Goal: Task Accomplishment & Management: Manage account settings

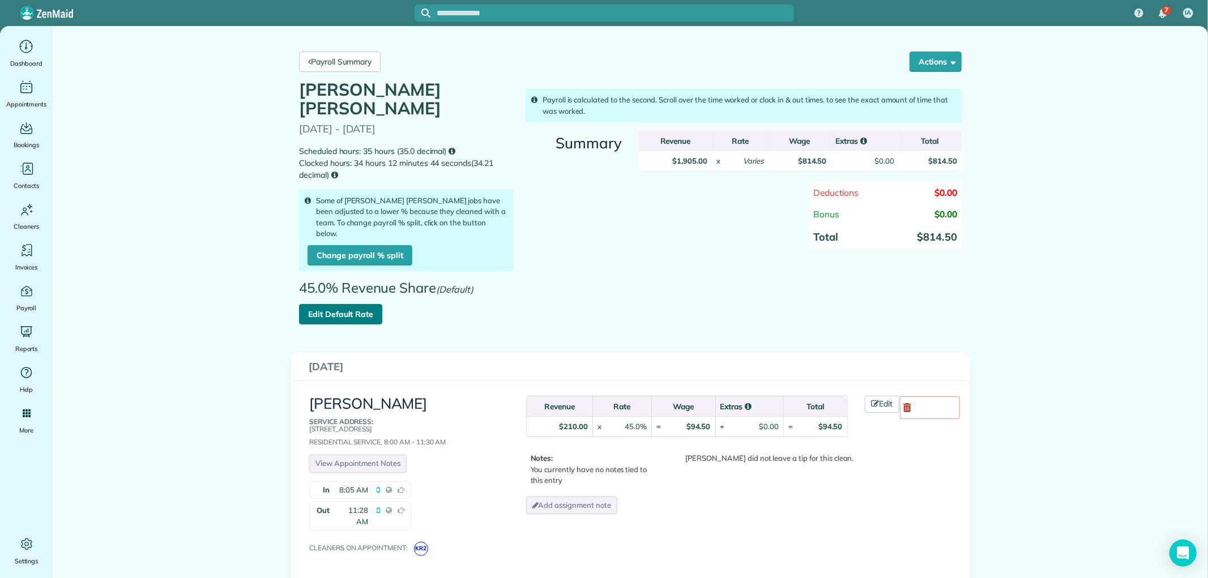
click at [353, 304] on link "Edit Default Rate" at bounding box center [340, 314] width 83 height 20
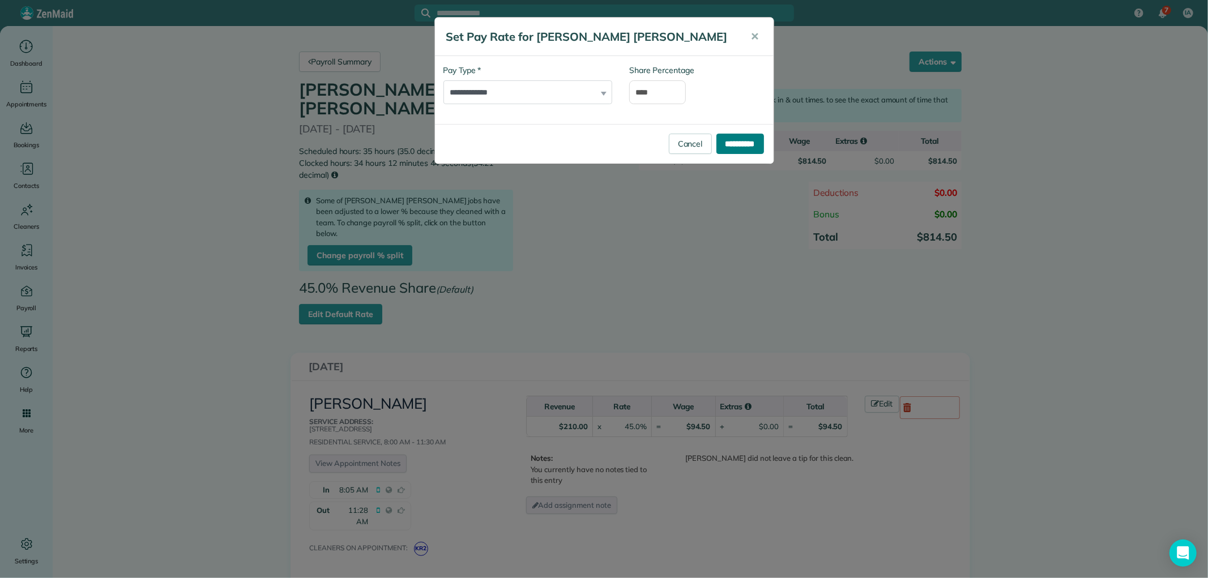
click at [735, 149] on input "**********" at bounding box center [741, 144] width 48 height 20
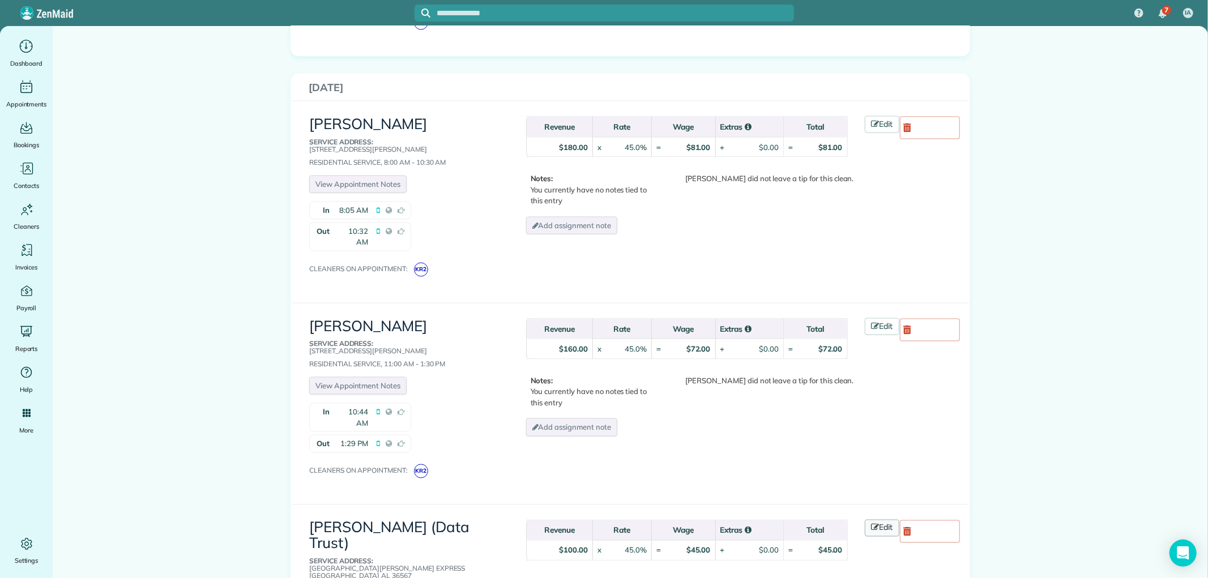
scroll to position [1384, 0]
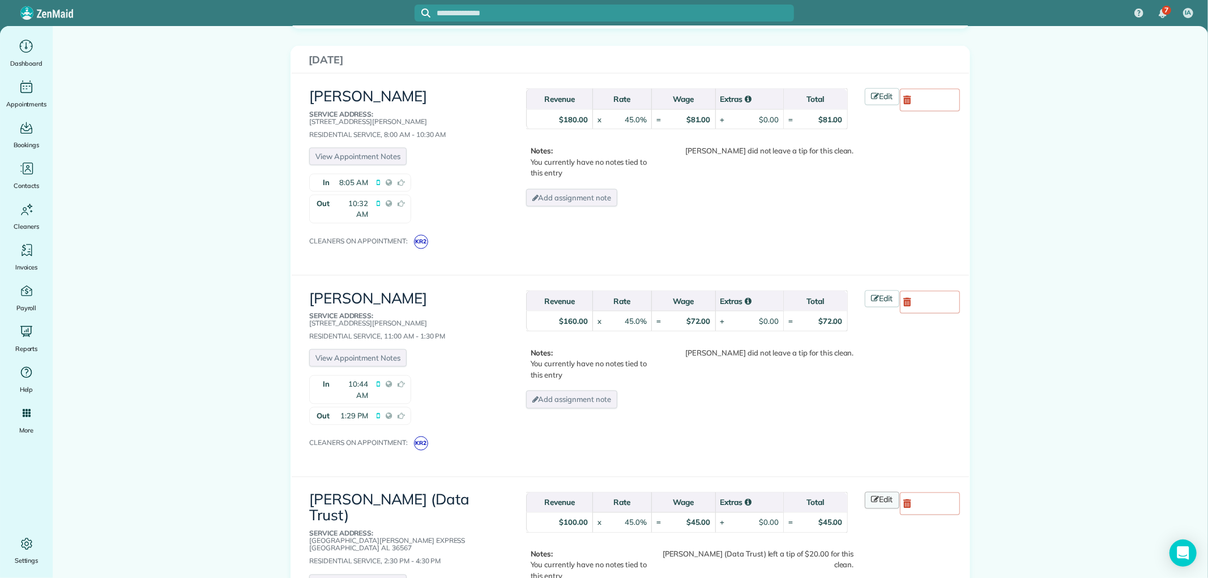
click at [872, 496] on icon at bounding box center [876, 500] width 8 height 8
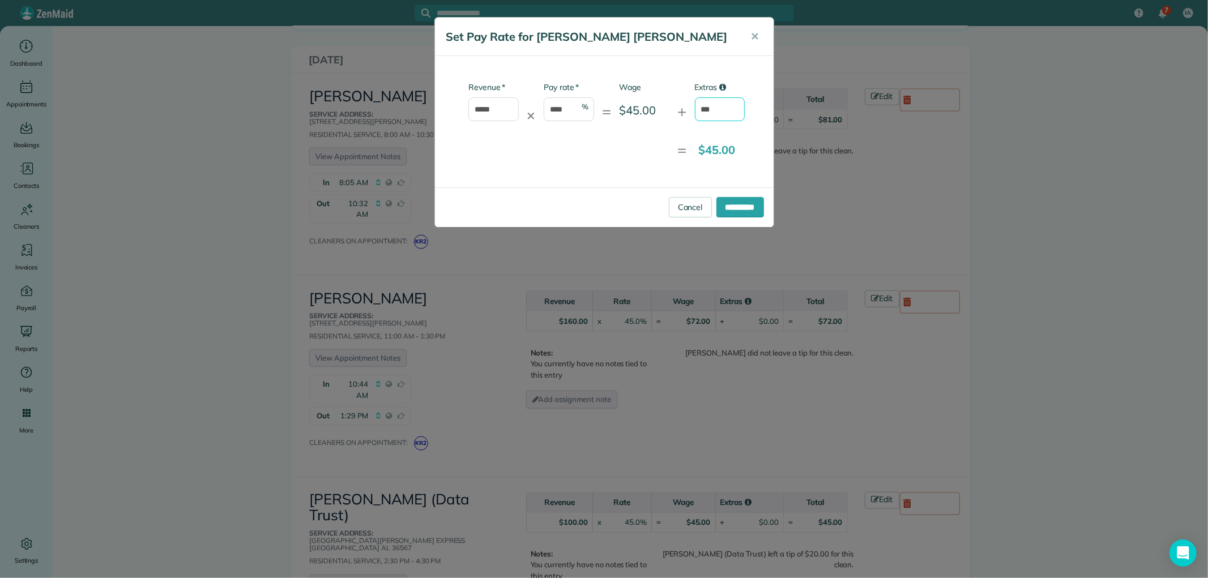
drag, startPoint x: 711, startPoint y: 100, endPoint x: 662, endPoint y: 116, distance: 52.1
click at [662, 116] on div "* Revenue ***** ✕ * Pay rate **** % = Wage $45.00 + Extras ***" at bounding box center [595, 107] width 302 height 51
type input "**"
click at [723, 201] on input "**********" at bounding box center [741, 207] width 48 height 20
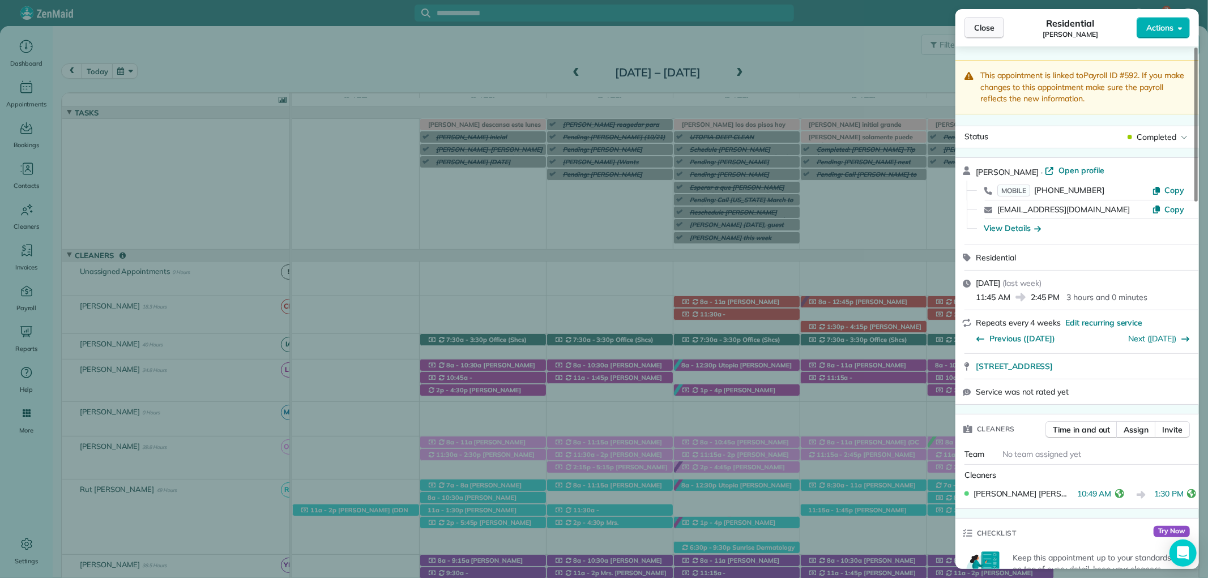
scroll to position [629, 0]
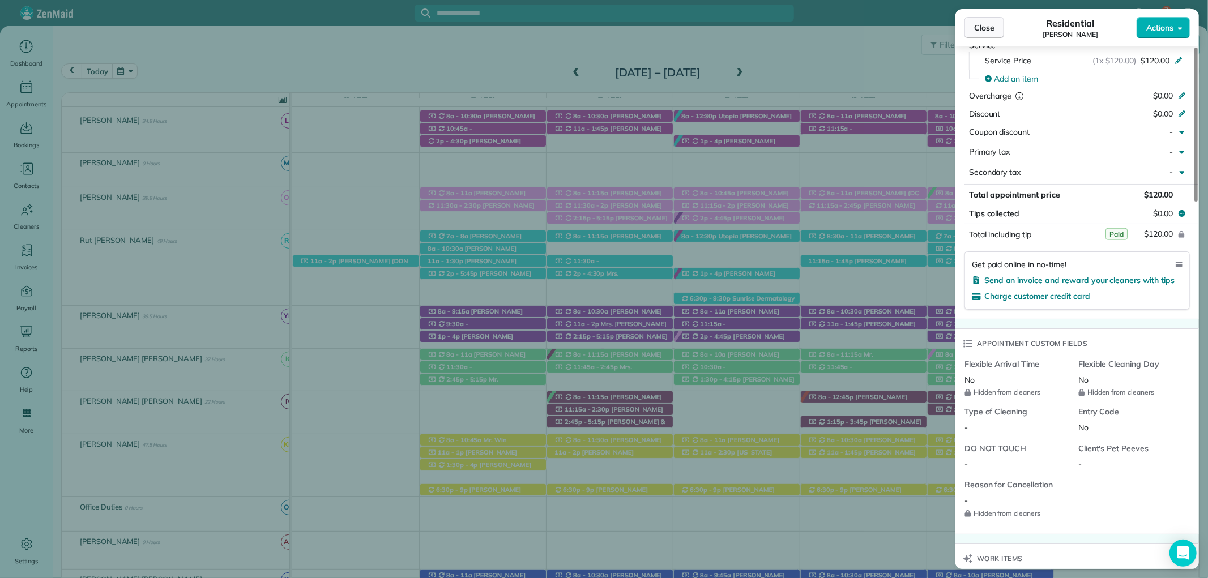
click at [987, 25] on span "Close" at bounding box center [984, 27] width 20 height 11
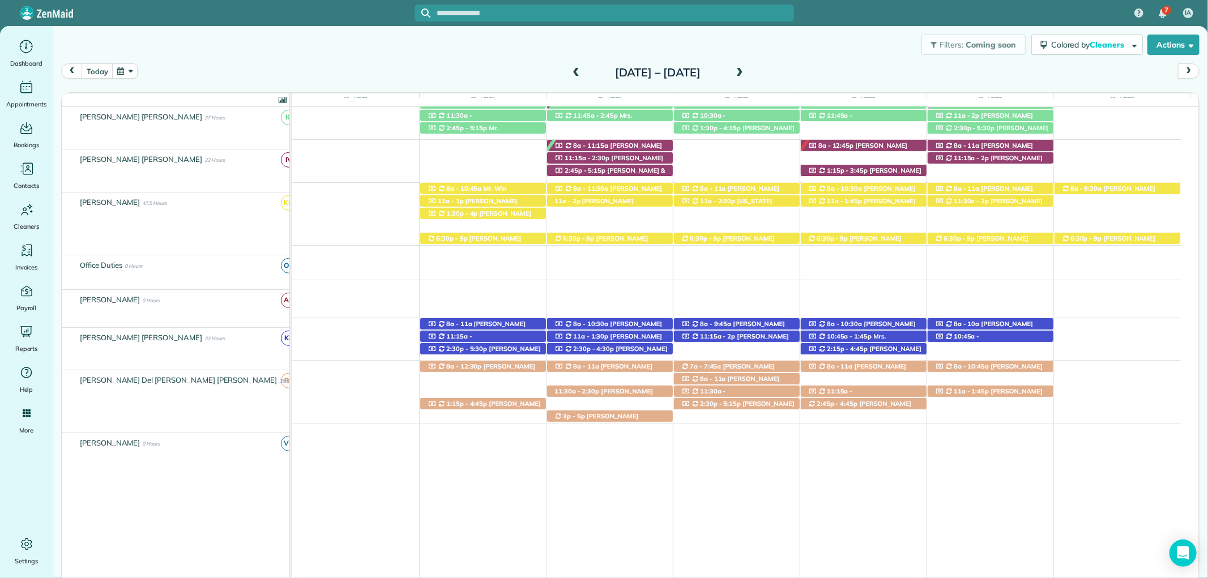
scroll to position [501, 0]
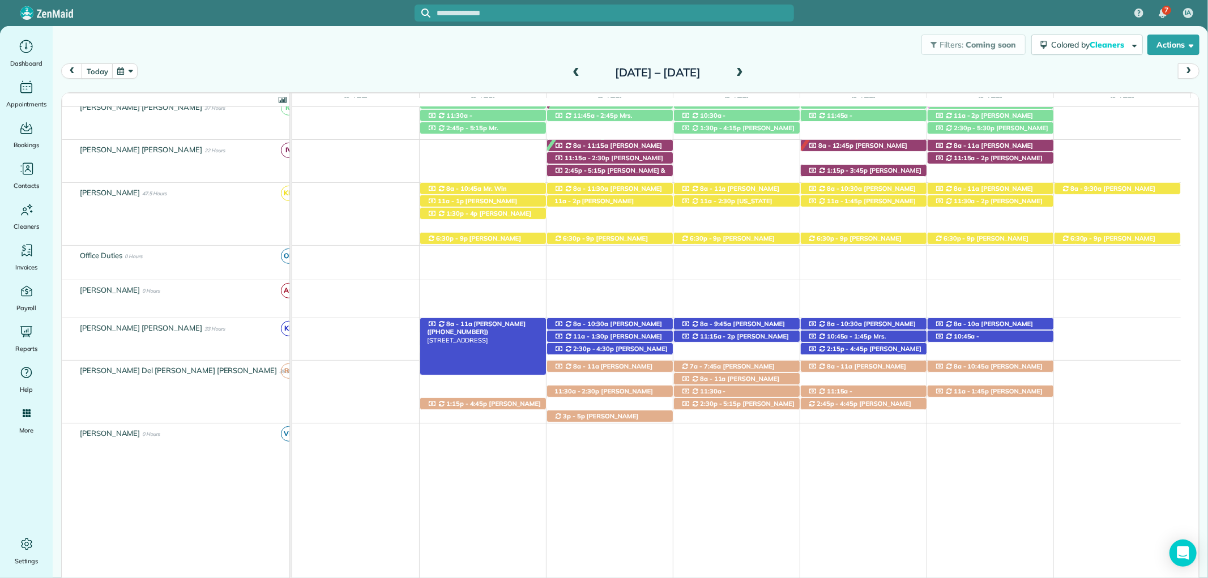
click at [493, 323] on span "[PERSON_NAME] ([PHONE_NUMBER])" at bounding box center [476, 328] width 99 height 16
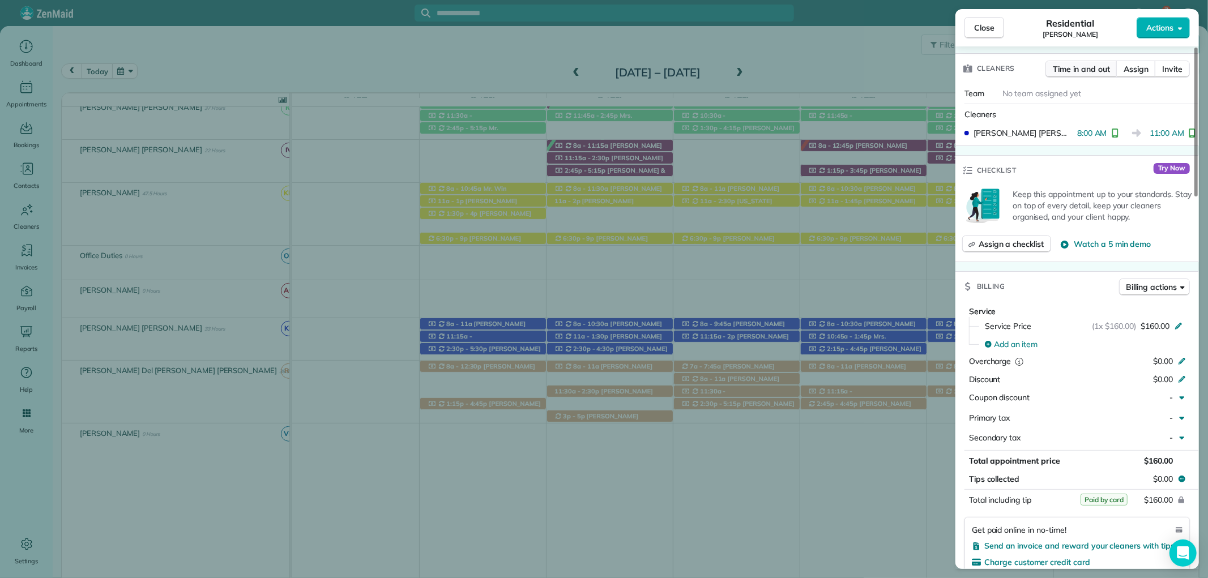
scroll to position [377, 0]
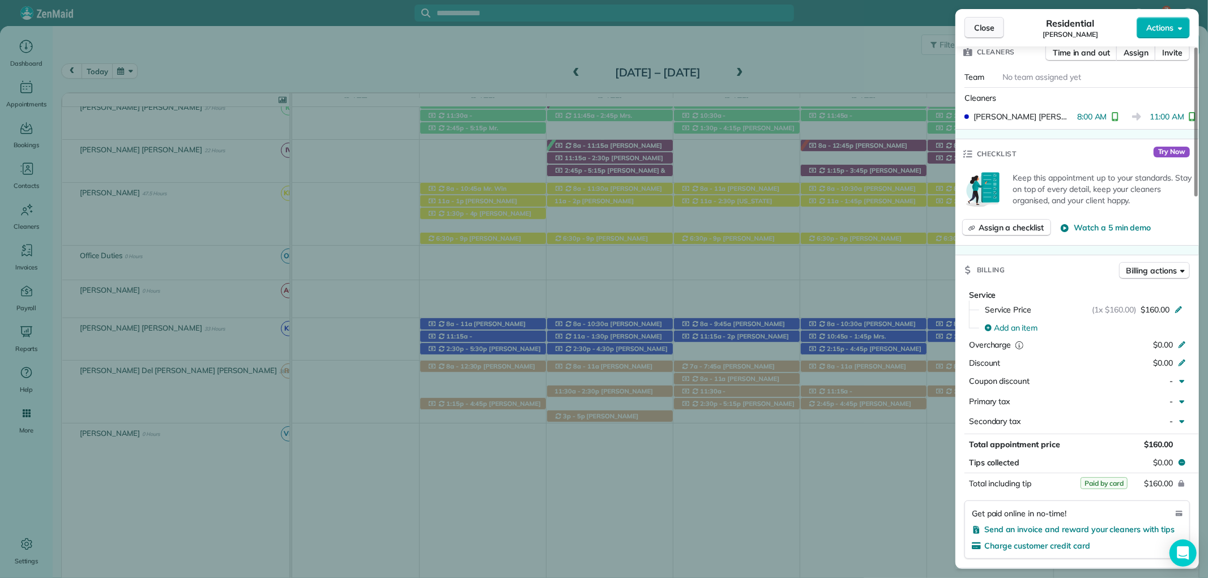
click at [983, 25] on span "Close" at bounding box center [984, 27] width 20 height 11
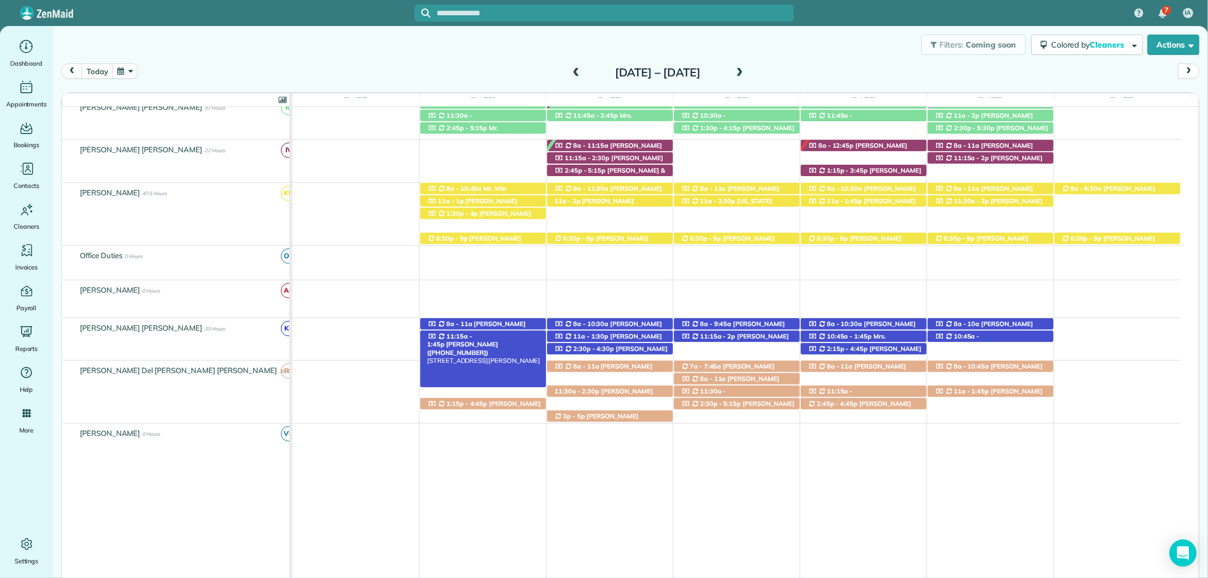
click at [472, 337] on span "11:15a - 1:45p" at bounding box center [449, 341] width 45 height 16
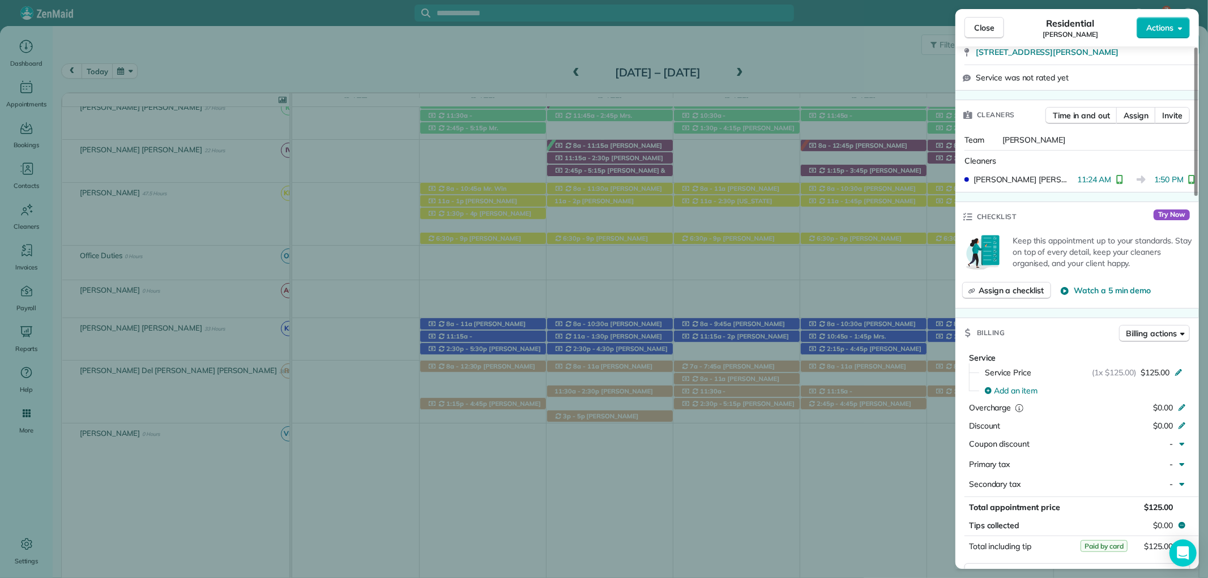
scroll to position [440, 0]
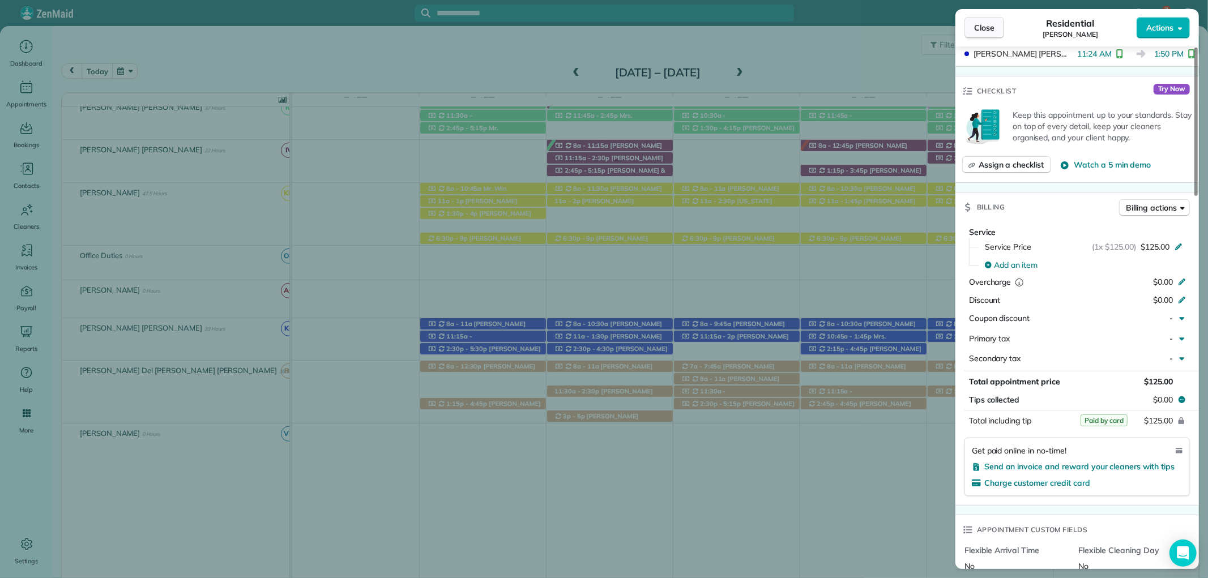
click at [992, 29] on span "Close" at bounding box center [984, 27] width 20 height 11
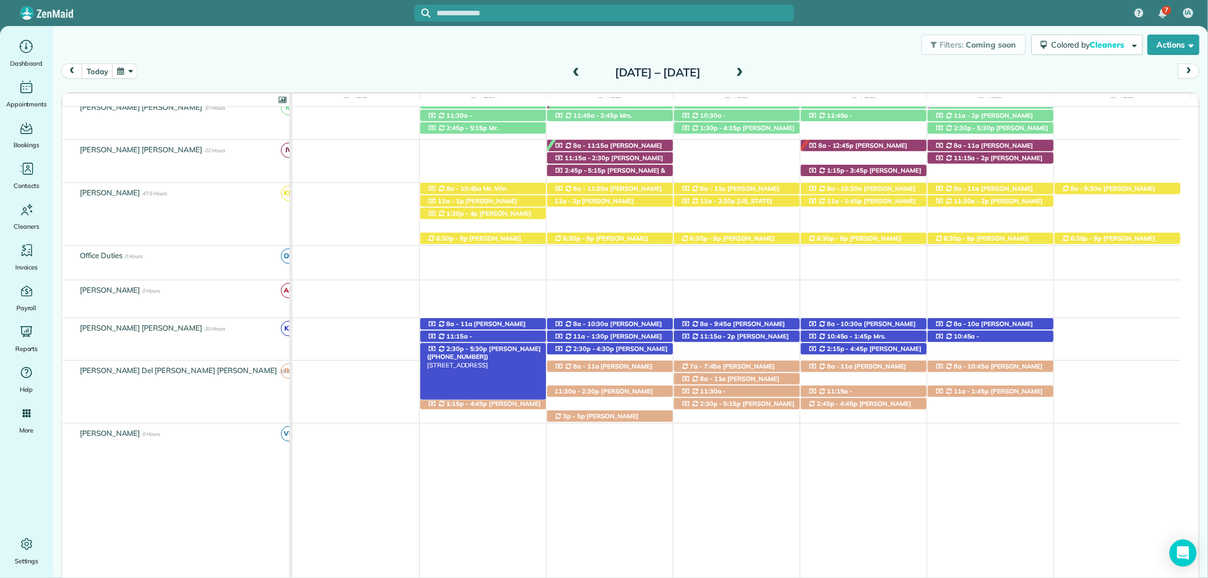
click at [467, 347] on span "2:30p - 5:30p" at bounding box center [467, 349] width 42 height 8
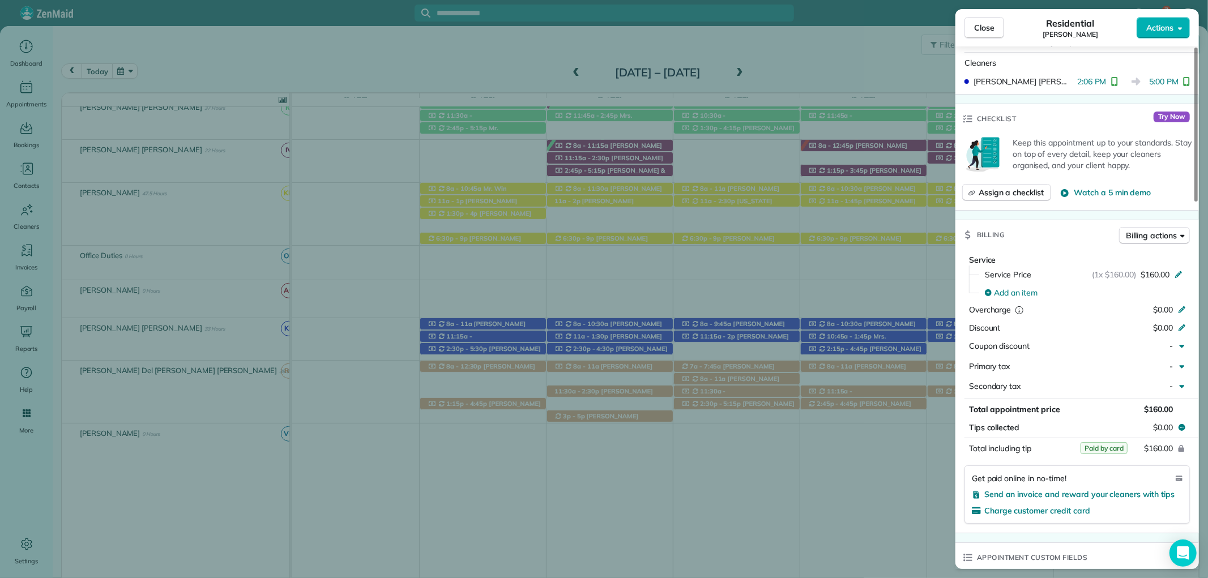
scroll to position [440, 0]
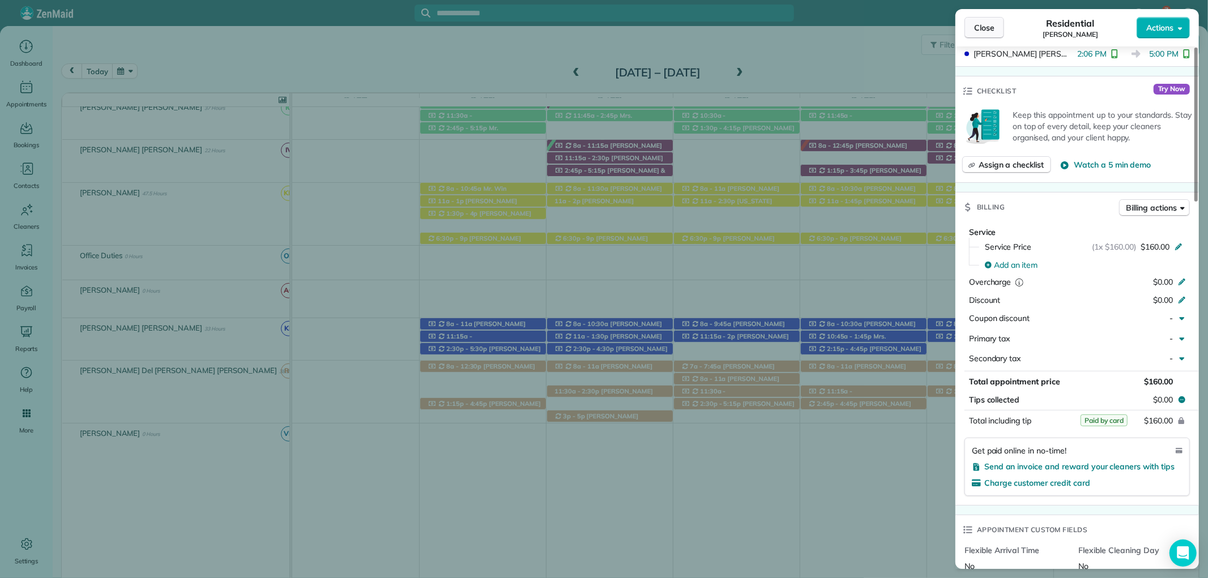
click at [981, 22] on span "Close" at bounding box center [984, 27] width 20 height 11
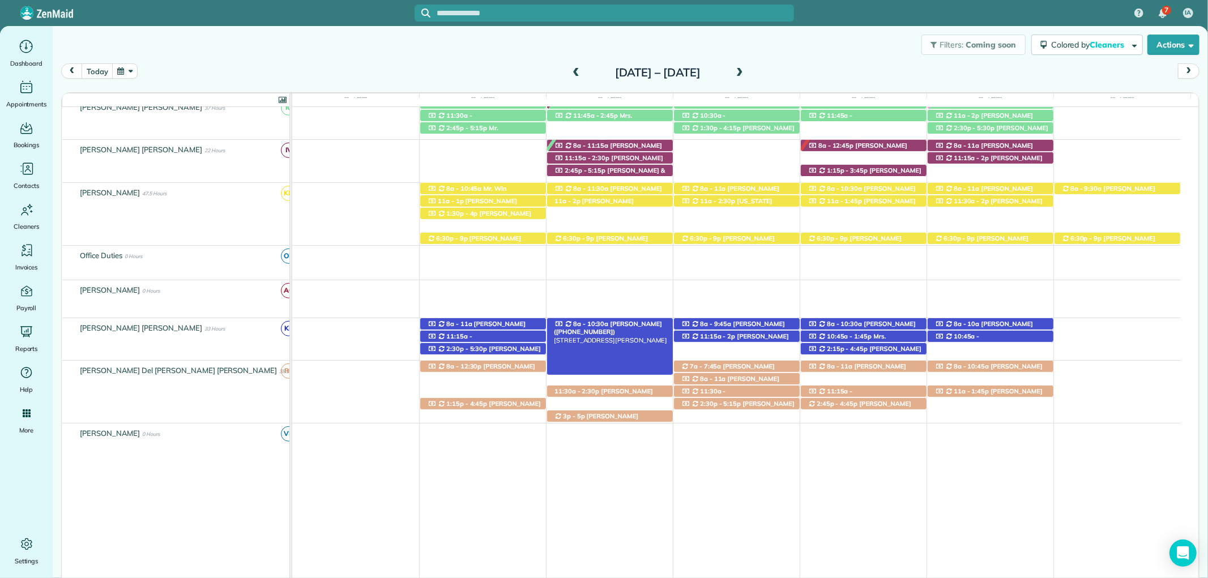
click at [612, 326] on span "[PERSON_NAME] ([PHONE_NUMBER])" at bounding box center [608, 328] width 108 height 16
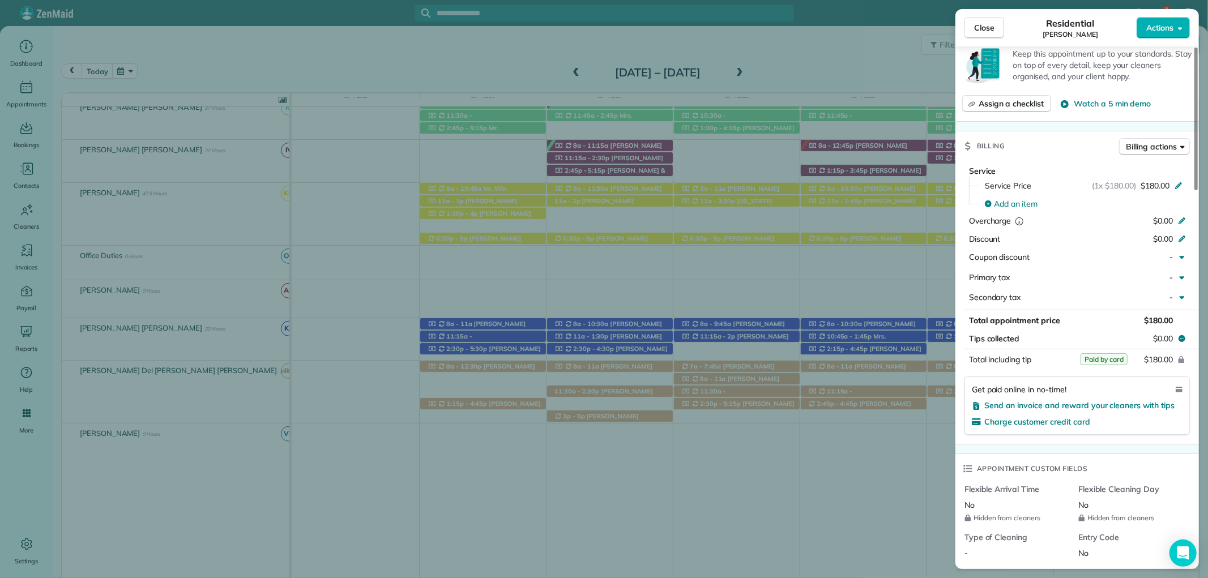
scroll to position [503, 0]
click at [986, 27] on span "Close" at bounding box center [984, 27] width 20 height 11
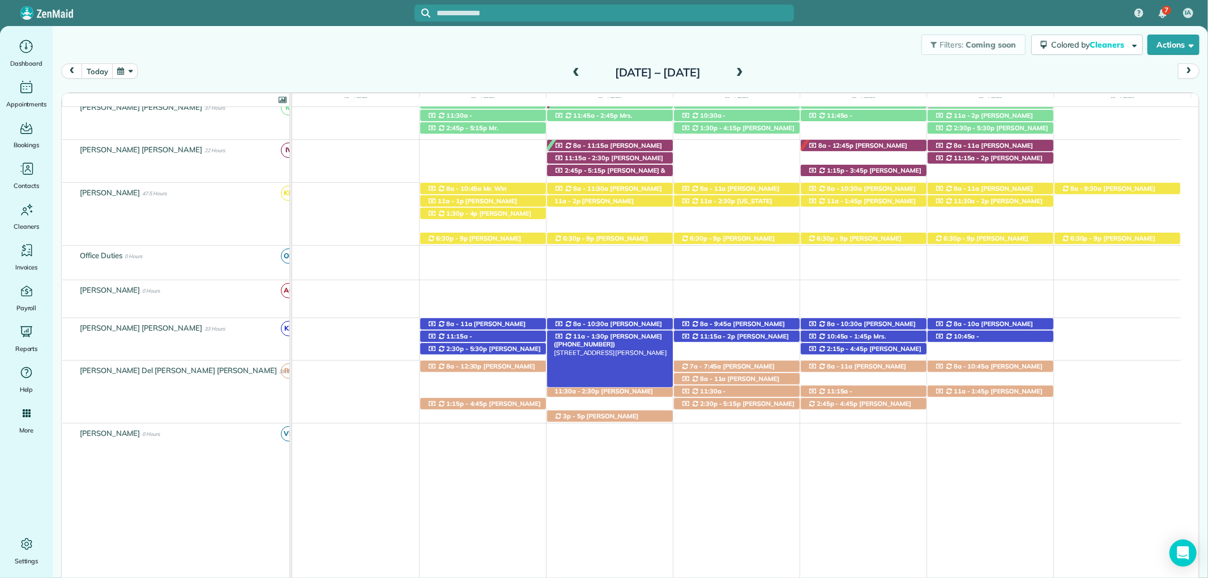
click at [591, 338] on span "11a - 1:30p" at bounding box center [591, 337] width 37 height 8
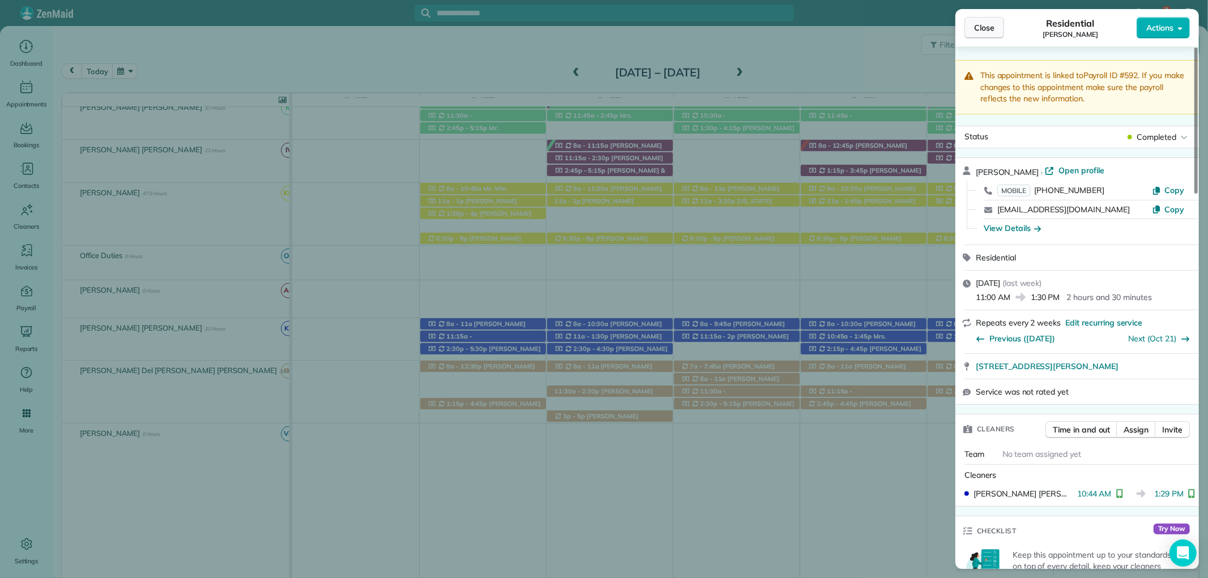
click at [988, 25] on span "Close" at bounding box center [984, 27] width 20 height 11
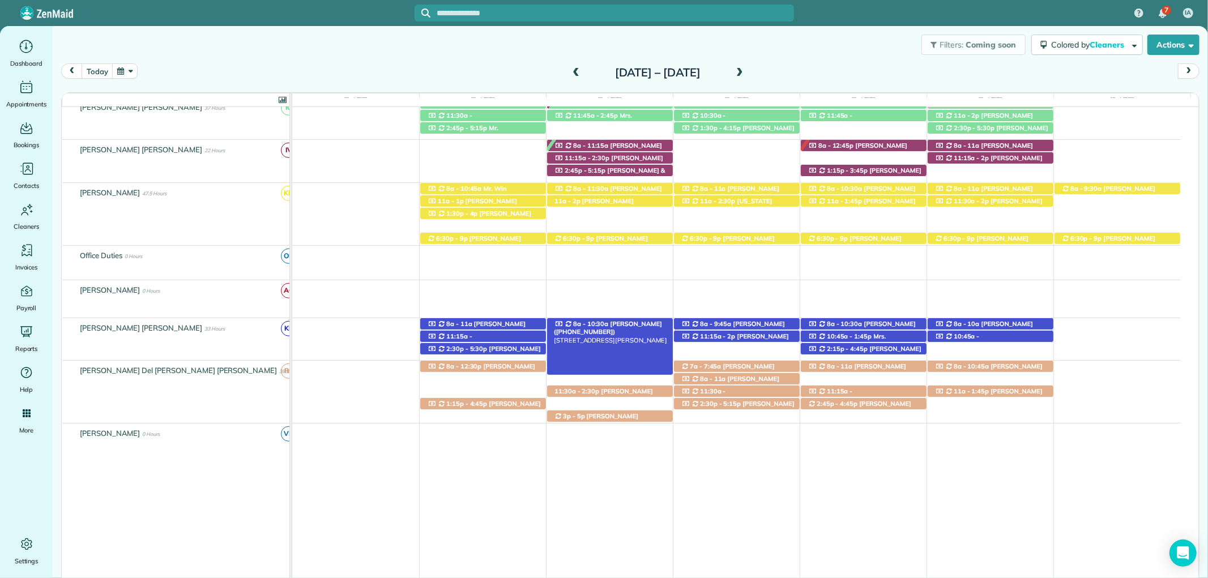
click at [633, 326] on span "Jennifer Daniel (+17034723220)" at bounding box center [608, 328] width 108 height 16
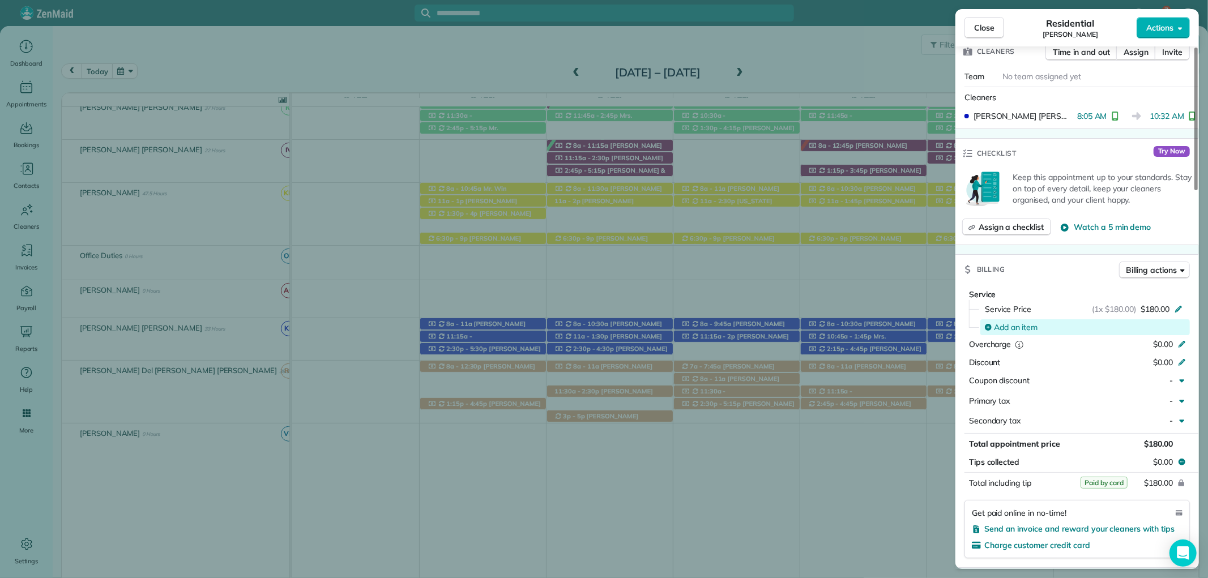
scroll to position [504, 0]
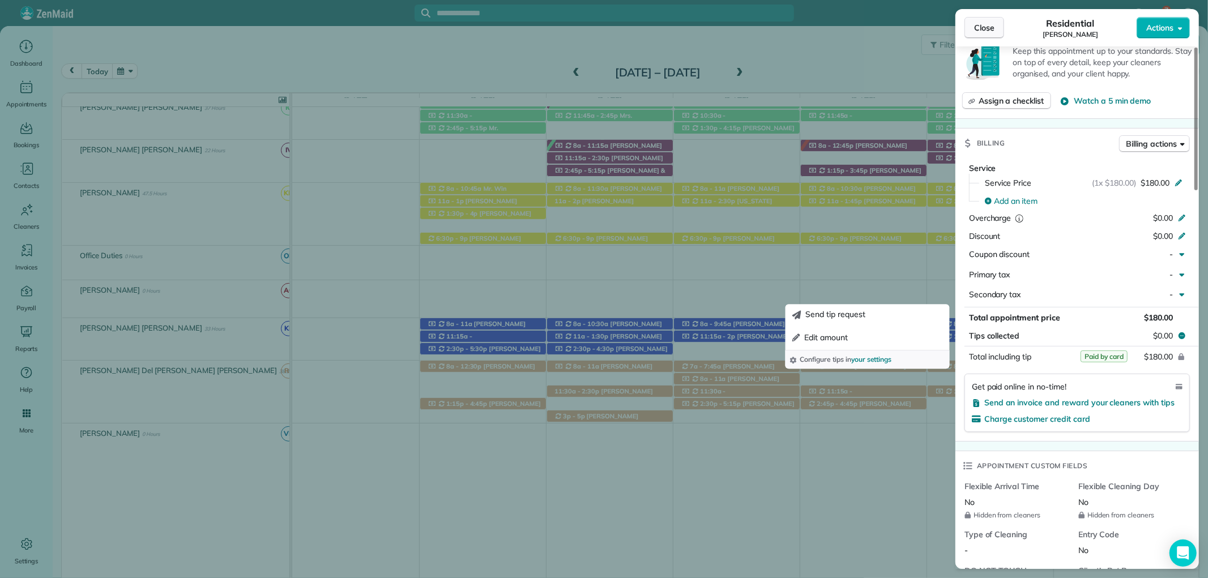
click at [988, 31] on span "Close" at bounding box center [984, 27] width 20 height 11
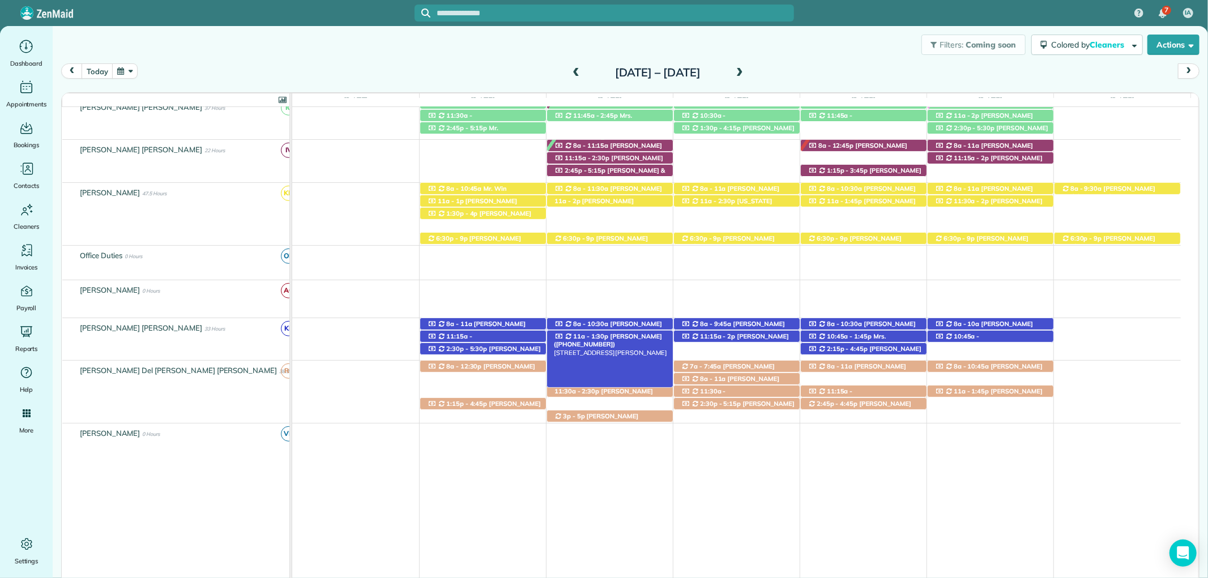
click at [634, 337] on span "Lisa Bailey (+12052752368)" at bounding box center [608, 341] width 108 height 16
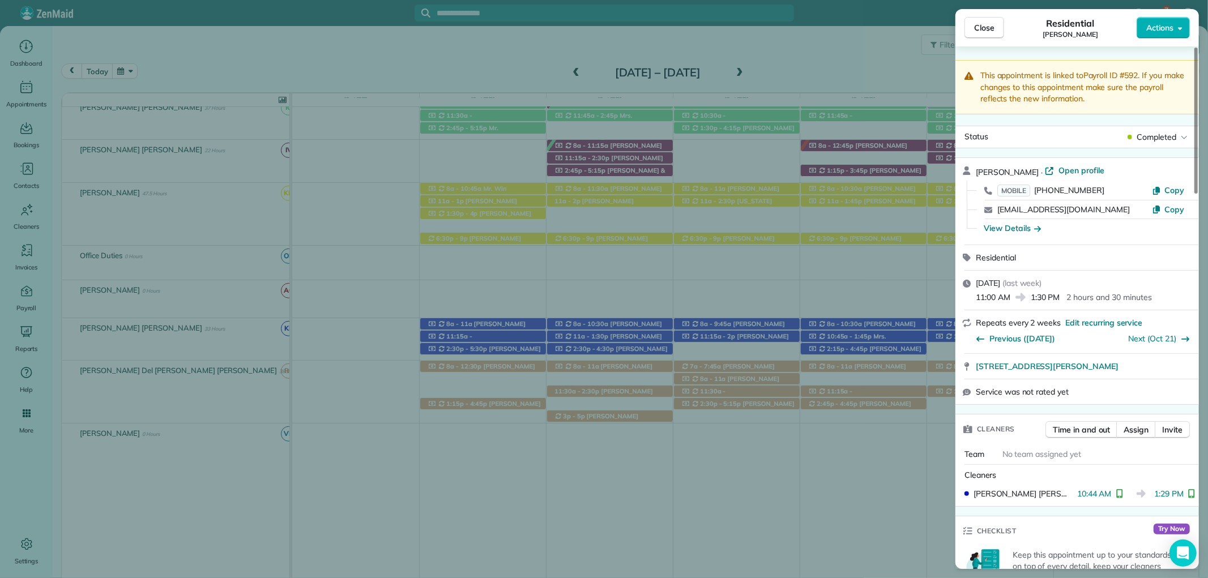
scroll to position [568, 0]
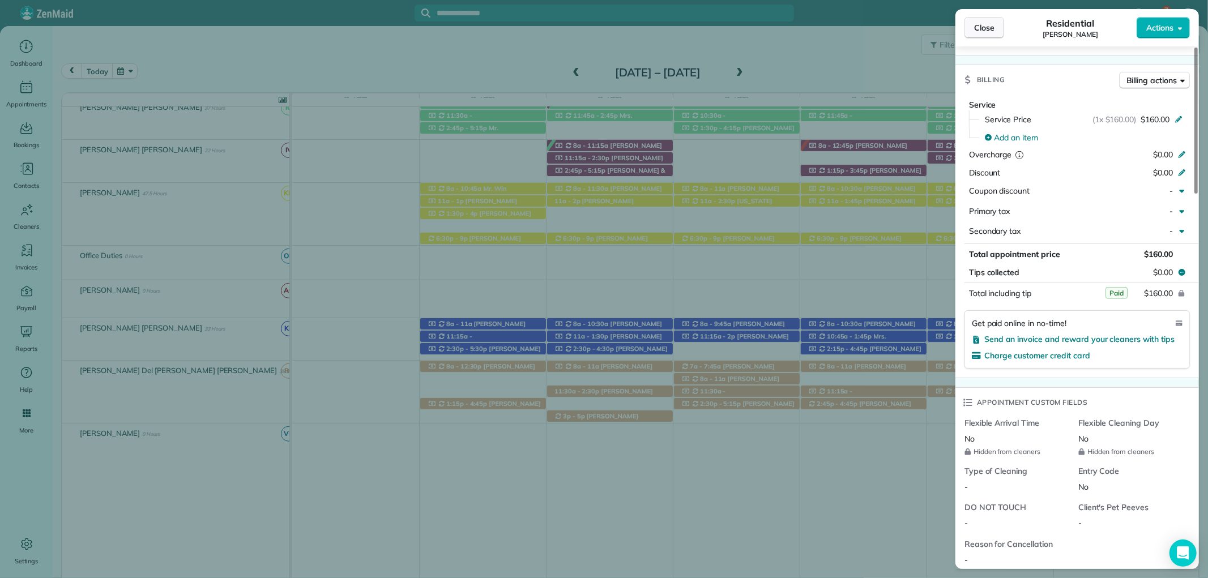
click at [982, 35] on button "Close" at bounding box center [985, 28] width 40 height 22
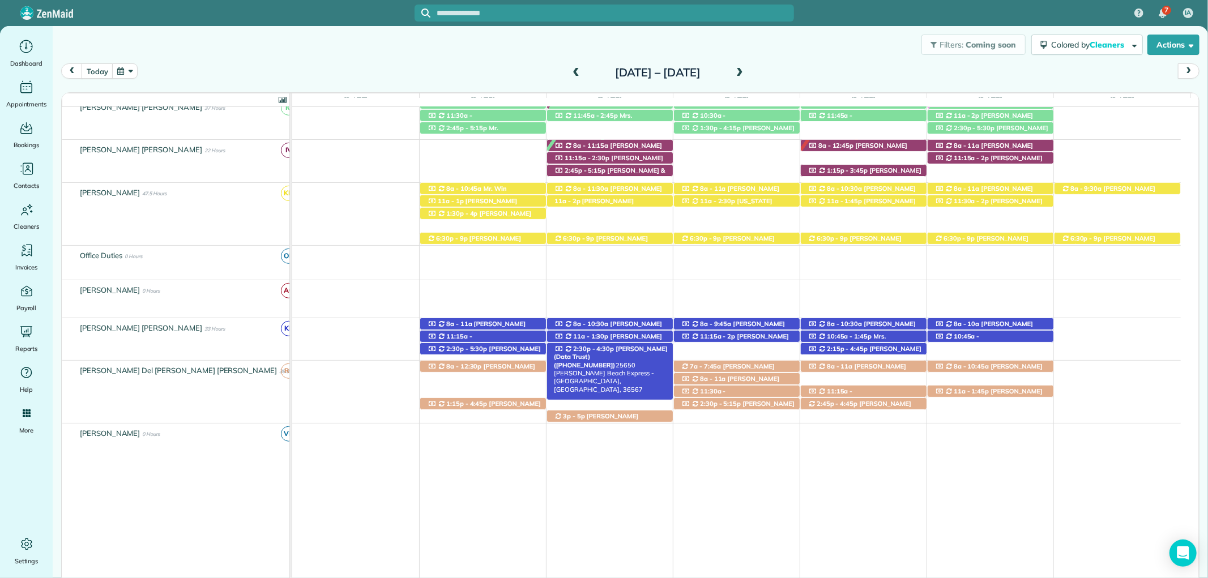
click at [636, 347] on span "Dan Nicholson (Data Trust) (+12513706685)" at bounding box center [611, 357] width 114 height 24
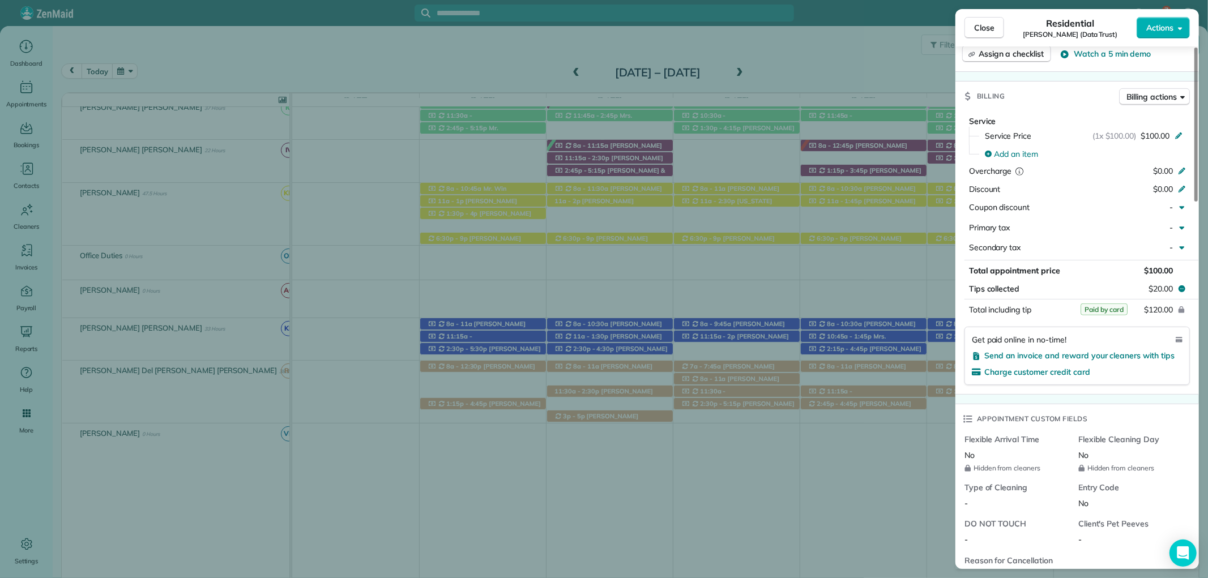
scroll to position [570, 0]
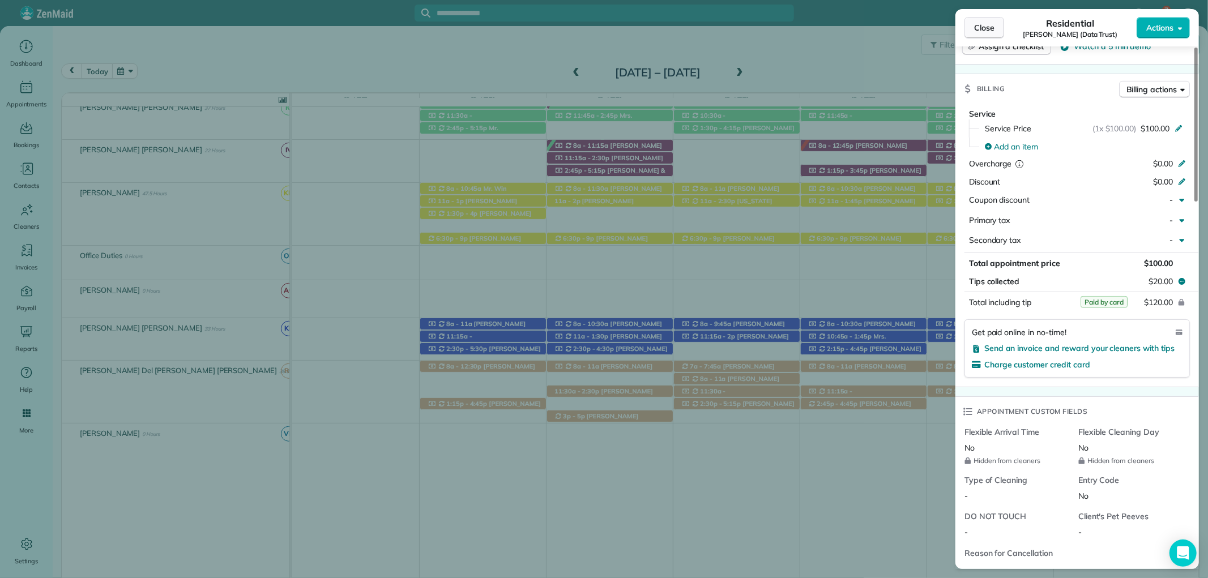
click at [981, 23] on span "Close" at bounding box center [984, 27] width 20 height 11
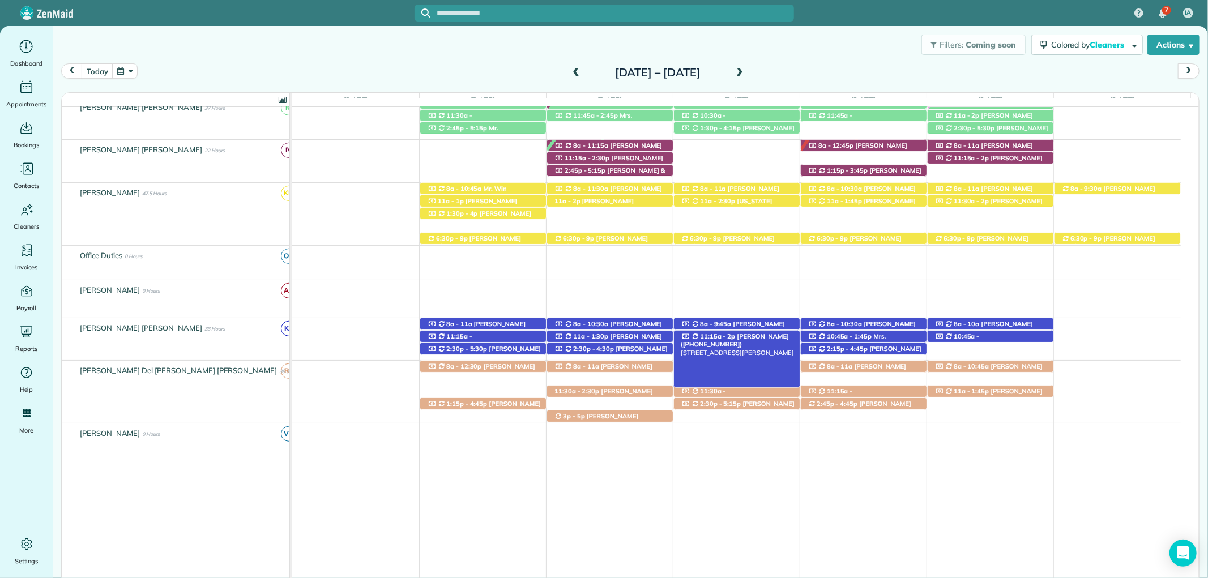
click at [782, 337] on span "Daniel Calametti (+12516569074)" at bounding box center [735, 341] width 108 height 16
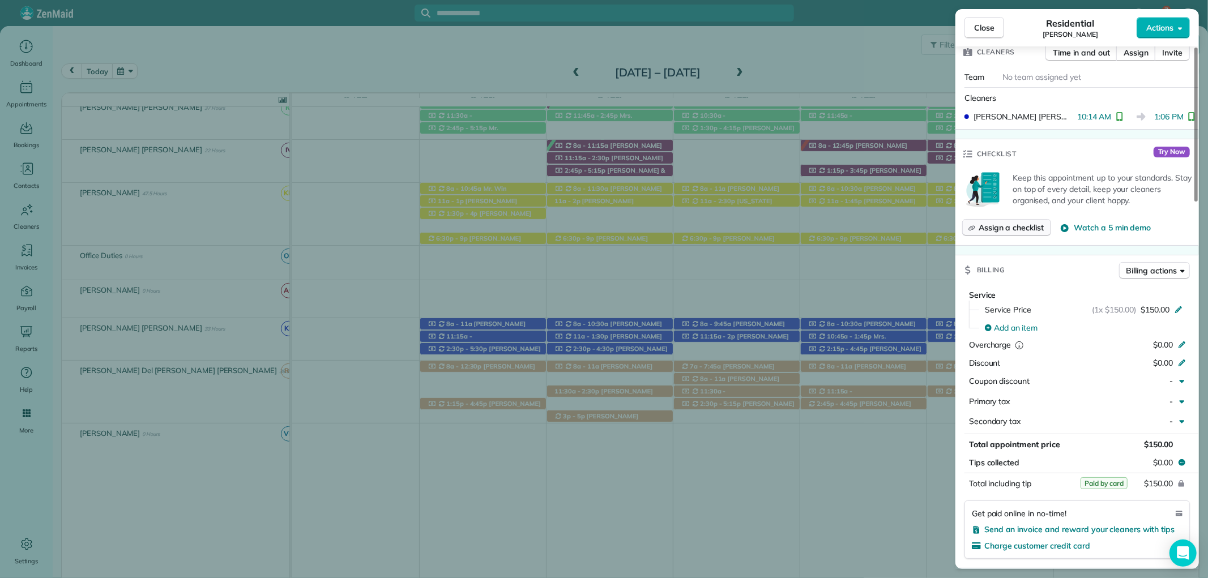
scroll to position [503, 0]
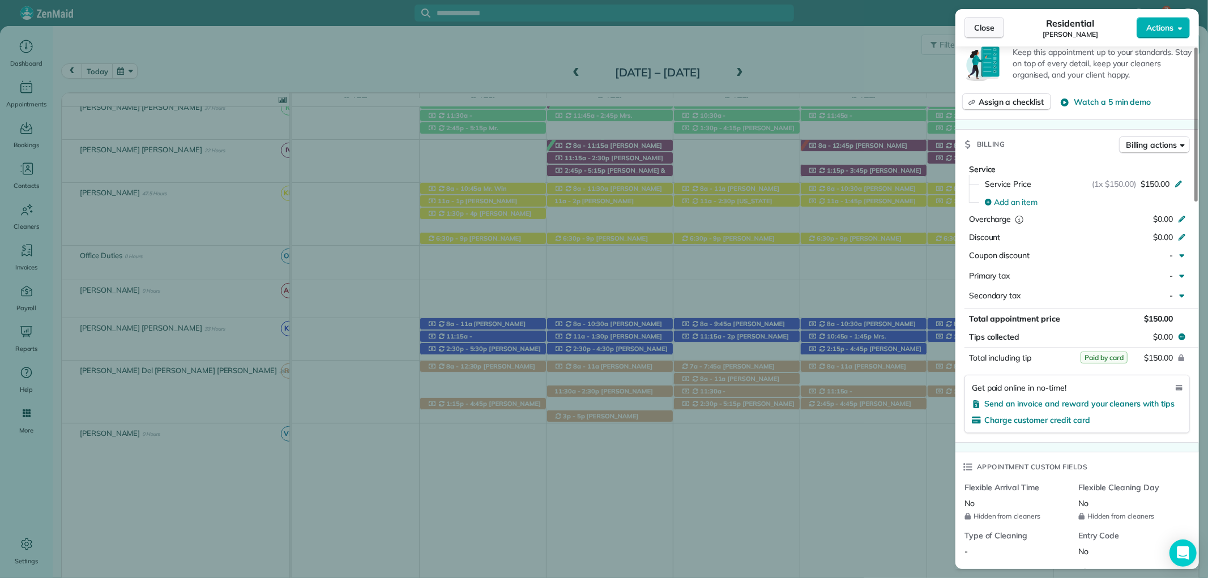
click at [987, 23] on span "Close" at bounding box center [984, 27] width 20 height 11
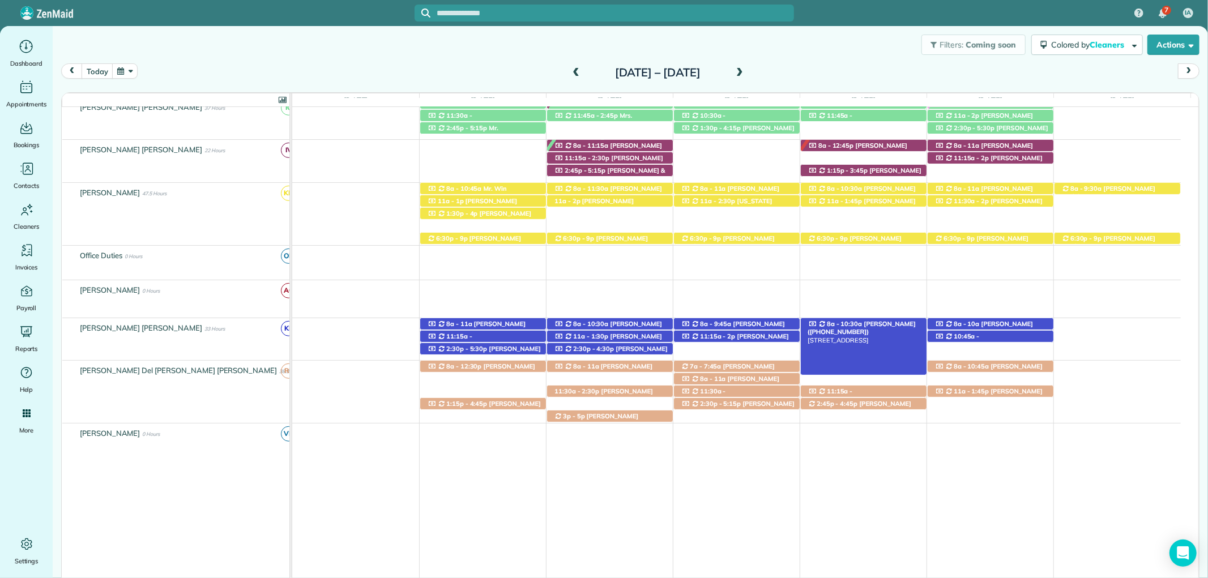
click at [893, 322] on span "[PERSON_NAME] ([PHONE_NUMBER])" at bounding box center [862, 328] width 108 height 16
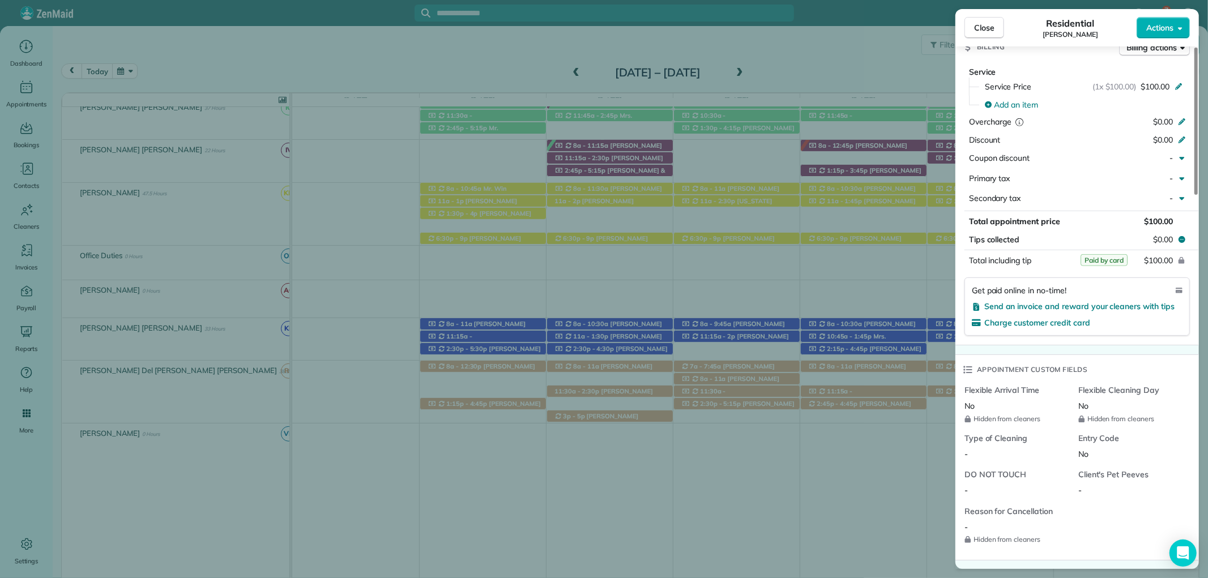
scroll to position [629, 0]
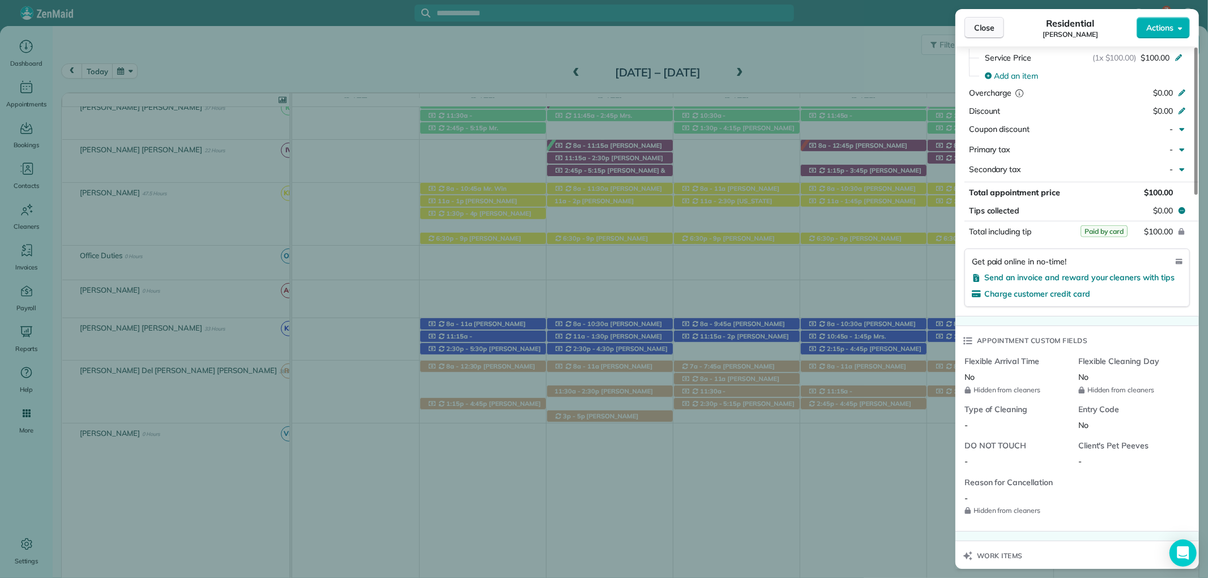
click at [984, 26] on span "Close" at bounding box center [984, 27] width 20 height 11
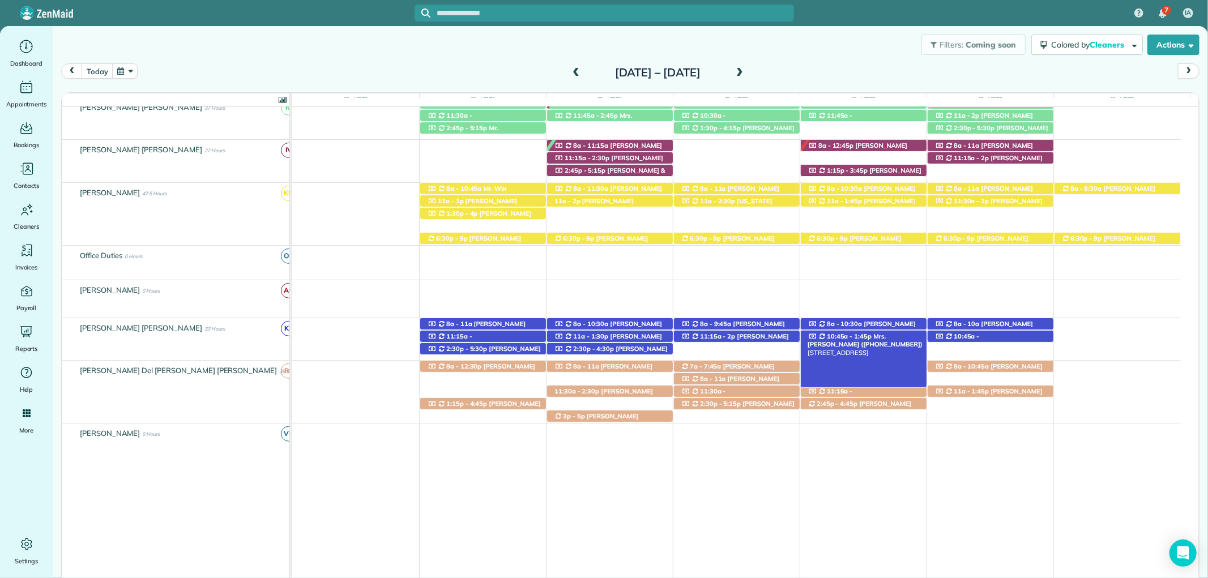
click at [899, 336] on span "Mrs. Kristine Smith (+12516044540)" at bounding box center [866, 341] width 116 height 16
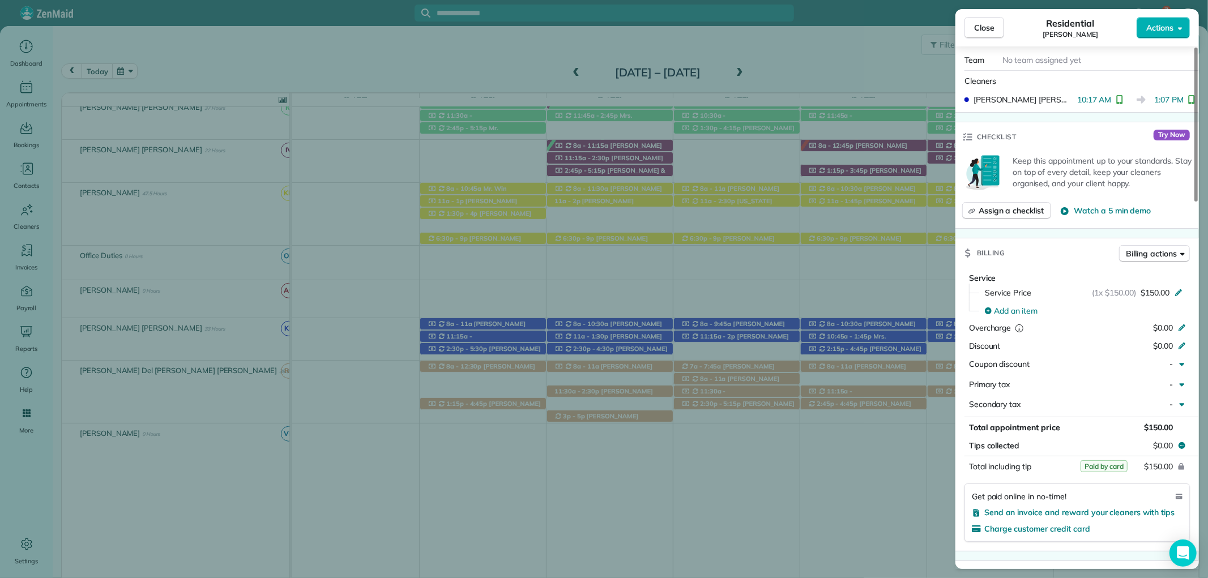
scroll to position [440, 0]
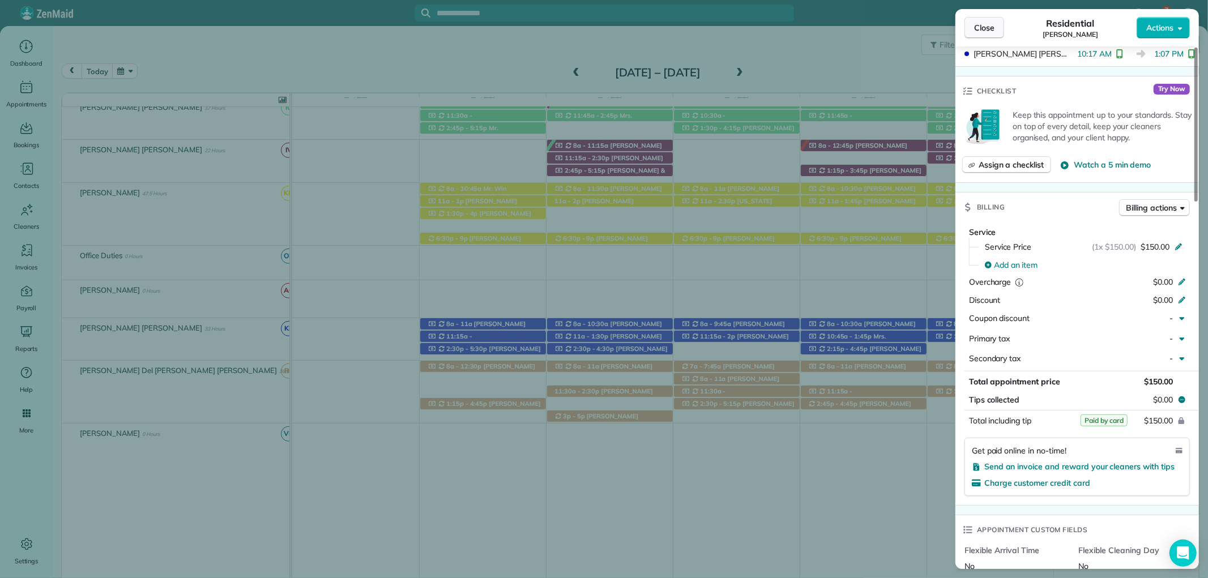
click at [976, 19] on button "Close" at bounding box center [985, 28] width 40 height 22
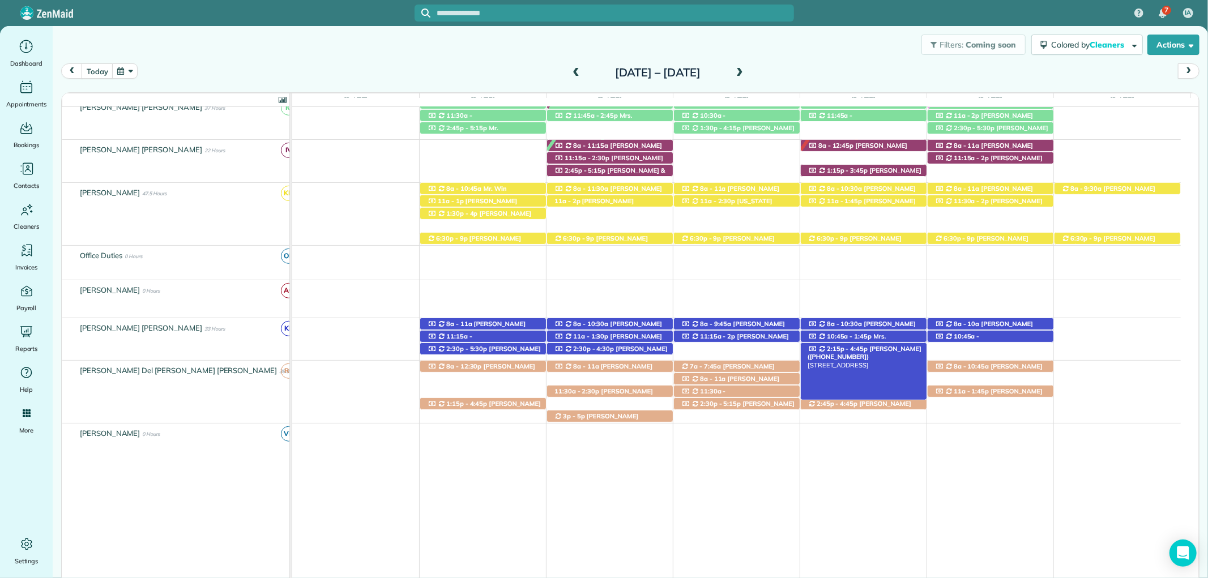
click at [902, 346] on div "2:15p - 4:45p Bob Grogan (+12565911504) 364 Azalea Street - Fairhope, AL, 36532" at bounding box center [864, 349] width 126 height 12
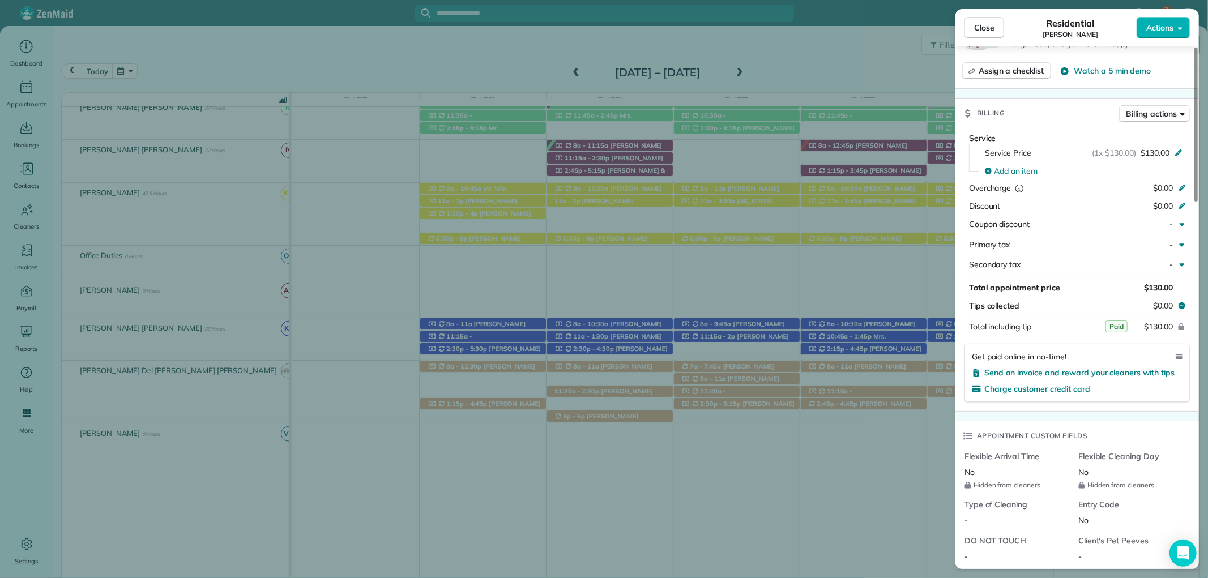
scroll to position [566, 0]
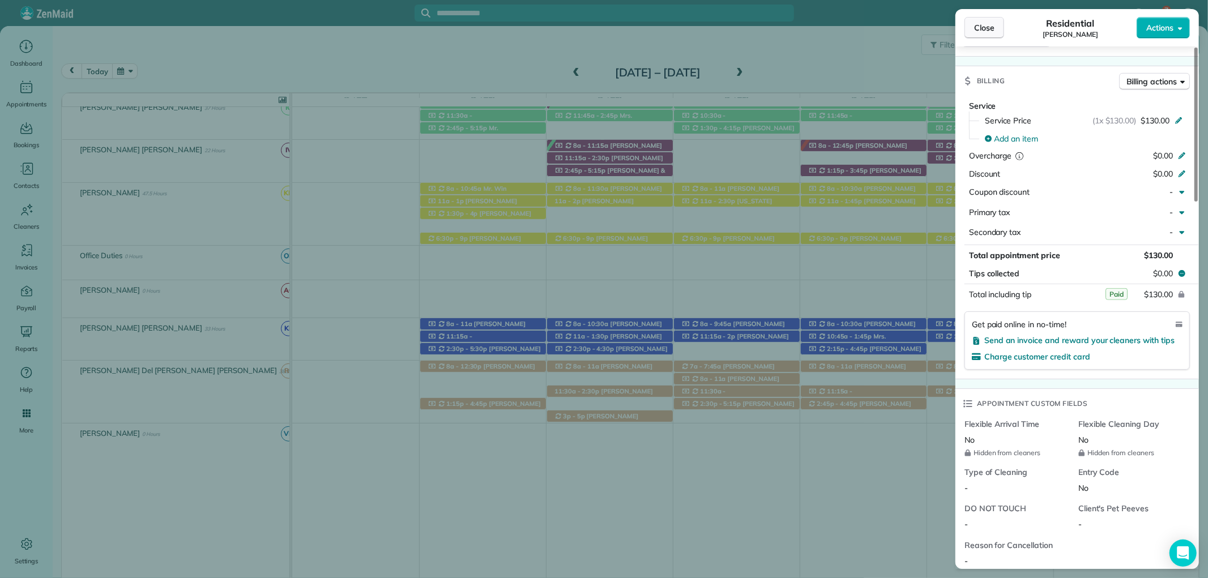
click at [983, 35] on button "Close" at bounding box center [985, 28] width 40 height 22
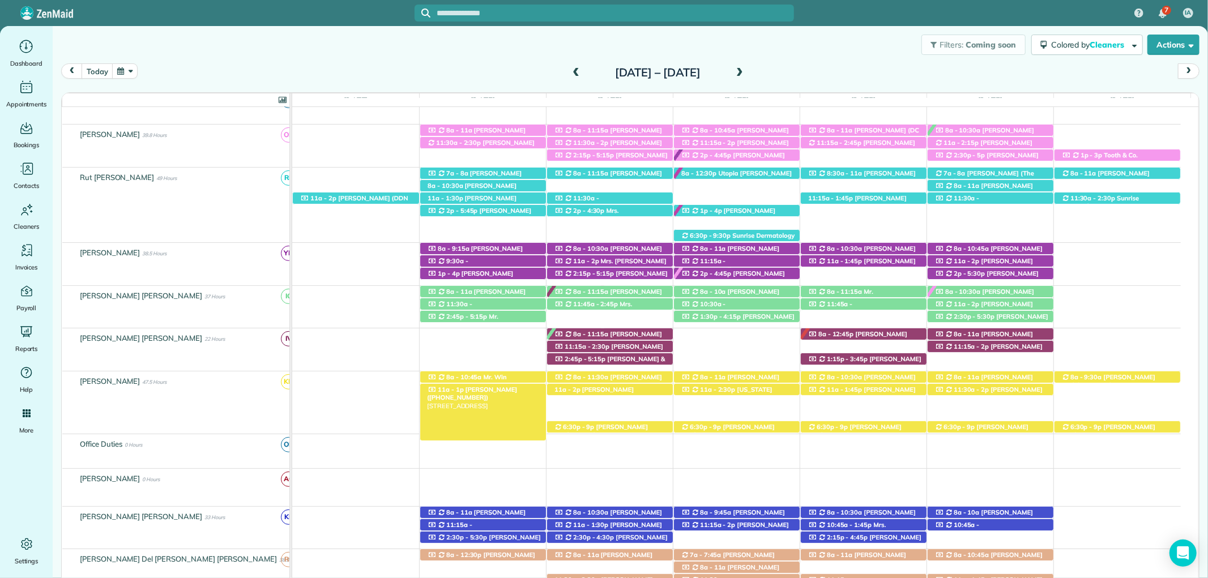
scroll to position [375, 0]
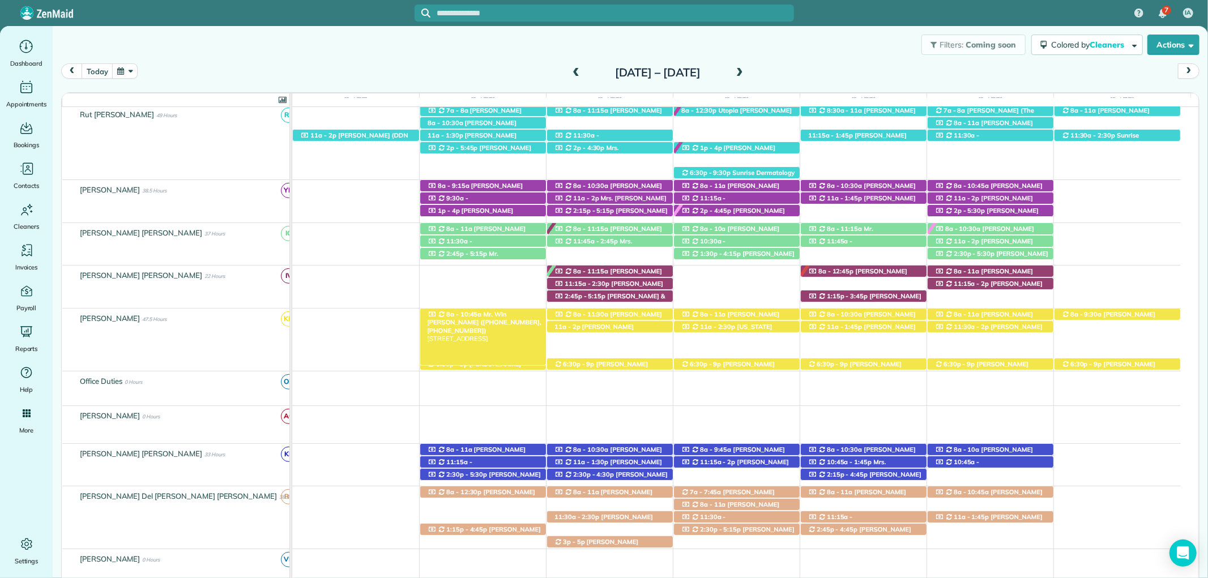
click at [507, 318] on span "Mr. Win Thurber (+12512986196, +12513916159)" at bounding box center [484, 322] width 114 height 24
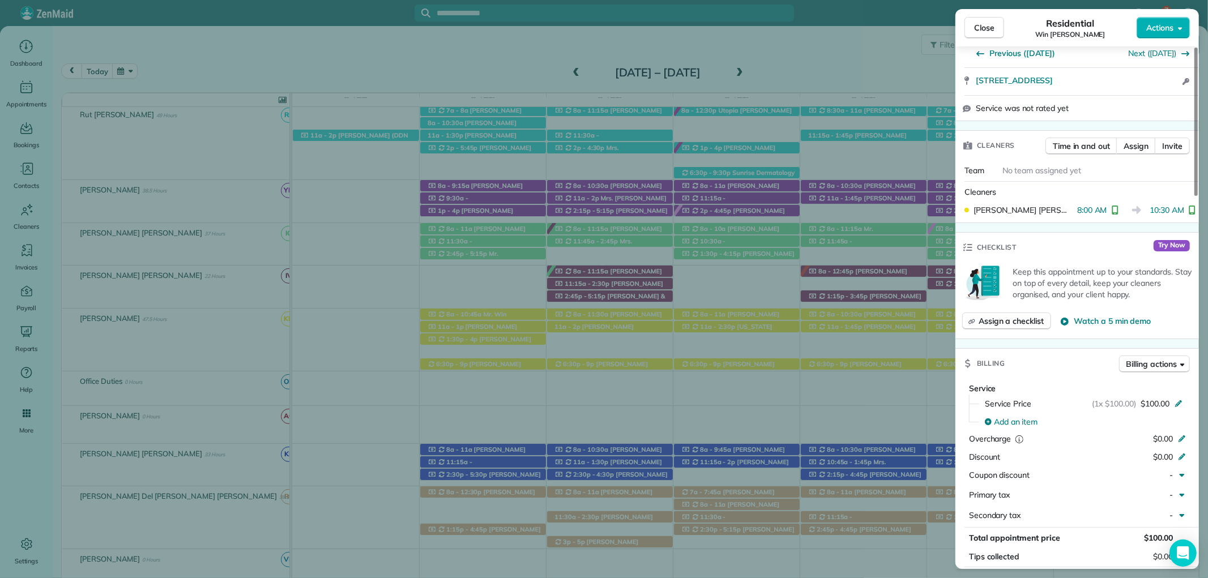
scroll to position [377, 0]
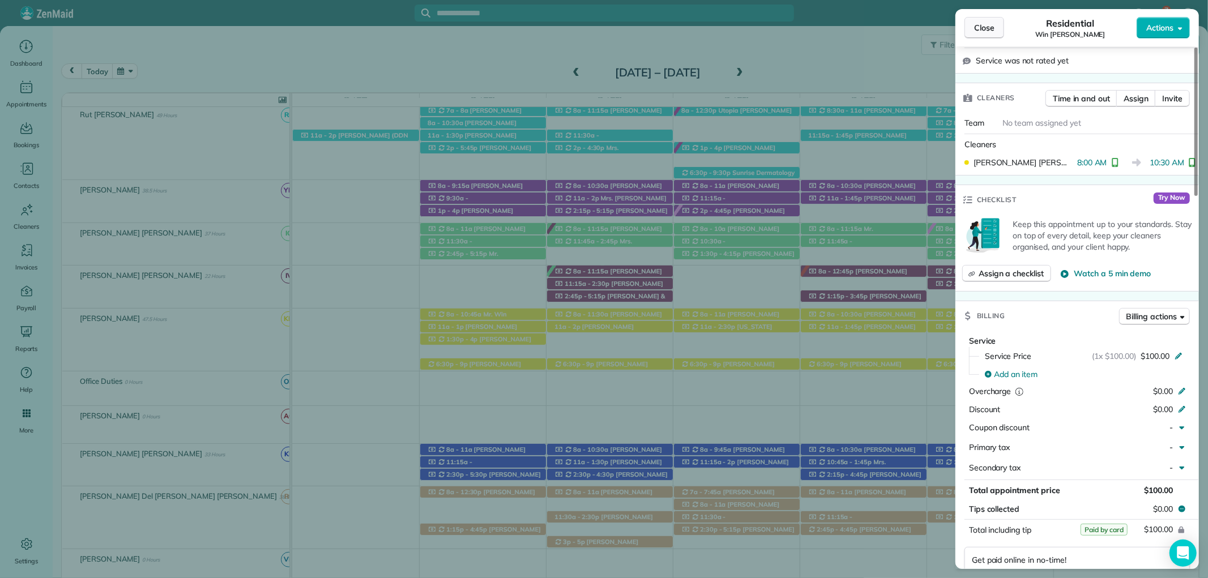
click at [973, 22] on button "Close" at bounding box center [985, 28] width 40 height 22
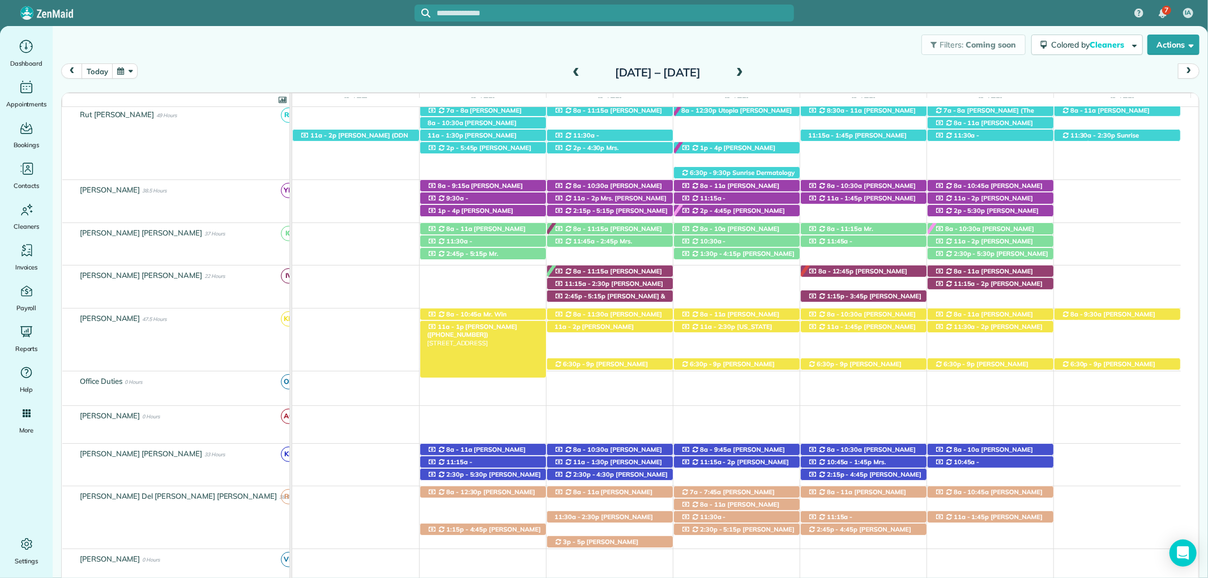
click at [502, 331] on span "Jason Thomas (+12517515669)" at bounding box center [472, 331] width 90 height 16
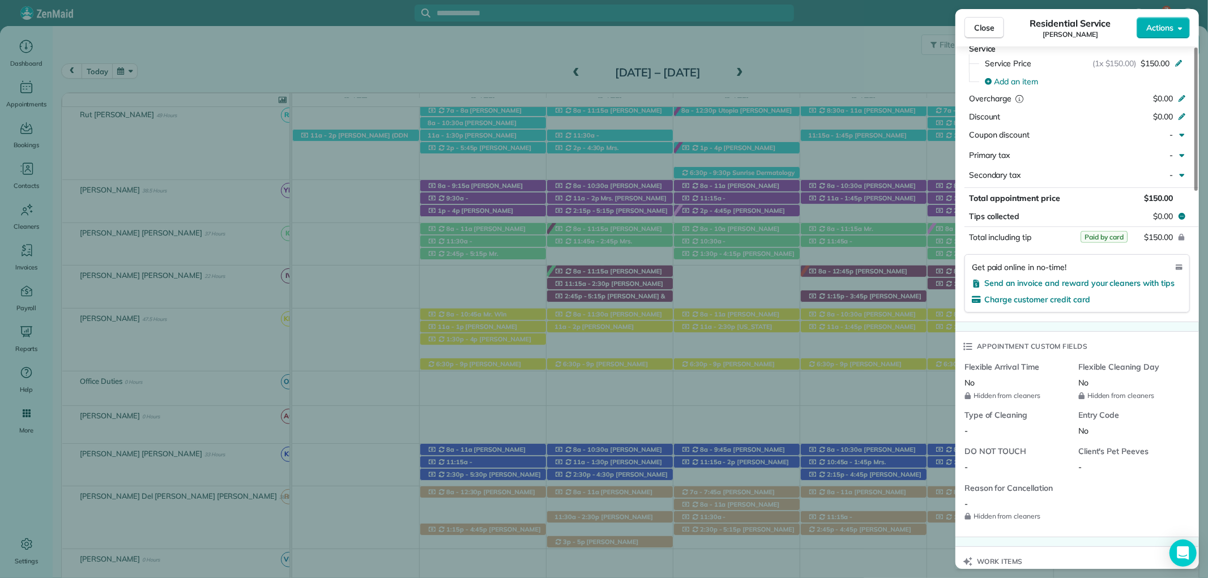
scroll to position [629, 0]
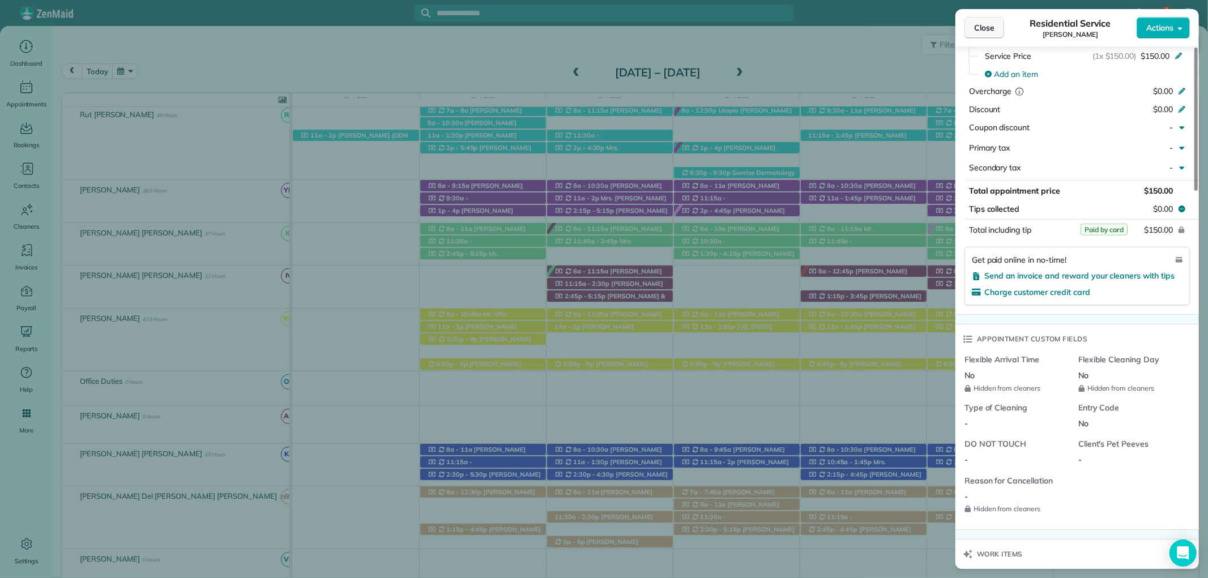
click at [988, 28] on span "Close" at bounding box center [984, 27] width 20 height 11
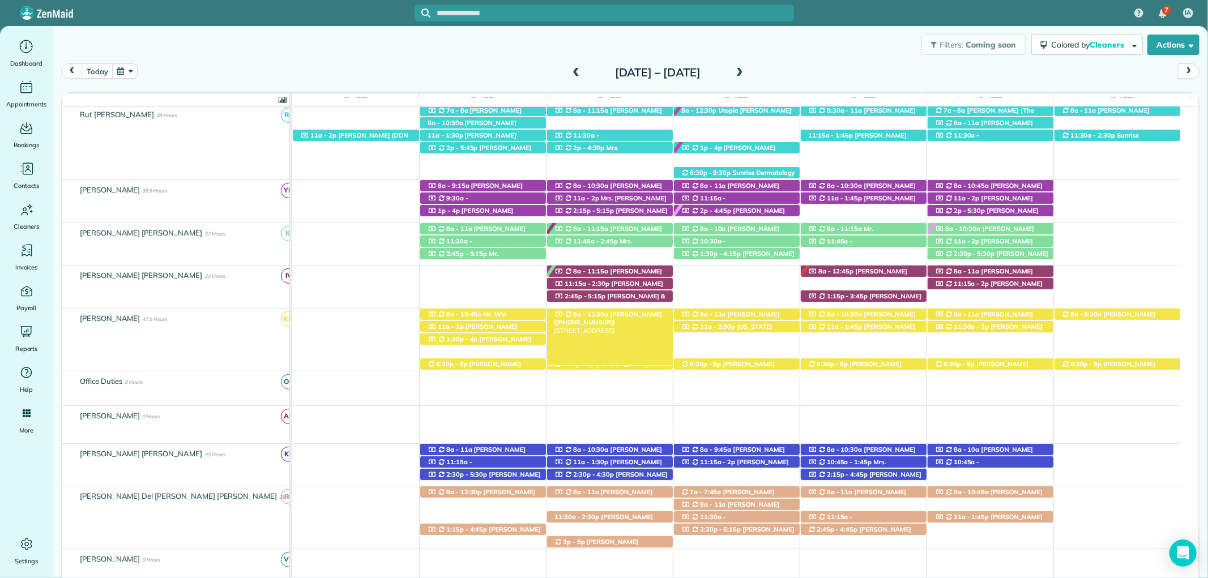
click at [651, 313] on span "Mrs. Whitney Bain (+12512220320)" at bounding box center [608, 318] width 108 height 16
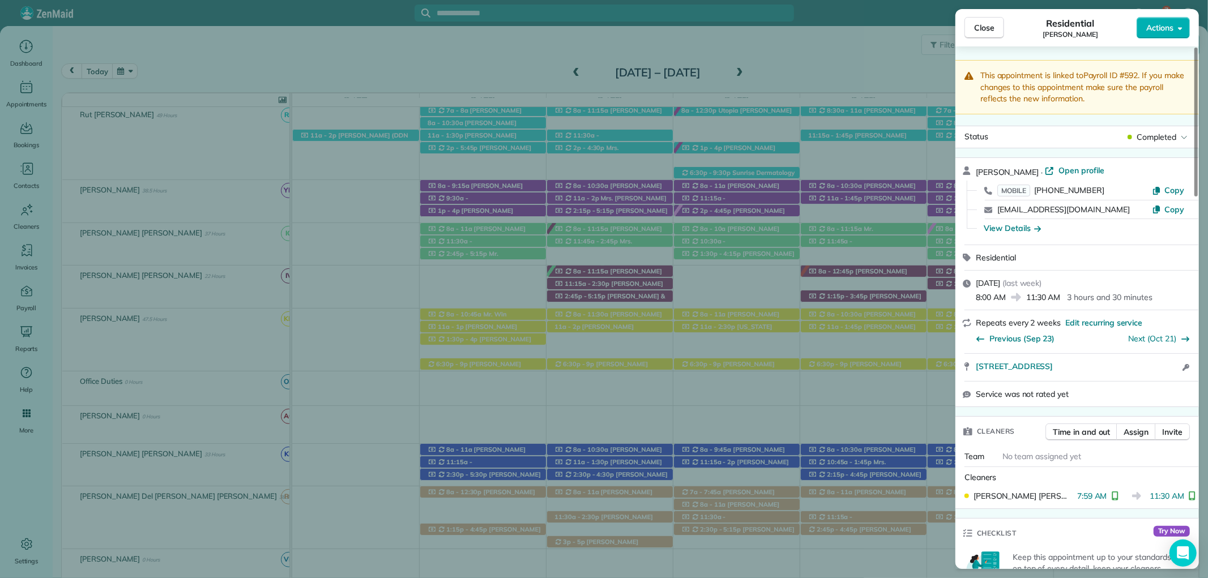
drag, startPoint x: 983, startPoint y: 25, endPoint x: 856, endPoint y: 27, distance: 126.3
click at [983, 25] on span "Close" at bounding box center [984, 27] width 20 height 11
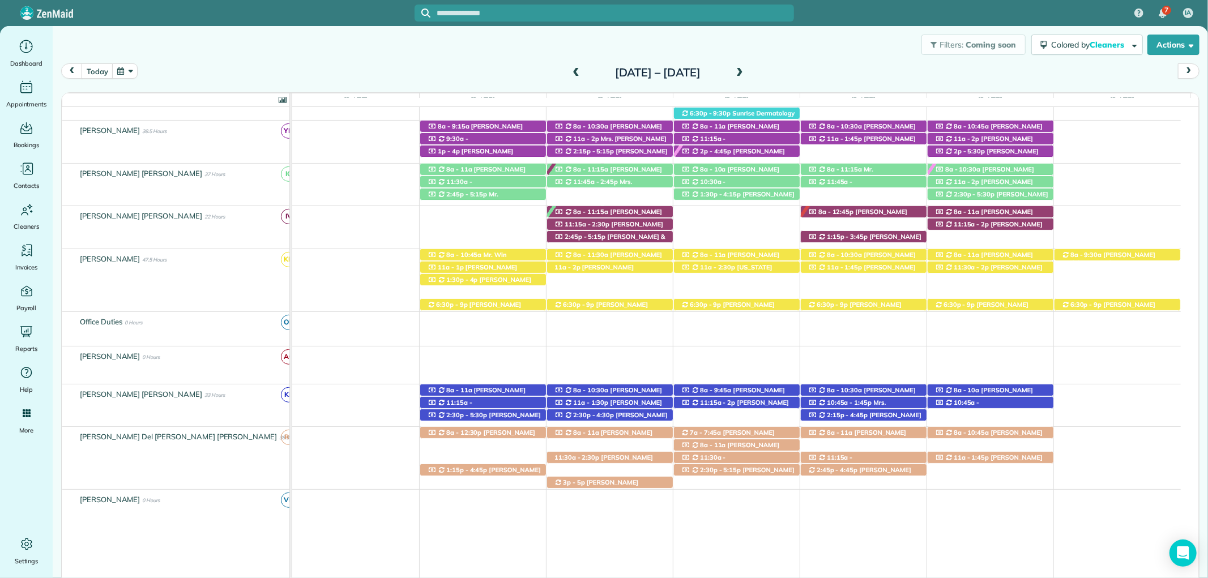
scroll to position [438, 0]
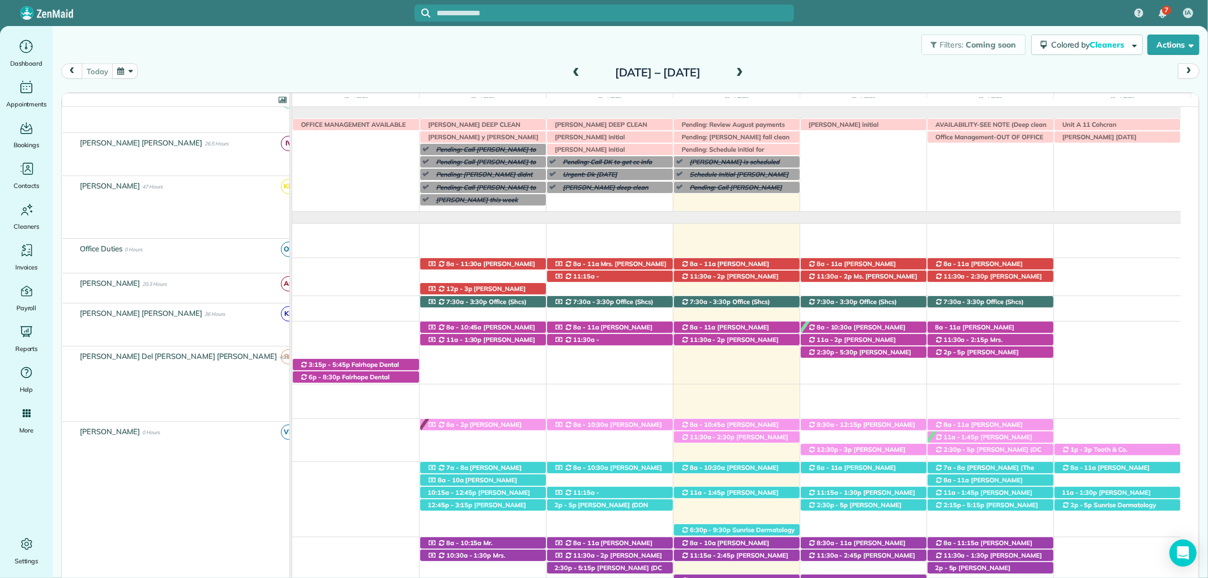
scroll to position [499, 0]
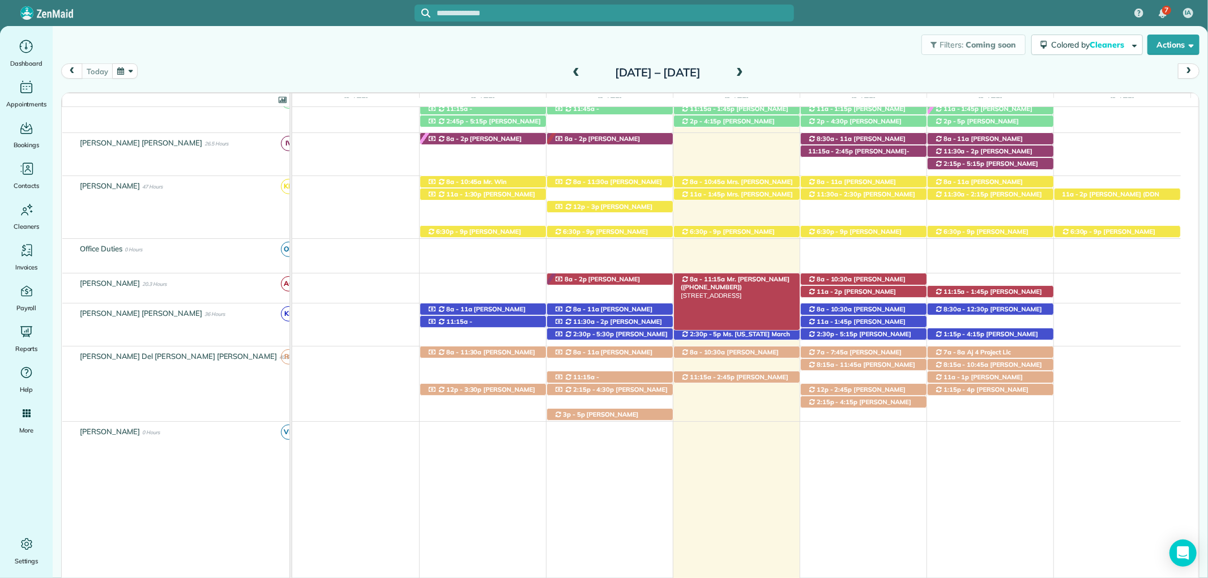
click at [756, 279] on span "Mr. Kenny King (+12059379811)" at bounding box center [735, 283] width 109 height 16
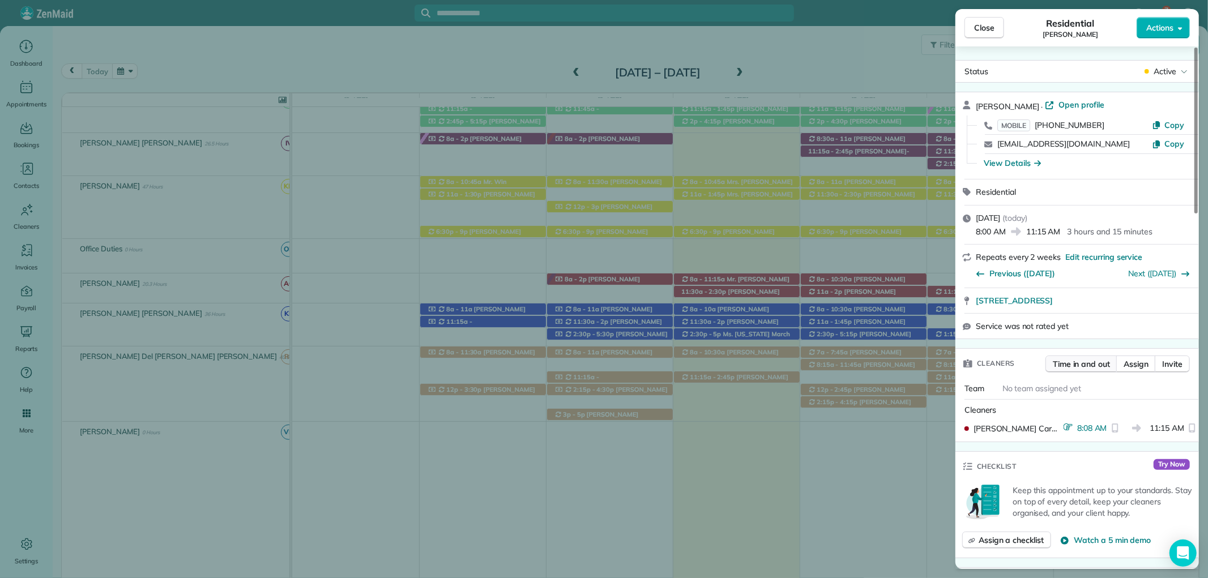
click at [1080, 365] on span "Time in and out" at bounding box center [1081, 364] width 57 height 11
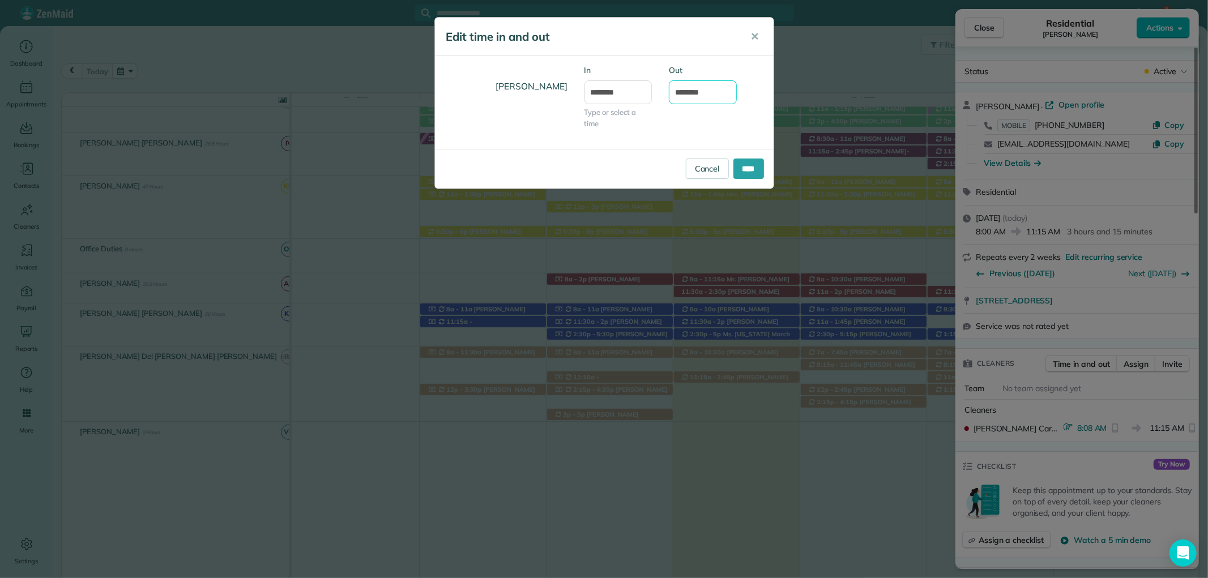
click at [687, 94] on input "********" at bounding box center [703, 92] width 68 height 24
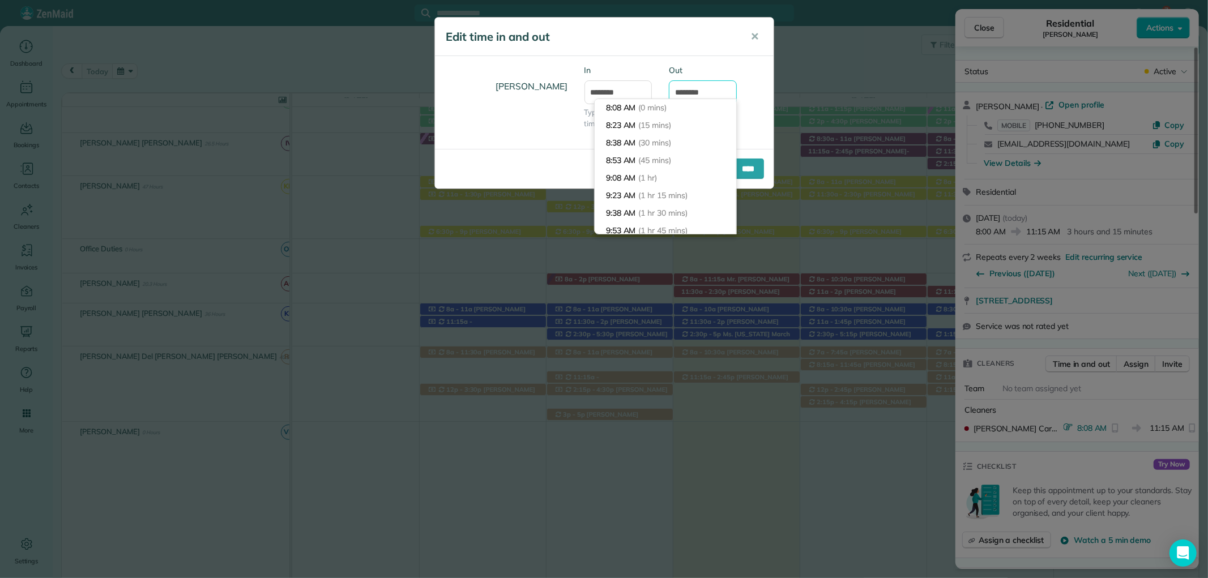
scroll to position [211, 0]
drag, startPoint x: 690, startPoint y: 93, endPoint x: 672, endPoint y: 92, distance: 17.6
click at [672, 92] on input "********" at bounding box center [703, 92] width 68 height 24
click at [705, 90] on input "********" at bounding box center [703, 92] width 68 height 24
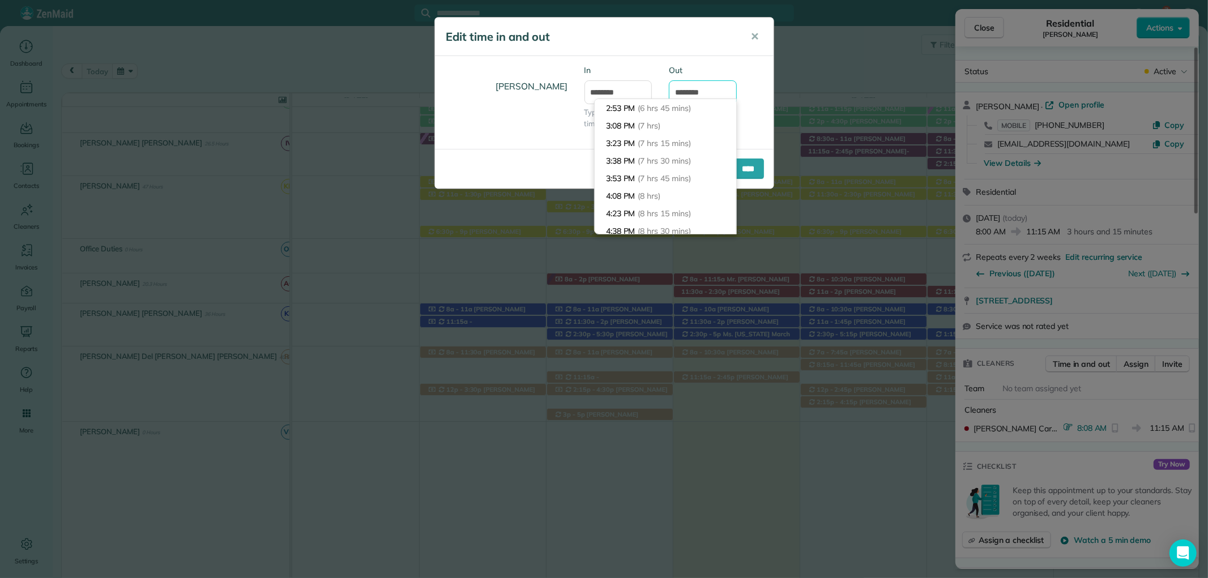
scroll to position [263, 0]
type input "********"
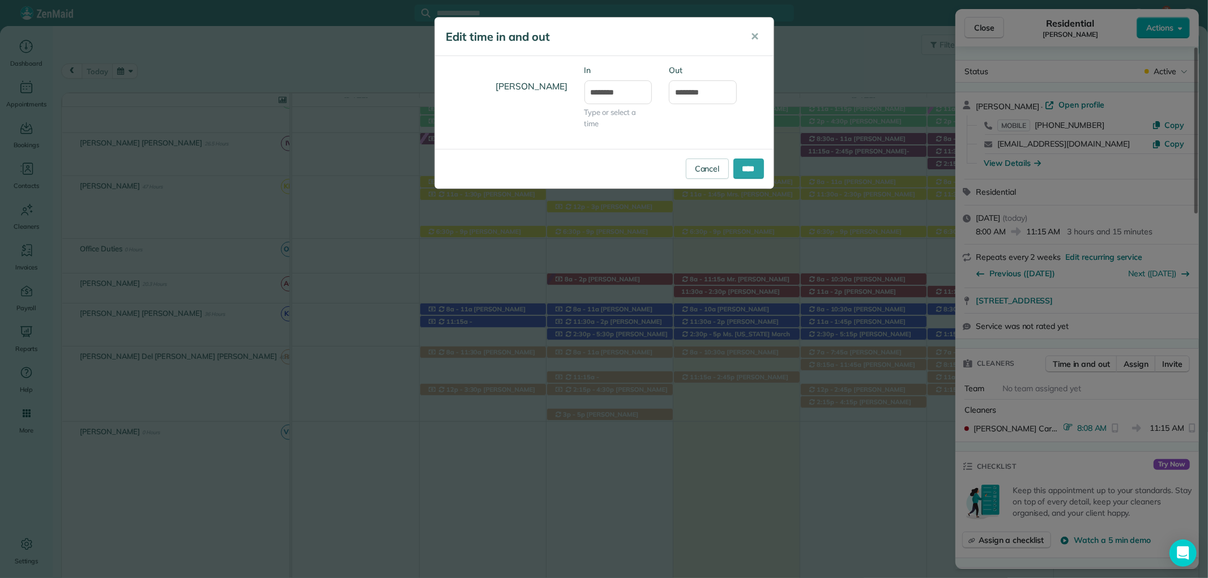
click at [740, 125] on div "Ana Cardozo In ******* Type or select a time Out ********" at bounding box center [604, 103] width 339 height 76
click at [743, 169] on input "****" at bounding box center [749, 169] width 31 height 20
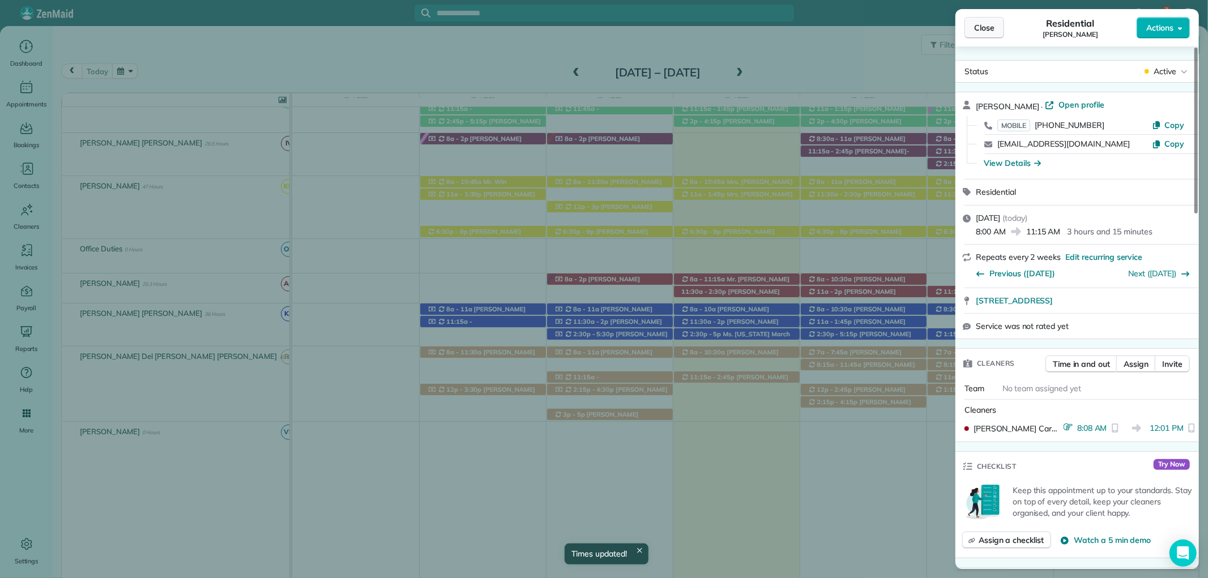
click at [999, 27] on button "Close" at bounding box center [985, 28] width 40 height 22
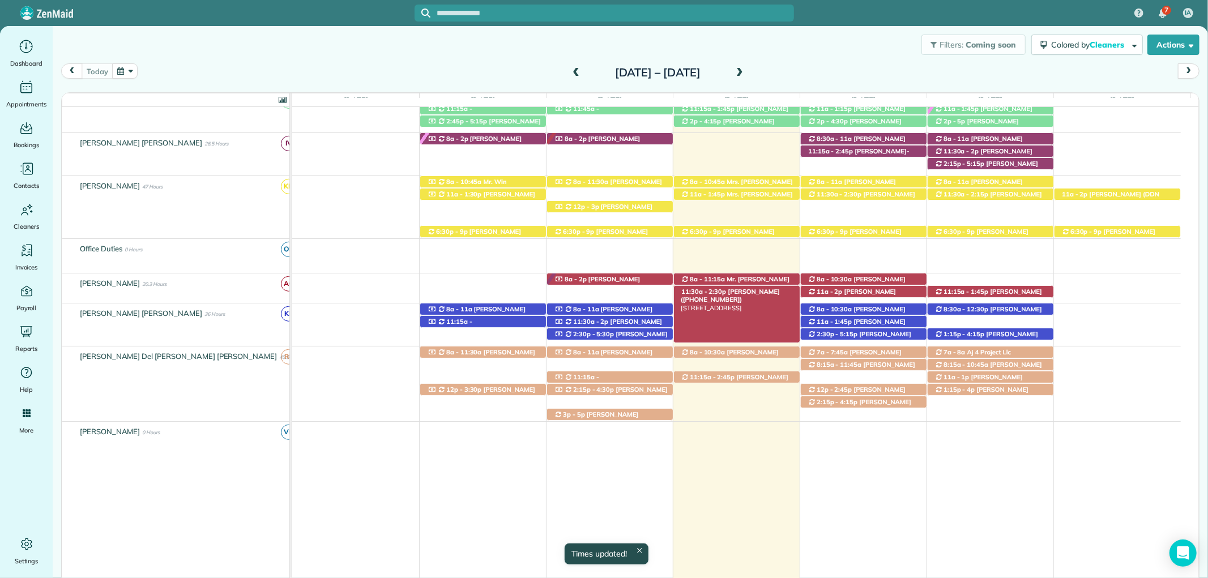
click at [717, 292] on span "11:30a - 2:30p" at bounding box center [704, 292] width 46 height 8
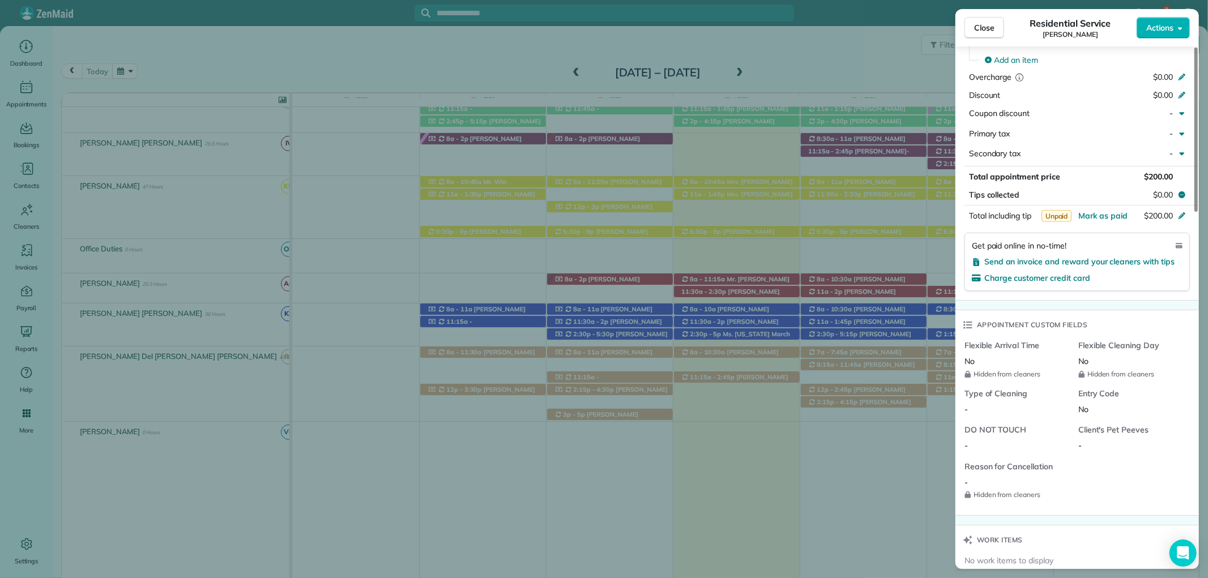
scroll to position [818, 0]
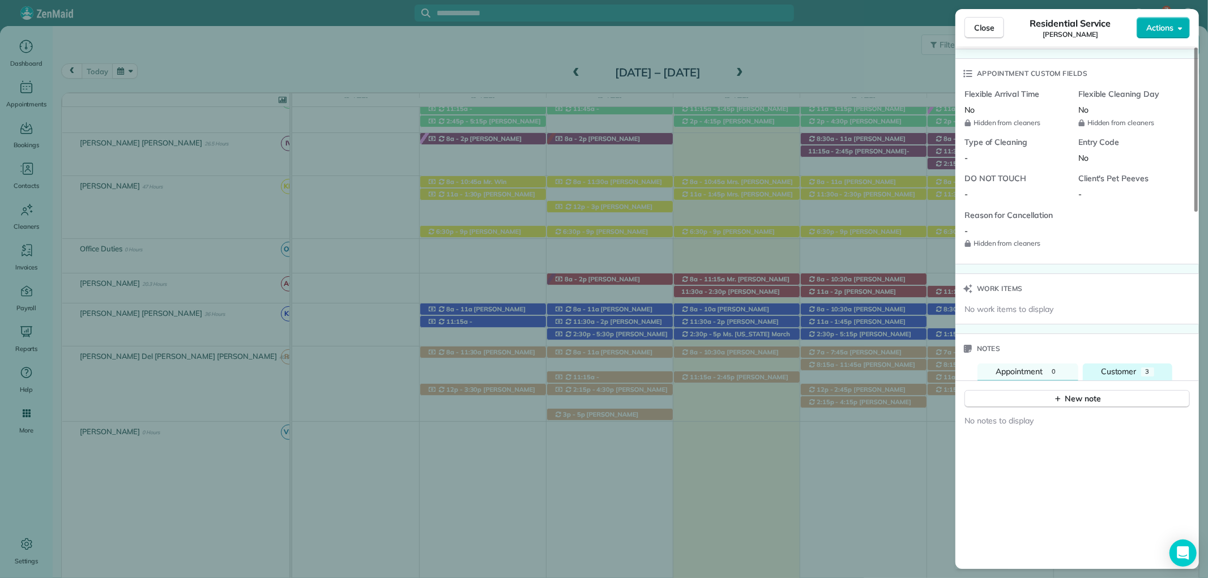
click at [1136, 370] on span "Customer" at bounding box center [1119, 372] width 36 height 10
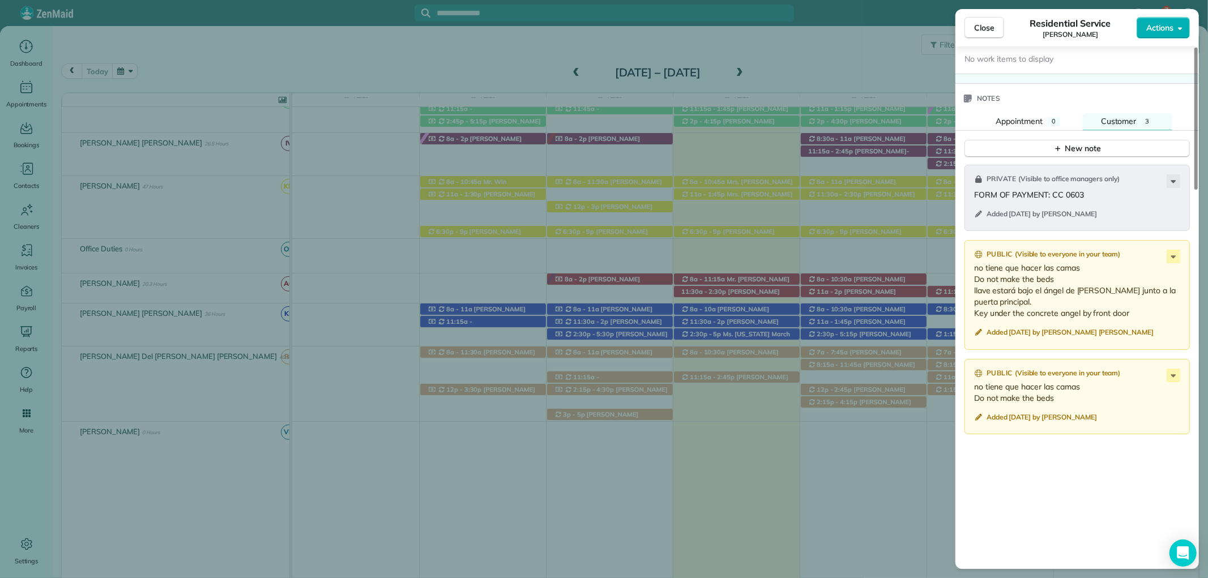
scroll to position [1069, 0]
click at [990, 29] on span "Close" at bounding box center [984, 27] width 20 height 11
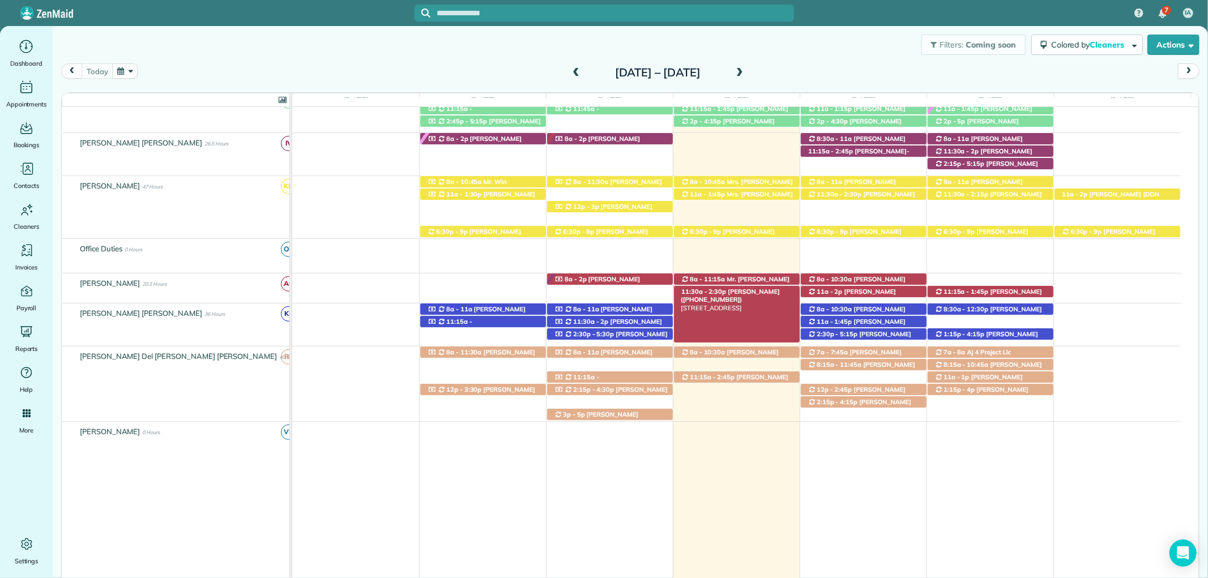
click at [758, 290] on span "Mr. John Forney (+12052533384)" at bounding box center [730, 296] width 99 height 16
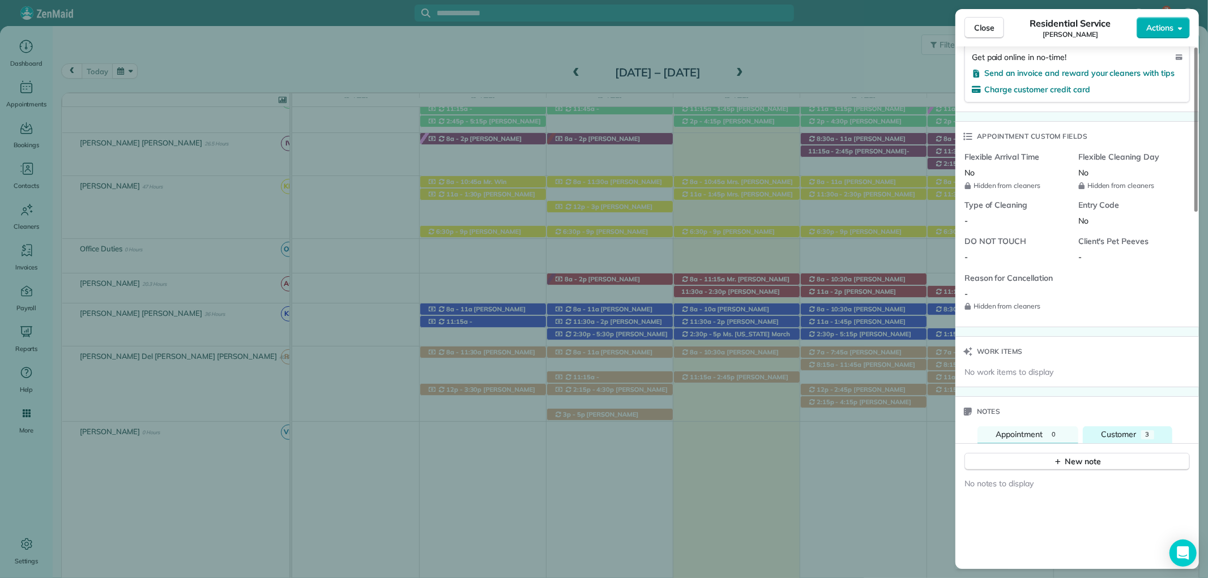
click at [1127, 428] on button "Customer 3" at bounding box center [1128, 435] width 90 height 17
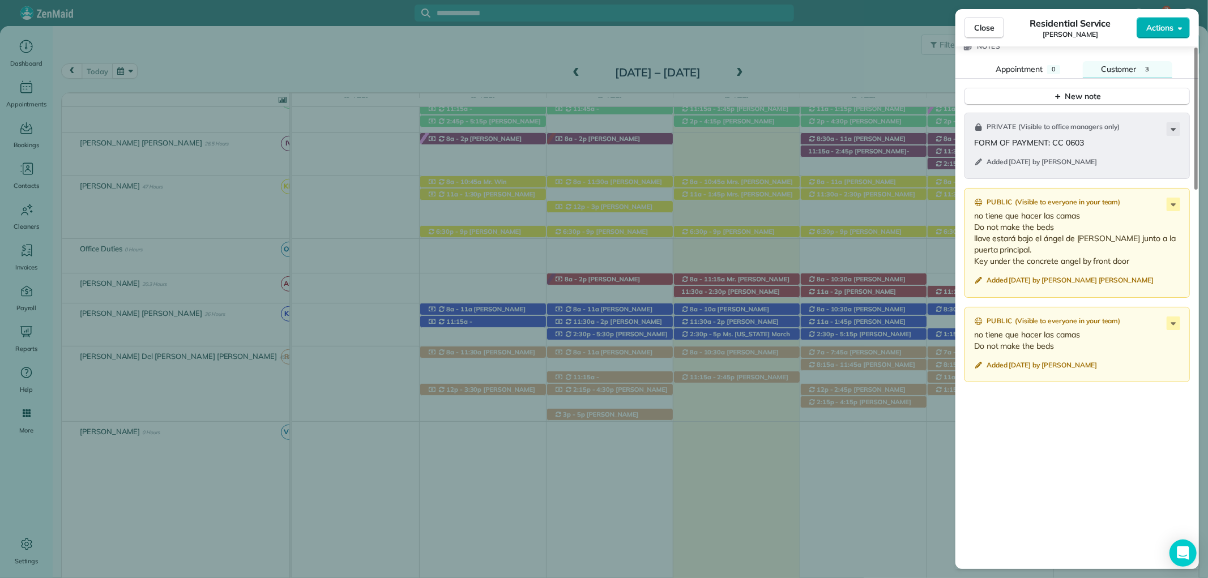
scroll to position [1133, 0]
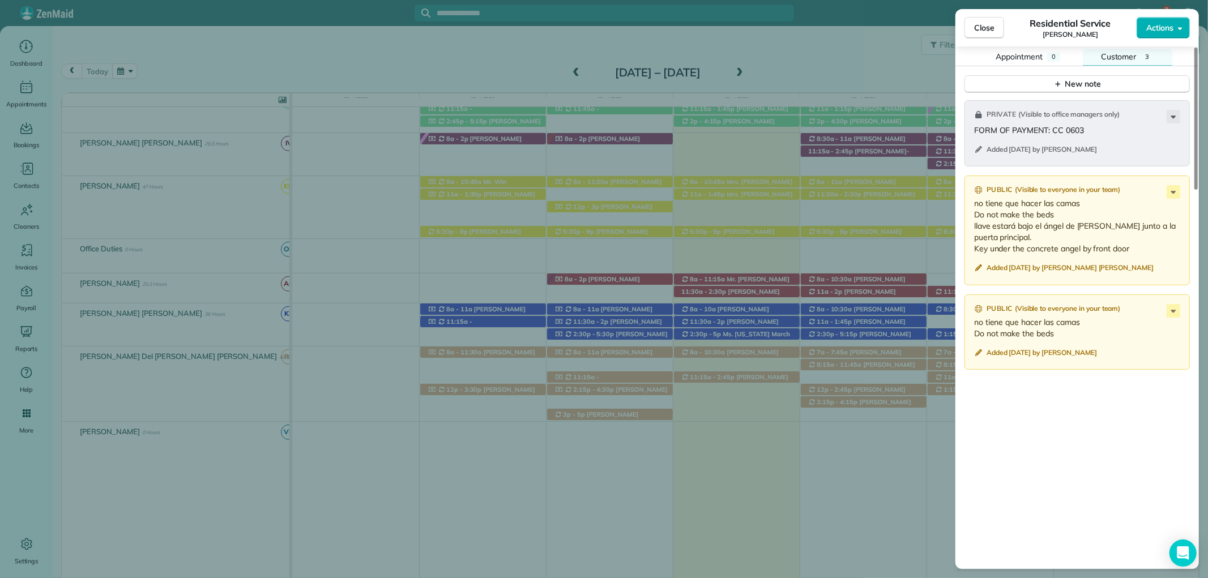
click at [1005, 24] on div "Residential Service John Forney" at bounding box center [1070, 27] width 133 height 23
click at [996, 24] on button "Close" at bounding box center [985, 28] width 40 height 22
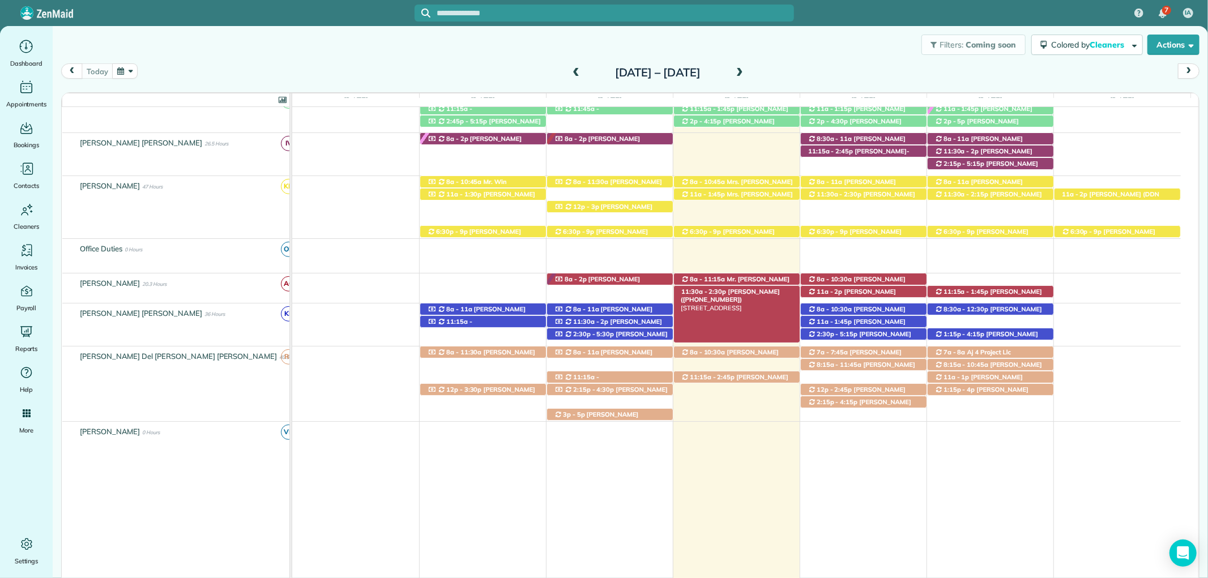
click at [734, 292] on span "[PERSON_NAME] ([PHONE_NUMBER])" at bounding box center [730, 296] width 99 height 16
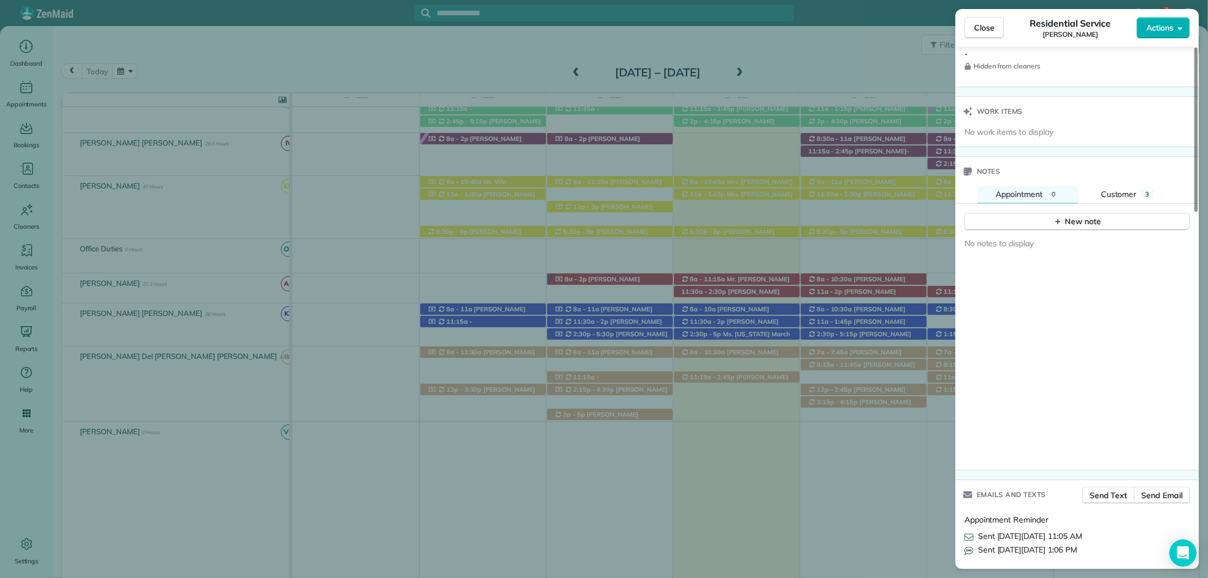
scroll to position [1007, 0]
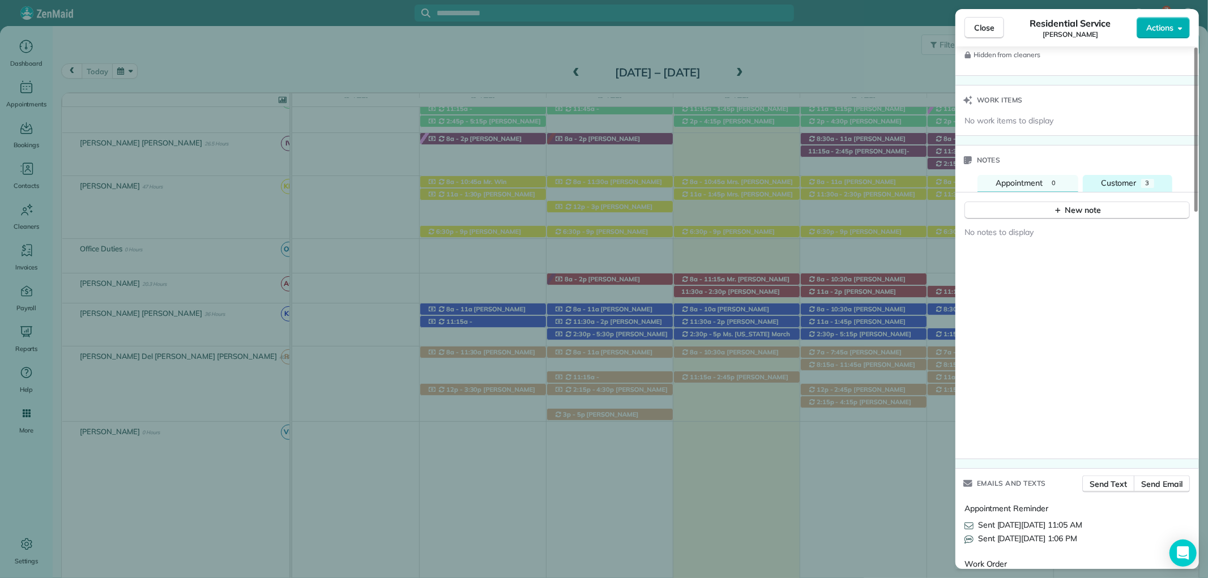
click at [1139, 182] on button "Customer 3" at bounding box center [1128, 183] width 90 height 17
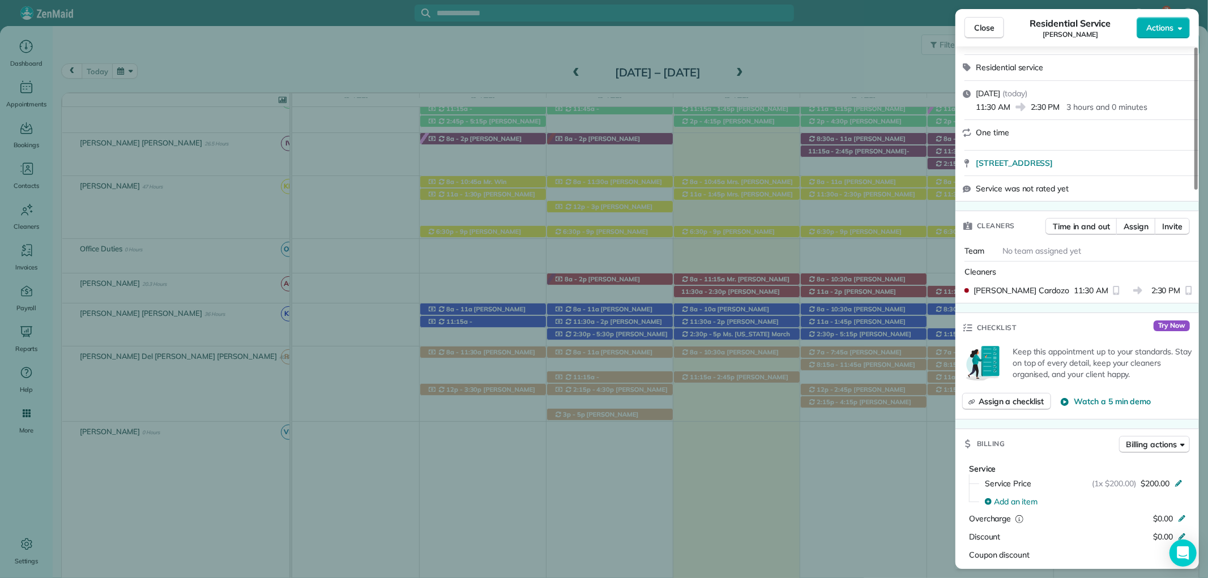
scroll to position [0, 0]
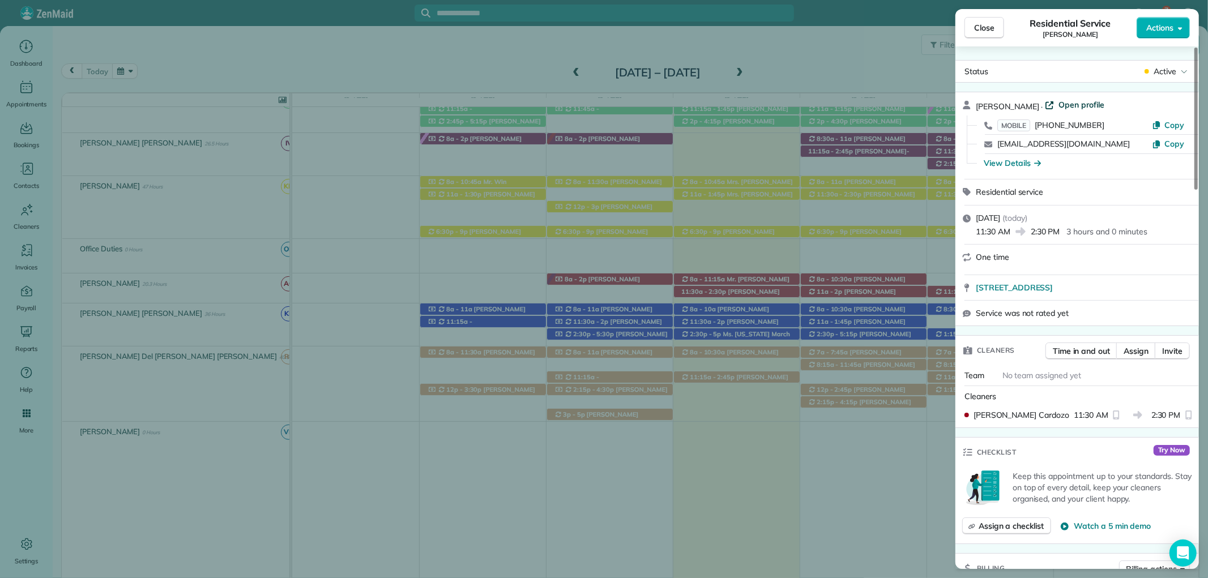
click at [1045, 104] on link "Open profile" at bounding box center [1074, 104] width 59 height 11
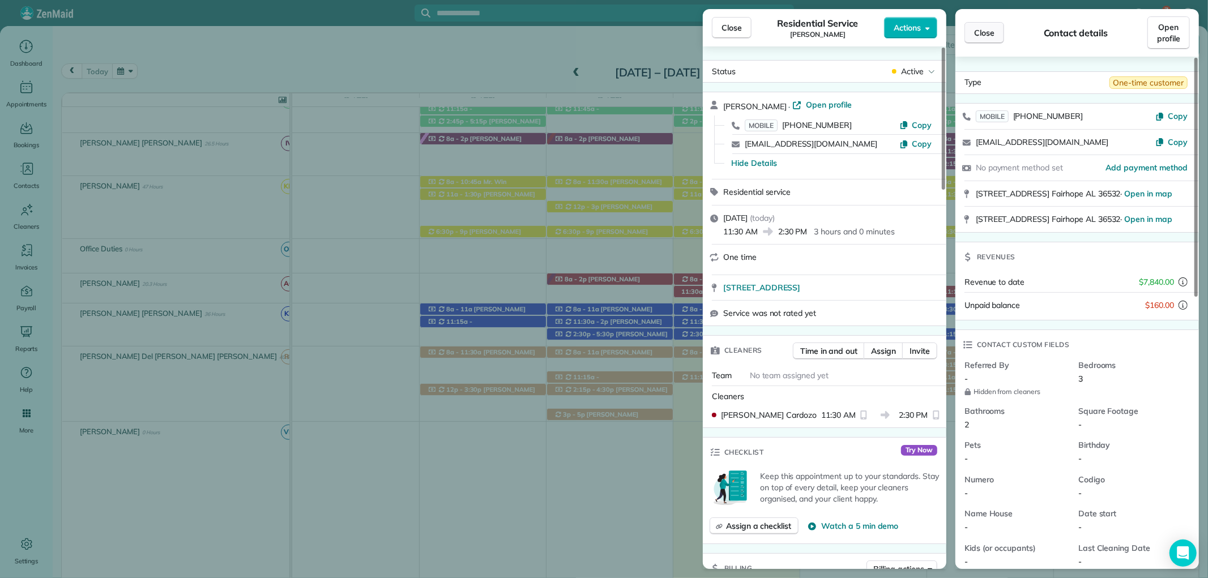
click at [990, 33] on span "Close" at bounding box center [984, 32] width 20 height 11
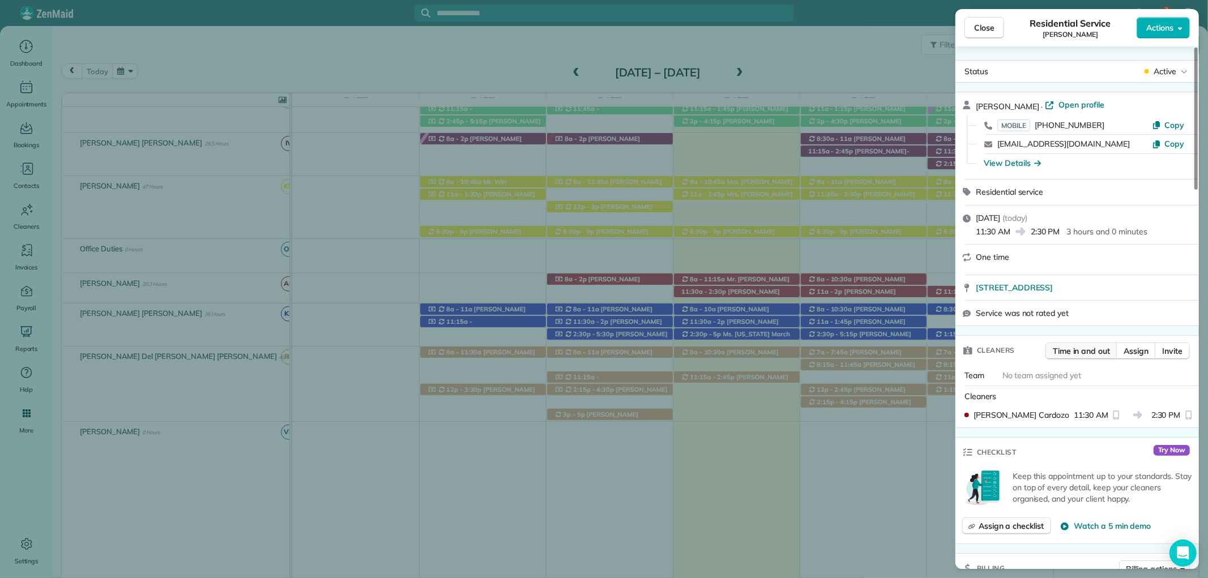
click at [1099, 349] on span "Time in and out" at bounding box center [1081, 351] width 57 height 11
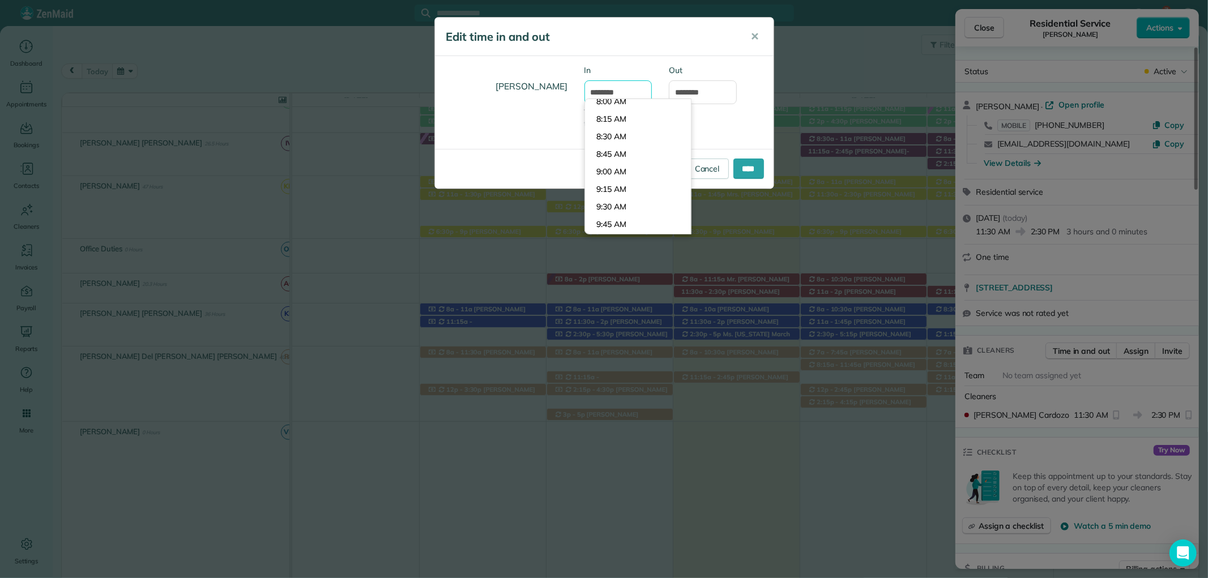
scroll to position [454, 0]
drag, startPoint x: 608, startPoint y: 98, endPoint x: 555, endPoint y: 98, distance: 53.2
click at [555, 98] on div "Ana Cardozo In ******** Type or select a time Out *******" at bounding box center [604, 103] width 339 height 76
drag, startPoint x: 612, startPoint y: 87, endPoint x: 553, endPoint y: 94, distance: 59.4
click at [553, 94] on div "Ana Cardozo In ******** Type or select a time Out *******" at bounding box center [604, 103] width 339 height 76
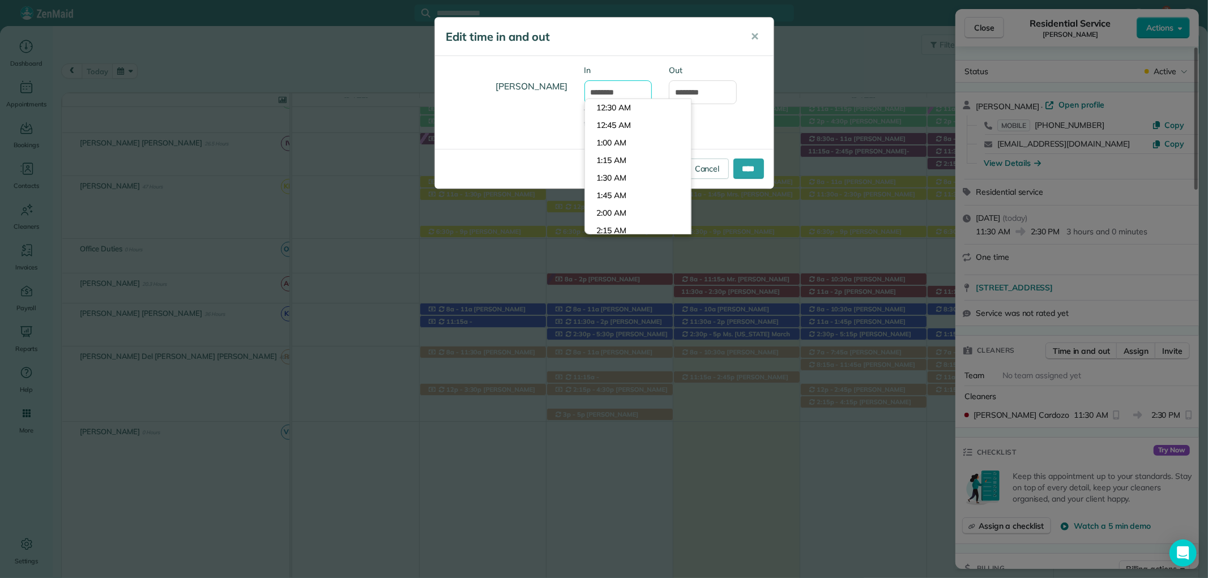
scroll to position [860, 0]
type input "********"
click at [743, 168] on input "****" at bounding box center [749, 169] width 31 height 20
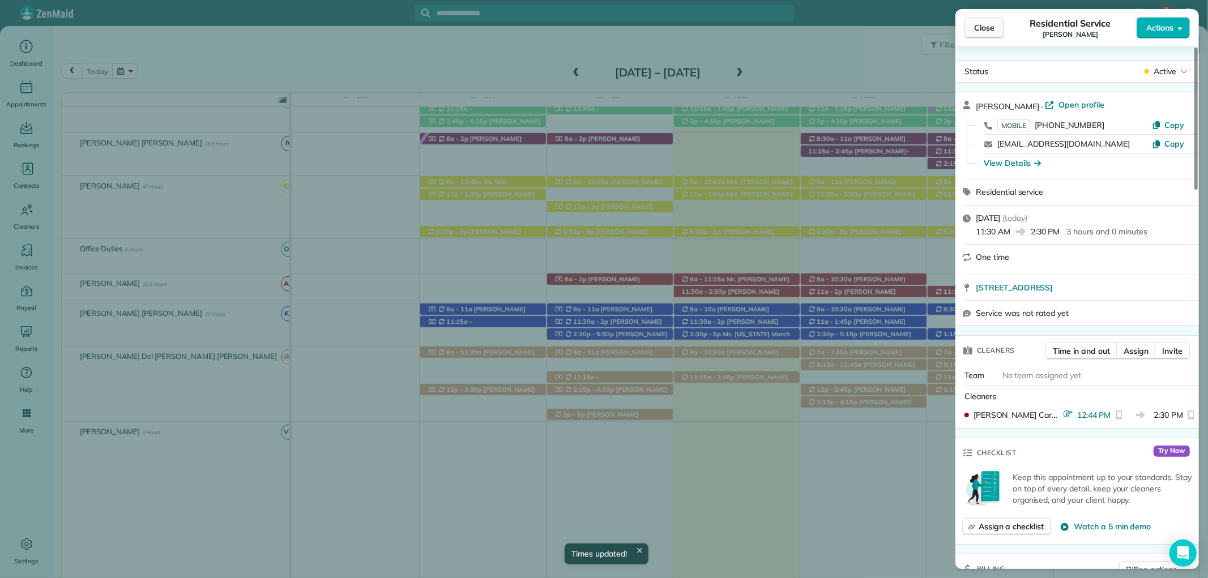
click at [973, 23] on button "Close" at bounding box center [985, 28] width 40 height 22
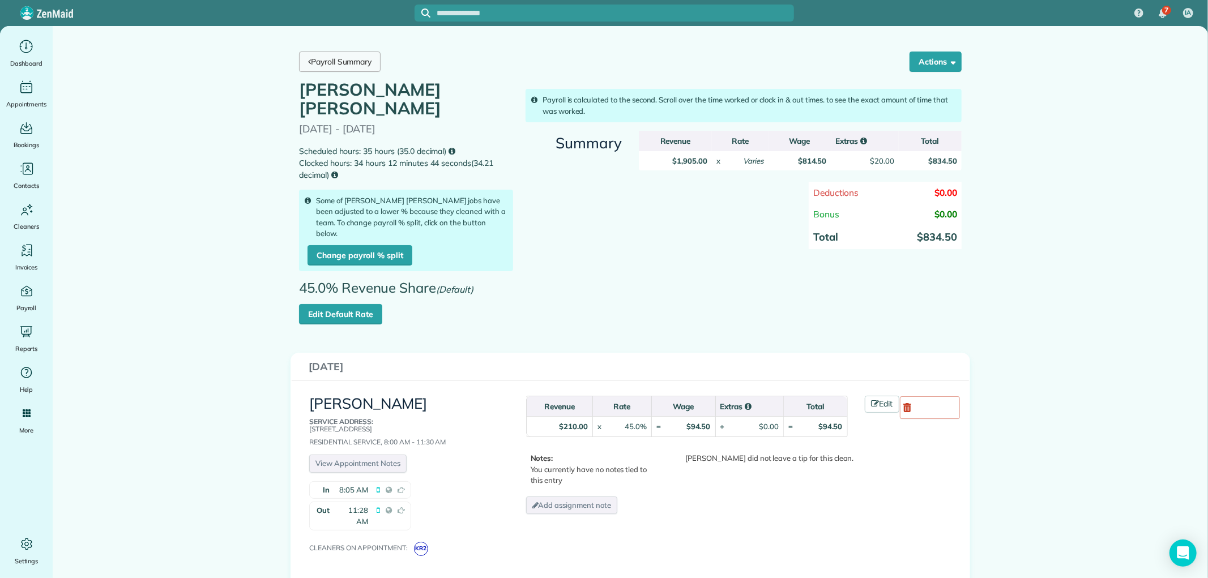
click at [335, 63] on link "Payroll Summary" at bounding box center [340, 62] width 82 height 20
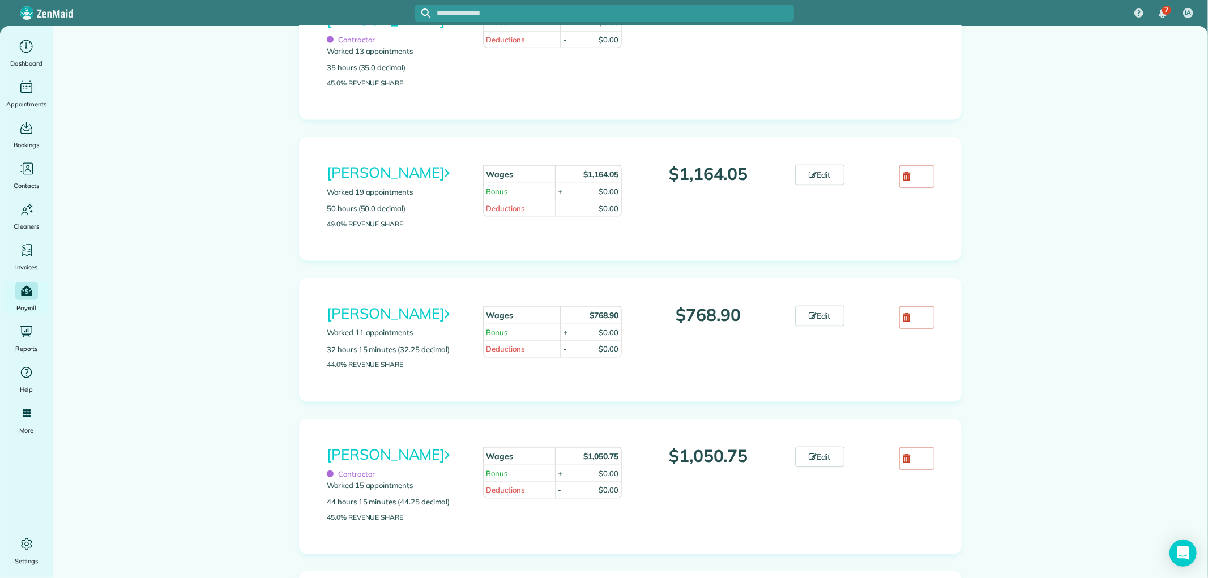
scroll to position [818, 0]
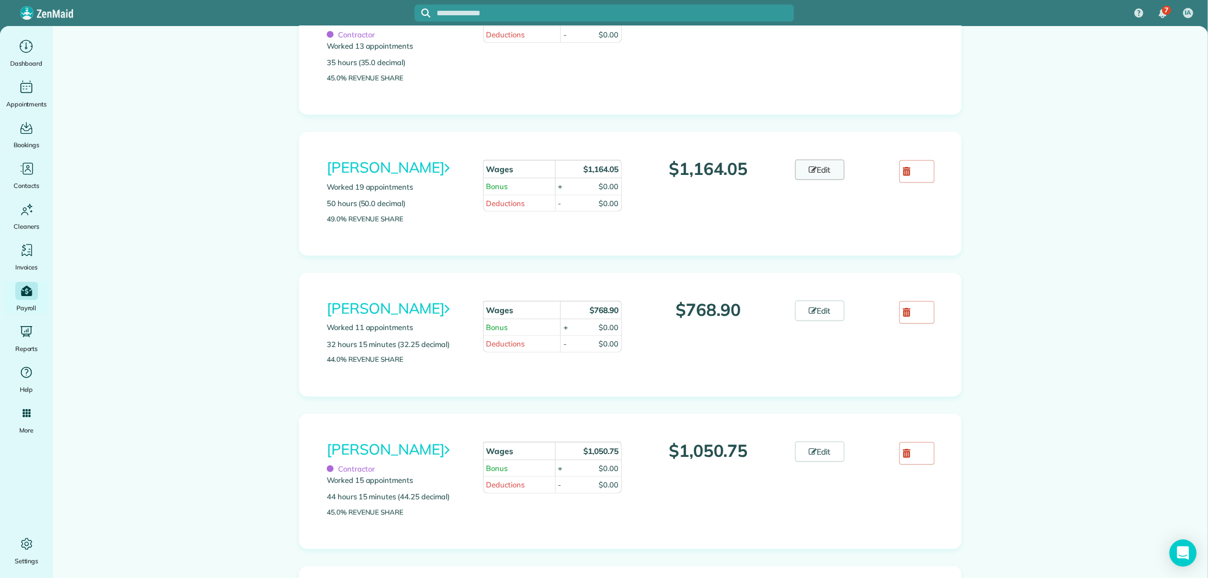
click at [810, 165] on link "Edit" at bounding box center [820, 170] width 50 height 20
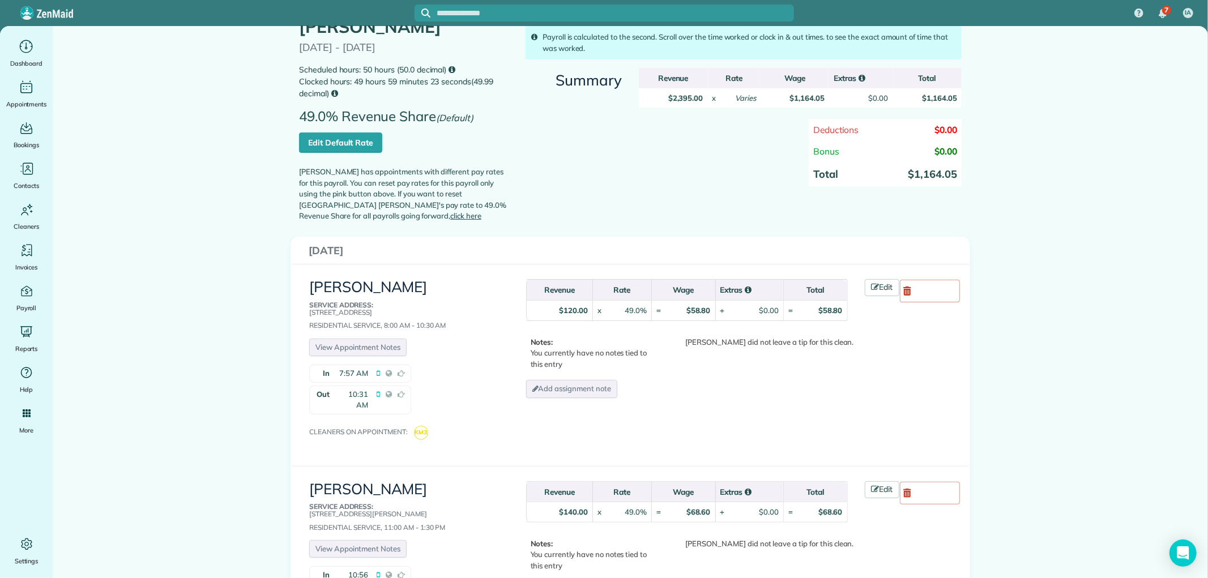
scroll to position [126, 0]
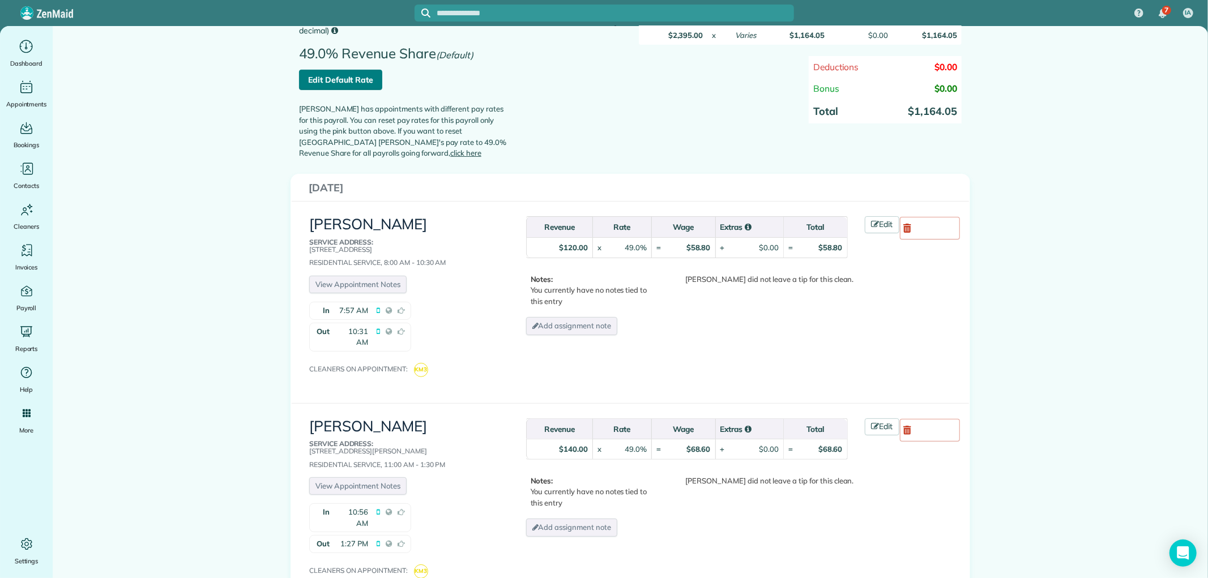
click at [325, 83] on link "Edit Default Rate" at bounding box center [340, 80] width 83 height 20
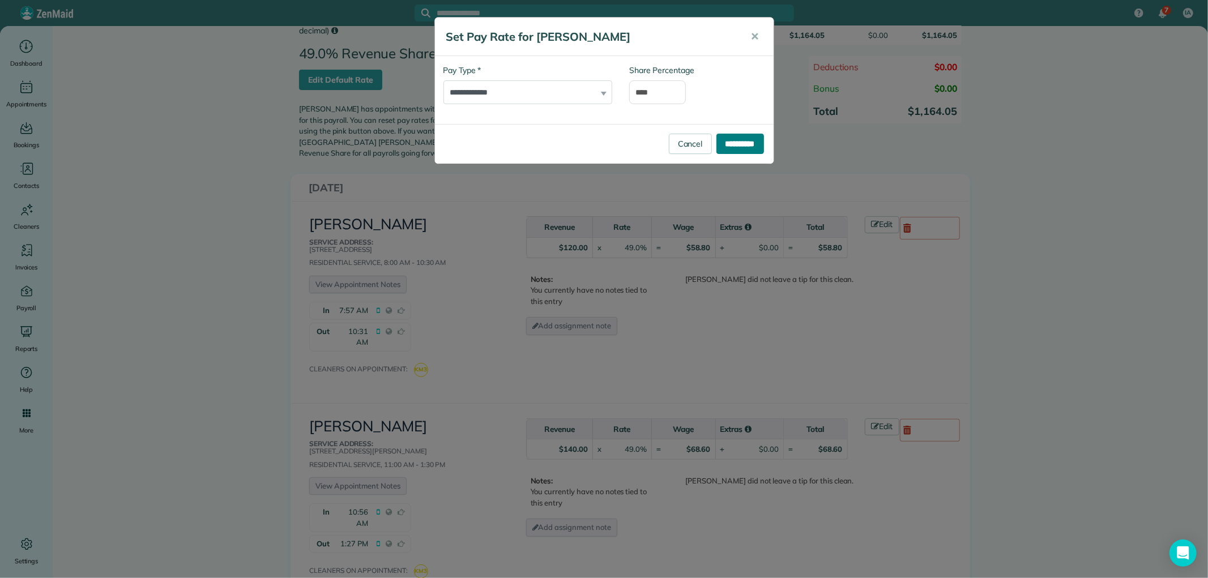
click at [727, 145] on input "**********" at bounding box center [741, 144] width 48 height 20
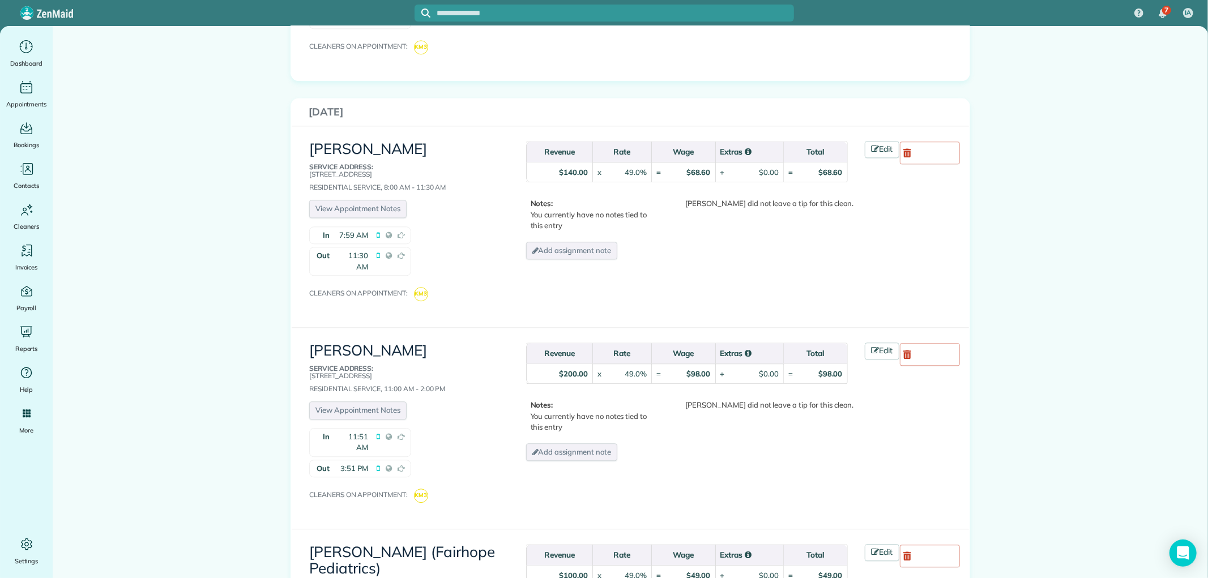
scroll to position [2329, 0]
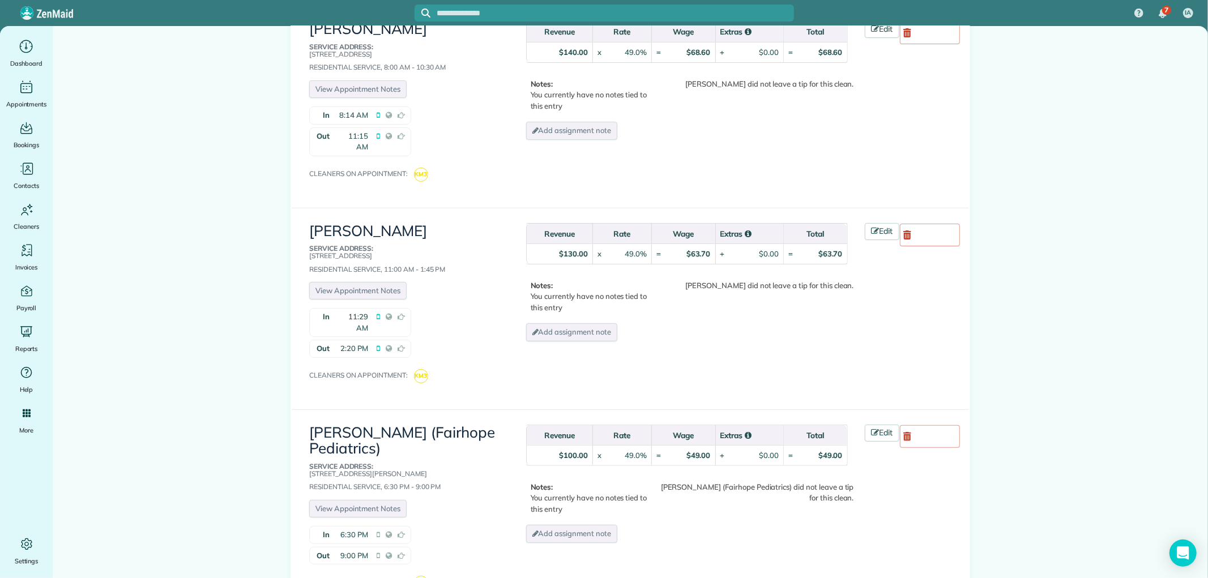
scroll to position [3776, 0]
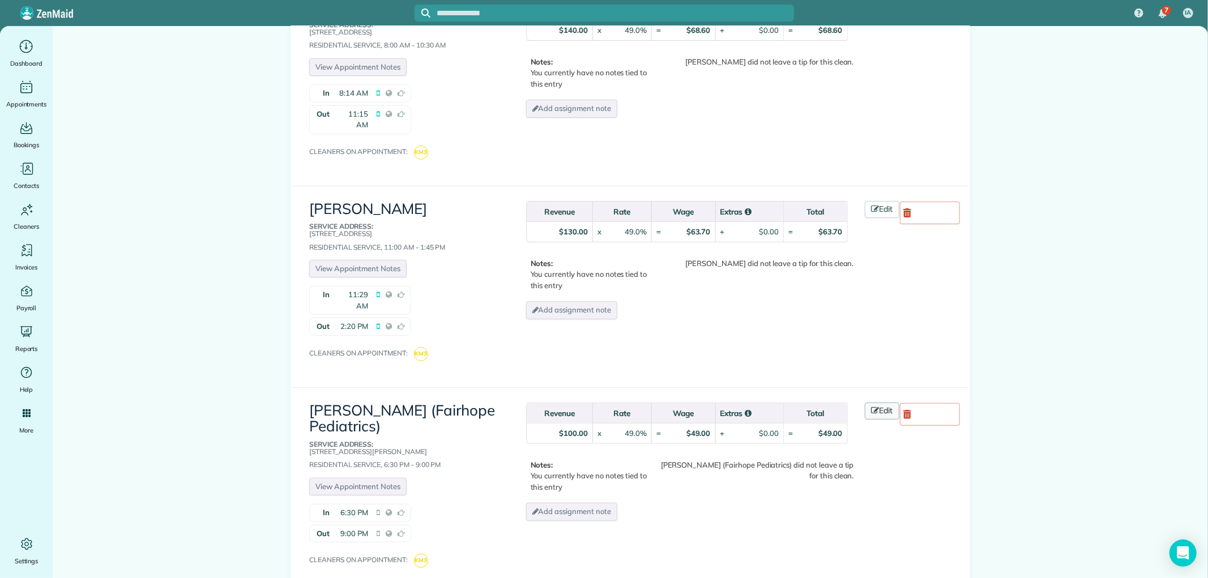
click at [865, 403] on link "Edit" at bounding box center [882, 411] width 35 height 17
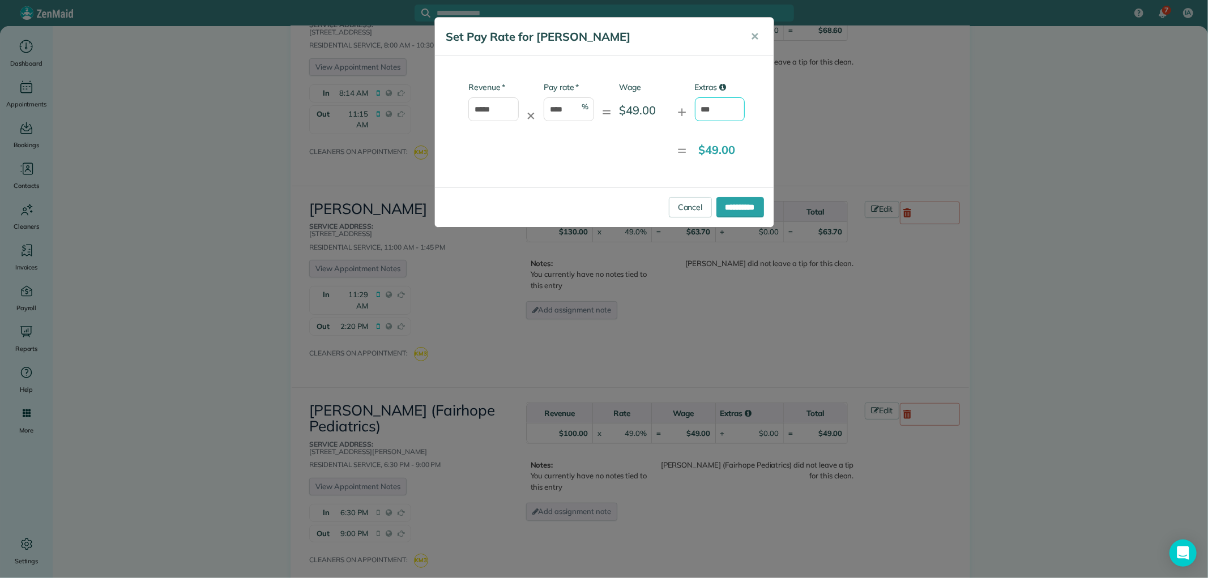
drag, startPoint x: 734, startPoint y: 114, endPoint x: 650, endPoint y: 110, distance: 84.5
click at [661, 110] on div "* Revenue ***** ✕ * Pay rate **** % = Wage $49.00 + Extras ***" at bounding box center [595, 107] width 302 height 51
type input "****"
click at [735, 201] on input "**********" at bounding box center [741, 207] width 48 height 20
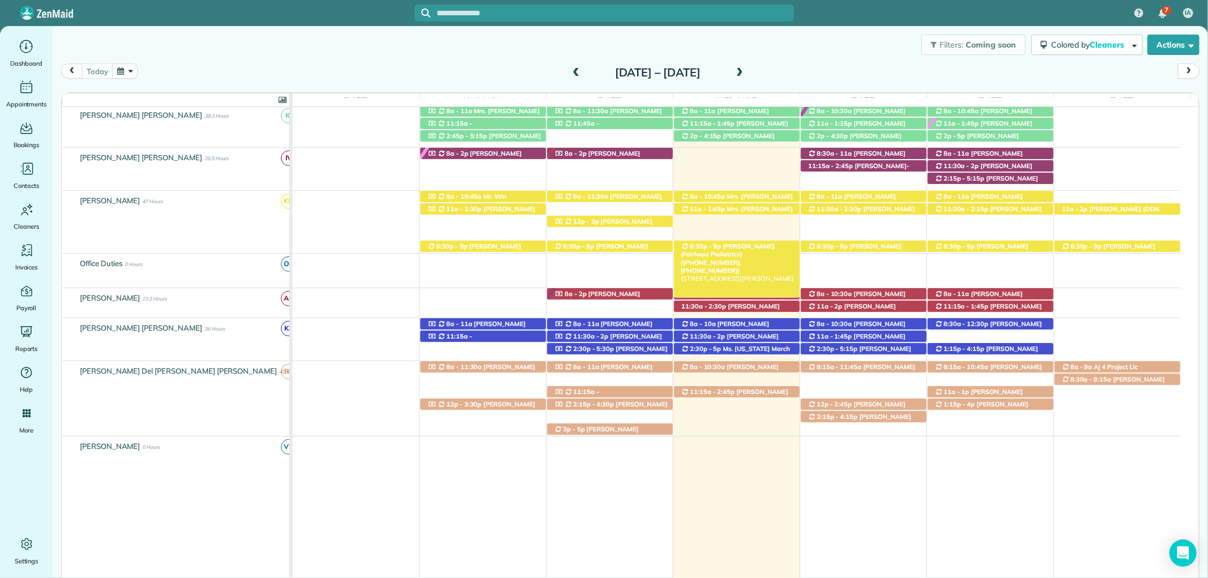
scroll to position [373, 0]
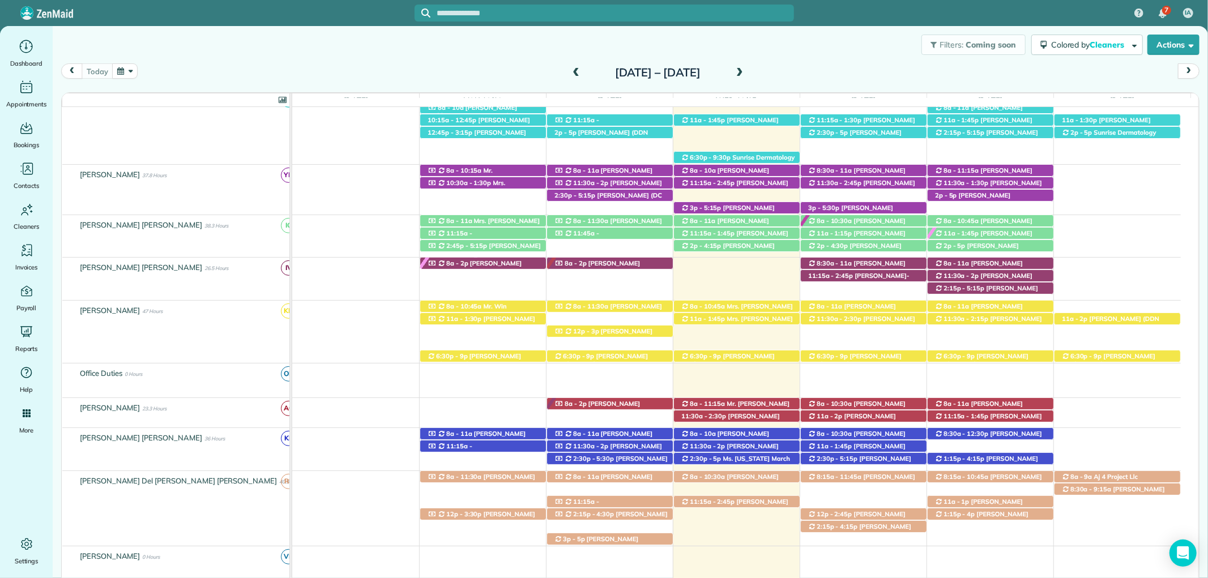
click at [617, 9] on input "text" at bounding box center [615, 13] width 357 height 8
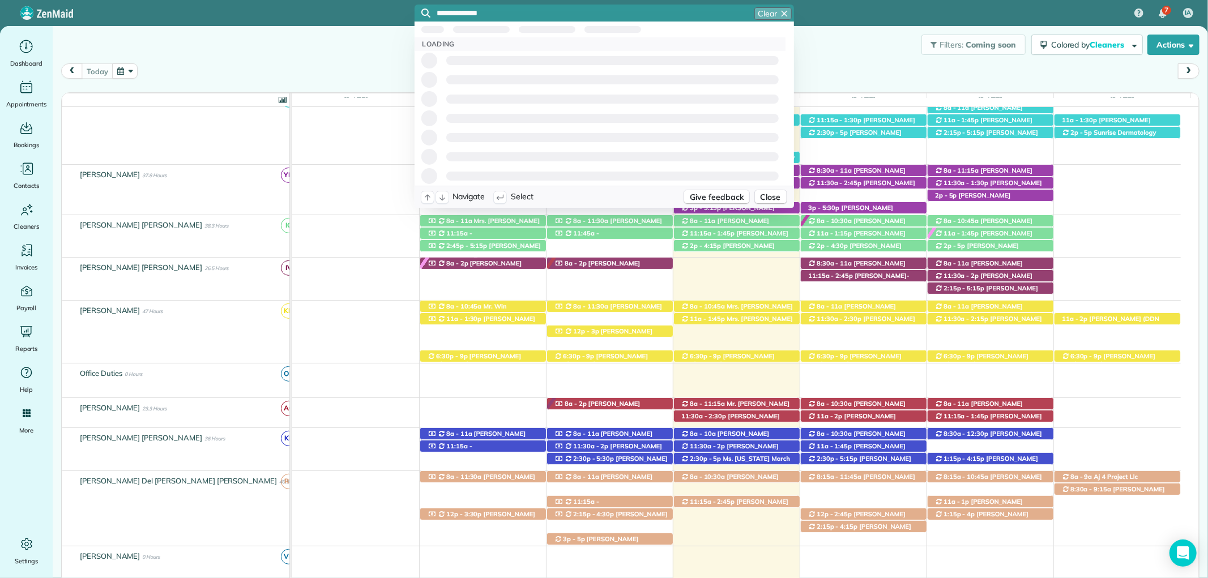
type input "**********"
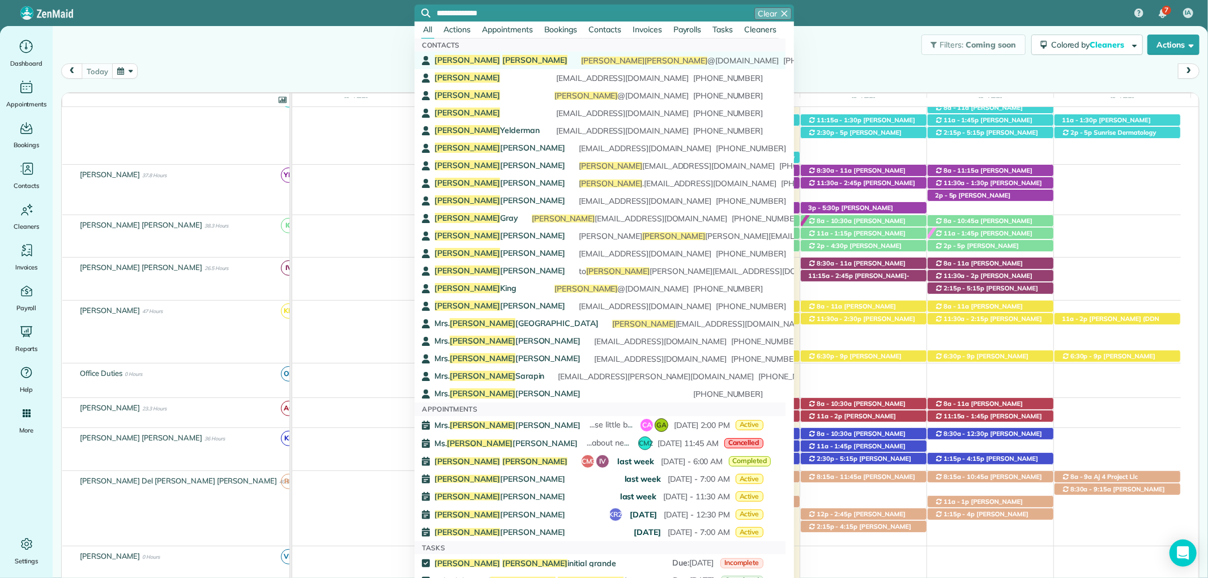
click at [517, 53] on link "Susan Chambers susan chambers @mac.com (334) 414-4451" at bounding box center [600, 61] width 371 height 18
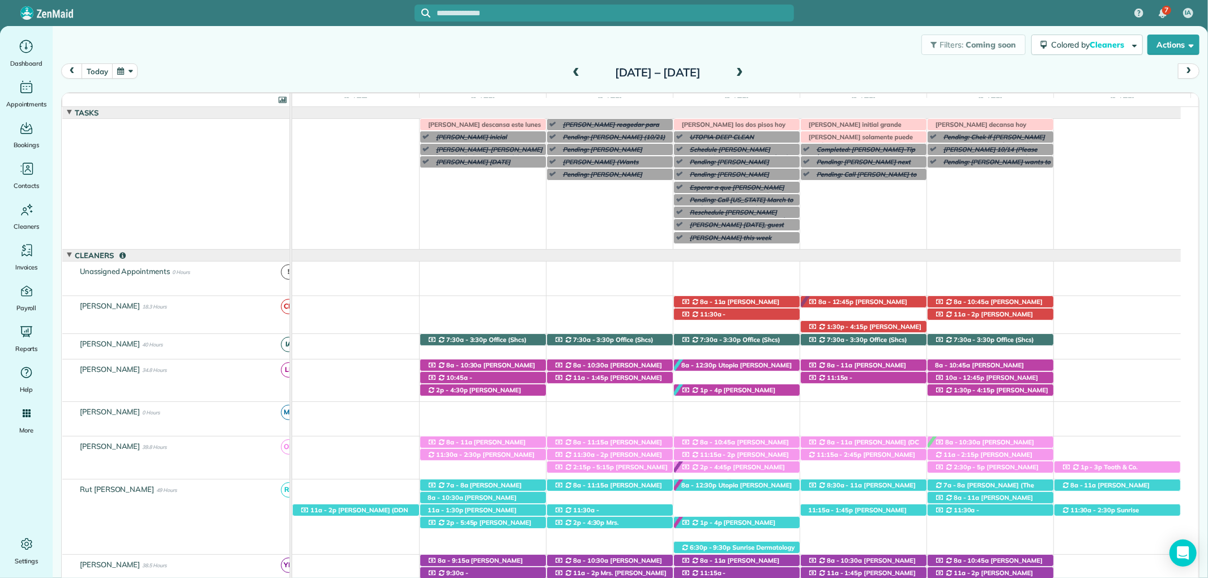
scroll to position [438, 0]
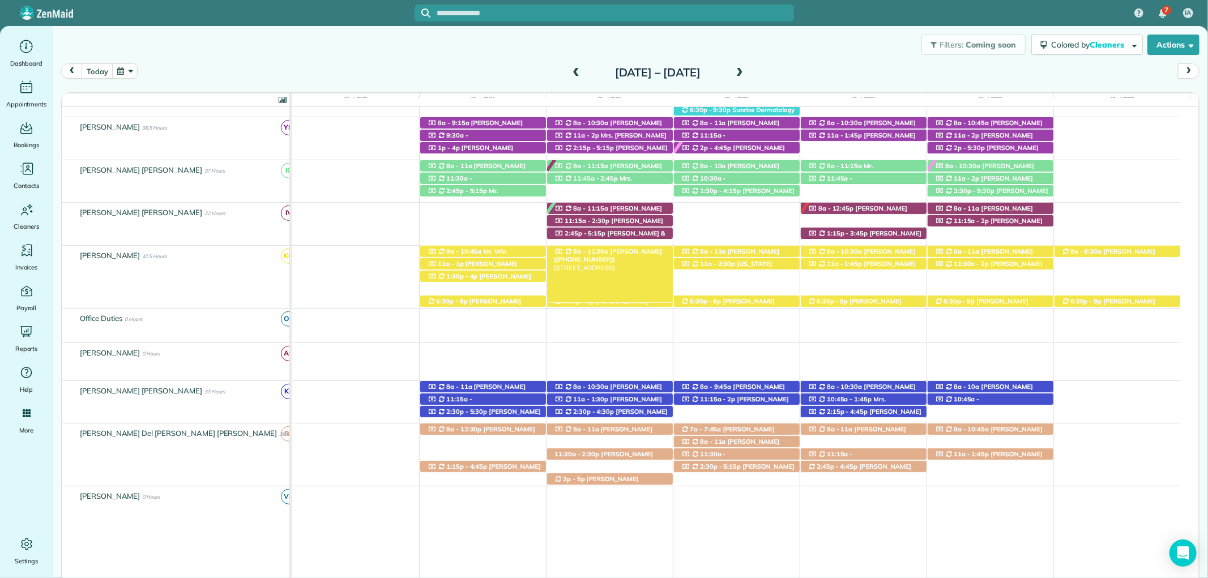
click at [650, 251] on span "[PERSON_NAME] ([PHONE_NUMBER])" at bounding box center [608, 256] width 108 height 16
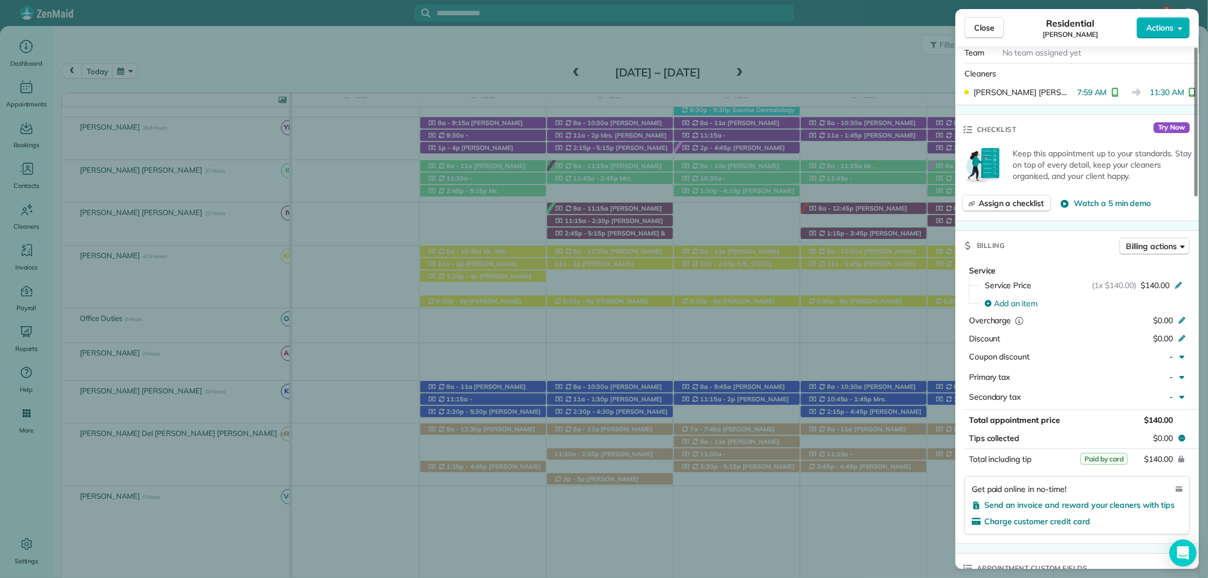
scroll to position [503, 0]
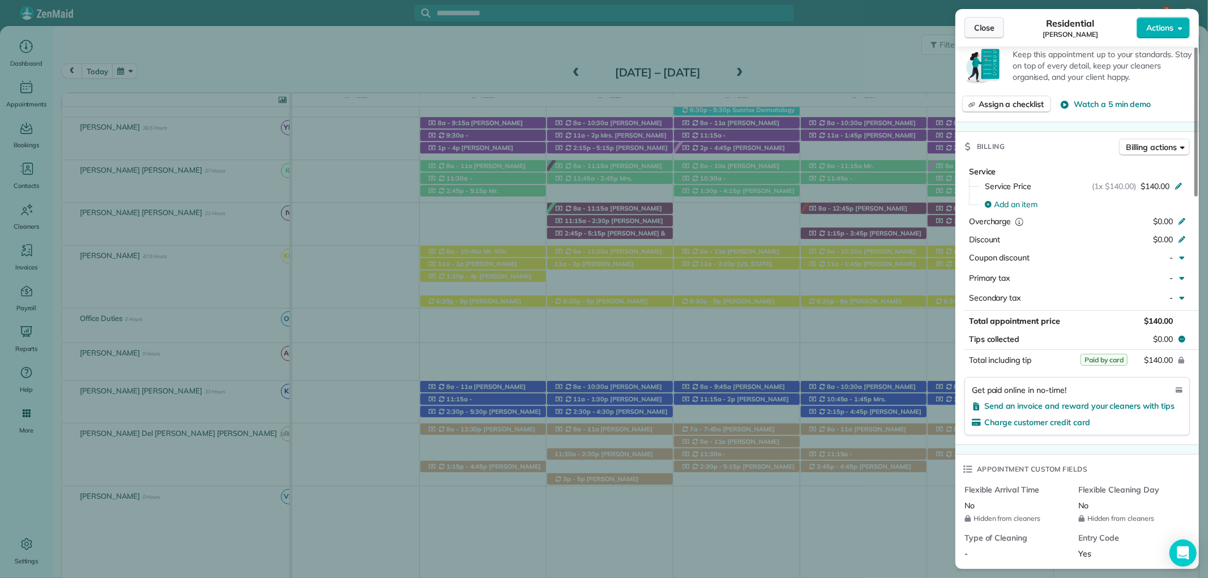
click at [978, 26] on span "Close" at bounding box center [984, 27] width 20 height 11
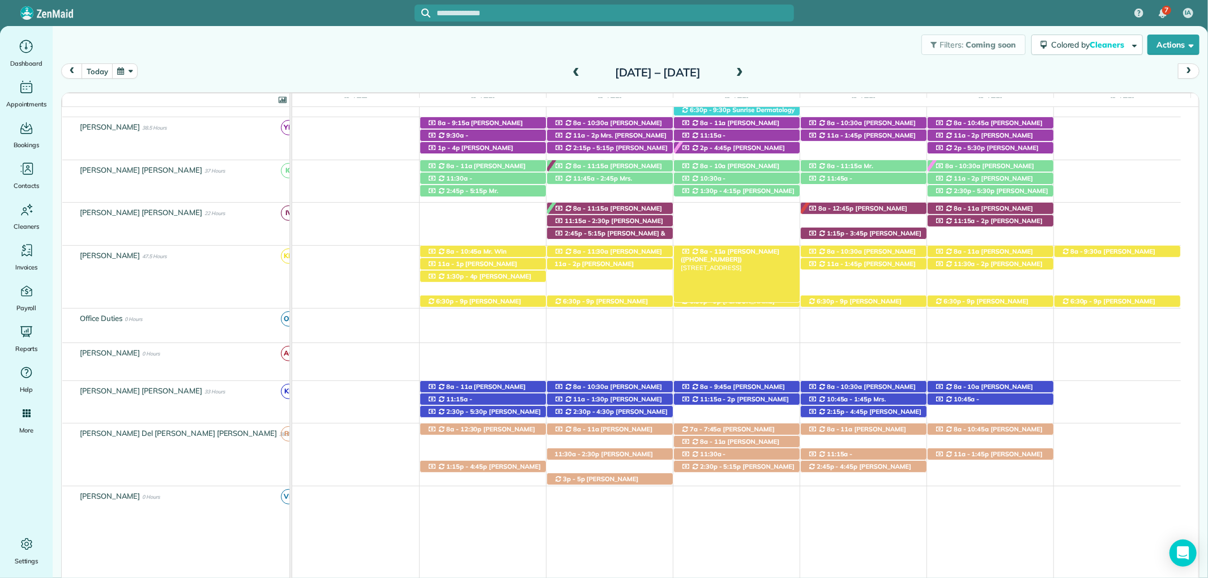
click at [738, 251] on span "[PERSON_NAME] ([PHONE_NUMBER])" at bounding box center [730, 256] width 99 height 16
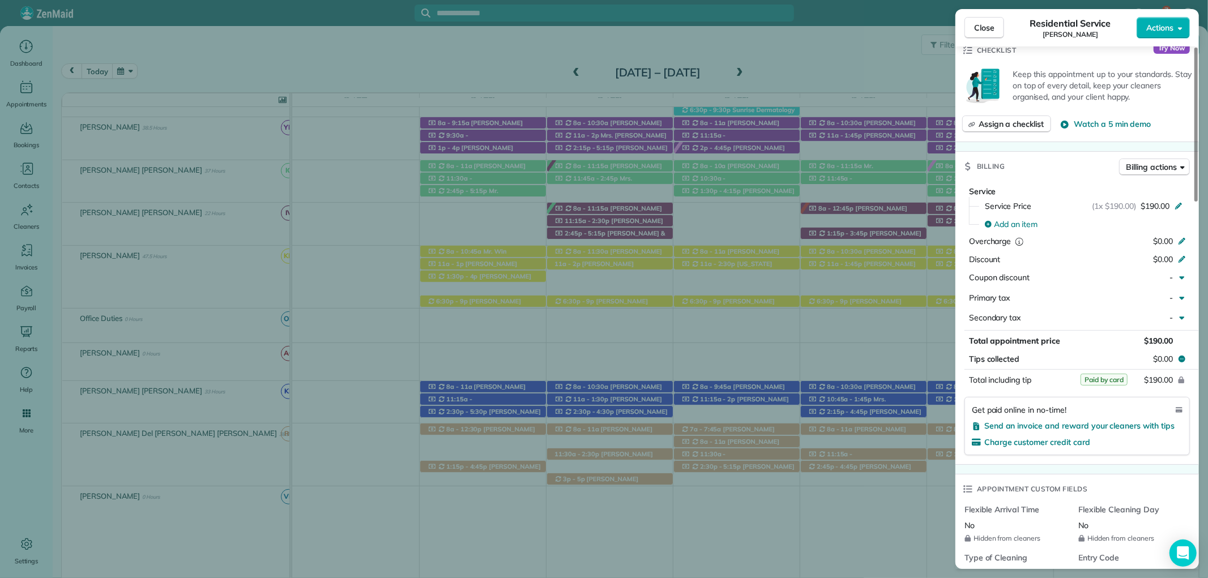
scroll to position [503, 0]
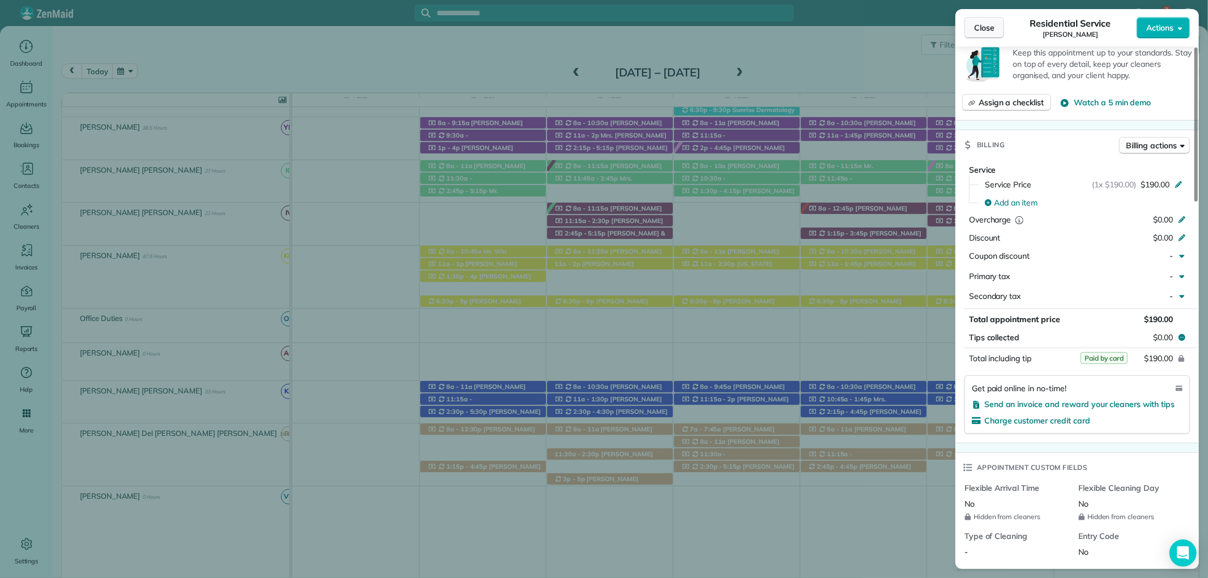
click at [975, 29] on span "Close" at bounding box center [984, 27] width 20 height 11
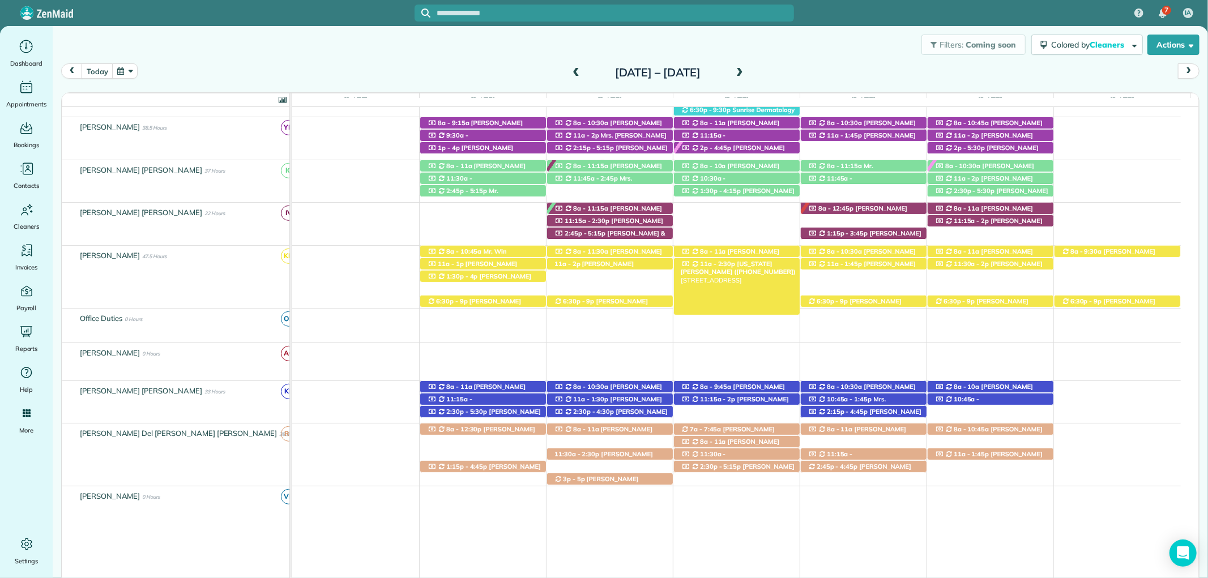
click at [727, 263] on span "11a - 2:30p" at bounding box center [718, 264] width 37 height 8
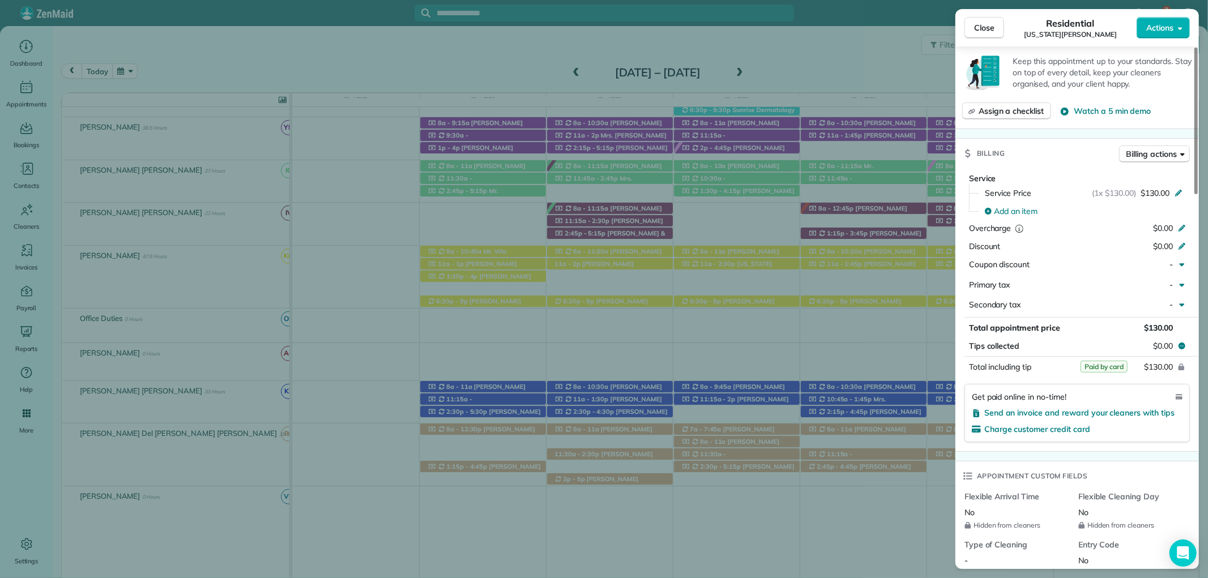
scroll to position [503, 0]
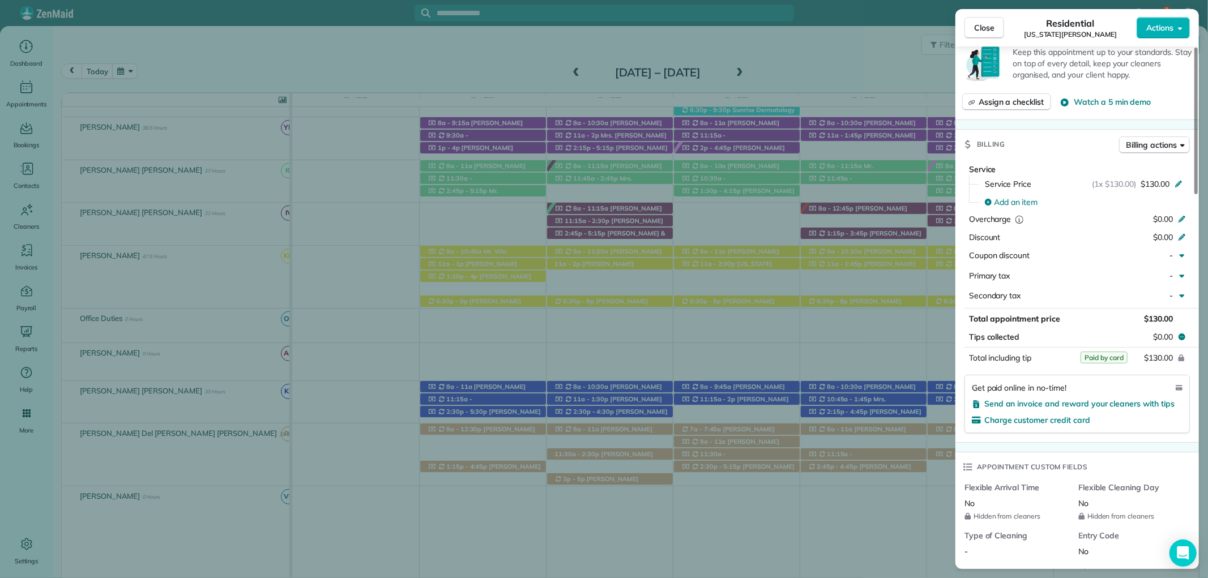
drag, startPoint x: 988, startPoint y: 26, endPoint x: 963, endPoint y: 3, distance: 34.1
click at [987, 25] on span "Close" at bounding box center [984, 27] width 20 height 11
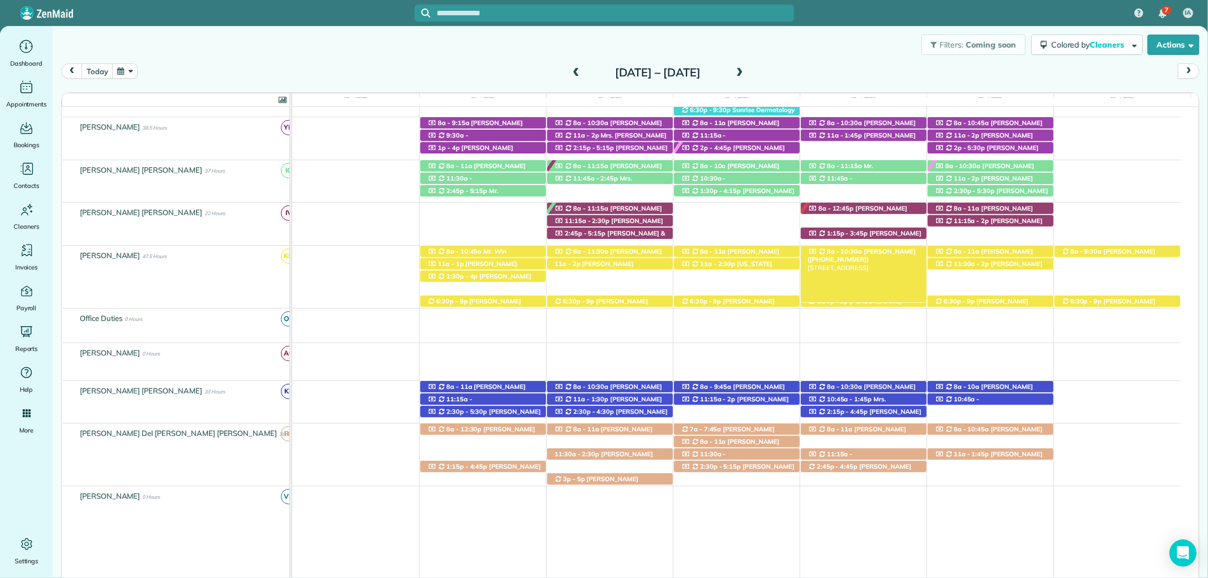
click at [887, 251] on span "Andy Tubertini (+12515506514)" at bounding box center [862, 256] width 108 height 16
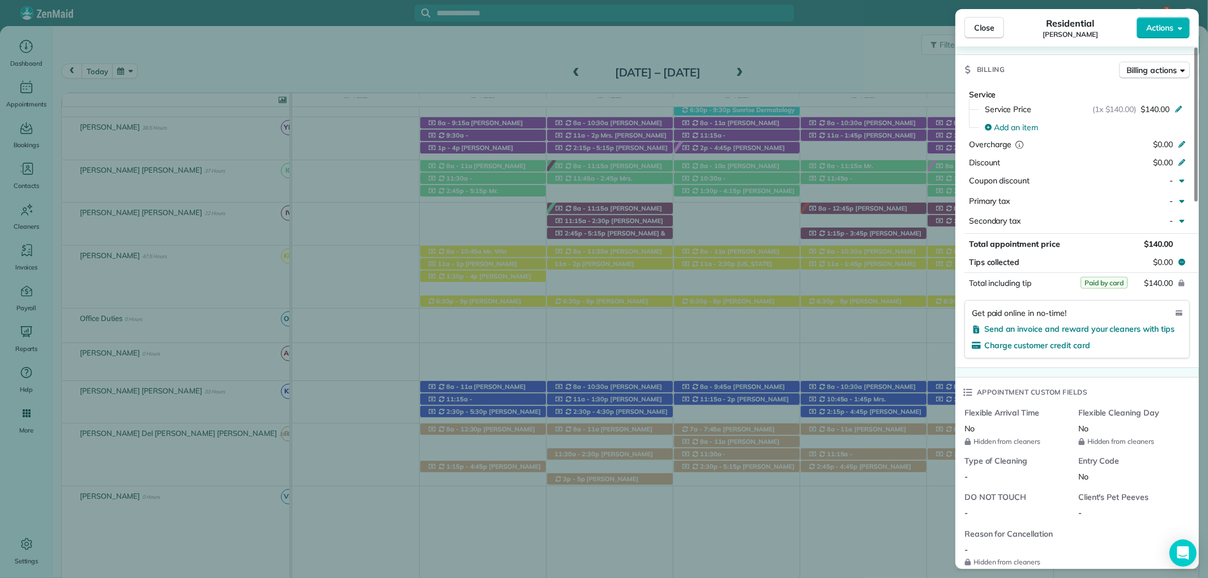
scroll to position [629, 0]
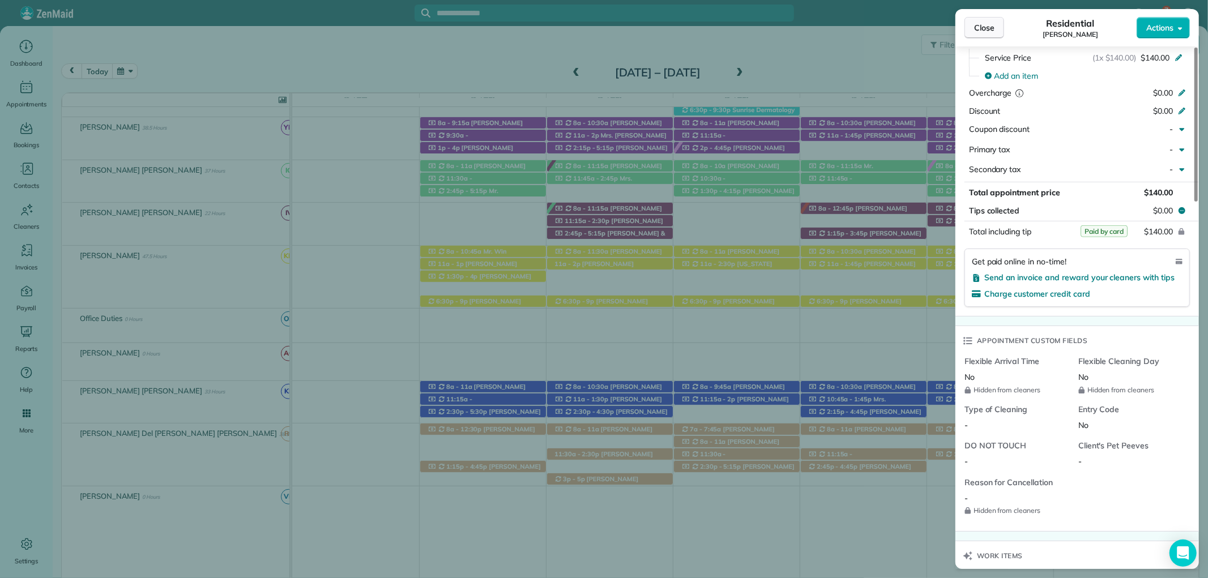
click at [981, 17] on button "Close" at bounding box center [985, 28] width 40 height 22
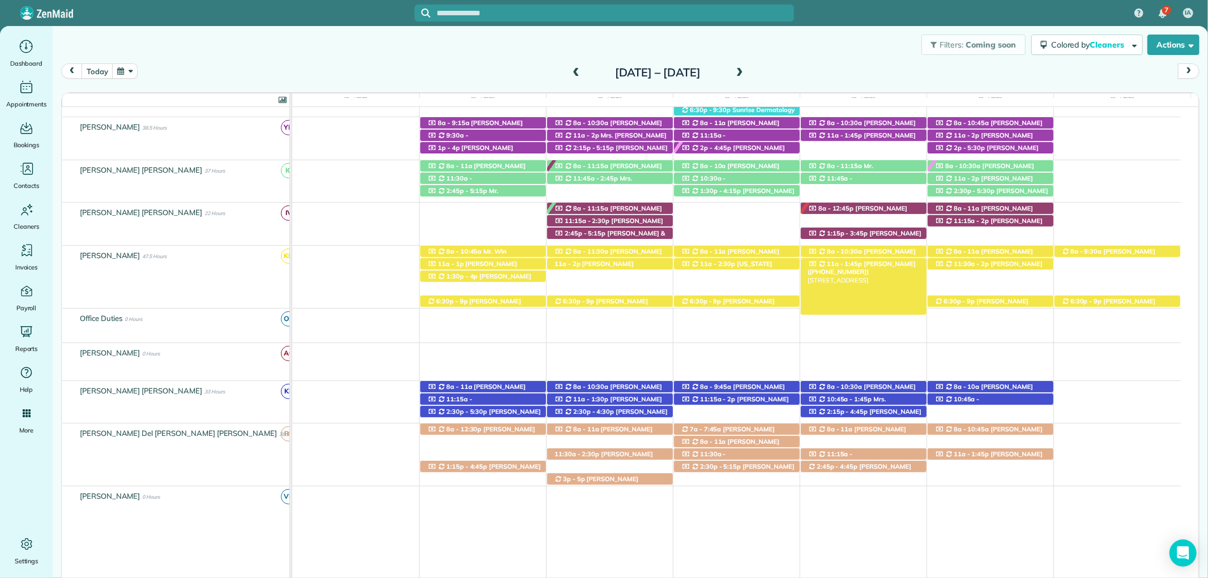
click at [896, 267] on span "Frank Hennington (+16019559922)" at bounding box center [862, 268] width 108 height 16
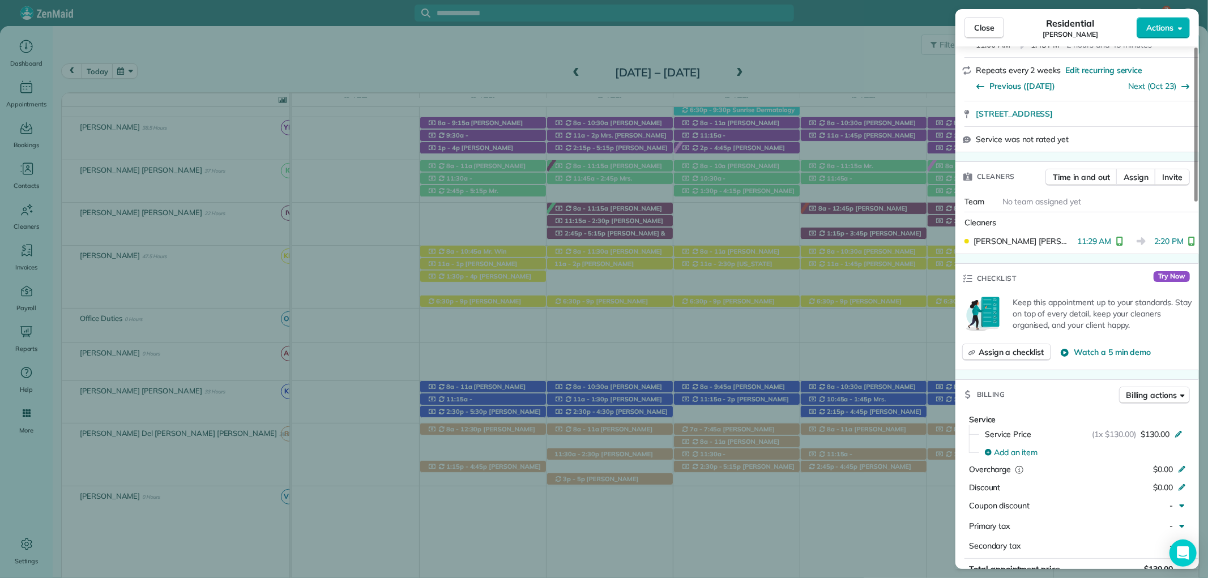
scroll to position [316, 0]
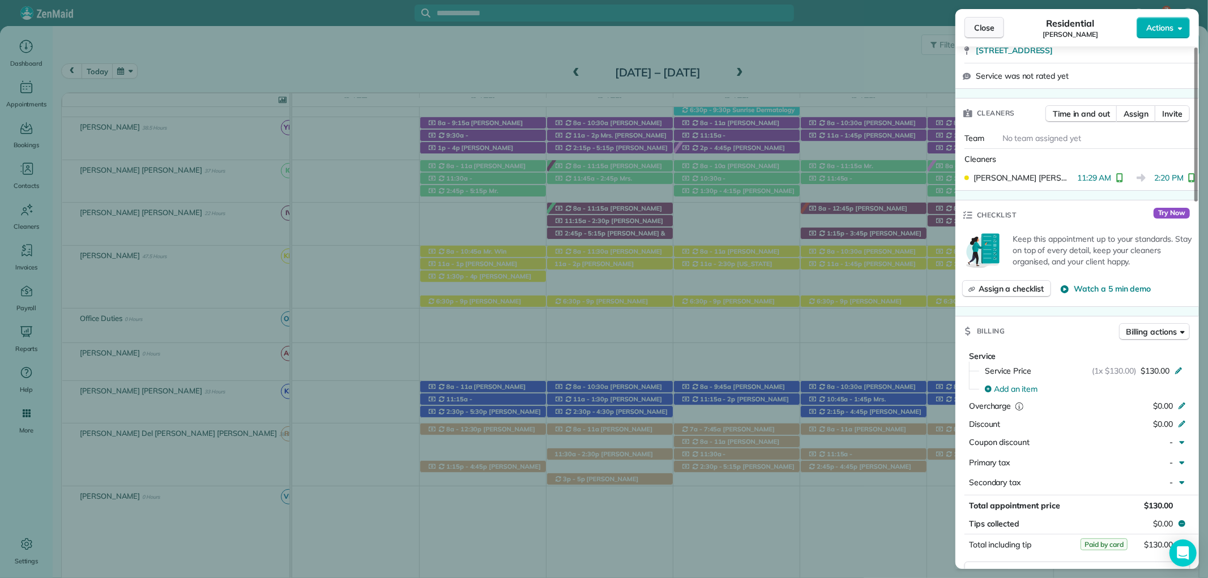
click at [977, 25] on span "Close" at bounding box center [984, 27] width 20 height 11
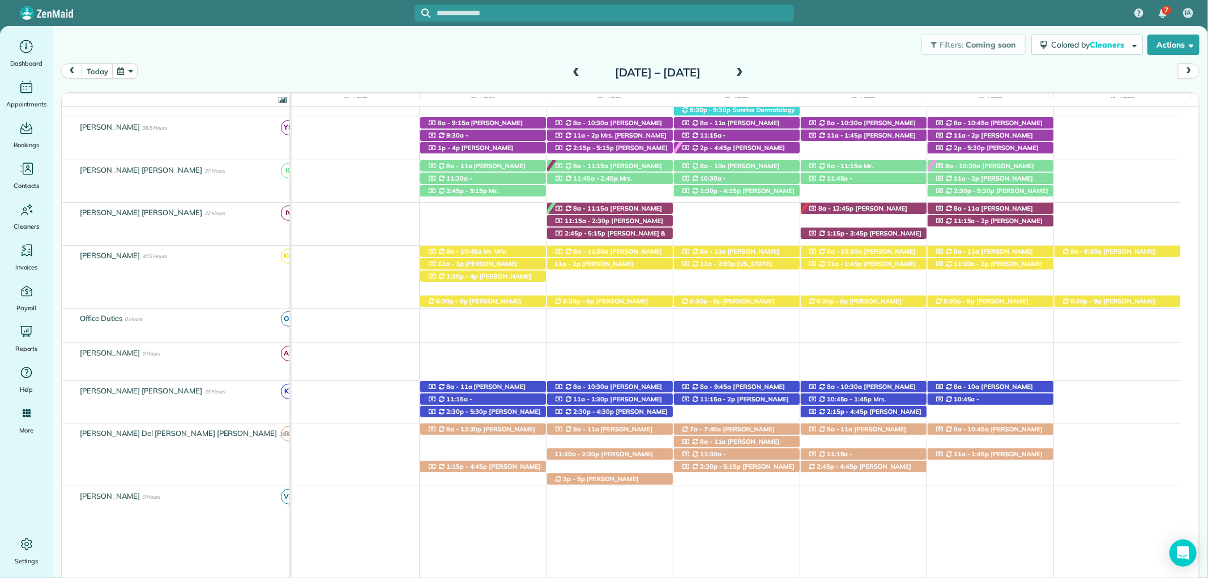
click at [570, 70] on span at bounding box center [576, 73] width 12 height 10
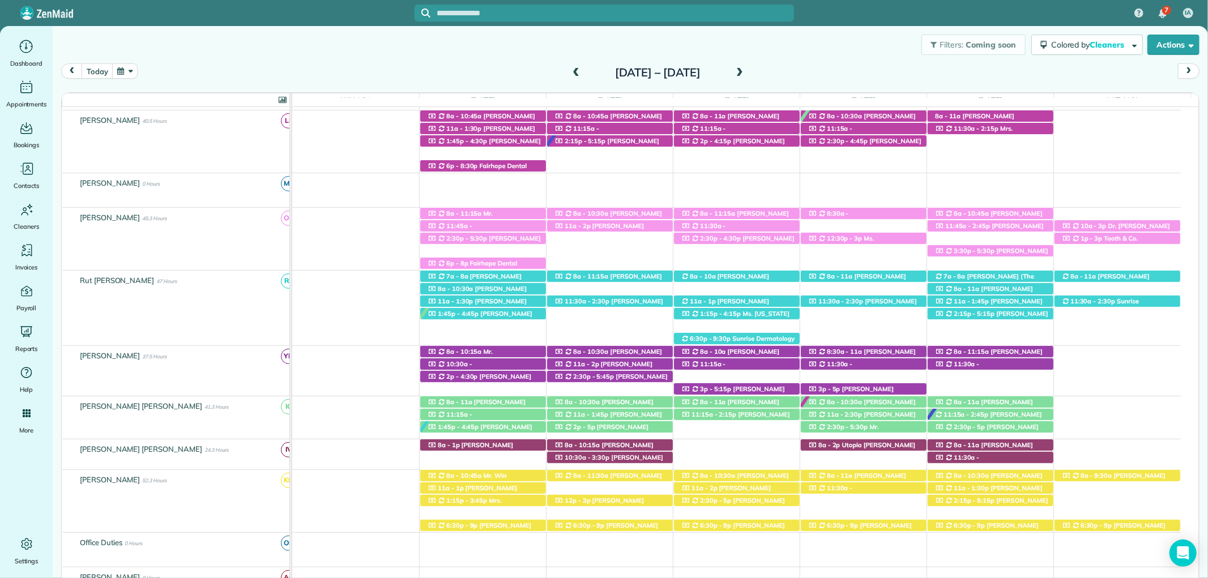
scroll to position [214, 0]
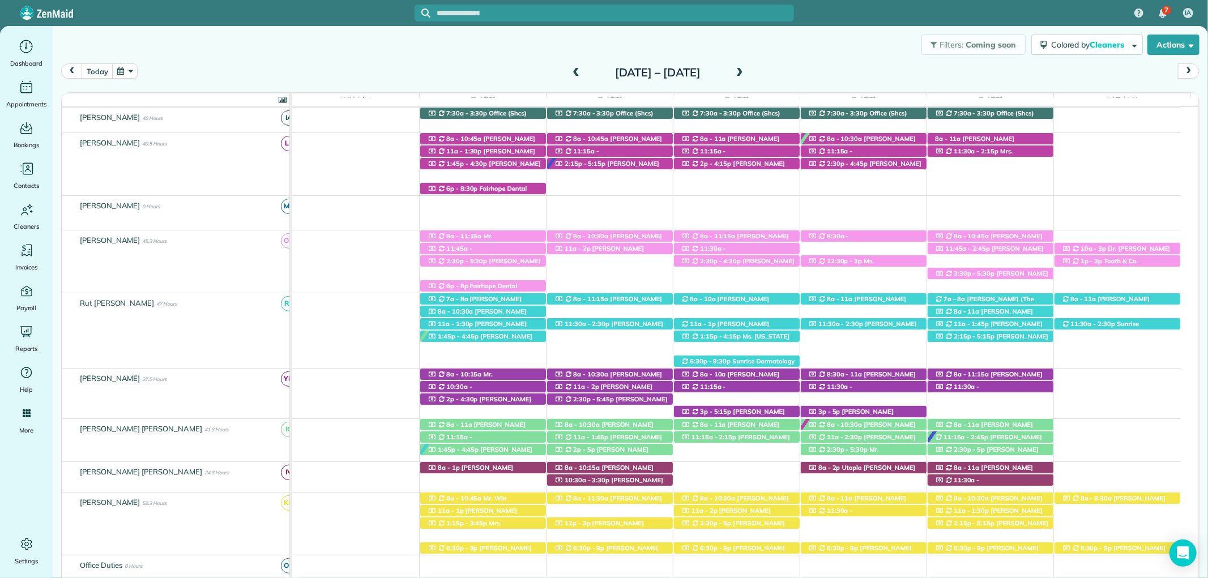
click at [746, 73] on span at bounding box center [740, 73] width 12 height 10
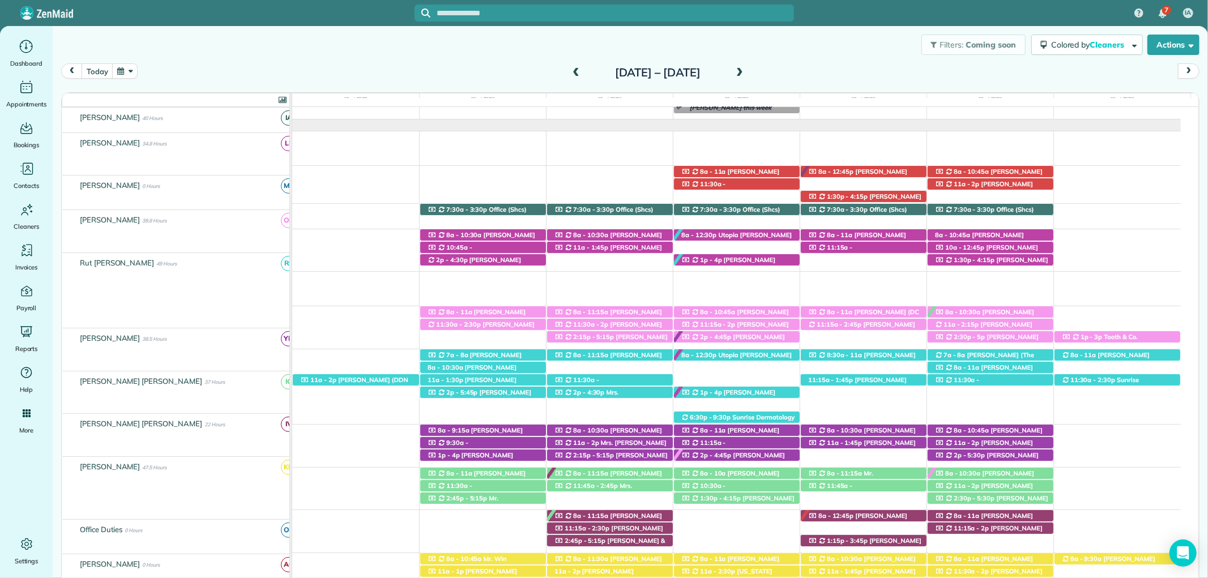
scroll to position [227, 0]
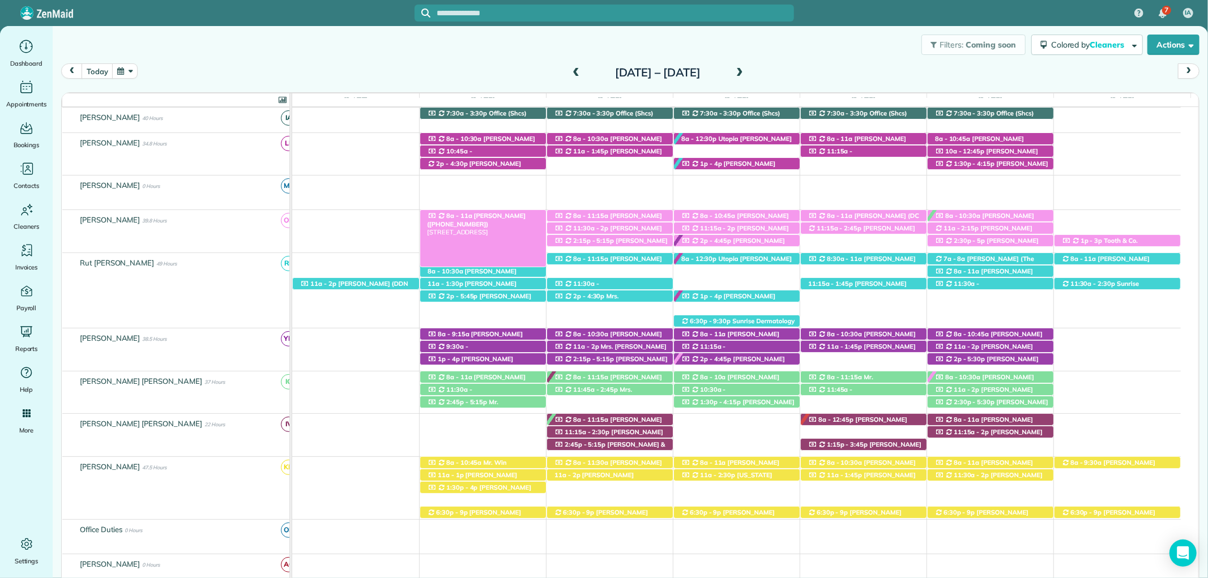
click at [505, 216] on span "Mrs. Mary Beth O'Brien (+12515330212)" at bounding box center [476, 220] width 99 height 16
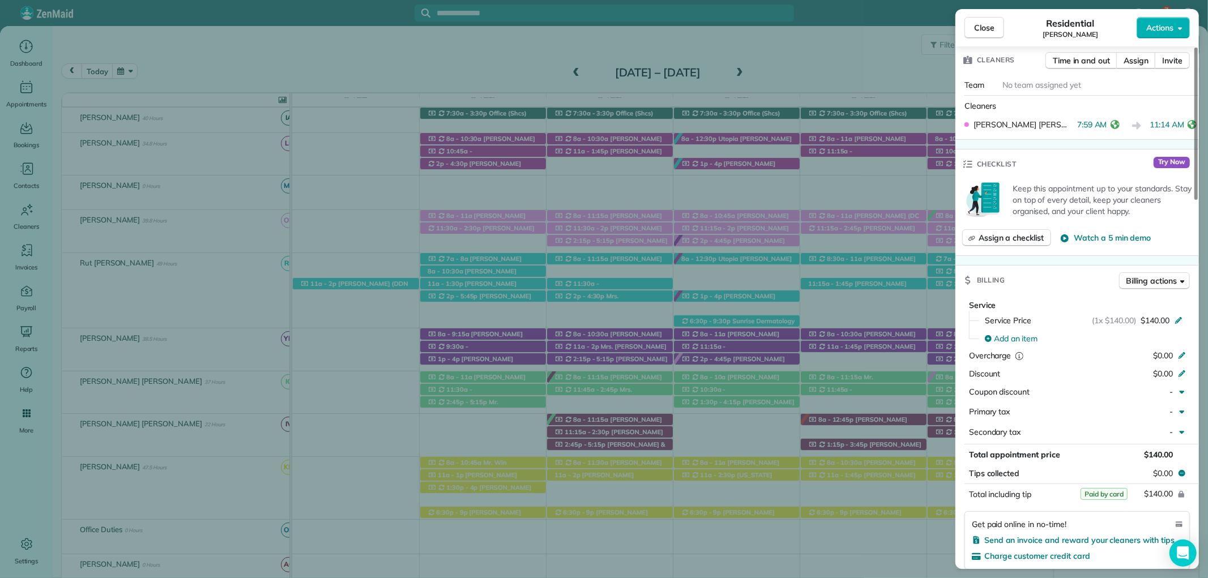
scroll to position [440, 0]
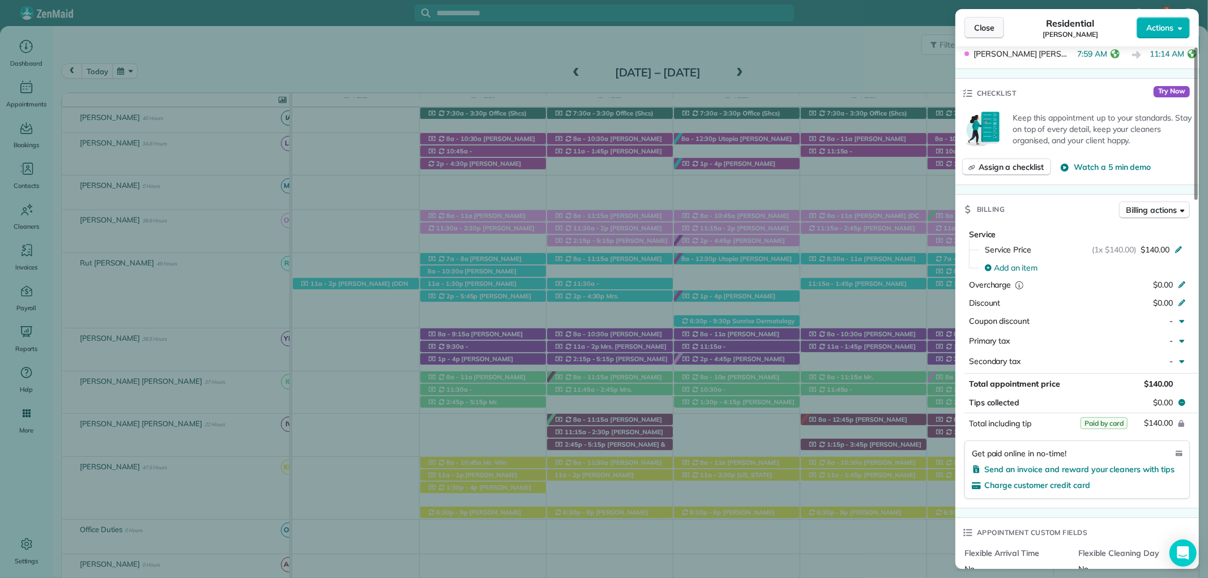
click at [988, 25] on span "Close" at bounding box center [984, 27] width 20 height 11
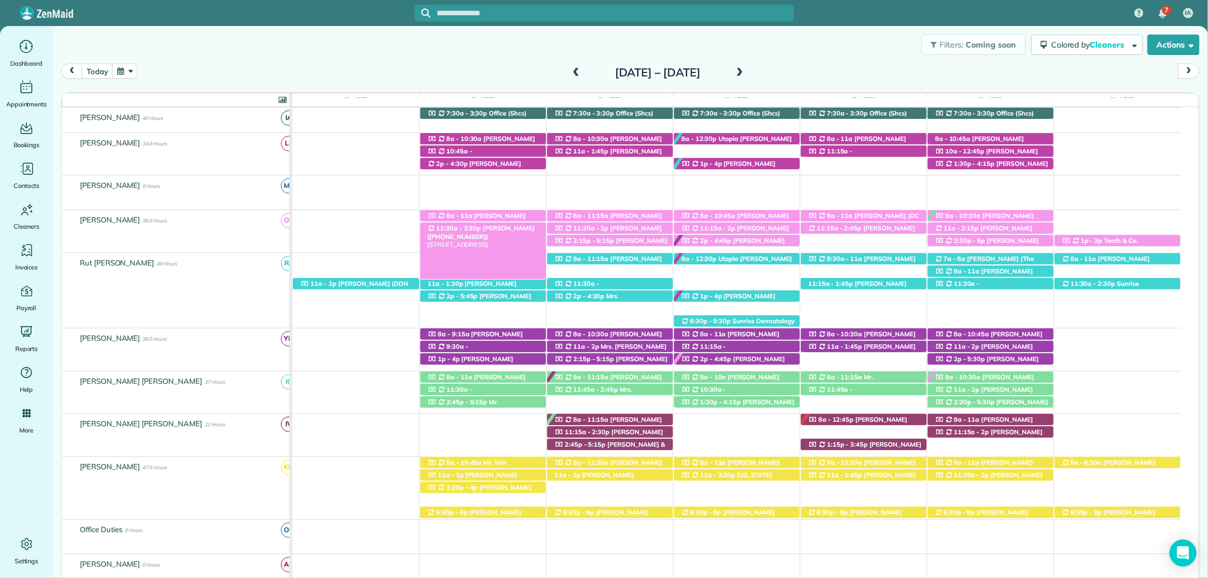
click at [485, 229] on span "Mrs. Kelly Downs (+12512840177)" at bounding box center [481, 232] width 108 height 16
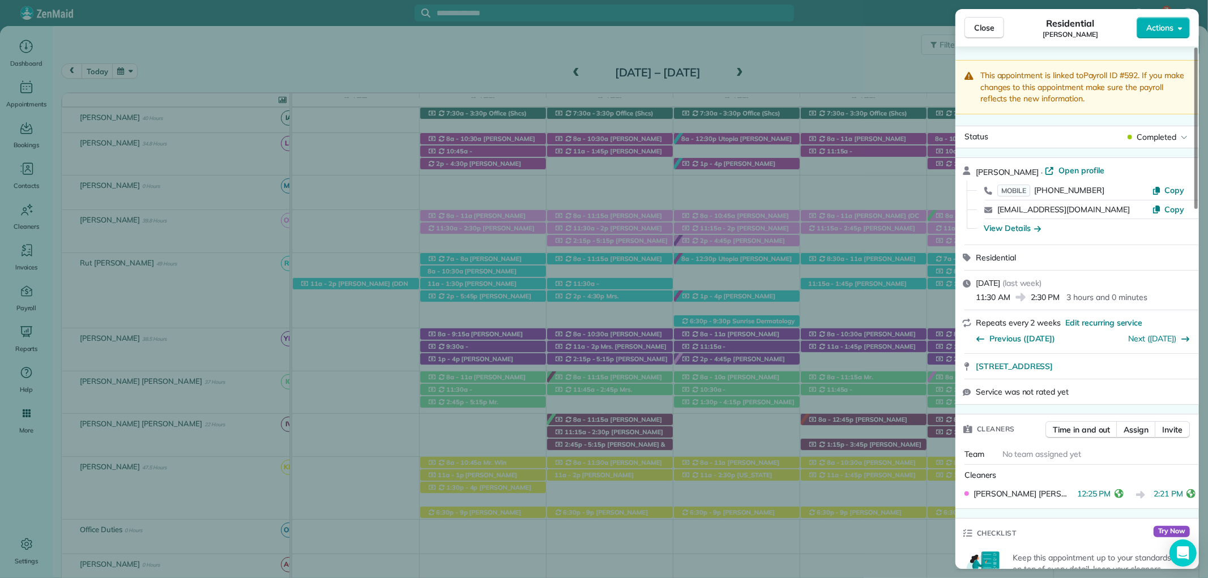
scroll to position [380, 0]
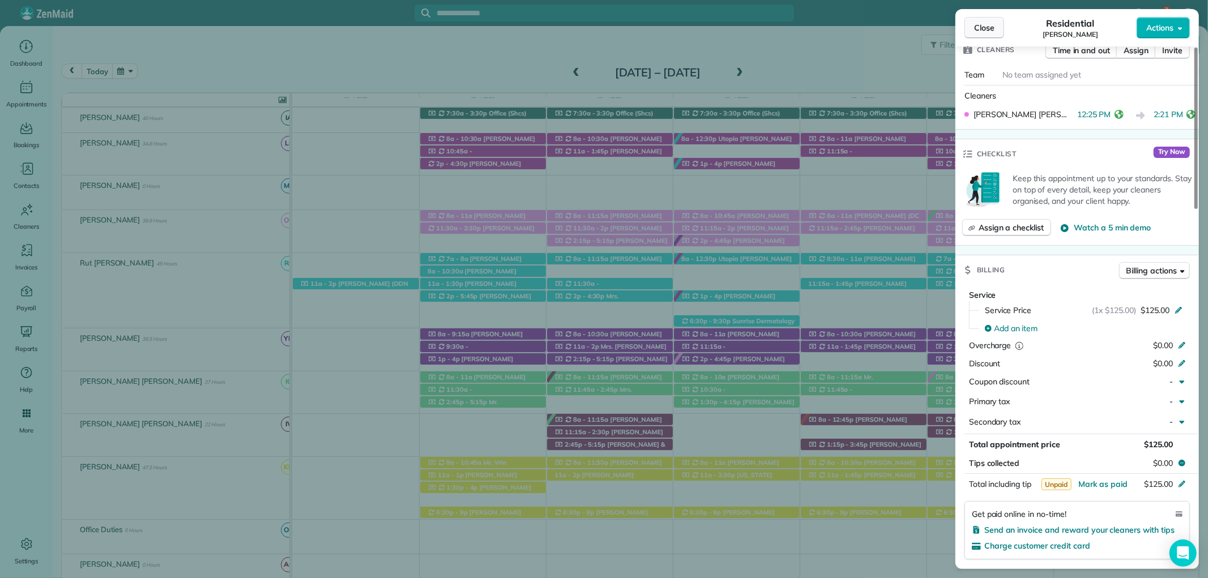
click at [980, 37] on button "Close" at bounding box center [985, 28] width 40 height 22
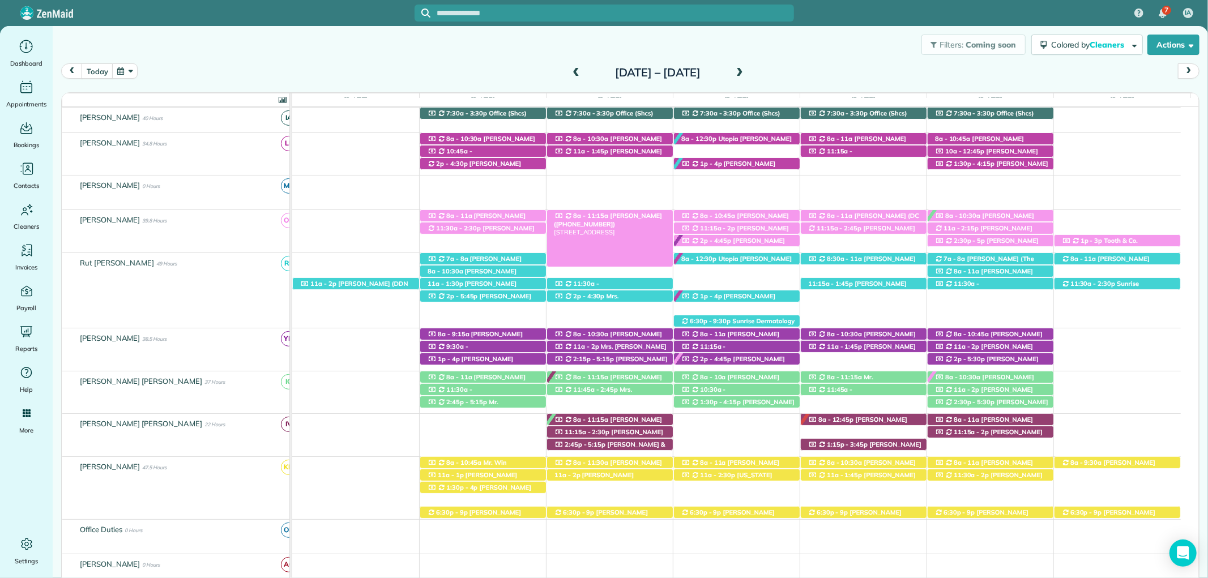
click at [608, 219] on span "Mandy Barber (+13364144466)" at bounding box center [608, 220] width 108 height 16
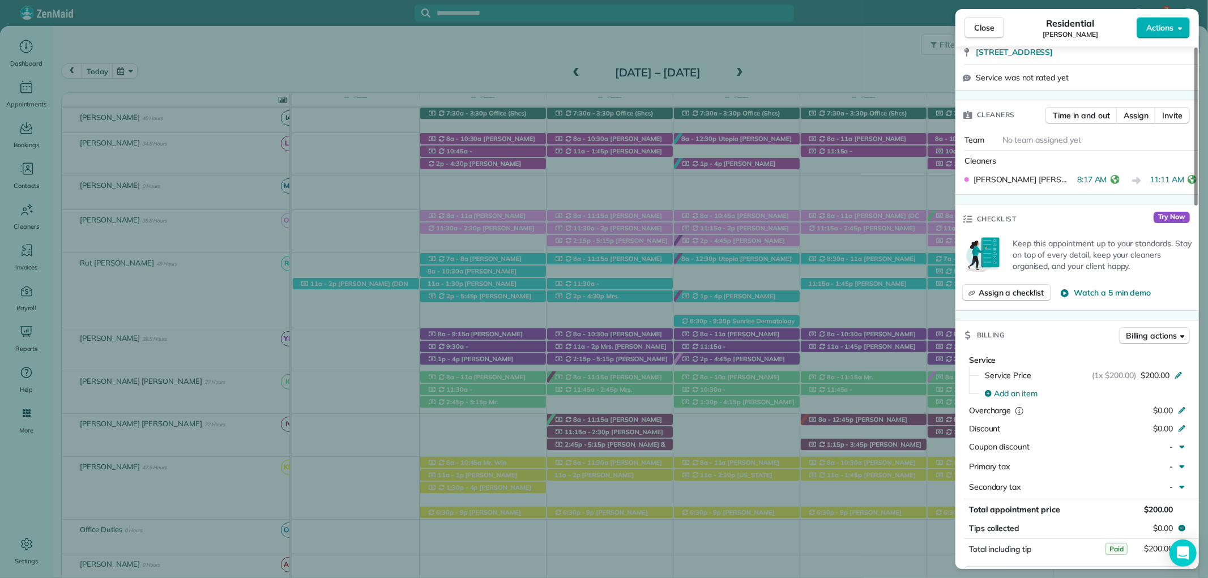
scroll to position [377, 0]
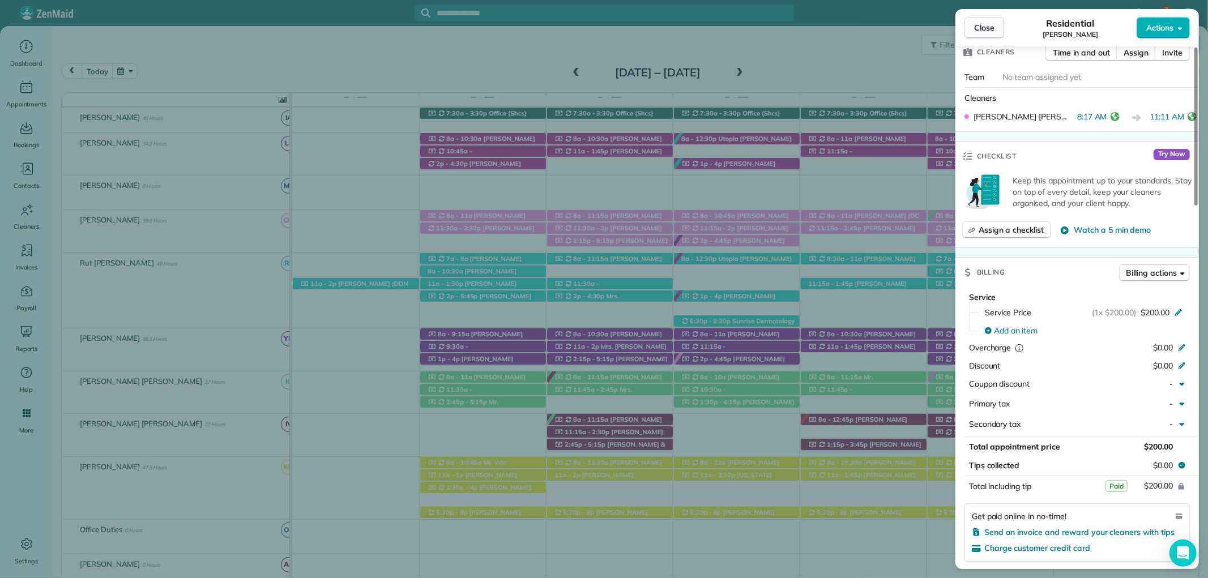
click at [994, 19] on button "Close" at bounding box center [985, 28] width 40 height 22
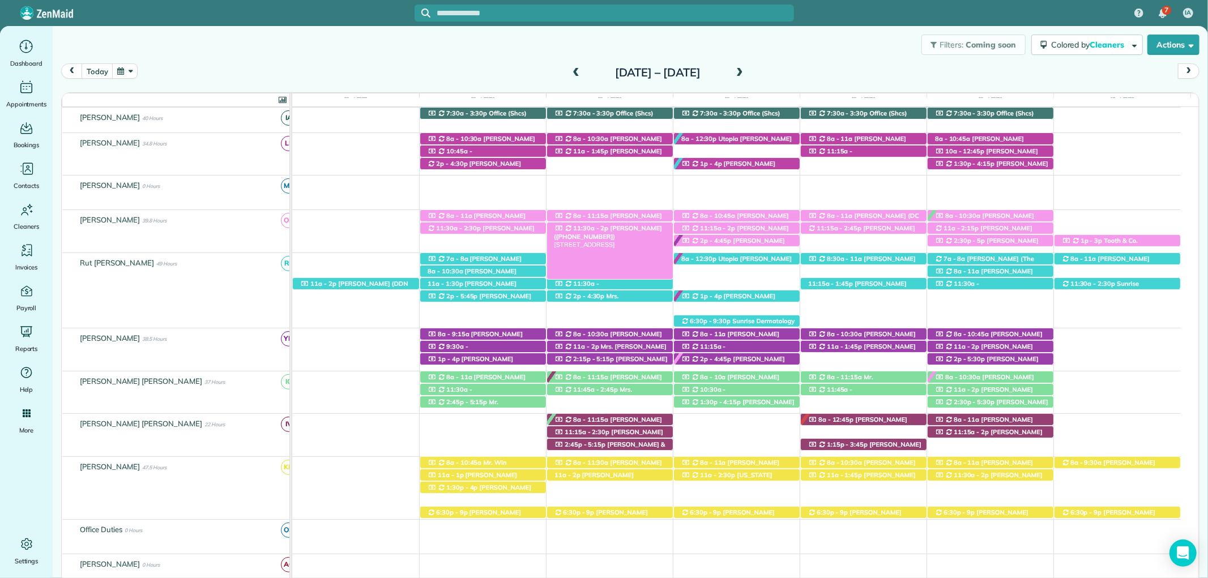
click at [615, 230] on span "Robin Reed (+12515080013)" at bounding box center [608, 232] width 108 height 16
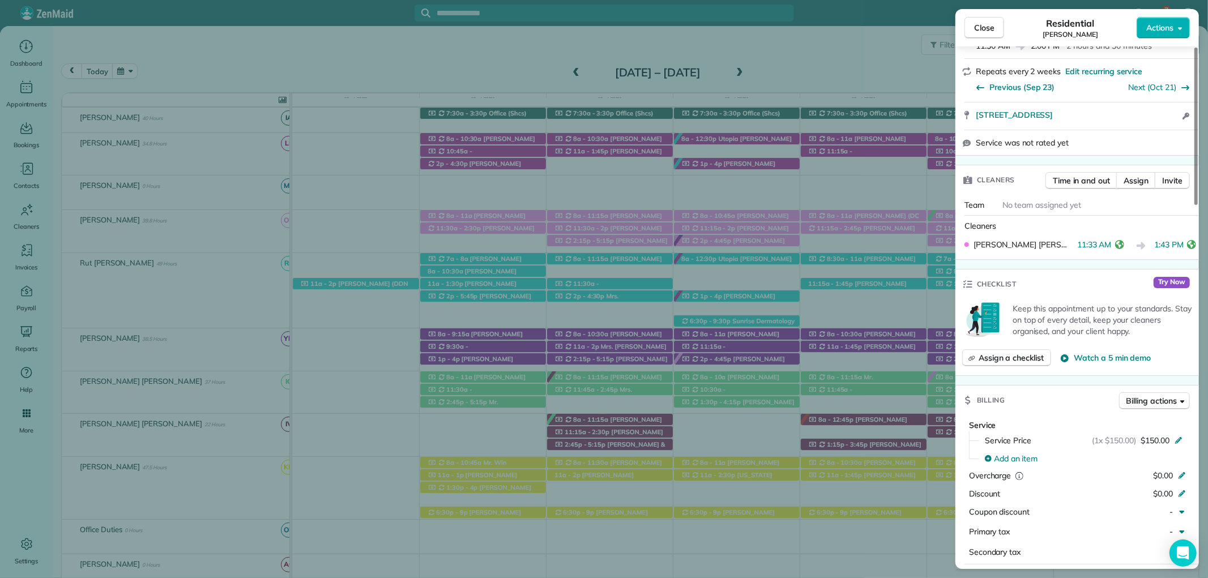
scroll to position [380, 0]
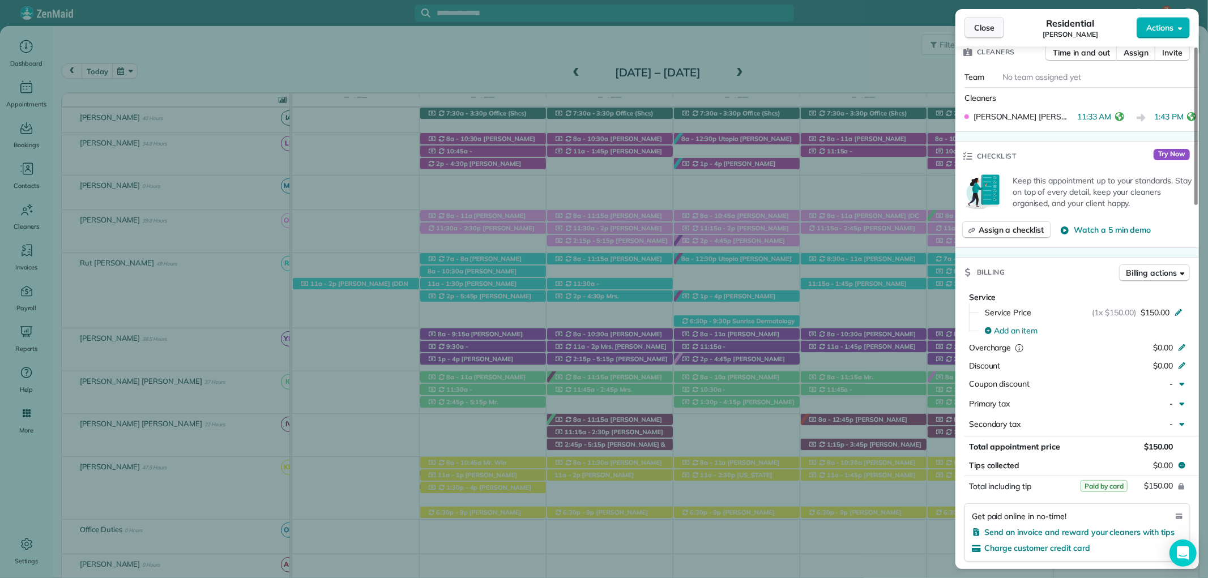
click at [975, 31] on span "Close" at bounding box center [984, 27] width 20 height 11
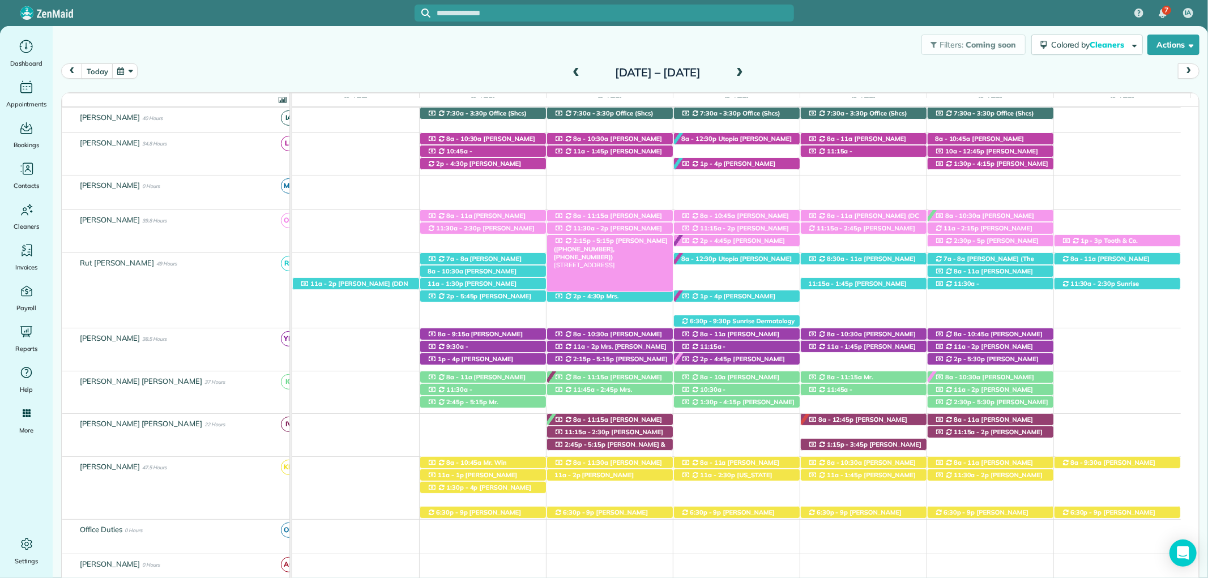
click at [655, 241] on div "2:15p - 5:15p Mrs. Amy Burt (+12513916159, +12512986196) 106 Belrose Ave - Daph…" at bounding box center [610, 241] width 126 height 12
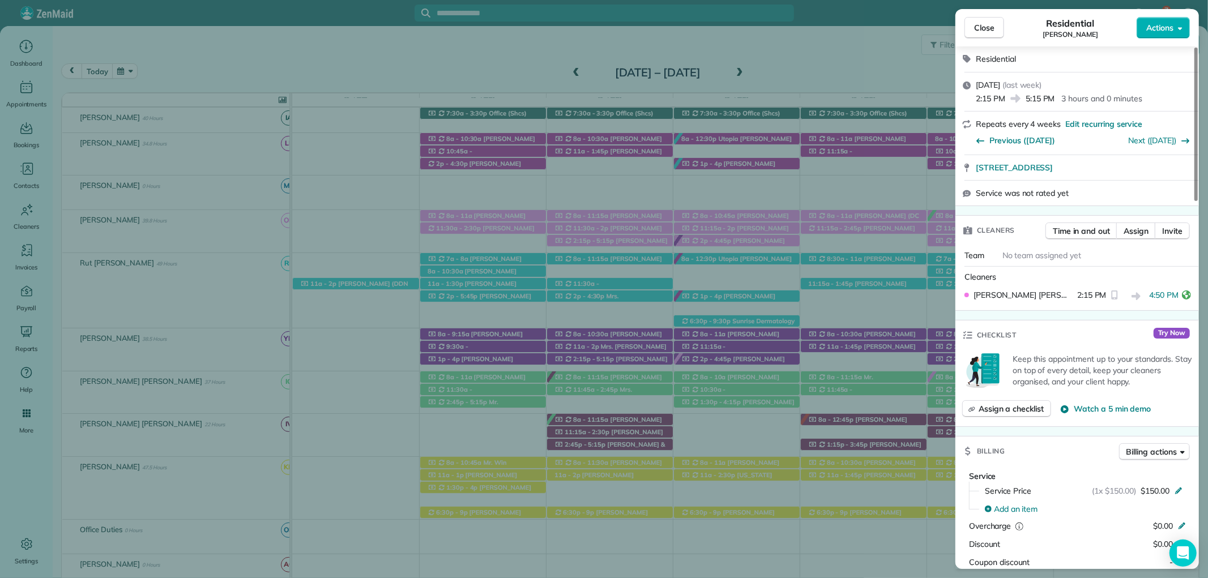
scroll to position [252, 0]
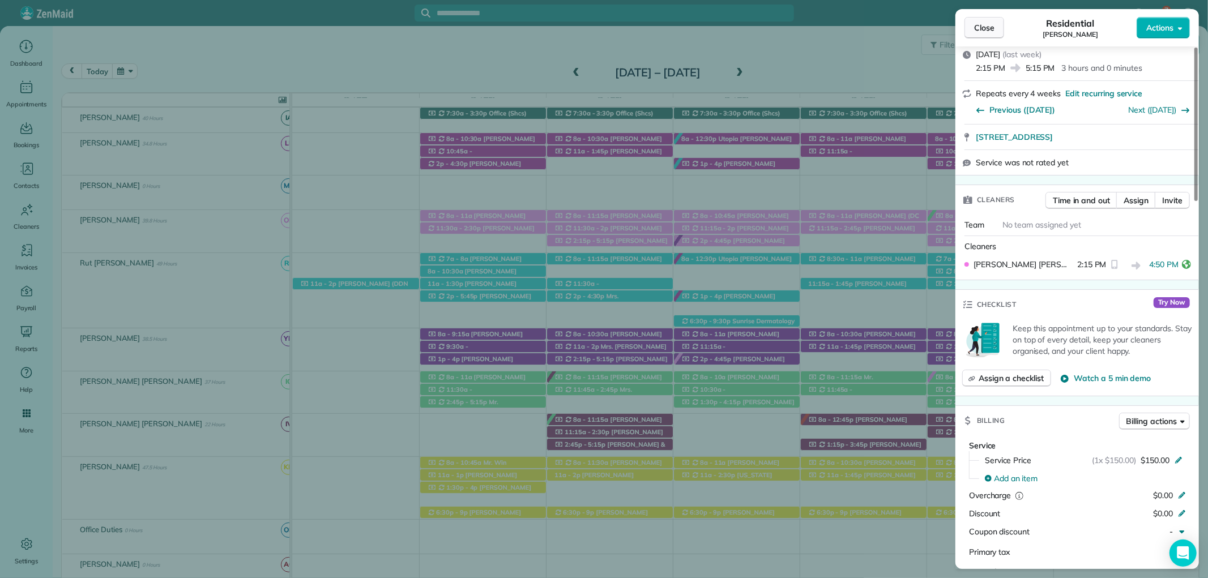
click at [988, 25] on span "Close" at bounding box center [984, 27] width 20 height 11
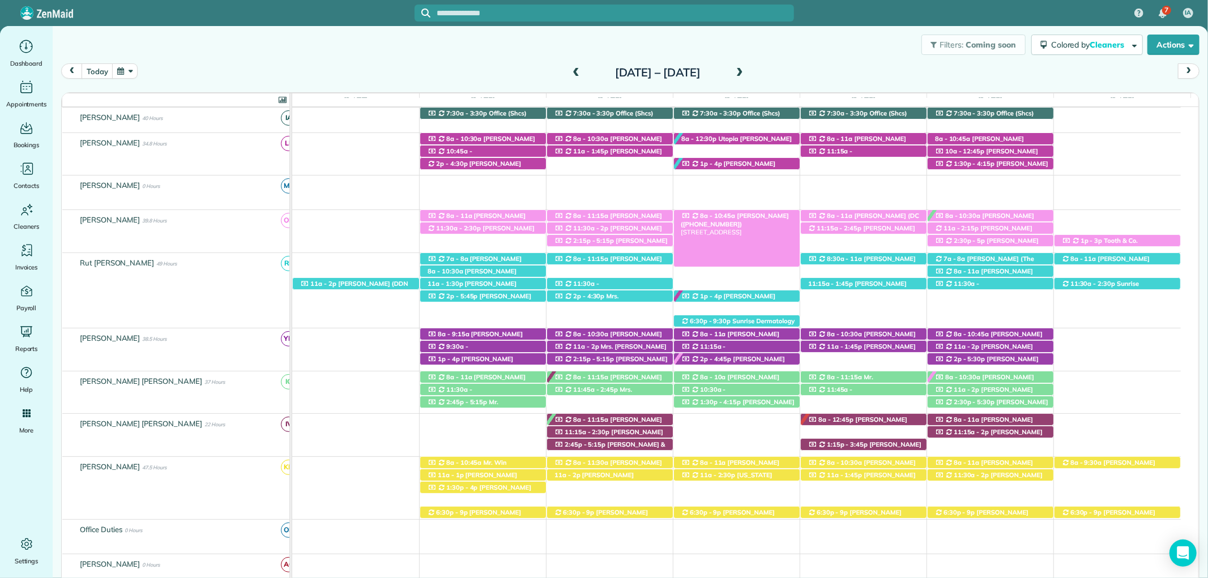
click at [782, 214] on span "Jennifer Allbritian (+12515999764)" at bounding box center [735, 220] width 108 height 16
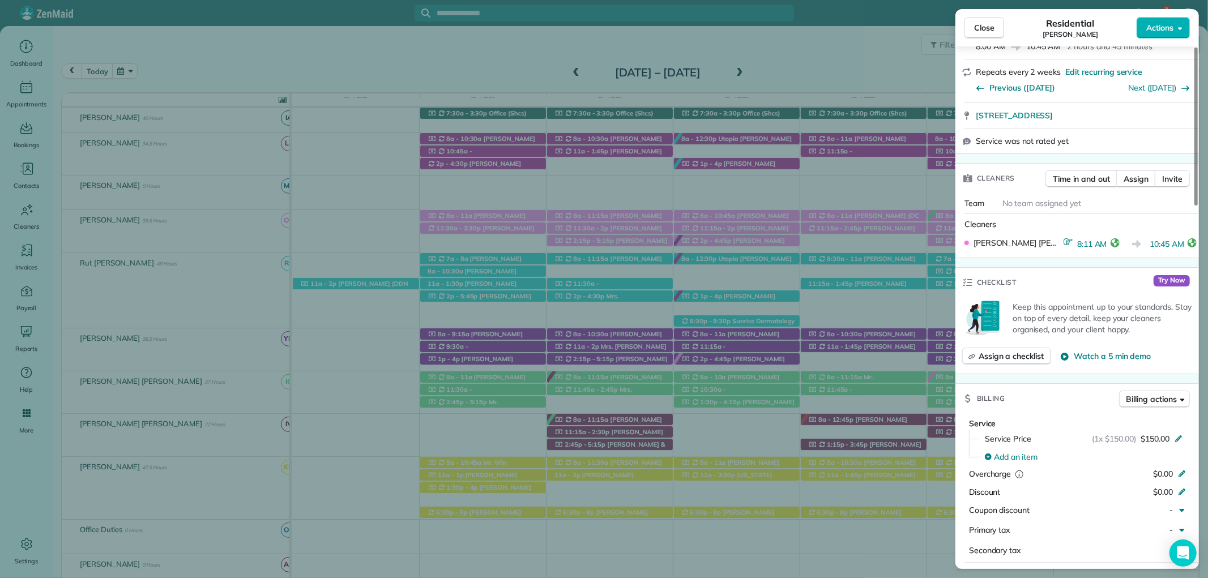
scroll to position [252, 0]
click at [985, 32] on span "Close" at bounding box center [984, 27] width 20 height 11
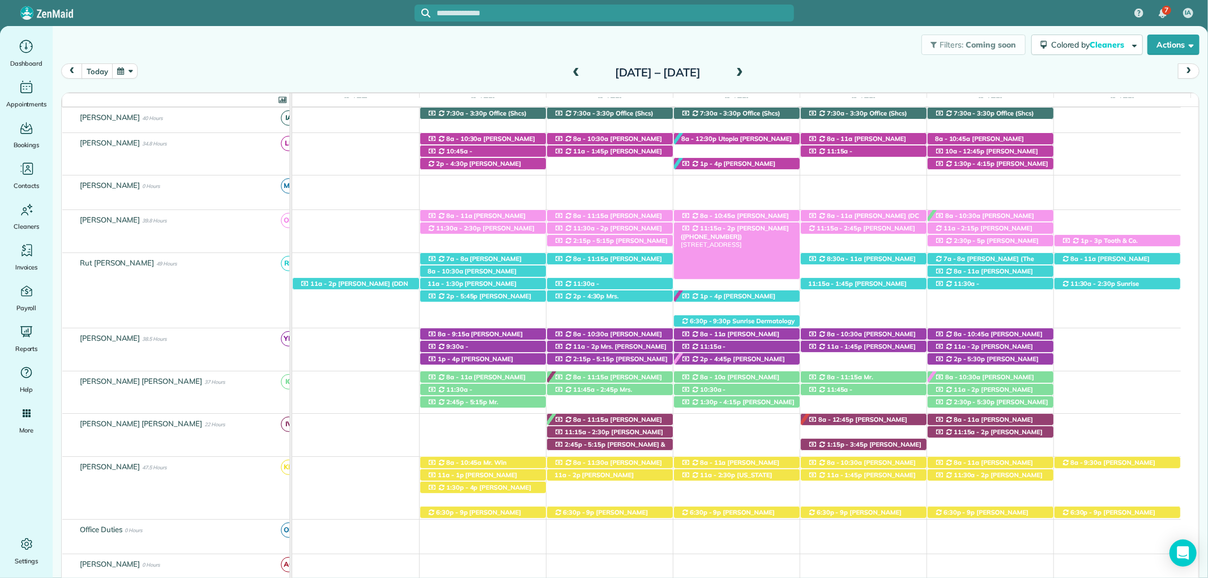
click at [739, 230] on span "Betty Dowd (+19406319849)" at bounding box center [735, 232] width 108 height 16
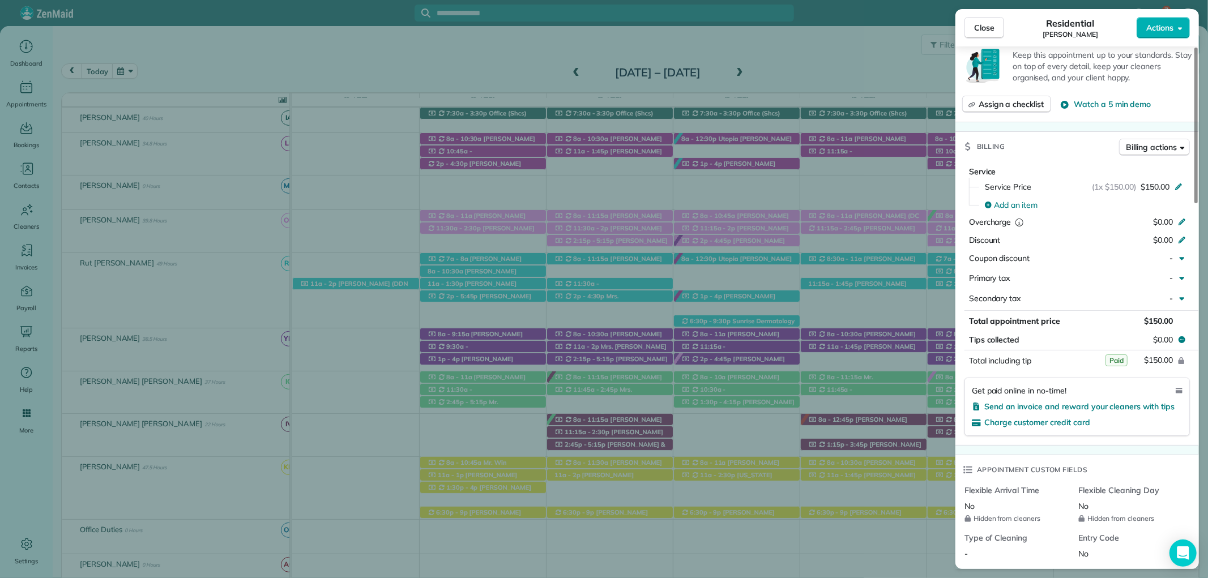
scroll to position [566, 0]
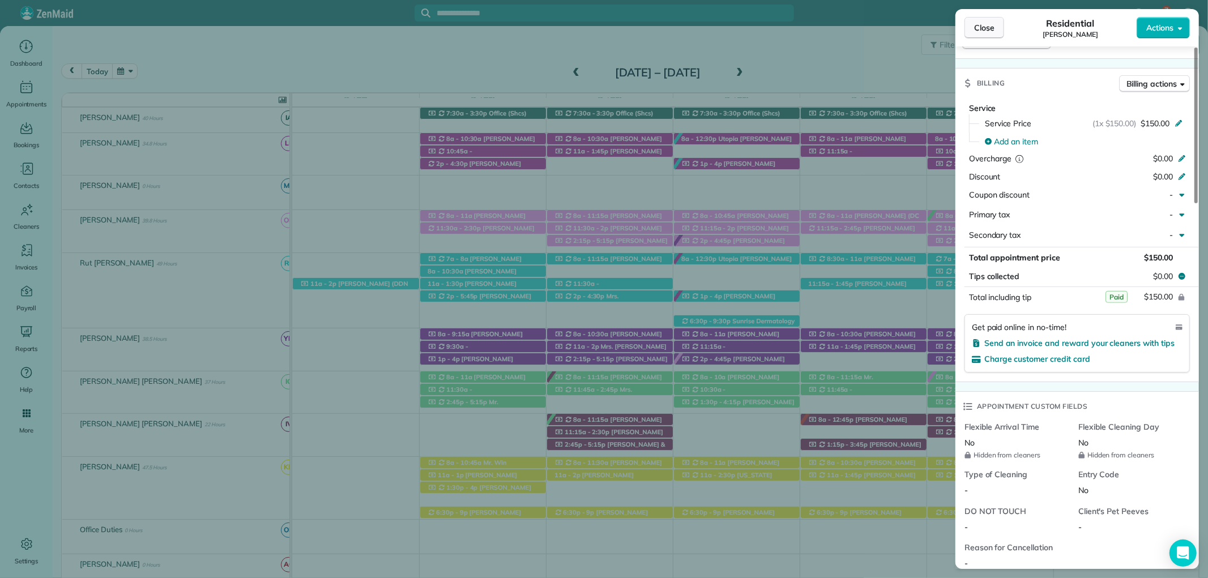
click at [994, 31] on span "Close" at bounding box center [984, 27] width 20 height 11
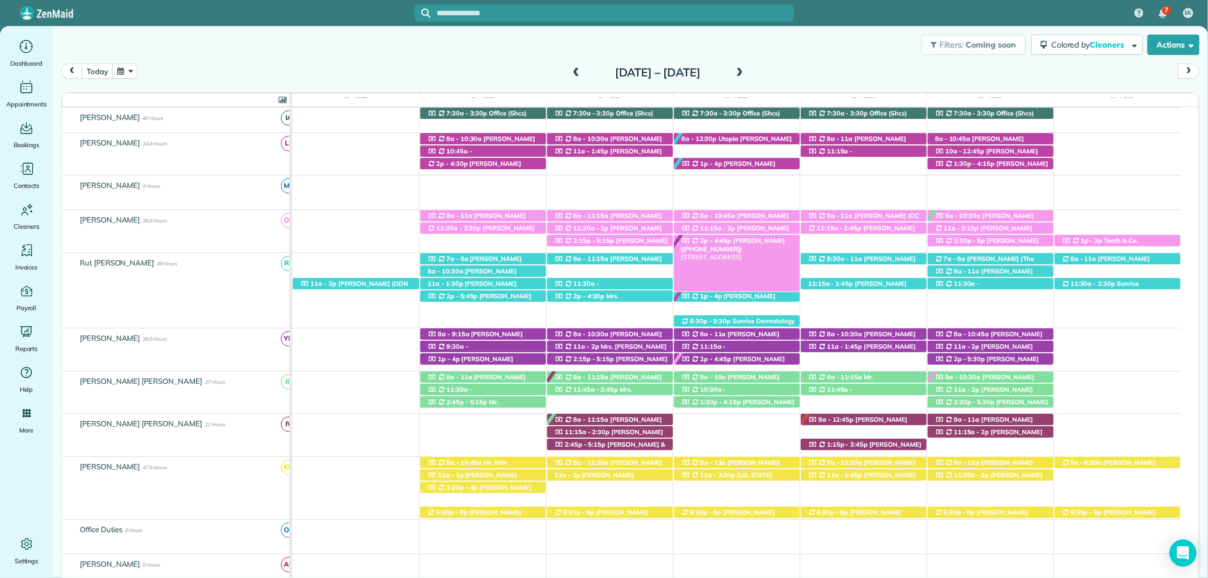
click at [755, 241] on span "Dana Pridgen (+12518025295)" at bounding box center [733, 245] width 104 height 16
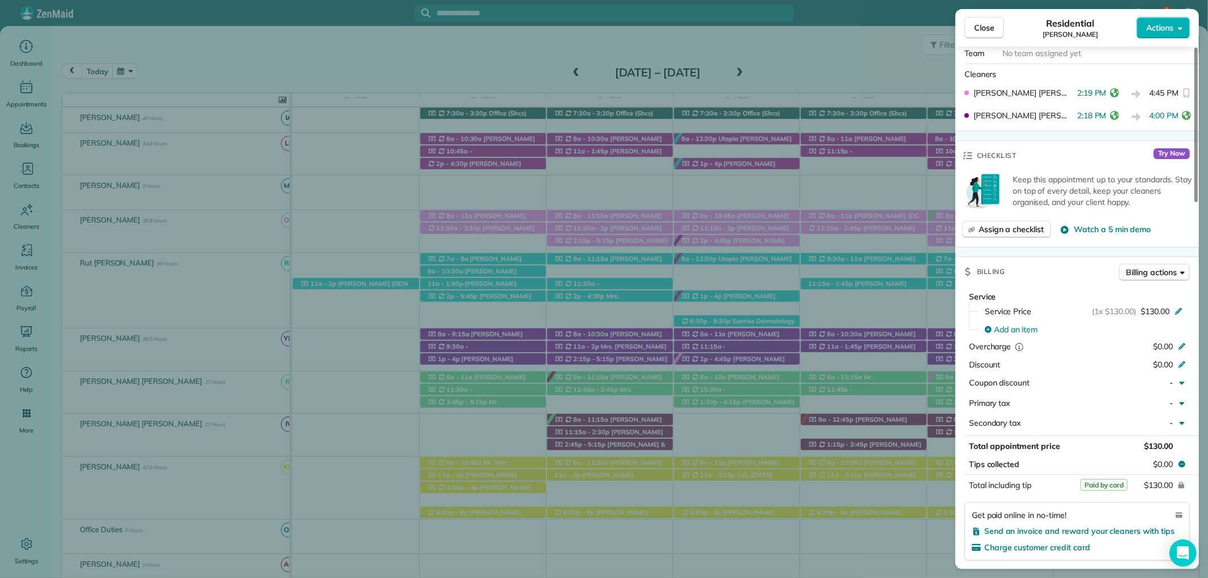
scroll to position [442, 0]
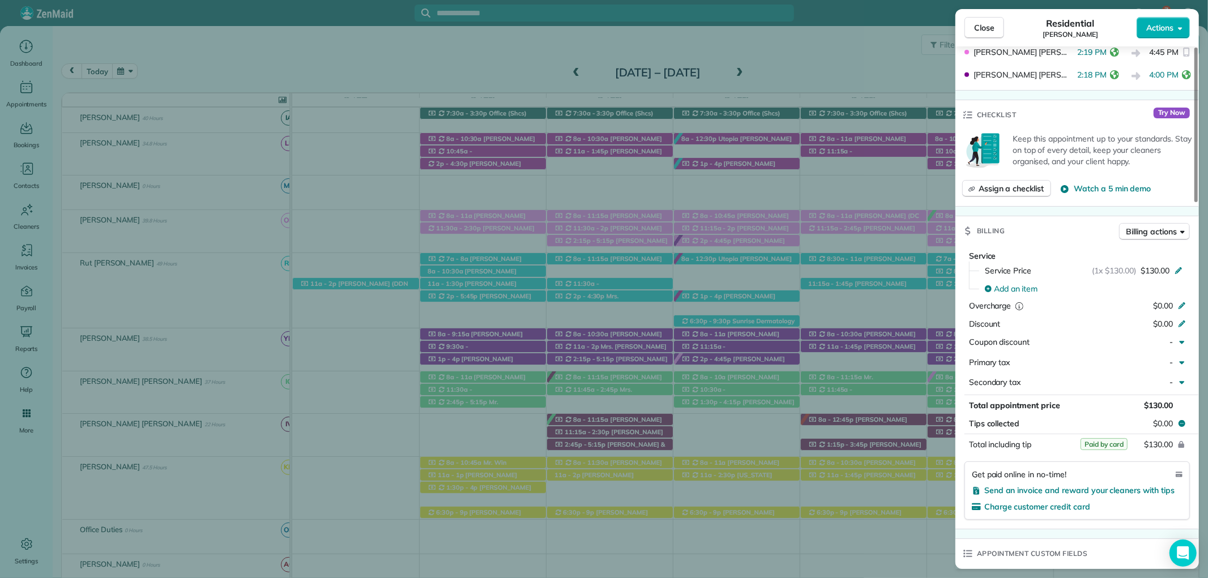
drag, startPoint x: 987, startPoint y: 32, endPoint x: 960, endPoint y: 4, distance: 39.3
click at [986, 32] on span "Close" at bounding box center [984, 27] width 20 height 11
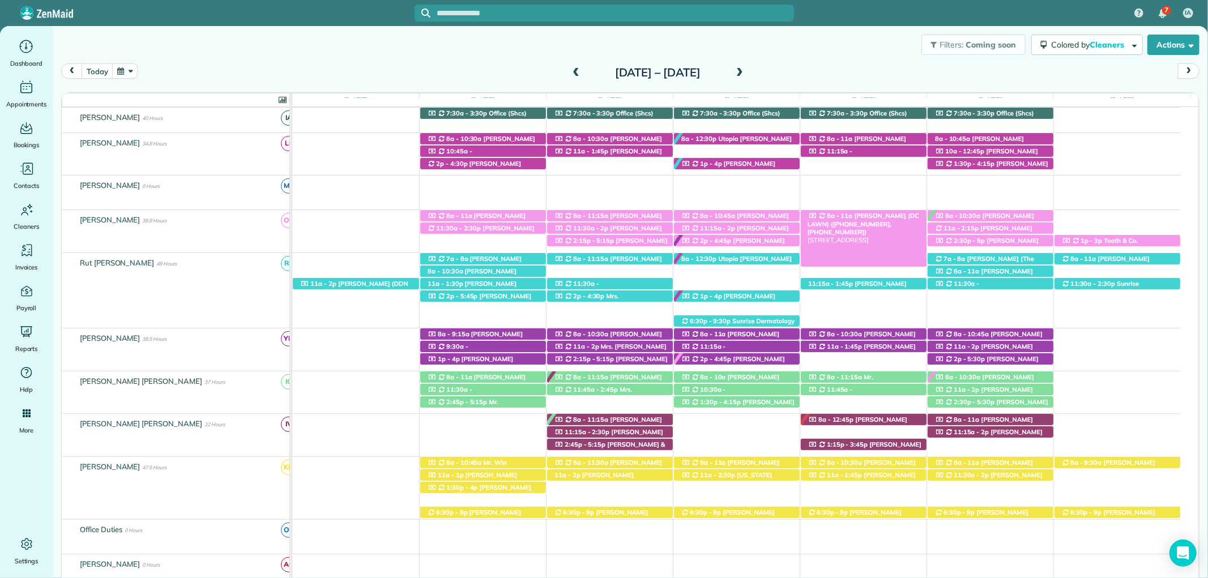
click at [890, 219] on span "Mandy King (DC LAWN) (+12059027602, +12512709897)" at bounding box center [864, 224] width 112 height 24
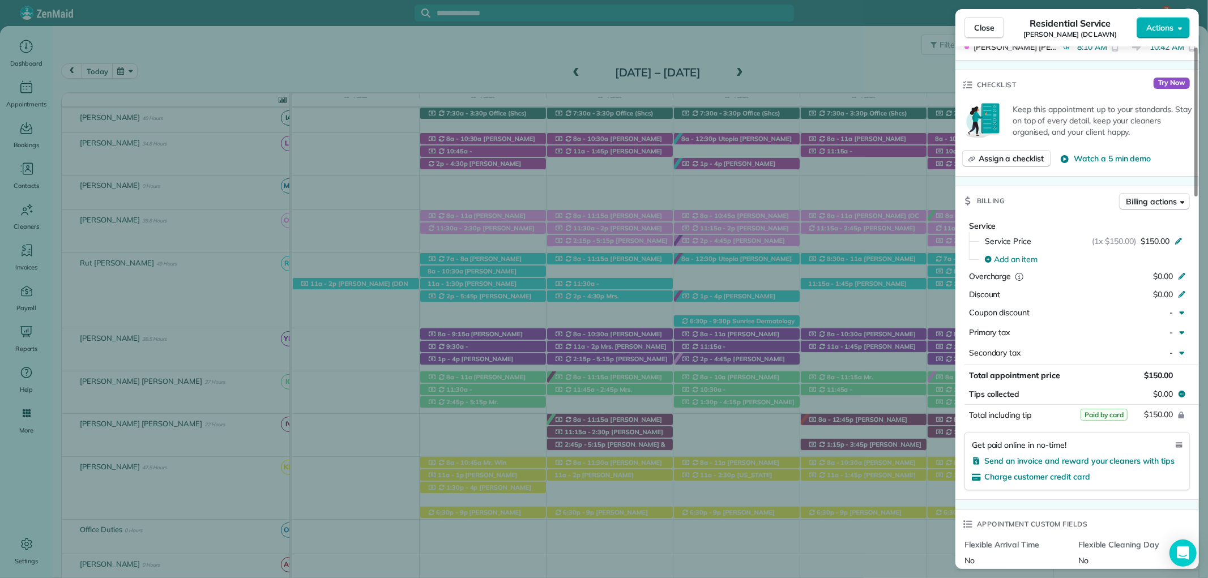
scroll to position [503, 0]
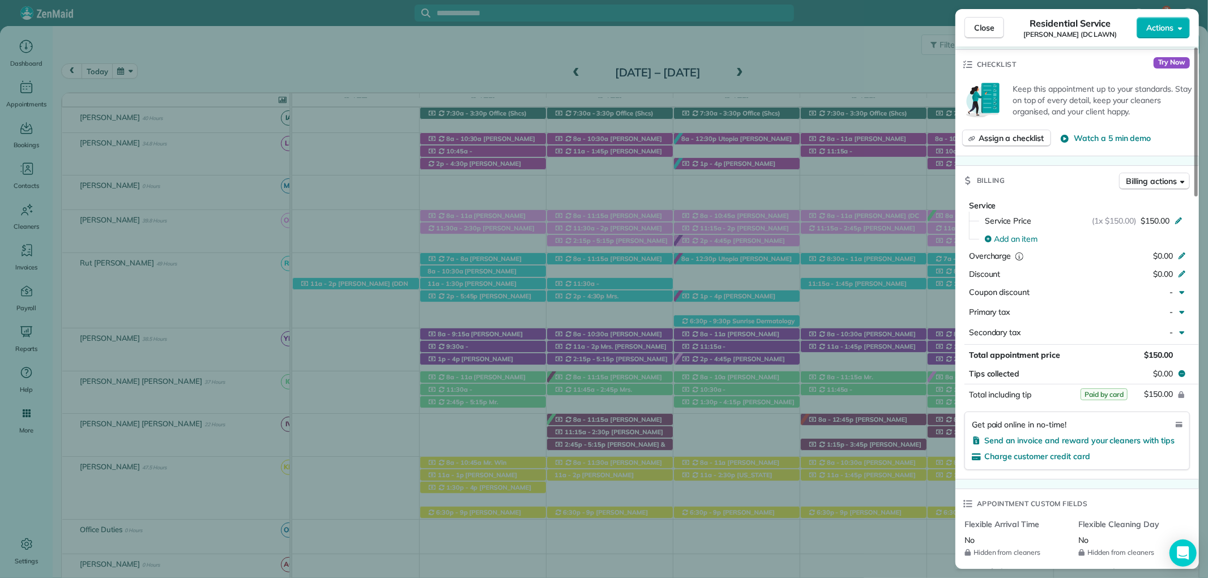
drag, startPoint x: 998, startPoint y: 31, endPoint x: 990, endPoint y: 29, distance: 7.7
click at [991, 29] on button "Close" at bounding box center [985, 28] width 40 height 22
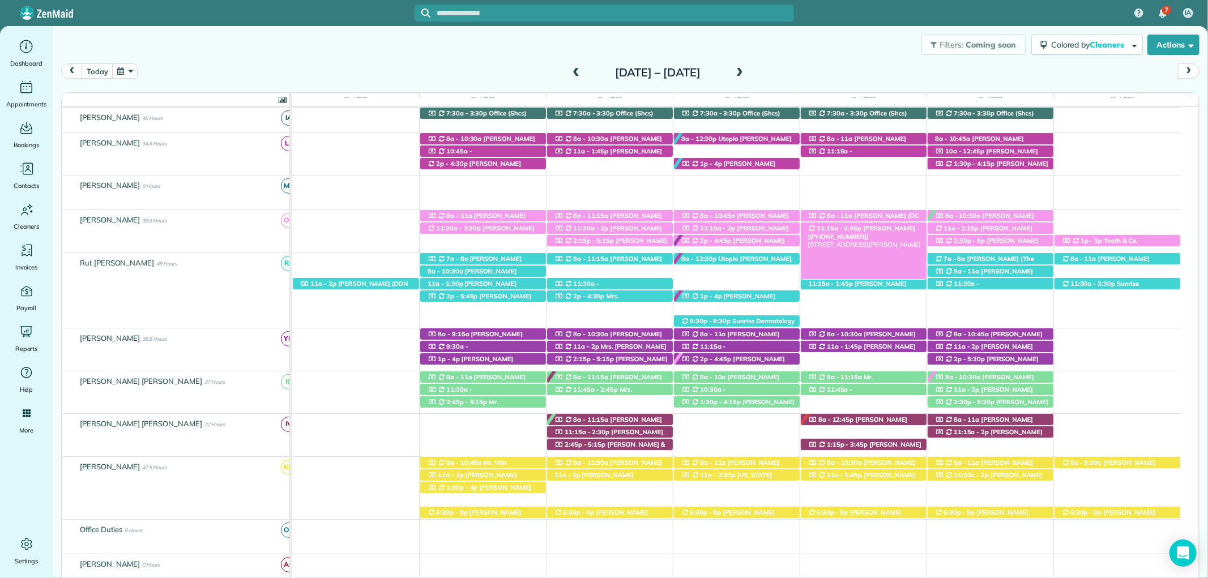
click at [890, 229] on span "Mrs. Joselyn Amoo (+12517163100)" at bounding box center [862, 232] width 108 height 16
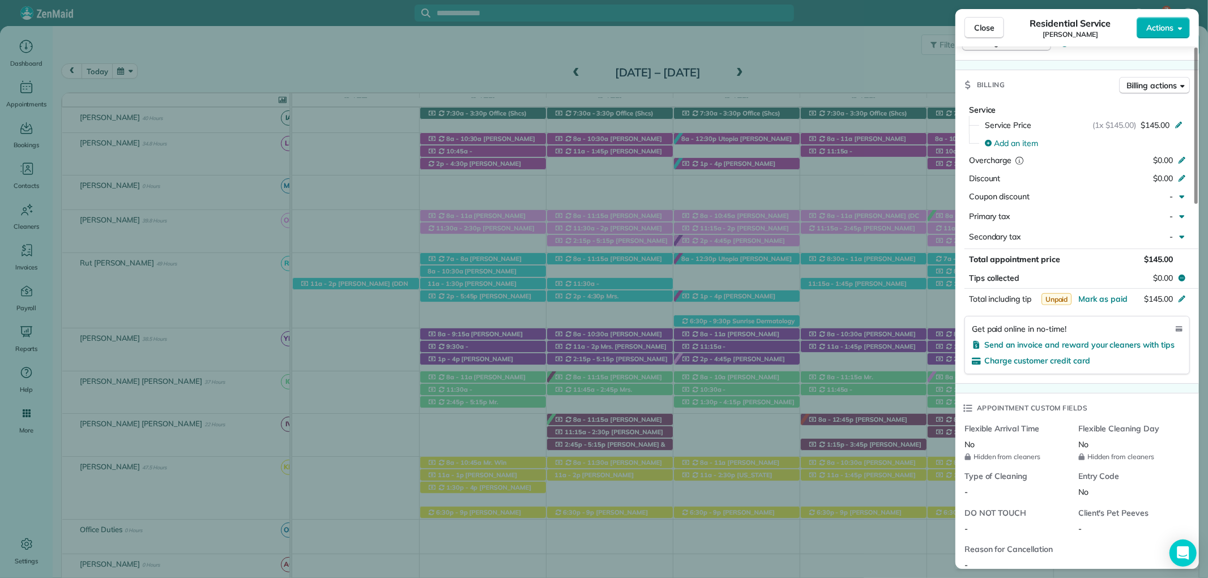
scroll to position [566, 0]
click at [977, 29] on span "Close" at bounding box center [984, 27] width 20 height 11
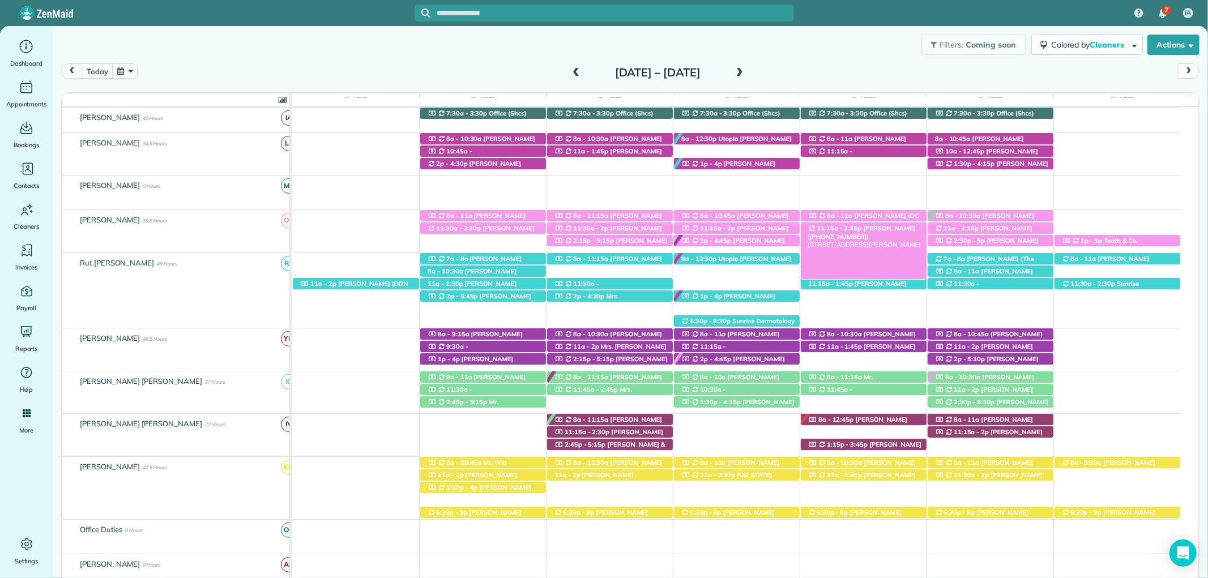
click at [895, 235] on div "11:15a - 2:45p Mrs. Joselyn Amoo (+12517163100) 10473 Ruffian Route - Daphne, A…" at bounding box center [864, 229] width 126 height 12
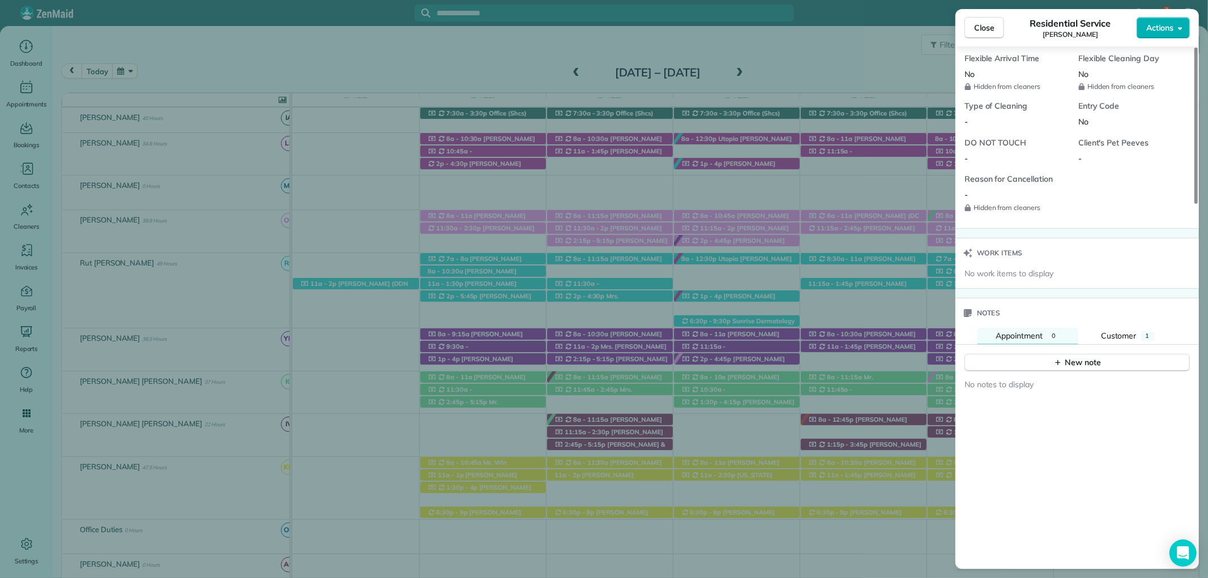
scroll to position [949, 0]
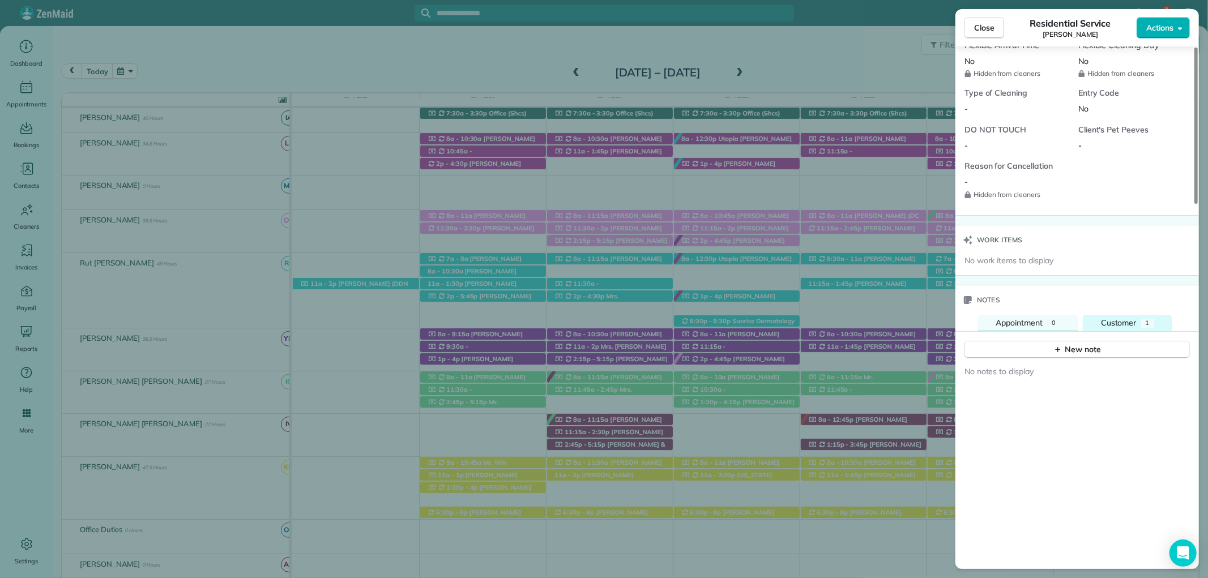
click at [1114, 318] on span "Customer" at bounding box center [1119, 323] width 36 height 10
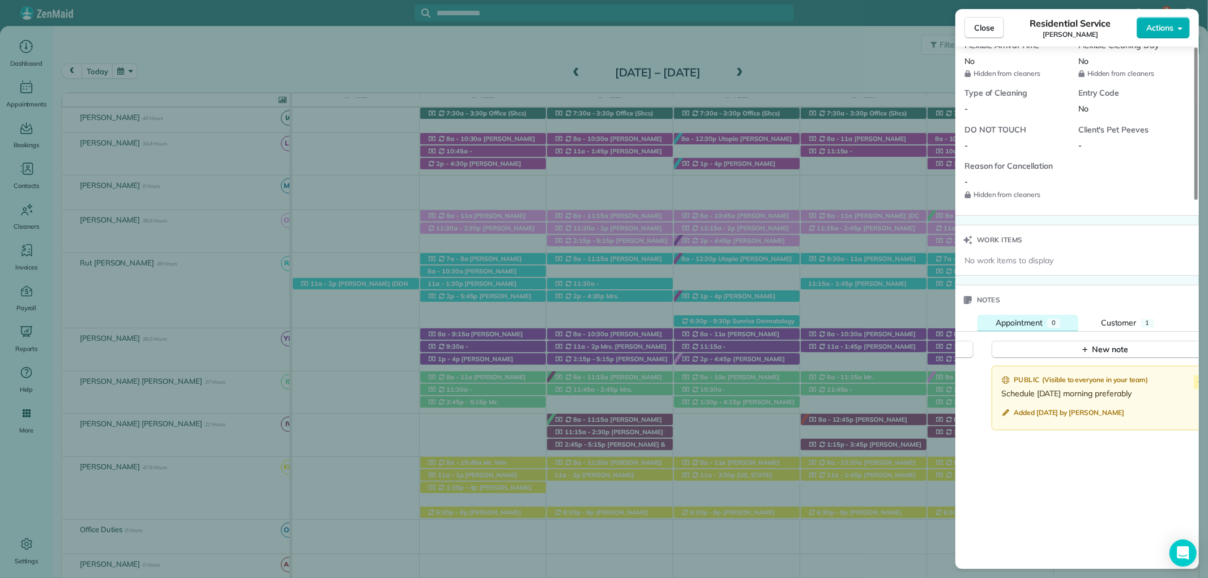
click at [1042, 317] on div "Appointment" at bounding box center [1019, 323] width 47 height 12
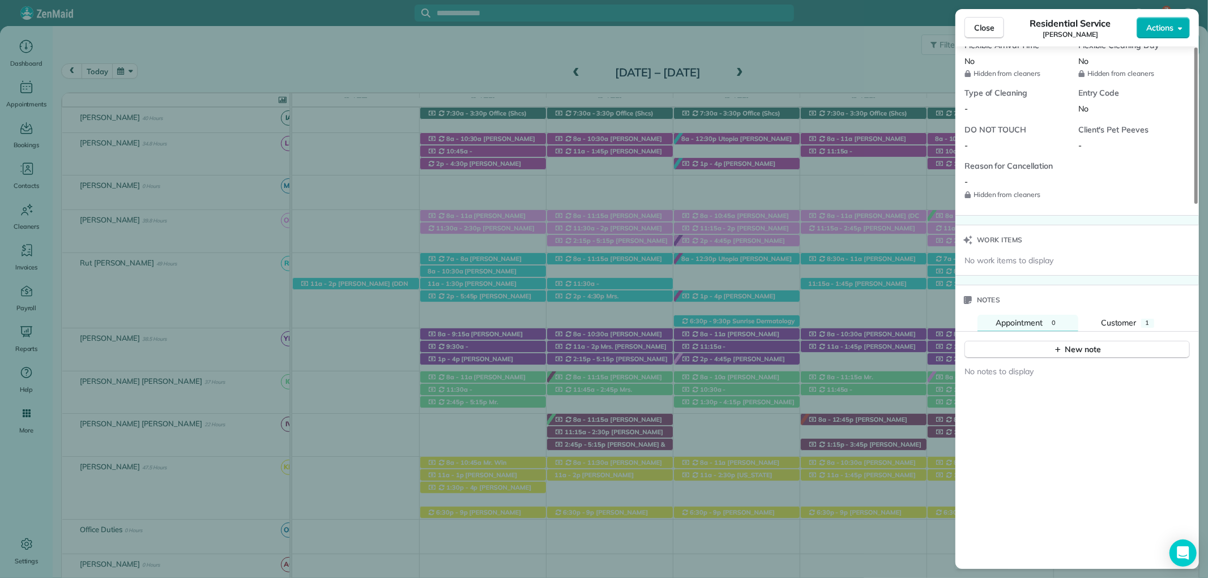
drag, startPoint x: 982, startPoint y: 20, endPoint x: 961, endPoint y: 1, distance: 28.5
click at [982, 20] on button "Close" at bounding box center [985, 28] width 40 height 22
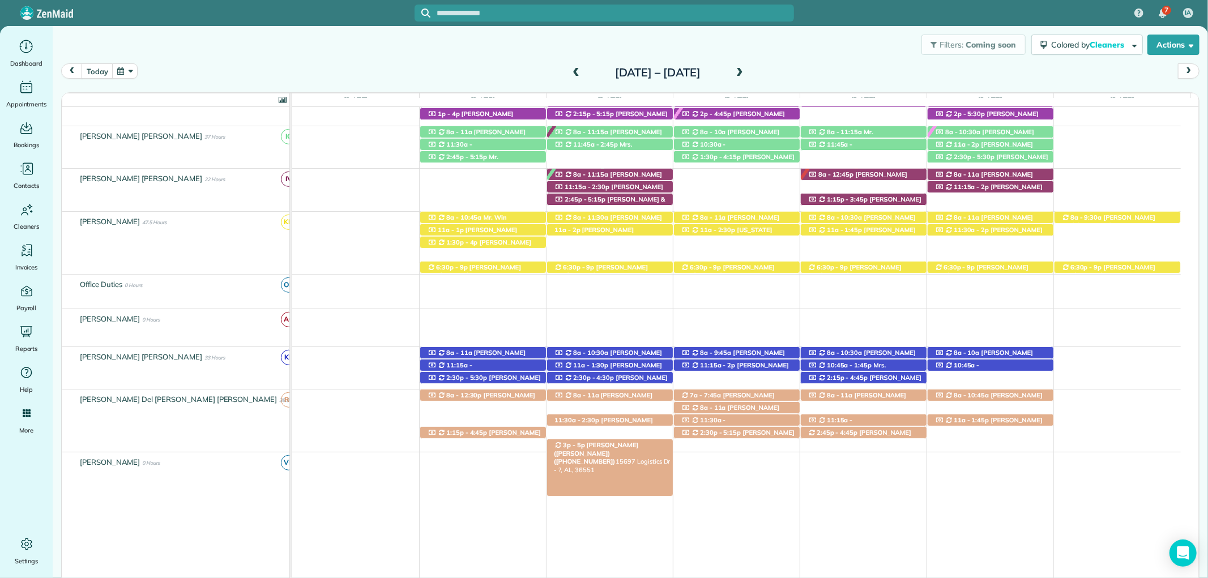
scroll to position [478, 0]
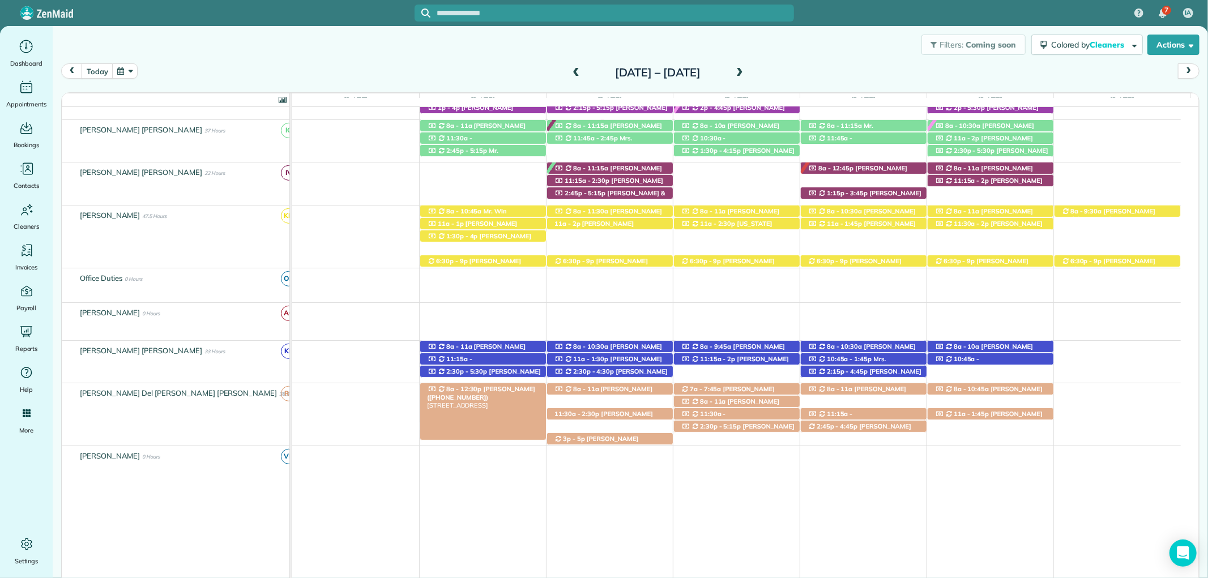
click at [500, 387] on span "Tabitha Wright (+12512708629)" at bounding box center [481, 393] width 108 height 16
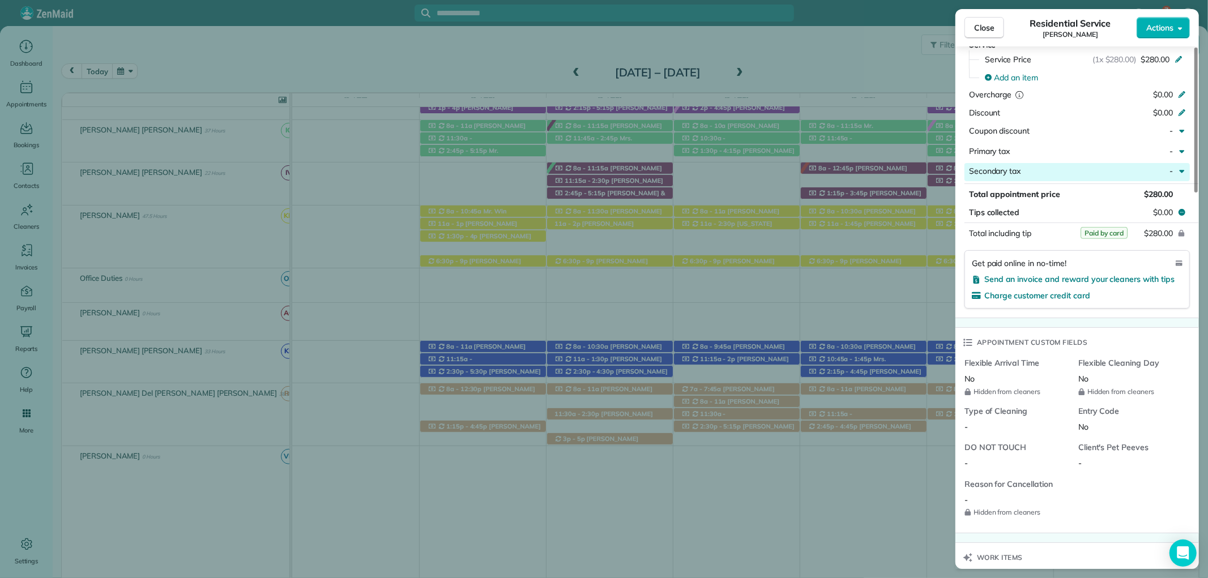
scroll to position [629, 0]
click at [985, 27] on span "Close" at bounding box center [984, 27] width 20 height 11
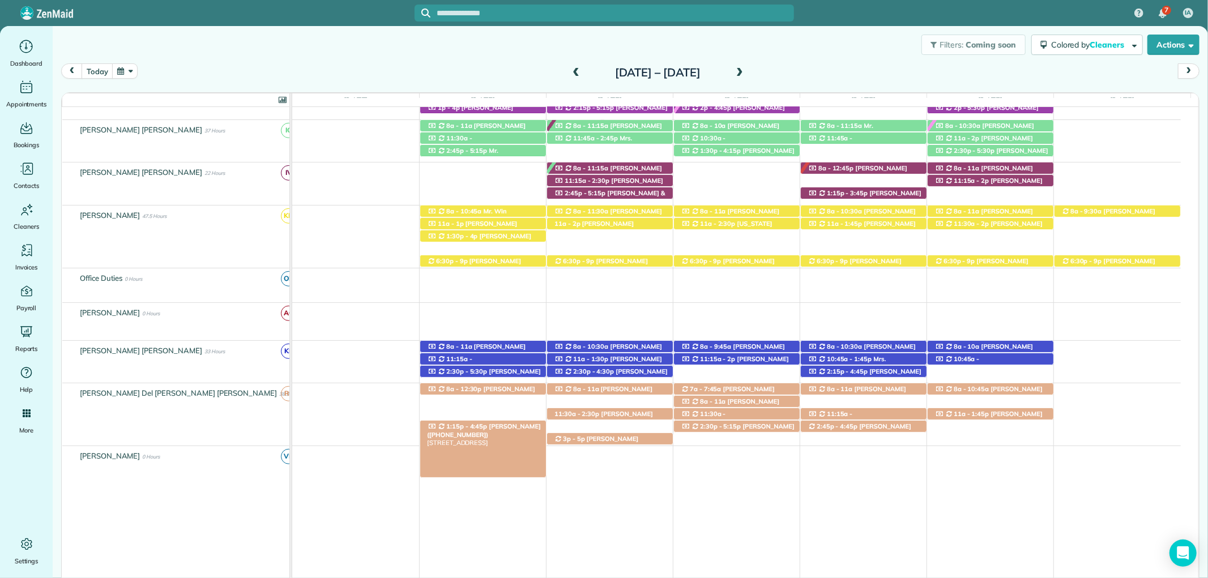
click at [524, 424] on div "1:15p - 4:45p Shay Hickey (+12146733294) 6637 South Winding Brook Drive - Fairh…" at bounding box center [483, 427] width 126 height 12
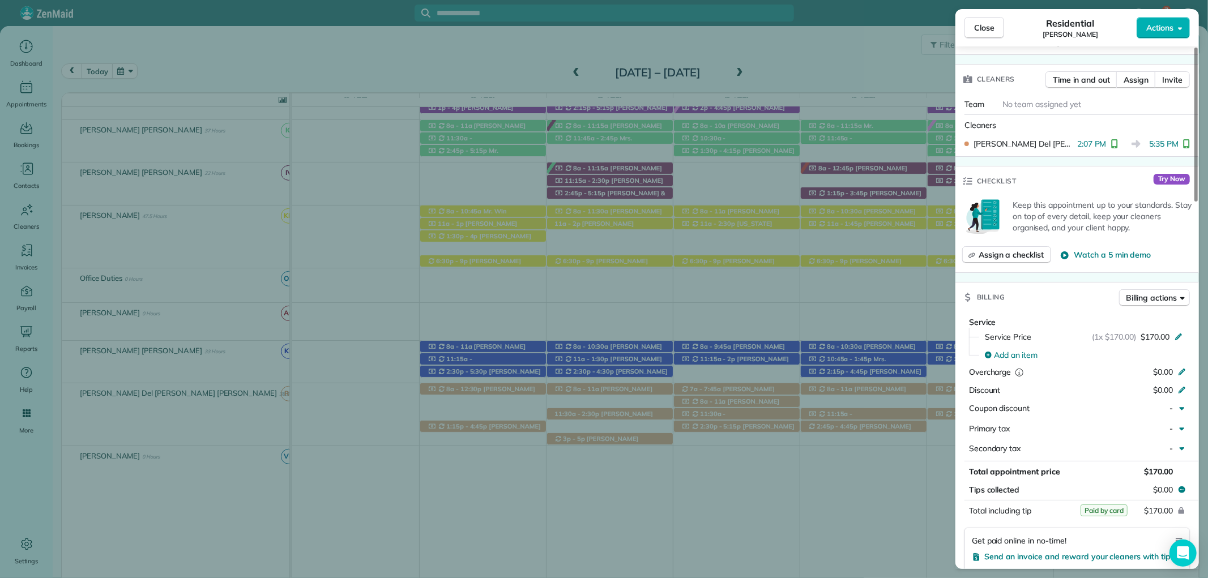
scroll to position [377, 0]
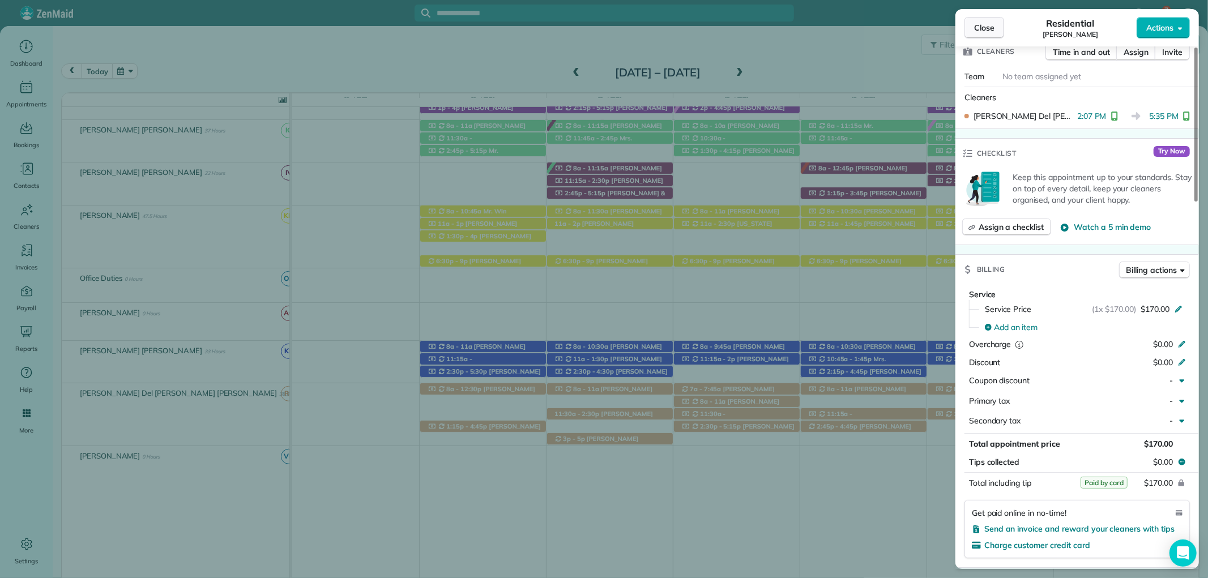
click at [976, 27] on span "Close" at bounding box center [984, 27] width 20 height 11
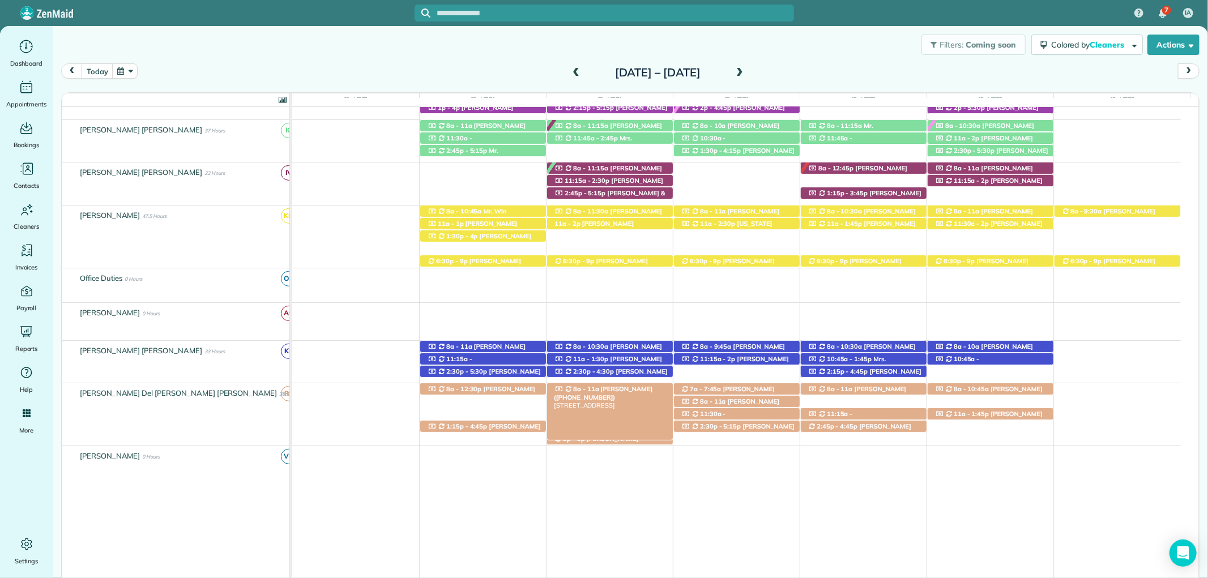
click at [638, 387] on span "Mrs. Phyllis Hood (+12514215132)" at bounding box center [603, 393] width 99 height 16
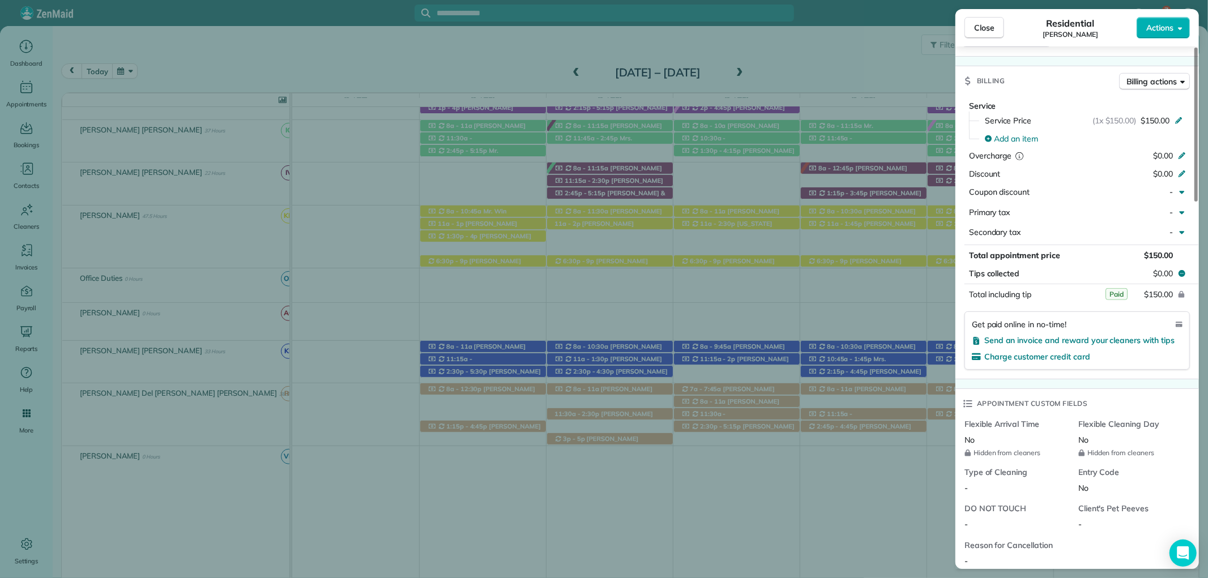
scroll to position [440, 0]
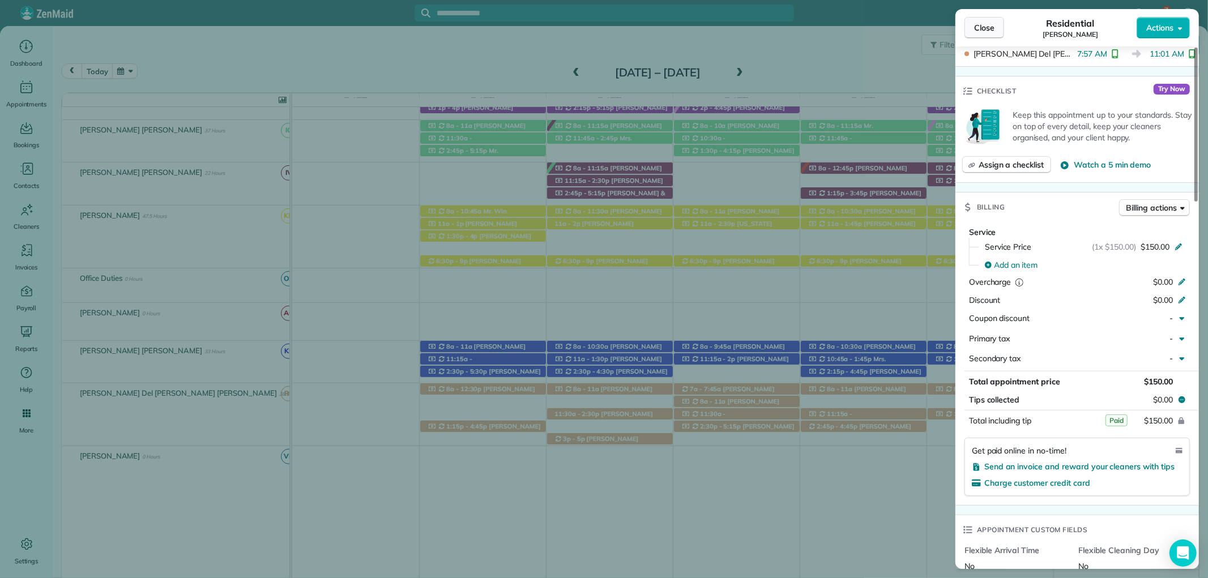
click at [982, 24] on span "Close" at bounding box center [984, 27] width 20 height 11
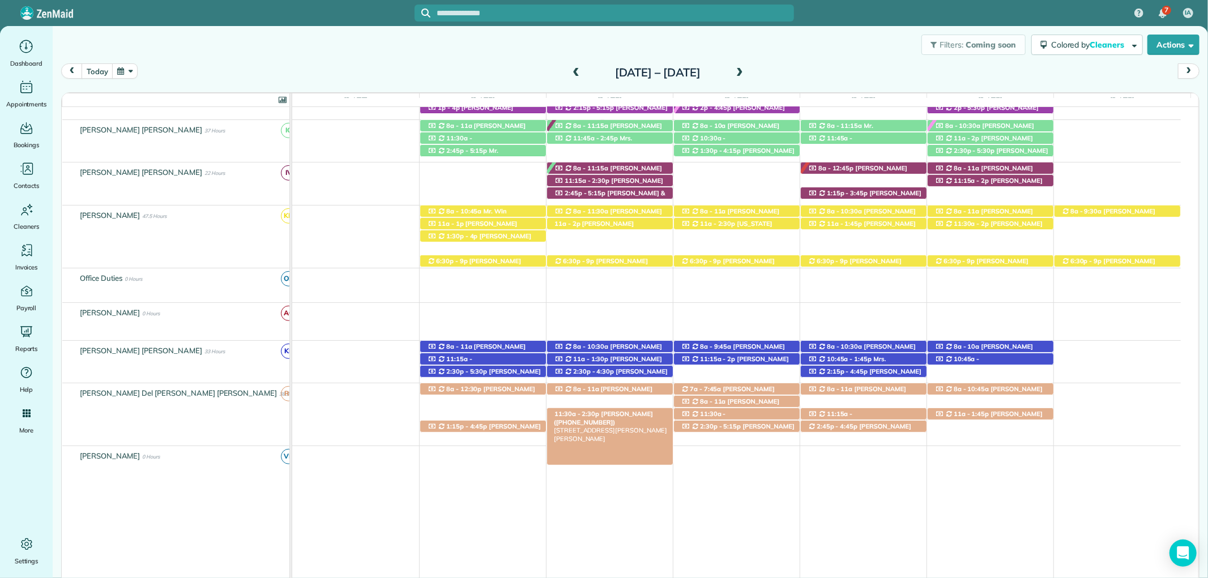
click at [607, 420] on div "11:30a - 2:30p Cathy Wagner (+12514634283) 8848 John Prowell Lane - Fairhope, A…" at bounding box center [610, 414] width 126 height 12
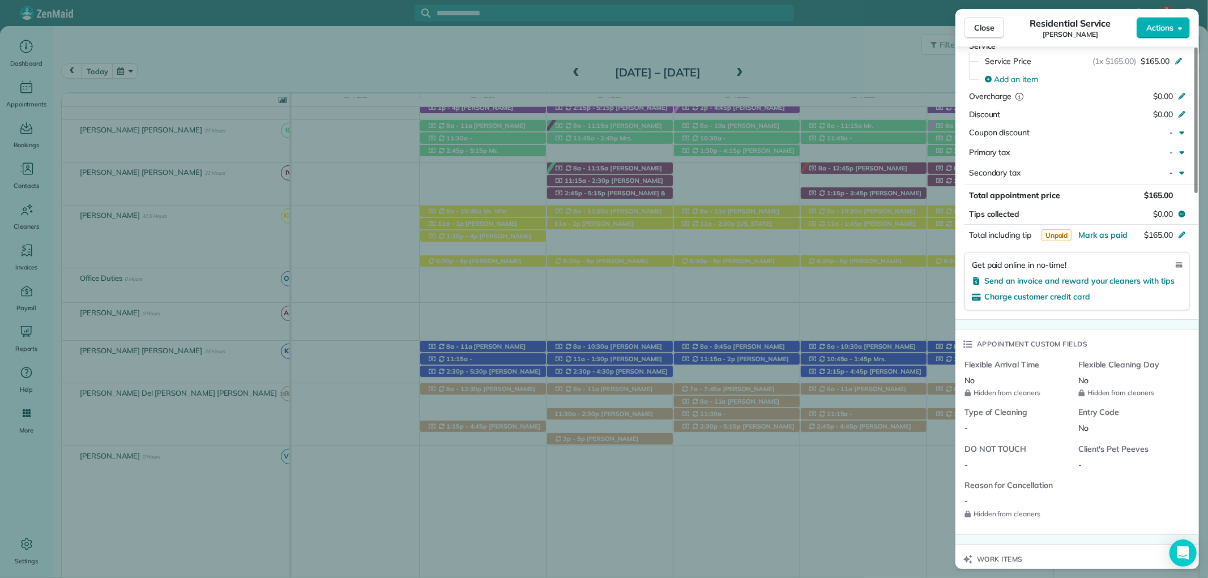
scroll to position [629, 0]
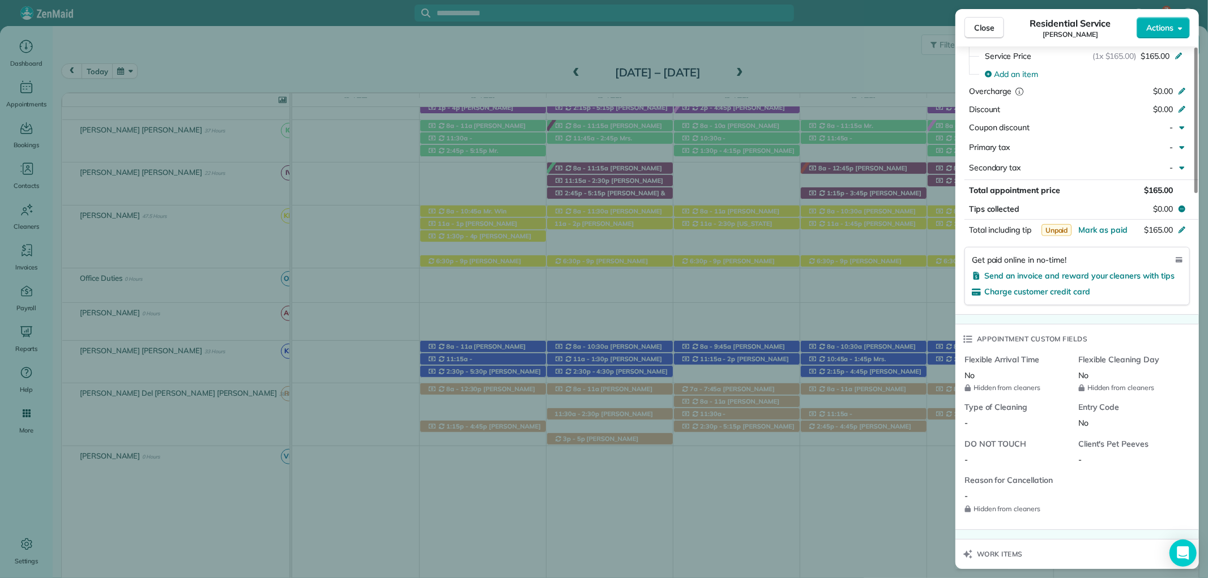
drag, startPoint x: 980, startPoint y: 27, endPoint x: 960, endPoint y: 1, distance: 32.3
click at [979, 25] on span "Close" at bounding box center [984, 27] width 20 height 11
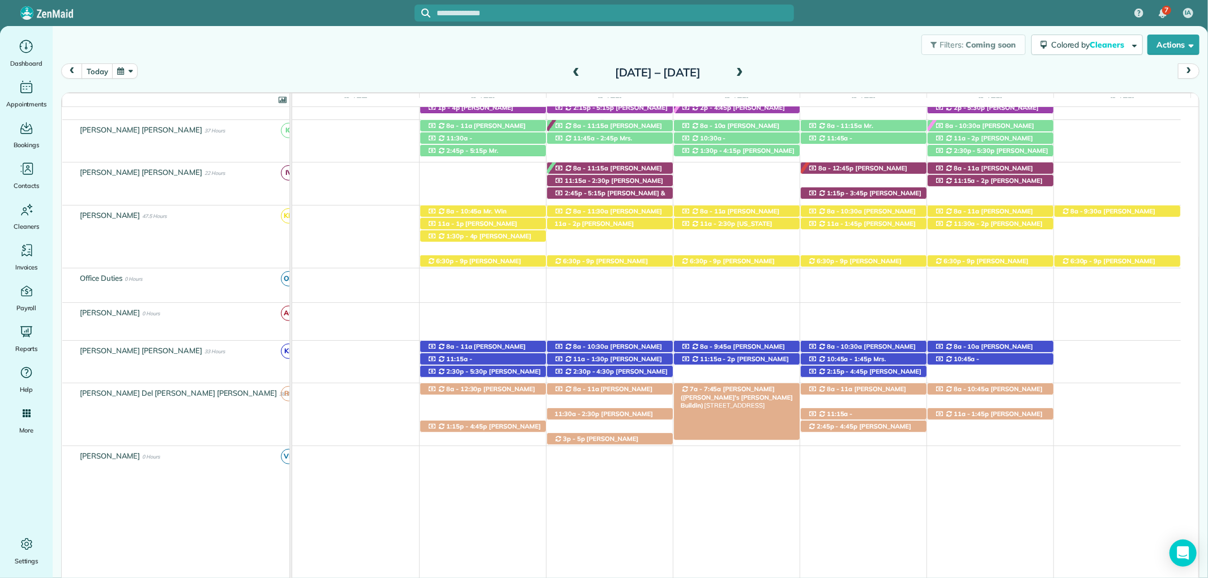
click at [735, 391] on span "Ms. Elizabeth Manci (Arthur's Manci Buildin)" at bounding box center [737, 397] width 112 height 24
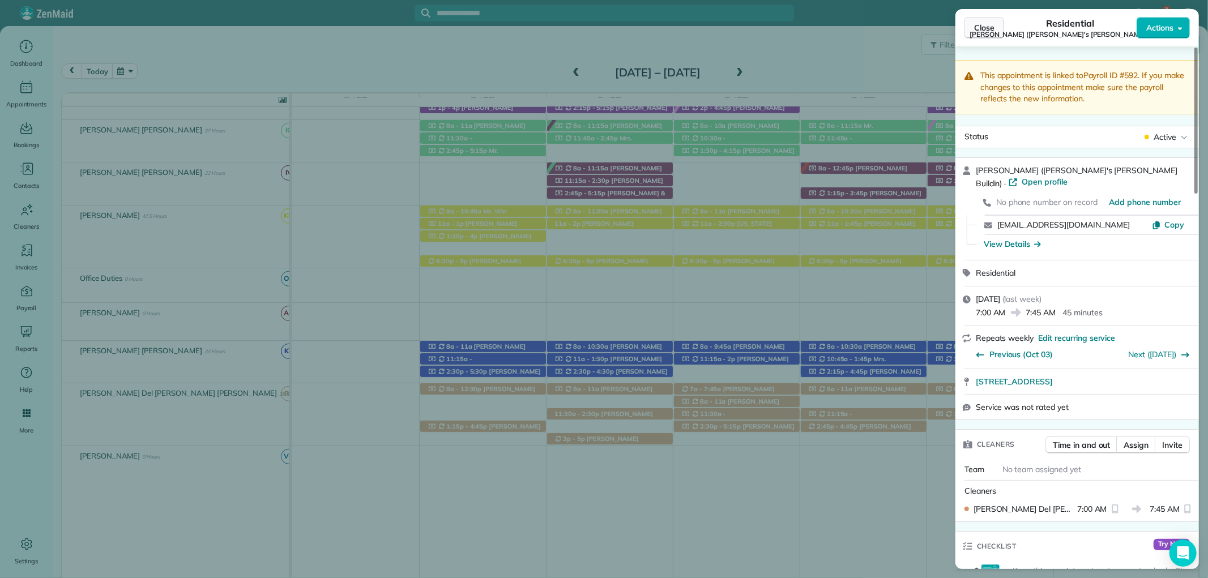
click at [987, 28] on span "Close" at bounding box center [984, 27] width 20 height 11
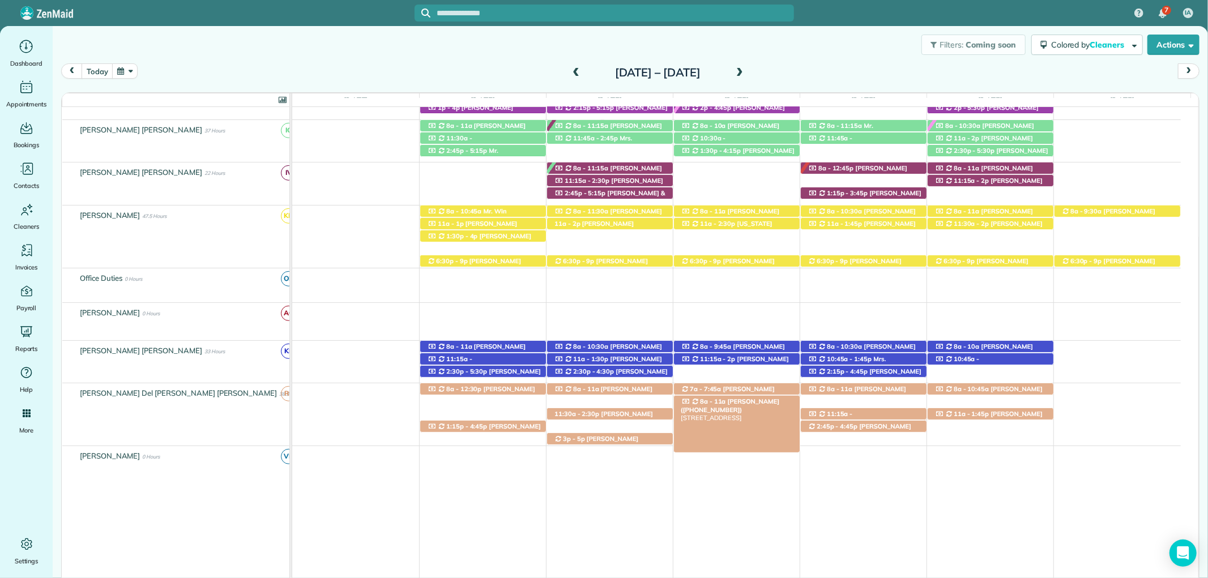
click at [762, 406] on span "Jennifer Heitman (+12512145572)" at bounding box center [730, 406] width 99 height 16
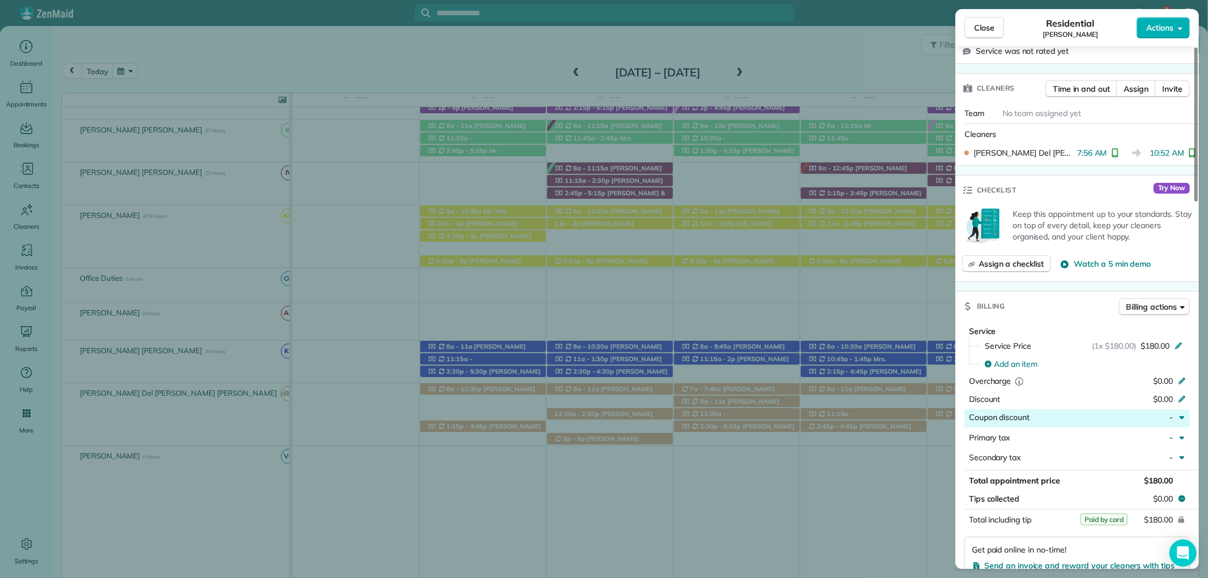
scroll to position [503, 0]
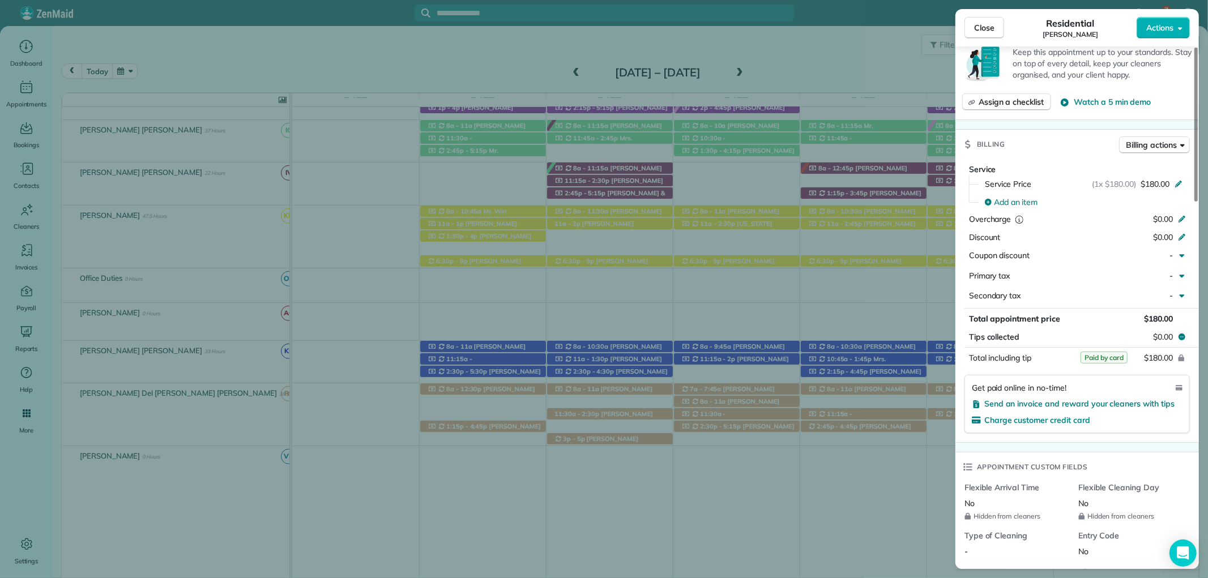
drag, startPoint x: 988, startPoint y: 33, endPoint x: 958, endPoint y: 92, distance: 66.1
click at [987, 34] on button "Close" at bounding box center [985, 28] width 40 height 22
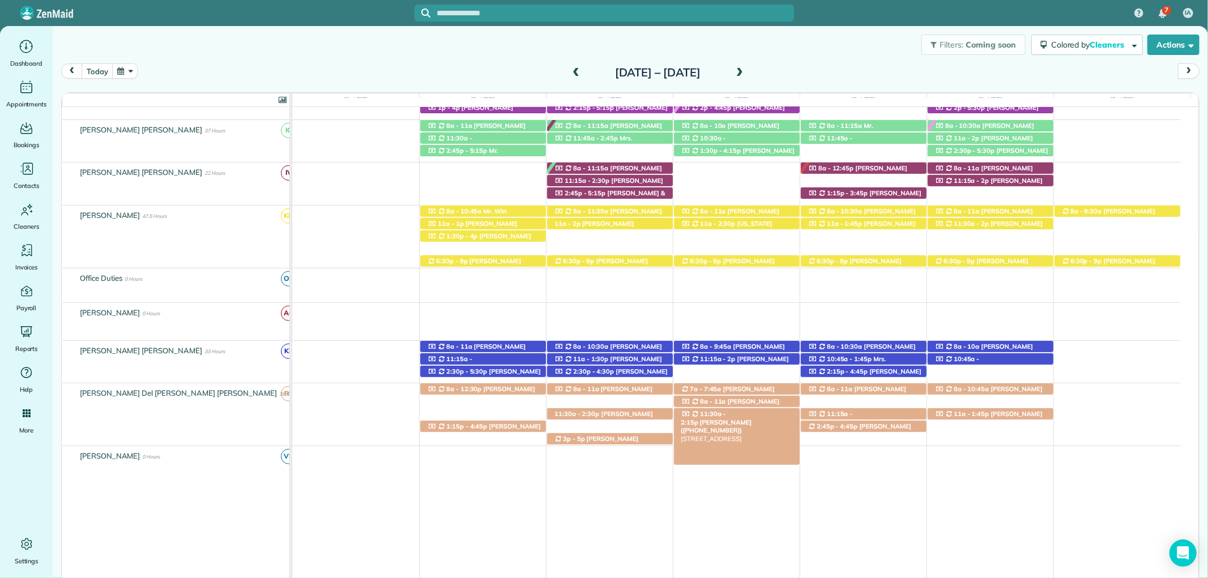
click at [752, 419] on span "Mrs. Jennifer Pelham (+12512282211)" at bounding box center [716, 427] width 71 height 16
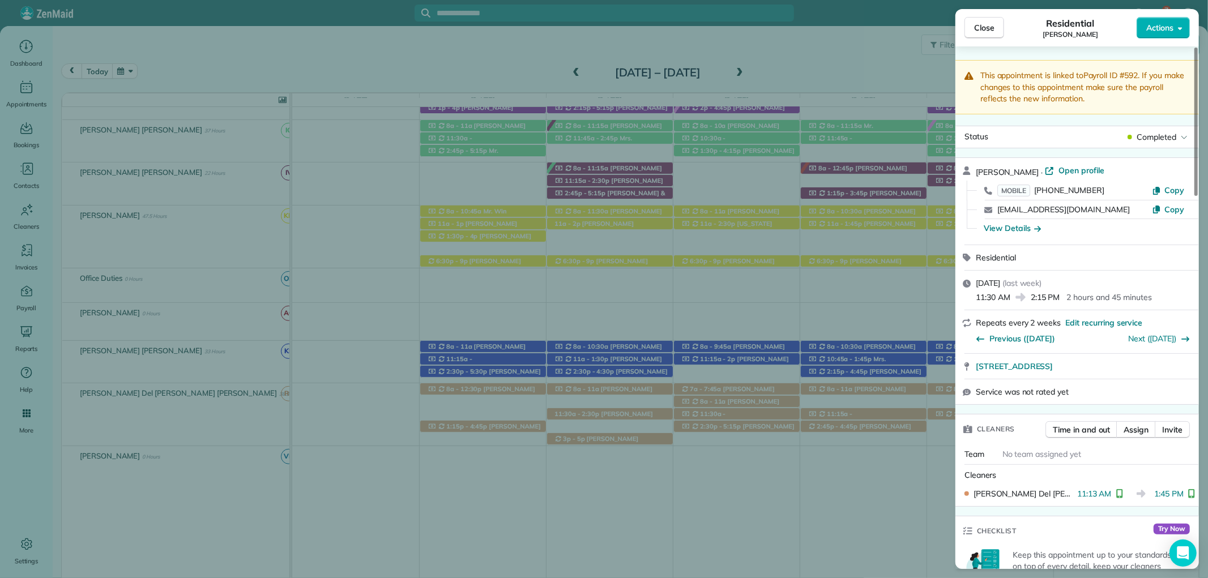
scroll to position [380, 0]
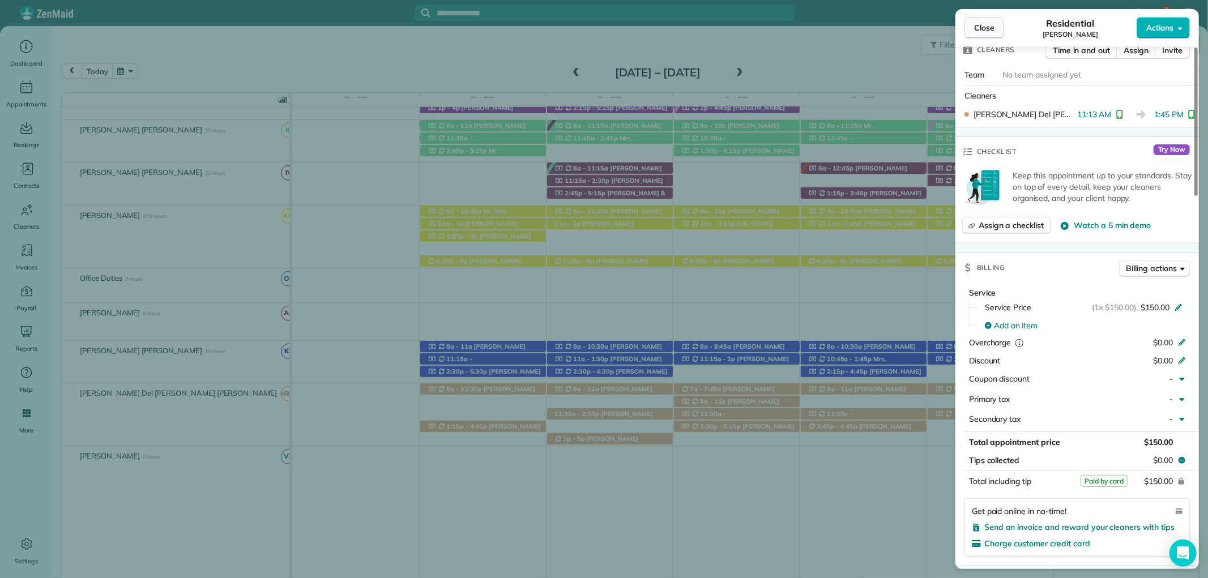
click at [978, 32] on span "Close" at bounding box center [984, 27] width 20 height 11
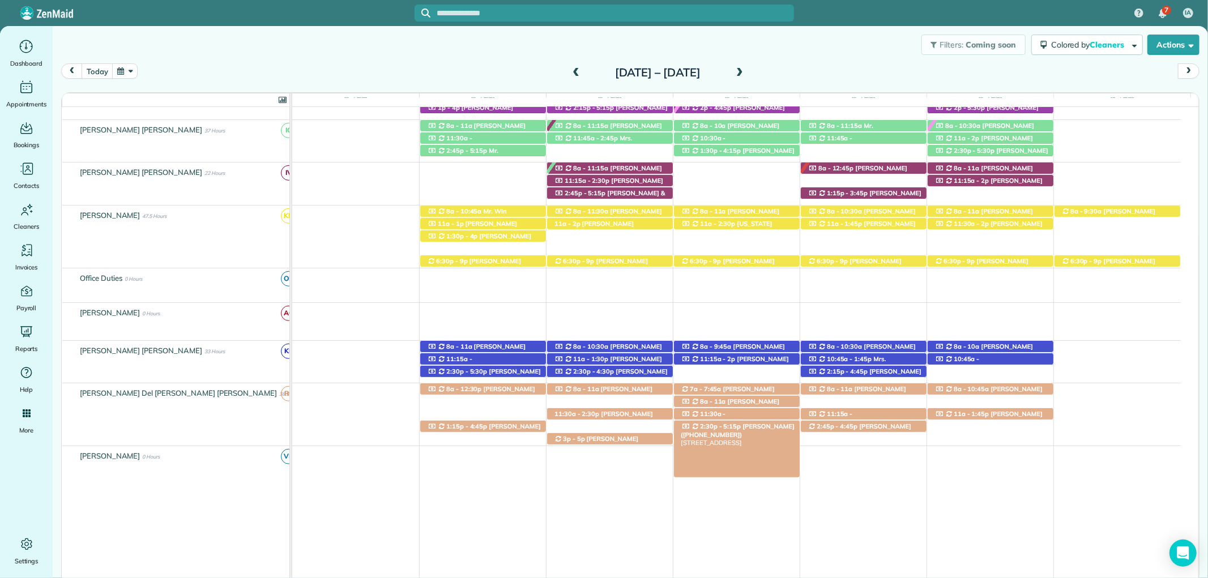
click at [763, 427] on span "Candace Jennings (+14234266770)" at bounding box center [738, 431] width 114 height 16
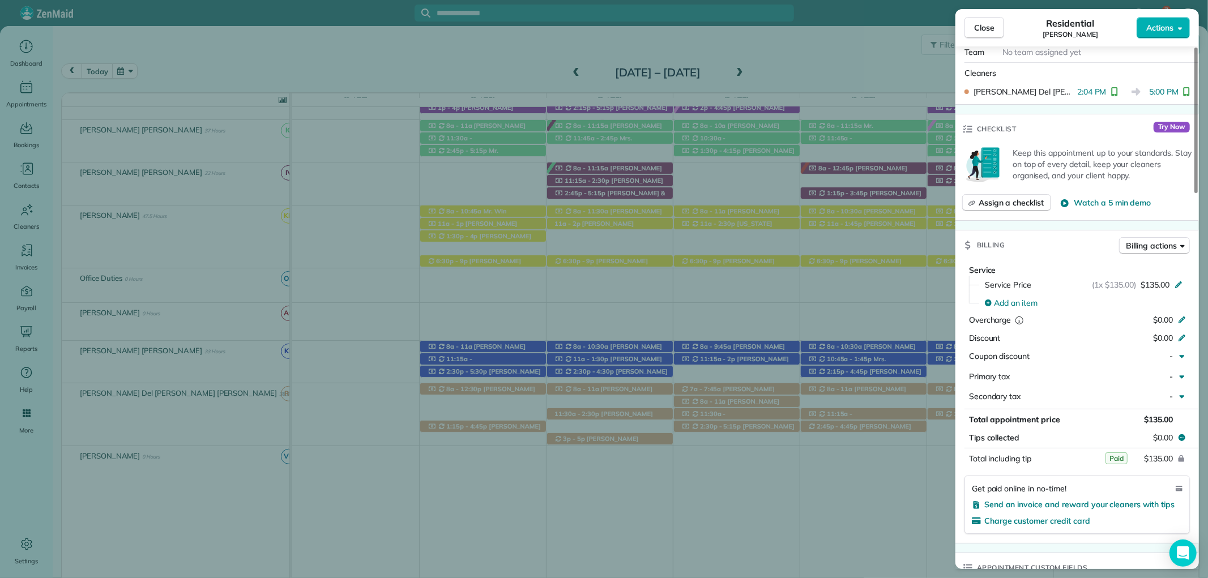
scroll to position [440, 0]
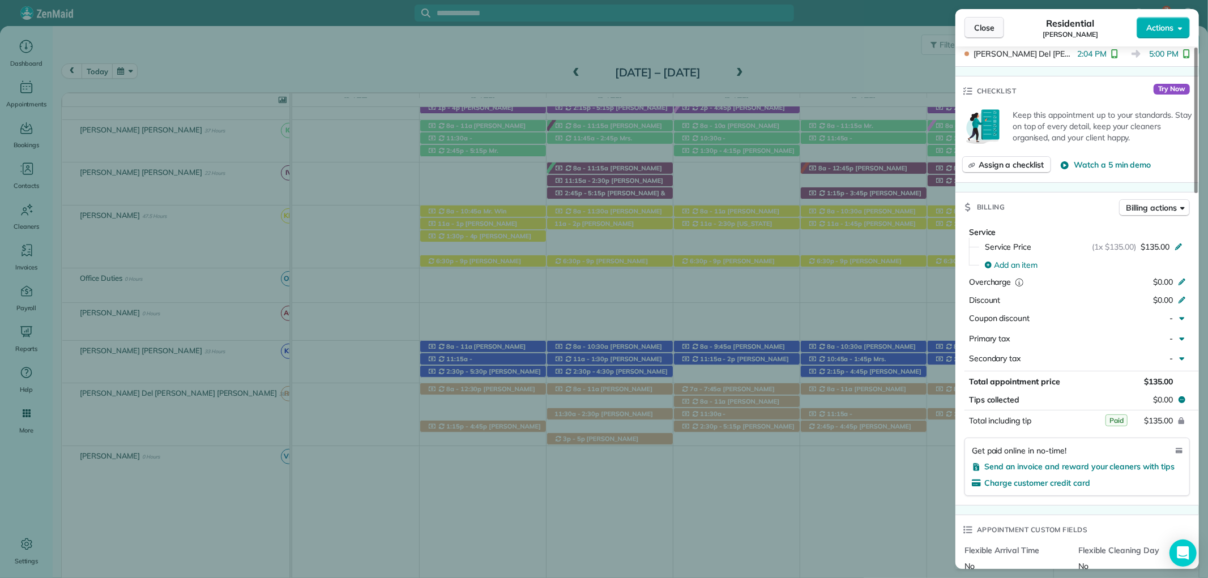
click at [975, 27] on span "Close" at bounding box center [984, 27] width 20 height 11
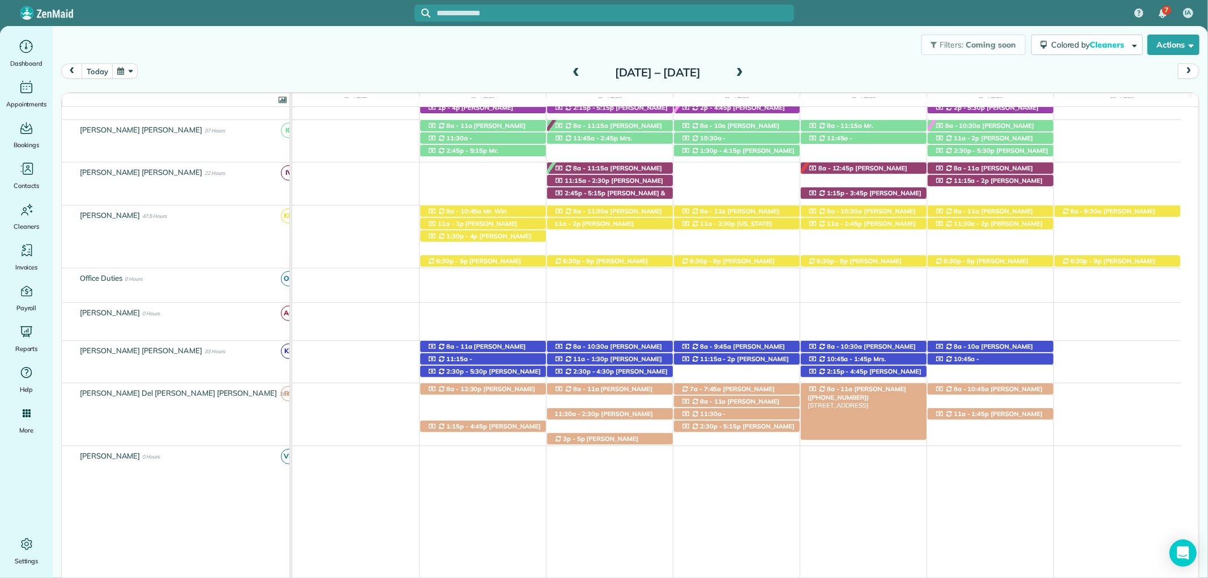
click at [875, 386] on div "8a - 11a Karla thornton (+14193100501) 16616 Sweet Gum Boulevard - Foley, AL, 3…" at bounding box center [864, 389] width 126 height 12
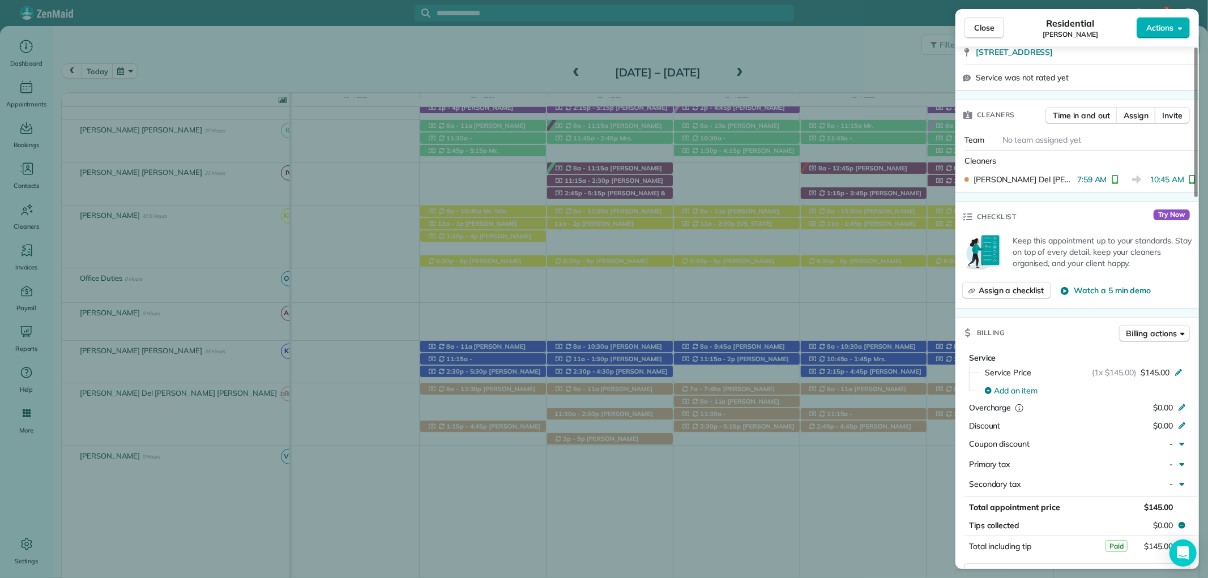
scroll to position [377, 0]
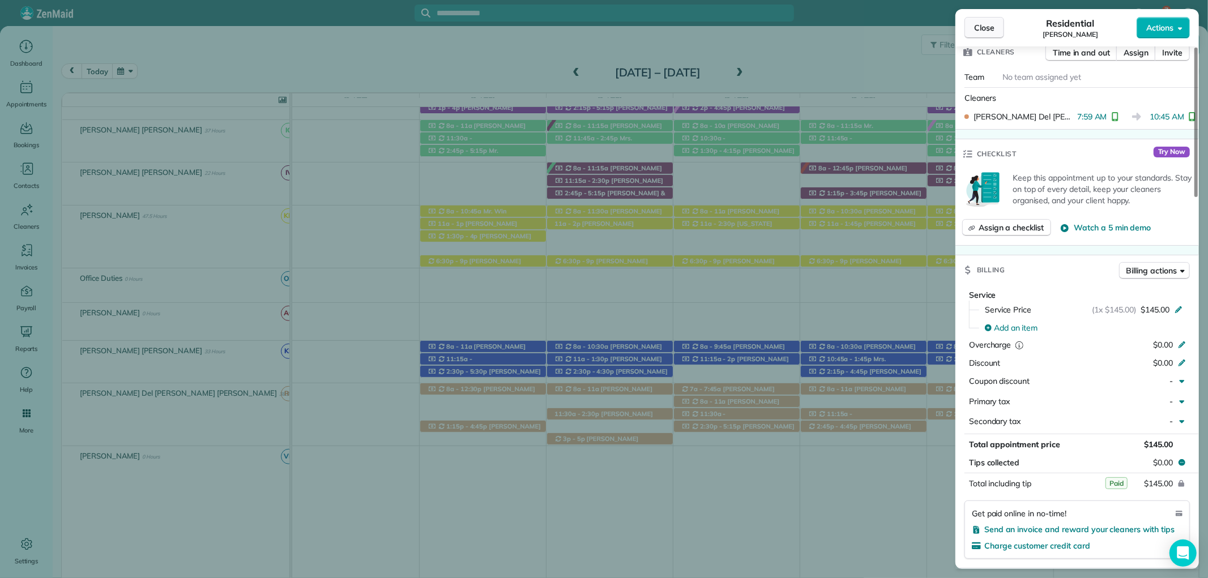
click at [991, 31] on span "Close" at bounding box center [984, 27] width 20 height 11
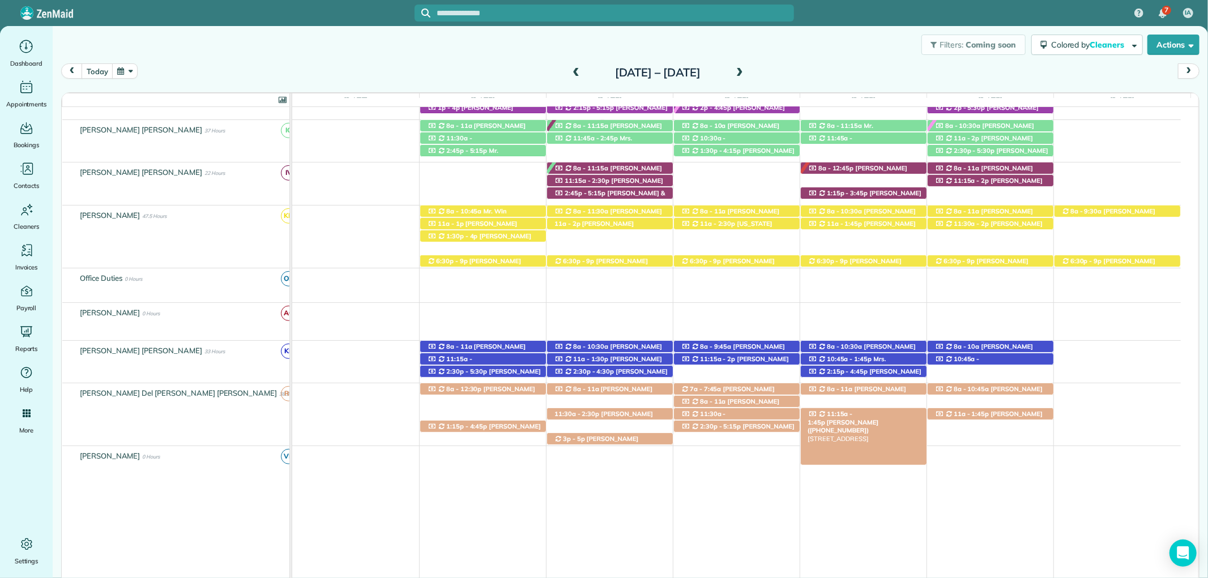
click at [879, 419] on span "Teresa Saad (+12517517202)" at bounding box center [843, 427] width 71 height 16
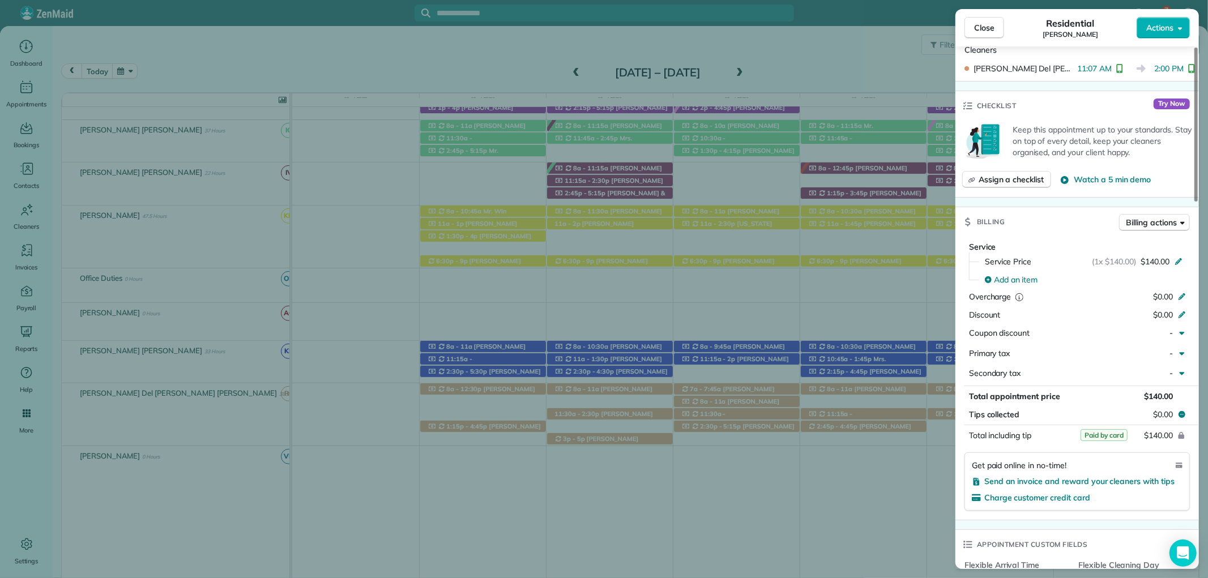
scroll to position [503, 0]
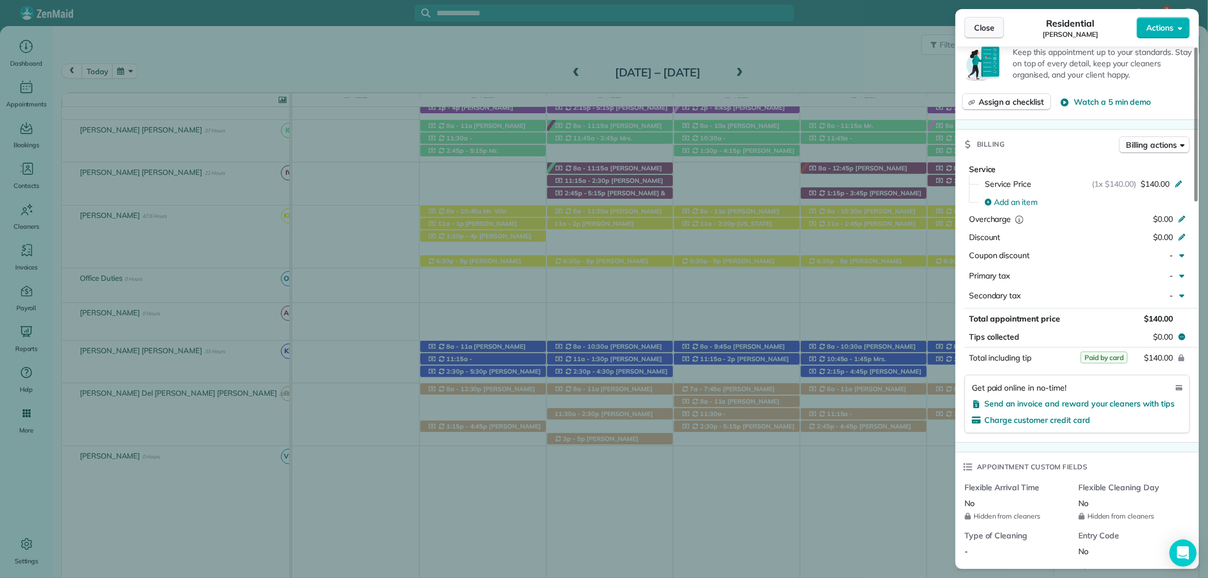
click at [986, 19] on button "Close" at bounding box center [985, 28] width 40 height 22
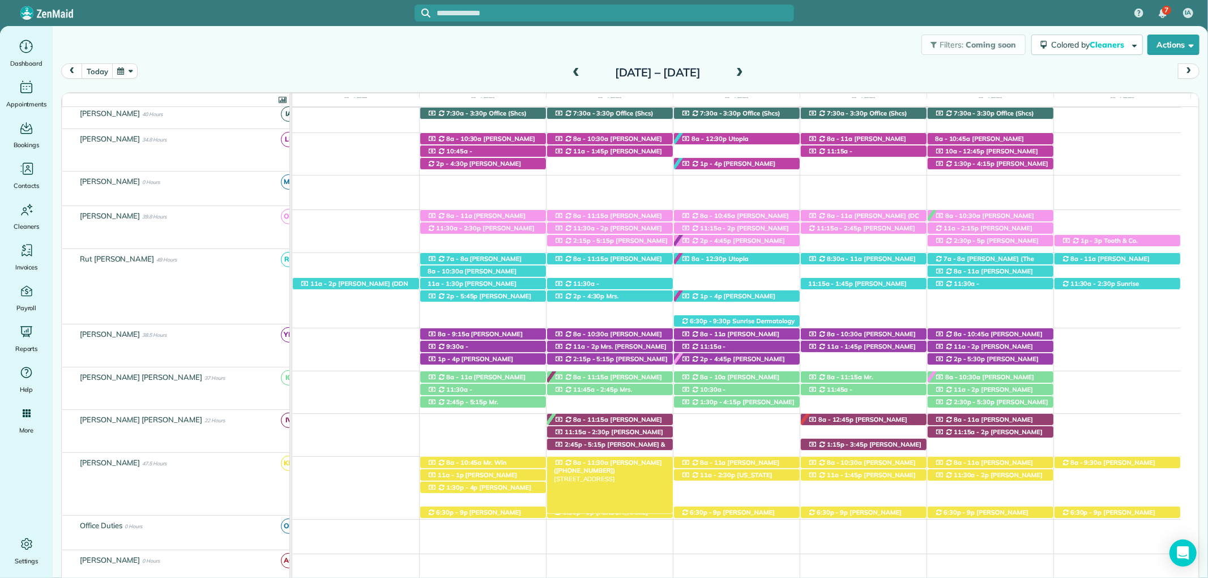
scroll to position [227, 0]
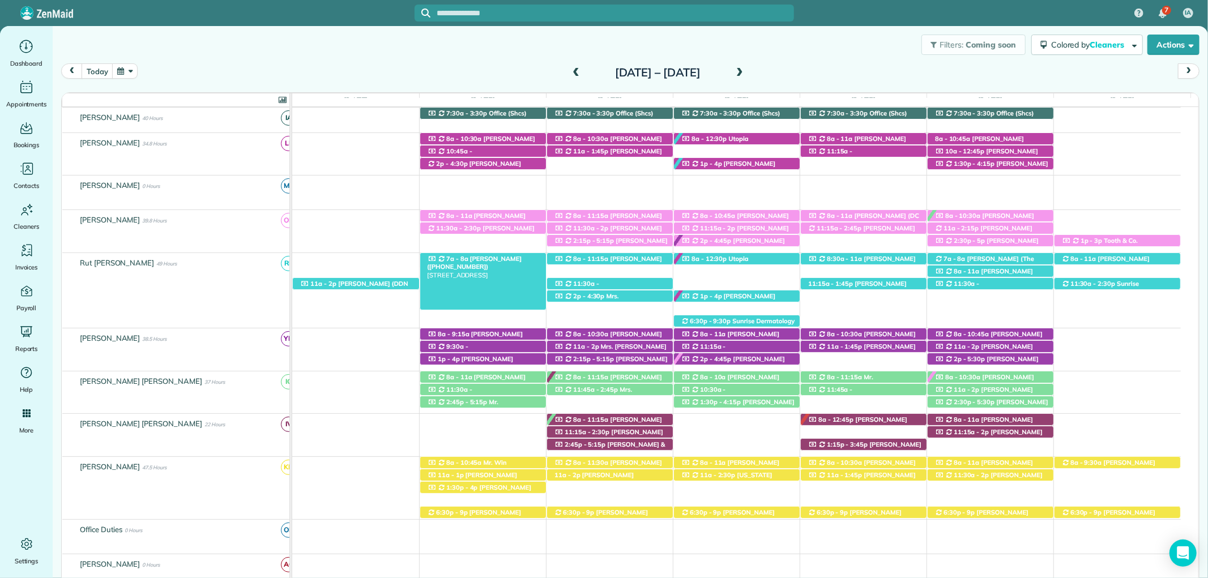
click at [463, 257] on span "Tammy Whitney (+12517679289)" at bounding box center [474, 263] width 95 height 16
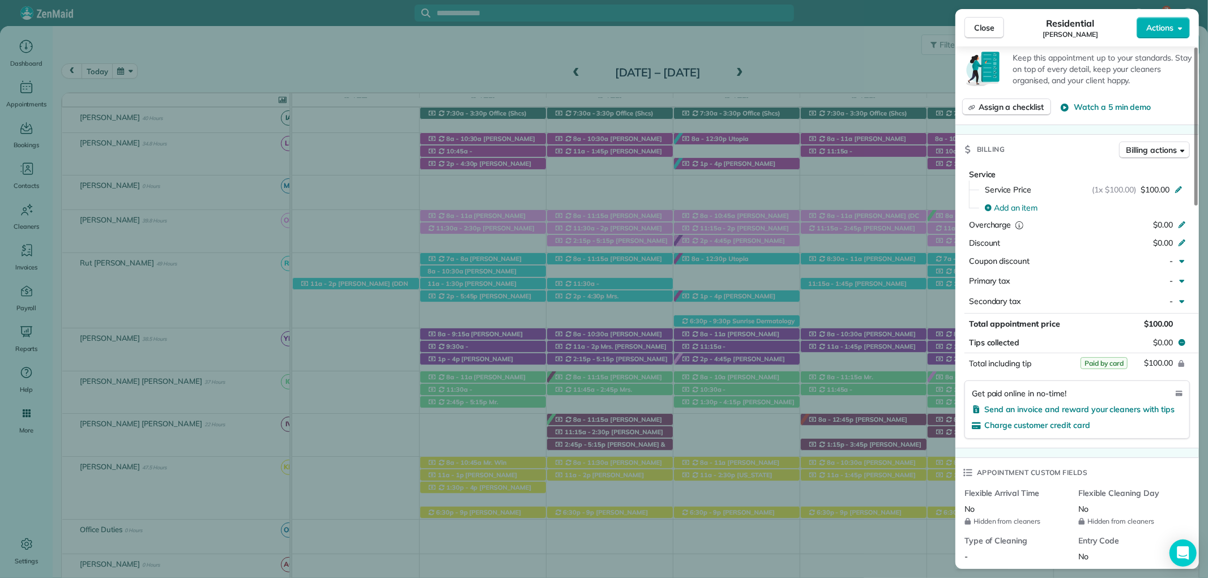
scroll to position [503, 0]
click at [971, 23] on button "Close" at bounding box center [985, 28] width 40 height 22
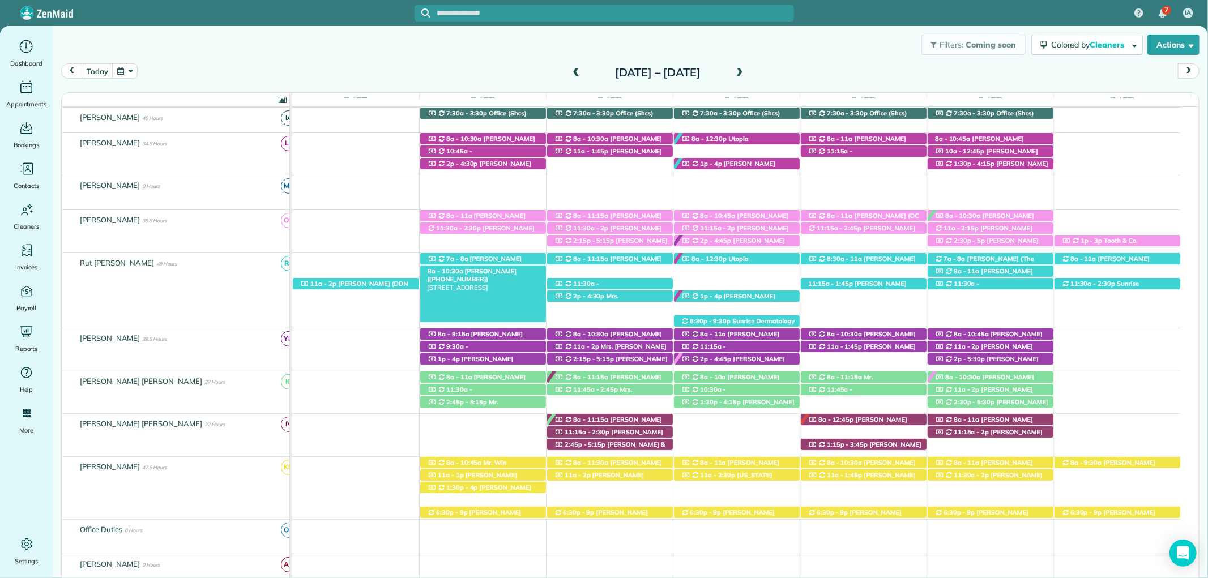
click at [510, 270] on span "Caroline Cochran (+13107956822)" at bounding box center [472, 275] width 90 height 16
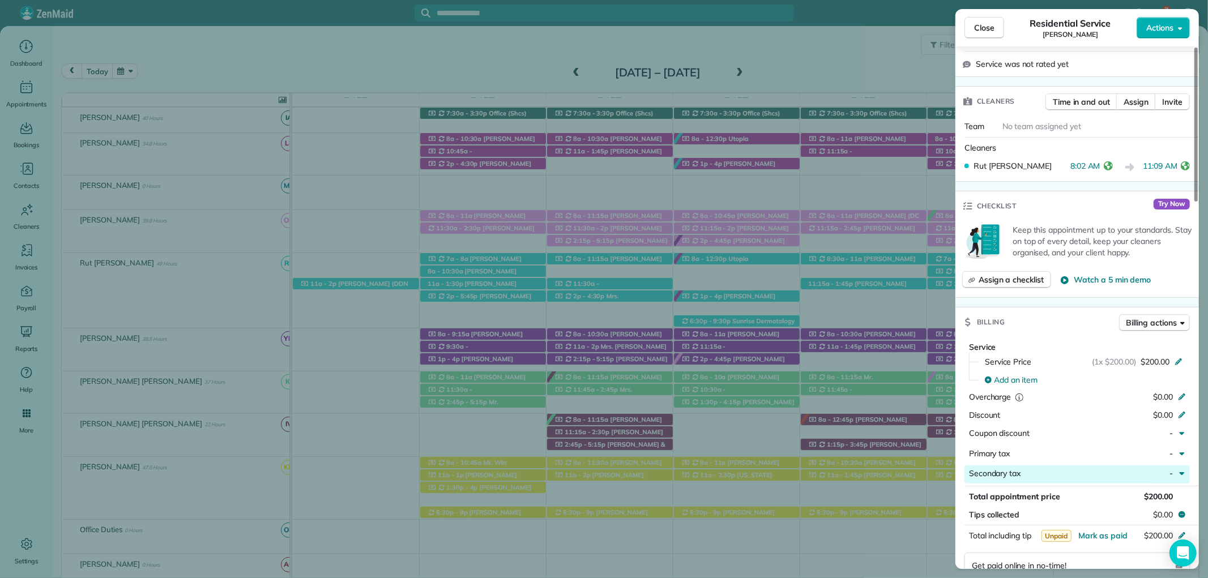
scroll to position [503, 0]
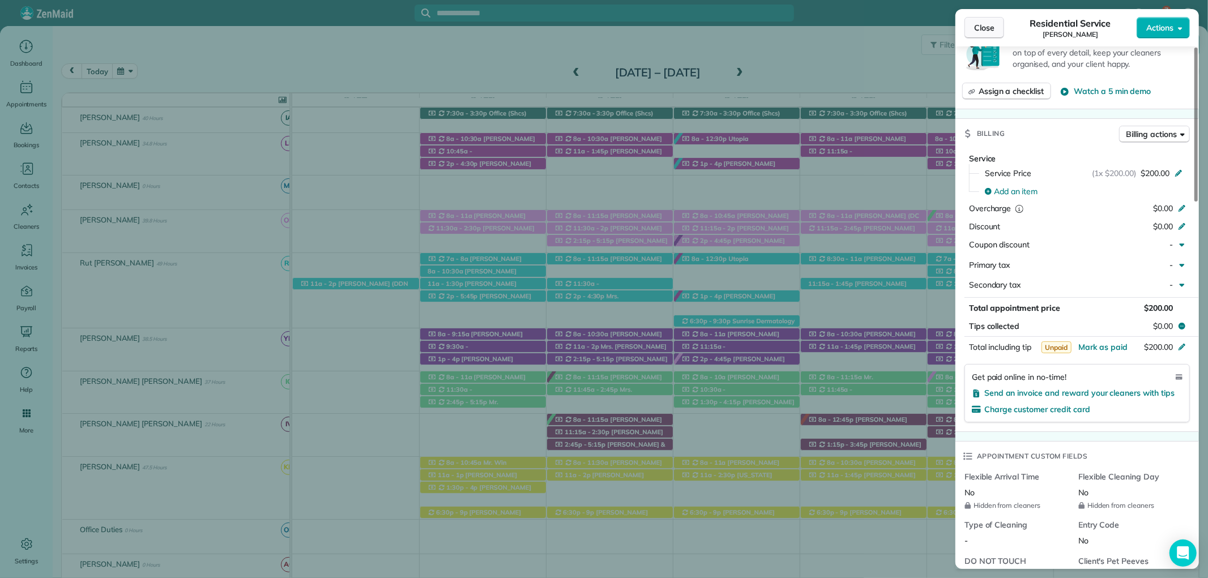
click at [971, 24] on button "Close" at bounding box center [985, 28] width 40 height 22
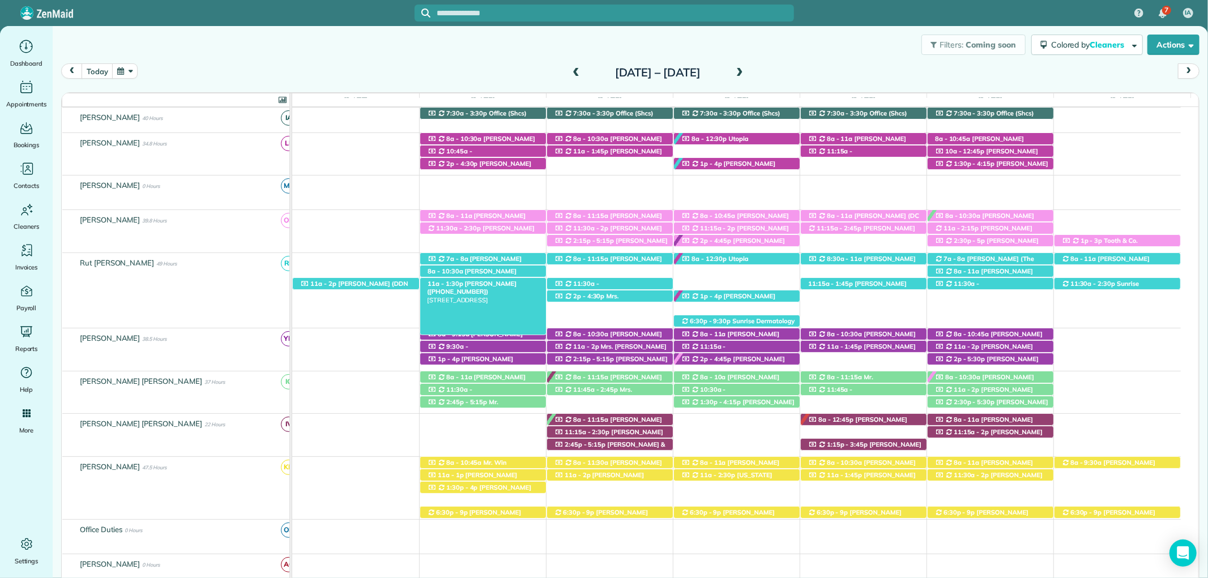
click at [501, 286] on span "Caroline Cochran (+13107956822)" at bounding box center [472, 288] width 90 height 16
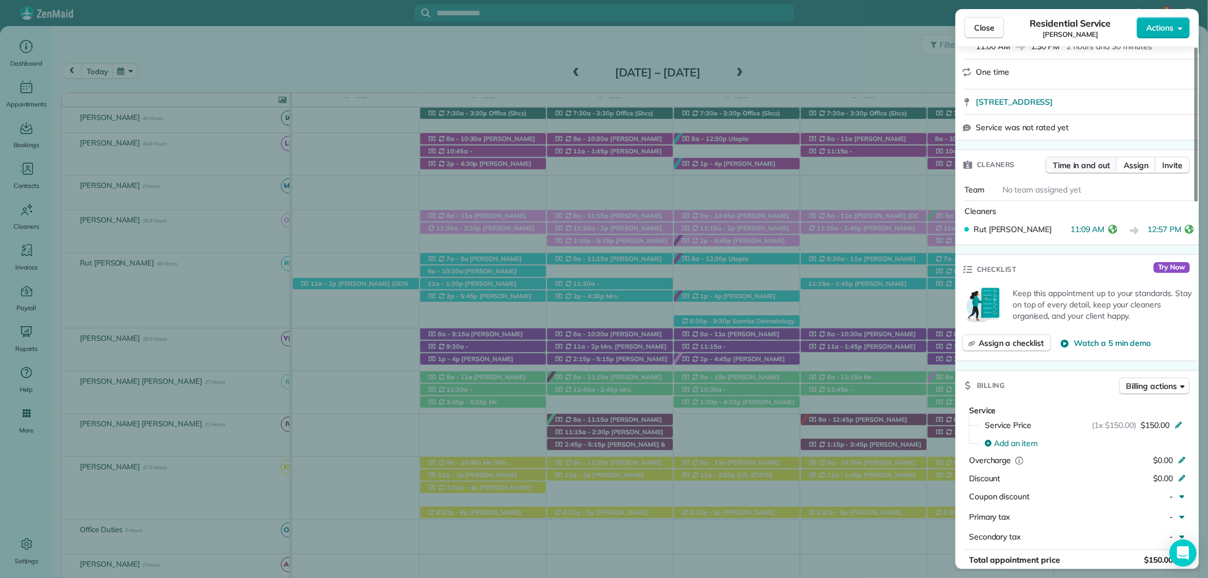
scroll to position [314, 0]
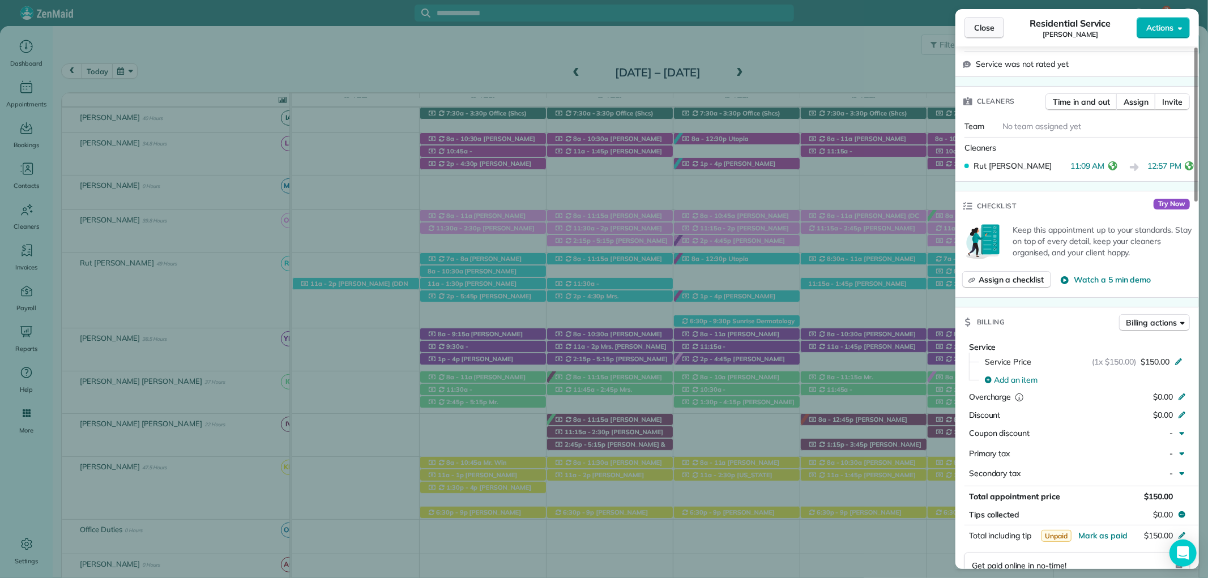
click at [984, 28] on span "Close" at bounding box center [984, 27] width 20 height 11
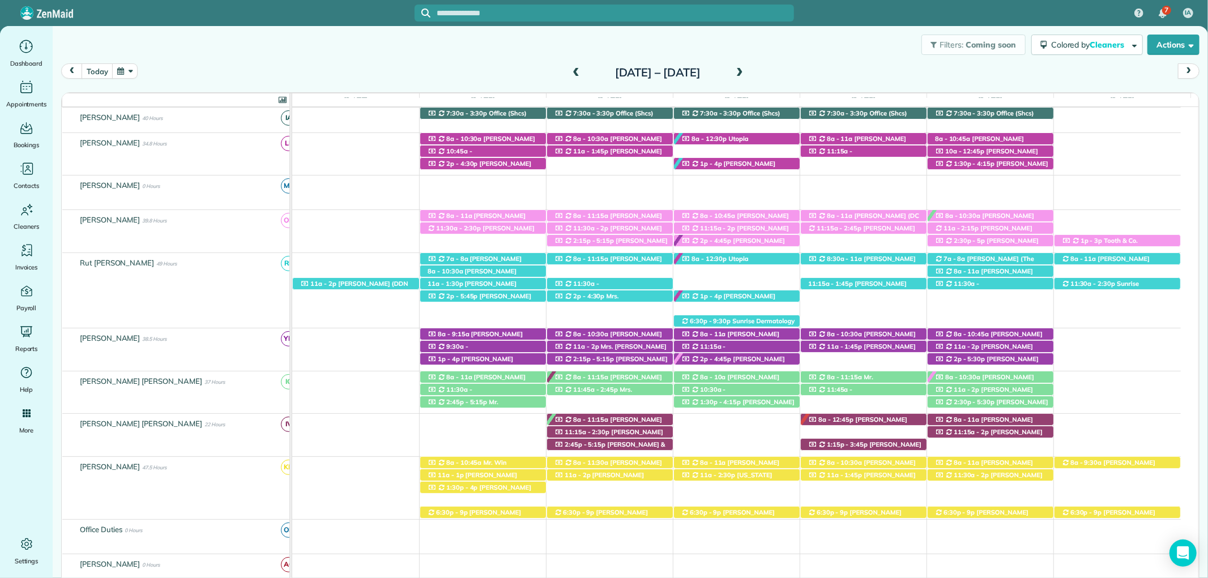
drag, startPoint x: 510, startPoint y: 303, endPoint x: 503, endPoint y: 301, distance: 7.7
click at [505, 302] on div "2p - 5:45p Stephen Foster (+14239033822) 604 Theakston St - Fairhope, AL, 36532" at bounding box center [483, 297] width 126 height 12
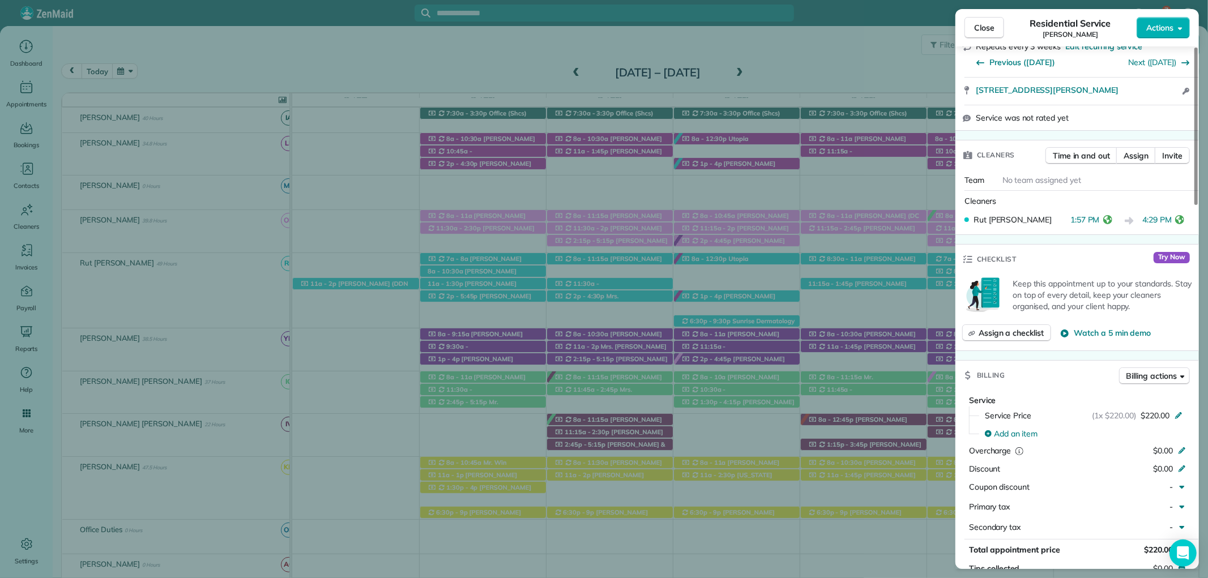
scroll to position [314, 0]
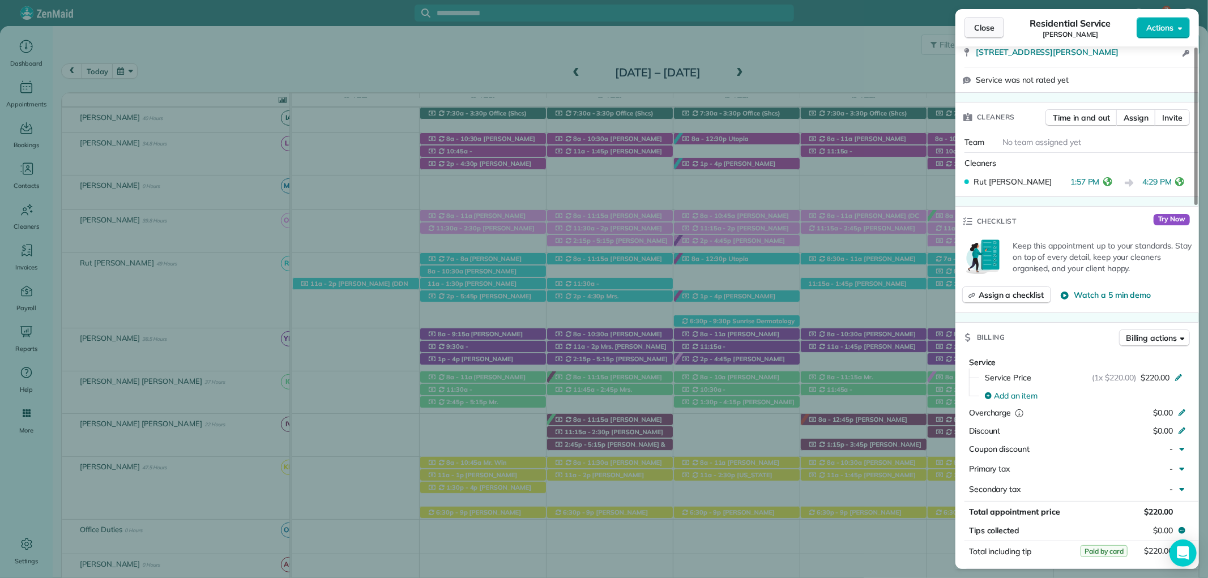
click at [986, 22] on span "Close" at bounding box center [984, 27] width 20 height 11
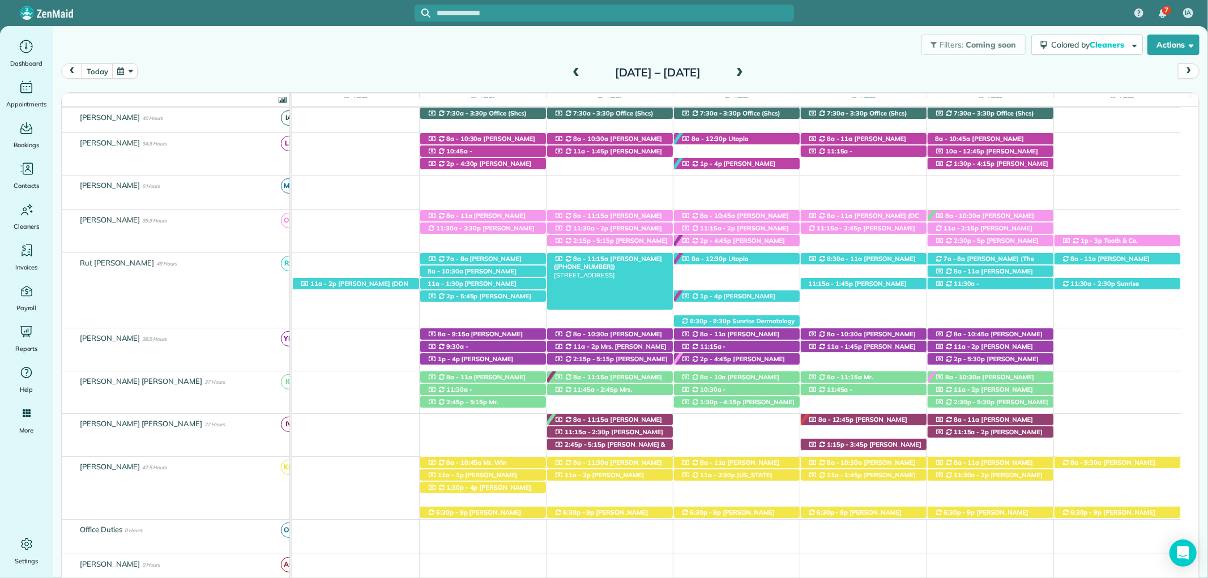
click at [625, 261] on span "Billy Flannigan (+15047565983)" at bounding box center [608, 263] width 108 height 16
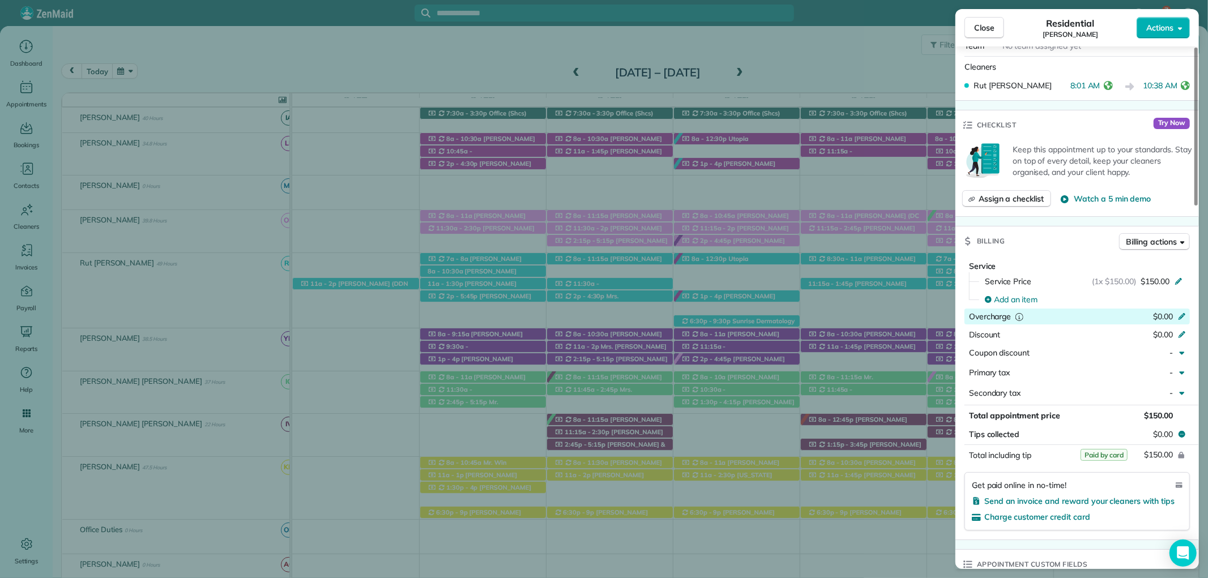
scroll to position [440, 0]
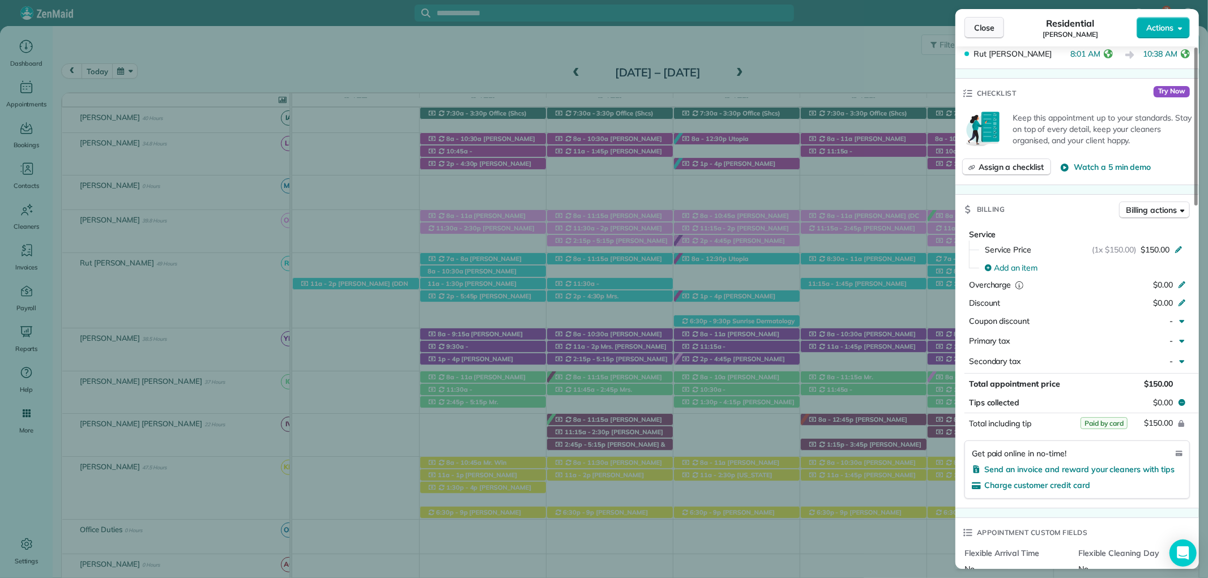
click at [994, 21] on button "Close" at bounding box center [985, 28] width 40 height 22
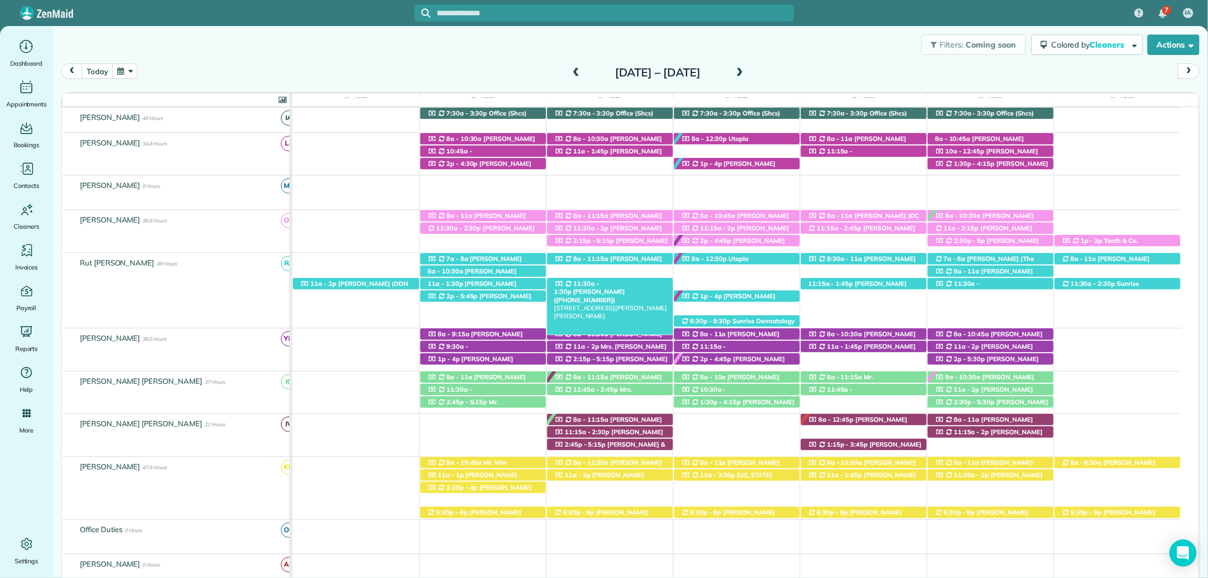
click at [625, 288] on span "Cathy Saddoris (+16306421506)" at bounding box center [589, 296] width 71 height 16
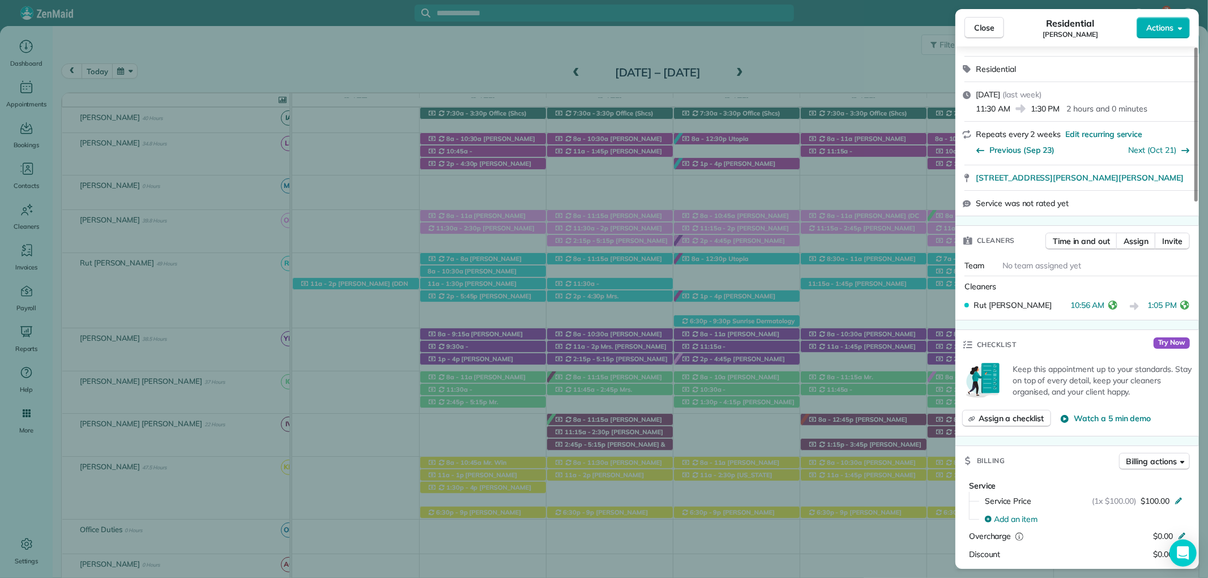
scroll to position [314, 0]
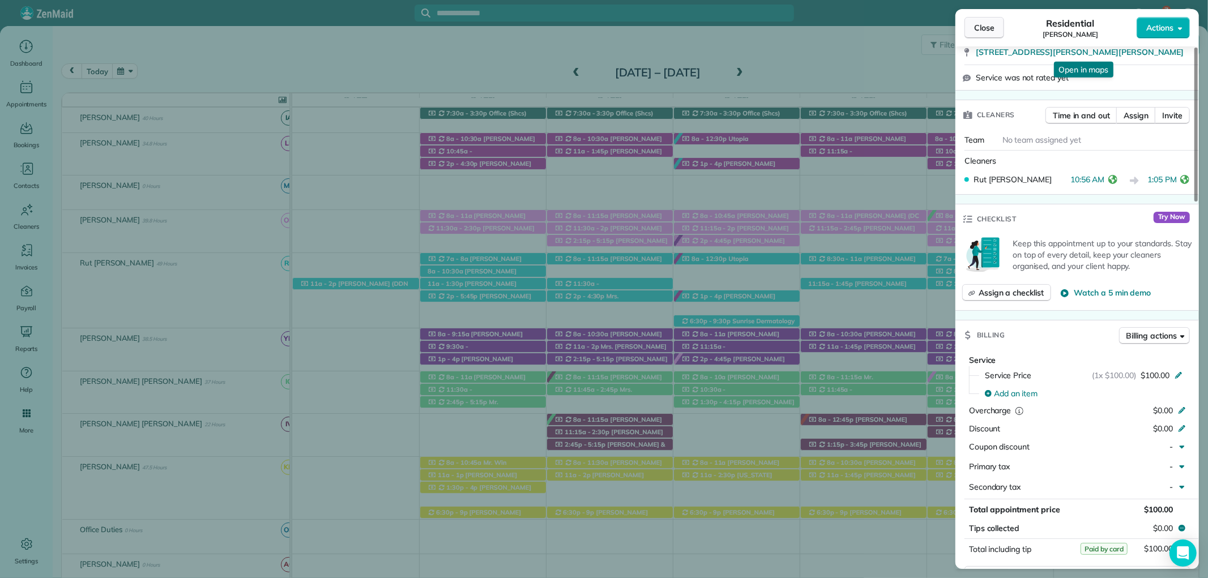
click at [984, 18] on button "Close" at bounding box center [985, 28] width 40 height 22
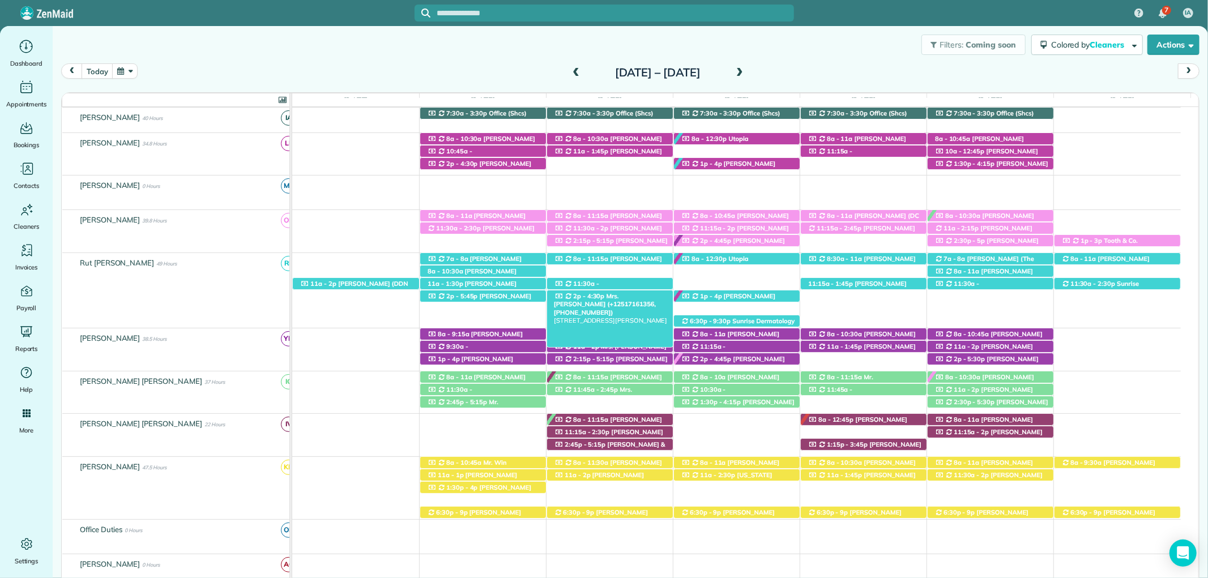
click at [650, 295] on span "Mrs. Amanda May (+12517161356, +12517475065)" at bounding box center [605, 304] width 102 height 24
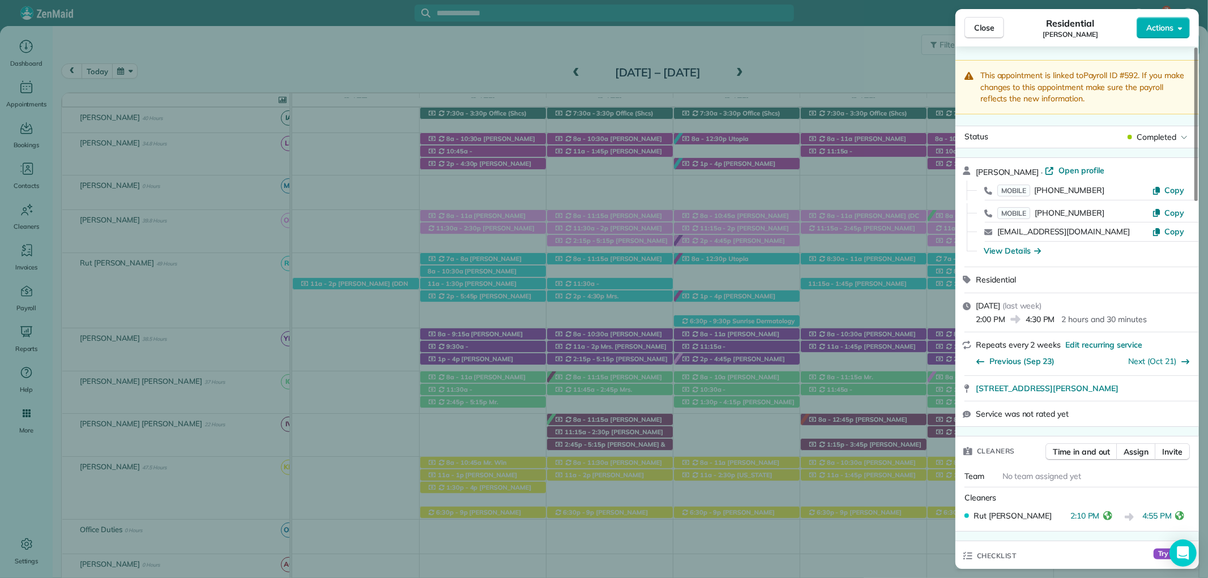
scroll to position [377, 0]
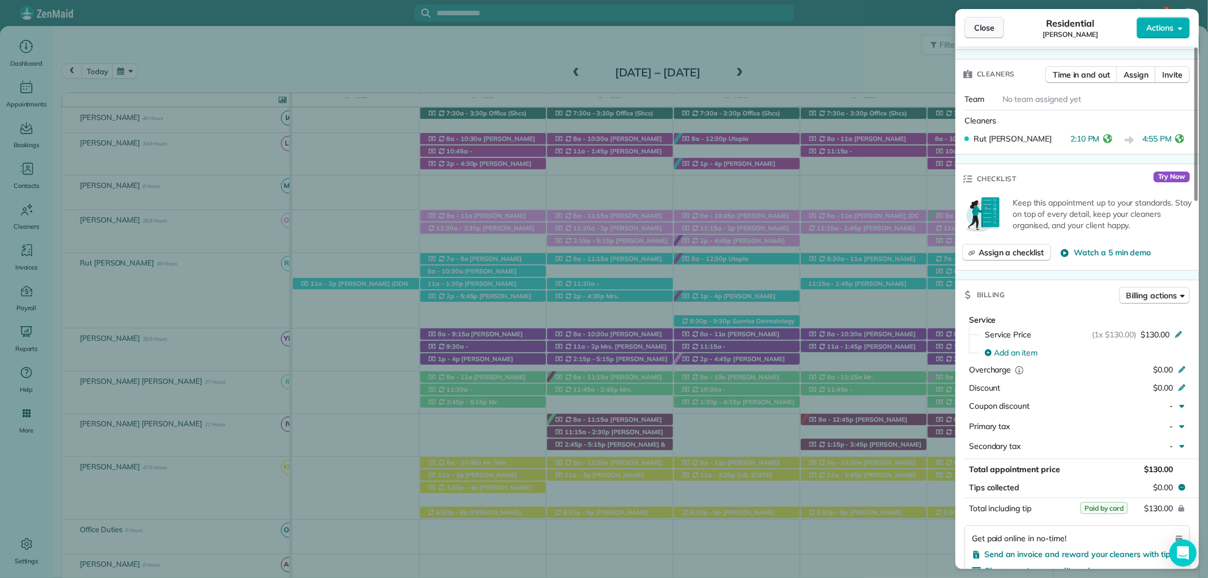
click at [992, 36] on button "Close" at bounding box center [985, 28] width 40 height 22
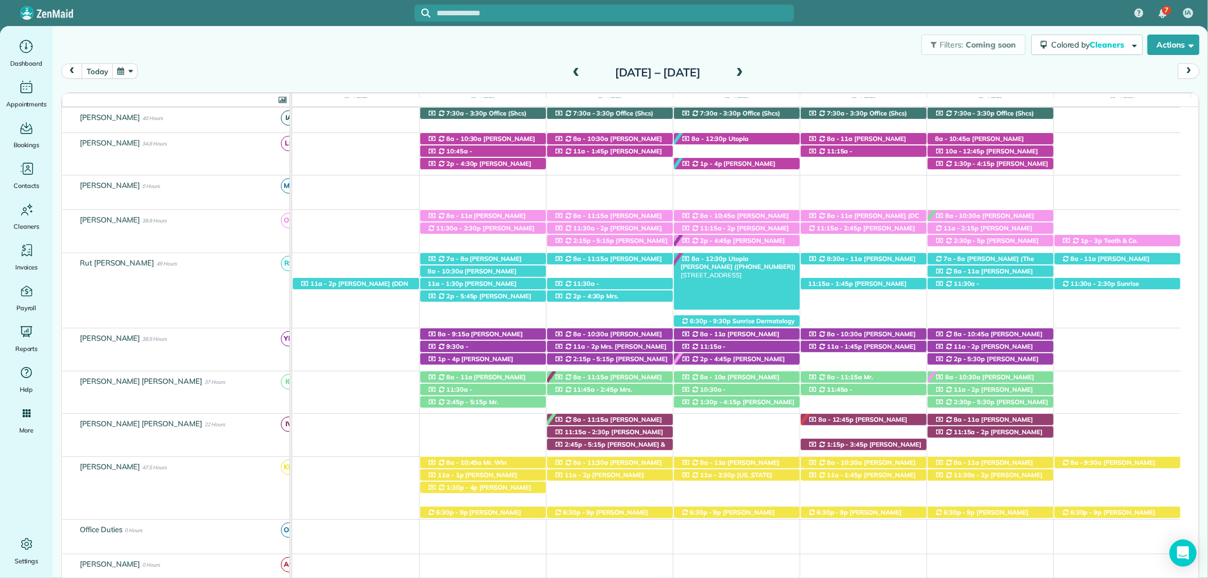
click at [720, 263] on span "Utopia Cassidy (+12516232538)" at bounding box center [739, 263] width 116 height 16
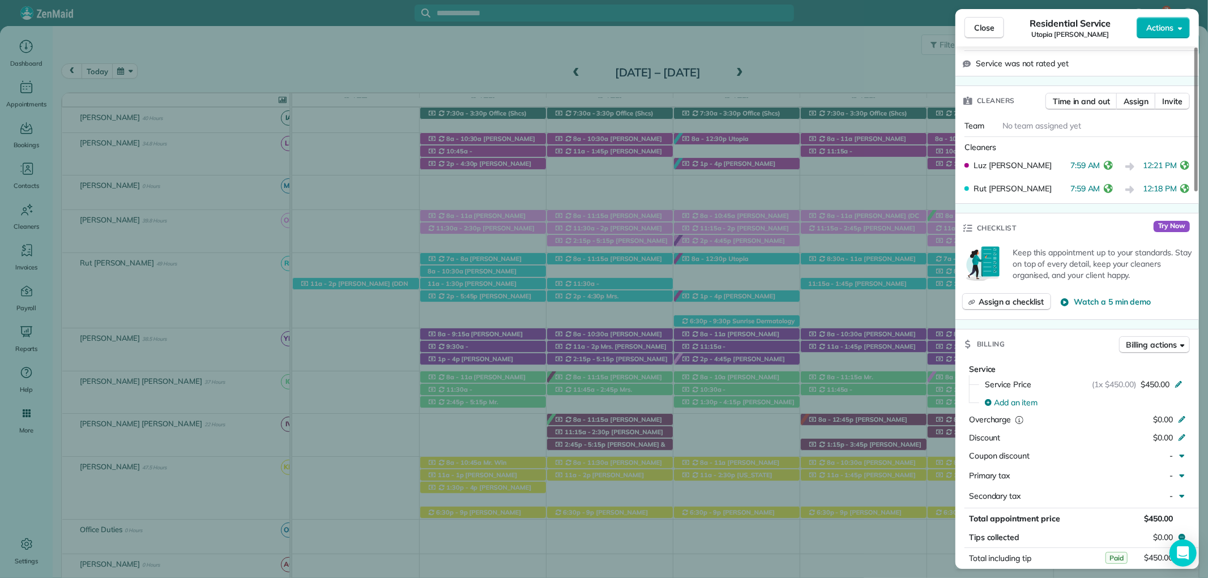
scroll to position [440, 0]
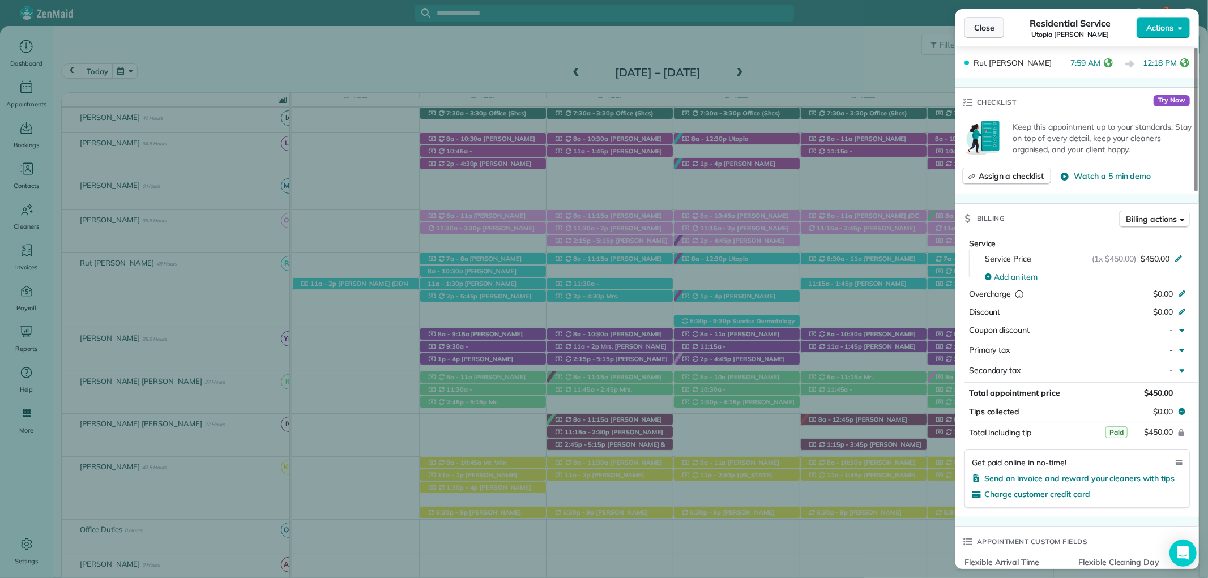
click at [971, 28] on button "Close" at bounding box center [985, 28] width 40 height 22
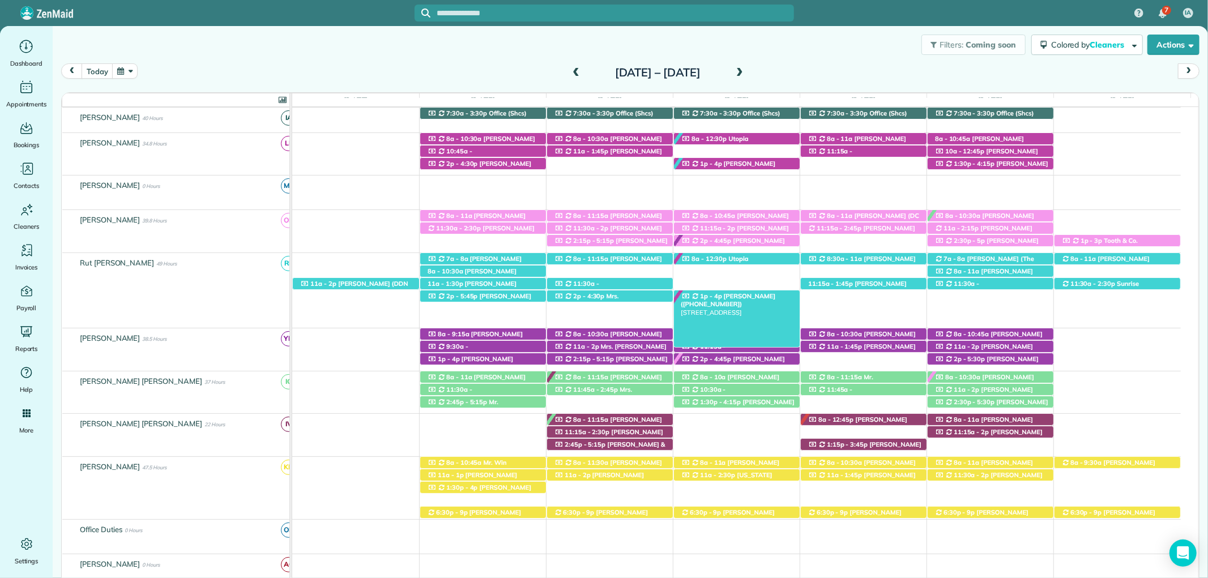
click at [741, 296] on span "Mr. George Lemis (+14072477241)" at bounding box center [728, 300] width 95 height 16
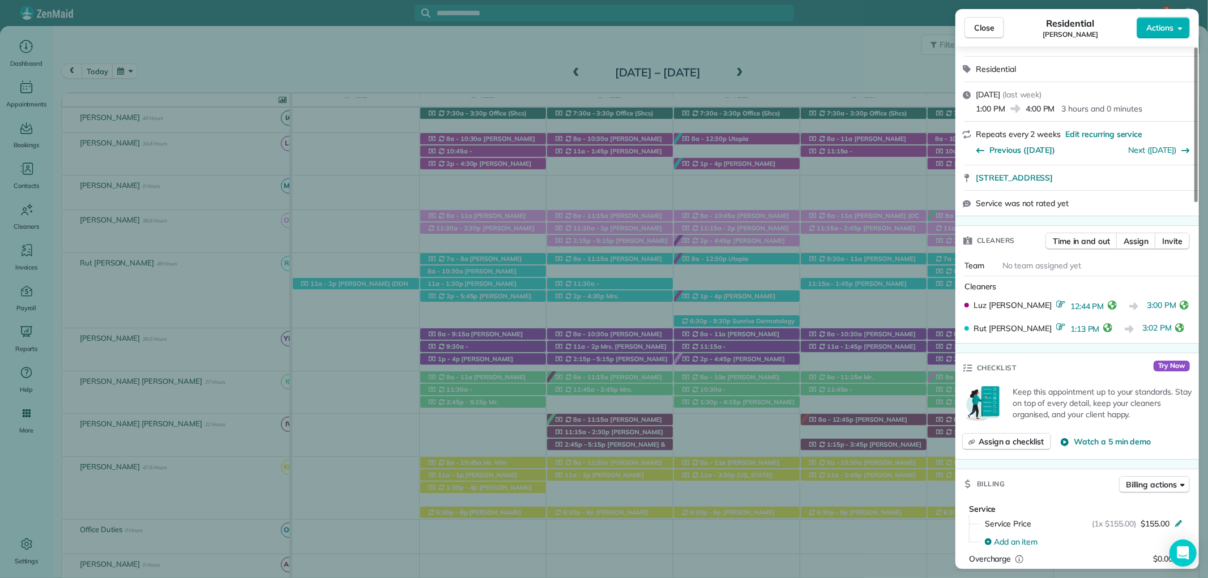
scroll to position [378, 0]
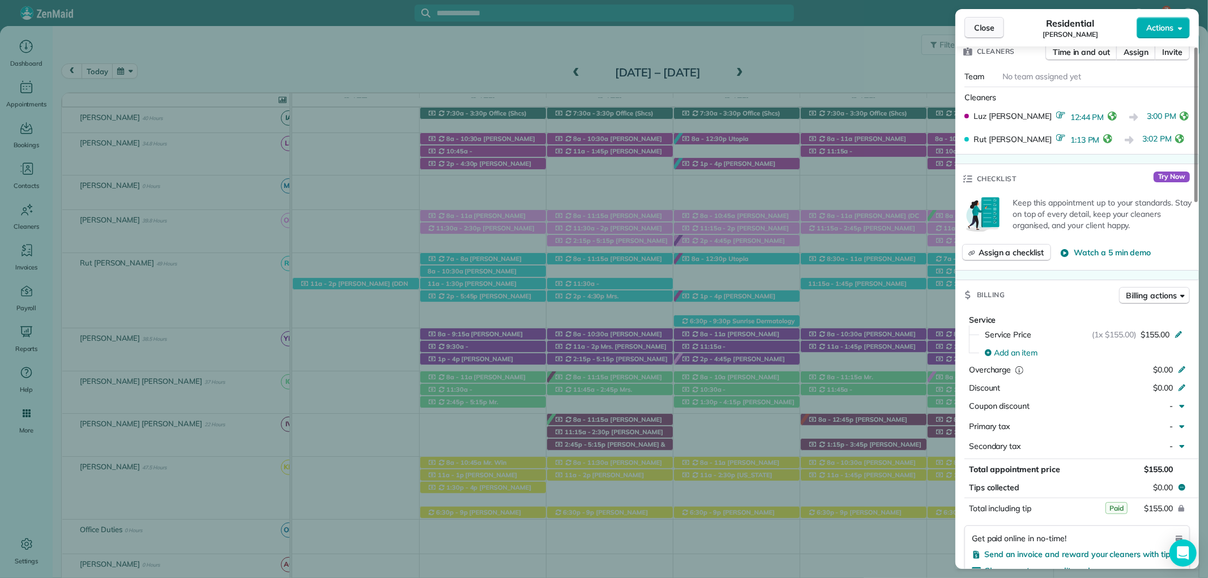
click at [982, 24] on span "Close" at bounding box center [984, 27] width 20 height 11
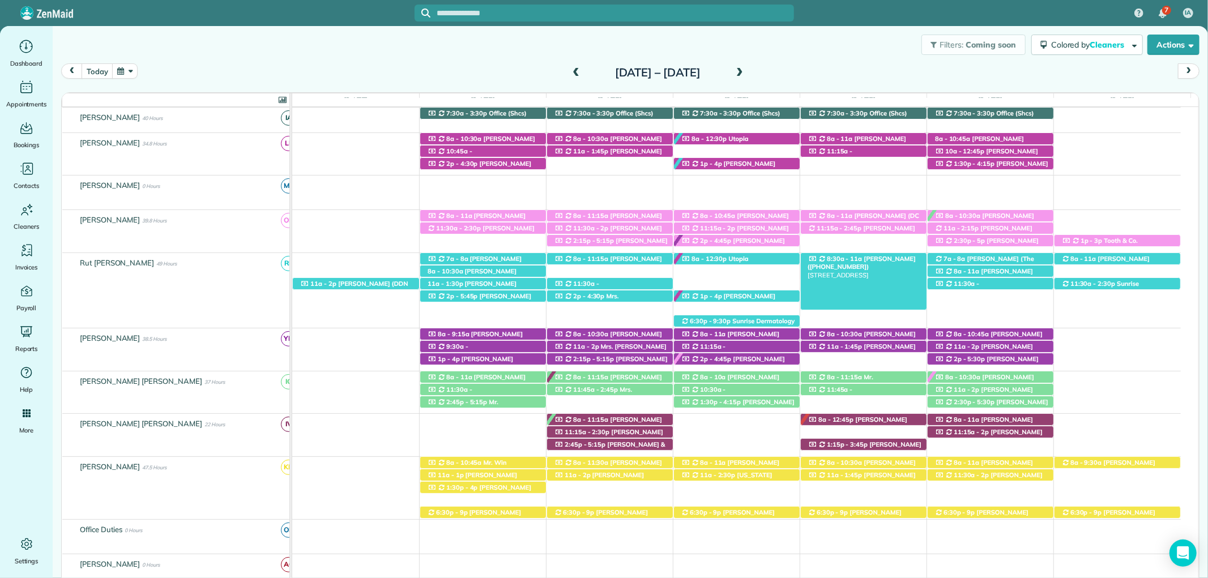
click at [876, 261] on span "Mrs. Evelyn Fusaiotti (+12515339455)" at bounding box center [862, 263] width 108 height 16
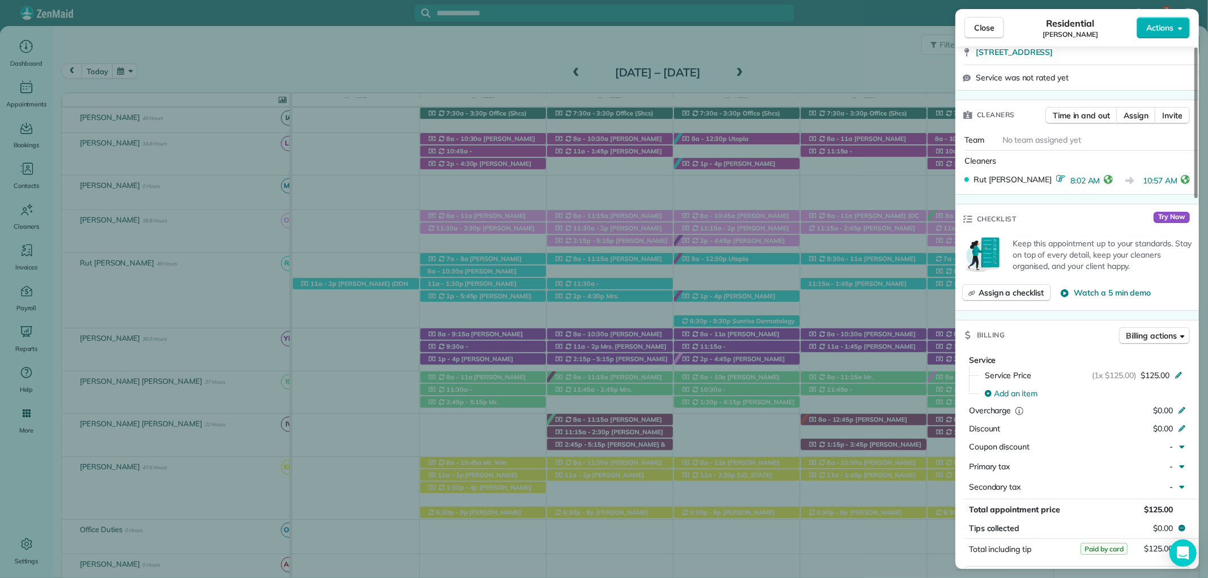
scroll to position [378, 0]
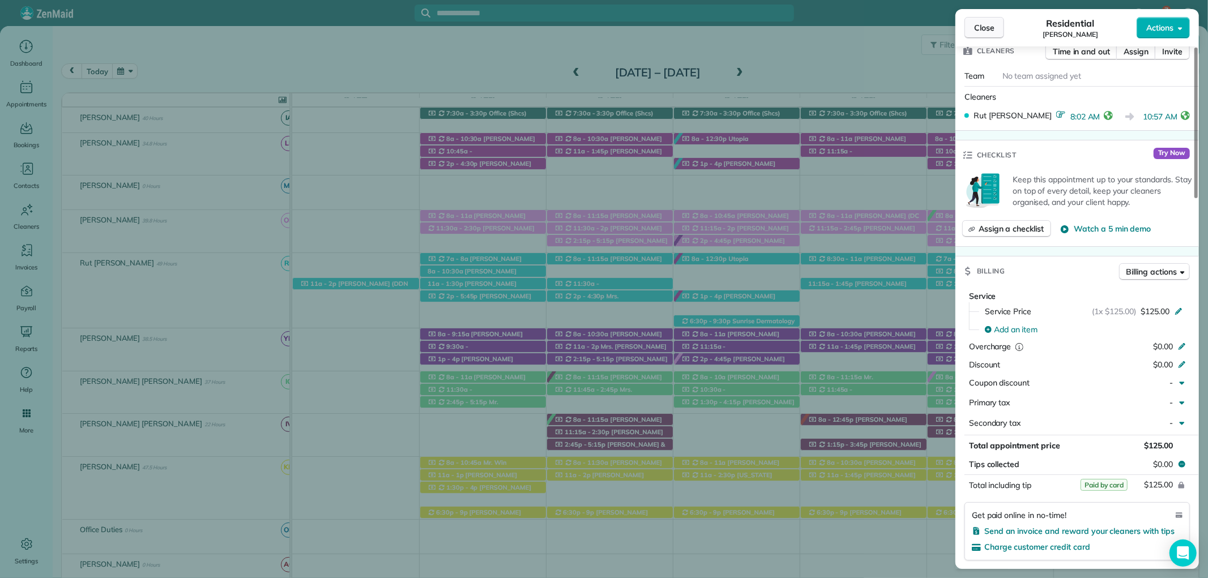
click at [965, 26] on button "Close" at bounding box center [985, 28] width 40 height 22
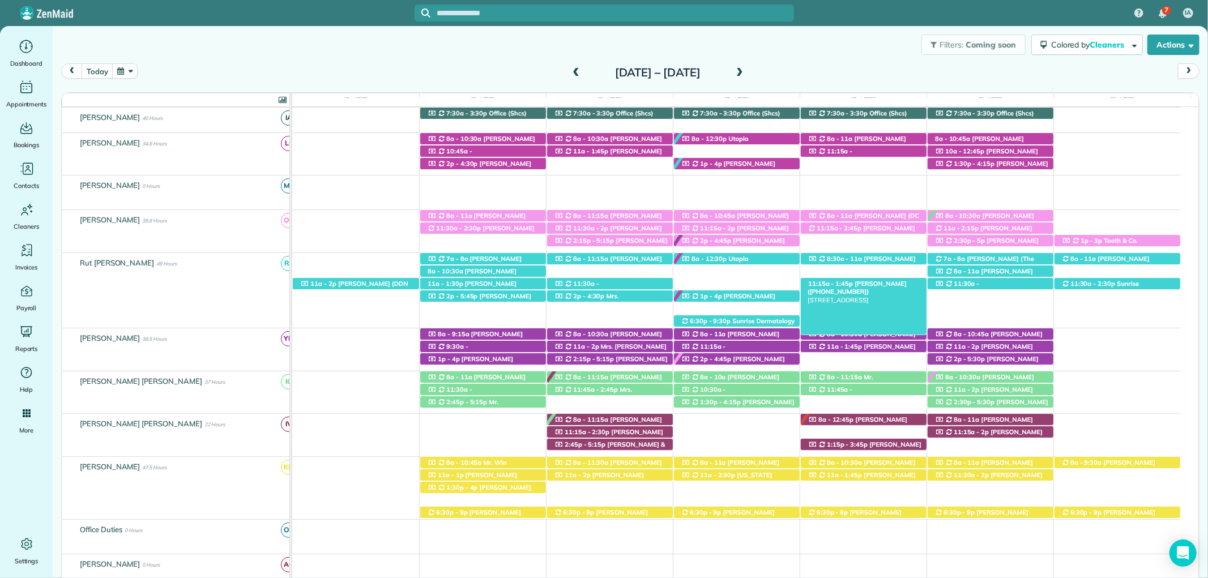
click at [875, 286] on span "Caroline Cochran (+13107956822)" at bounding box center [857, 288] width 99 height 16
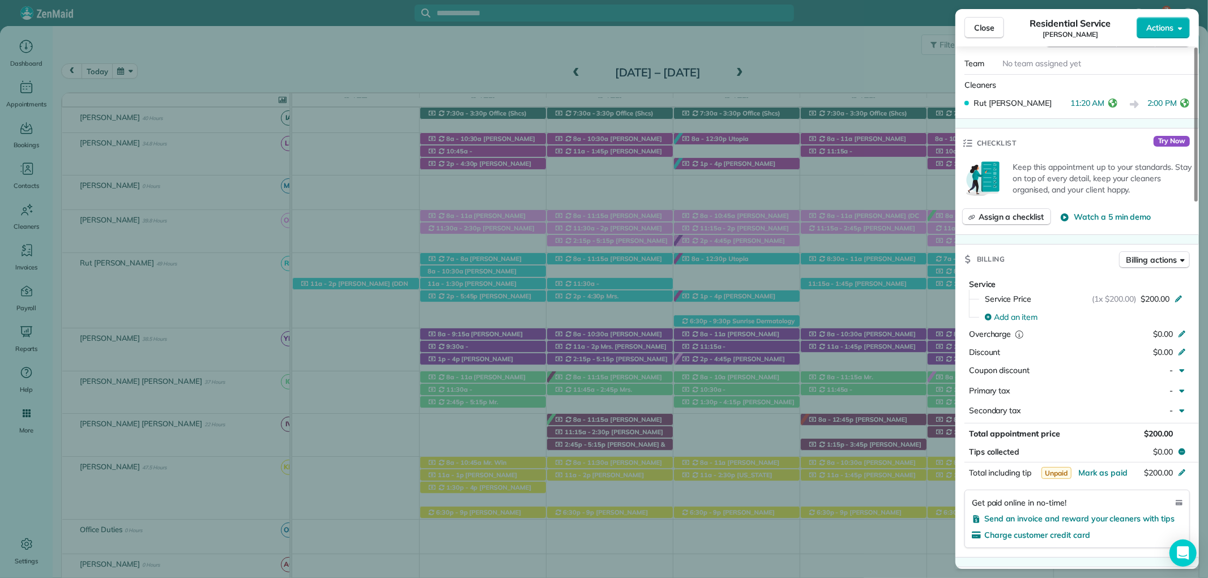
scroll to position [441, 0]
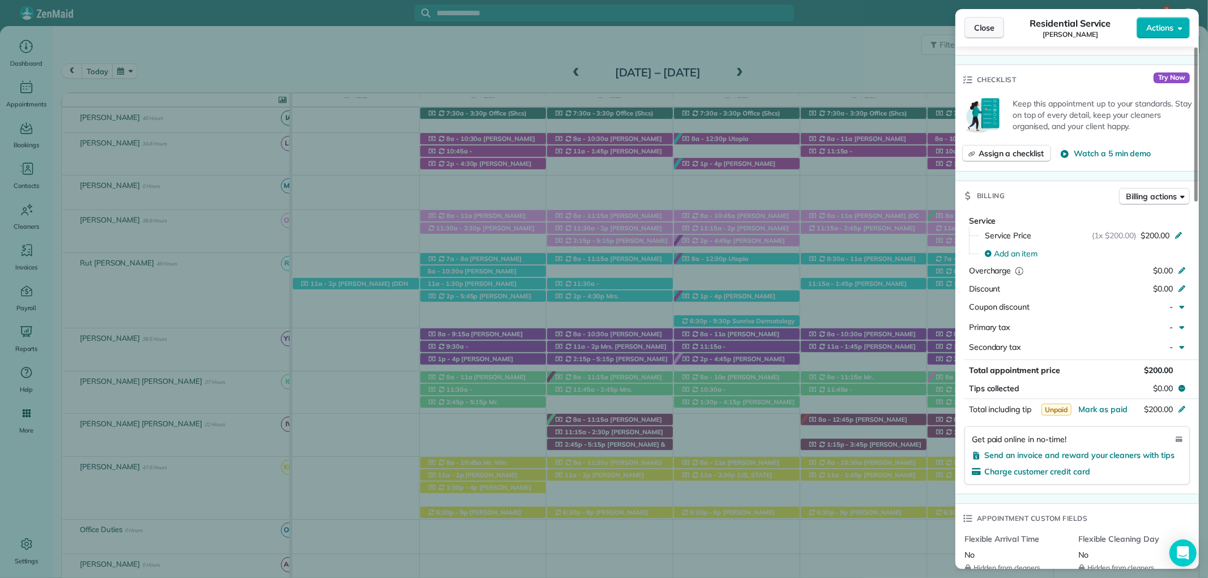
click at [988, 25] on span "Close" at bounding box center [984, 27] width 20 height 11
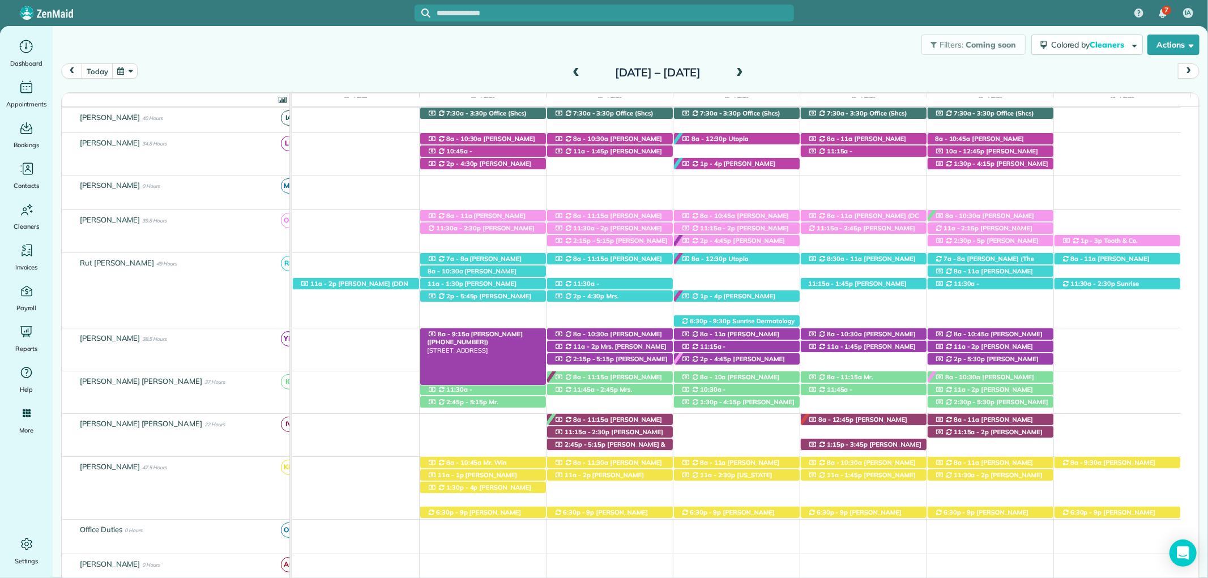
click at [488, 335] on span "Lauren Clements (+12514021975)" at bounding box center [475, 338] width 96 height 16
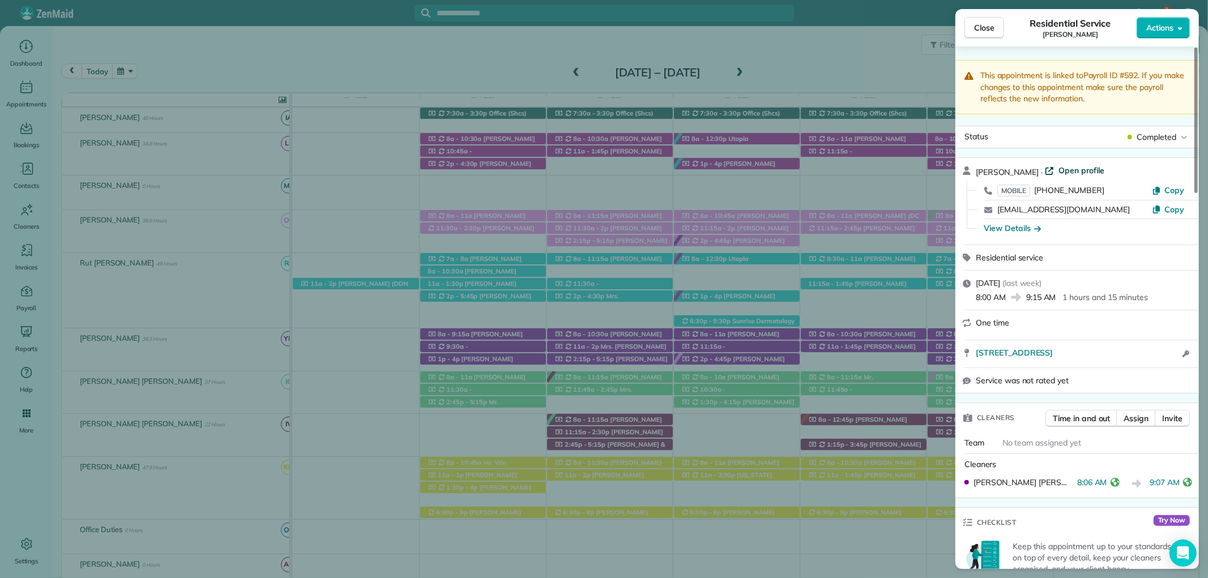
click at [1081, 166] on span "Open profile" at bounding box center [1082, 170] width 46 height 11
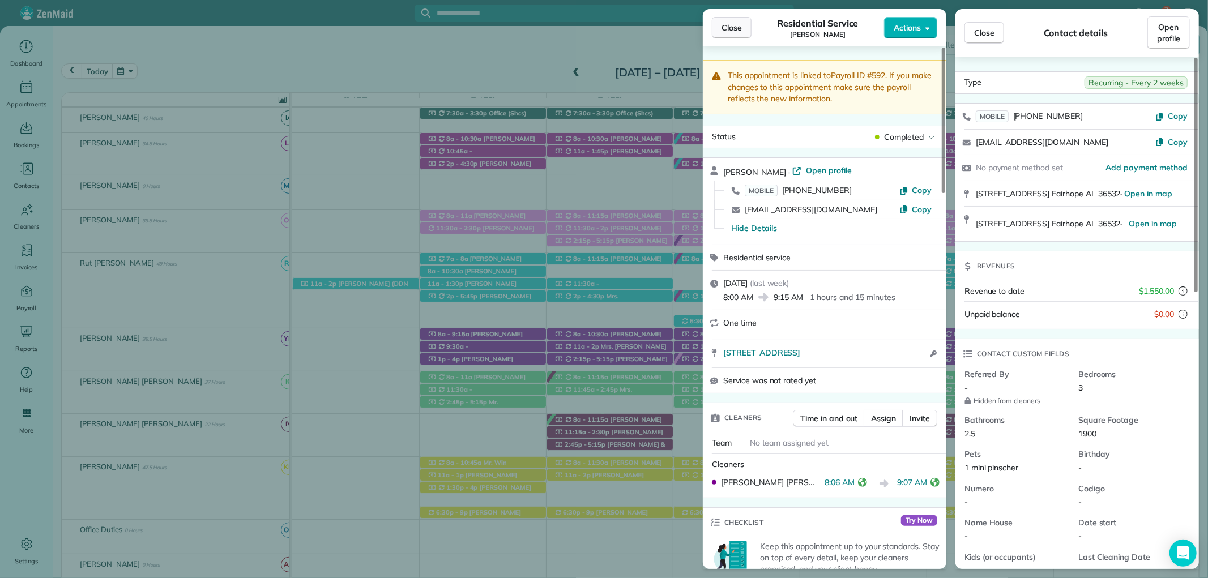
click at [729, 22] on span "Close" at bounding box center [732, 27] width 20 height 11
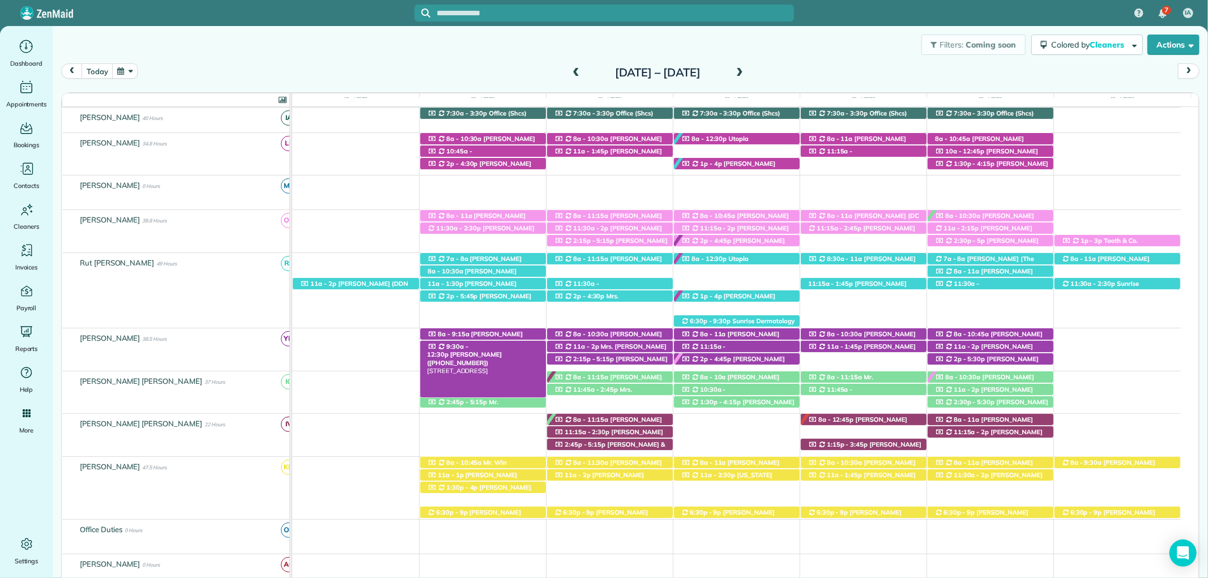
click at [468, 348] on span "9:30a - 12:30p" at bounding box center [447, 351] width 41 height 16
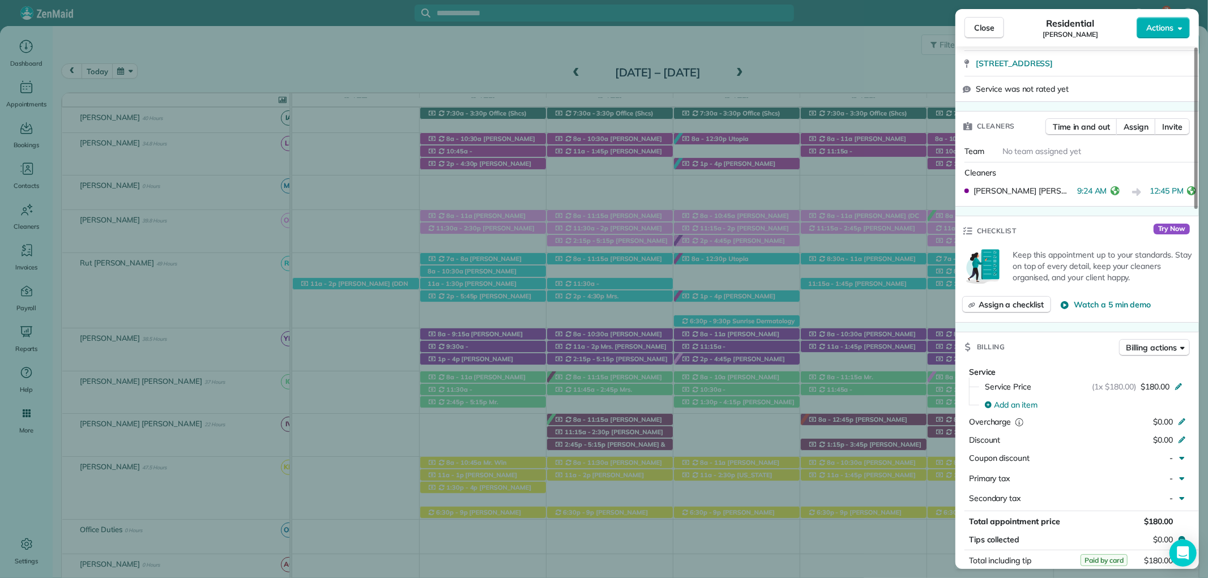
scroll to position [440, 0]
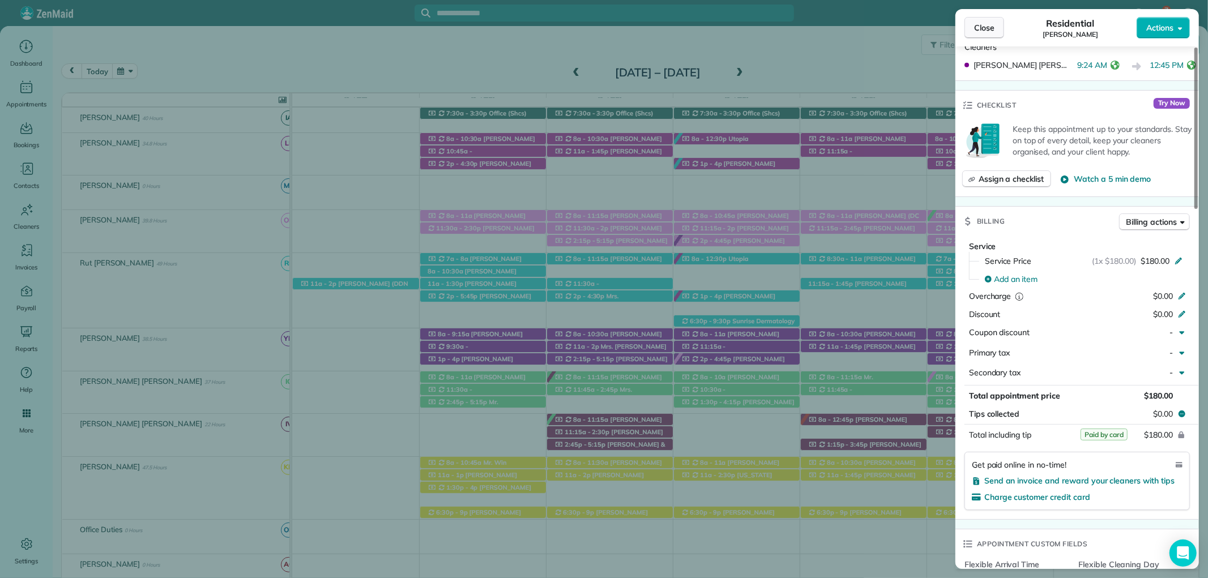
click at [985, 25] on span "Close" at bounding box center [984, 27] width 20 height 11
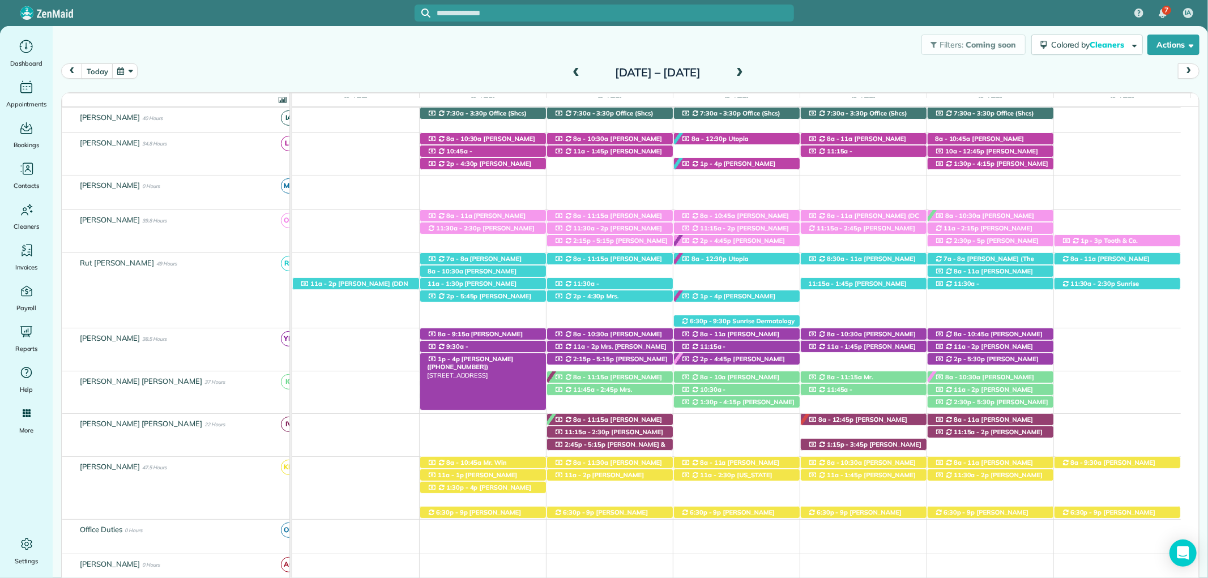
click at [510, 359] on div "1p - 4p Mrs. Robin Brudi (+12053355134) 12545 County Road 1 - Fairhope, AL, 365…" at bounding box center [483, 359] width 126 height 12
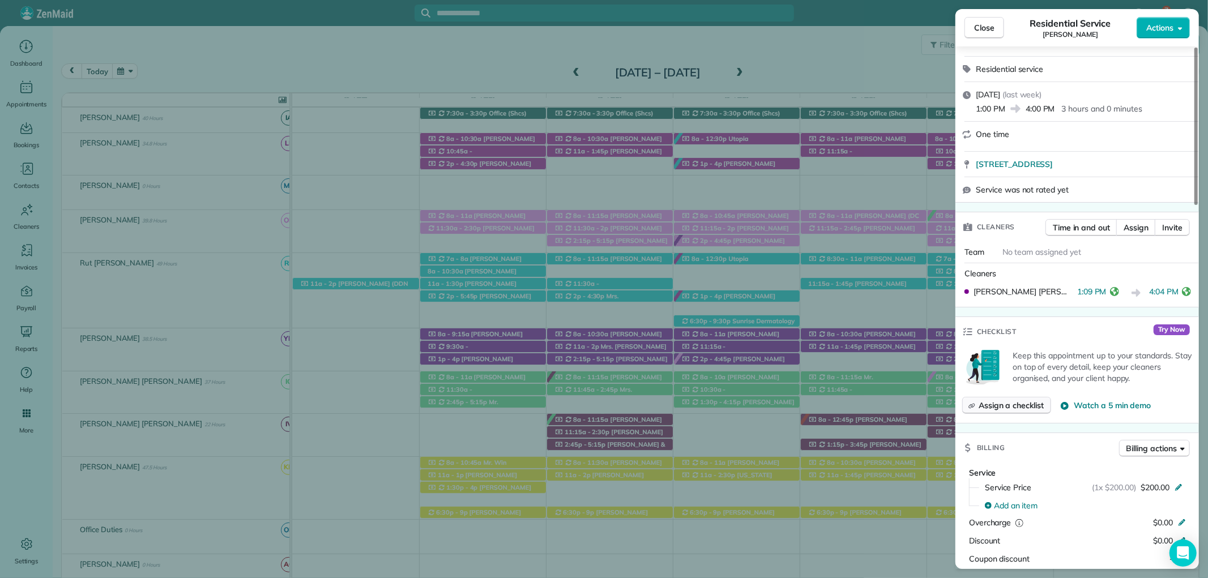
scroll to position [314, 0]
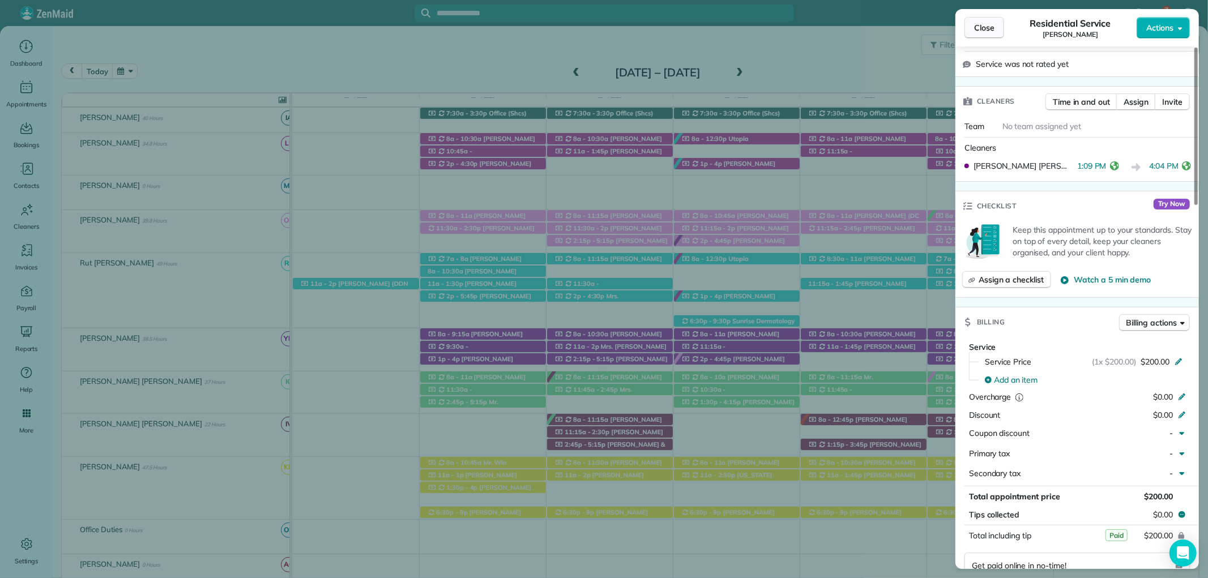
click at [981, 28] on span "Close" at bounding box center [984, 27] width 20 height 11
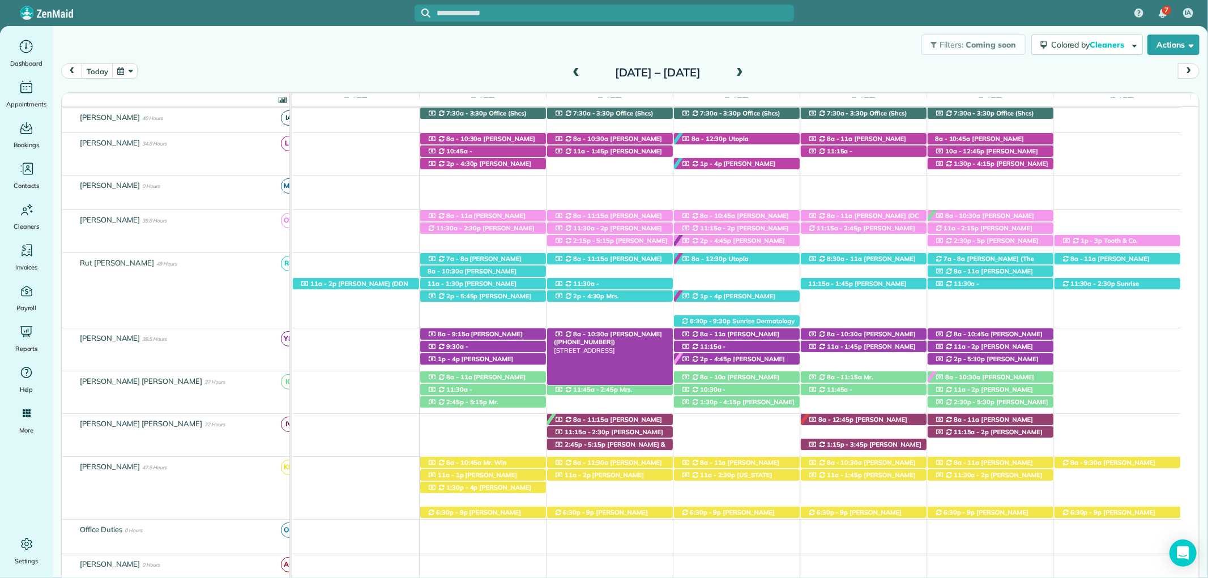
click at [644, 336] on span "Mrs. Jennie Breslin (+12516057767)" at bounding box center [608, 338] width 108 height 16
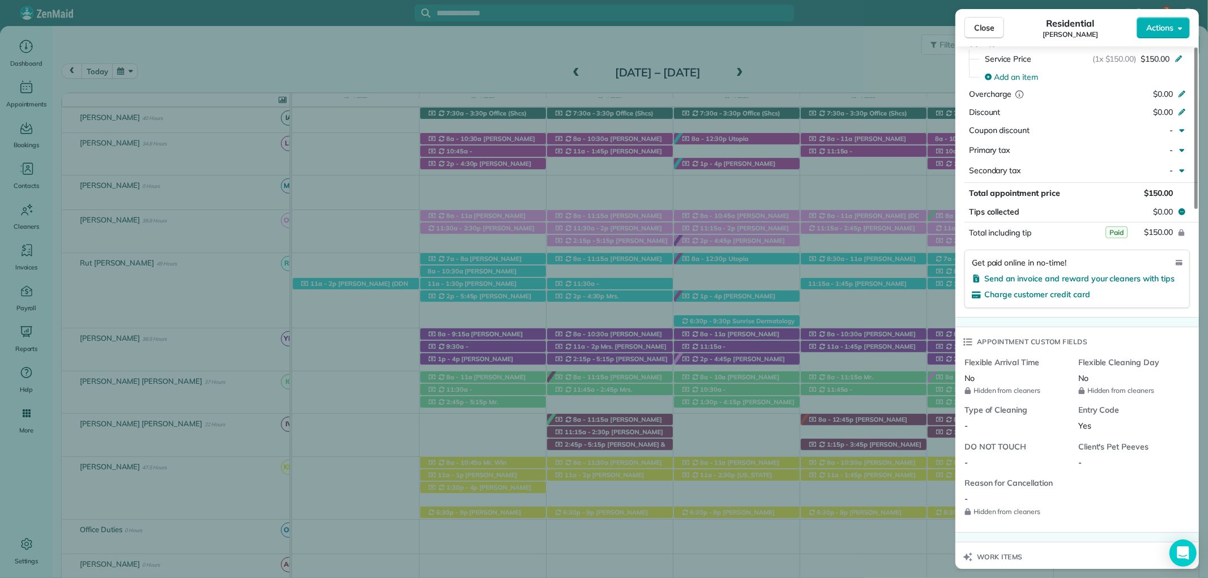
scroll to position [505, 0]
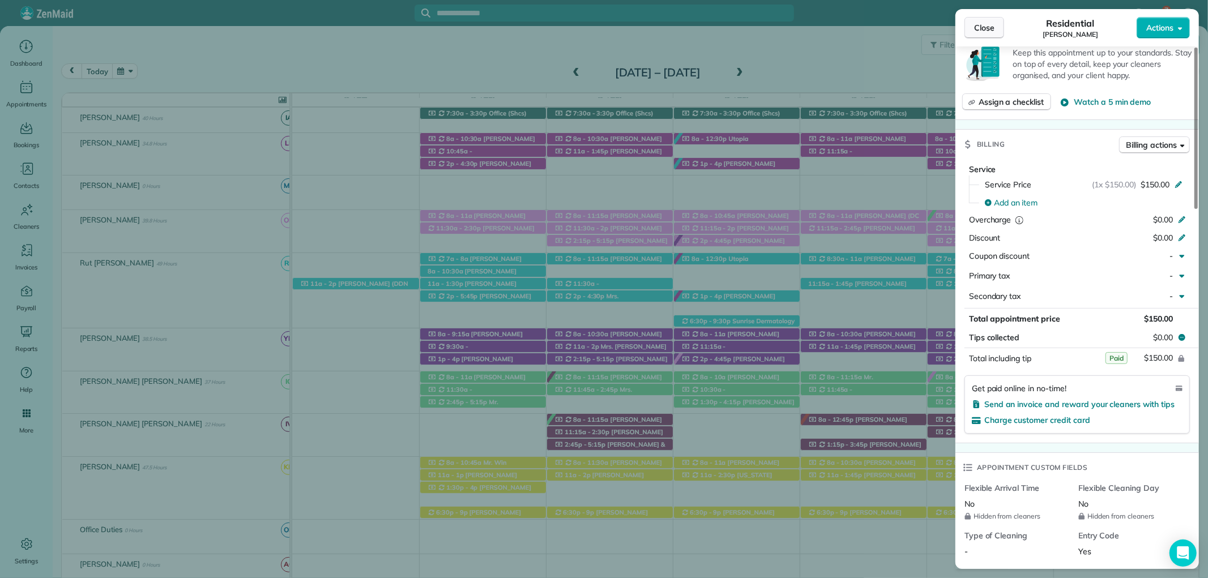
click at [987, 31] on span "Close" at bounding box center [984, 27] width 20 height 11
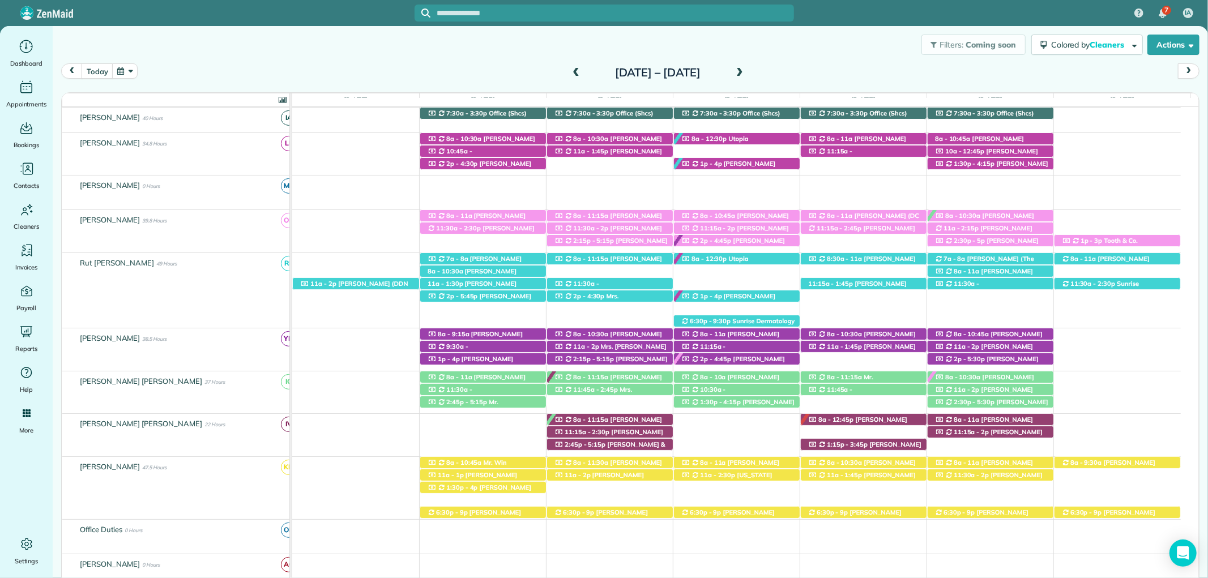
click at [628, 343] on div "11a - 2p Mrs. Kayla Roof (+18587754179) 773 Winesap Drive - Fairhope, AL, 36532" at bounding box center [610, 347] width 126 height 12
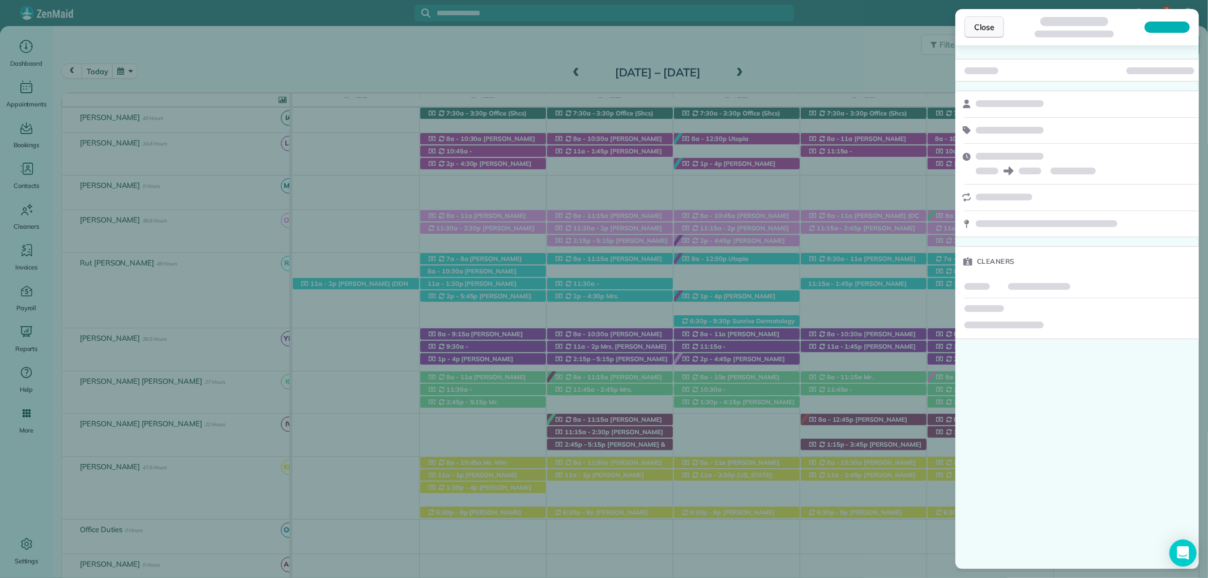
click at [986, 31] on span "Close" at bounding box center [984, 27] width 20 height 11
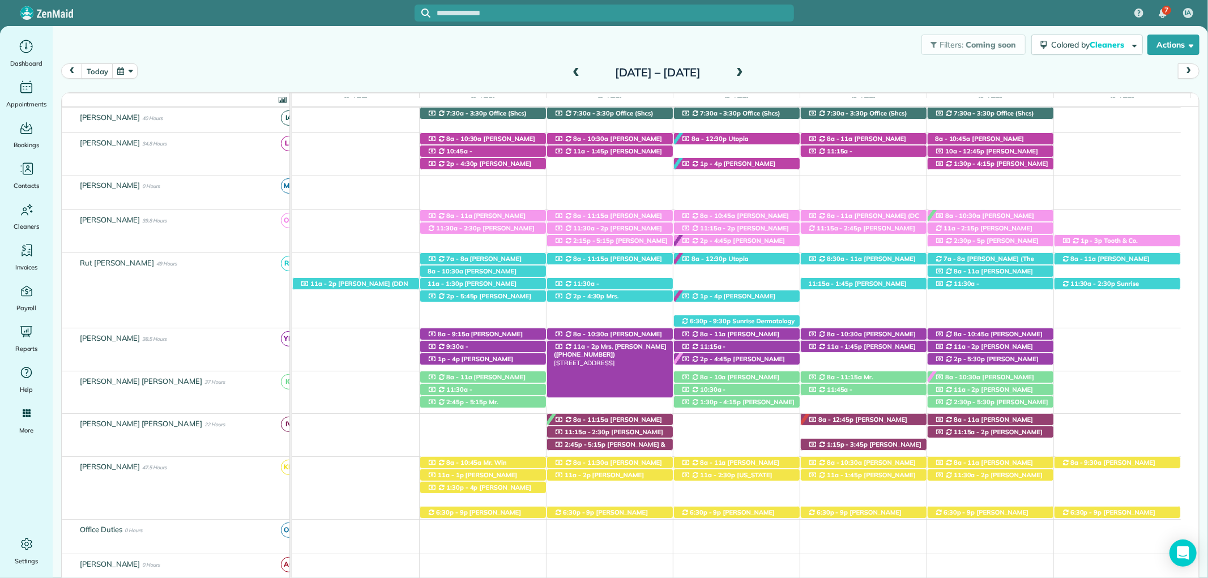
click at [637, 350] on span "Mrs. Kayla Roof (+18587754179)" at bounding box center [610, 351] width 113 height 16
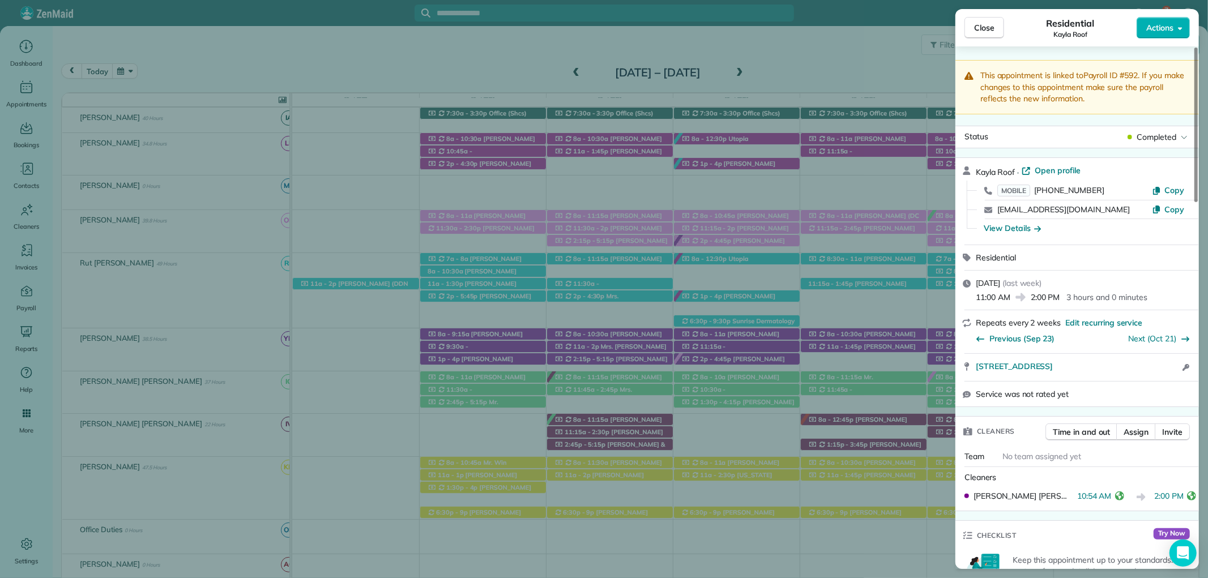
scroll to position [503, 0]
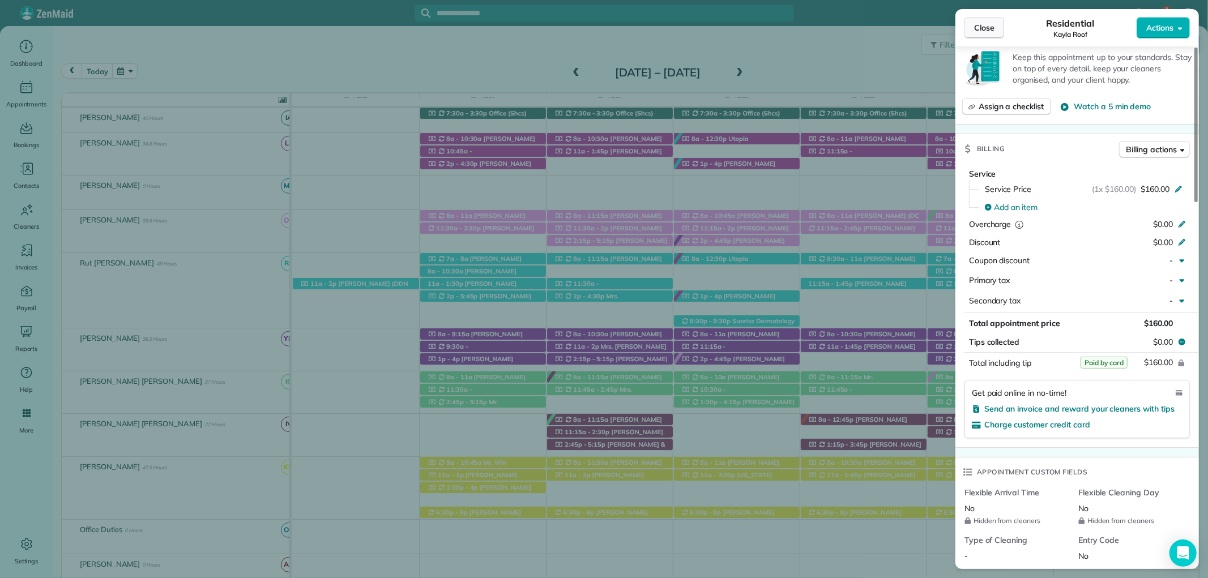
click at [986, 21] on button "Close" at bounding box center [985, 28] width 40 height 22
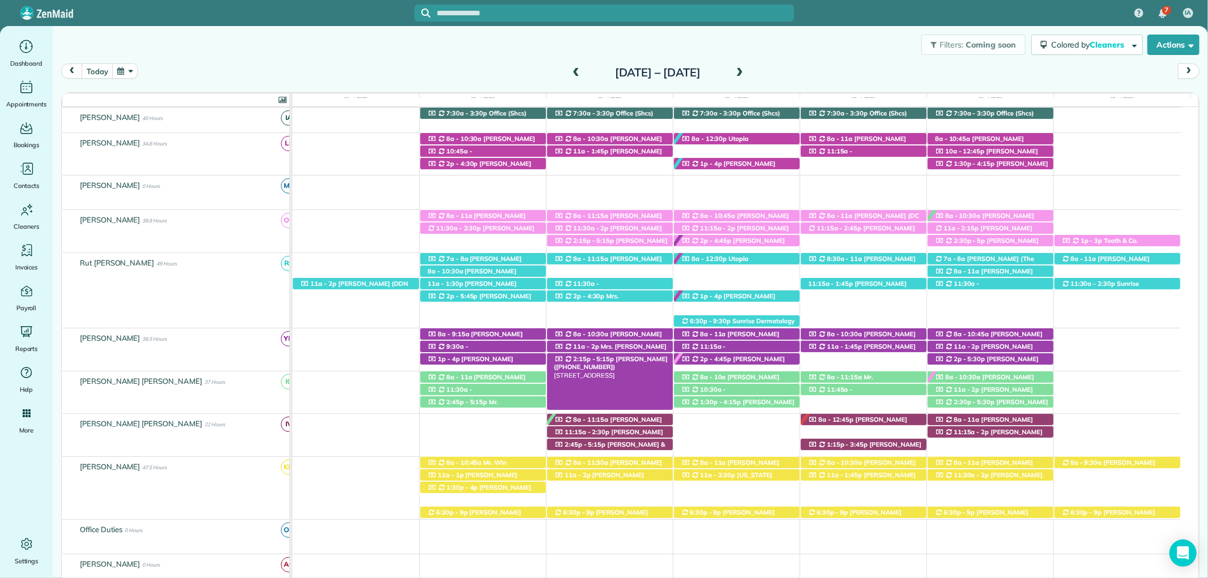
click at [640, 361] on span "Mrs. Lisa Ludwig (+15044951597)" at bounding box center [611, 363] width 114 height 16
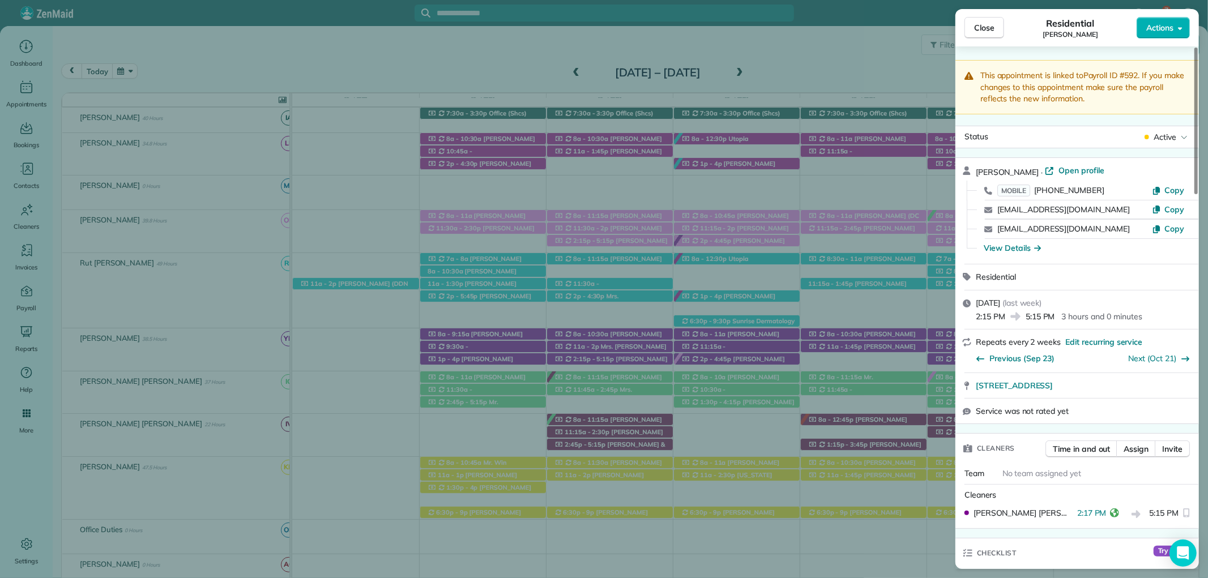
click at [975, 20] on button "Close" at bounding box center [985, 28] width 40 height 22
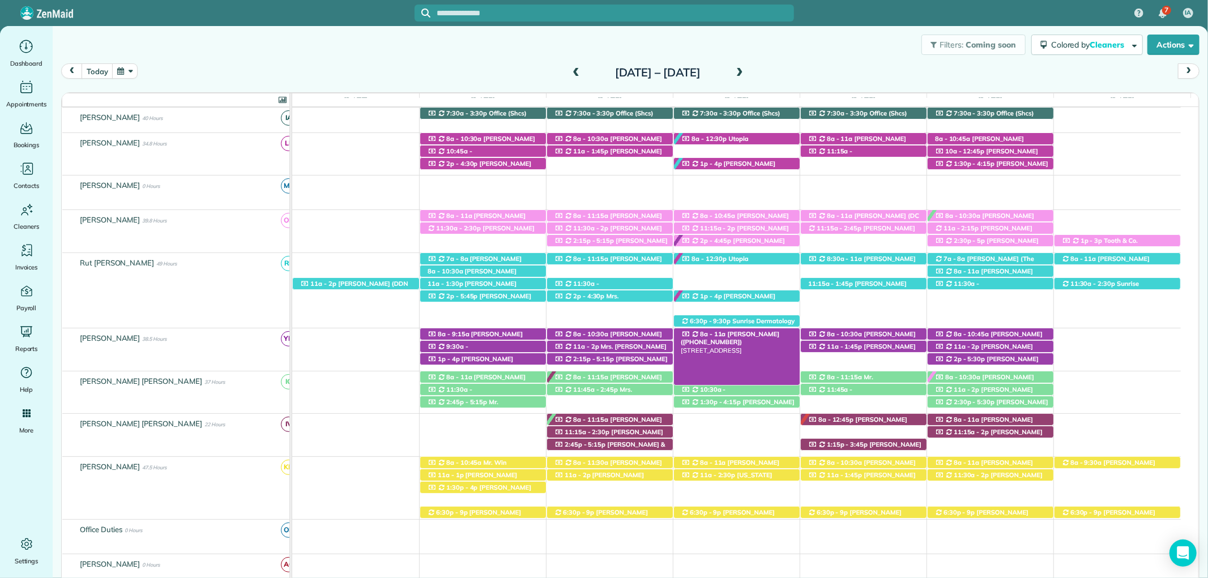
click at [734, 336] on span "Mrs. Morgen Gillis (+18609925695)" at bounding box center [730, 338] width 99 height 16
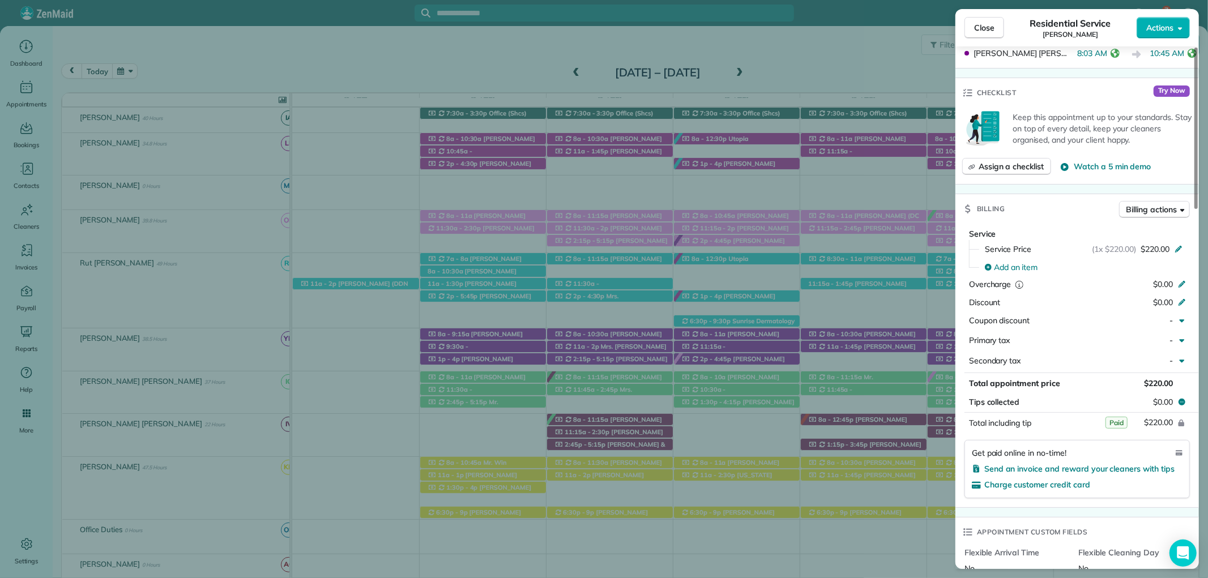
scroll to position [503, 0]
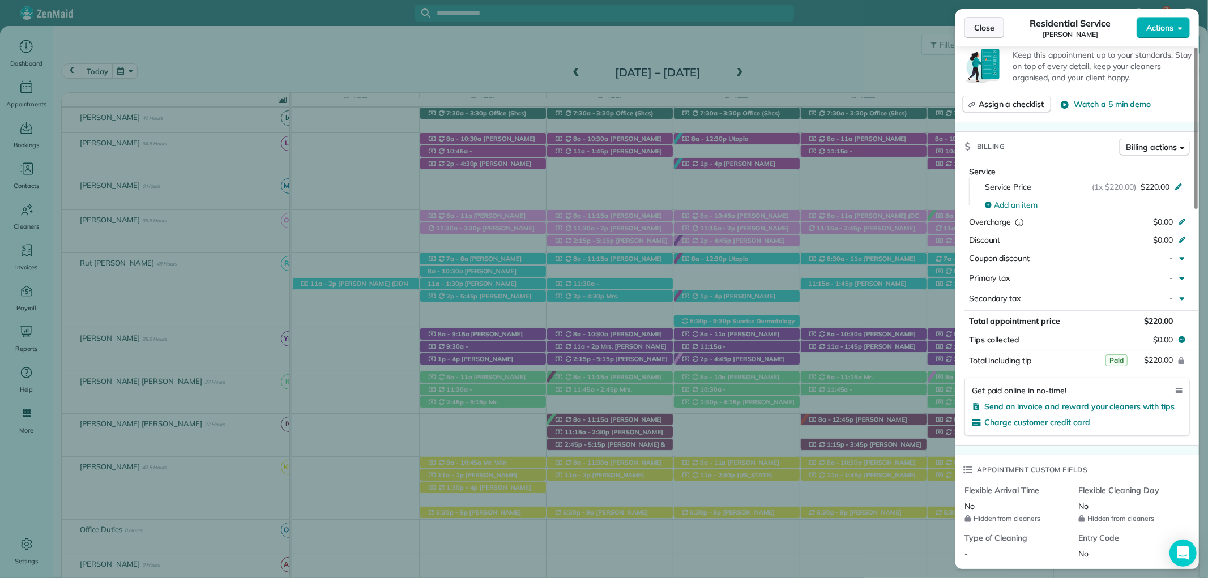
click at [983, 25] on span "Close" at bounding box center [984, 27] width 20 height 11
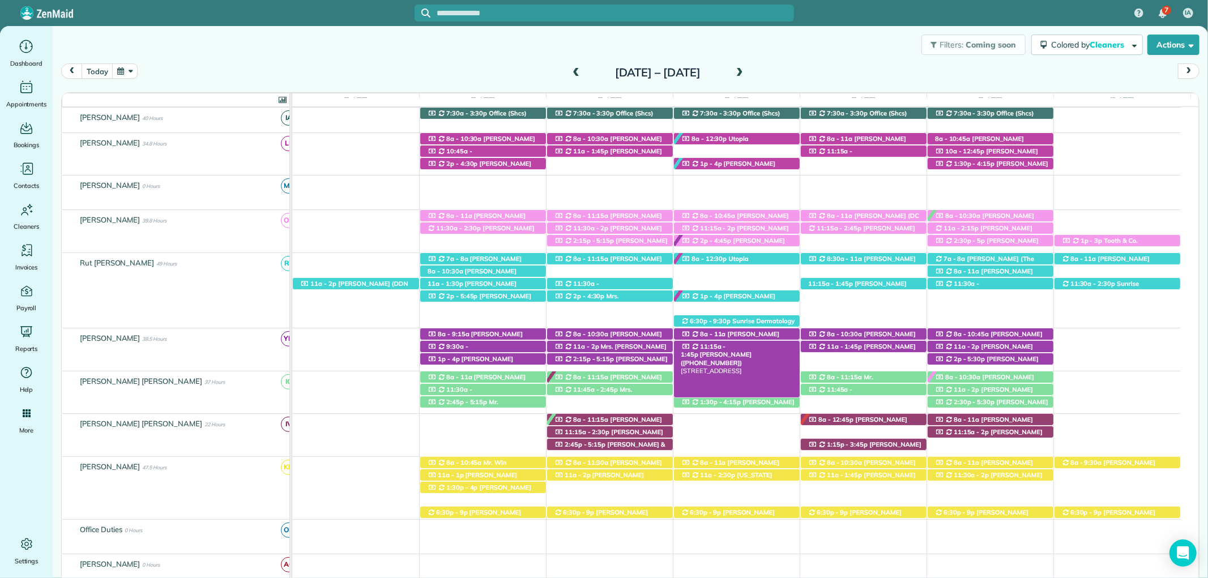
click at [748, 351] on span "Lynn Cooper (+12514231119)" at bounding box center [716, 359] width 71 height 16
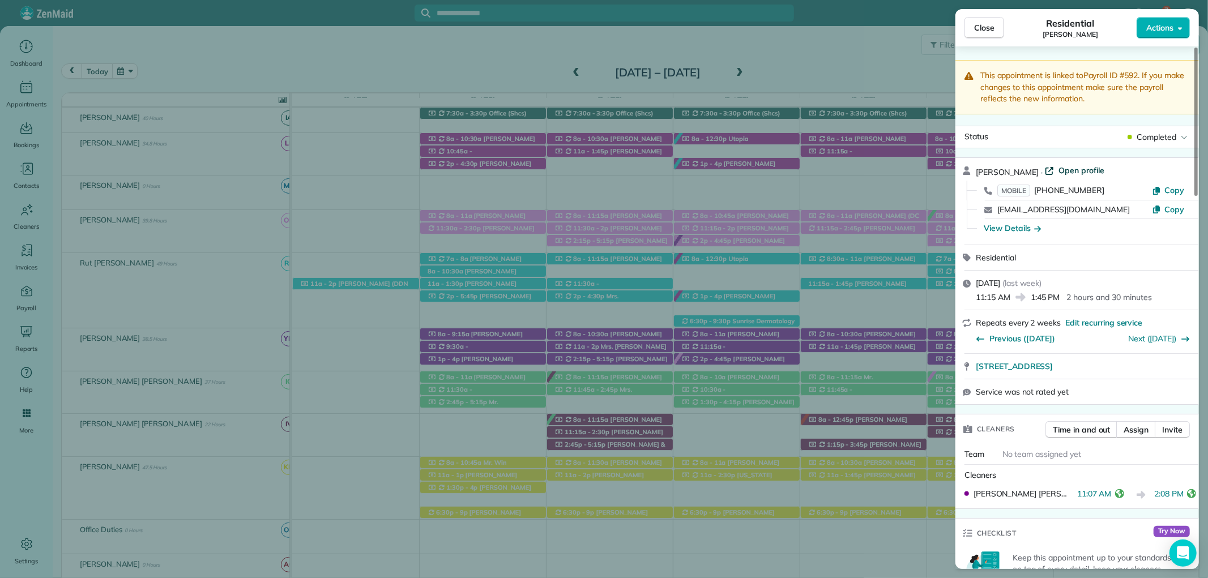
click at [1061, 168] on span "Open profile" at bounding box center [1082, 170] width 46 height 11
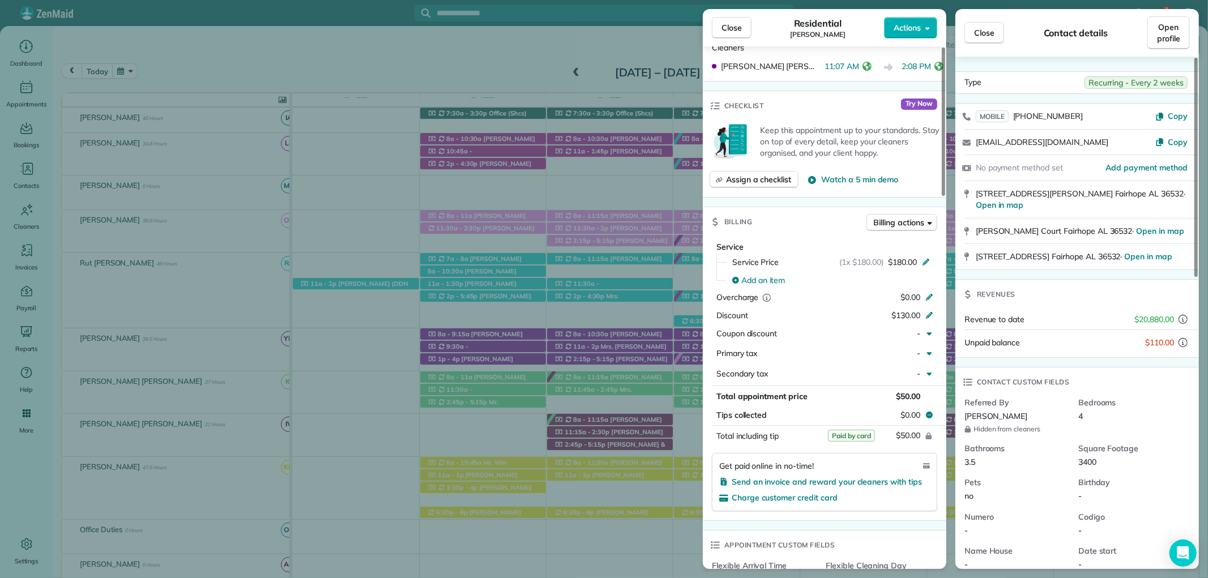
scroll to position [503, 0]
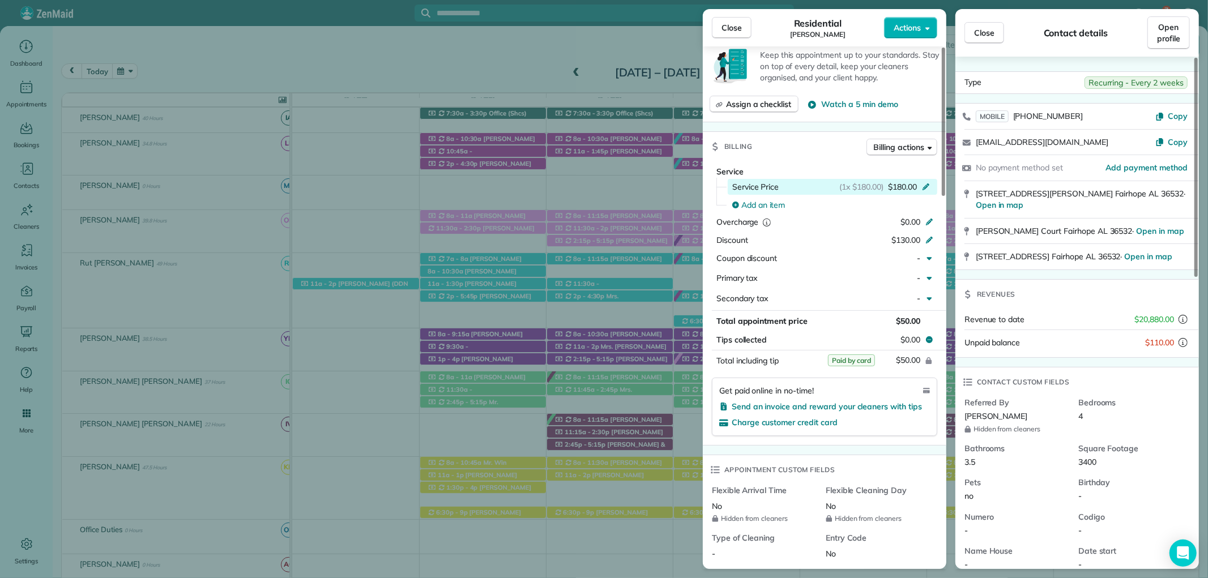
click at [924, 186] on icon at bounding box center [926, 185] width 9 height 9
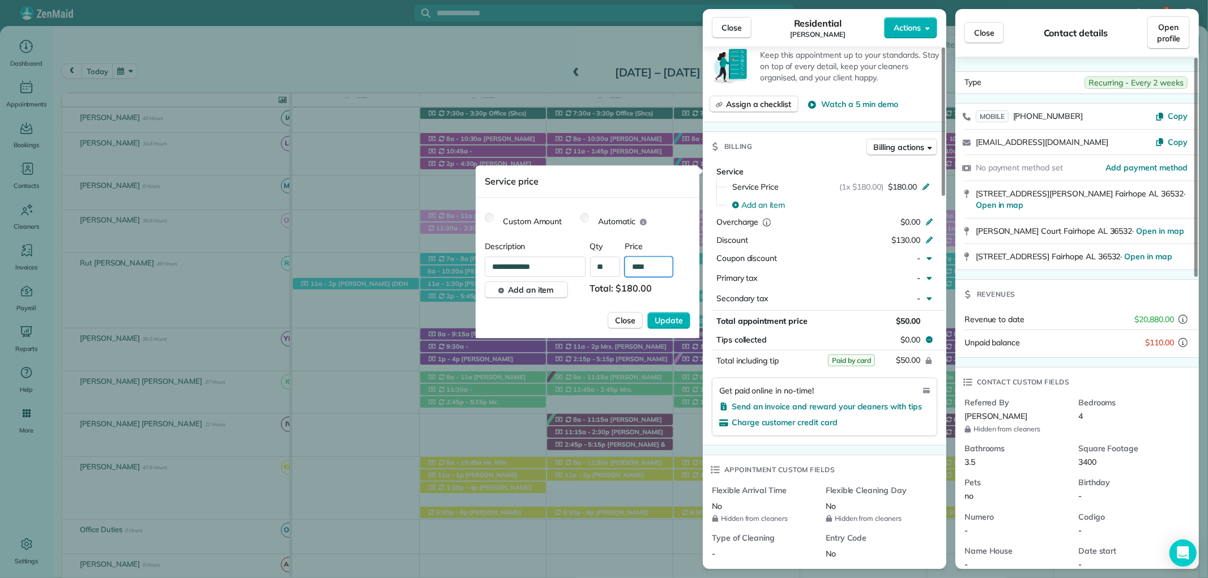
drag, startPoint x: 652, startPoint y: 261, endPoint x: 628, endPoint y: 265, distance: 24.7
click at [628, 265] on input "****" at bounding box center [649, 267] width 48 height 20
type input "****"
click at [679, 315] on span "Update" at bounding box center [669, 320] width 28 height 11
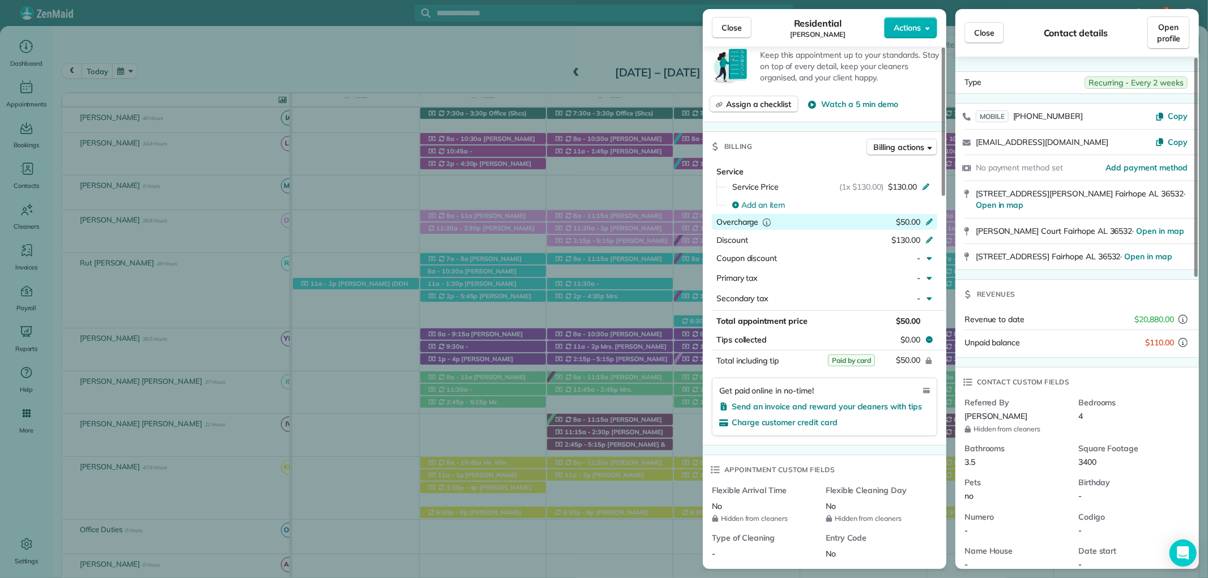
click at [927, 220] on icon at bounding box center [929, 220] width 9 height 9
type input "*"
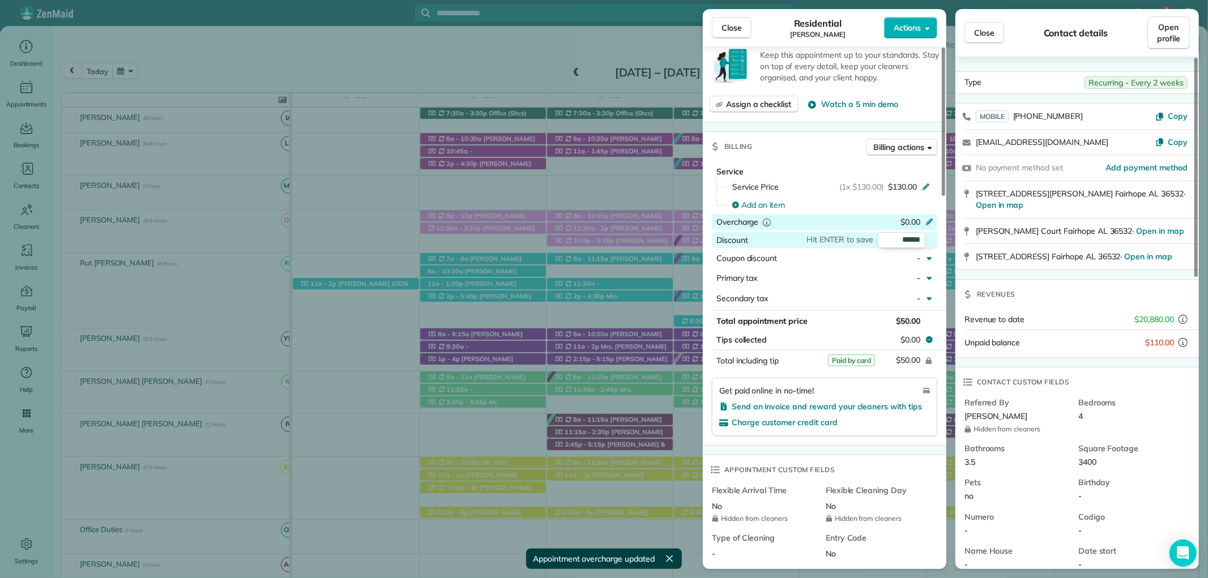
type input "*"
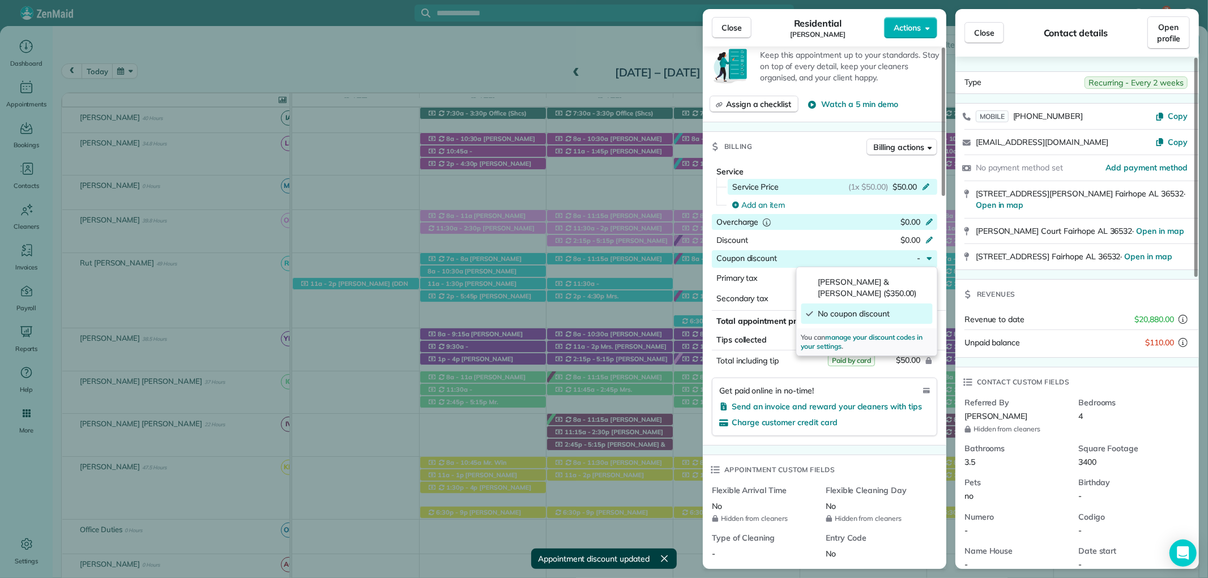
click at [927, 186] on icon at bounding box center [926, 186] width 7 height 7
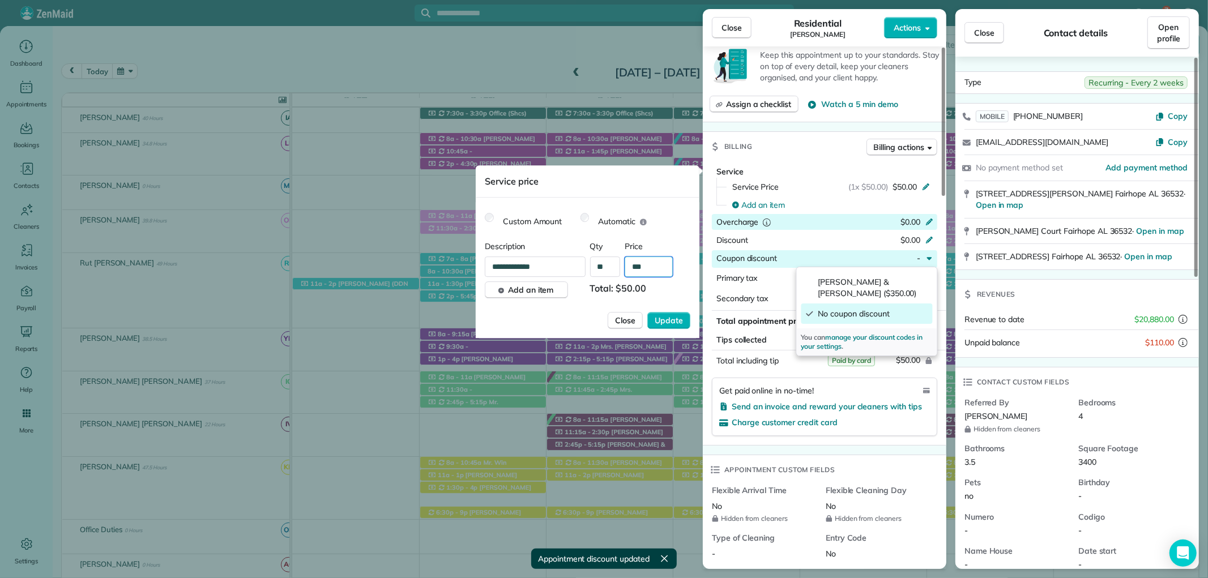
drag, startPoint x: 665, startPoint y: 262, endPoint x: 625, endPoint y: 269, distance: 40.1
click at [627, 267] on input "***" at bounding box center [649, 267] width 48 height 20
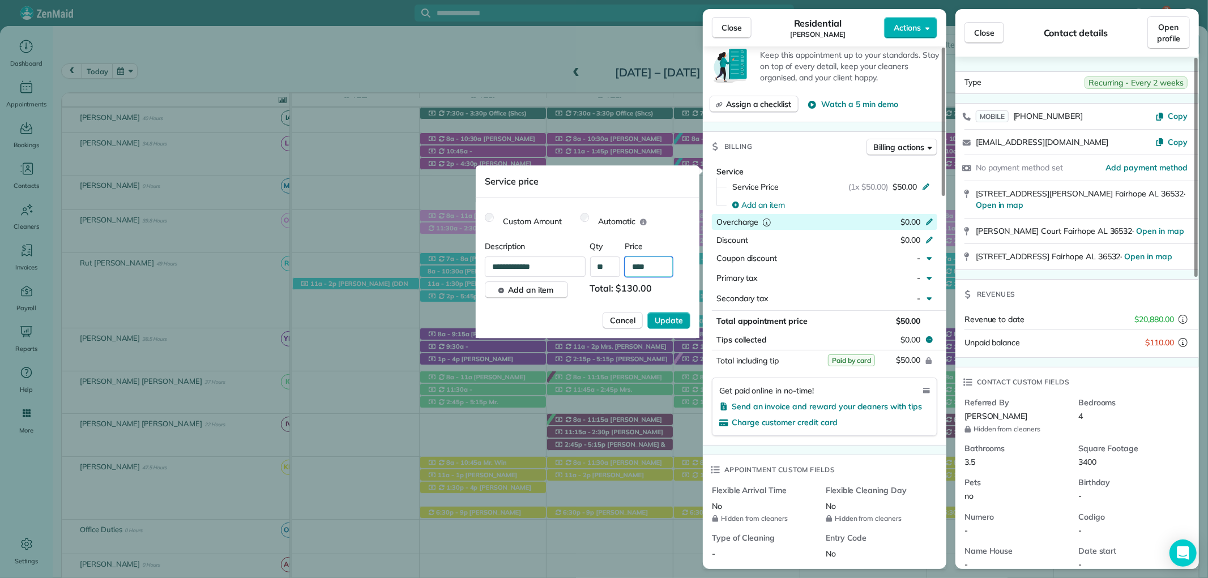
type input "****"
click at [659, 317] on span "Update" at bounding box center [669, 320] width 28 height 11
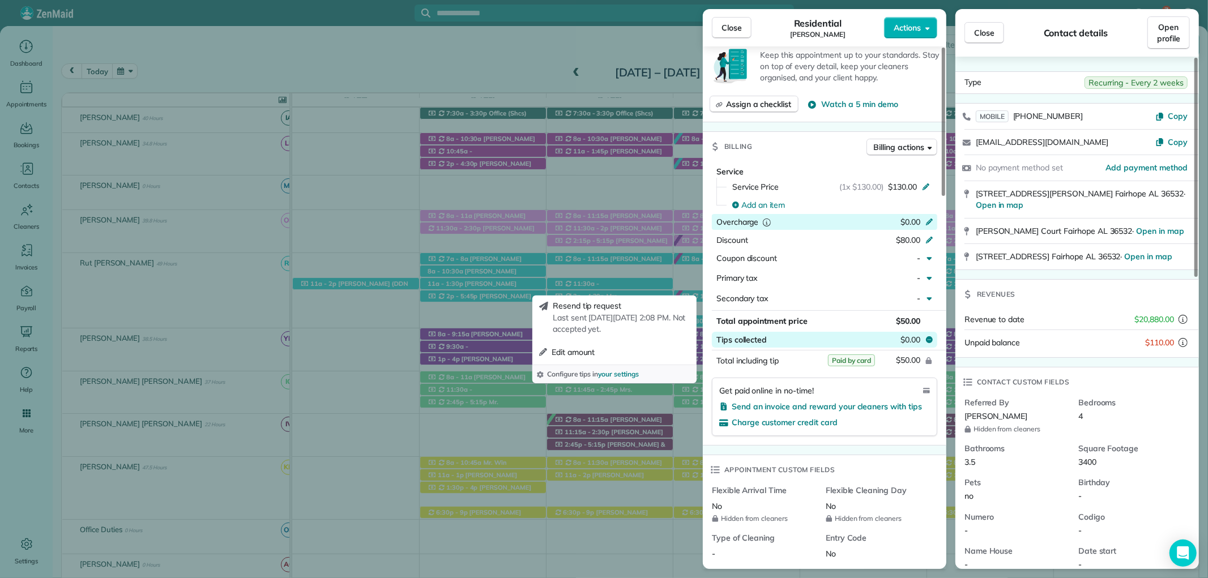
click at [930, 336] on icon at bounding box center [929, 339] width 7 height 7
click at [606, 353] on button "Edit amount" at bounding box center [615, 352] width 160 height 20
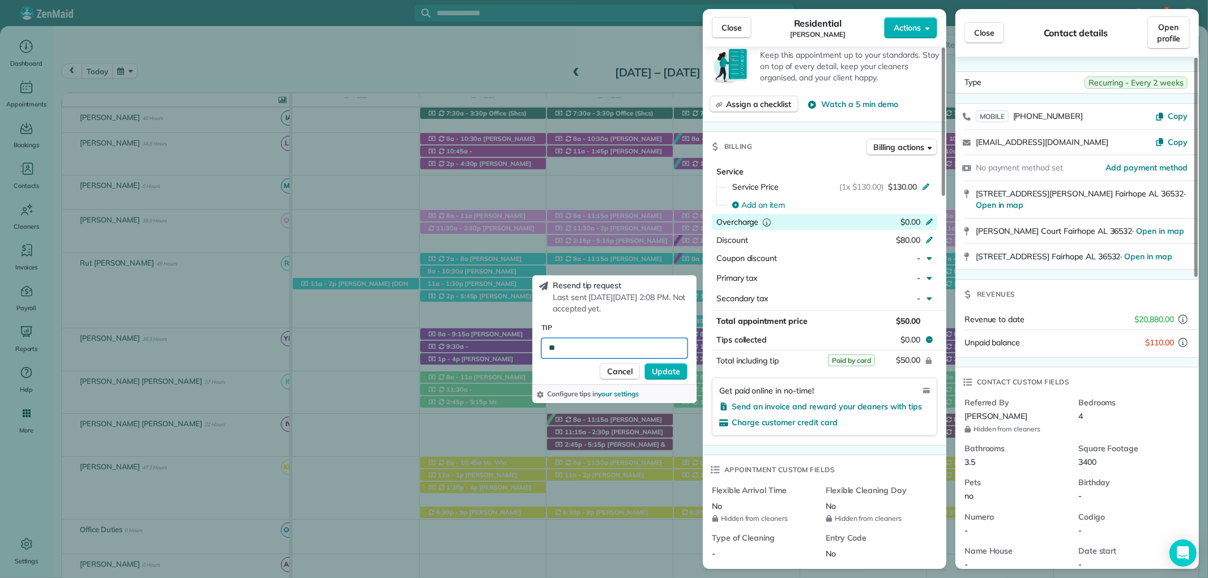
drag, startPoint x: 596, startPoint y: 344, endPoint x: 543, endPoint y: 344, distance: 53.8
click at [543, 344] on input "**" at bounding box center [615, 348] width 146 height 20
type input "***"
click at [669, 372] on span "Update" at bounding box center [666, 371] width 28 height 11
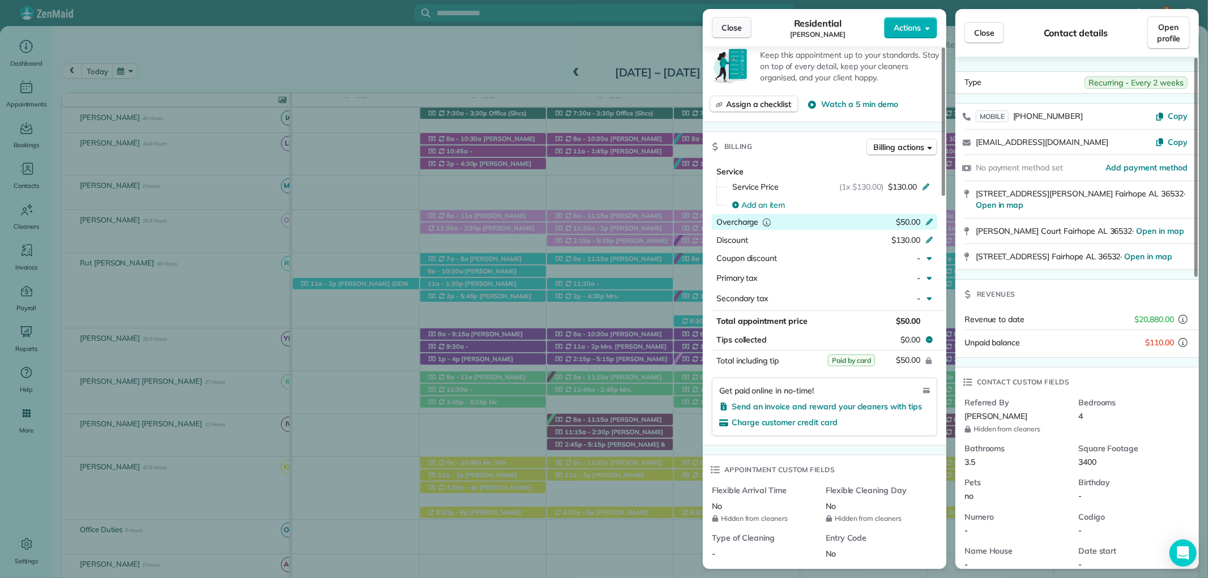
click at [737, 25] on span "Close" at bounding box center [732, 27] width 20 height 11
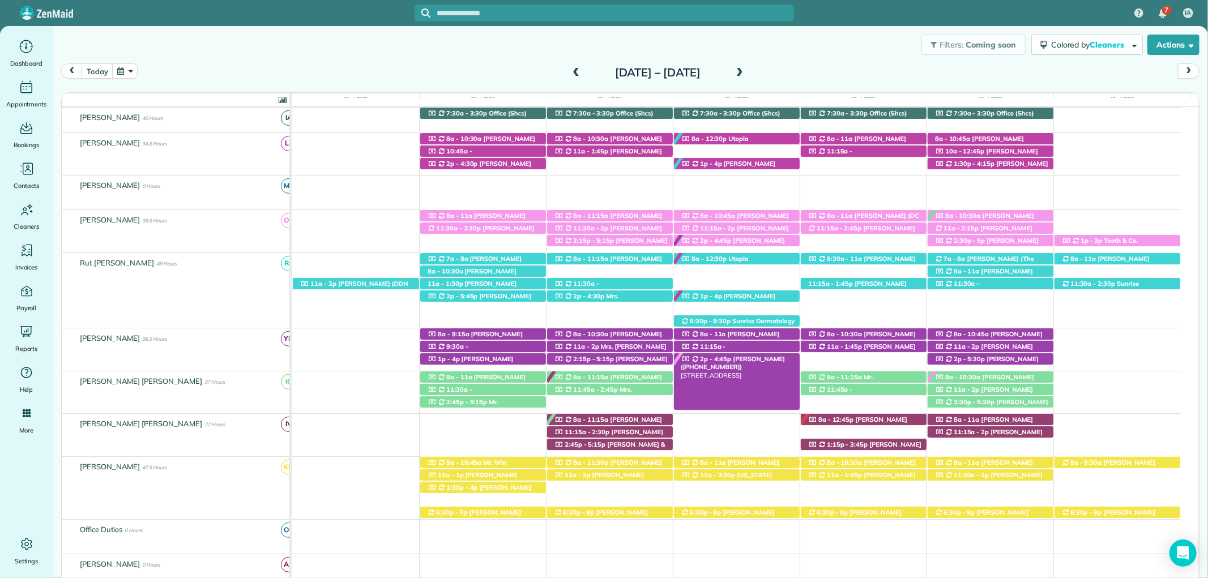
click at [747, 359] on span "Dana Pridgen (+12518025295)" at bounding box center [733, 363] width 104 height 16
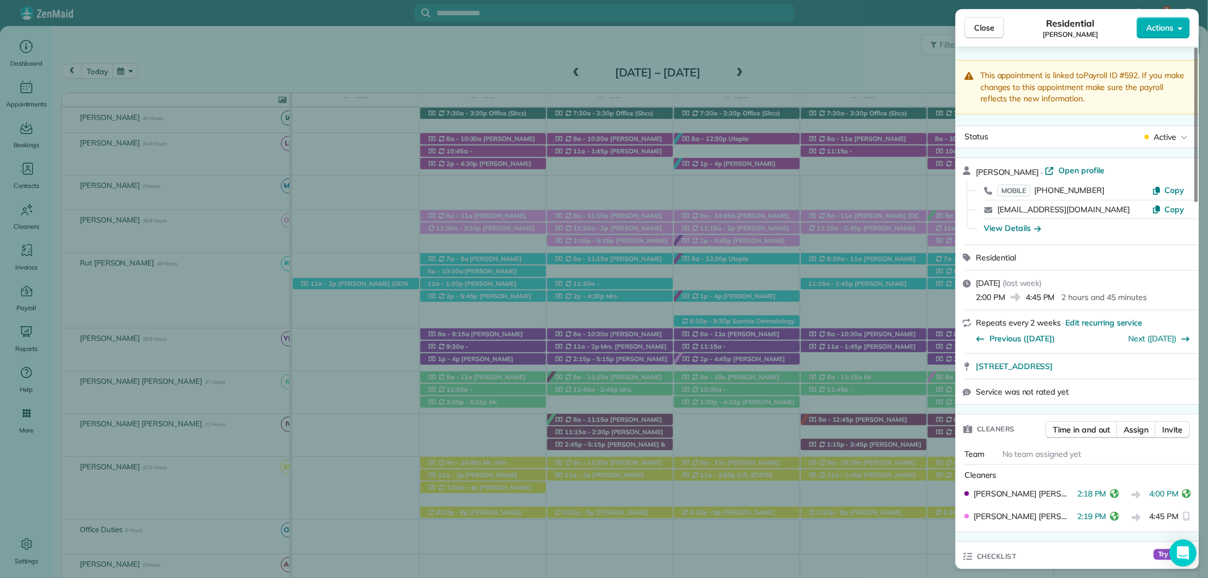
scroll to position [189, 0]
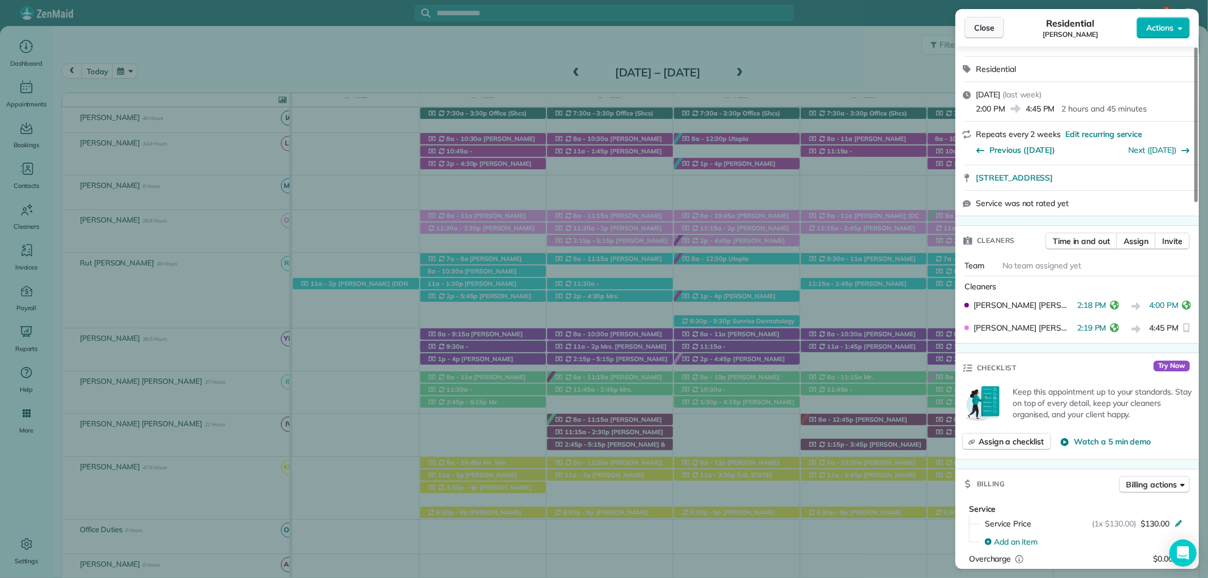
click at [977, 19] on button "Close" at bounding box center [985, 28] width 40 height 22
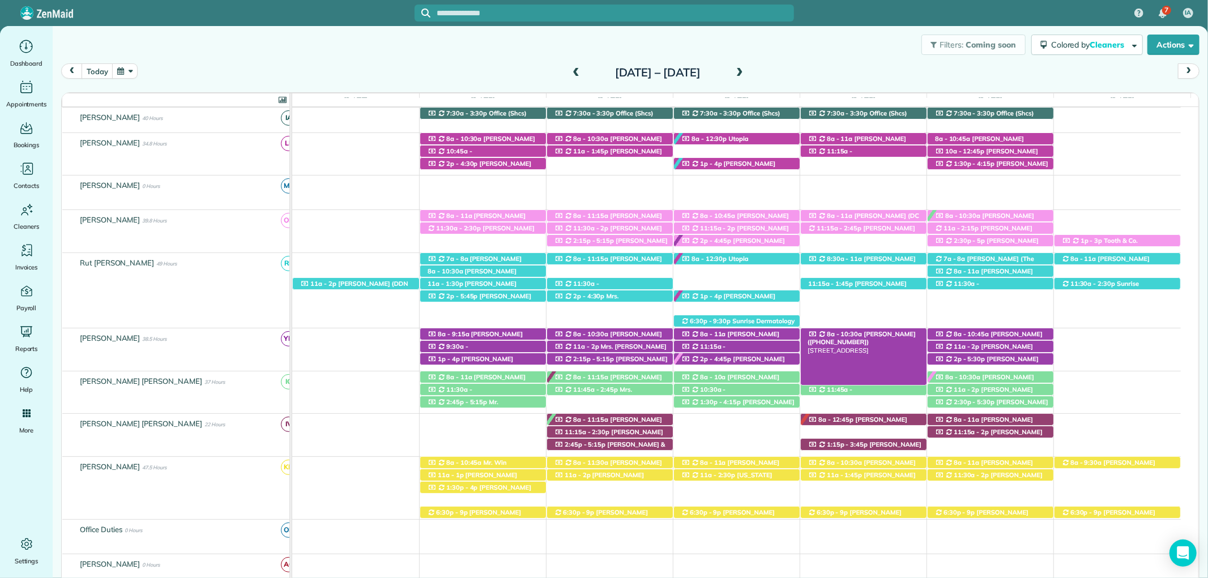
click at [873, 335] on span "Glenda Gravlee (+12517097088)" at bounding box center [862, 338] width 108 height 16
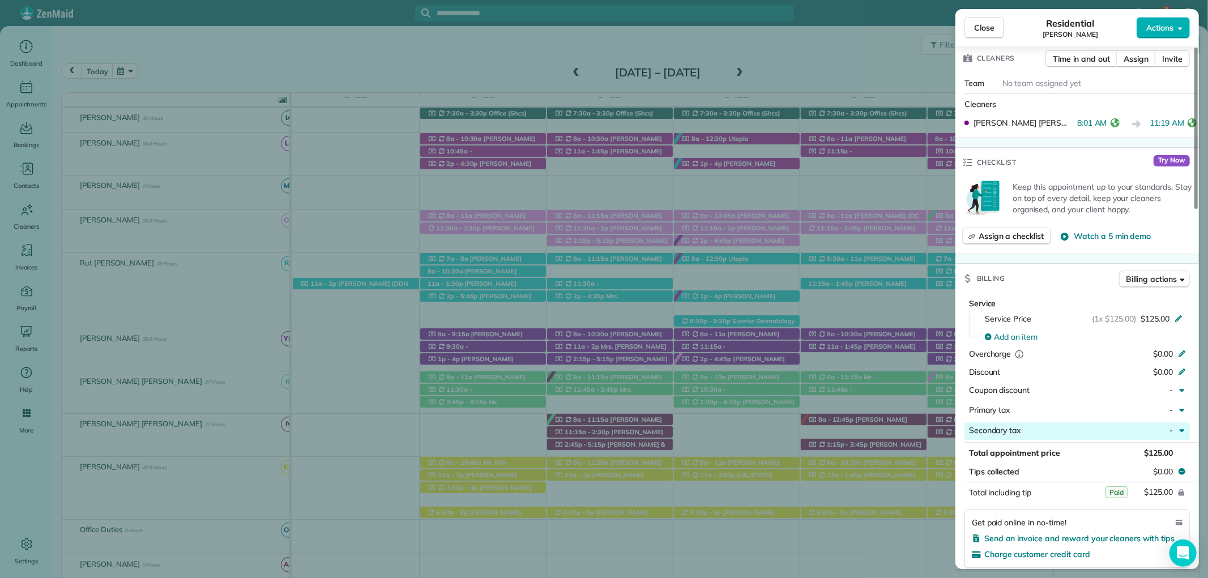
scroll to position [377, 0]
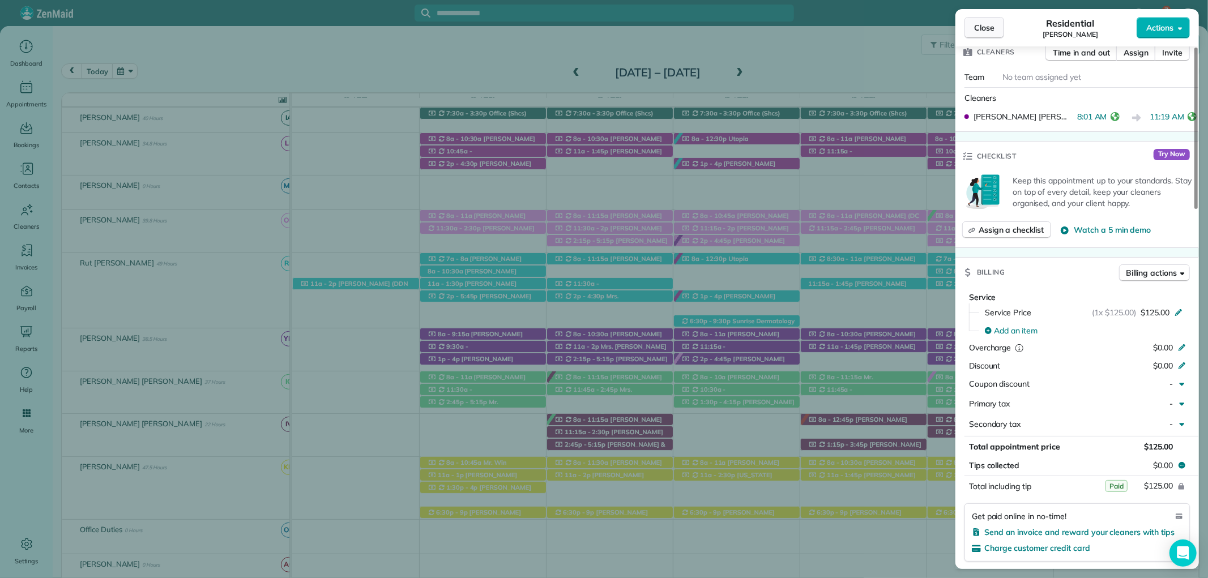
click at [997, 25] on button "Close" at bounding box center [985, 28] width 40 height 22
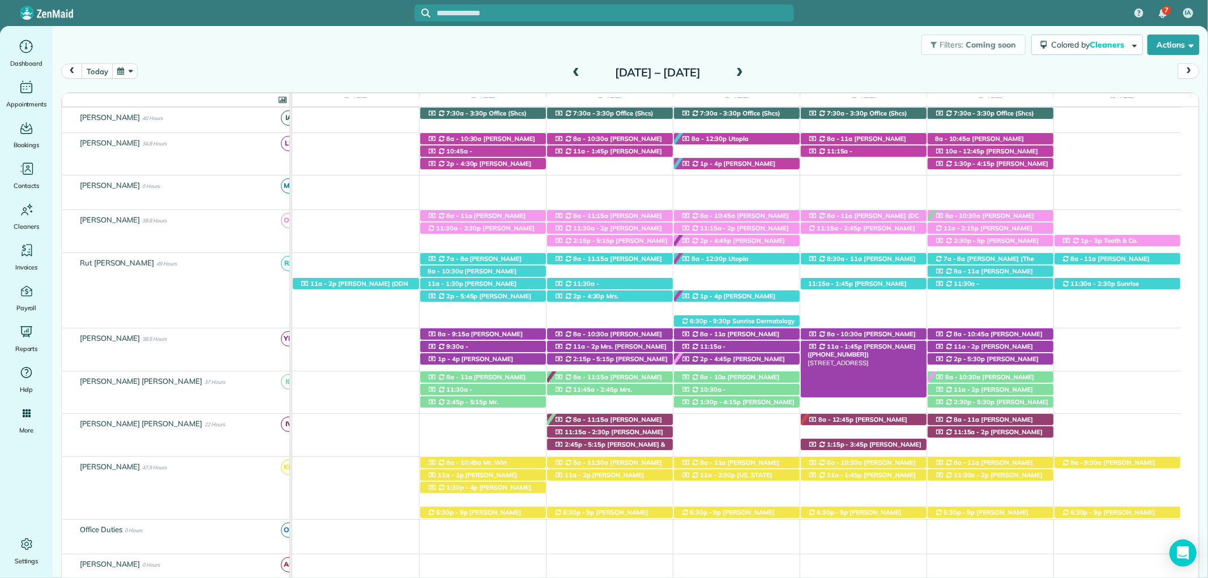
click at [887, 347] on span "Mary Ann Terrell (+12517516955)" at bounding box center [862, 351] width 108 height 16
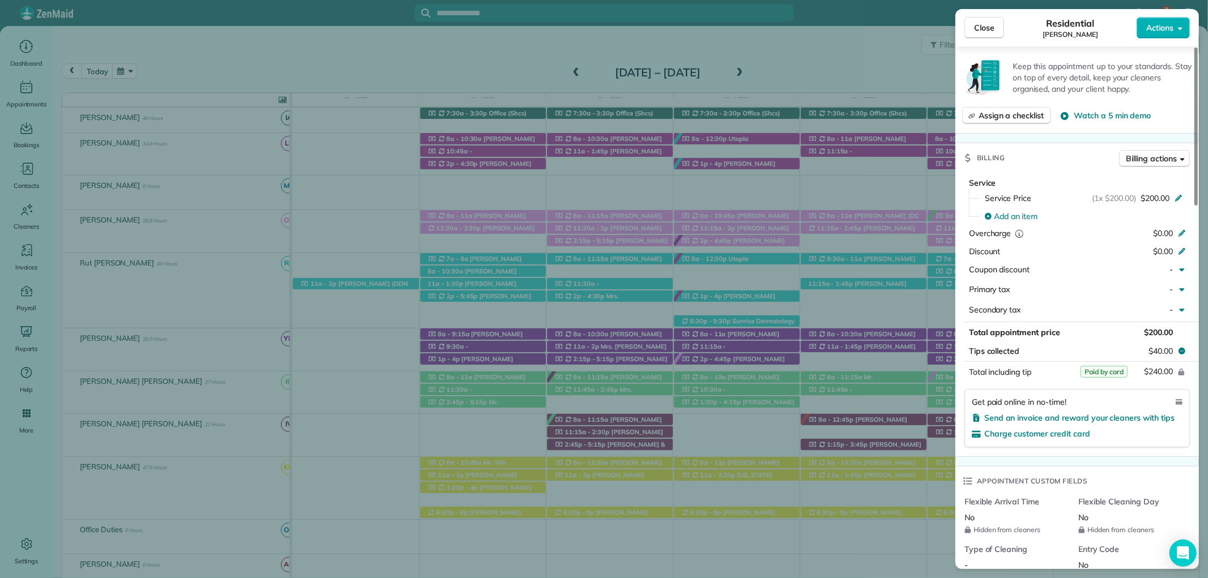
scroll to position [503, 0]
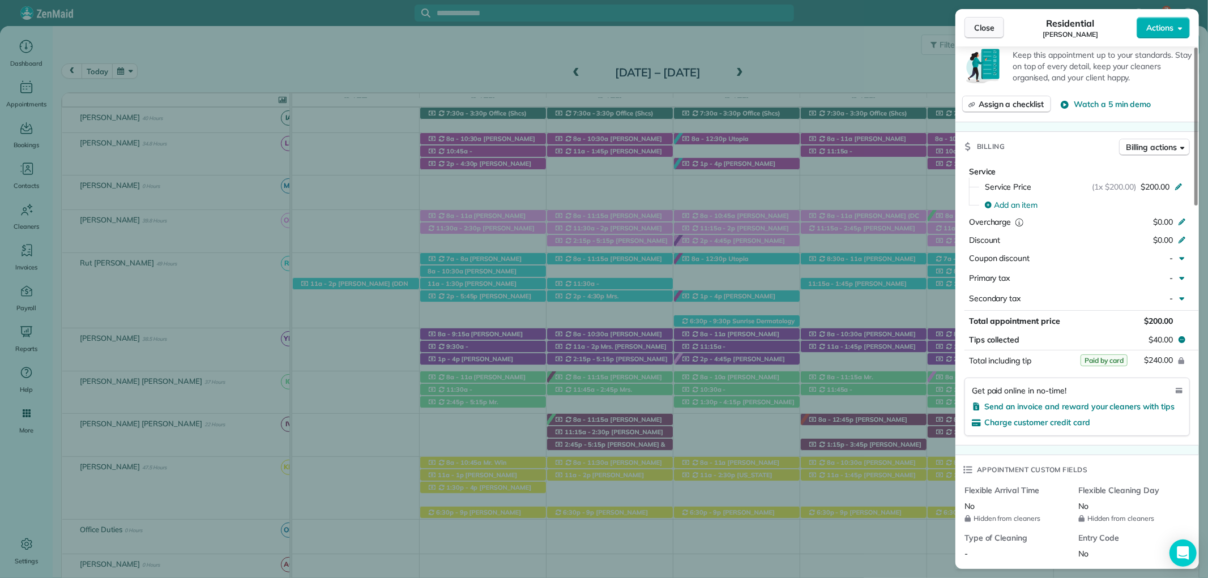
click at [986, 27] on span "Close" at bounding box center [984, 27] width 20 height 11
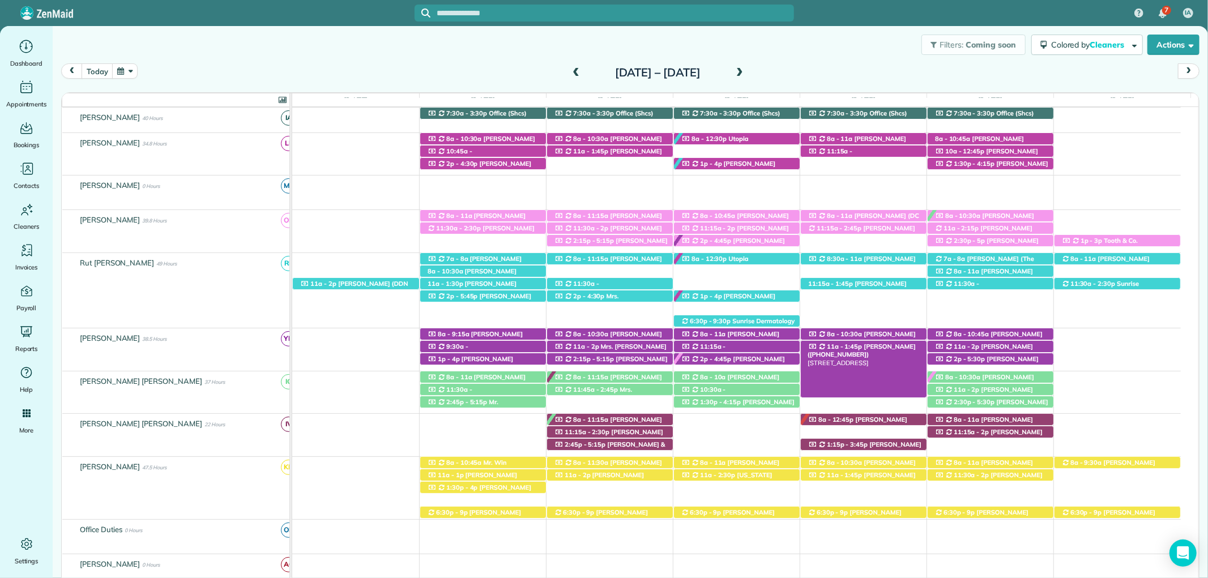
click at [868, 347] on span "Mary Ann Terrell (+12517516955)" at bounding box center [862, 351] width 108 height 16
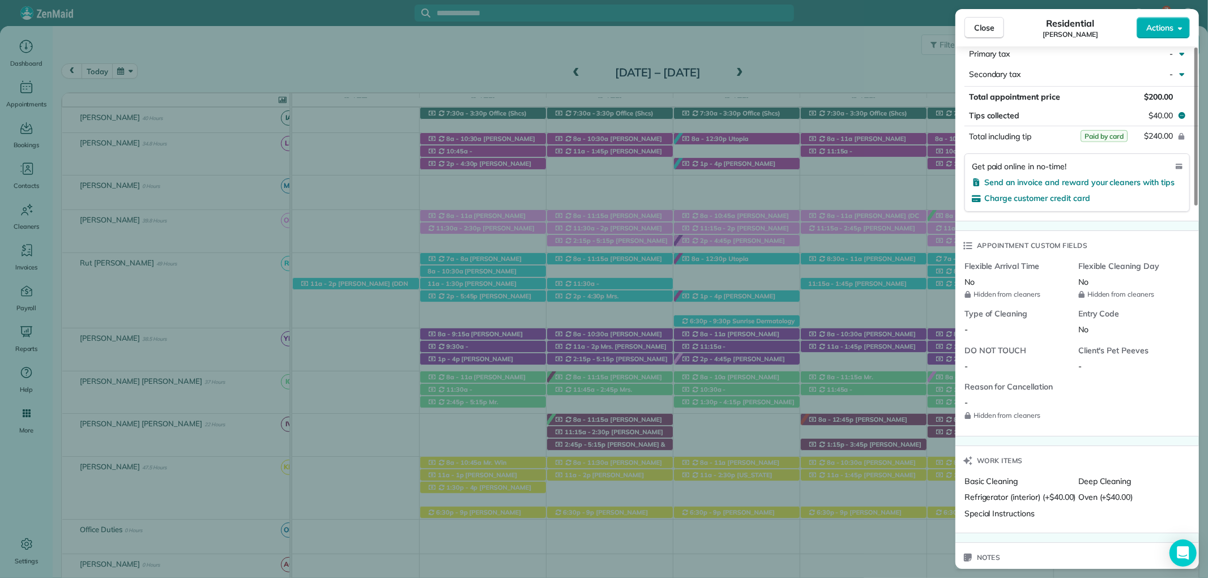
scroll to position [727, 0]
click at [979, 20] on button "Close" at bounding box center [985, 28] width 40 height 22
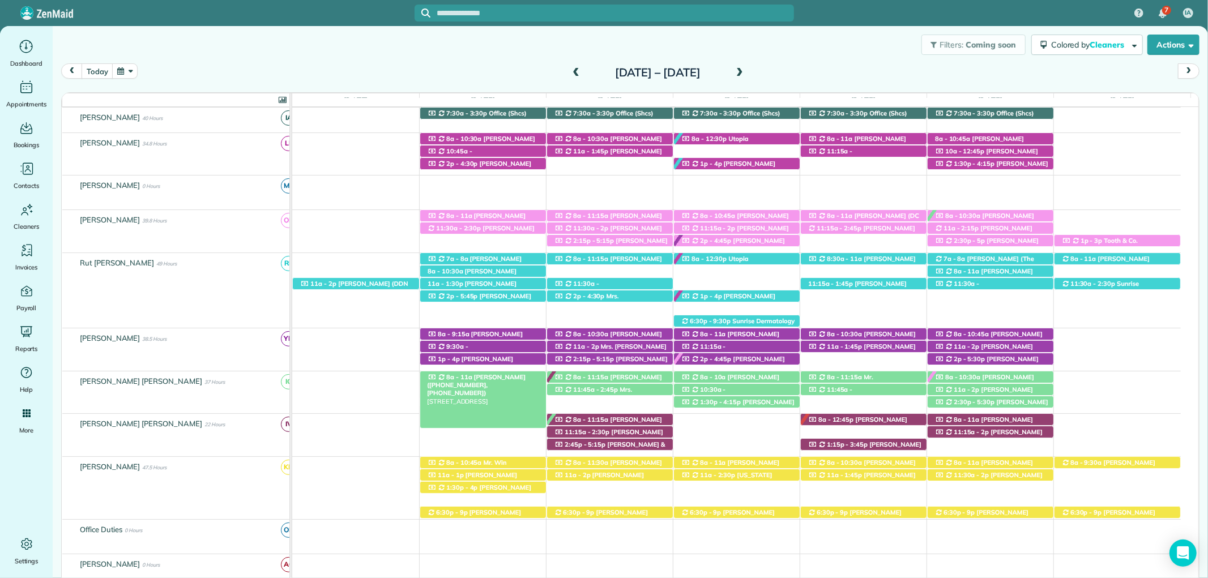
click at [499, 378] on span "Anita Bounds (+12515459292, +15613192215)" at bounding box center [476, 385] width 99 height 24
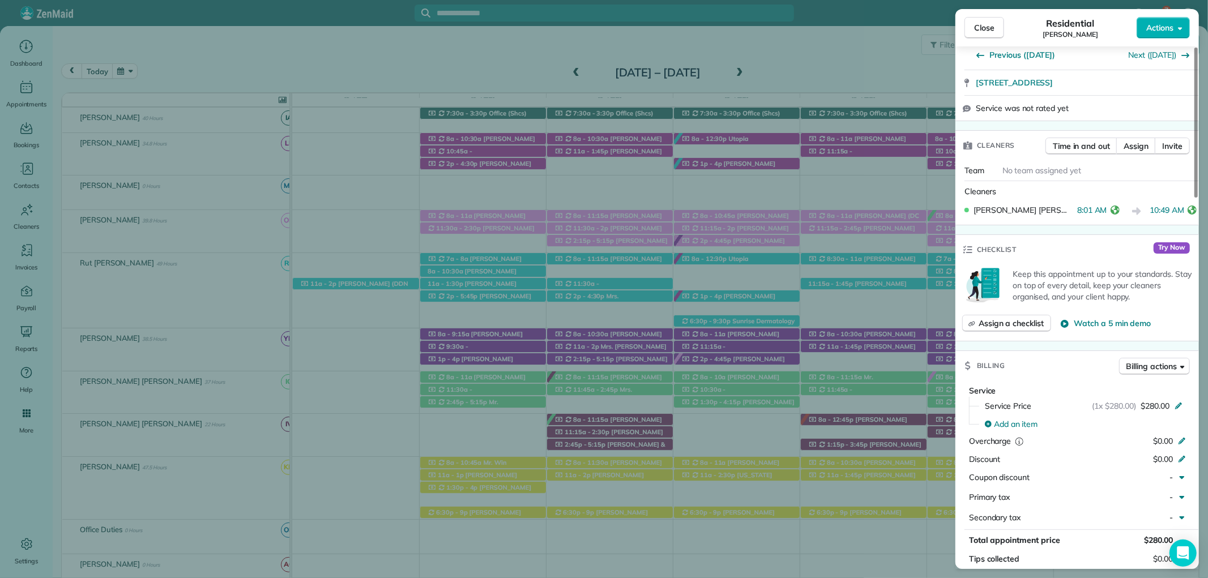
scroll to position [377, 0]
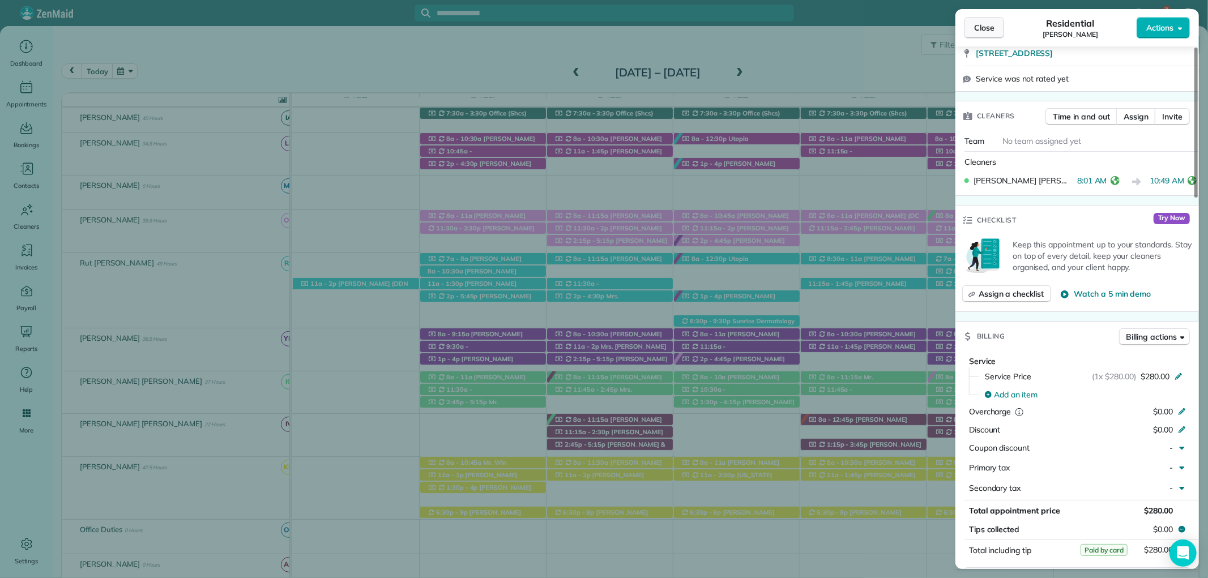
click at [990, 31] on span "Close" at bounding box center [984, 27] width 20 height 11
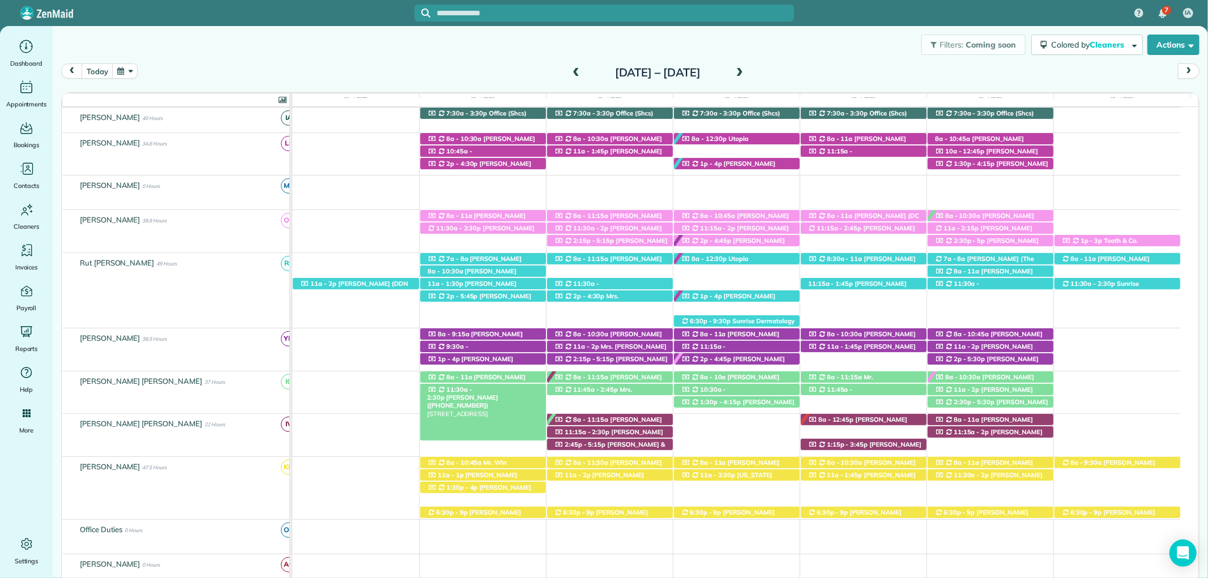
click at [472, 388] on span "11:30a - 2:30p" at bounding box center [449, 394] width 45 height 16
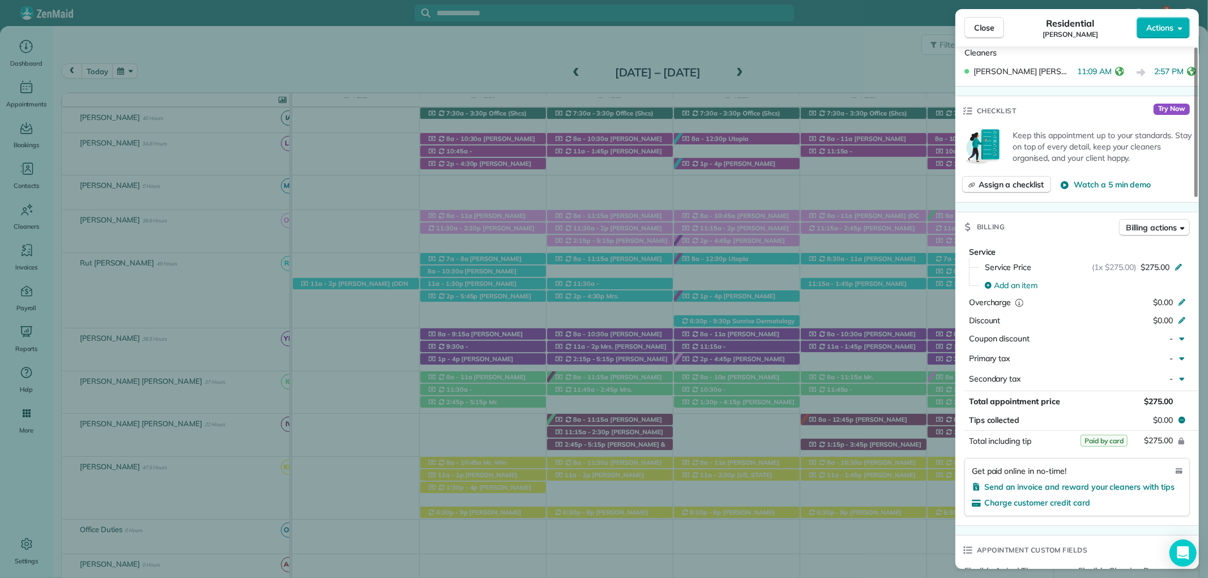
scroll to position [440, 0]
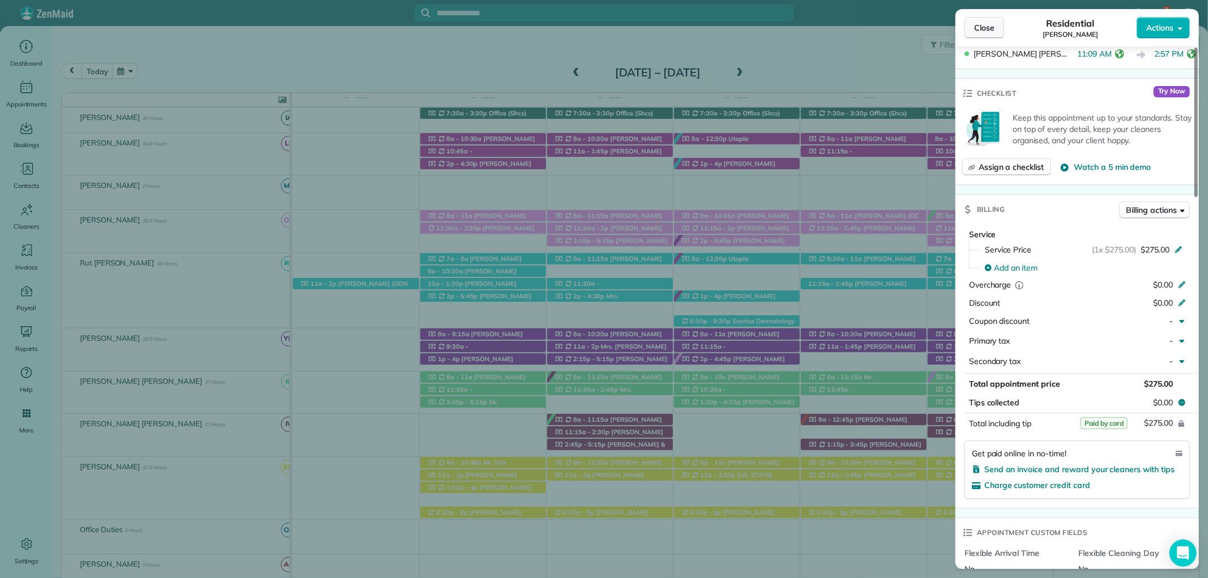
click at [990, 34] on button "Close" at bounding box center [985, 28] width 40 height 22
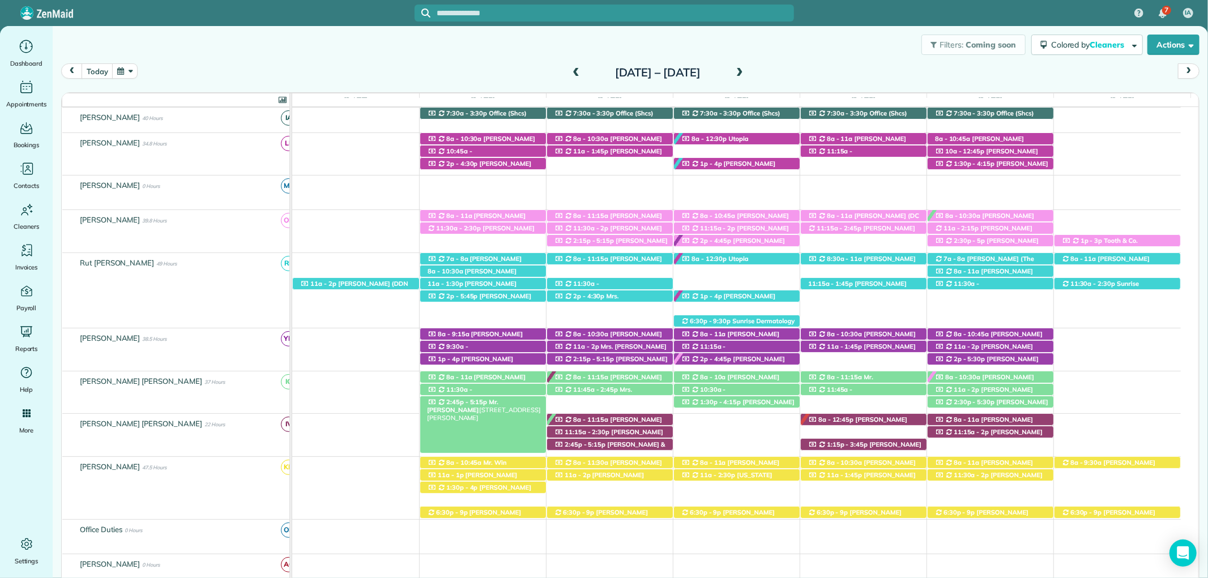
click at [498, 406] on span "Mr. Tom Proctor" at bounding box center [462, 406] width 71 height 16
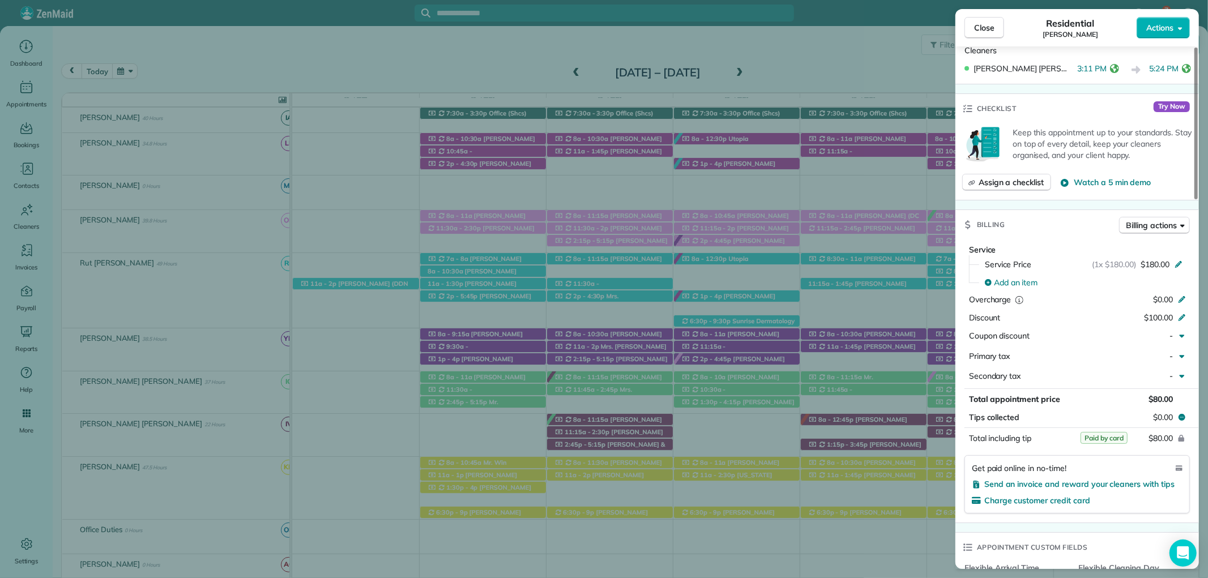
scroll to position [503, 0]
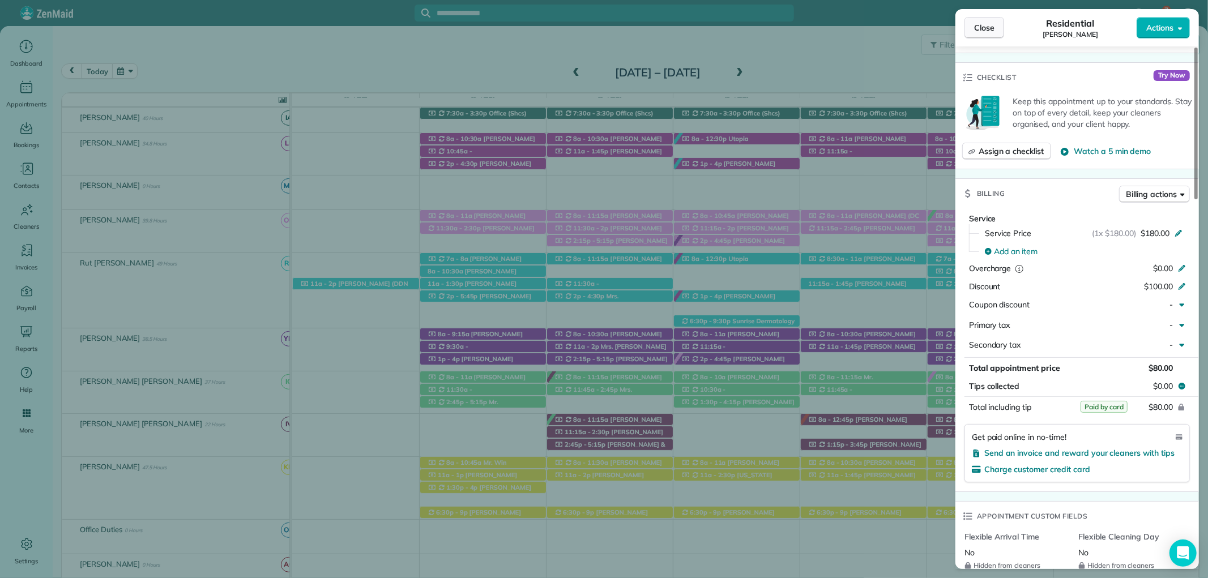
click at [979, 25] on span "Close" at bounding box center [984, 27] width 20 height 11
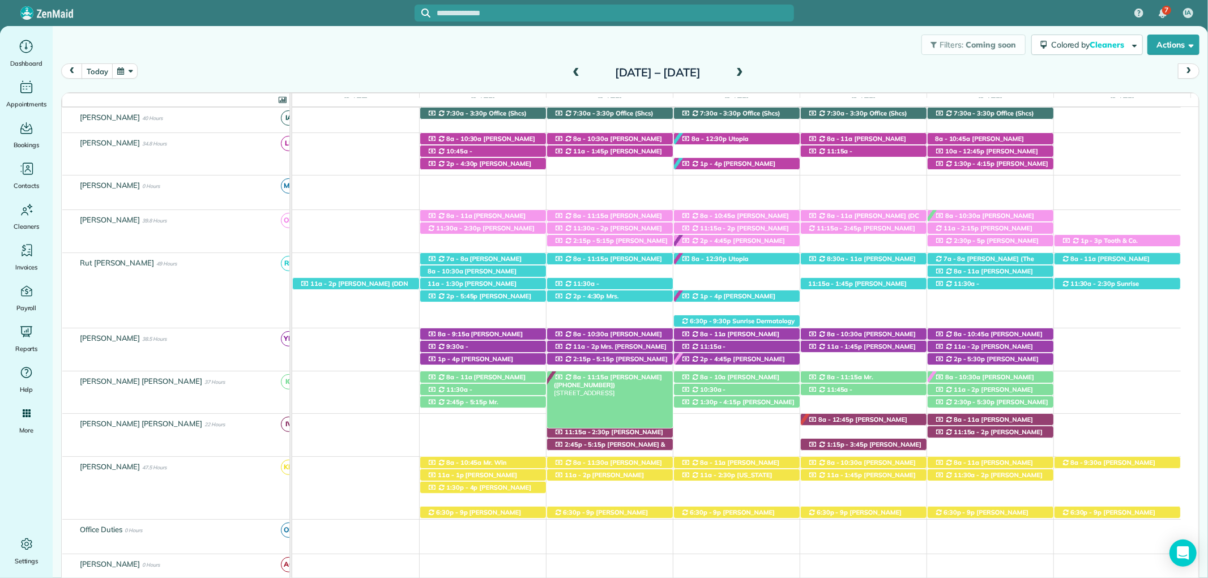
click at [604, 377] on span "Mrs. Roxie Thompson (+12516489873)" at bounding box center [608, 381] width 108 height 16
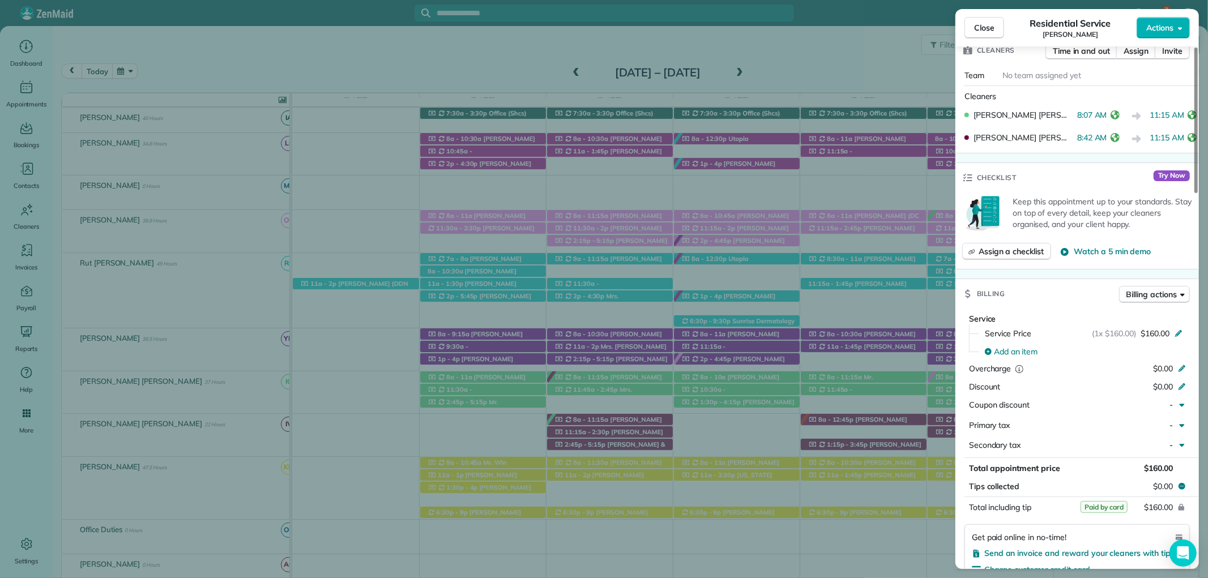
scroll to position [503, 0]
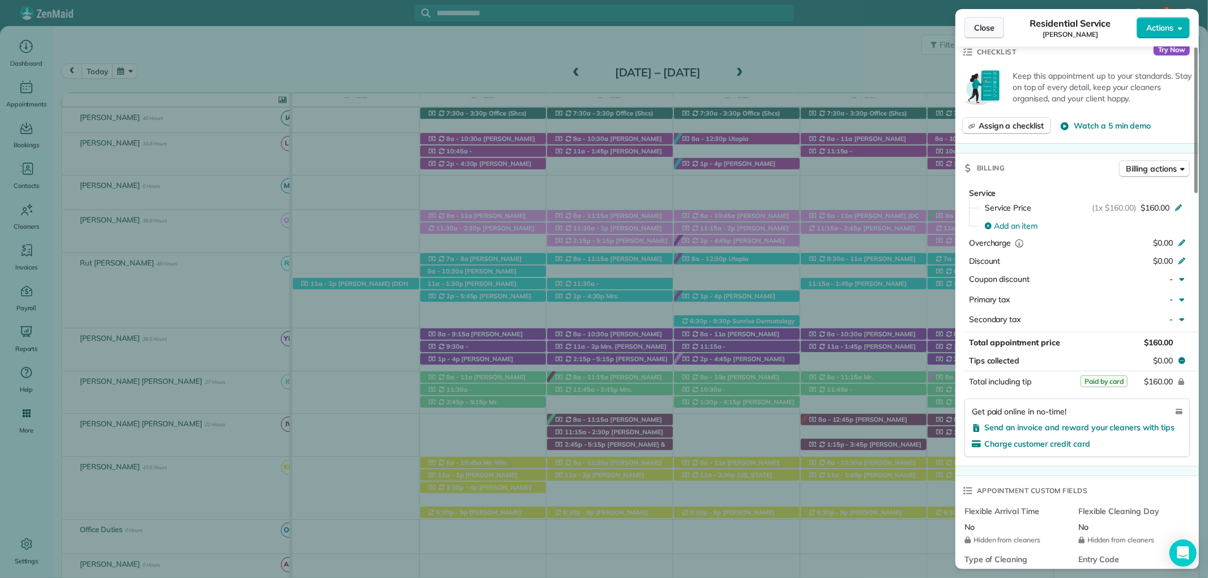
click at [985, 24] on span "Close" at bounding box center [984, 27] width 20 height 11
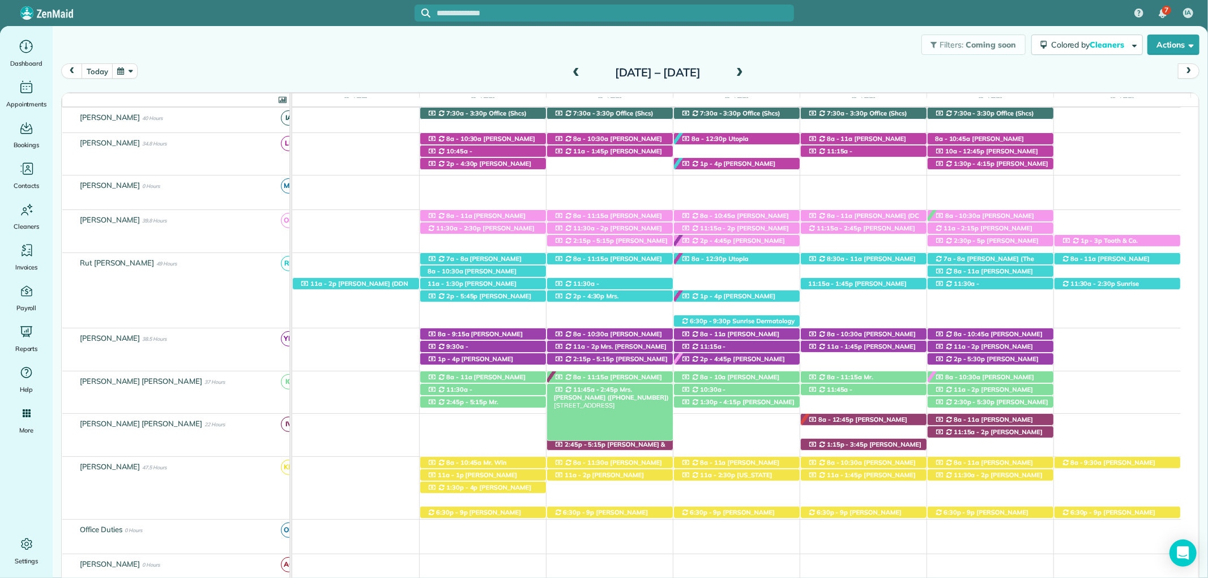
click at [604, 391] on span "11:45a - 2:45p" at bounding box center [596, 390] width 46 height 8
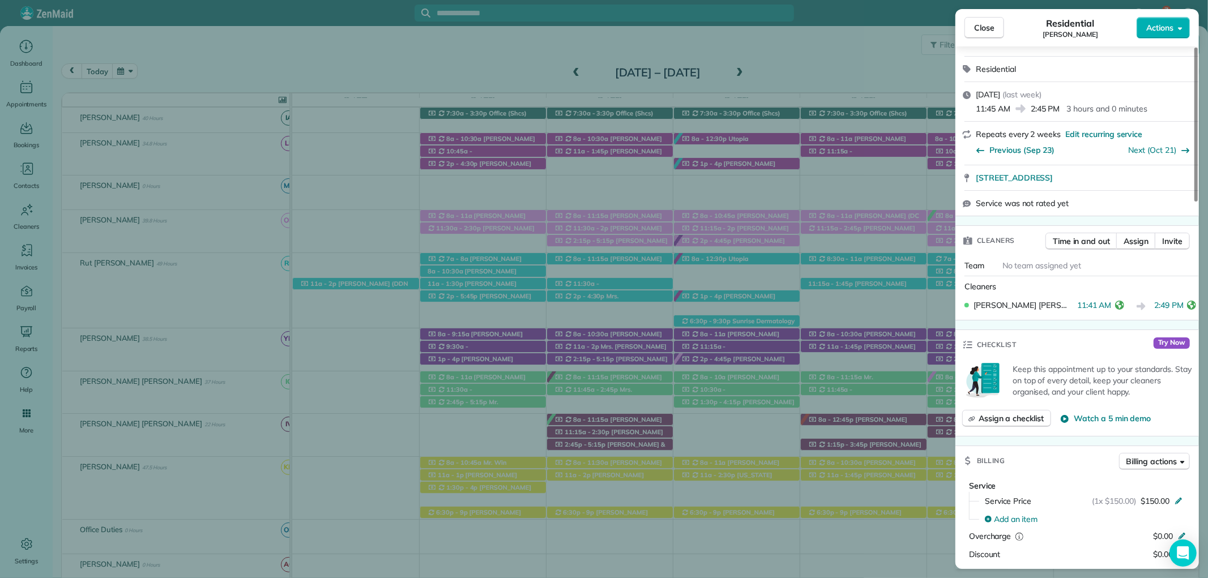
scroll to position [252, 0]
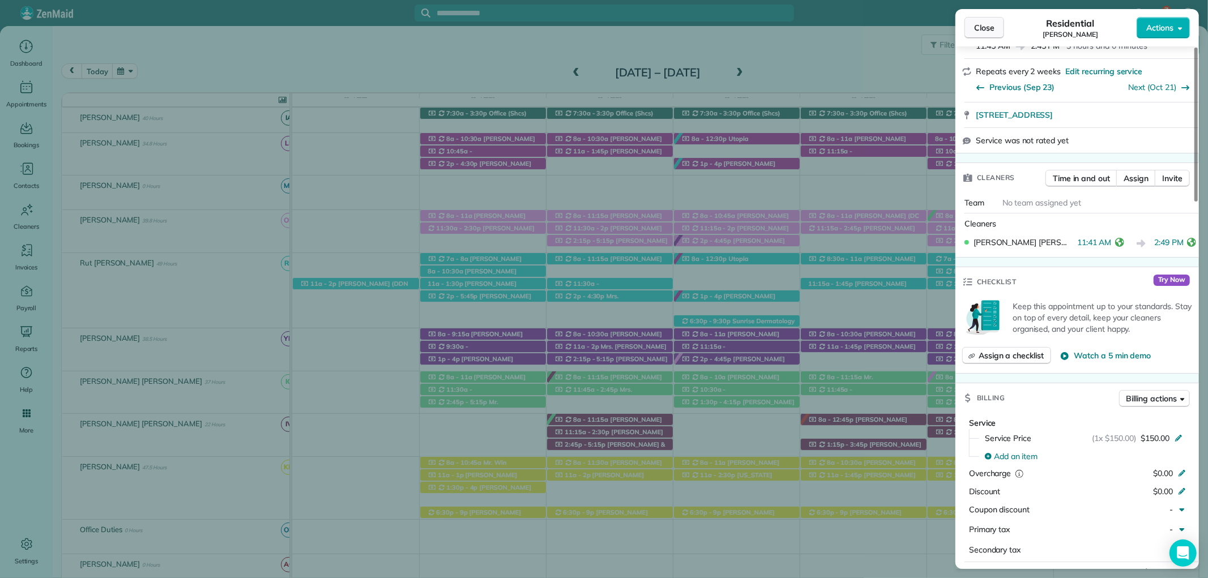
click at [975, 25] on span "Close" at bounding box center [984, 27] width 20 height 11
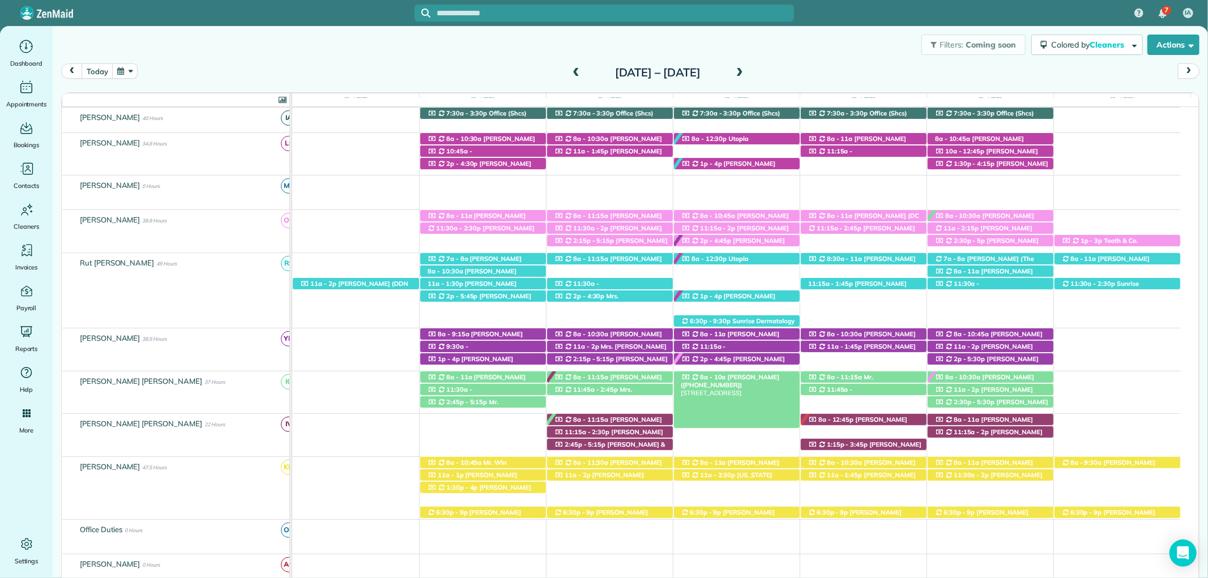
click at [727, 378] on span "Claire Bowman (+12514557588)" at bounding box center [730, 381] width 99 height 16
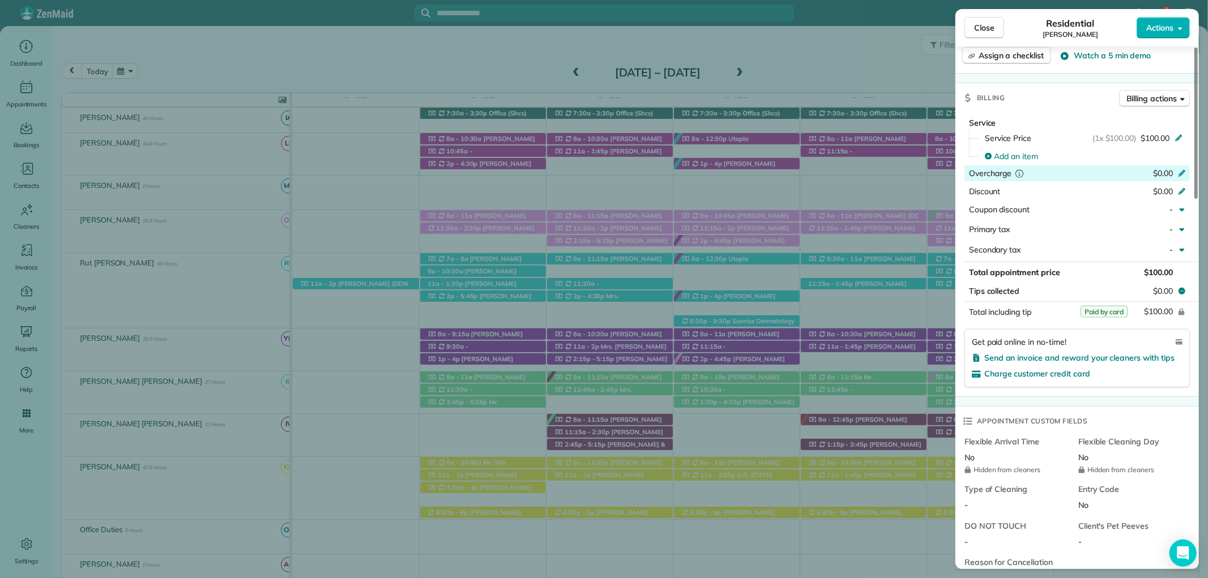
scroll to position [629, 0]
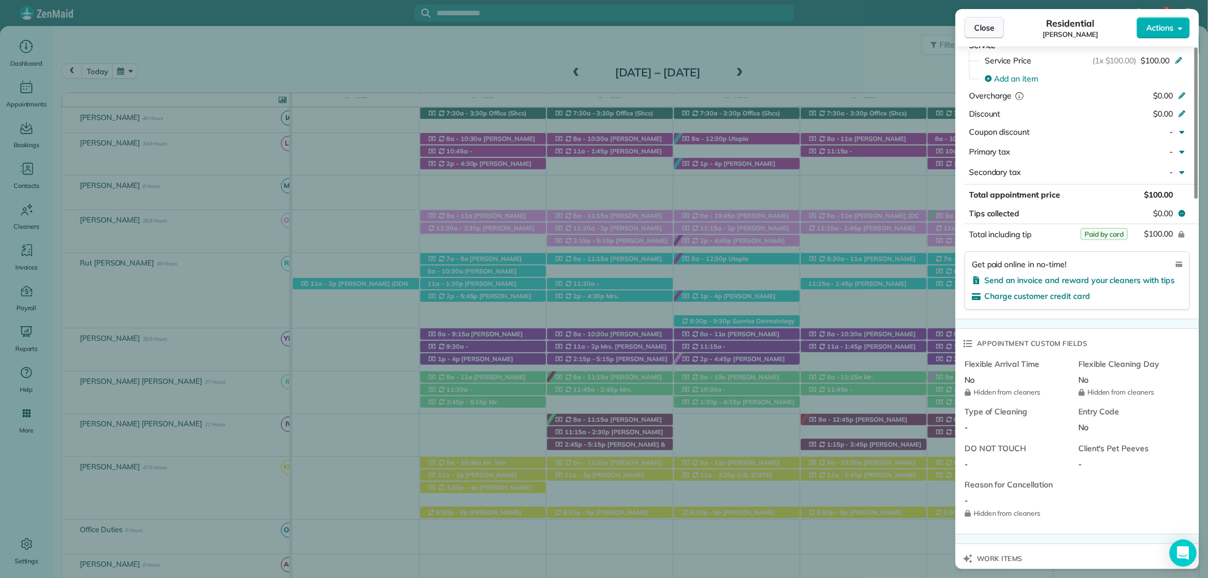
click at [973, 30] on button "Close" at bounding box center [985, 28] width 40 height 22
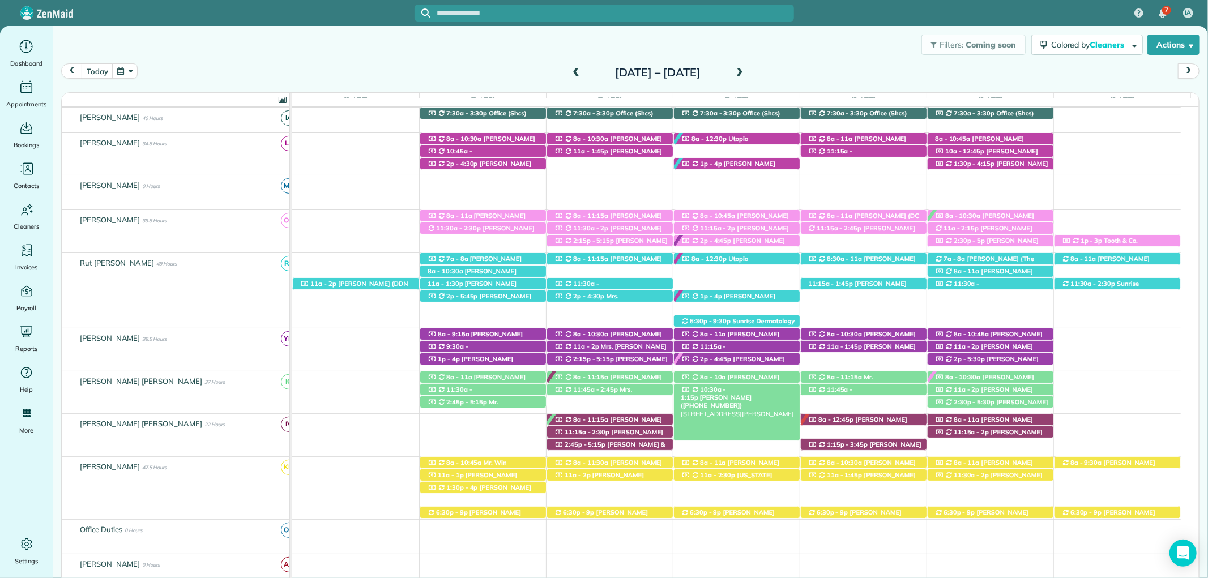
click at [726, 392] on span "10:30a - 1:15p" at bounding box center [703, 394] width 45 height 16
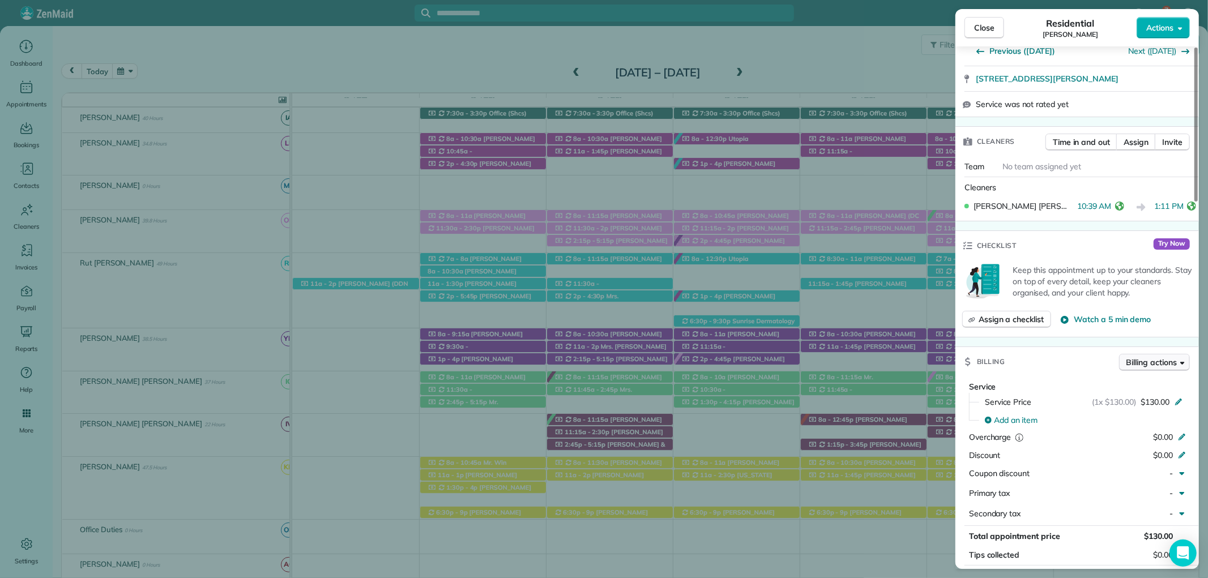
scroll to position [314, 0]
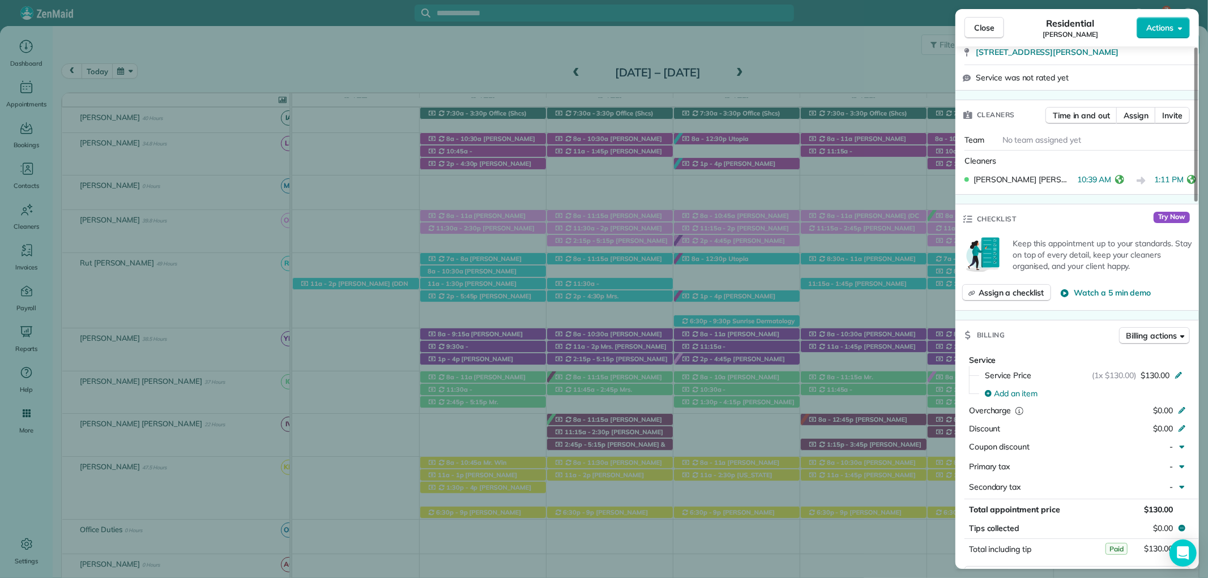
click at [983, 20] on button "Close" at bounding box center [985, 28] width 40 height 22
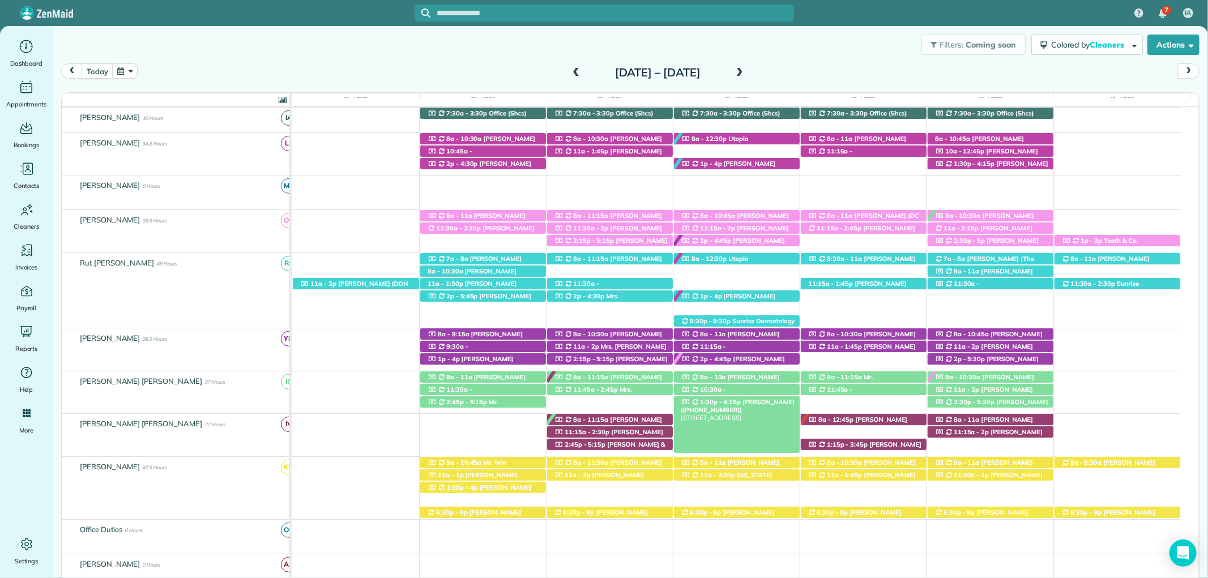
click at [755, 404] on span "Lisa Taylor (+13344628858)" at bounding box center [738, 406] width 114 height 16
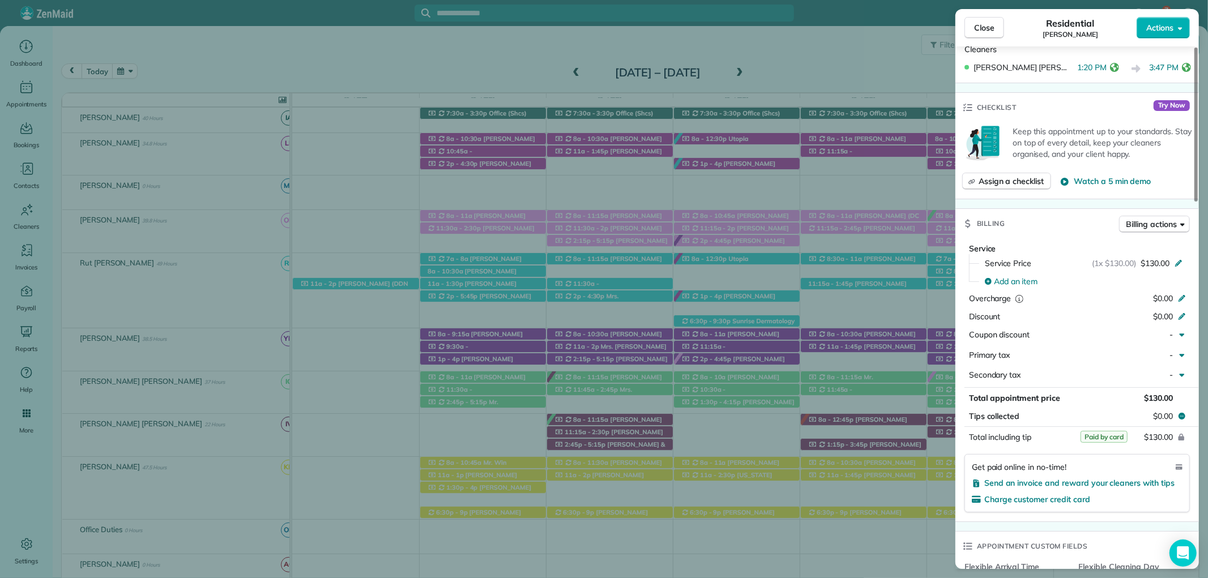
scroll to position [440, 0]
click at [971, 25] on button "Close" at bounding box center [985, 28] width 40 height 22
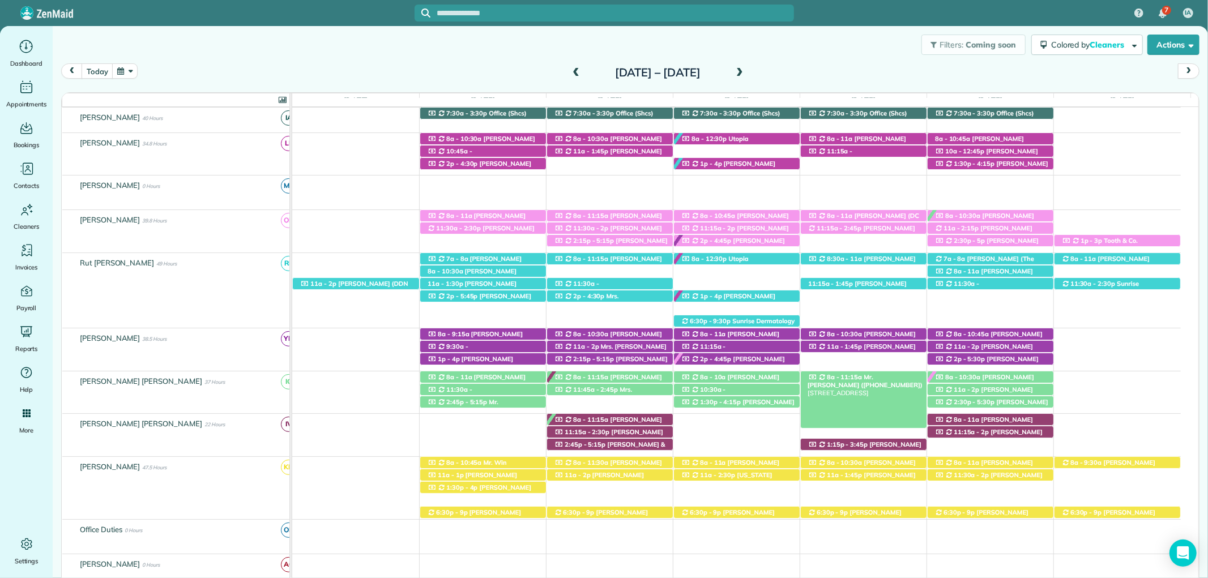
click at [871, 373] on div "8a - 11:15a Mr. Kevin Hall (+13363910278) 12495 Myrtle Street - Fairhope, AL, 3…" at bounding box center [864, 378] width 126 height 12
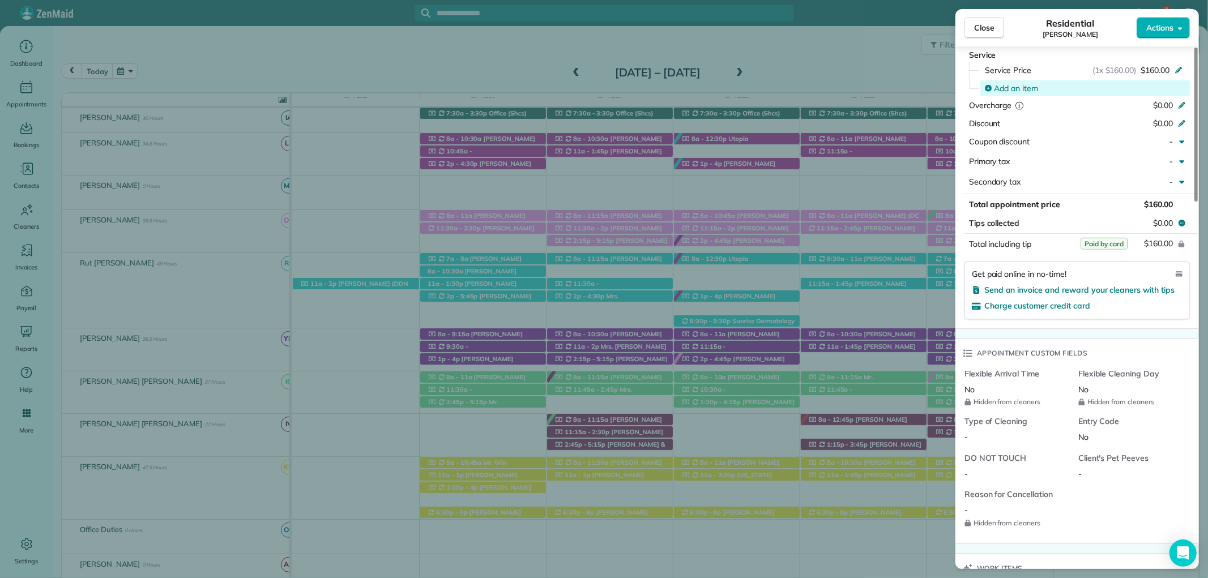
scroll to position [629, 0]
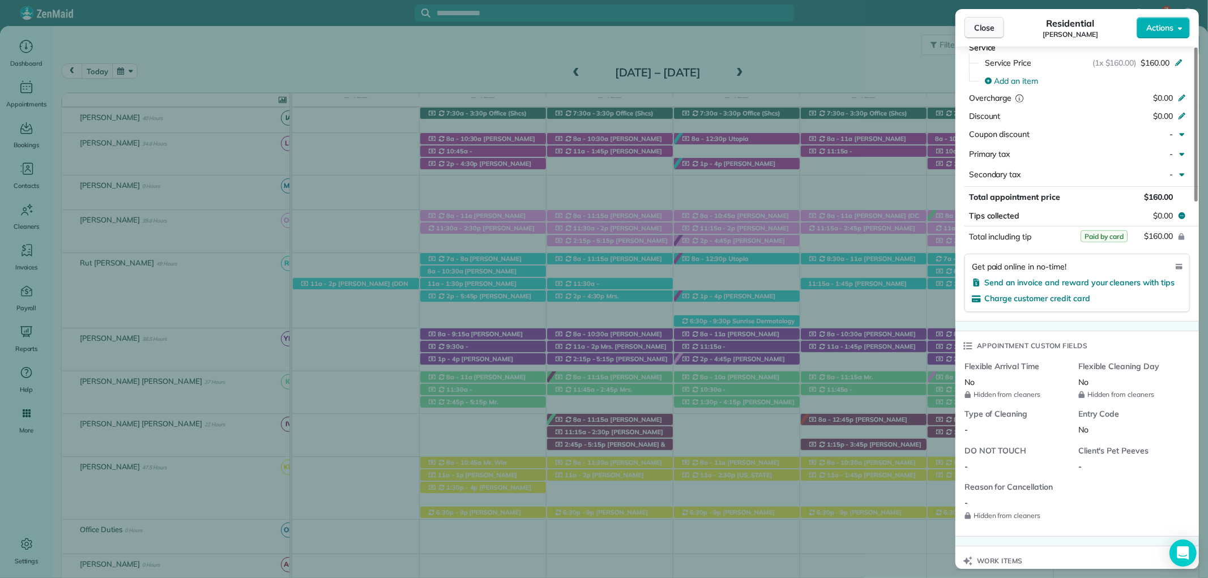
click at [998, 20] on button "Close" at bounding box center [985, 28] width 40 height 22
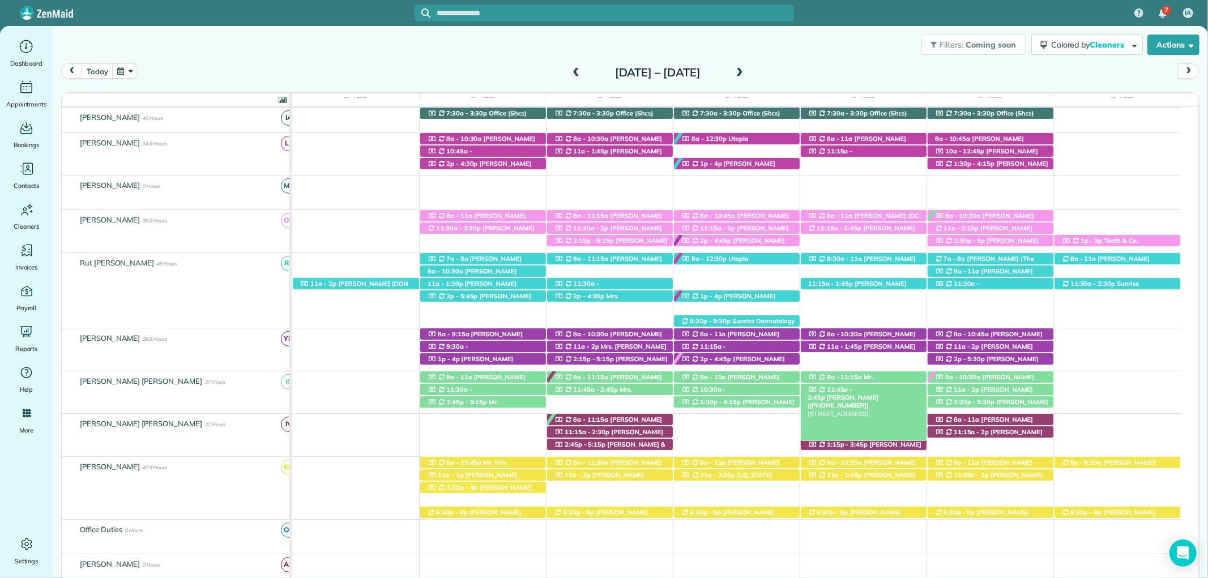
click at [879, 394] on span "Elizabeth Barnes (+12519908798)" at bounding box center [843, 402] width 71 height 16
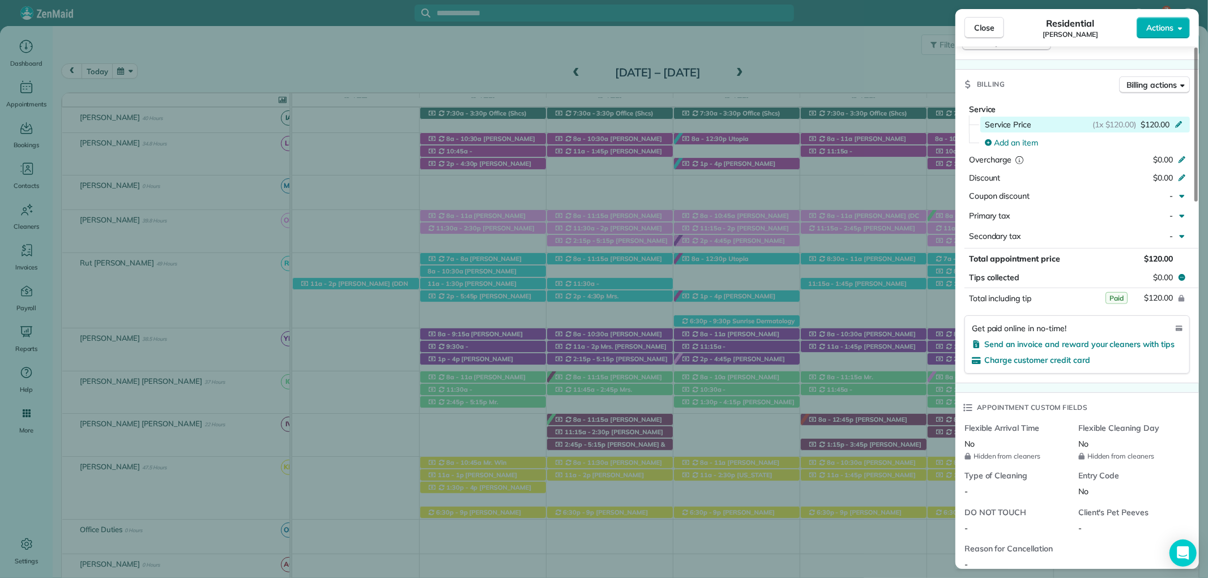
scroll to position [566, 0]
click at [976, 20] on button "Close" at bounding box center [985, 28] width 40 height 22
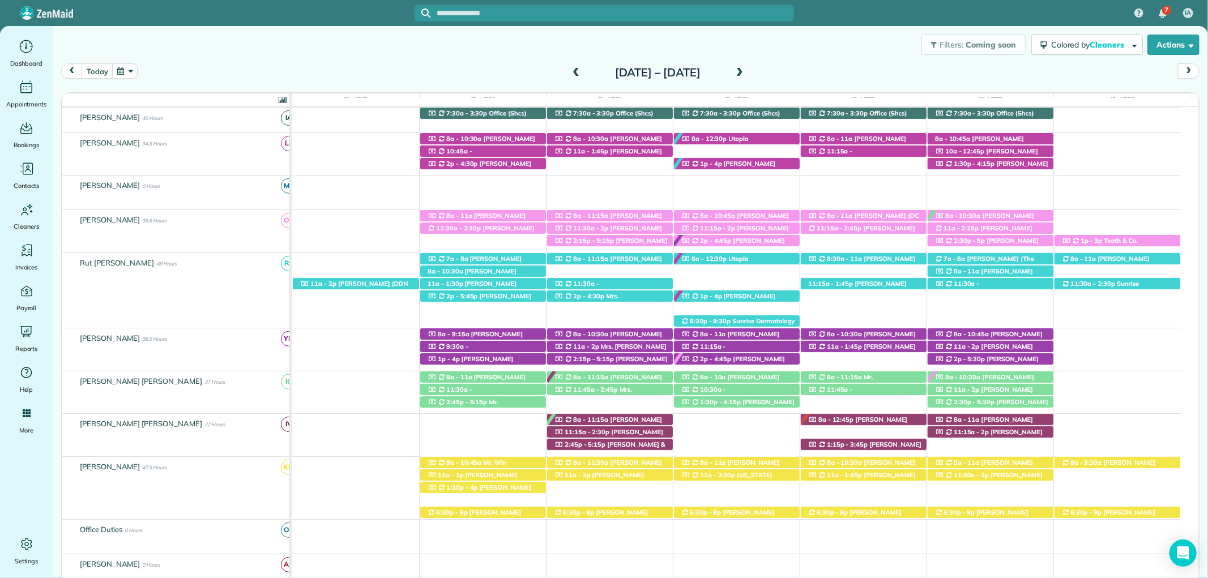
click at [570, 69] on span at bounding box center [576, 73] width 12 height 10
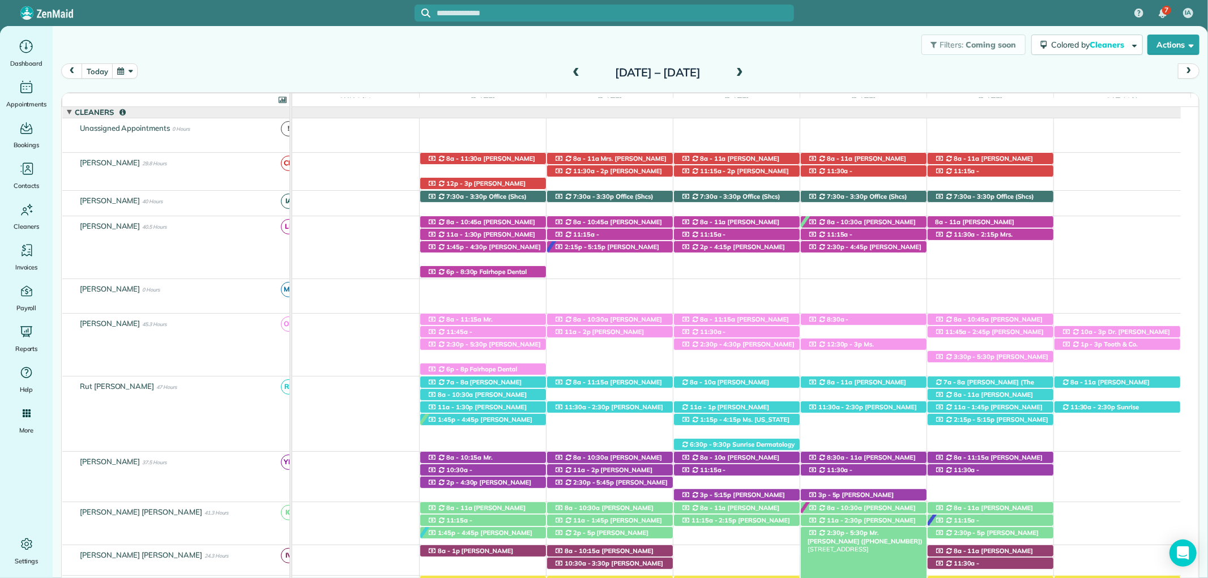
scroll to position [214, 0]
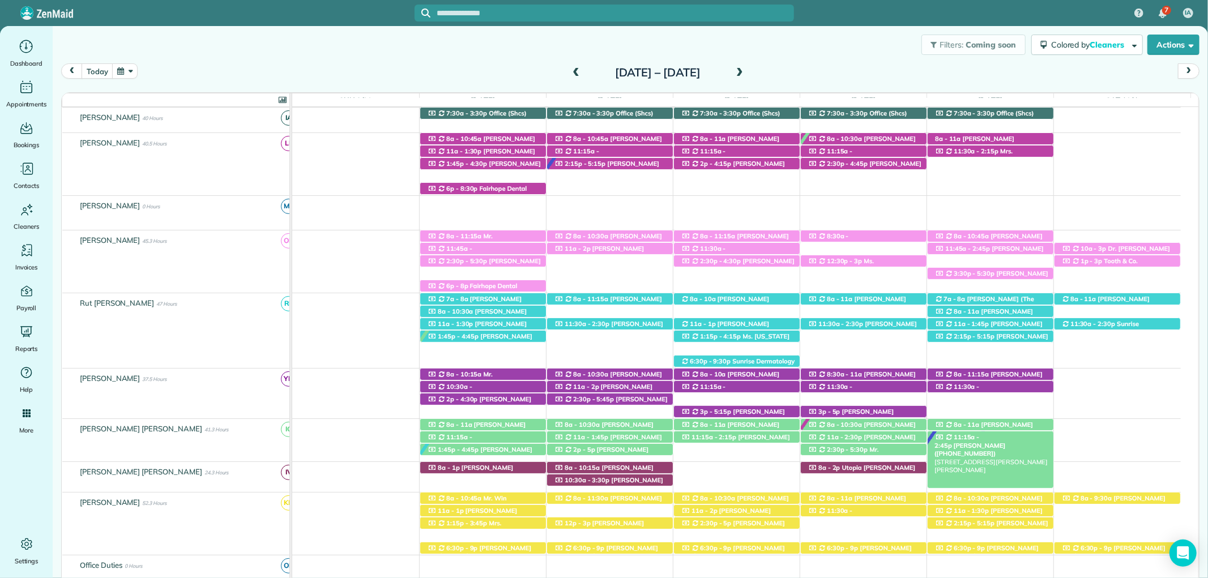
click at [992, 442] on span "Elena McNeil (+16192272387)" at bounding box center [970, 450] width 71 height 16
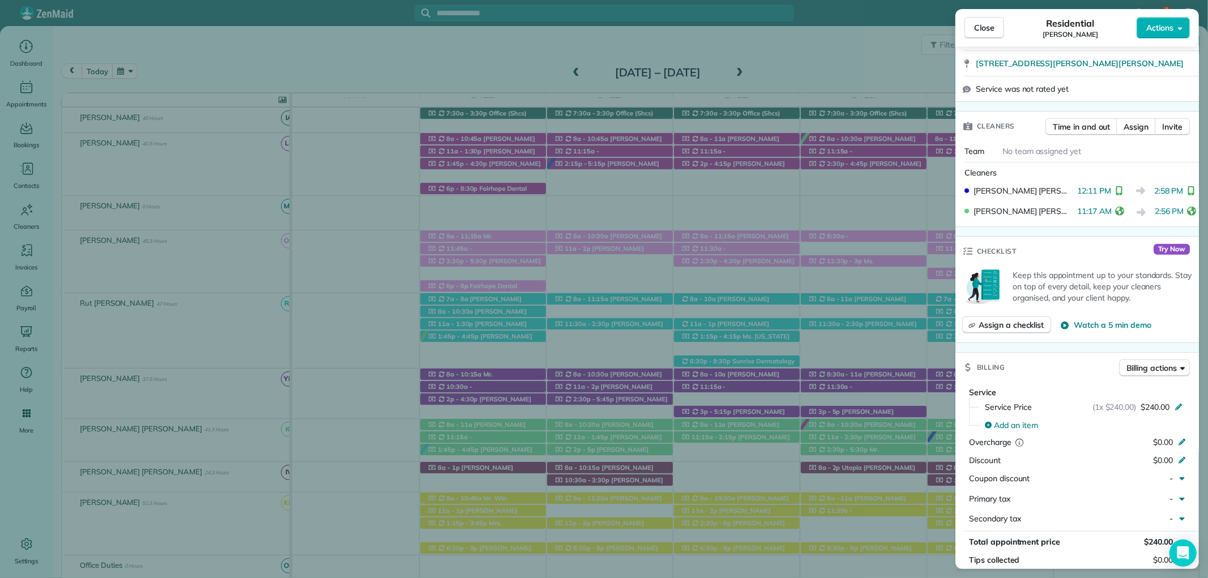
scroll to position [378, 0]
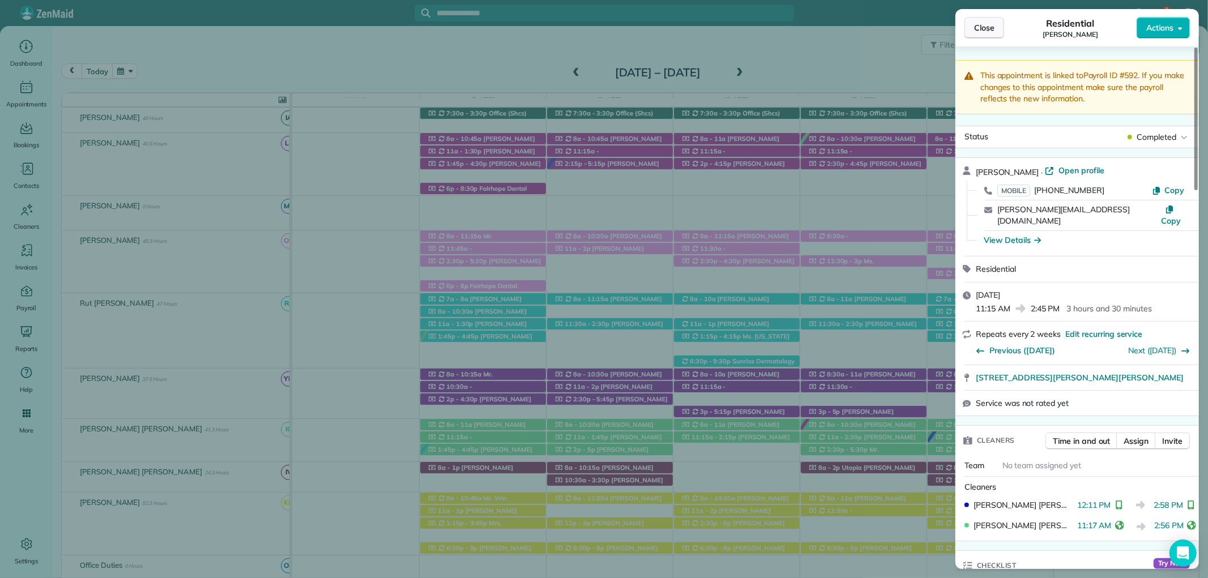
click at [990, 23] on span "Close" at bounding box center [984, 27] width 20 height 11
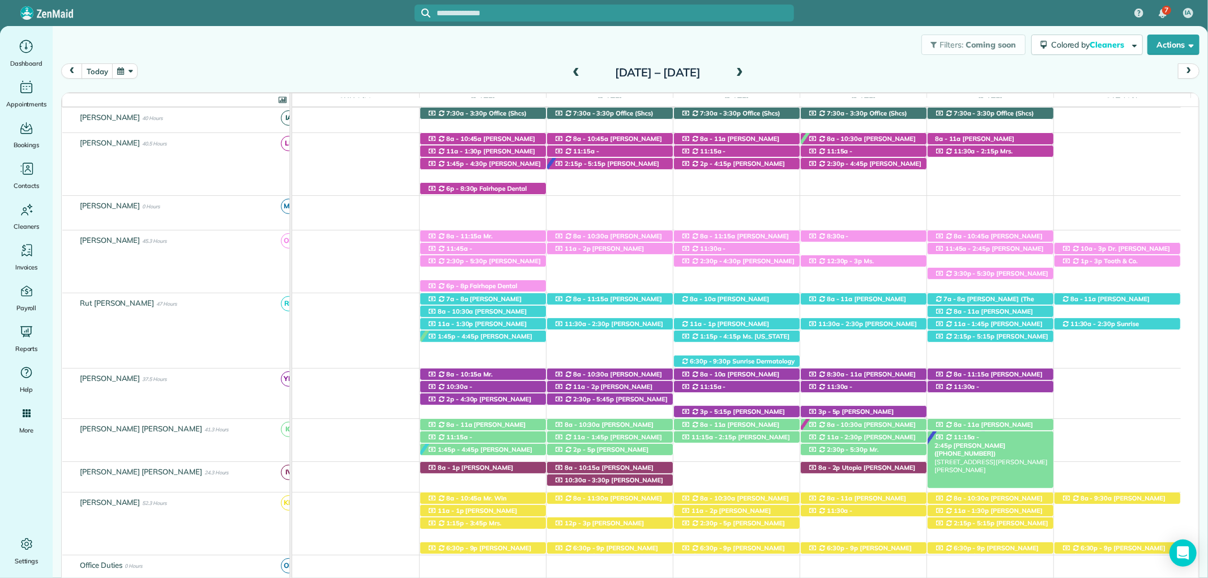
click at [1005, 442] on span "Elena McNeil (+16192272387)" at bounding box center [970, 450] width 71 height 16
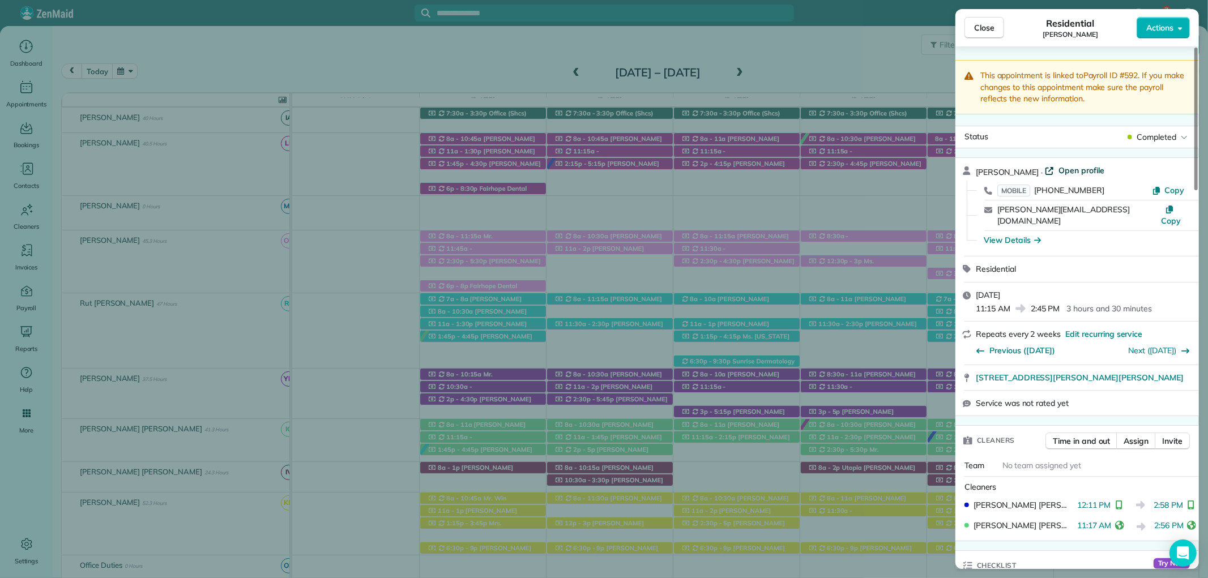
click at [1063, 172] on span "Open profile" at bounding box center [1082, 170] width 46 height 11
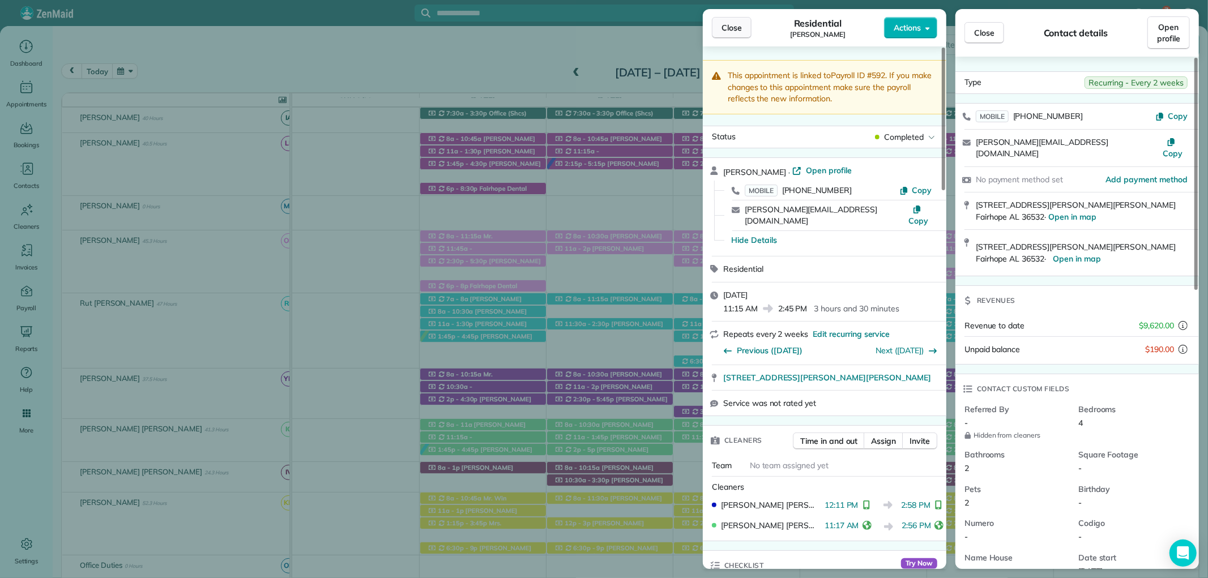
click at [717, 29] on button "Close" at bounding box center [732, 28] width 40 height 22
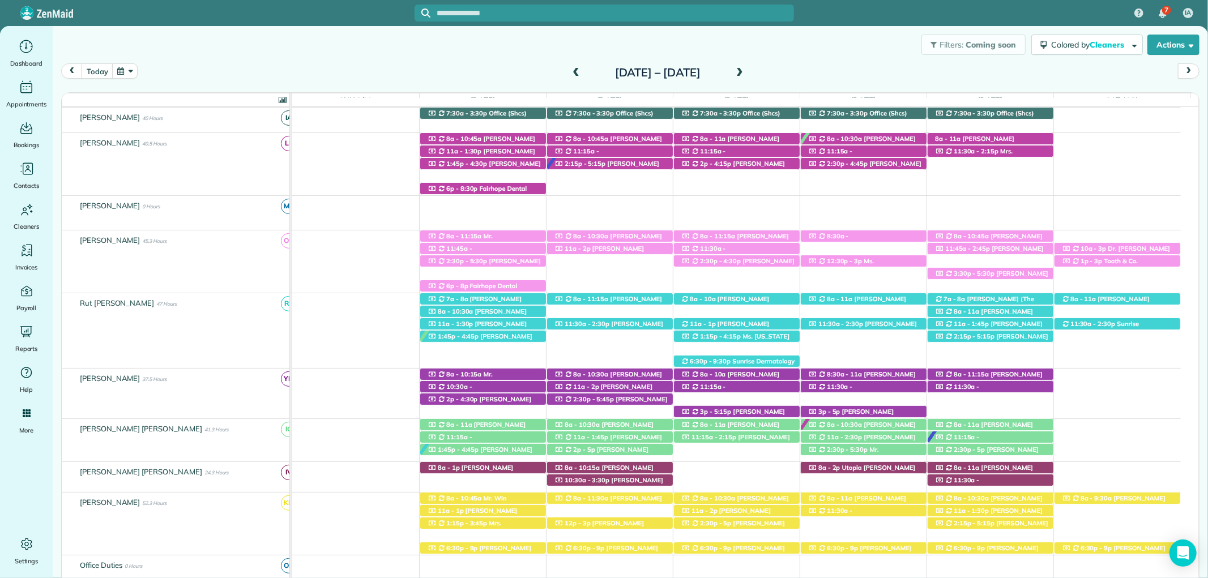
click at [746, 73] on span at bounding box center [740, 73] width 12 height 10
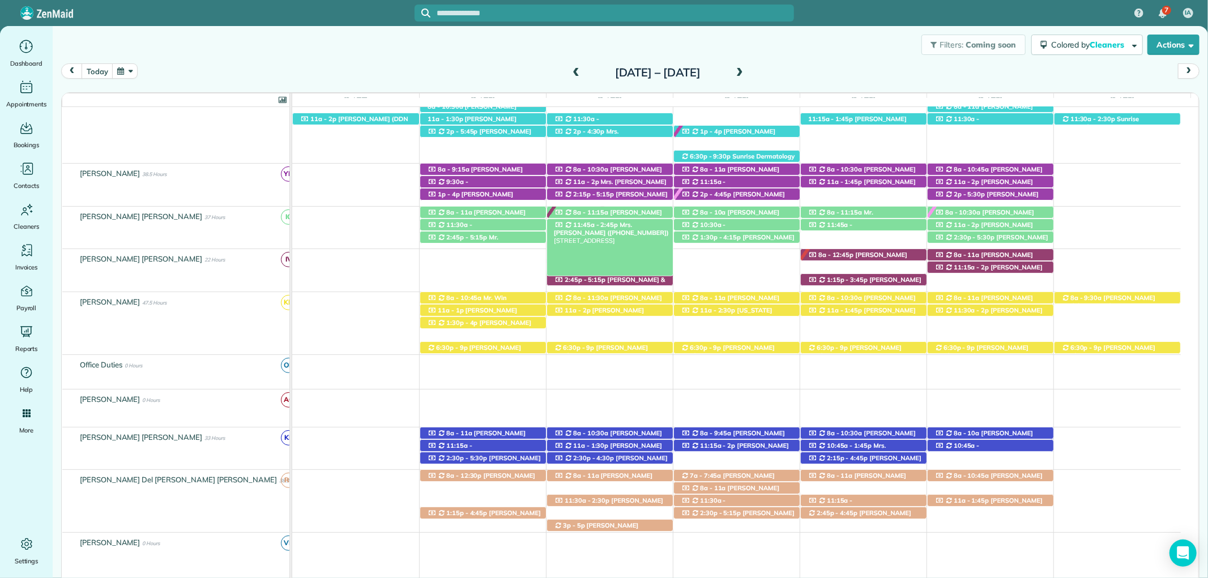
scroll to position [415, 0]
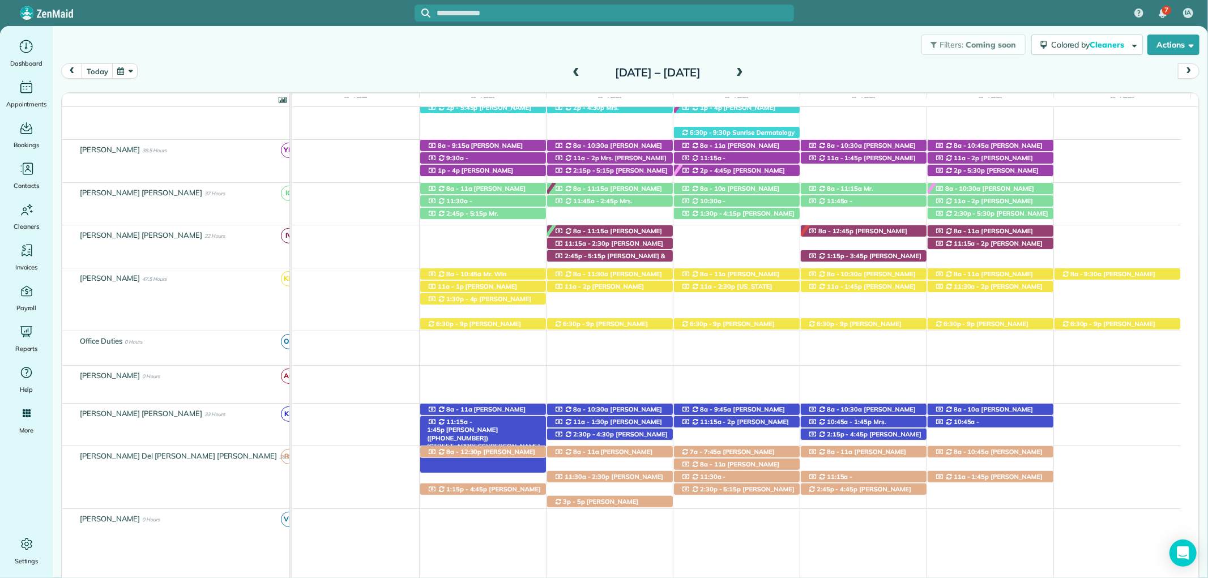
click at [450, 420] on span "11:15a - 1:45p" at bounding box center [449, 426] width 45 height 16
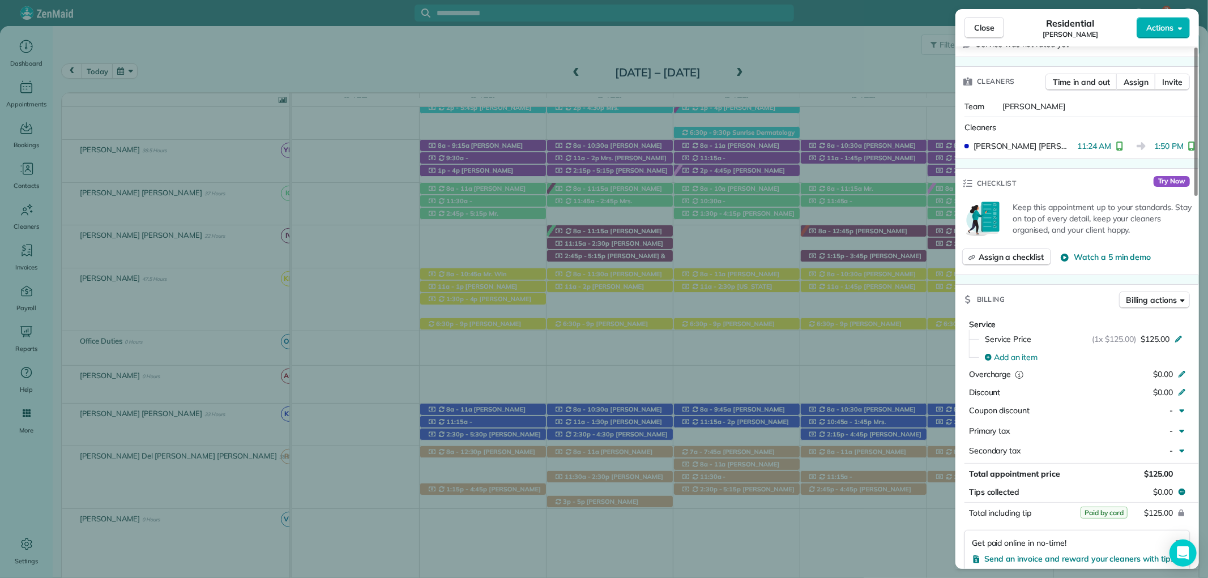
scroll to position [377, 0]
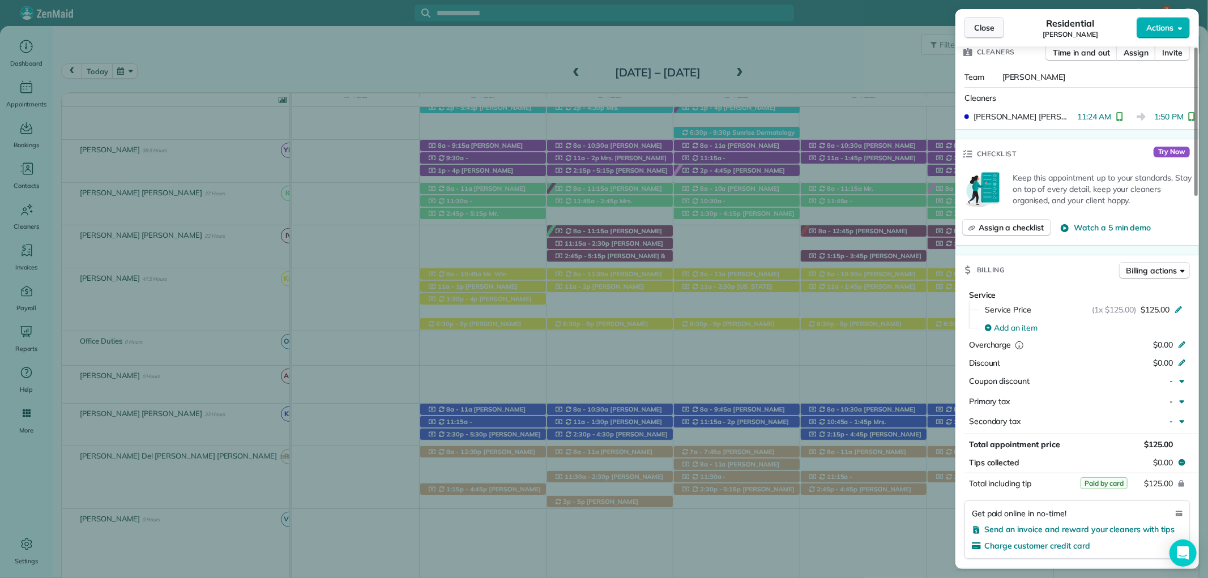
click at [991, 25] on span "Close" at bounding box center [984, 27] width 20 height 11
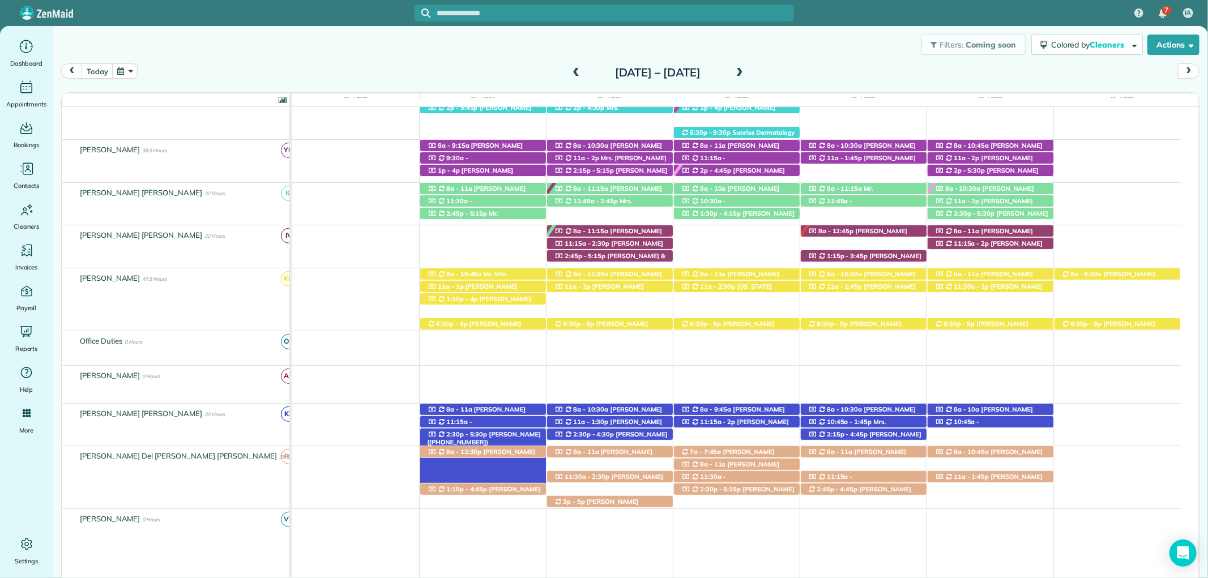
click at [491, 437] on span "Rose Unger (+12514233638)" at bounding box center [484, 439] width 114 height 16
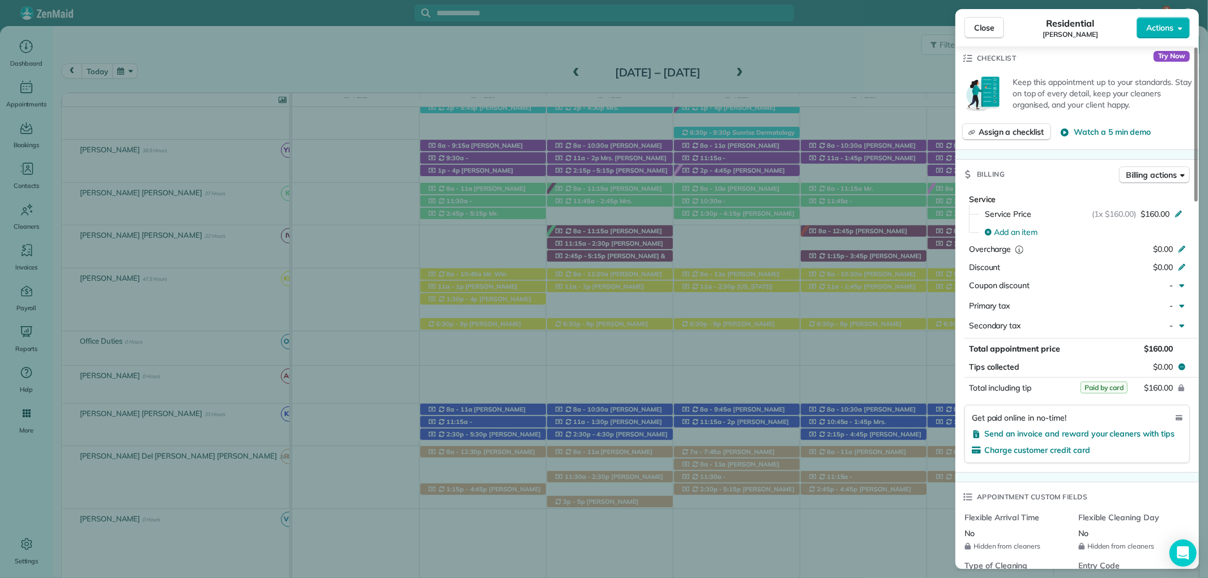
scroll to position [484, 0]
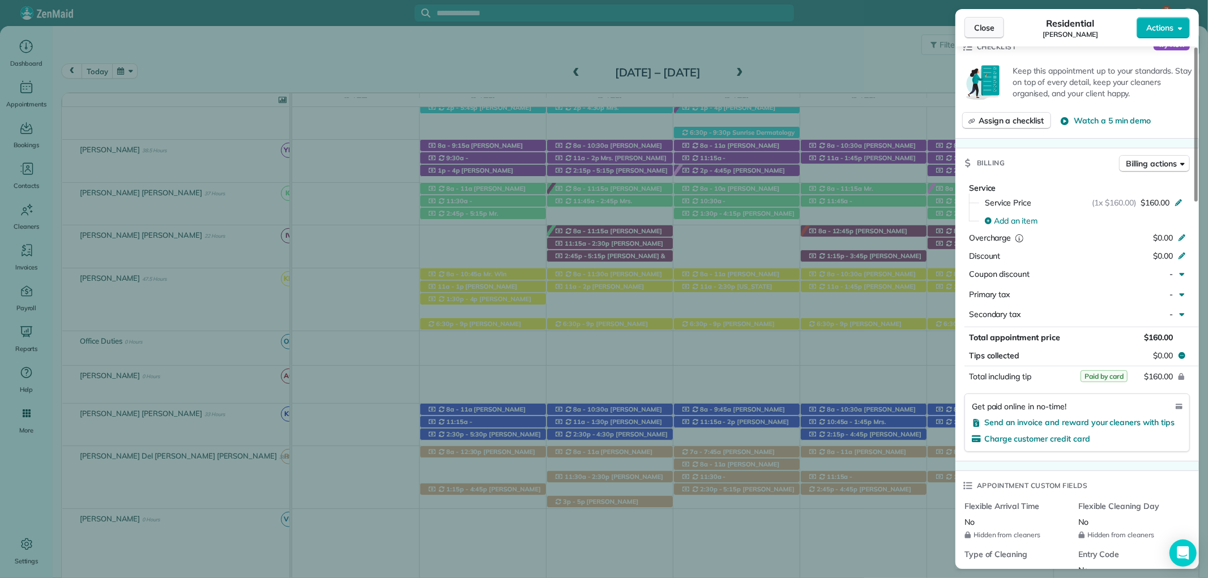
click at [986, 25] on span "Close" at bounding box center [984, 27] width 20 height 11
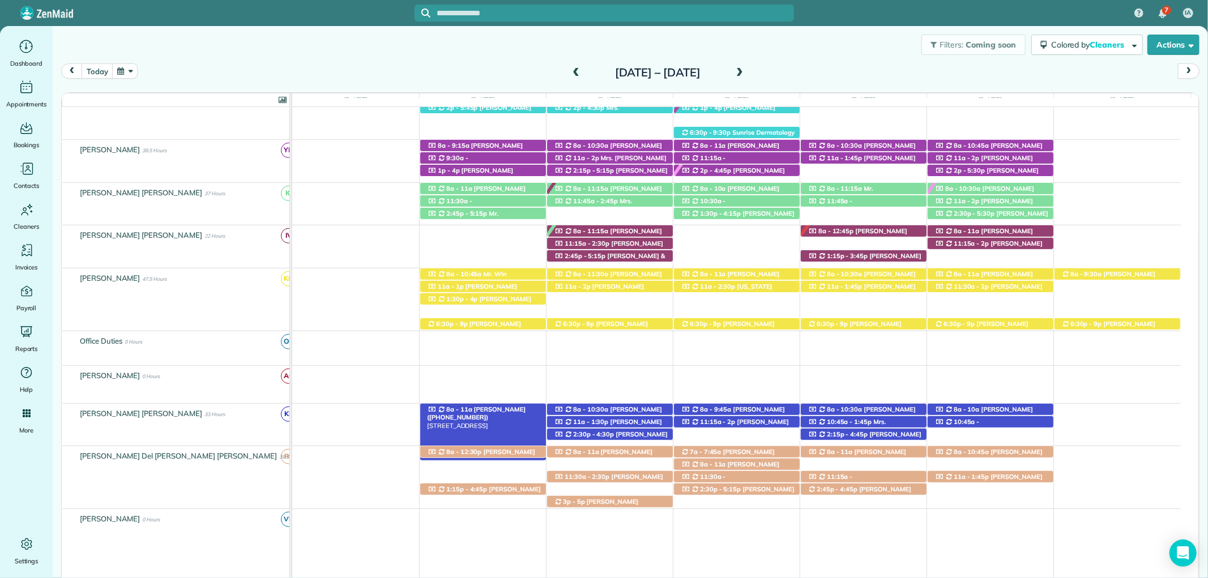
click at [505, 414] on span "Chris Altermatt (+17703632196)" at bounding box center [476, 414] width 99 height 16
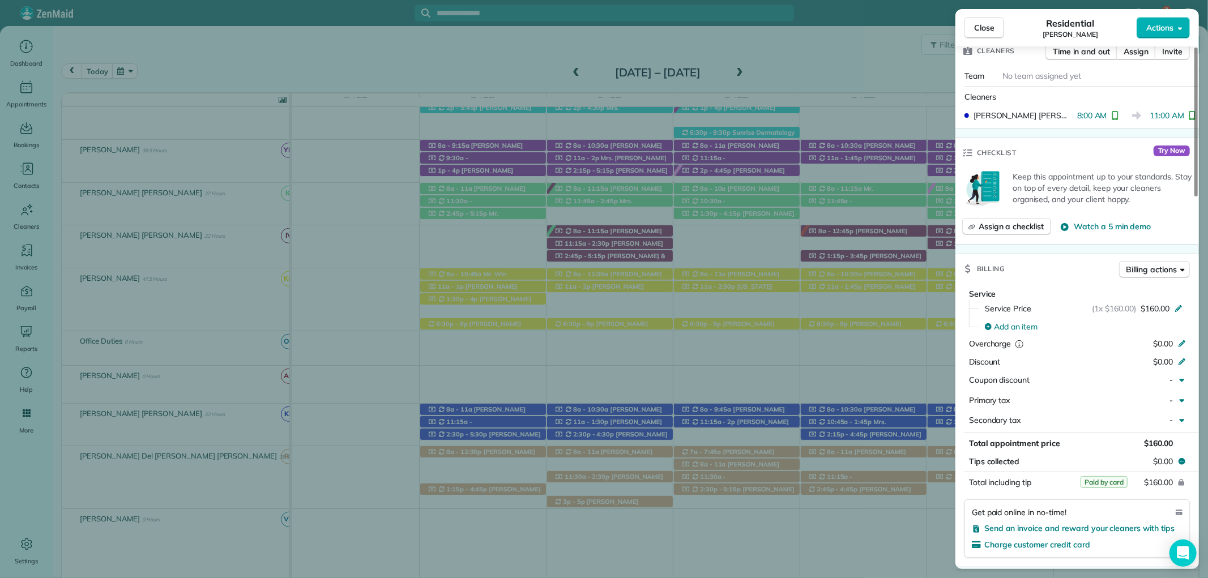
drag, startPoint x: 982, startPoint y: 21, endPoint x: 823, endPoint y: 218, distance: 252.9
click at [983, 21] on button "Close" at bounding box center [985, 28] width 40 height 22
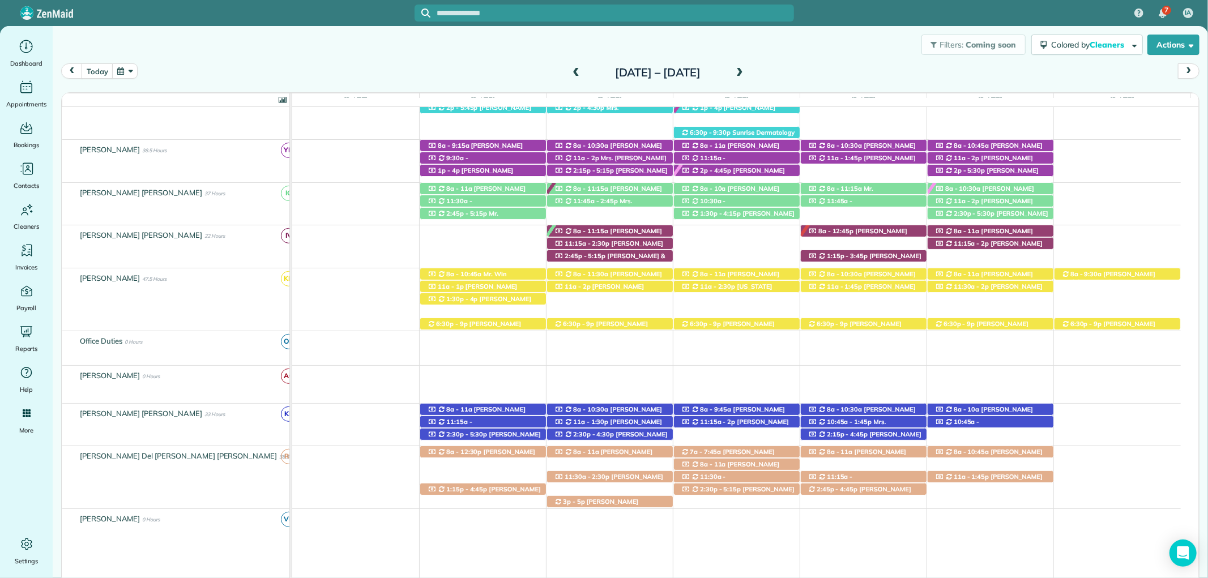
click at [486, 426] on span "Mrs. Janet Langley (+12514238195)" at bounding box center [462, 434] width 71 height 16
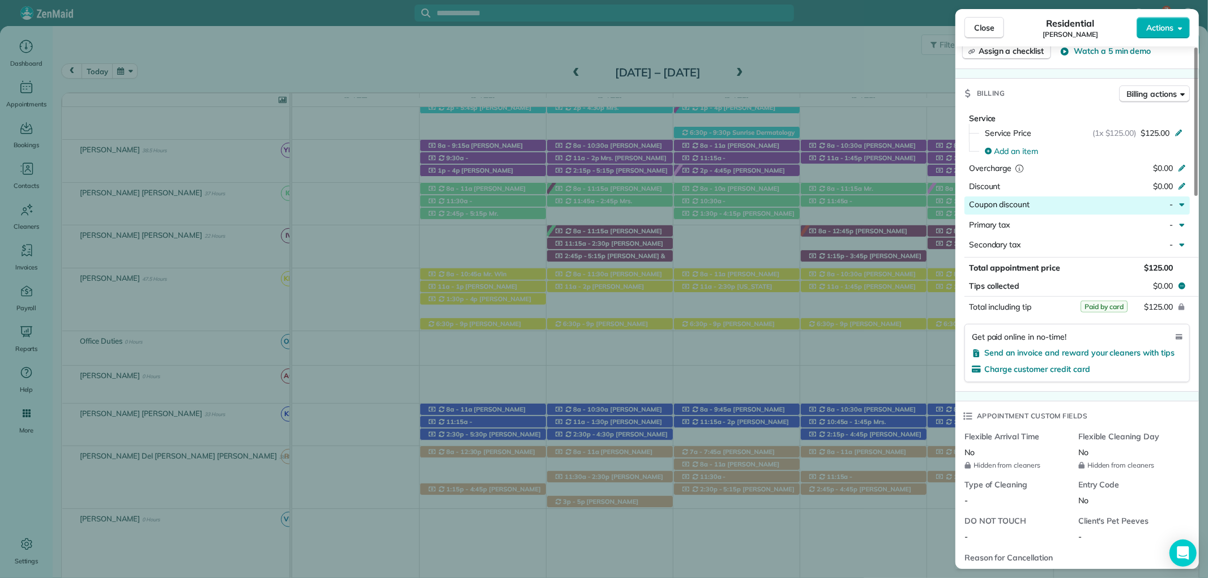
scroll to position [566, 0]
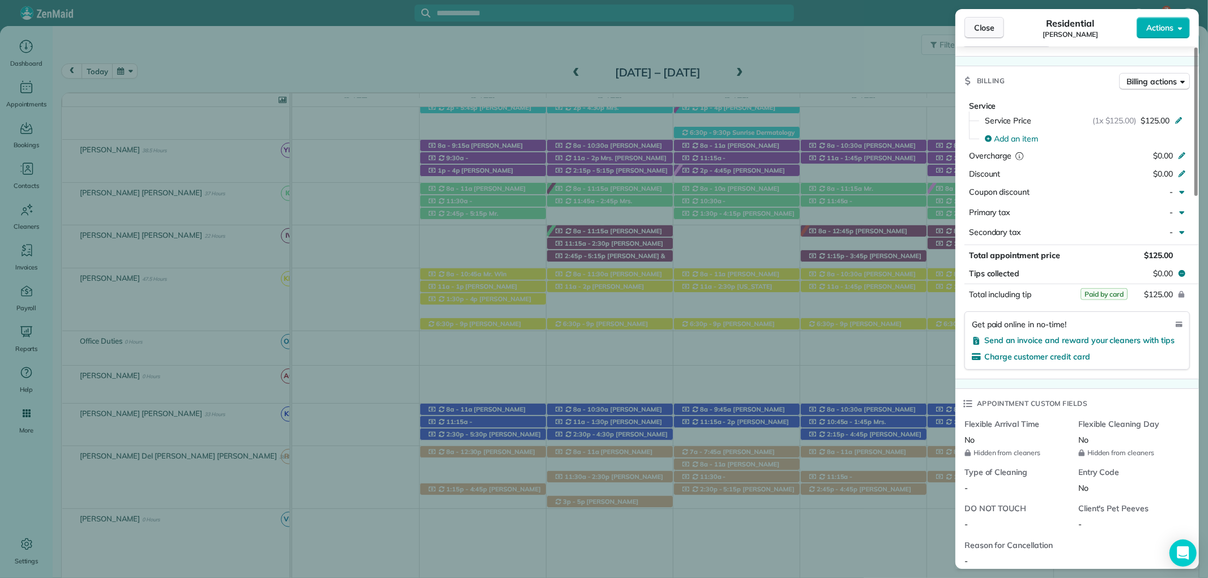
click at [994, 34] on button "Close" at bounding box center [985, 28] width 40 height 22
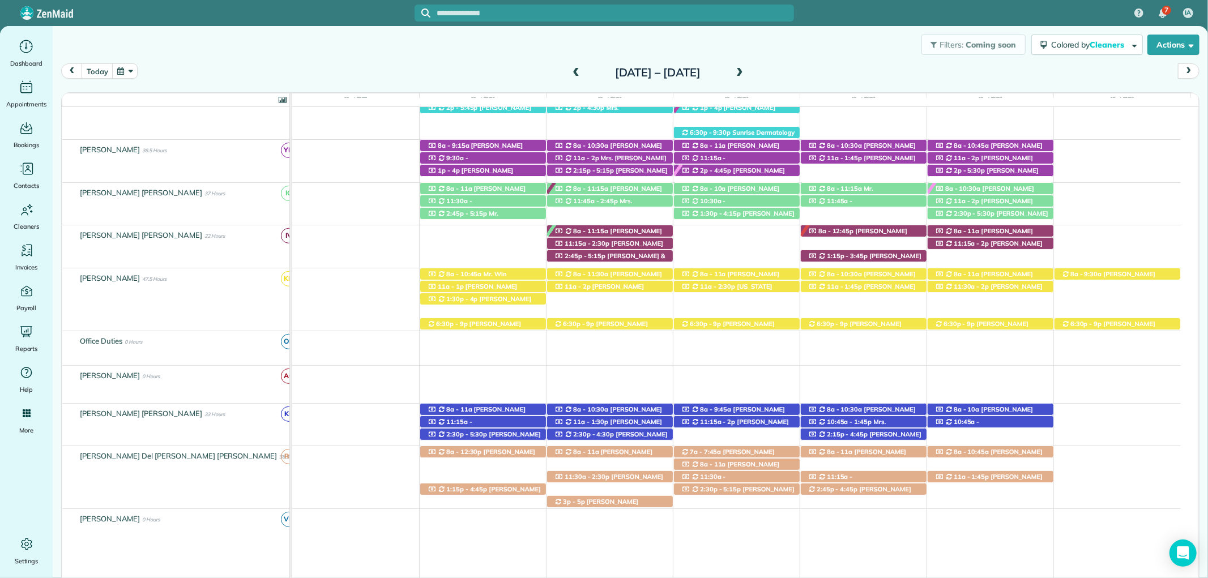
click at [505, 433] on span "Rose Unger (+12514233638)" at bounding box center [484, 439] width 114 height 16
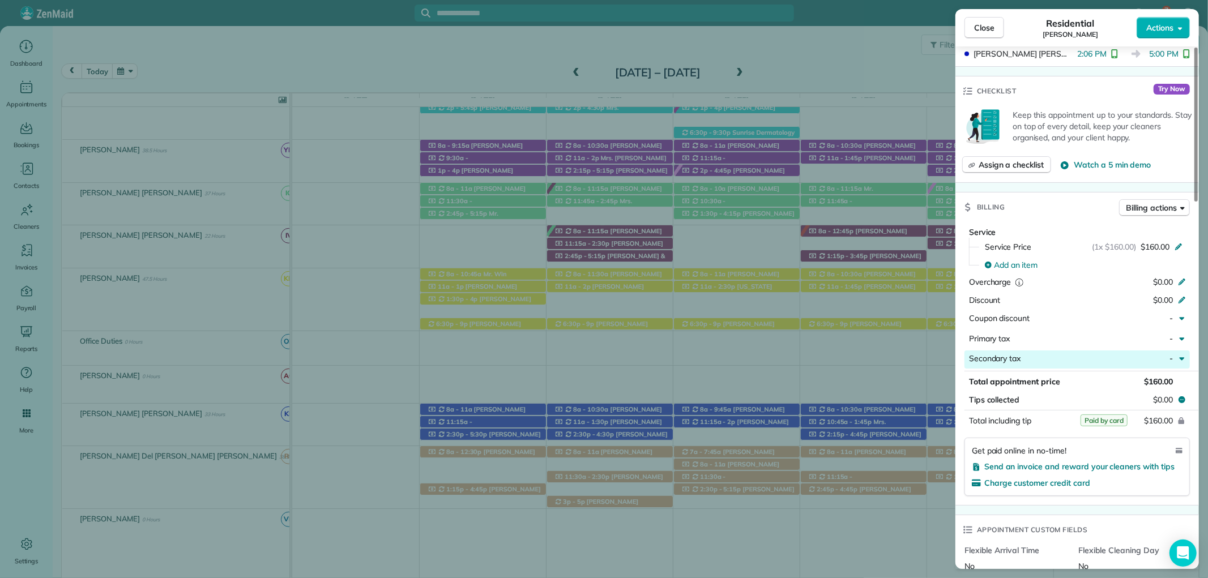
scroll to position [566, 0]
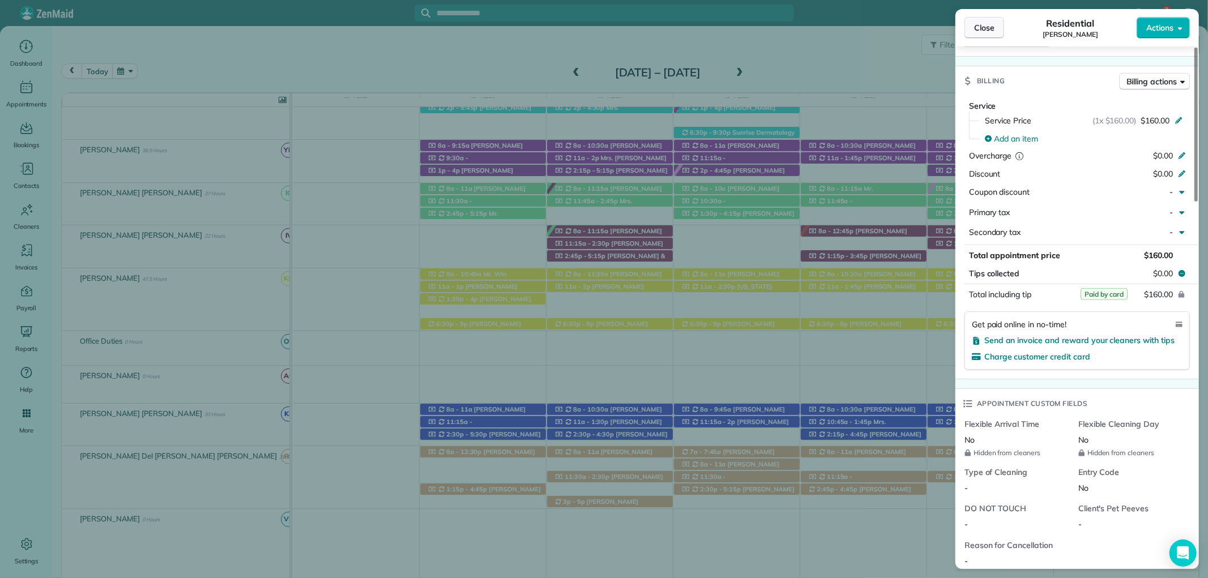
click at [968, 27] on button "Close" at bounding box center [985, 28] width 40 height 22
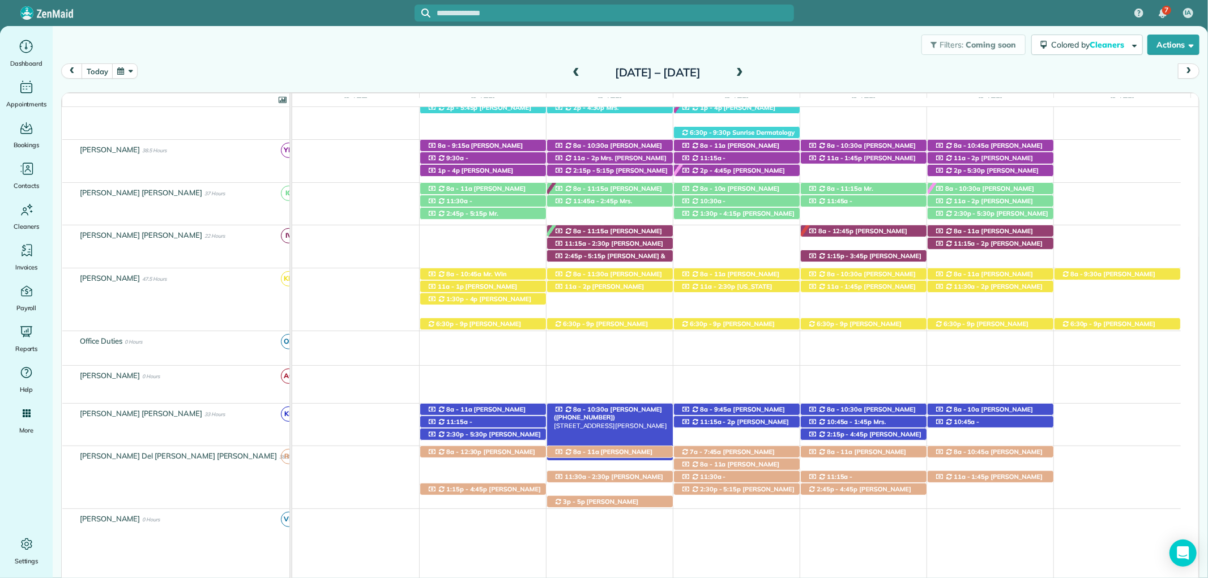
click at [601, 410] on span "8a - 10:30a" at bounding box center [591, 410] width 37 height 8
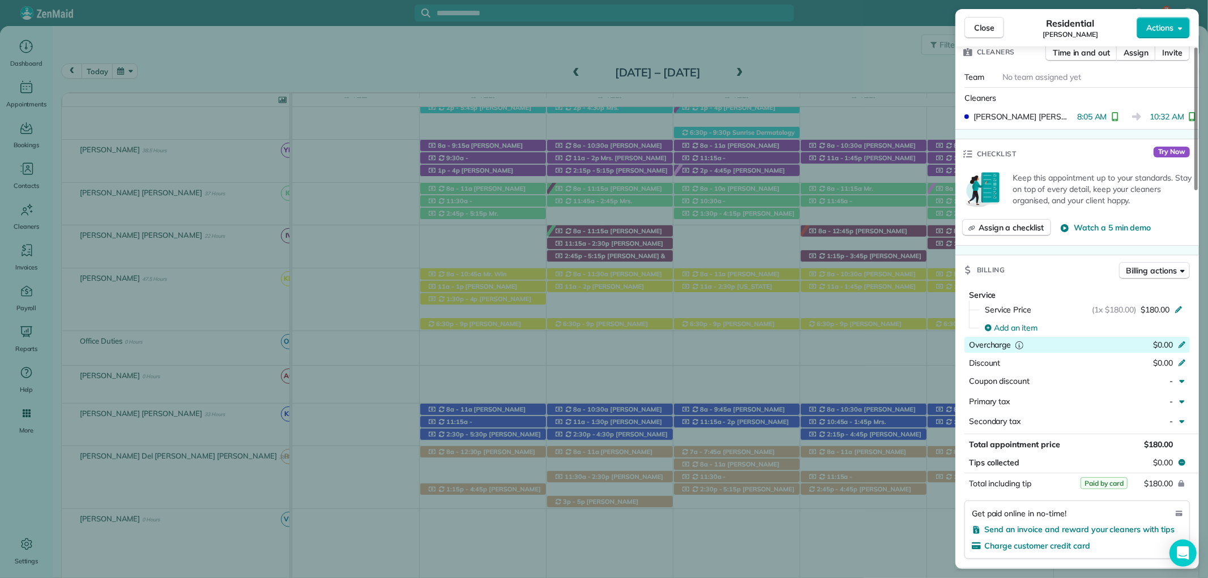
scroll to position [440, 0]
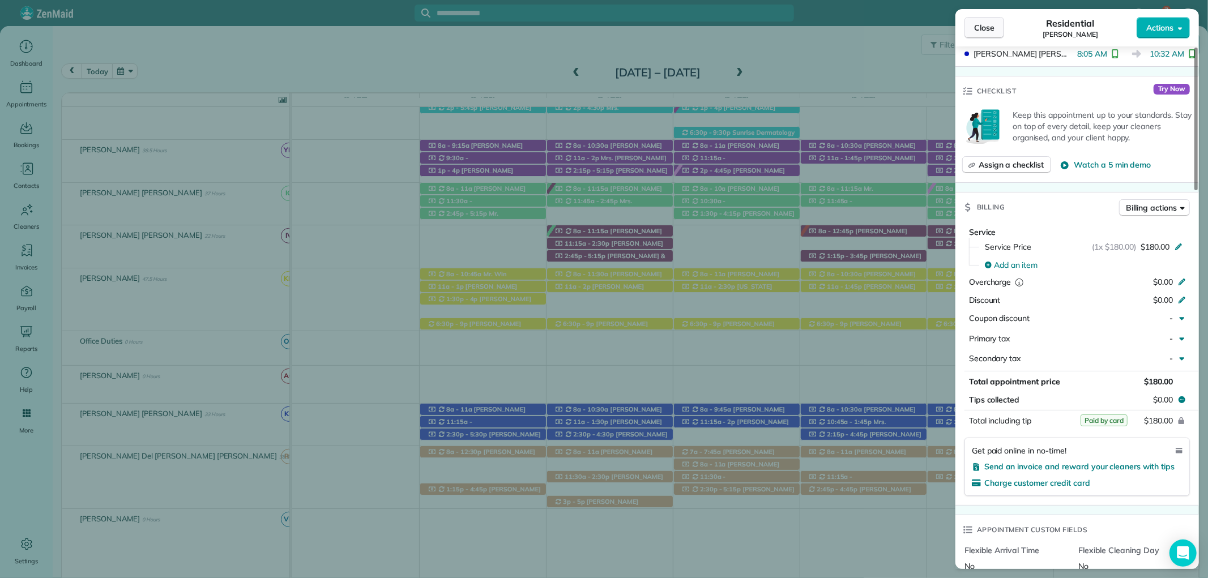
click at [973, 24] on button "Close" at bounding box center [985, 28] width 40 height 22
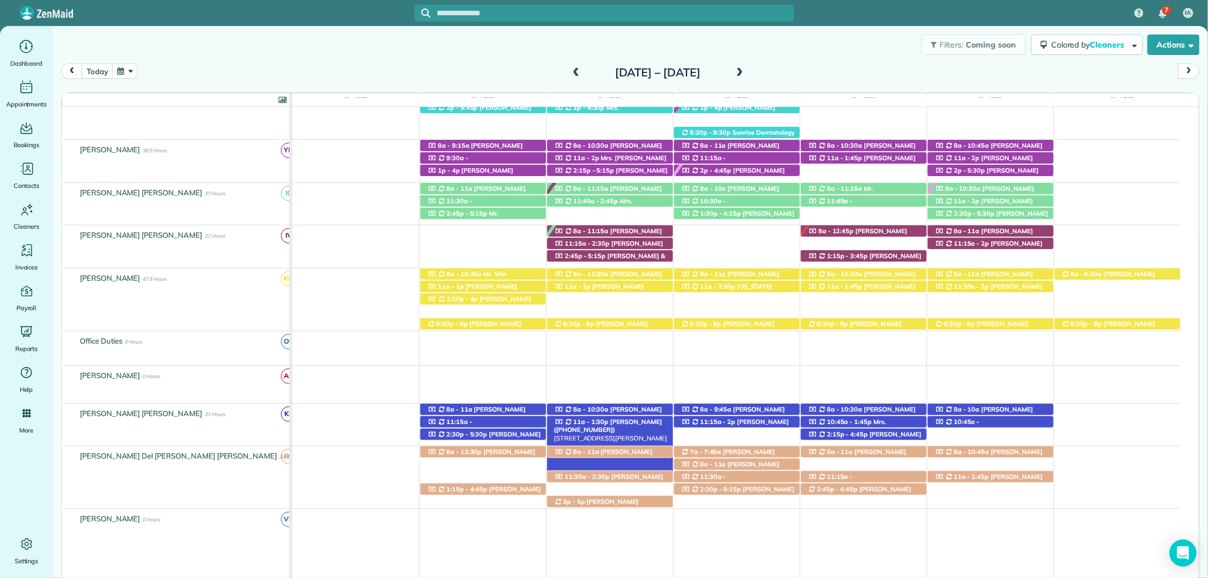
click at [632, 424] on span "Lisa Bailey (+12052752368)" at bounding box center [608, 426] width 108 height 16
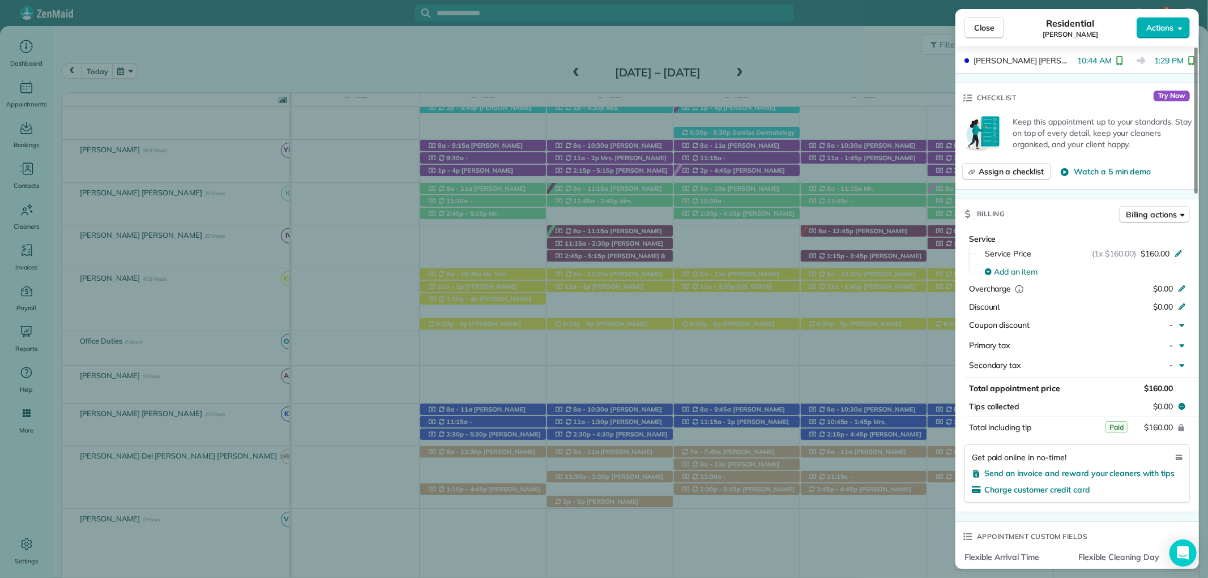
scroll to position [440, 0]
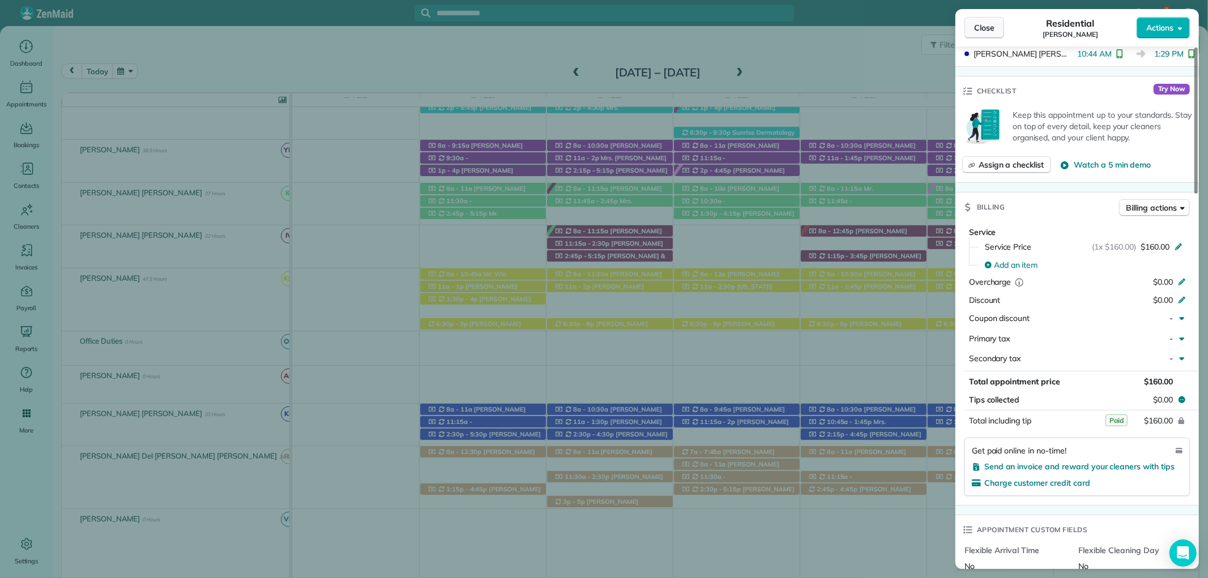
click at [988, 32] on span "Close" at bounding box center [984, 27] width 20 height 11
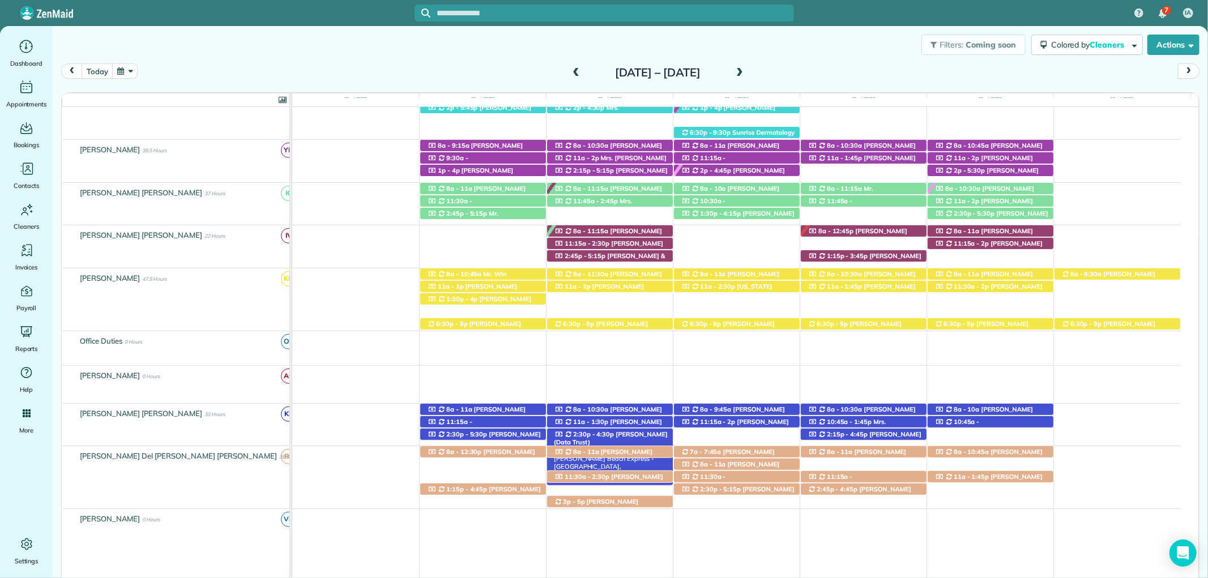
click at [649, 436] on span "Dan Nicholson (Data Trust) (+12513706685)" at bounding box center [611, 443] width 114 height 24
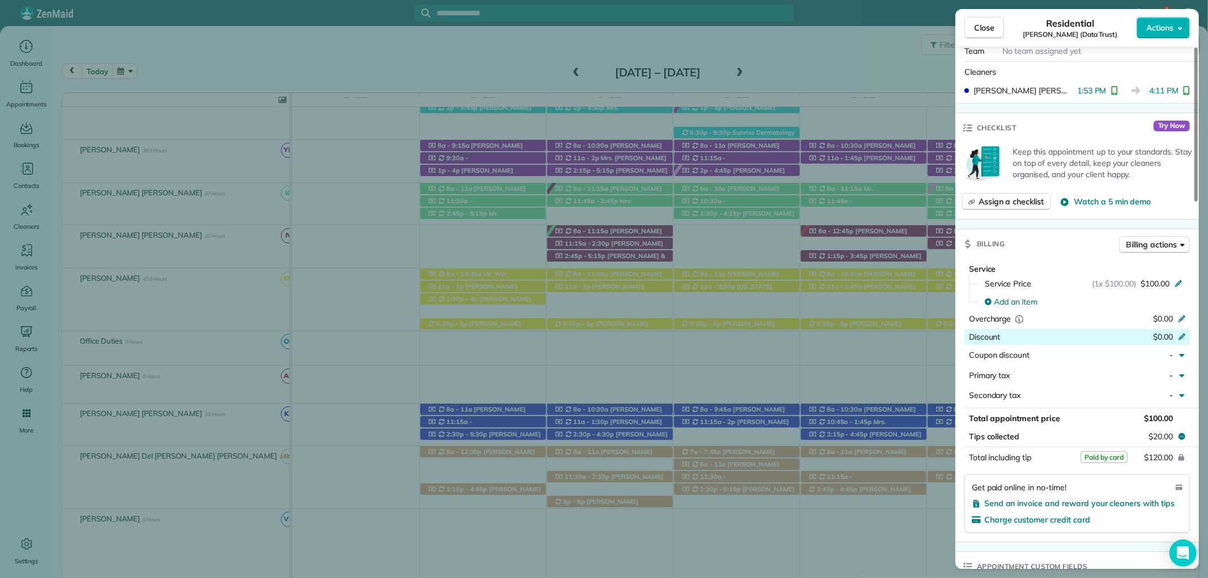
scroll to position [440, 0]
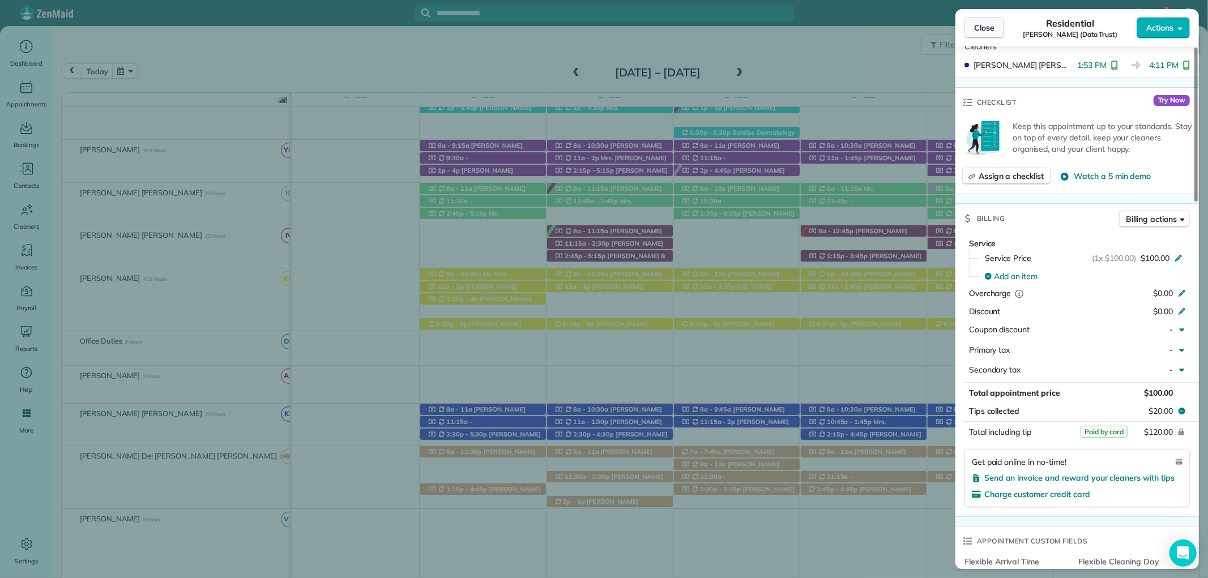
click at [992, 28] on span "Close" at bounding box center [984, 27] width 20 height 11
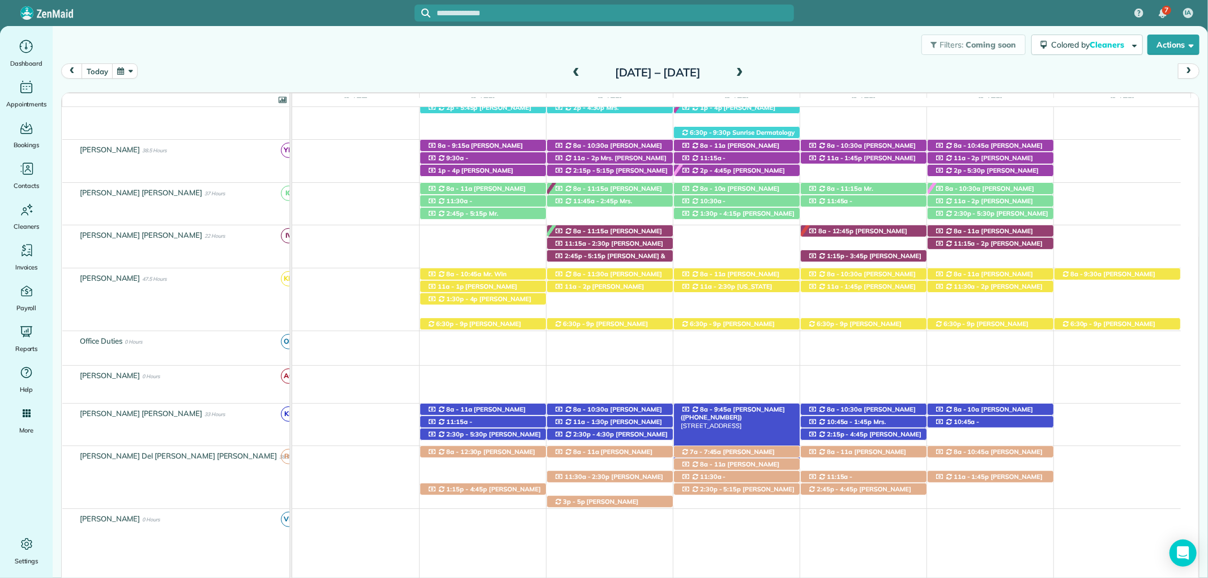
click at [746, 408] on span "DeLane Coggins (+14252812136)" at bounding box center [733, 414] width 104 height 16
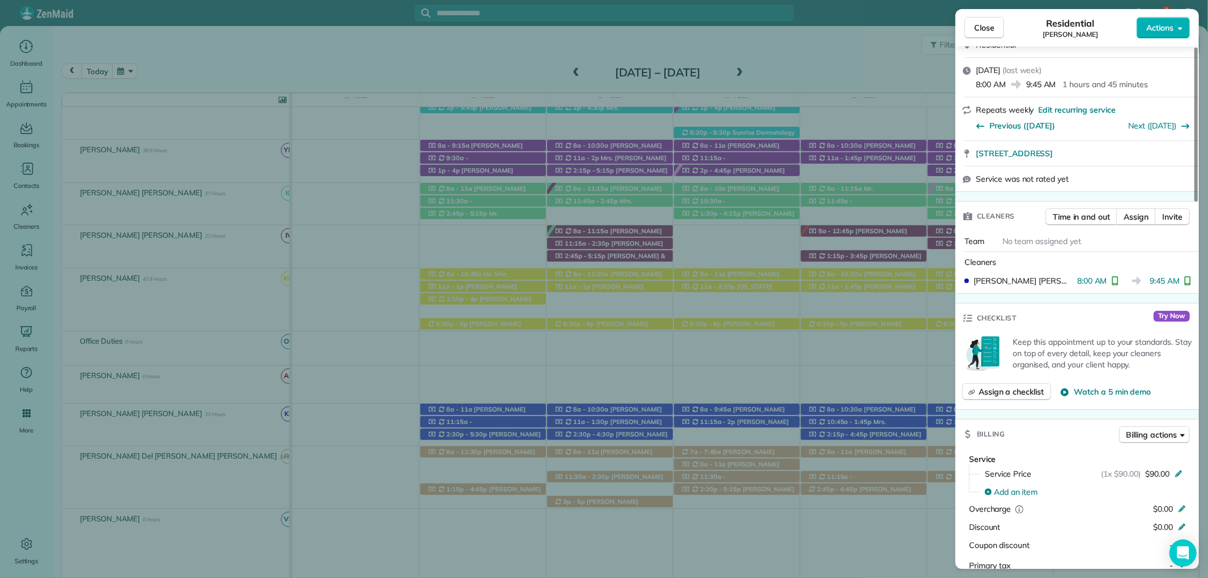
scroll to position [378, 0]
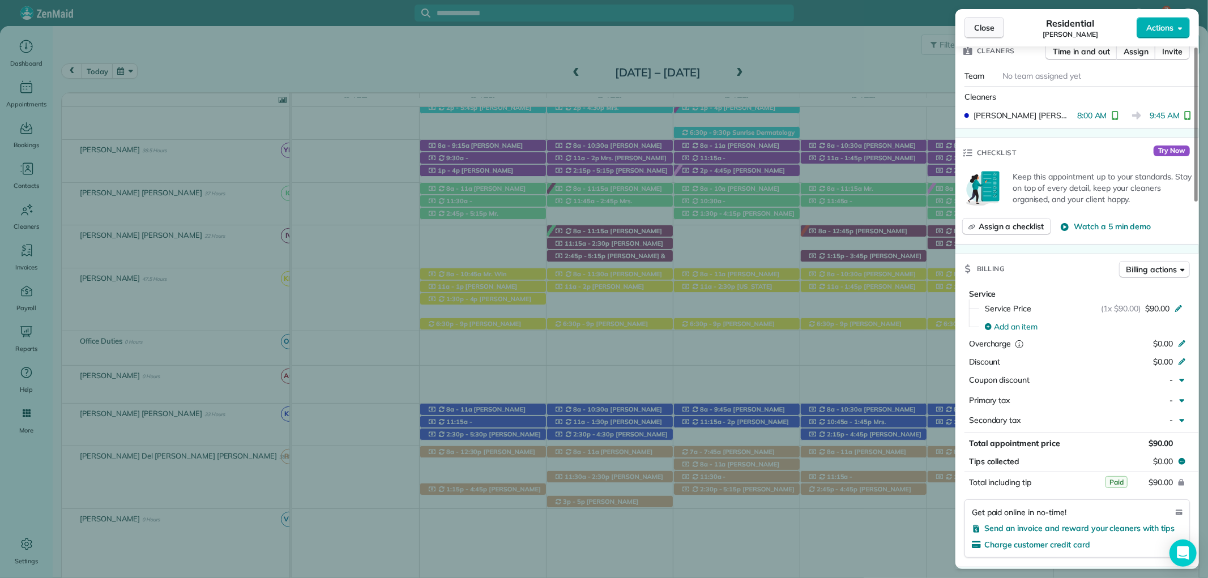
click at [993, 25] on span "Close" at bounding box center [984, 27] width 20 height 11
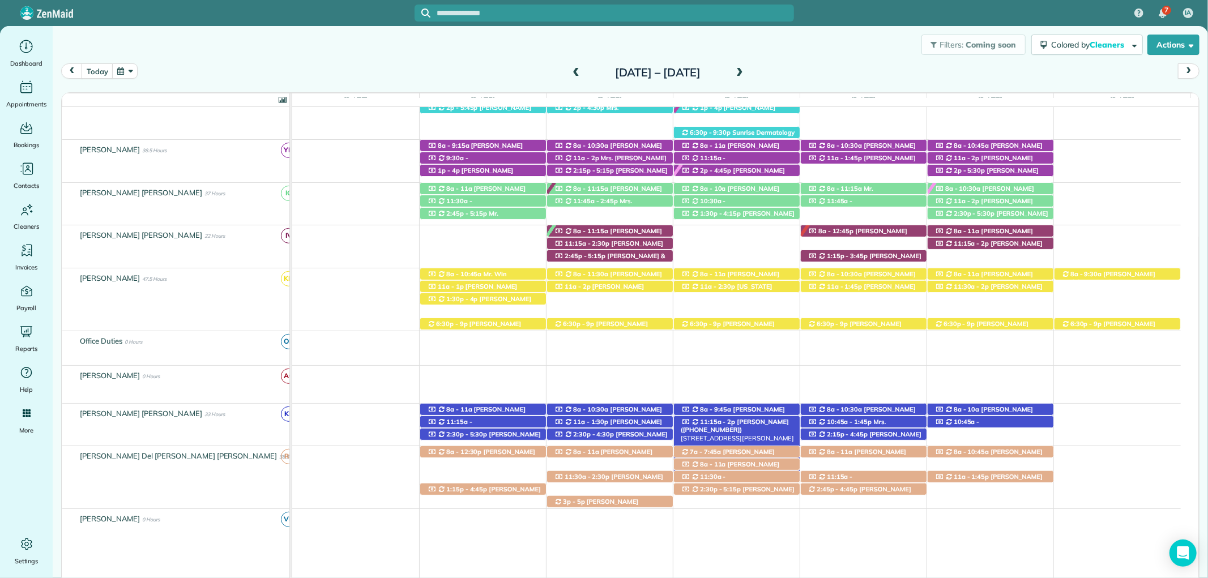
click at [740, 421] on span "Daniel Calametti (+12516569074)" at bounding box center [735, 426] width 108 height 16
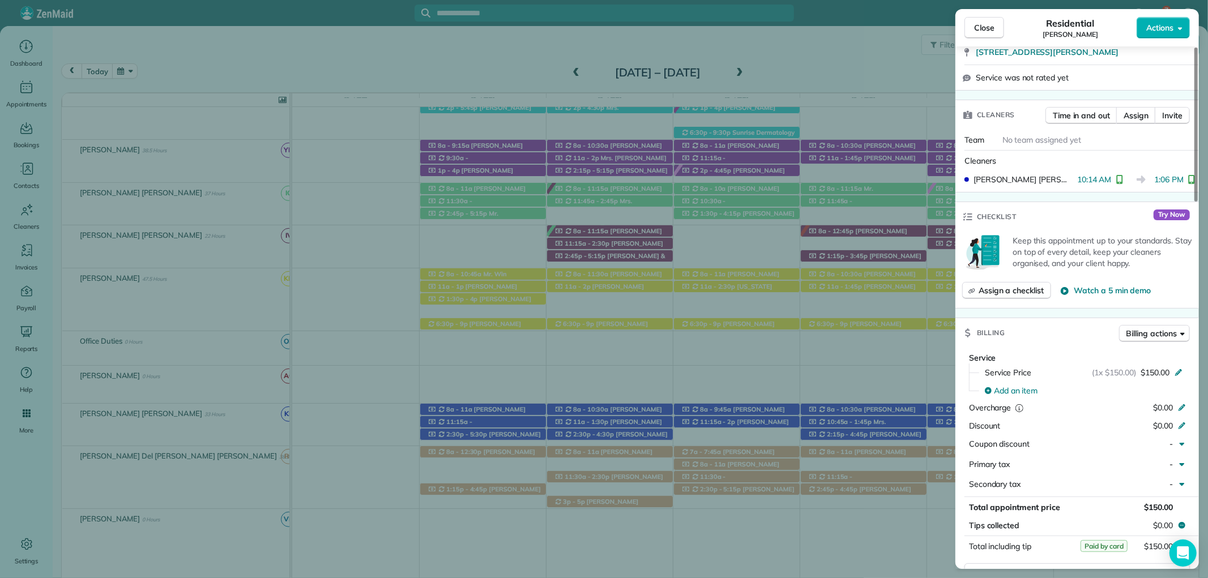
scroll to position [440, 0]
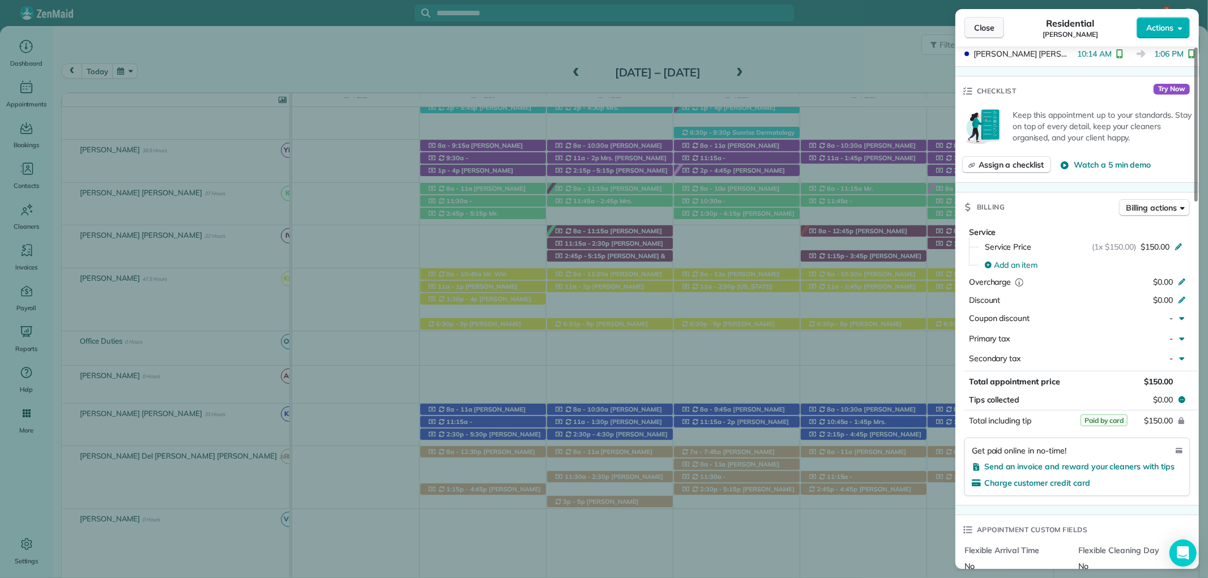
click at [976, 35] on button "Close" at bounding box center [985, 28] width 40 height 22
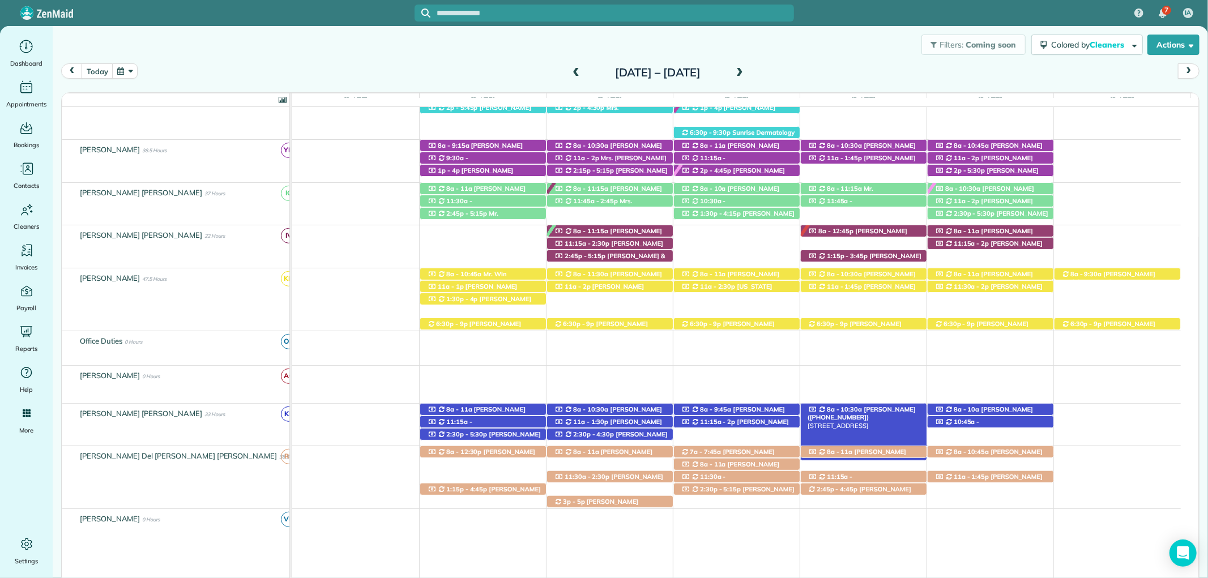
click at [833, 412] on span "8a - 10:30a" at bounding box center [844, 410] width 37 height 8
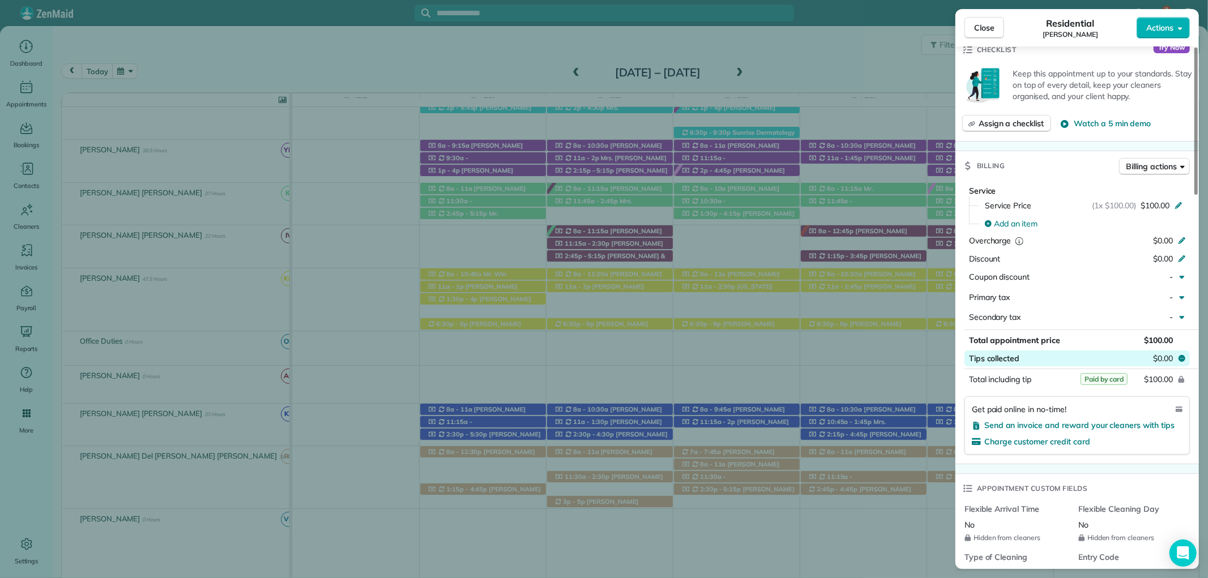
scroll to position [503, 0]
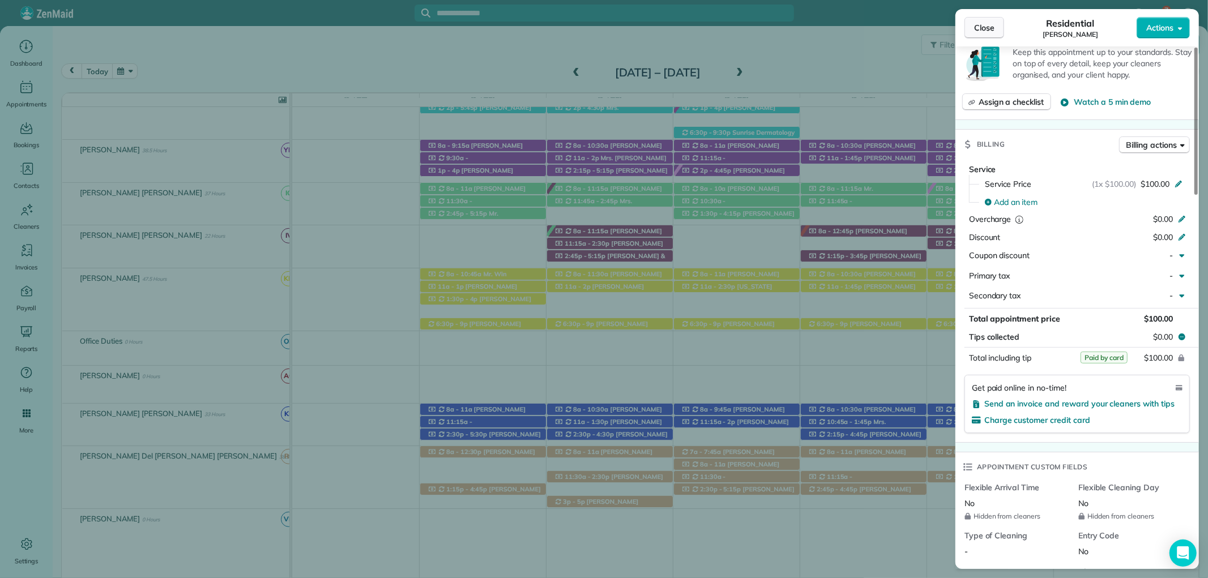
click at [984, 24] on span "Close" at bounding box center [984, 27] width 20 height 11
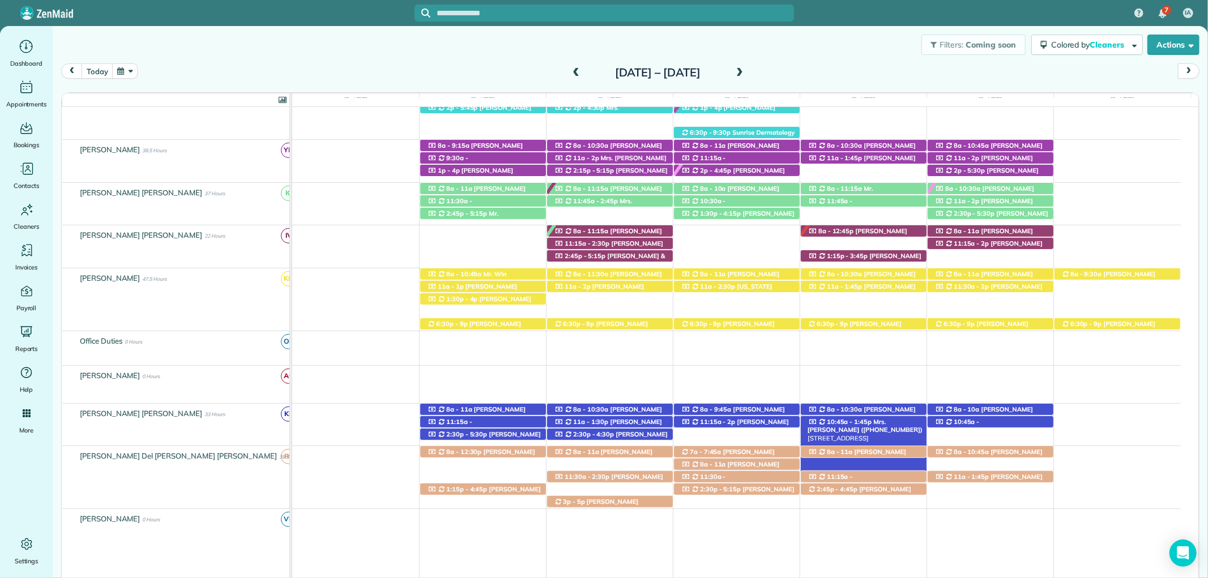
click at [901, 421] on span "Mrs. Kristine Smith (+12516044540)" at bounding box center [866, 426] width 116 height 16
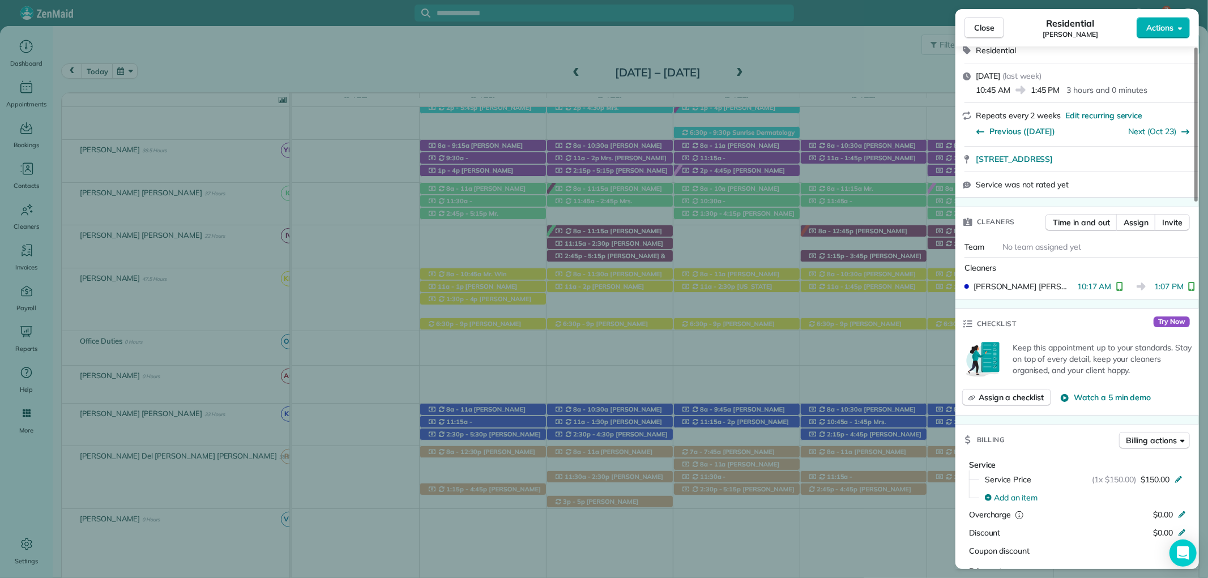
scroll to position [333, 0]
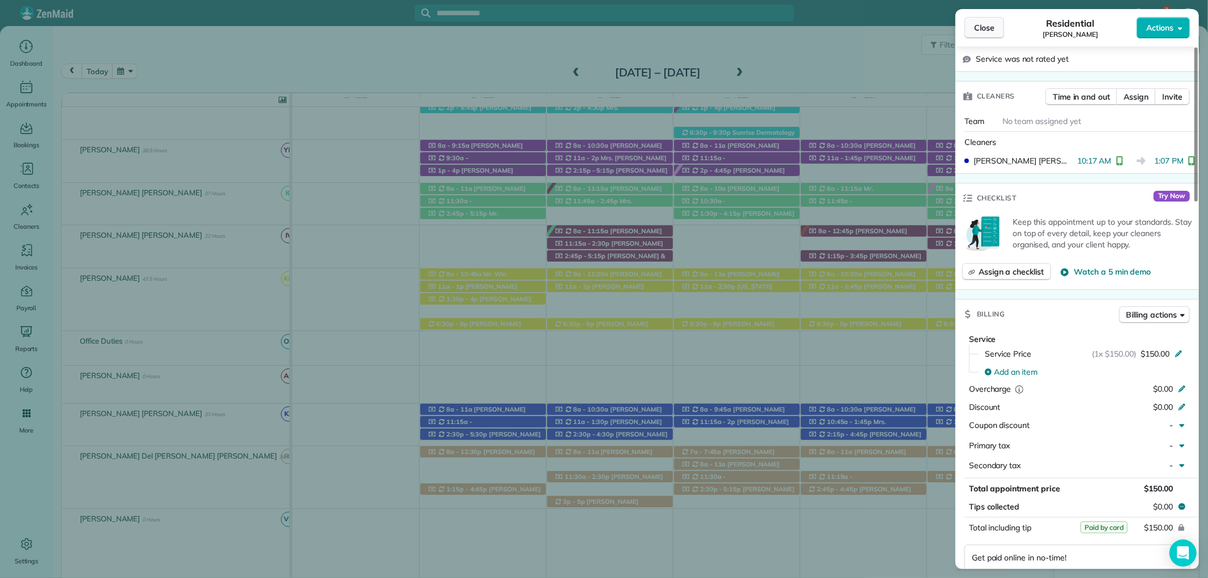
click at [998, 20] on button "Close" at bounding box center [985, 28] width 40 height 22
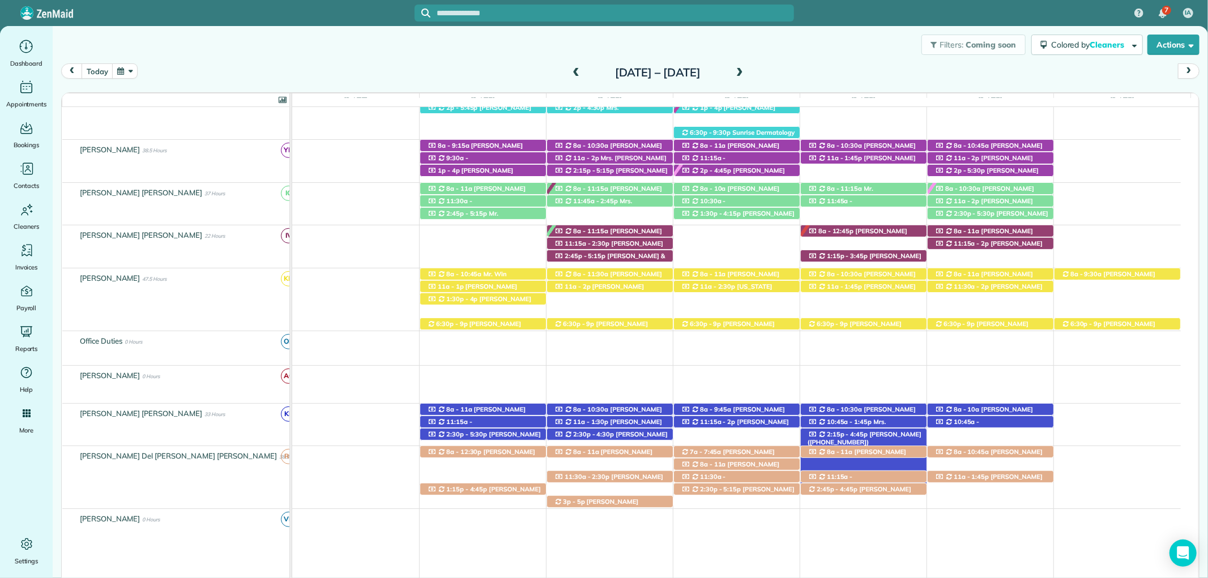
click at [903, 437] on div "2:15p - 4:45p Bob Grogan (+12565911504) 364 Azalea Street - Fairhope, AL, 36532" at bounding box center [864, 435] width 126 height 12
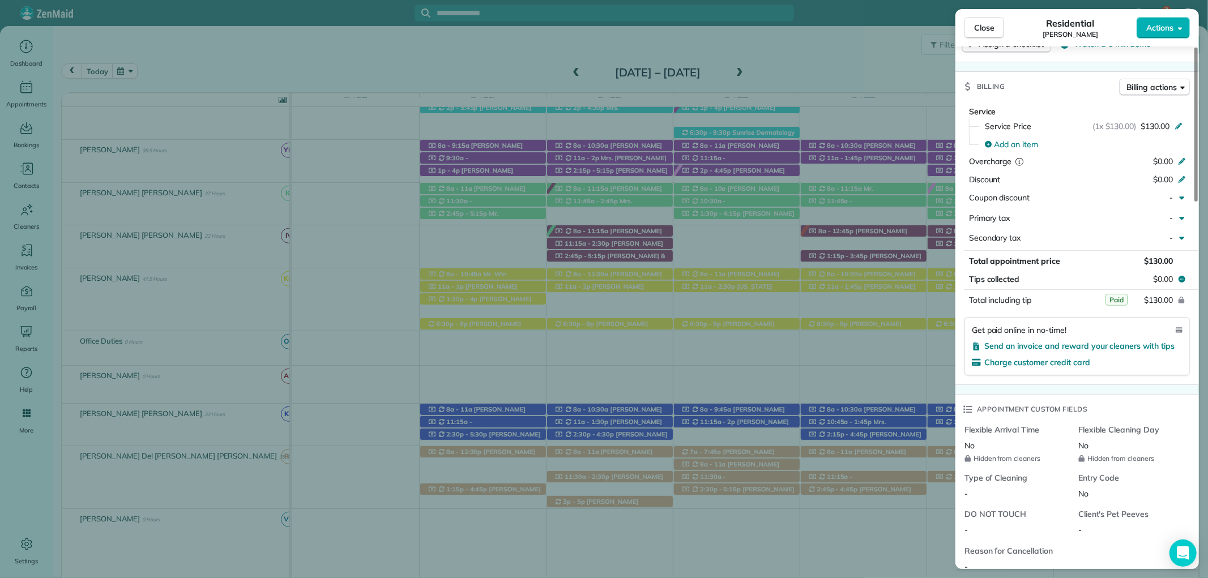
scroll to position [566, 0]
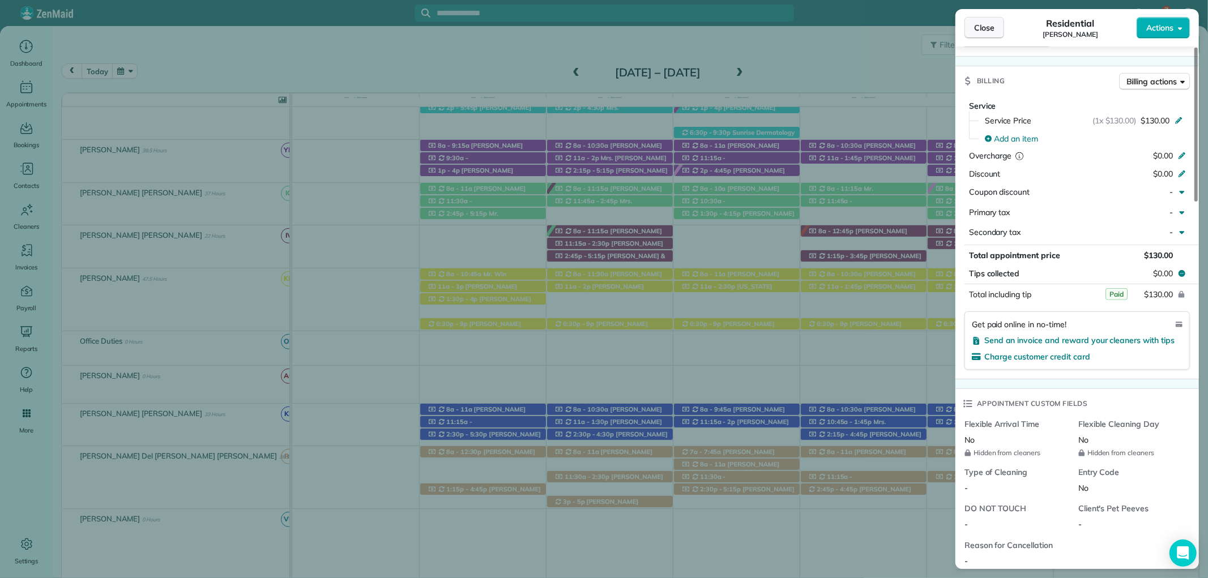
click at [971, 29] on button "Close" at bounding box center [985, 28] width 40 height 22
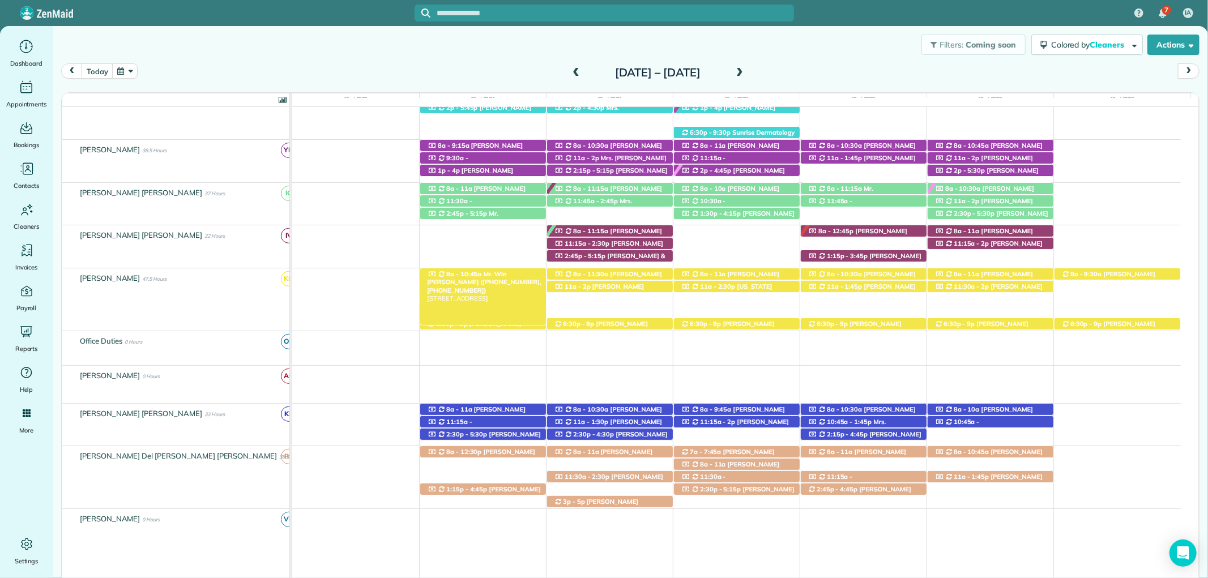
click at [512, 275] on span "Mr. Win Thurber (+12512986196, +12513916159)" at bounding box center [484, 282] width 114 height 24
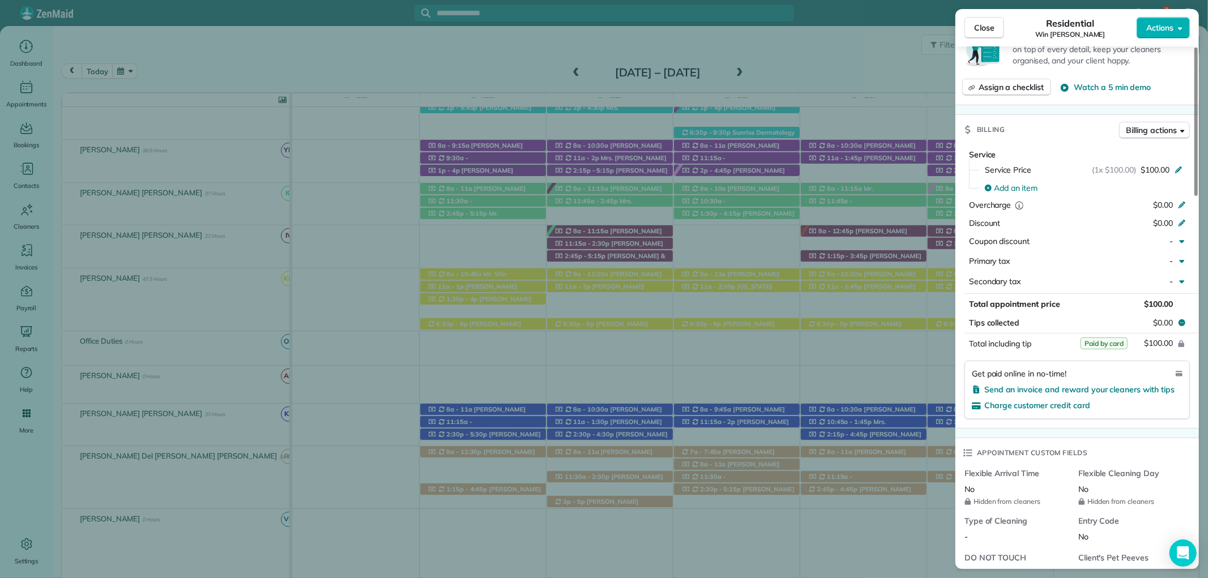
scroll to position [566, 0]
click at [992, 37] on button "Close" at bounding box center [985, 28] width 40 height 22
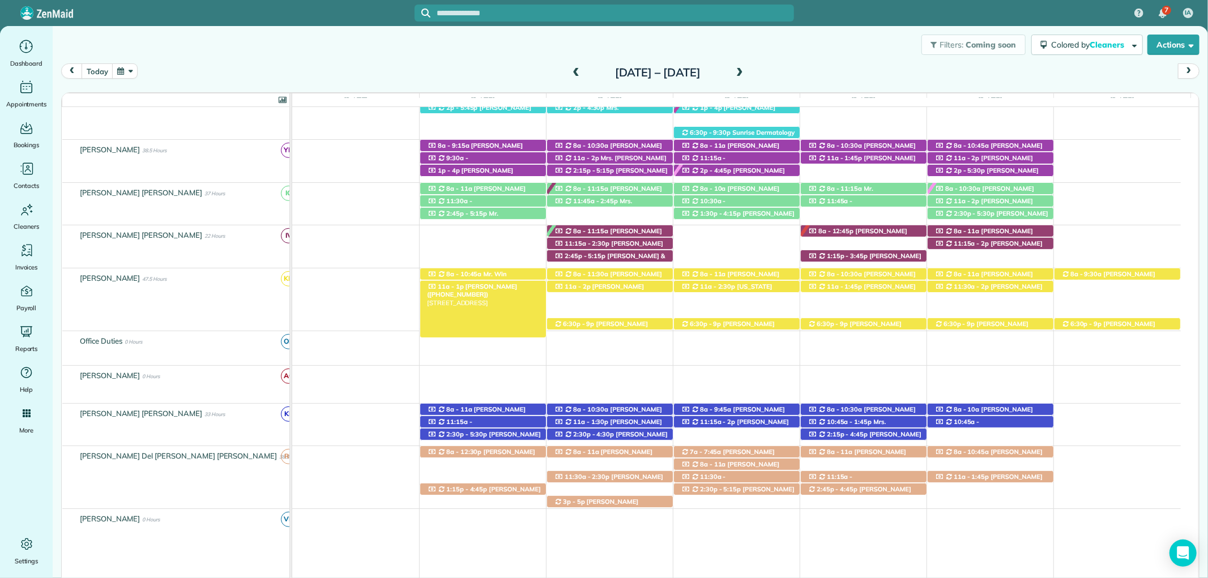
click at [524, 291] on div "11a - 1p Jason Thomas (+12517515669) 21463 Plainview Drive - Fairhope, AL, 36532" at bounding box center [483, 287] width 126 height 12
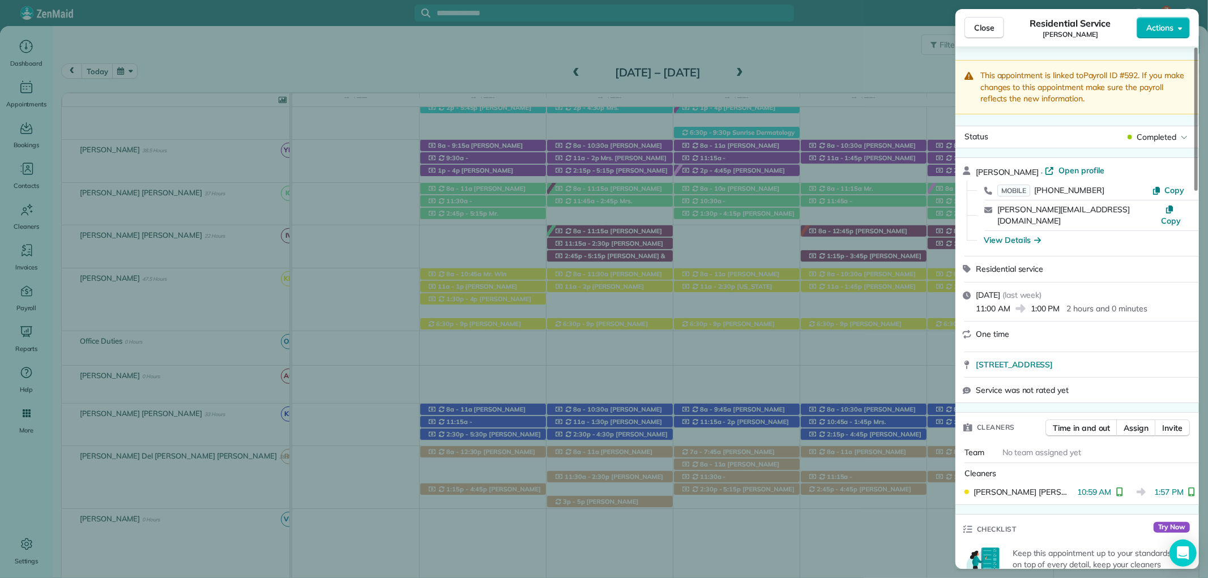
scroll to position [394, 0]
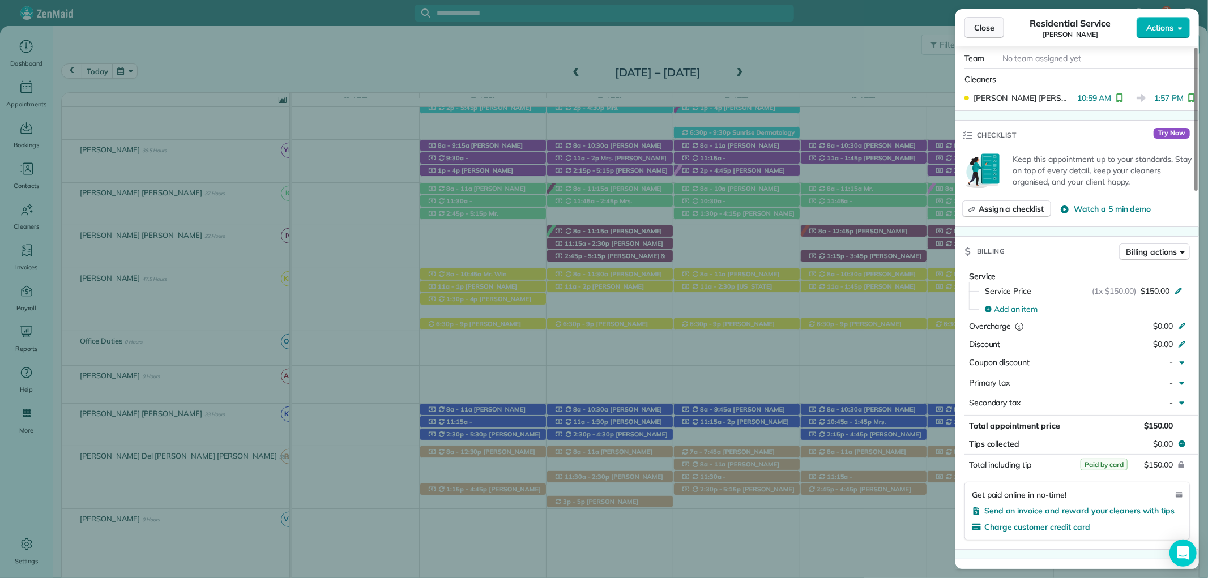
click at [981, 23] on span "Close" at bounding box center [984, 27] width 20 height 11
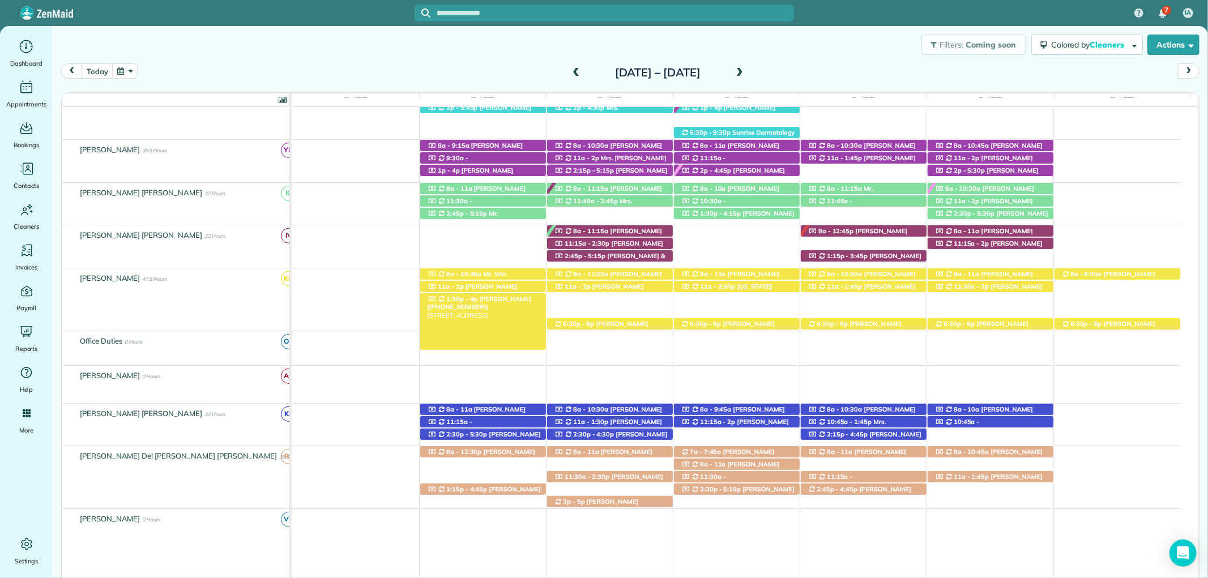
click at [478, 302] on span "April Barrow (+14802873982)" at bounding box center [479, 303] width 104 height 16
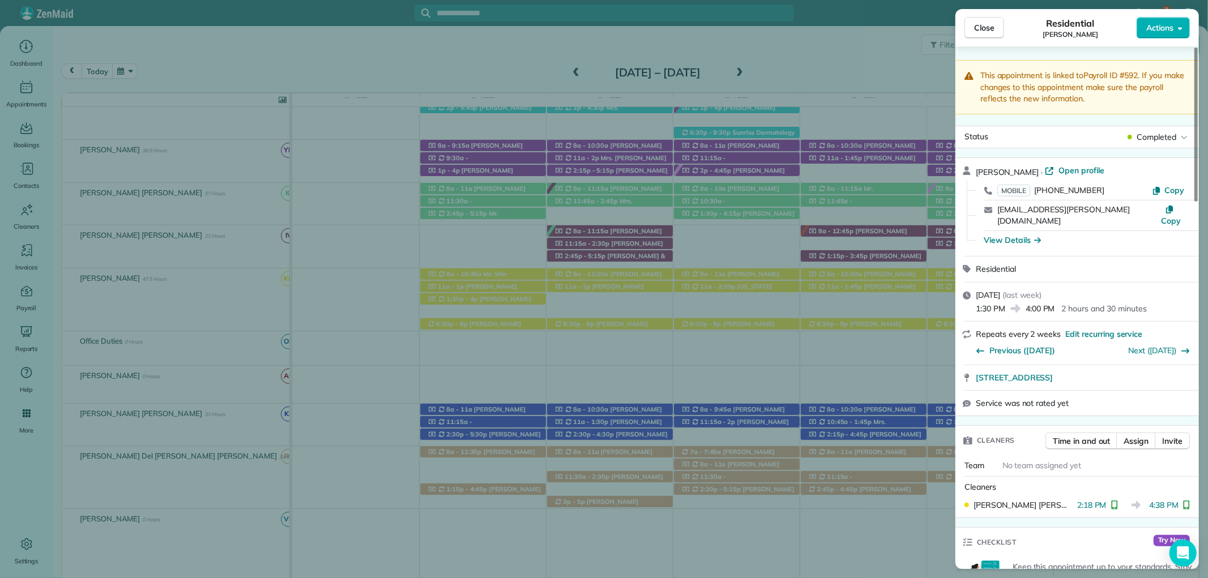
scroll to position [378, 0]
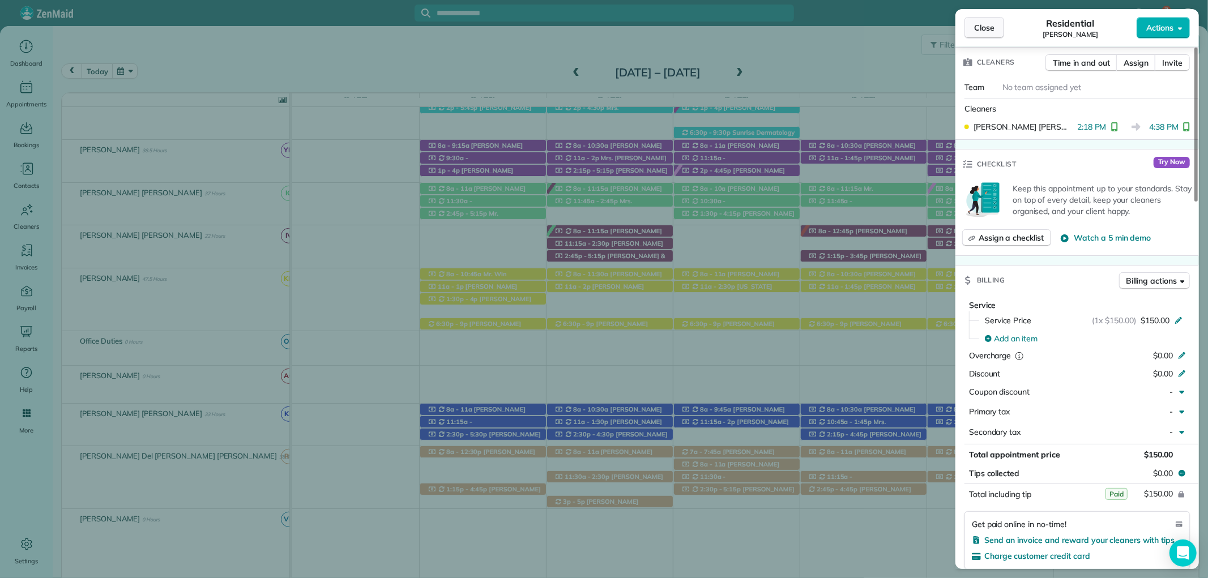
click at [972, 25] on button "Close" at bounding box center [985, 28] width 40 height 22
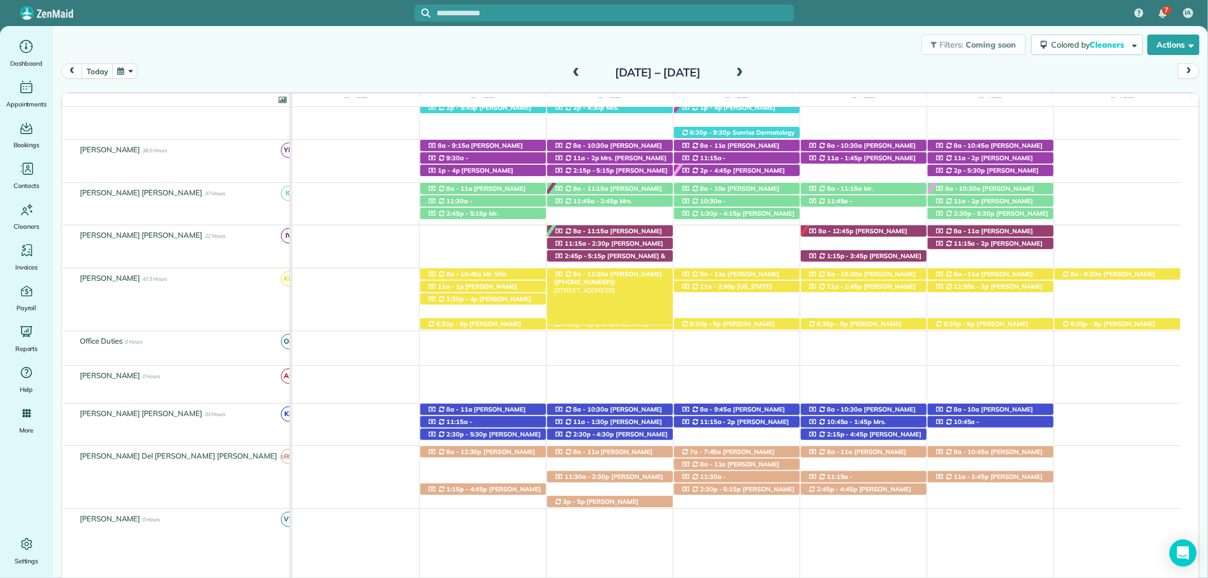
click at [600, 274] on span "8a - 11:30a" at bounding box center [591, 274] width 37 height 8
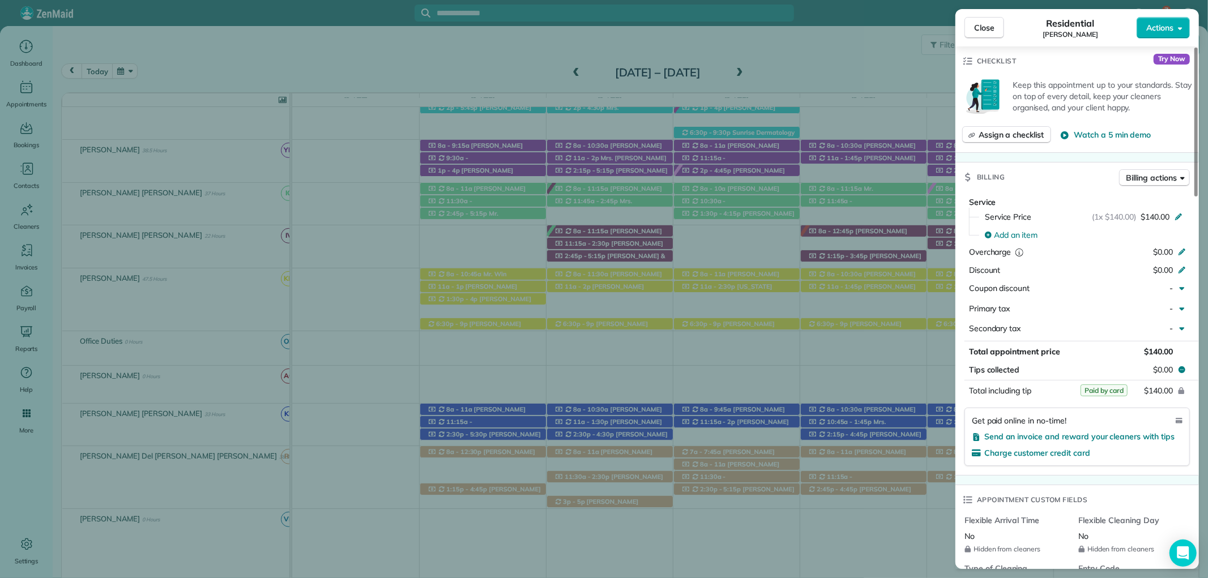
scroll to position [503, 0]
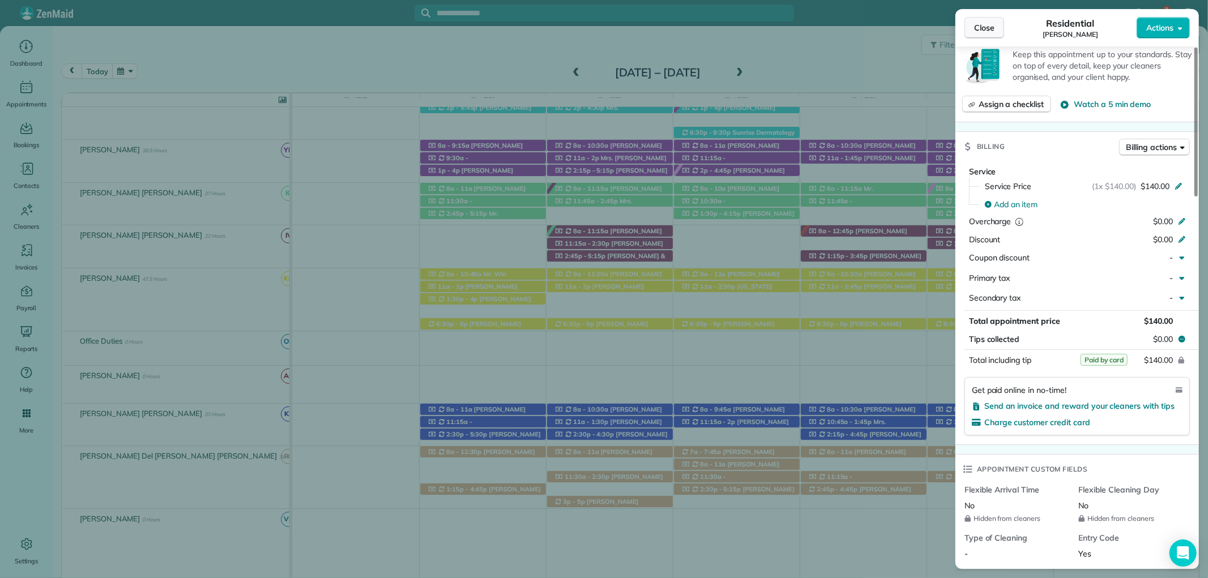
click at [980, 29] on span "Close" at bounding box center [984, 27] width 20 height 11
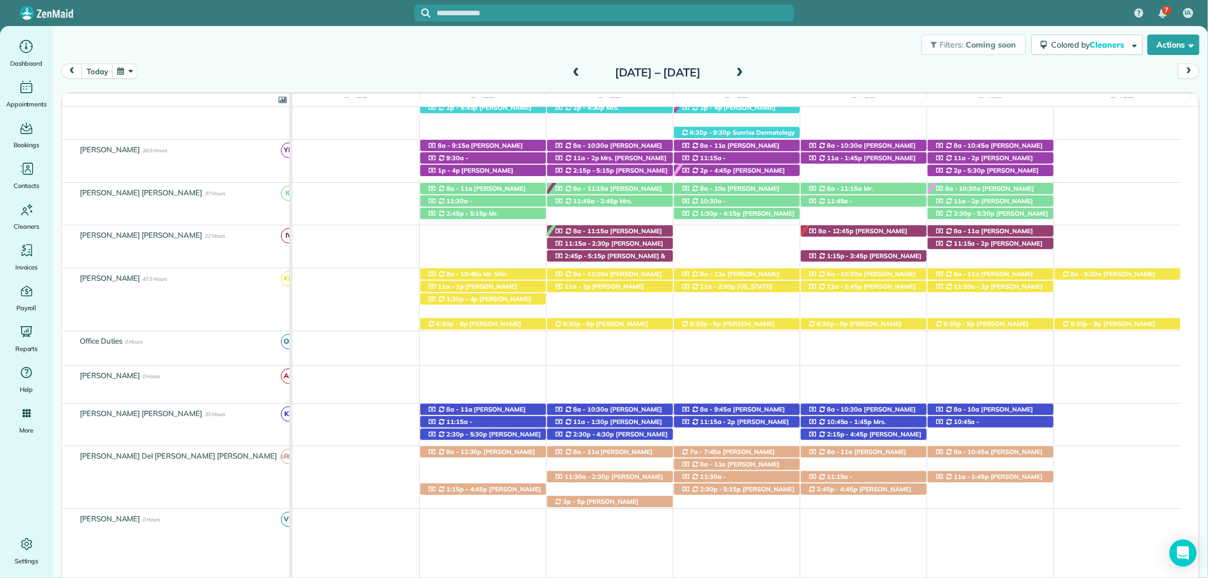
click at [761, 272] on span "Rachel Nygaard (+12513774404)" at bounding box center [730, 278] width 99 height 16
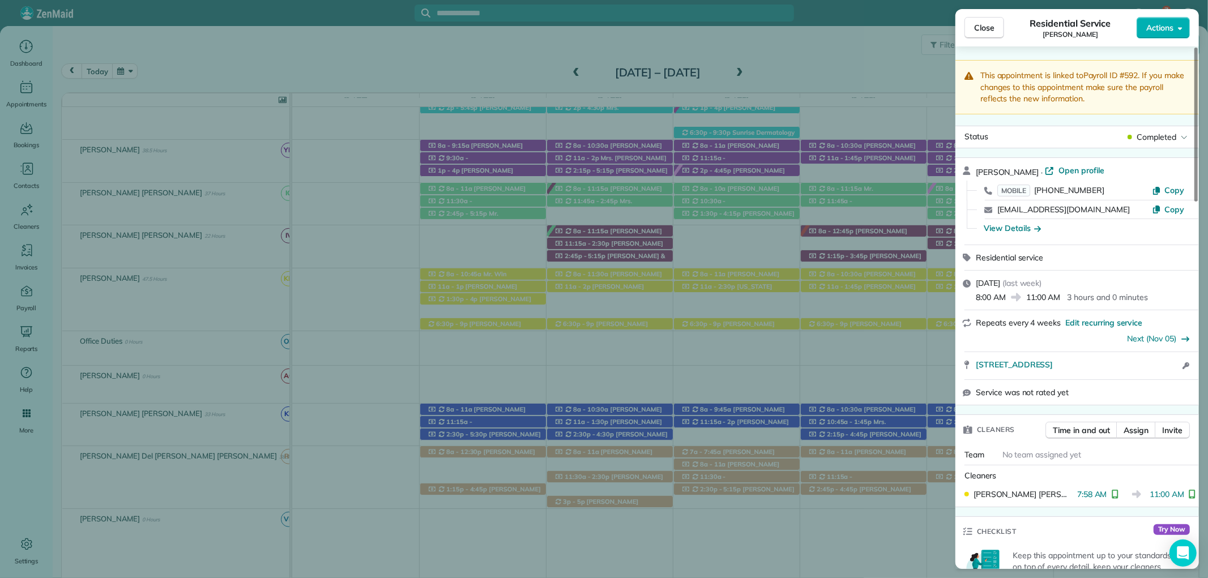
scroll to position [382, 0]
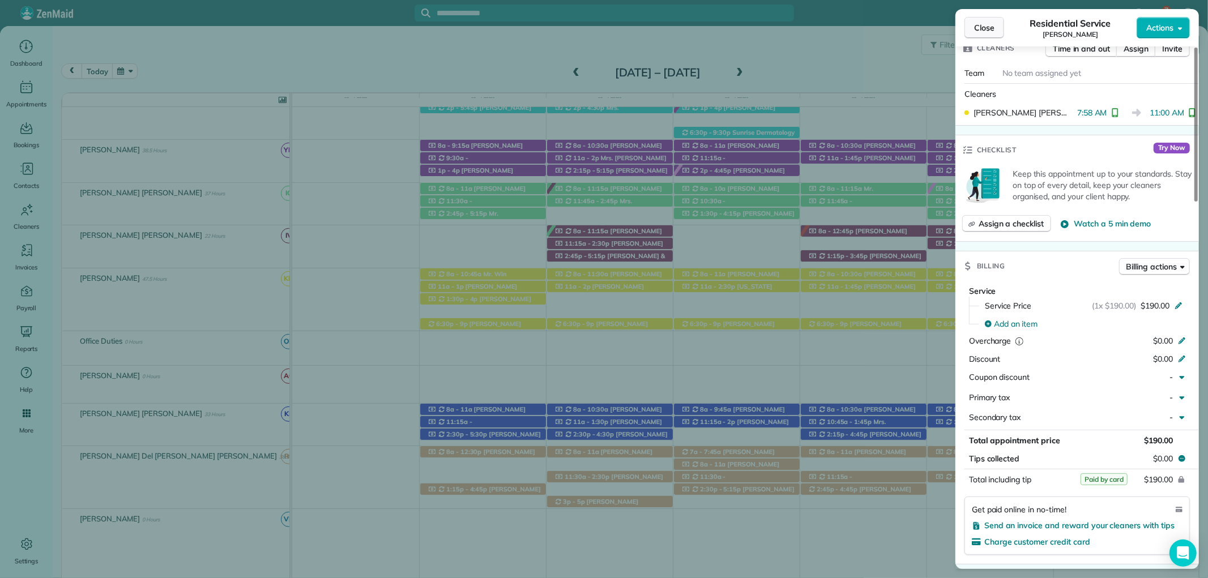
click at [982, 25] on span "Close" at bounding box center [984, 27] width 20 height 11
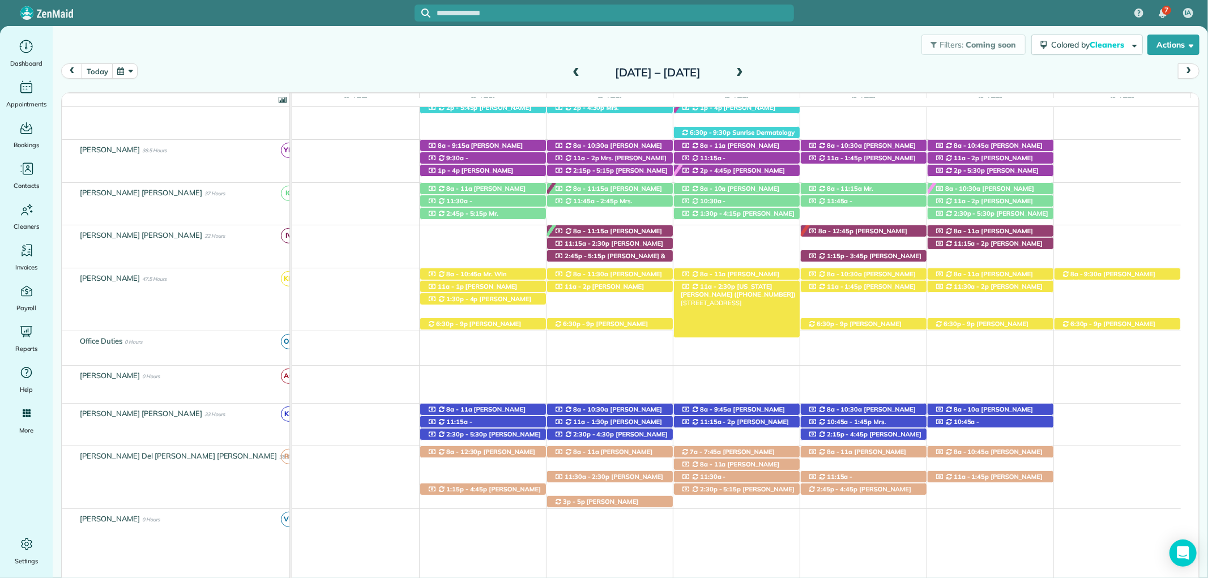
click at [769, 289] on span "Virginia Seebrat (+13343205377)" at bounding box center [739, 291] width 116 height 16
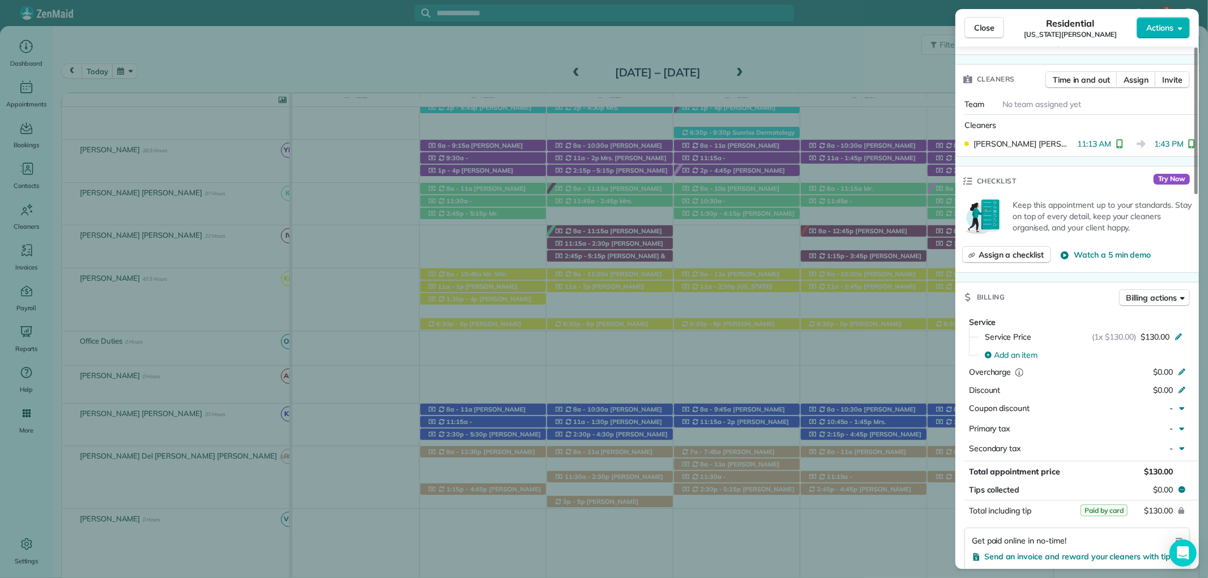
scroll to position [377, 0]
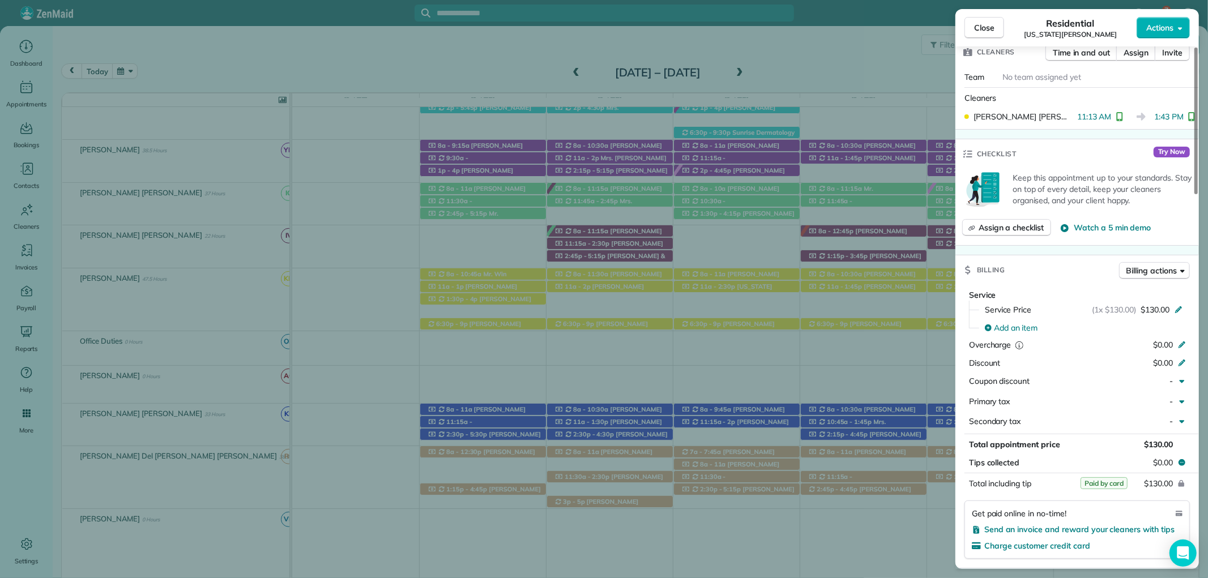
drag, startPoint x: 980, startPoint y: 25, endPoint x: 956, endPoint y: 117, distance: 94.4
click at [980, 27] on span "Close" at bounding box center [984, 27] width 20 height 11
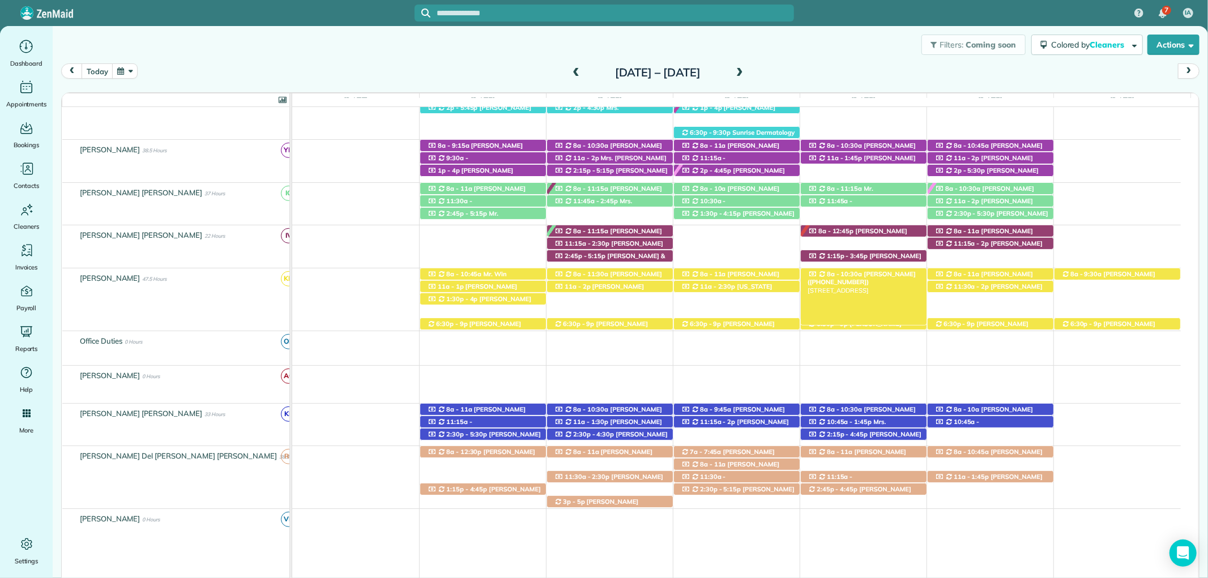
click at [879, 273] on span "Andy Tubertini (+12515506514)" at bounding box center [862, 278] width 108 height 16
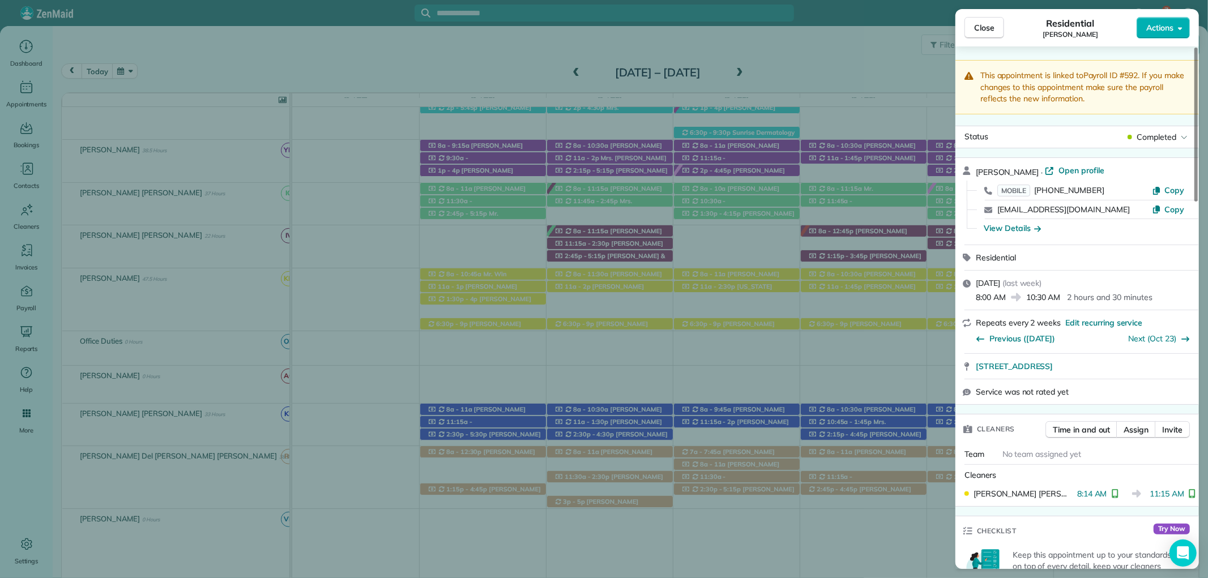
scroll to position [440, 0]
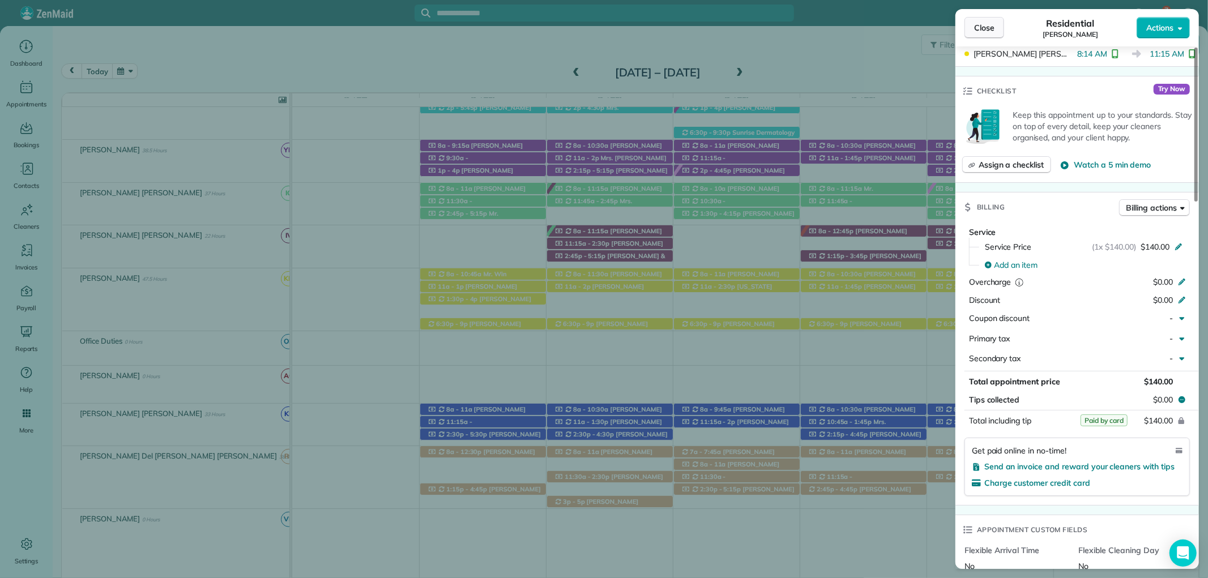
click at [988, 26] on span "Close" at bounding box center [984, 27] width 20 height 11
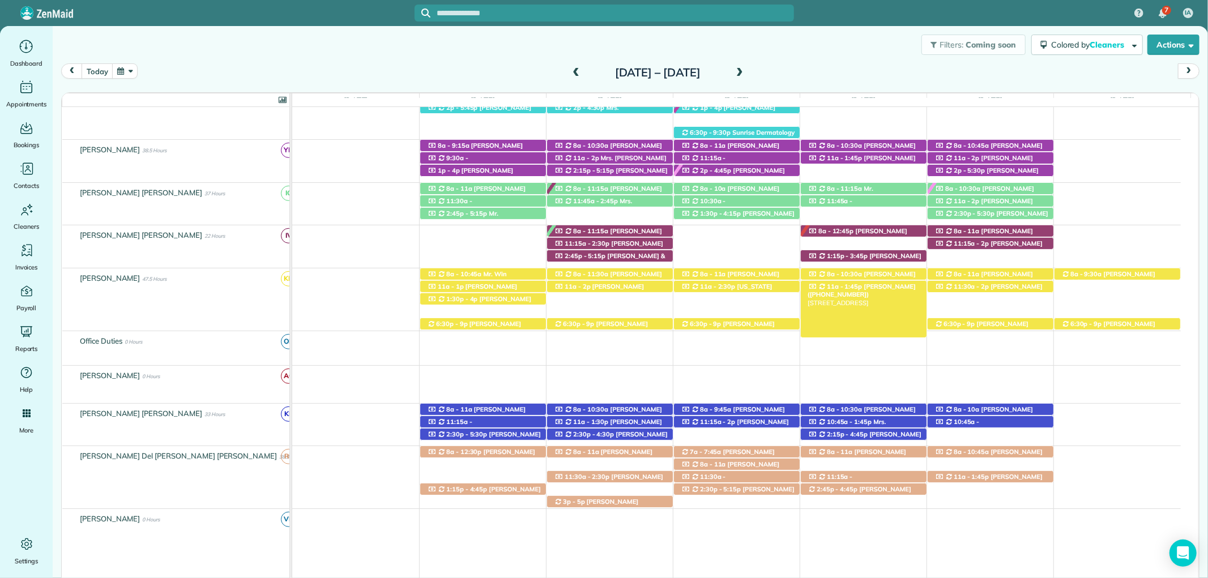
click at [859, 291] on span "Frank Hennington (+16019559922)" at bounding box center [862, 291] width 108 height 16
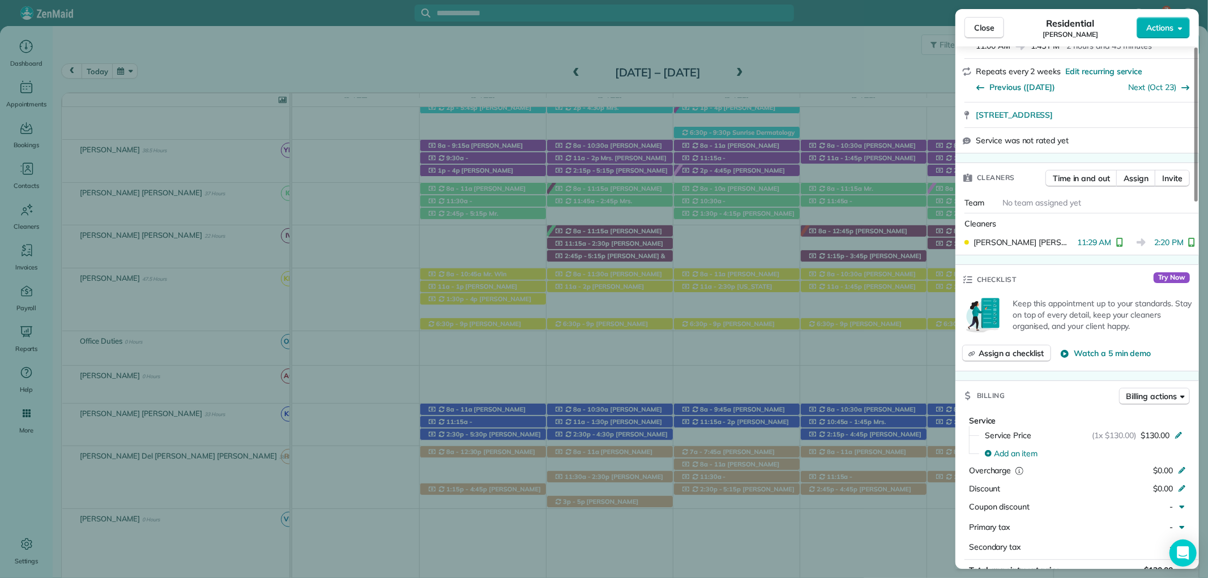
scroll to position [377, 0]
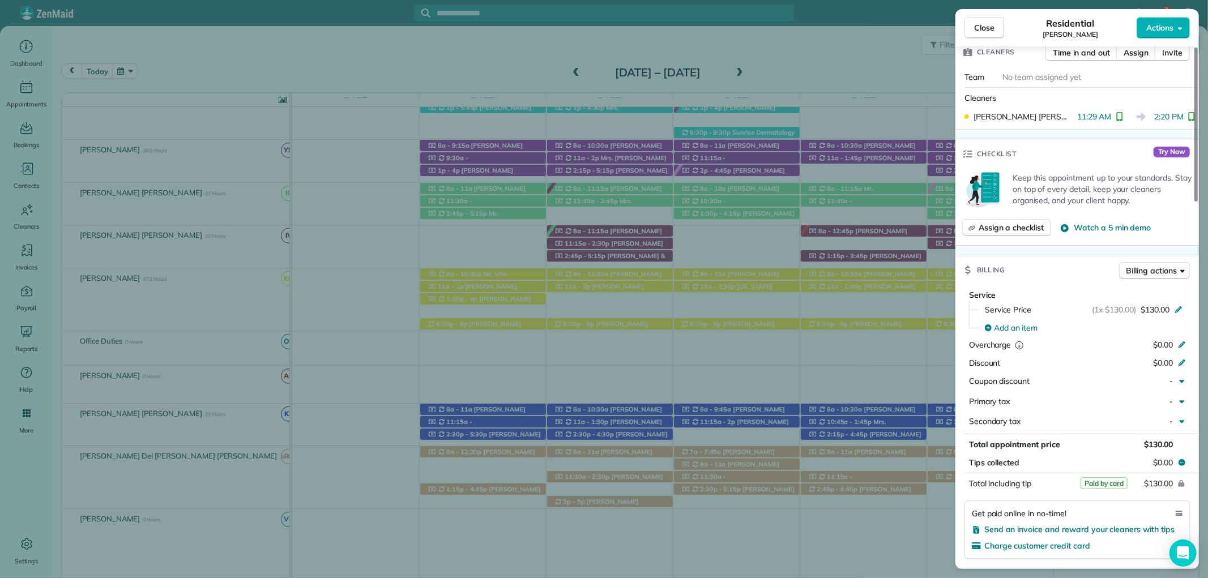
click at [990, 24] on span "Close" at bounding box center [984, 27] width 20 height 11
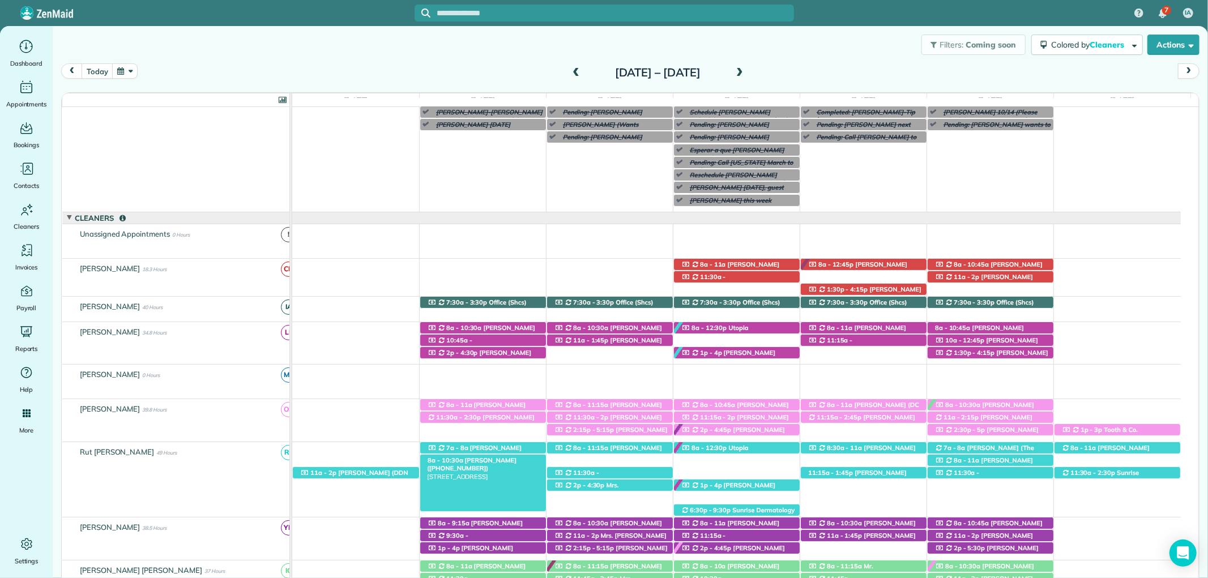
scroll to position [163, 0]
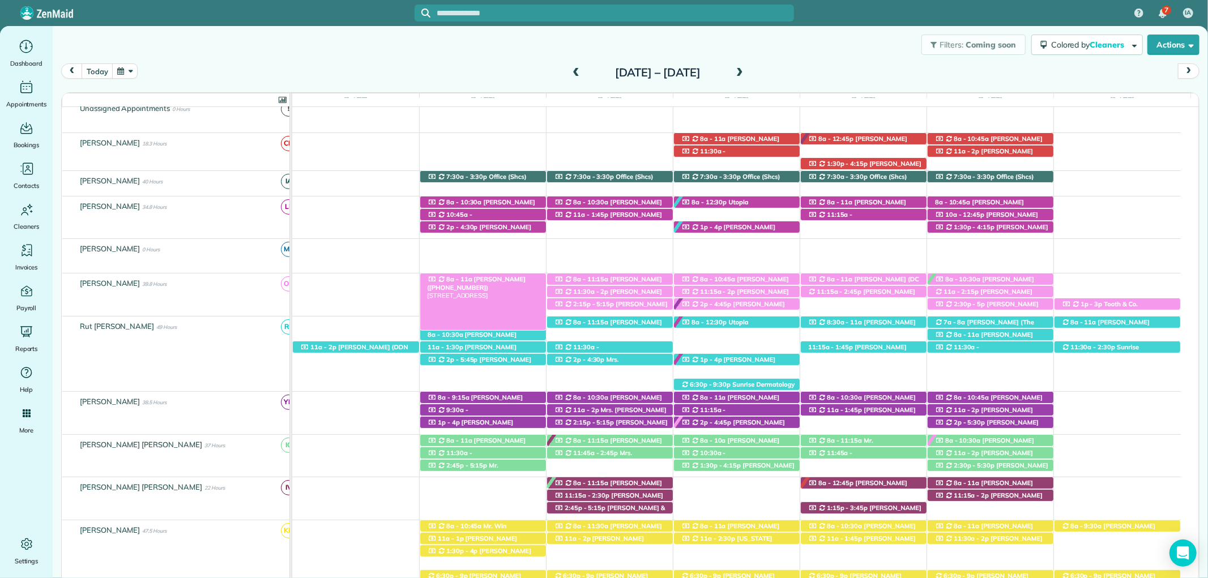
click at [505, 279] on span "Mrs. Mary Beth O'Brien (+12515330212)" at bounding box center [476, 283] width 99 height 16
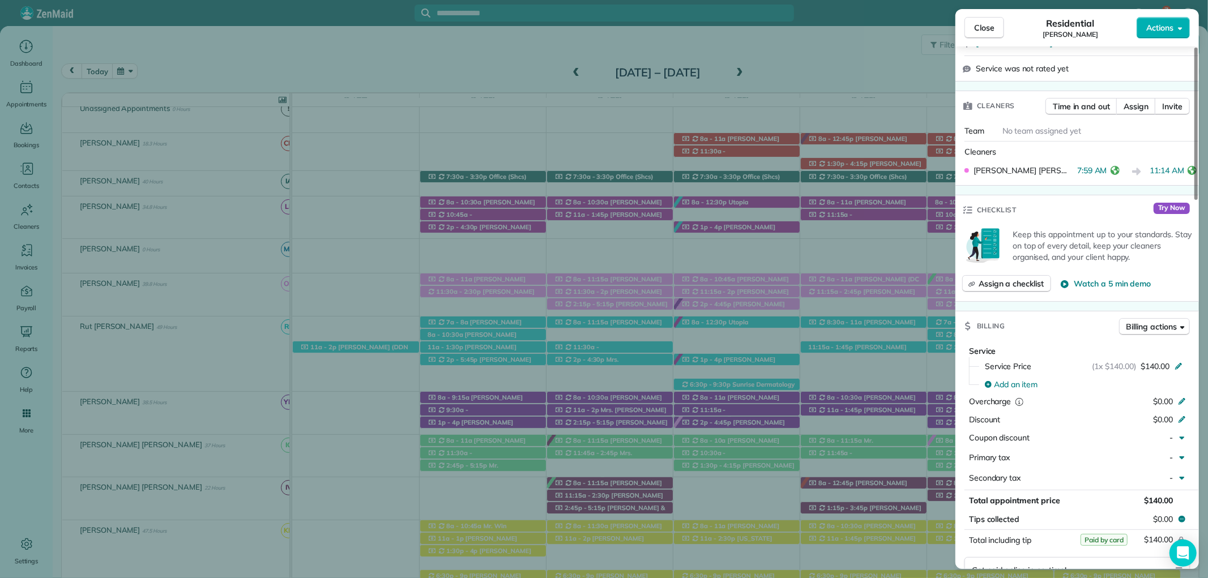
scroll to position [377, 0]
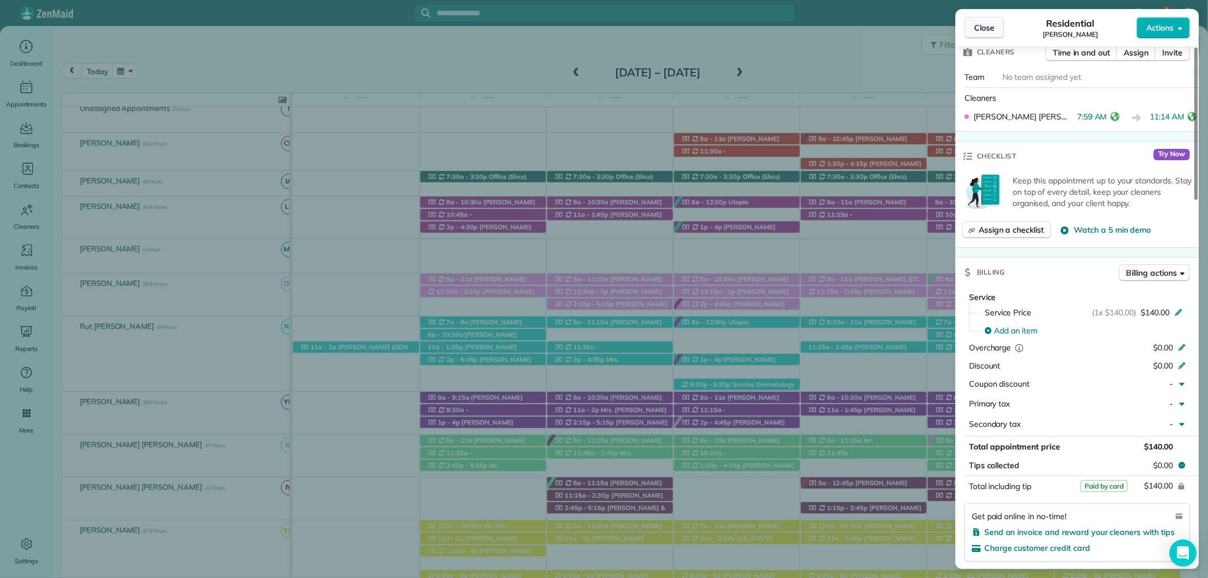
click at [985, 31] on span "Close" at bounding box center [984, 27] width 20 height 11
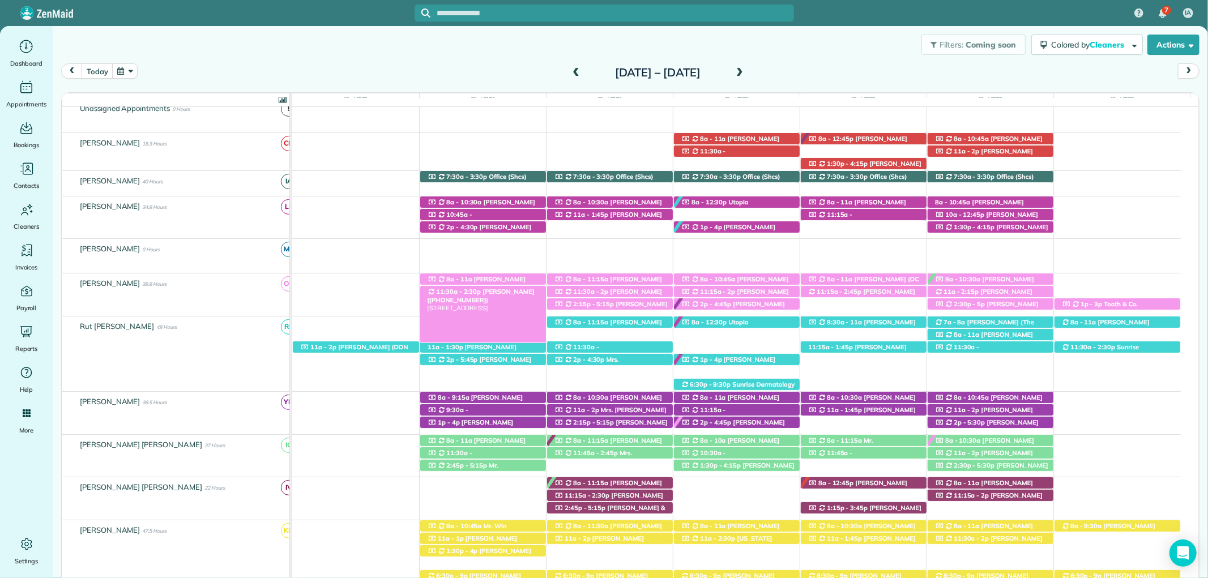
click at [489, 296] on span "Mrs. Kelly Downs (+12512840177)" at bounding box center [481, 296] width 108 height 16
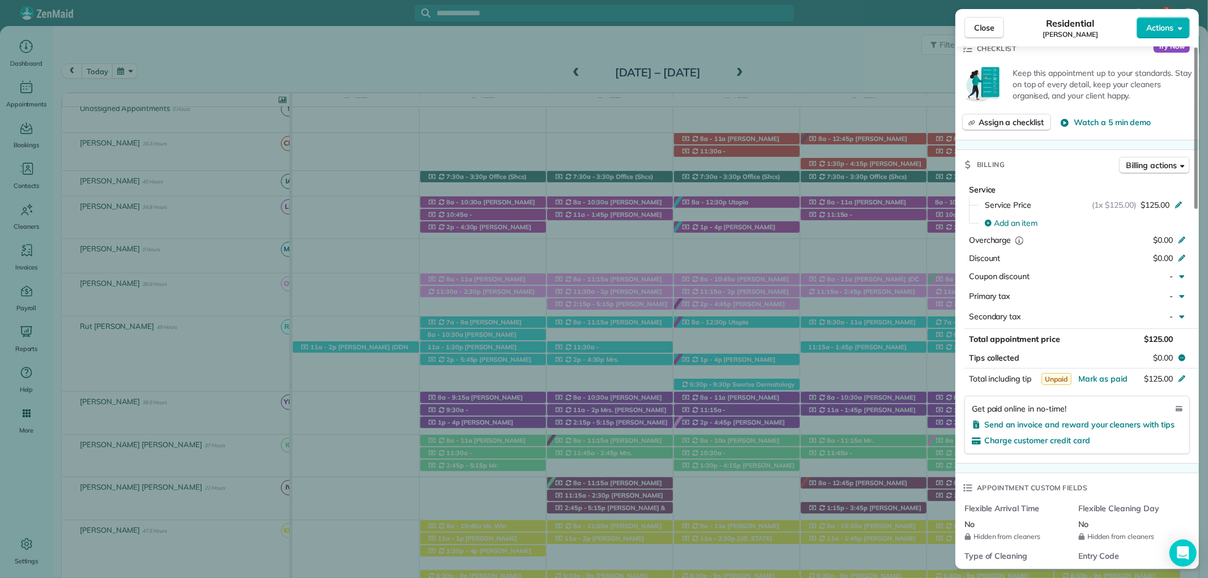
scroll to position [503, 0]
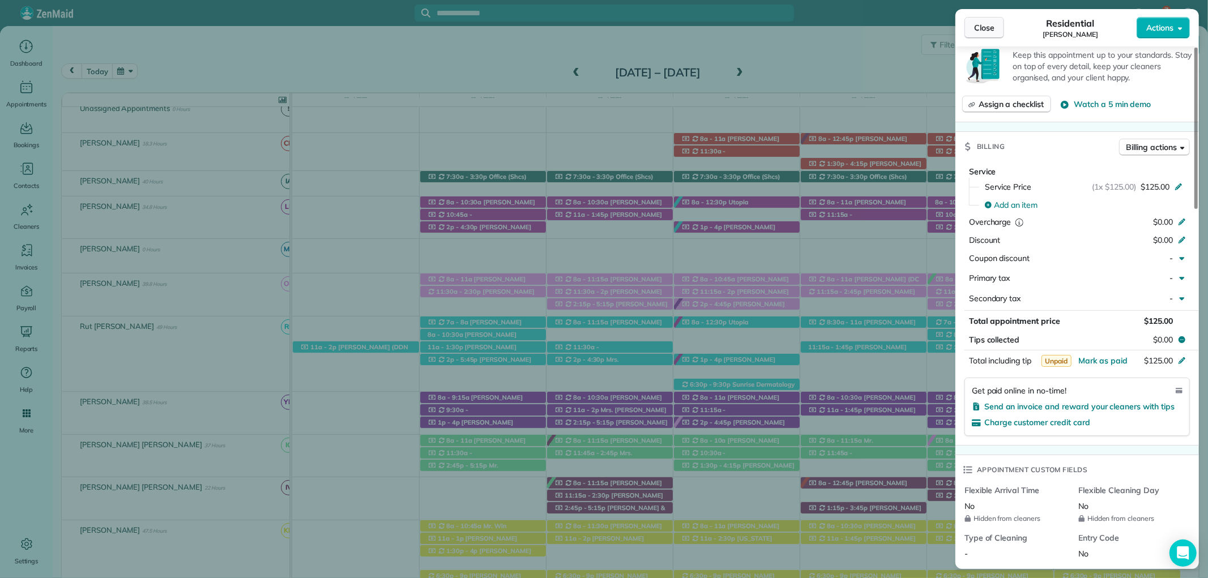
click at [988, 25] on span "Close" at bounding box center [984, 27] width 20 height 11
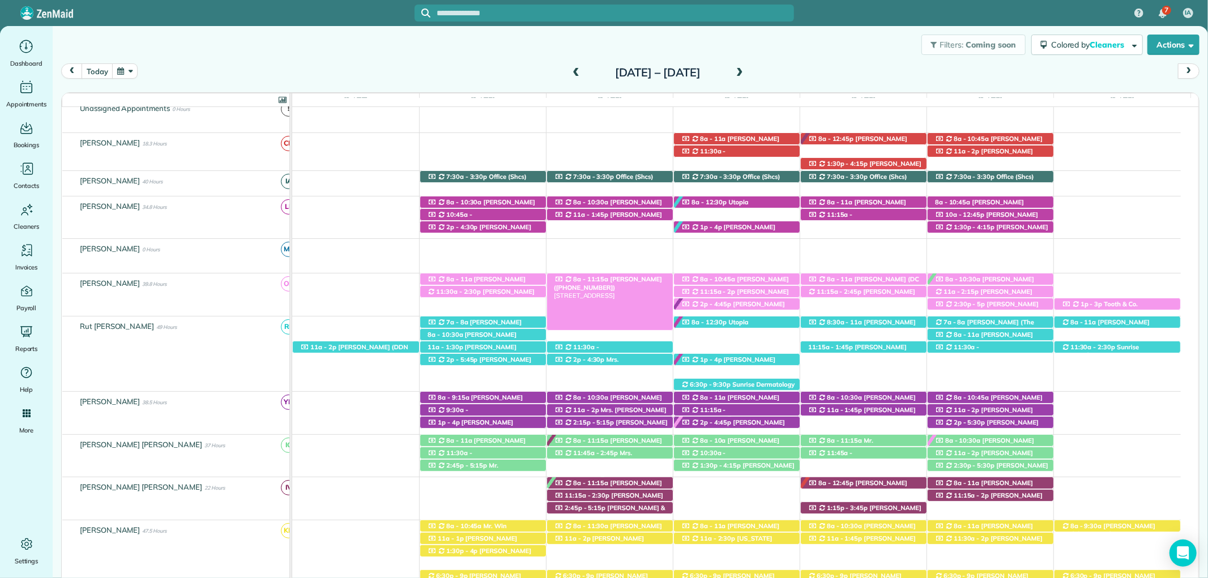
click at [638, 280] on span "Mandy Barber (+13364144466)" at bounding box center [608, 283] width 108 height 16
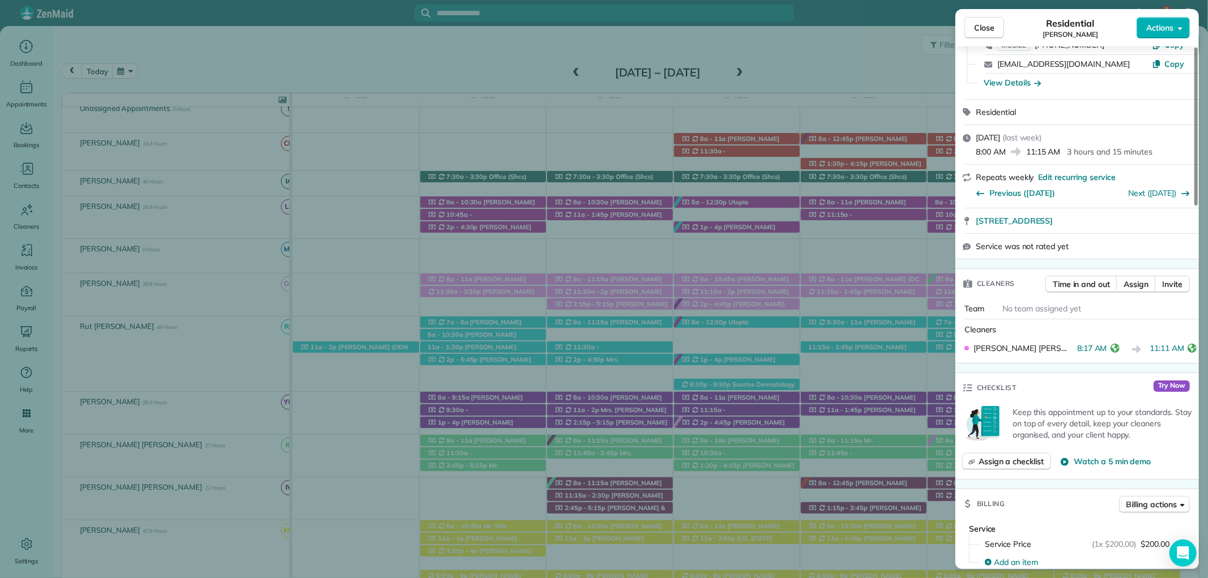
scroll to position [252, 0]
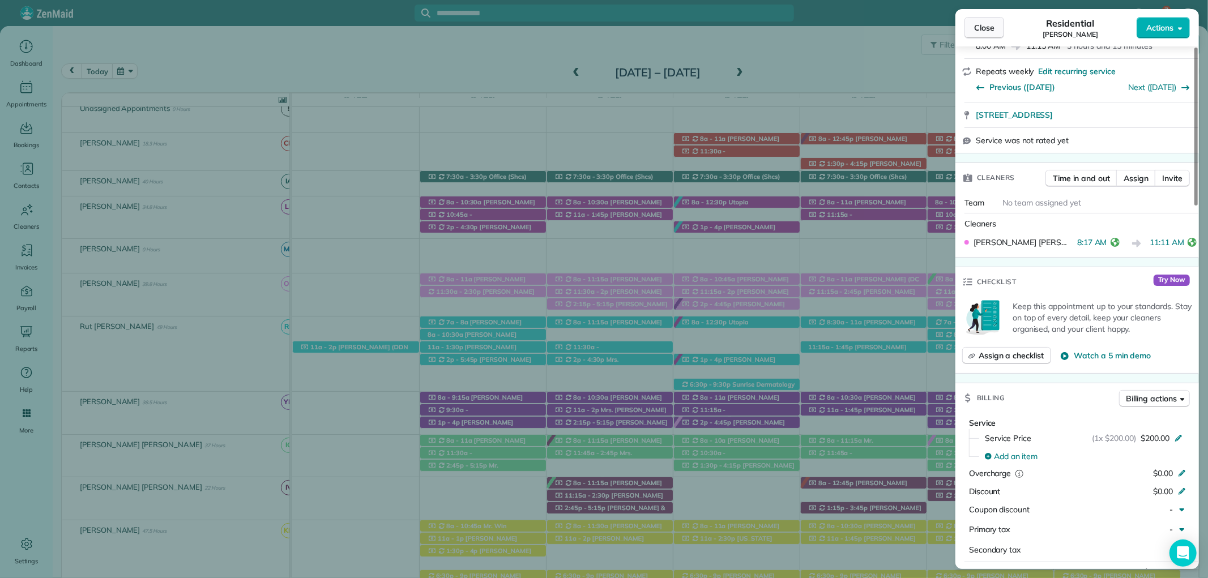
click at [991, 32] on span "Close" at bounding box center [984, 27] width 20 height 11
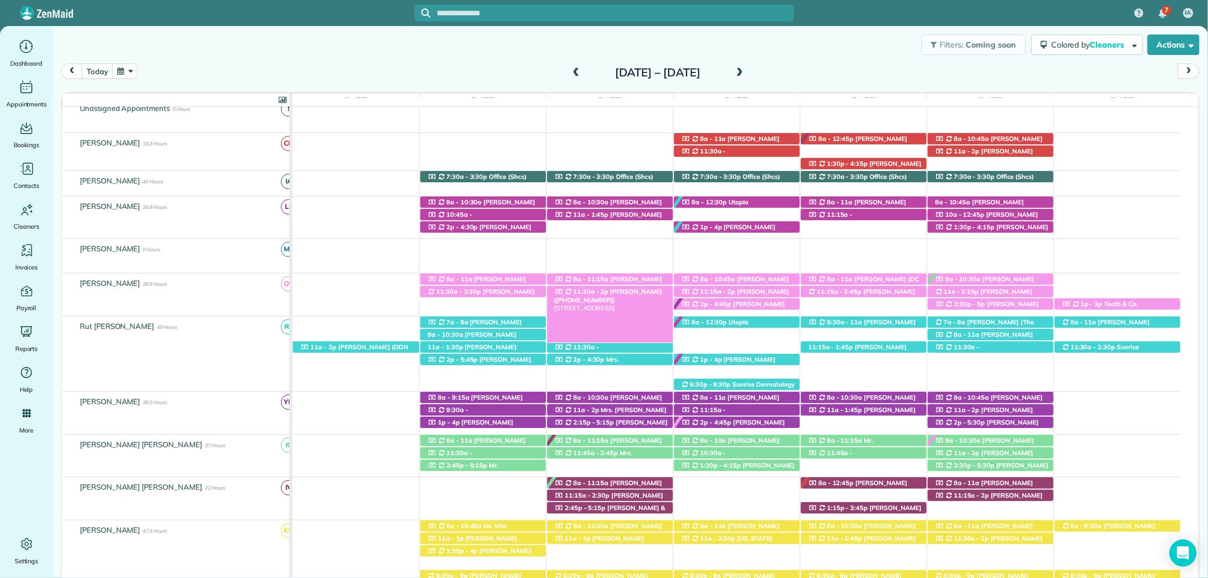
click at [647, 287] on div "11:30a - 2p Robin Reed (+12515080013) 11772 Alabaster Drive - Daphne, AL, 36526" at bounding box center [610, 292] width 126 height 12
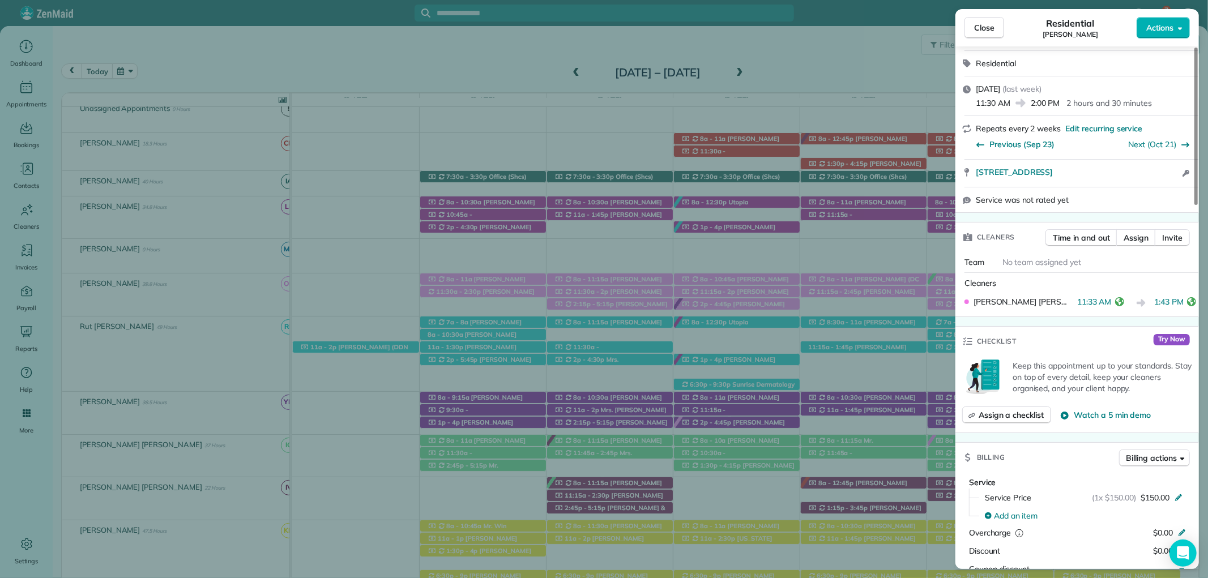
scroll to position [320, 0]
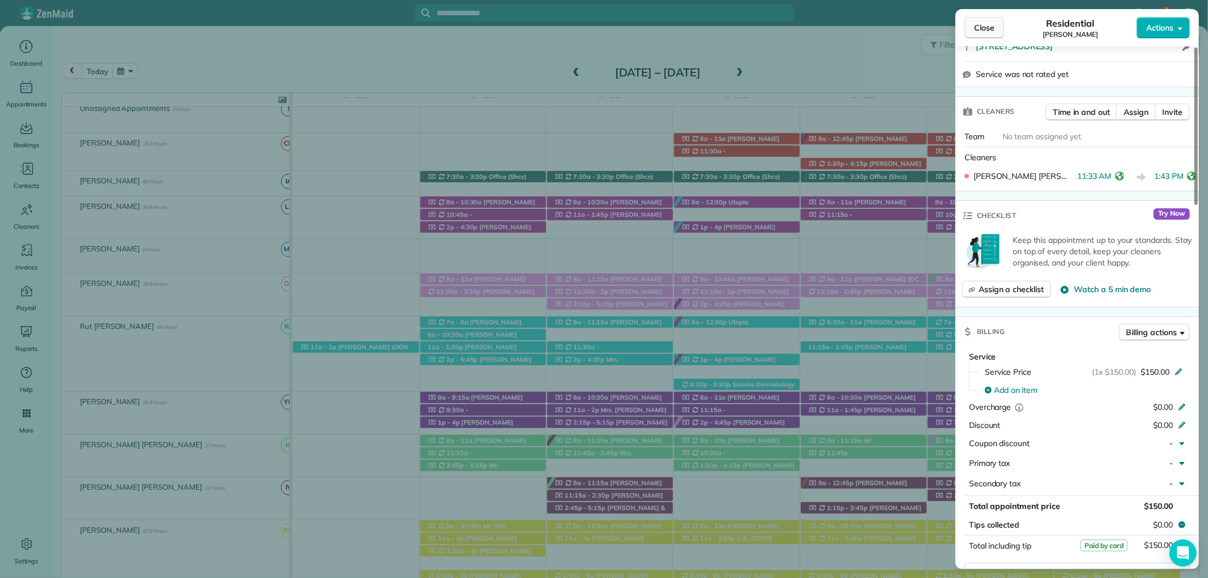
click at [990, 36] on button "Close" at bounding box center [985, 28] width 40 height 22
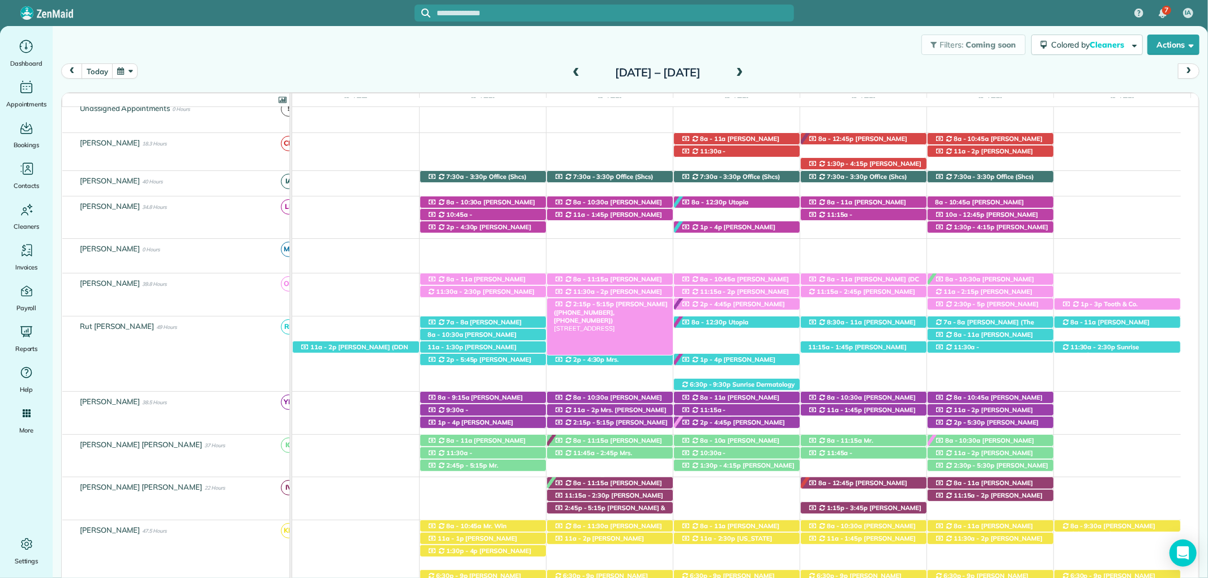
click at [612, 305] on span "Mrs. Amy Burt (+12513916159, +12512986196)" at bounding box center [611, 312] width 114 height 24
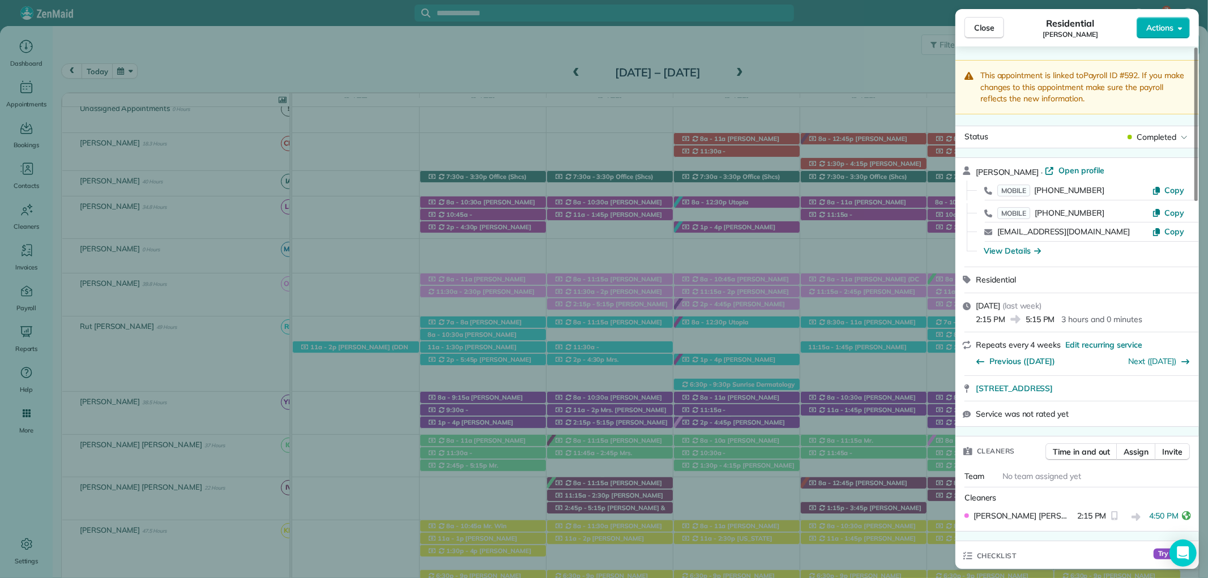
scroll to position [236, 0]
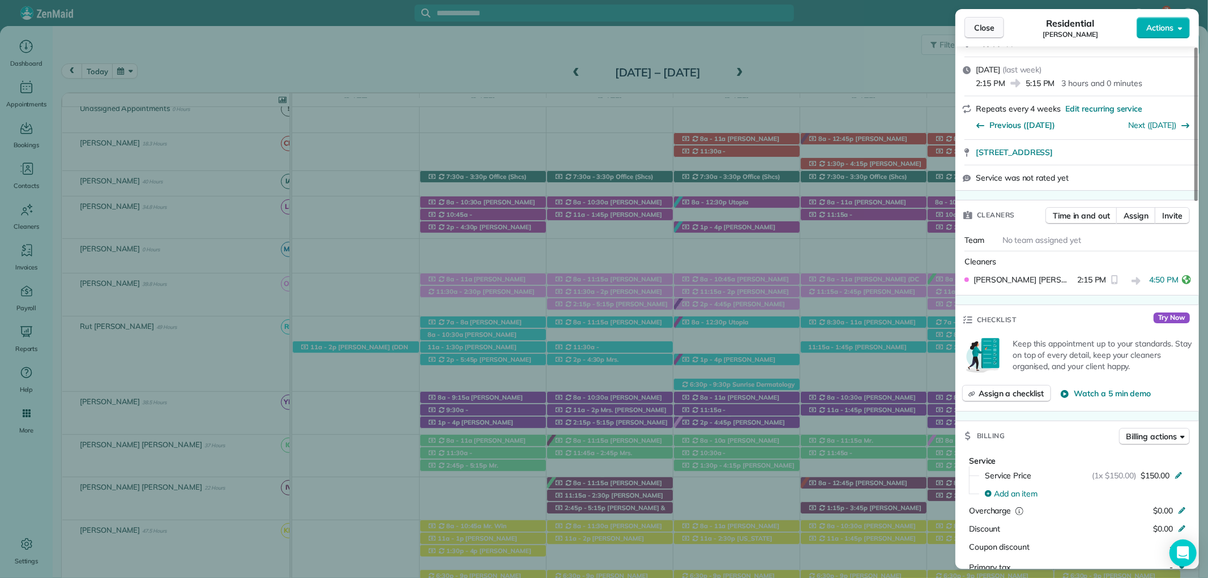
click at [975, 36] on button "Close" at bounding box center [985, 28] width 40 height 22
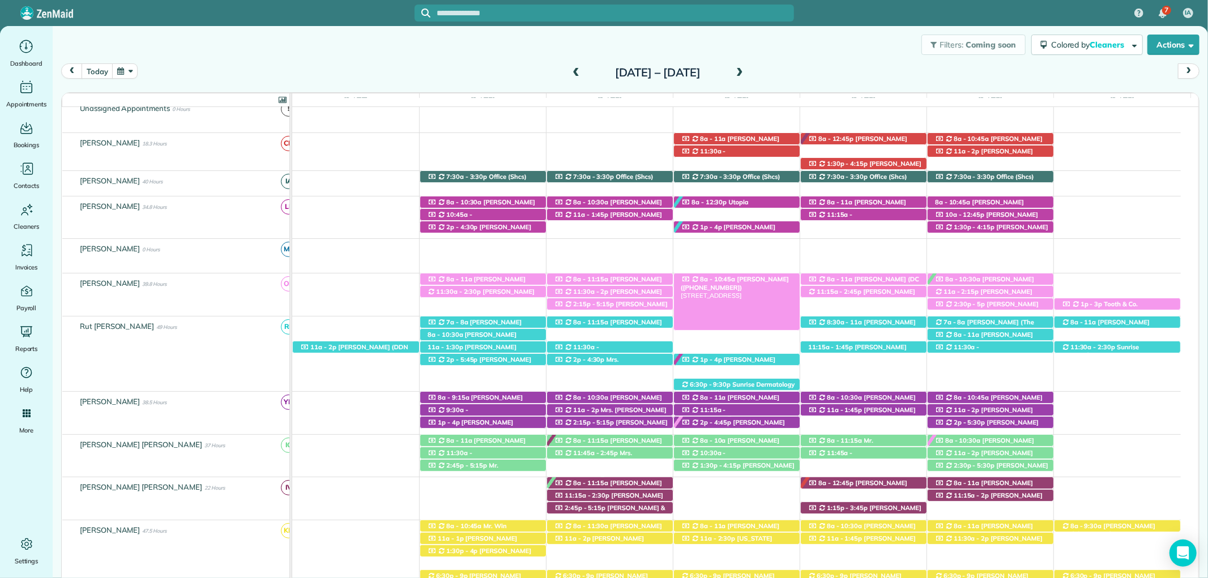
click at [724, 282] on span "8a - 10:45a" at bounding box center [718, 279] width 37 height 8
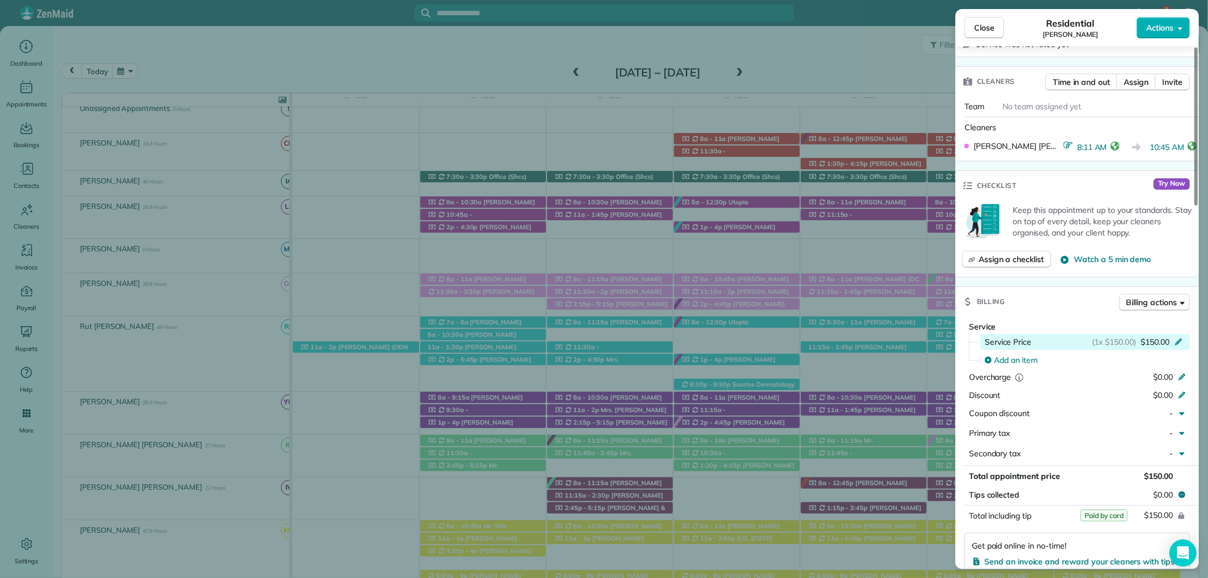
scroll to position [377, 0]
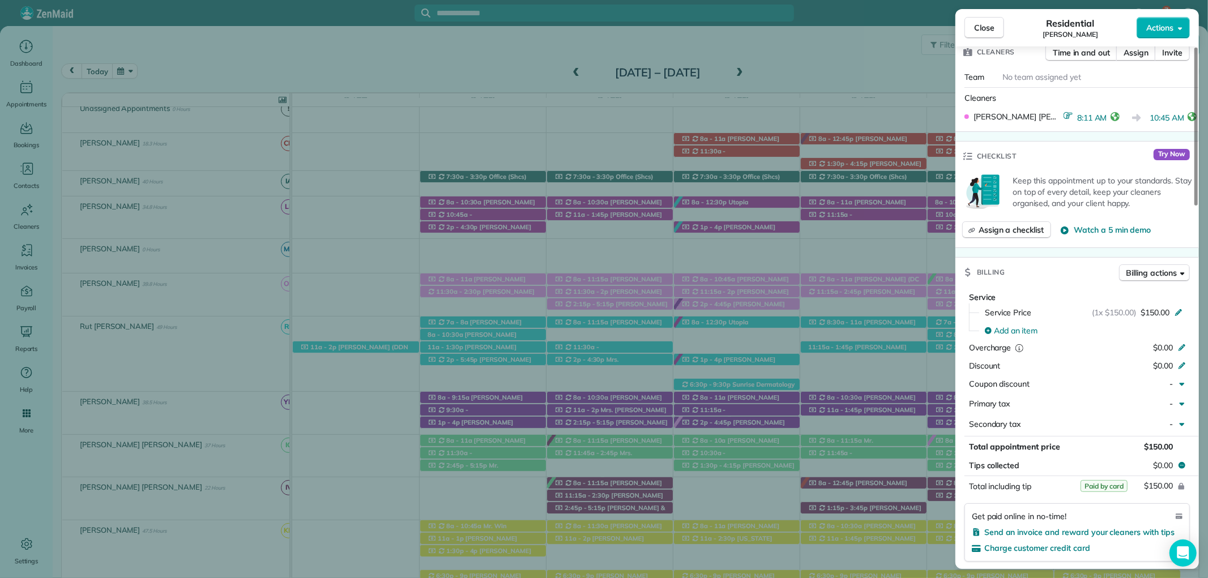
drag, startPoint x: 977, startPoint y: 20, endPoint x: 936, endPoint y: 88, distance: 79.0
click at [976, 20] on button "Close" at bounding box center [985, 28] width 40 height 22
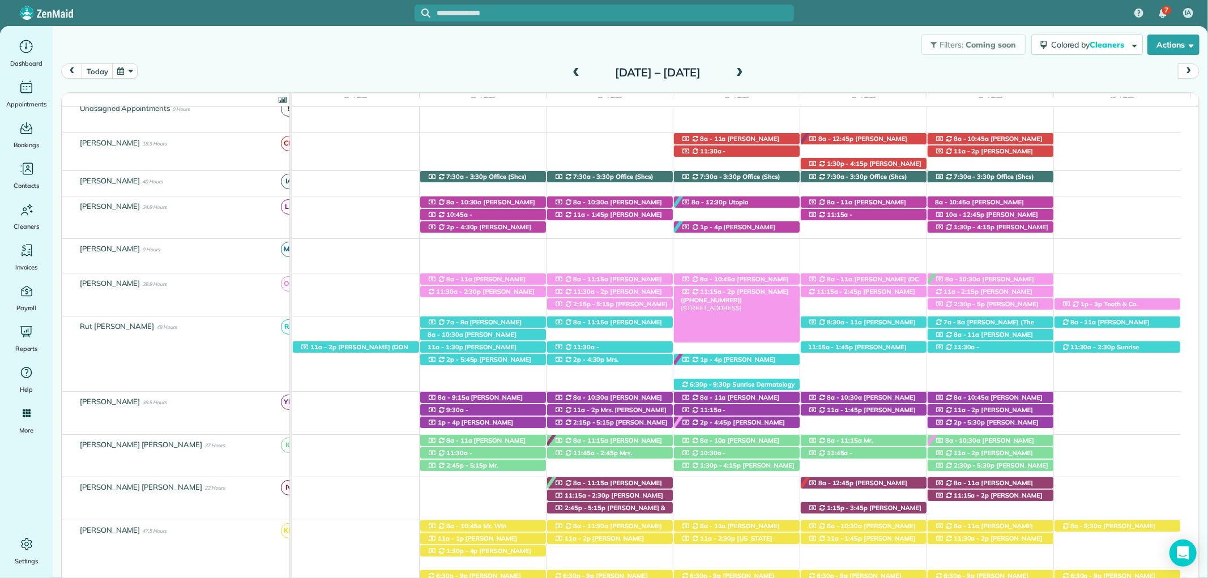
click at [786, 287] on div "11:15a - 2p Betty Dowd (+19406319849) 27040 Allenbrook Court - Daphne, AL, 36526" at bounding box center [737, 292] width 126 height 12
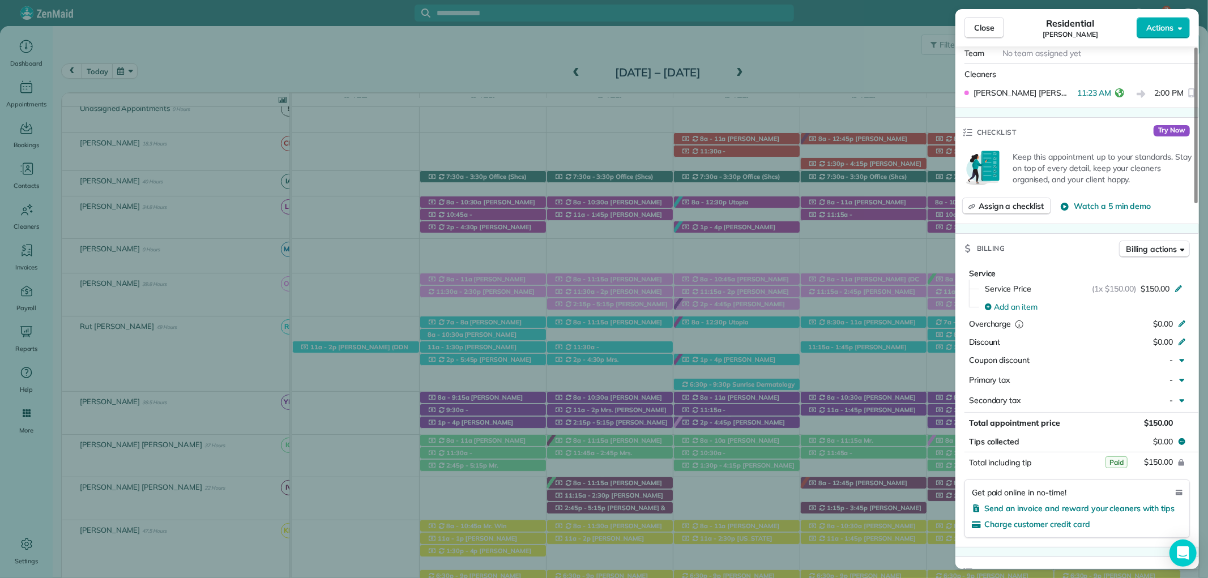
scroll to position [440, 0]
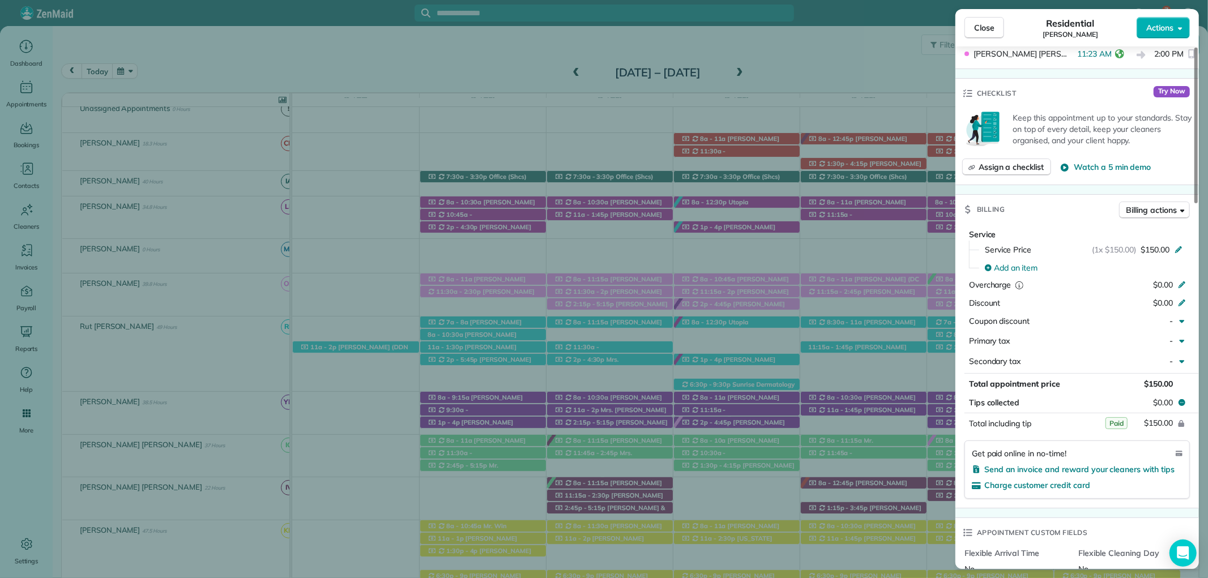
drag, startPoint x: 980, startPoint y: 29, endPoint x: 895, endPoint y: 135, distance: 135.8
click at [979, 28] on span "Close" at bounding box center [984, 27] width 20 height 11
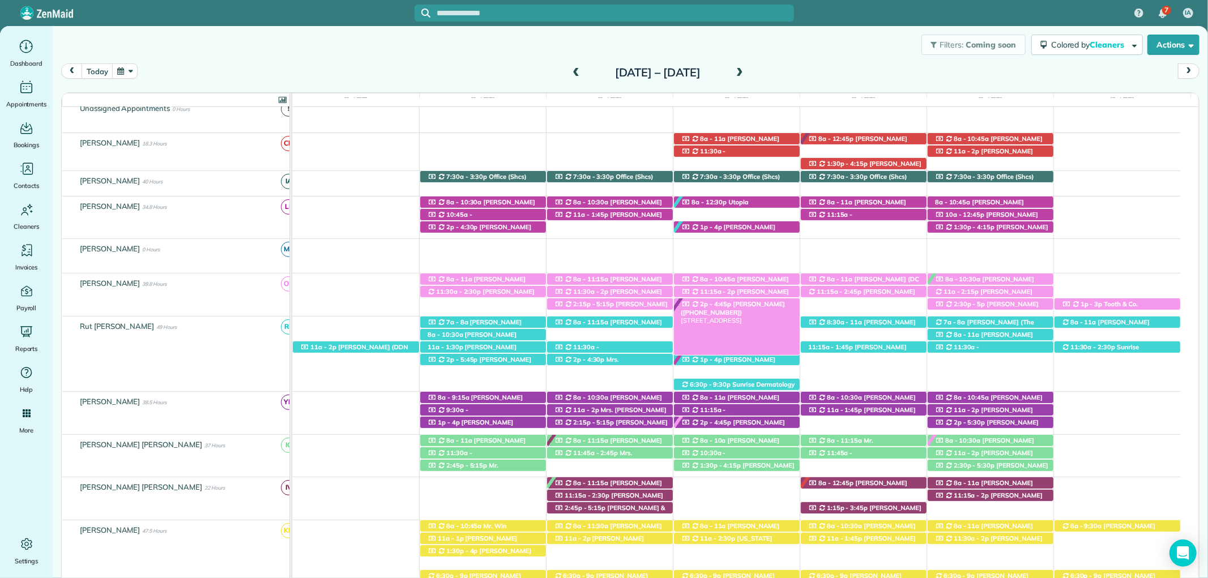
click at [700, 302] on span "2p - 4:45p" at bounding box center [716, 304] width 33 height 8
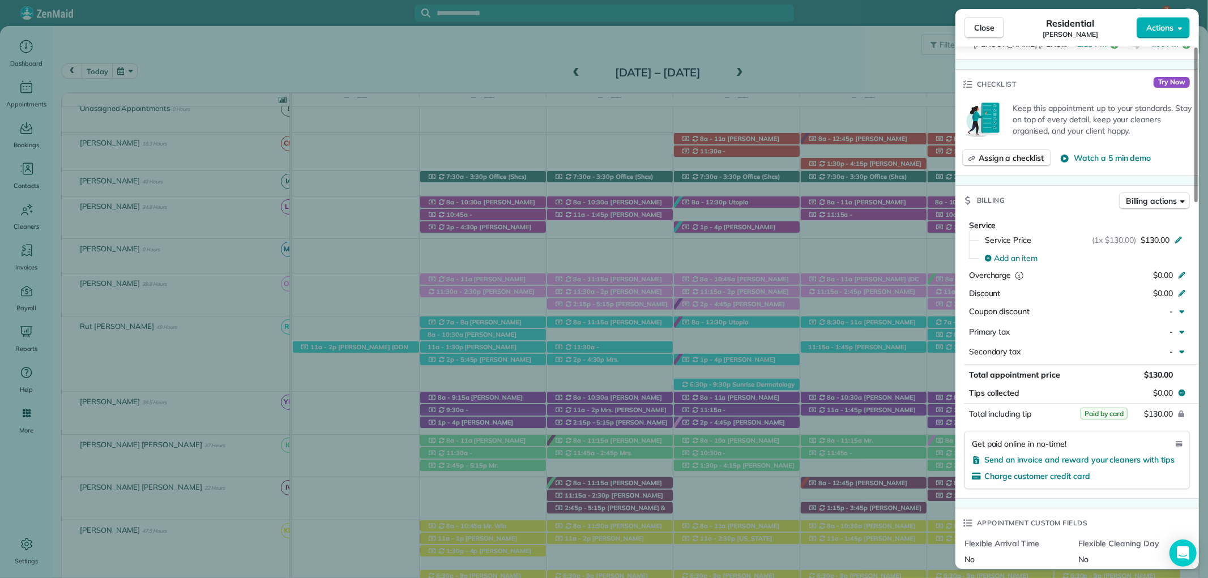
scroll to position [503, 0]
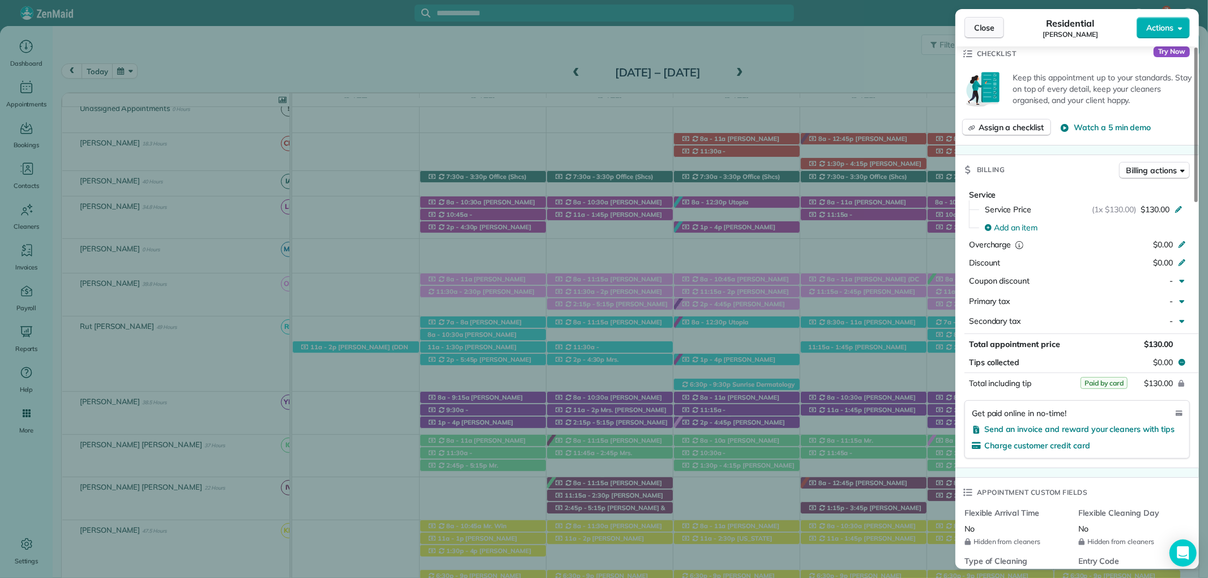
click at [992, 20] on button "Close" at bounding box center [985, 28] width 40 height 22
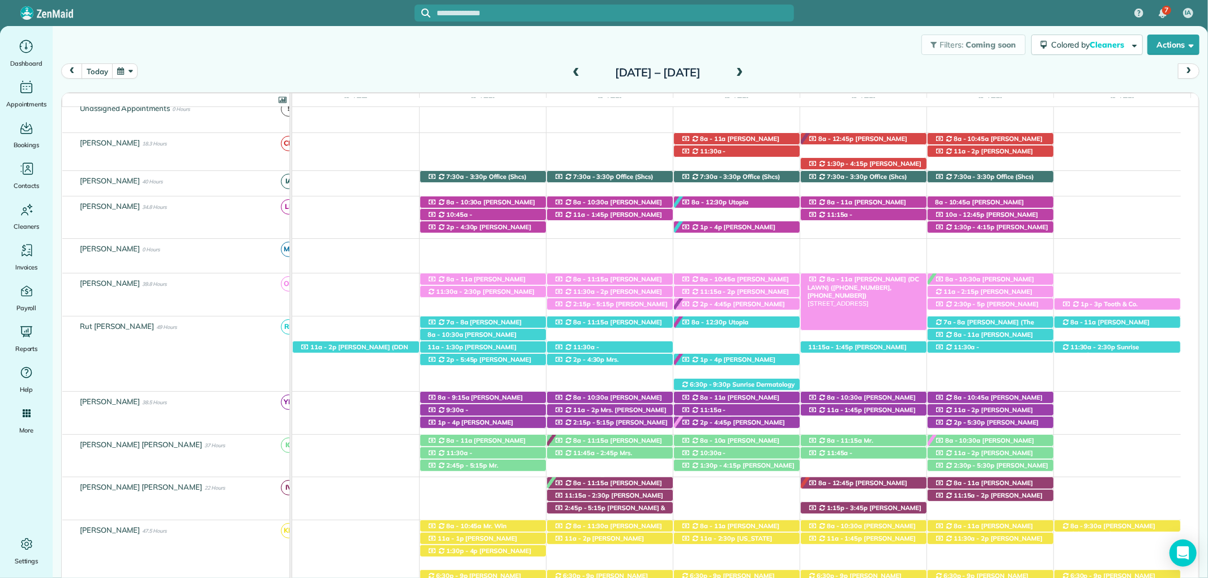
click at [883, 279] on span "Mandy King (DC LAWN) (+12512709897, +12059027602)" at bounding box center [864, 287] width 112 height 24
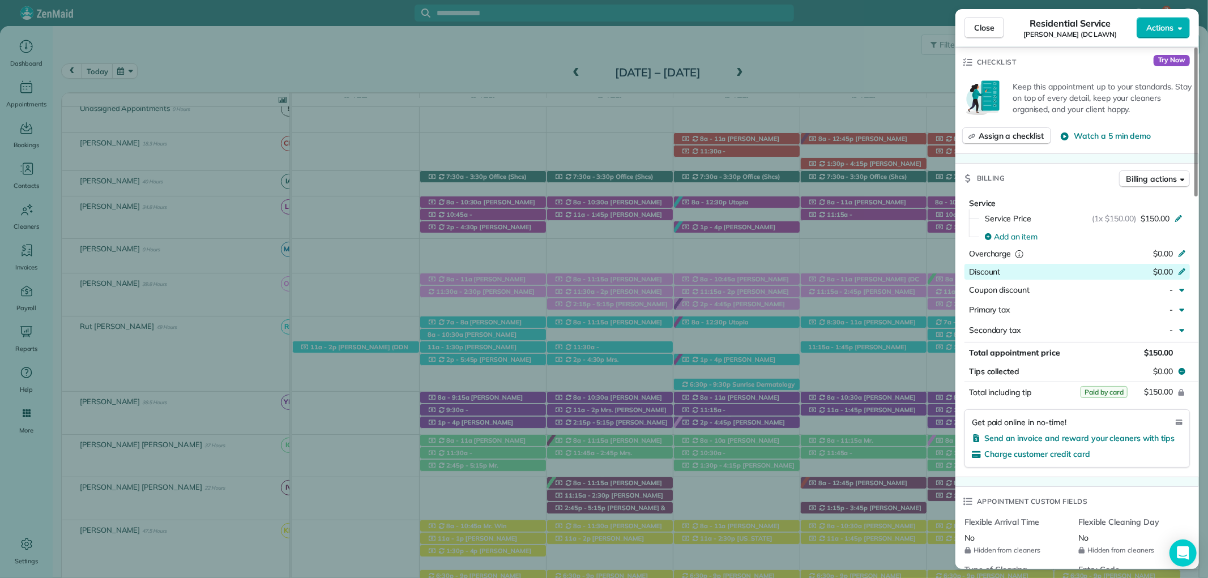
scroll to position [566, 0]
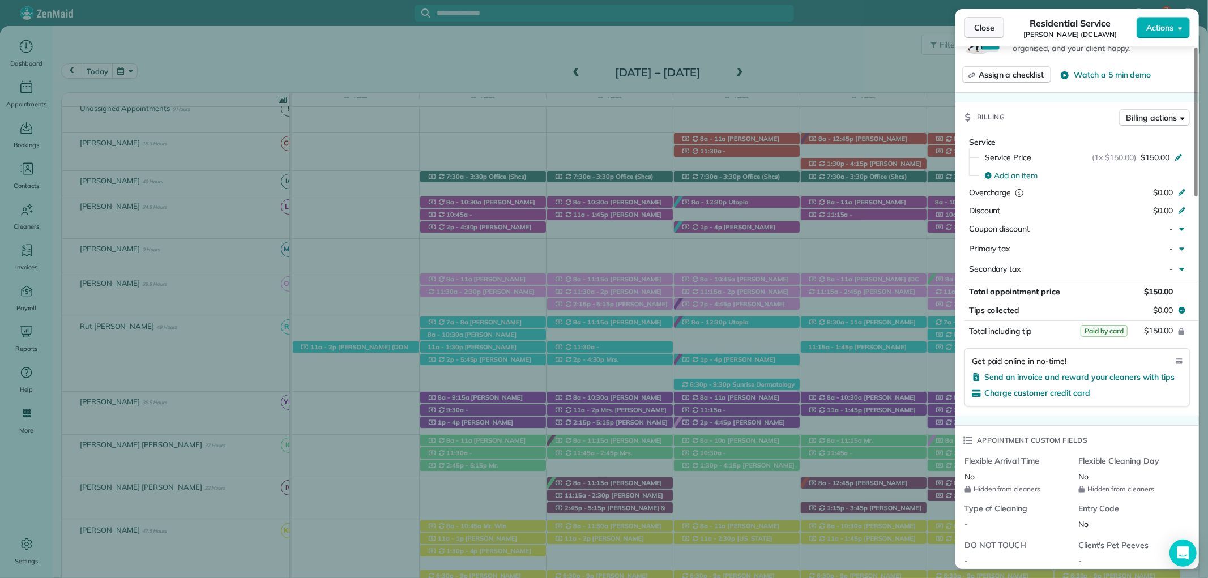
click at [982, 25] on span "Close" at bounding box center [984, 27] width 20 height 11
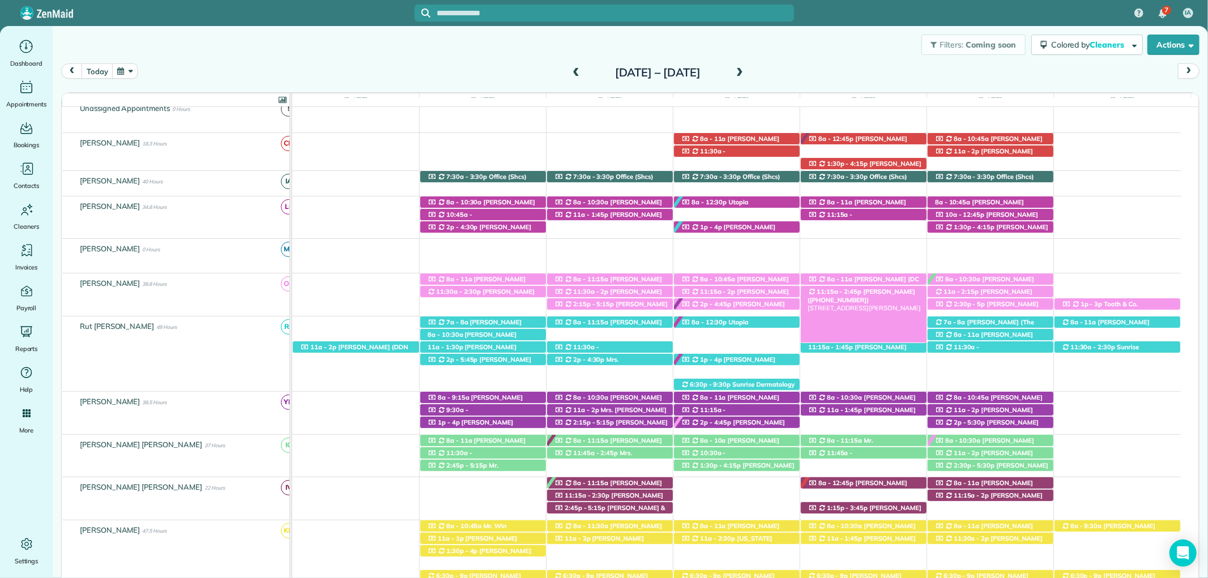
click at [849, 295] on span "11:15a - 2:45p" at bounding box center [839, 292] width 46 height 8
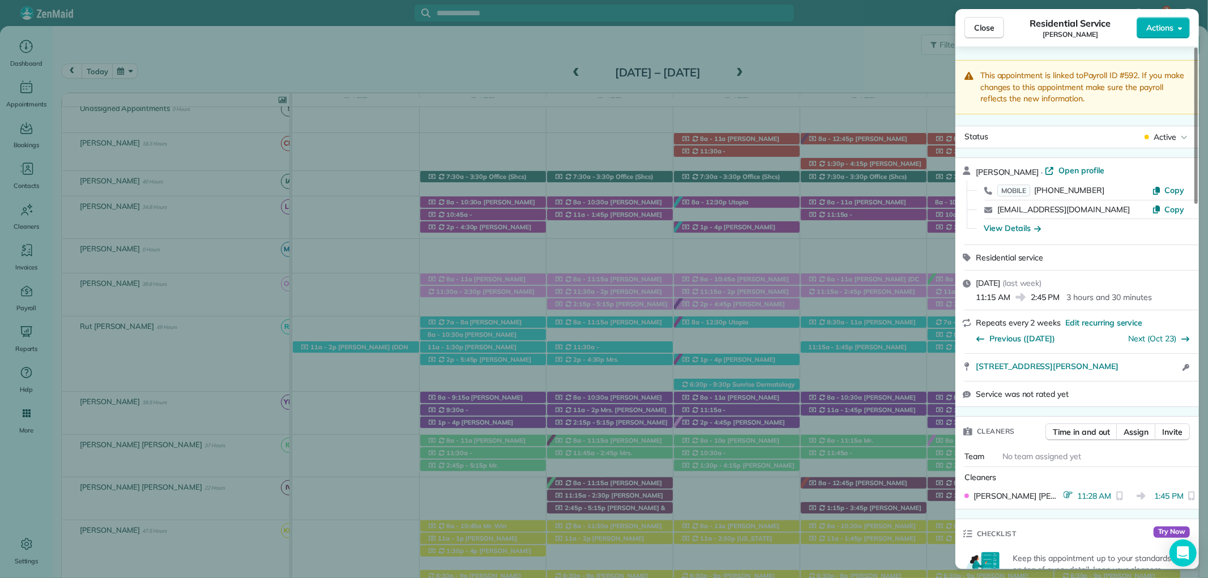
scroll to position [314, 0]
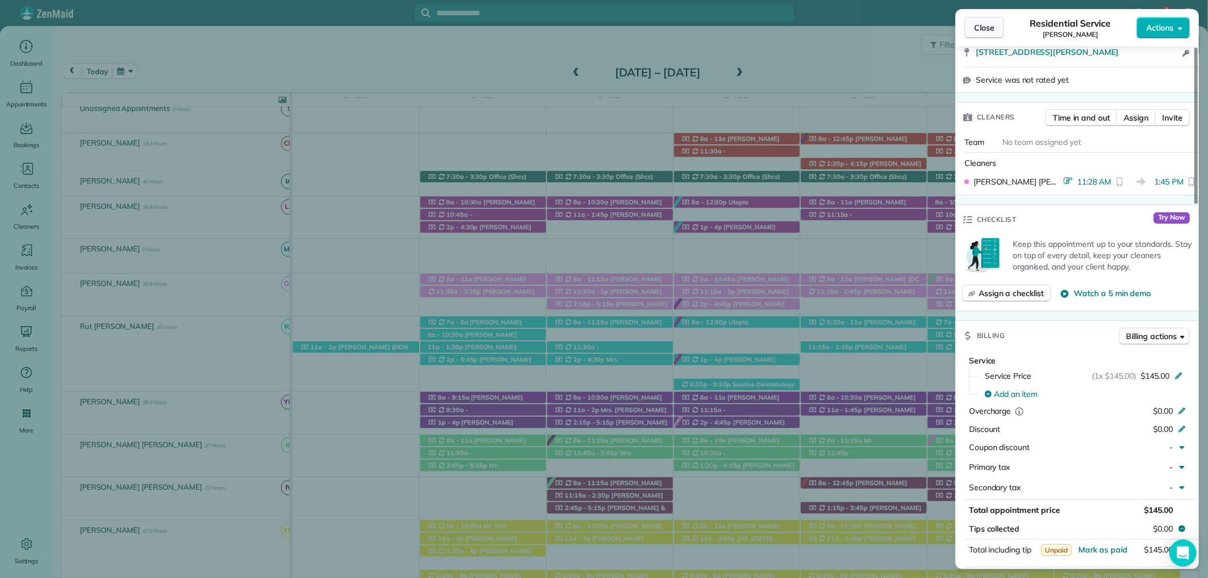
click at [994, 32] on span "Close" at bounding box center [984, 27] width 20 height 11
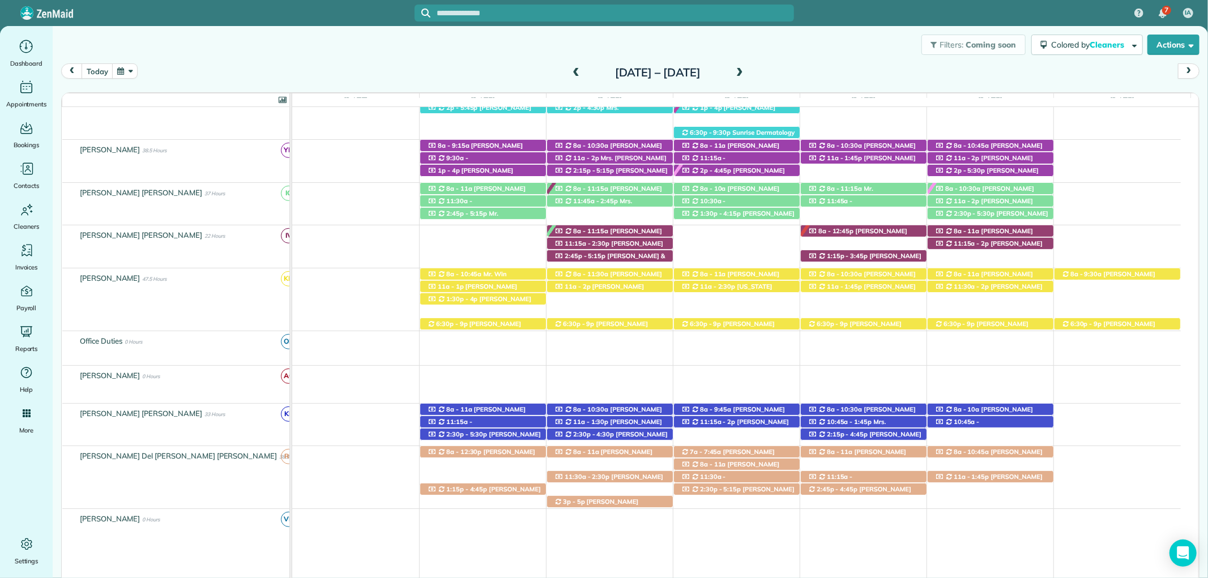
scroll to position [504, 0]
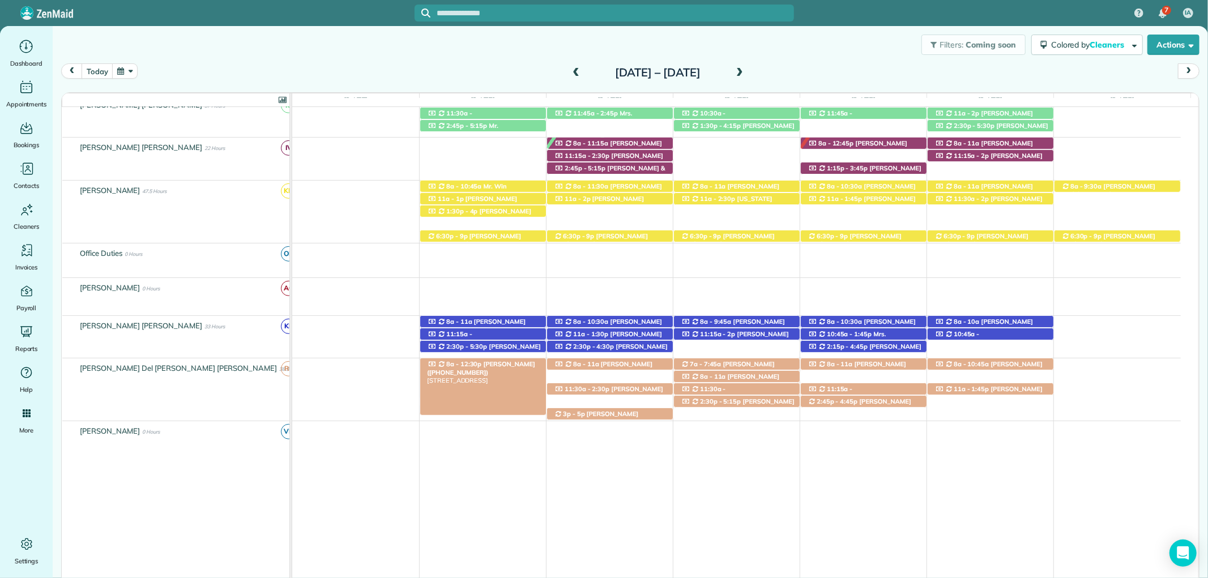
click at [466, 366] on span "8a - 12:30p" at bounding box center [464, 364] width 37 height 8
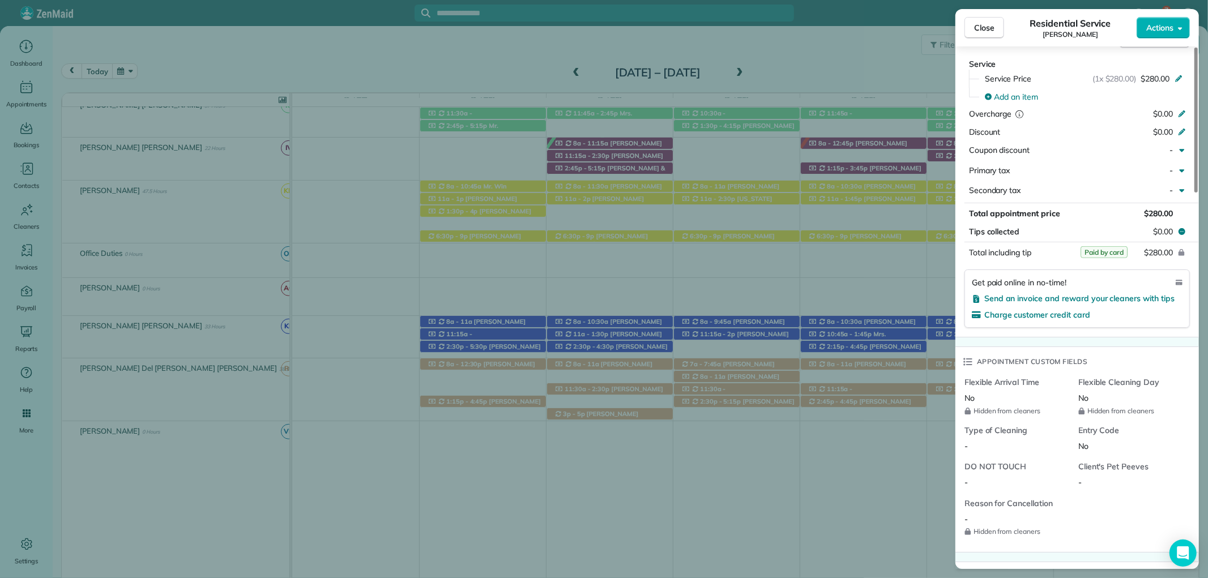
scroll to position [629, 0]
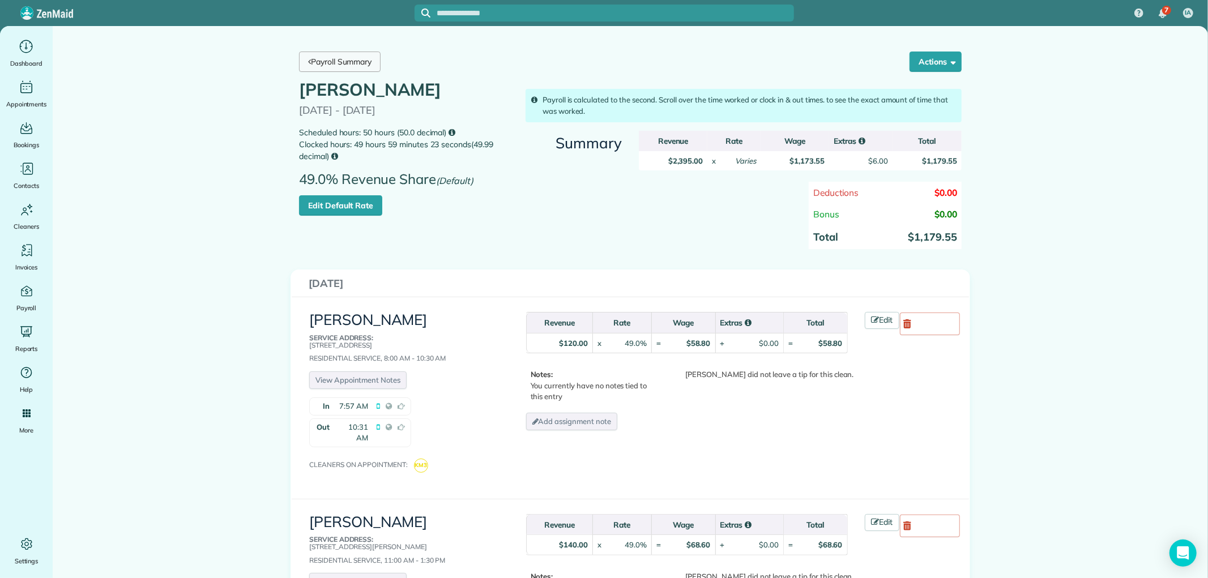
click at [347, 63] on link "Payroll Summary" at bounding box center [340, 62] width 82 height 20
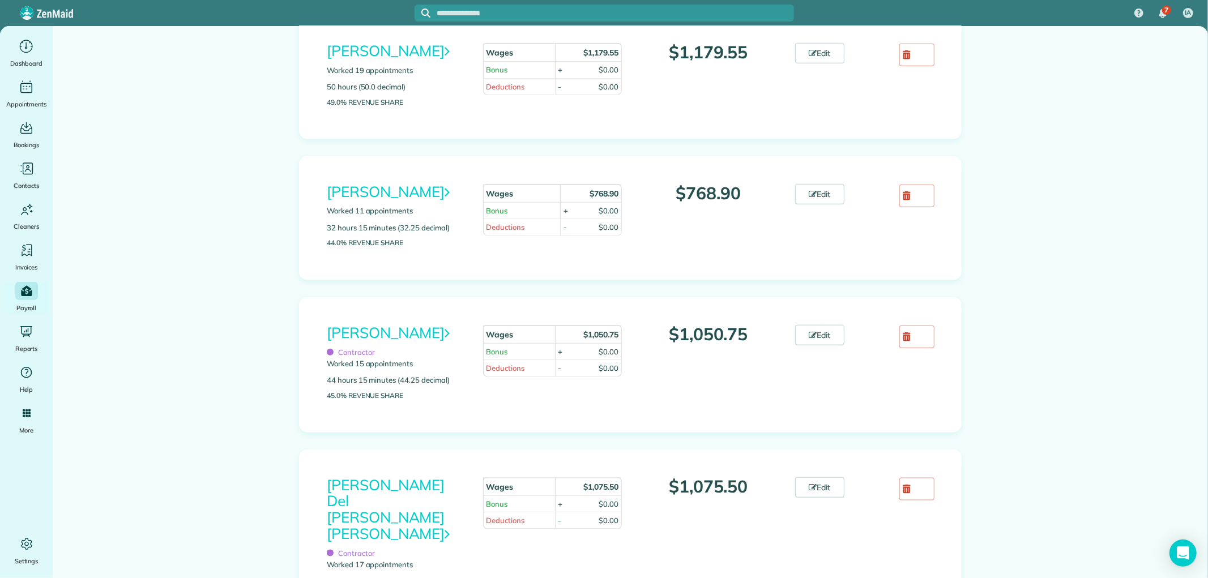
scroll to position [944, 0]
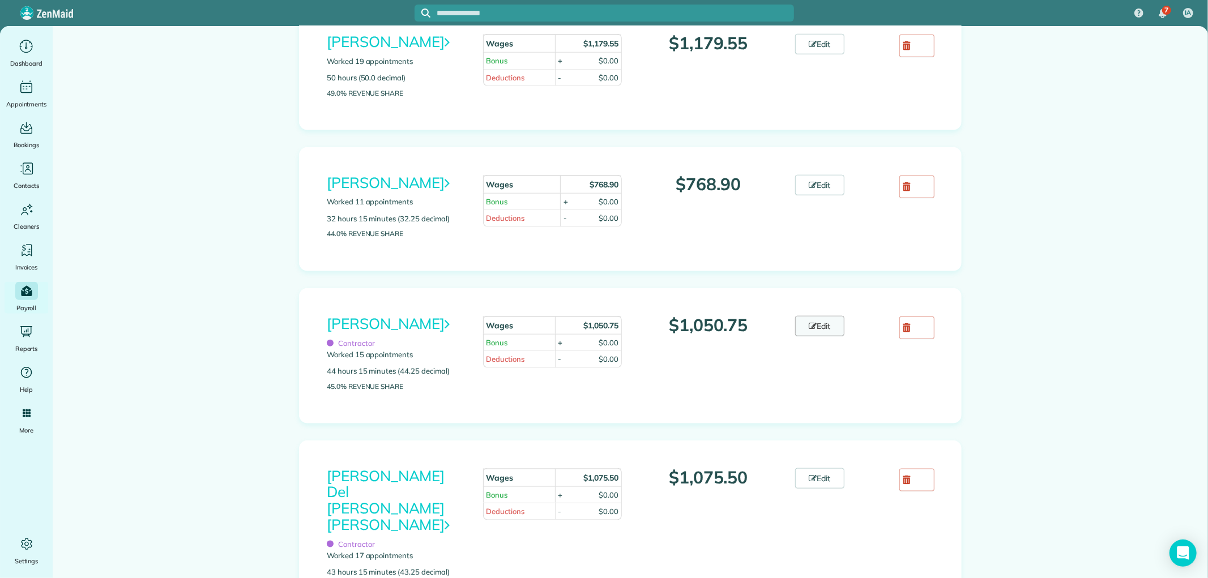
click at [796, 336] on link "Edit" at bounding box center [820, 326] width 50 height 20
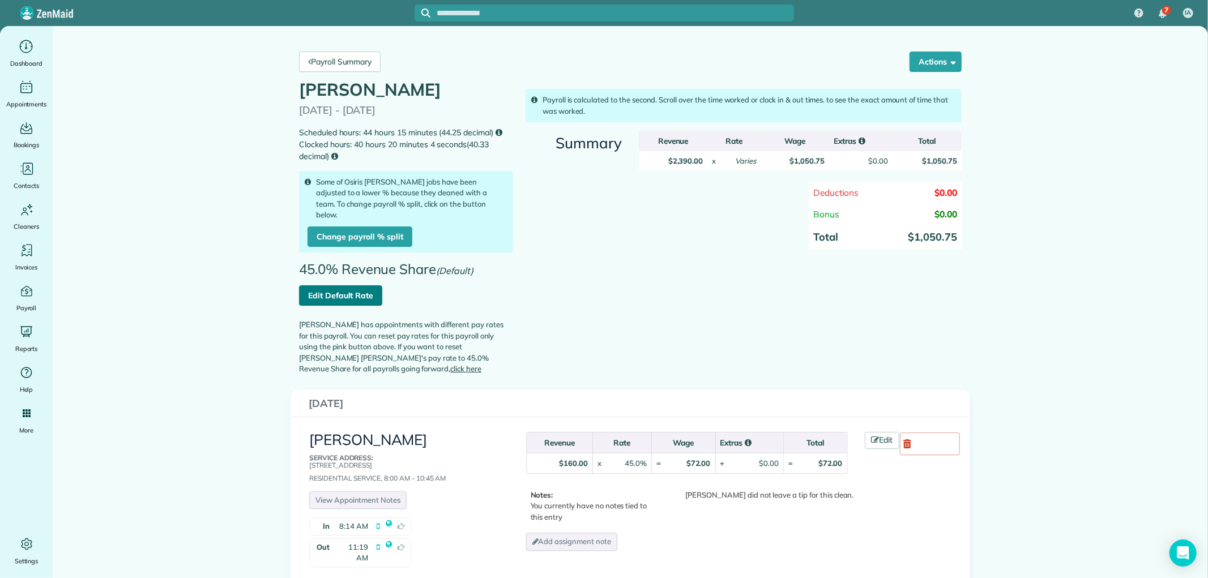
click at [353, 306] on link "Edit Default Rate" at bounding box center [340, 295] width 83 height 20
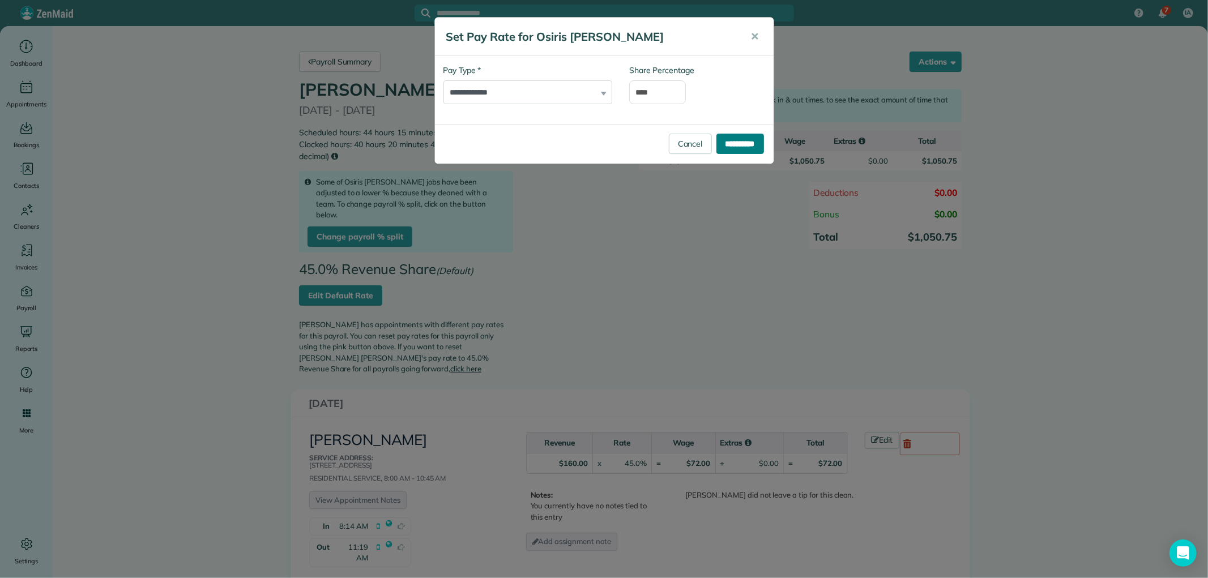
click at [727, 140] on input "**********" at bounding box center [741, 144] width 48 height 20
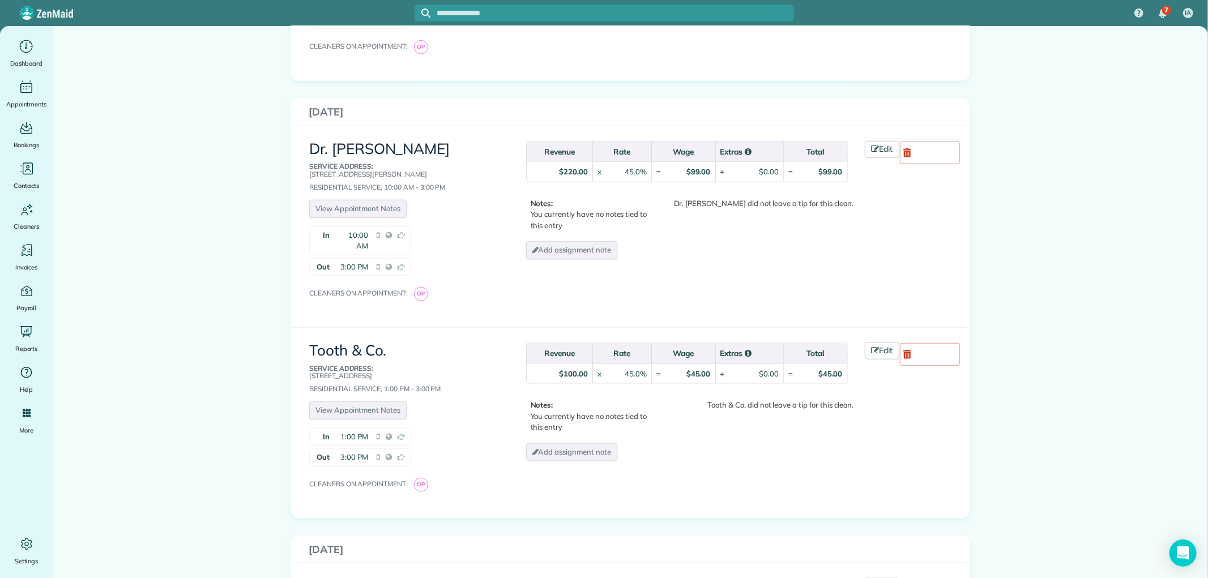
scroll to position [944, 0]
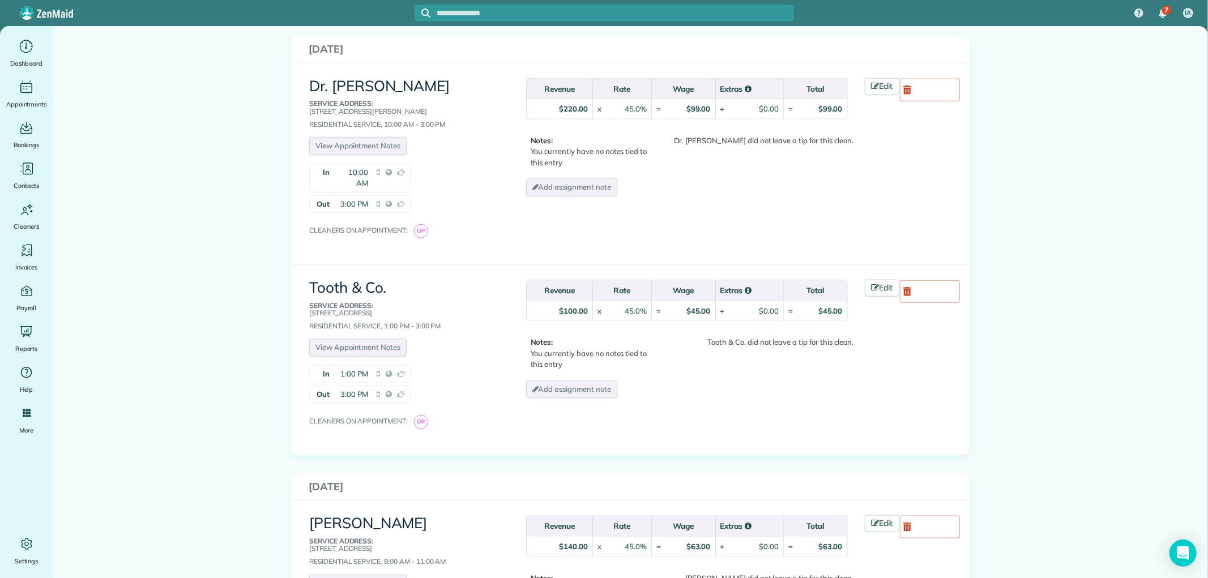
click at [574, 301] on td "$100.00" at bounding box center [559, 311] width 66 height 20
click at [580, 306] on strong "$100.00" at bounding box center [573, 310] width 29 height 9
click at [871, 271] on div "Revenue Rate Wage Extras Total $100.00 x 45.0% = $45.00 $45.00 Edit" at bounding box center [743, 340] width 451 height 138
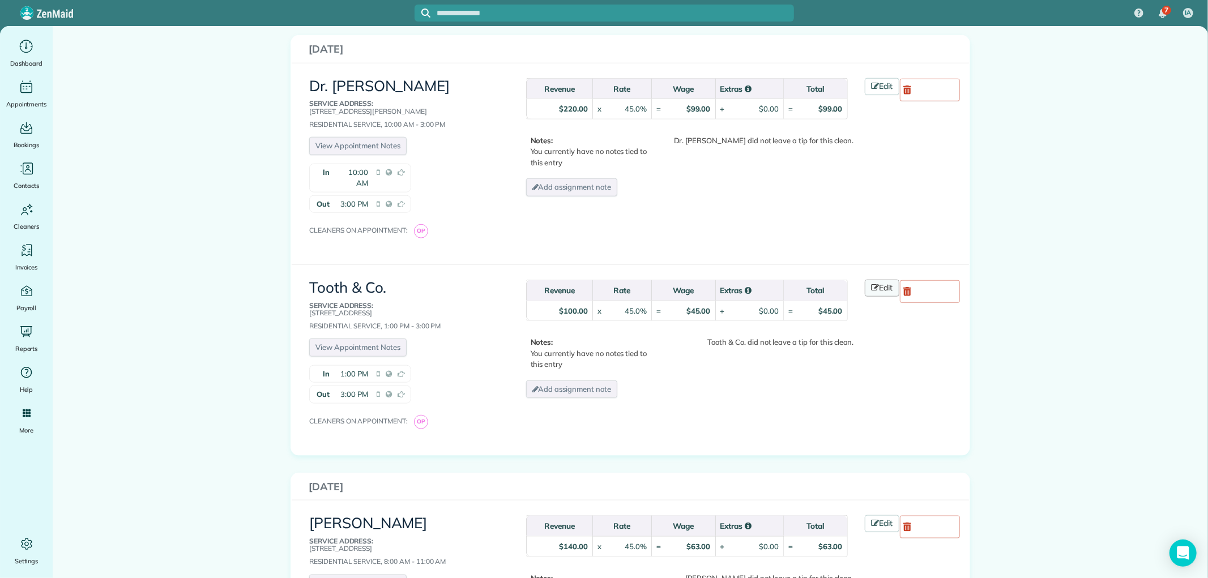
click at [880, 280] on link "Edit" at bounding box center [882, 288] width 35 height 17
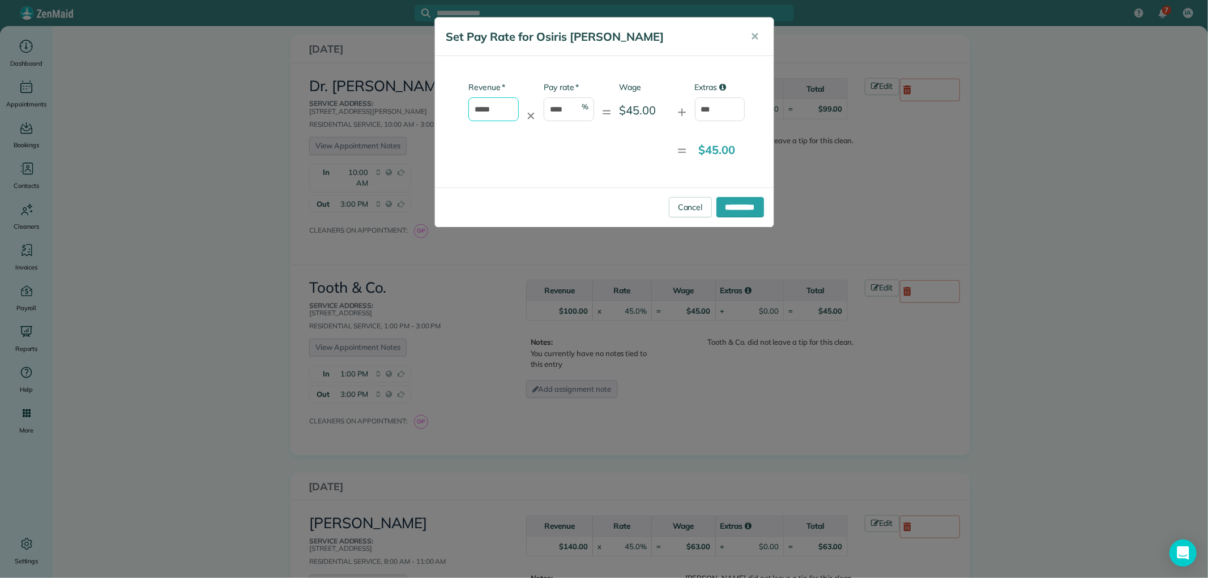
drag, startPoint x: 505, startPoint y: 110, endPoint x: 425, endPoint y: 105, distance: 80.0
click at [425, 105] on div "**********" at bounding box center [604, 289] width 1208 height 578
type input "*"
click at [740, 211] on input "**********" at bounding box center [741, 207] width 48 height 20
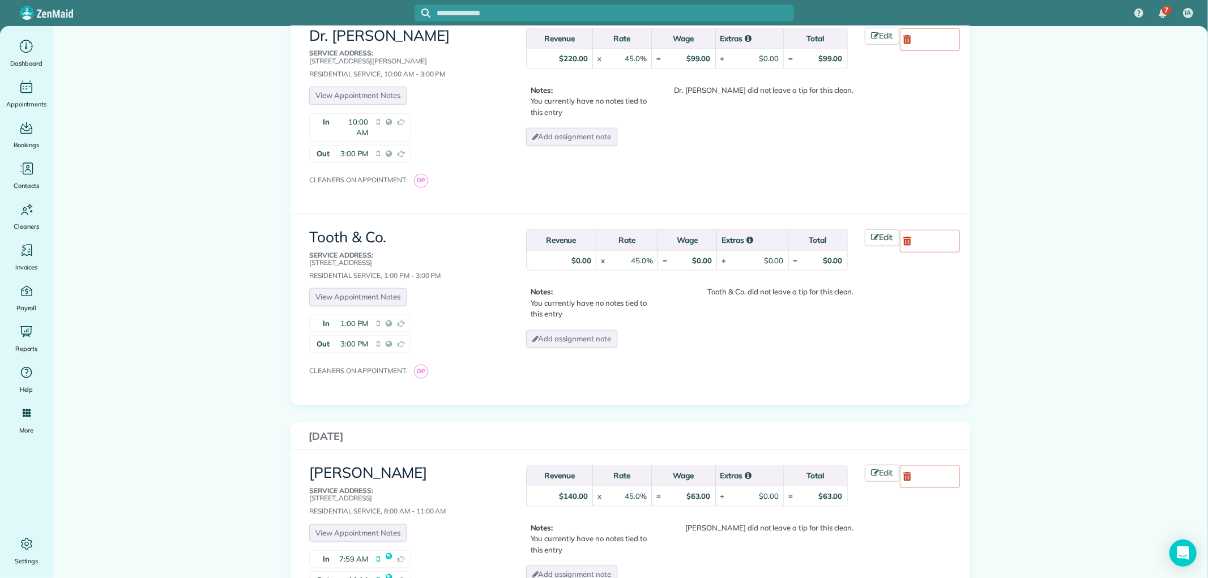
scroll to position [1007, 0]
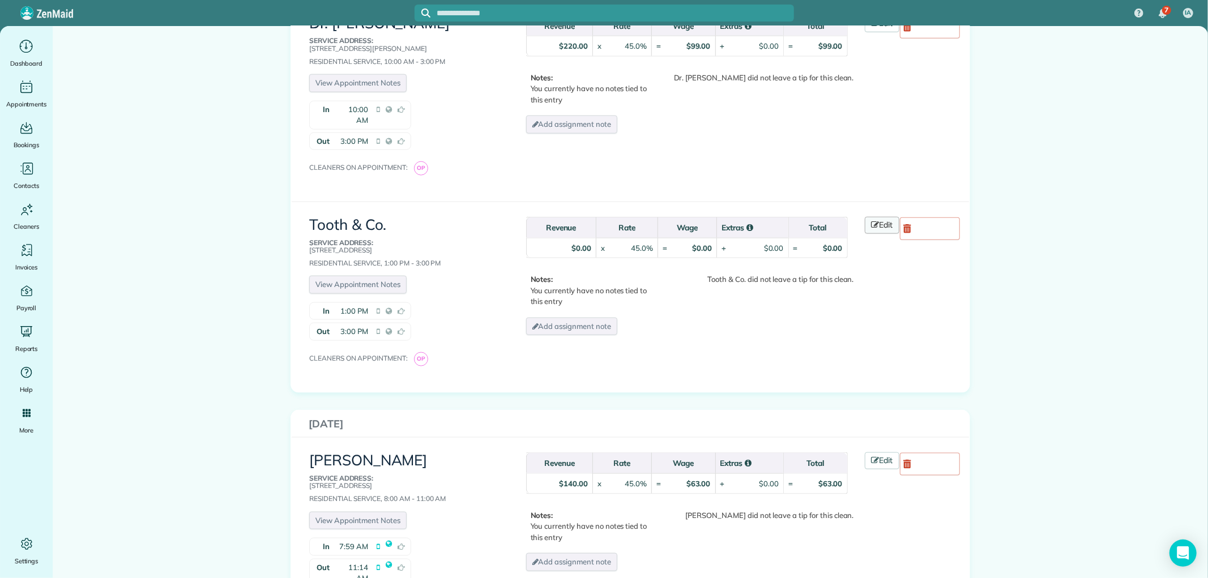
click at [865, 217] on link "Edit" at bounding box center [882, 225] width 35 height 17
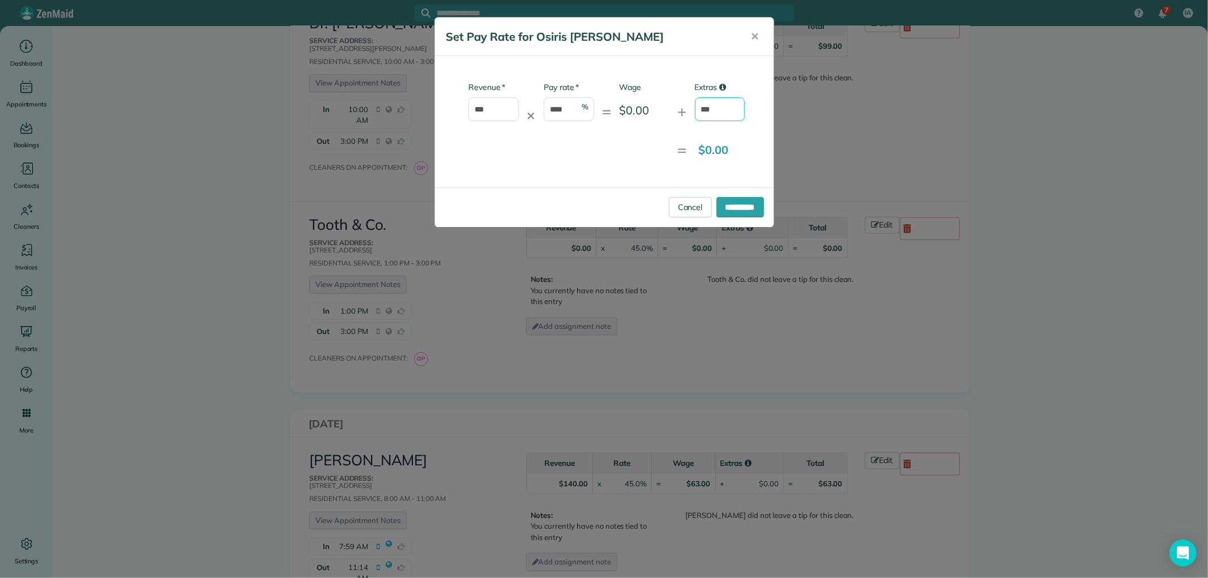
drag, startPoint x: 727, startPoint y: 108, endPoint x: 695, endPoint y: 106, distance: 31.8
click at [695, 106] on input "***" at bounding box center [720, 109] width 50 height 24
type input "**"
click at [733, 218] on div "**********" at bounding box center [604, 207] width 339 height 40
click at [731, 208] on input "**********" at bounding box center [741, 207] width 48 height 20
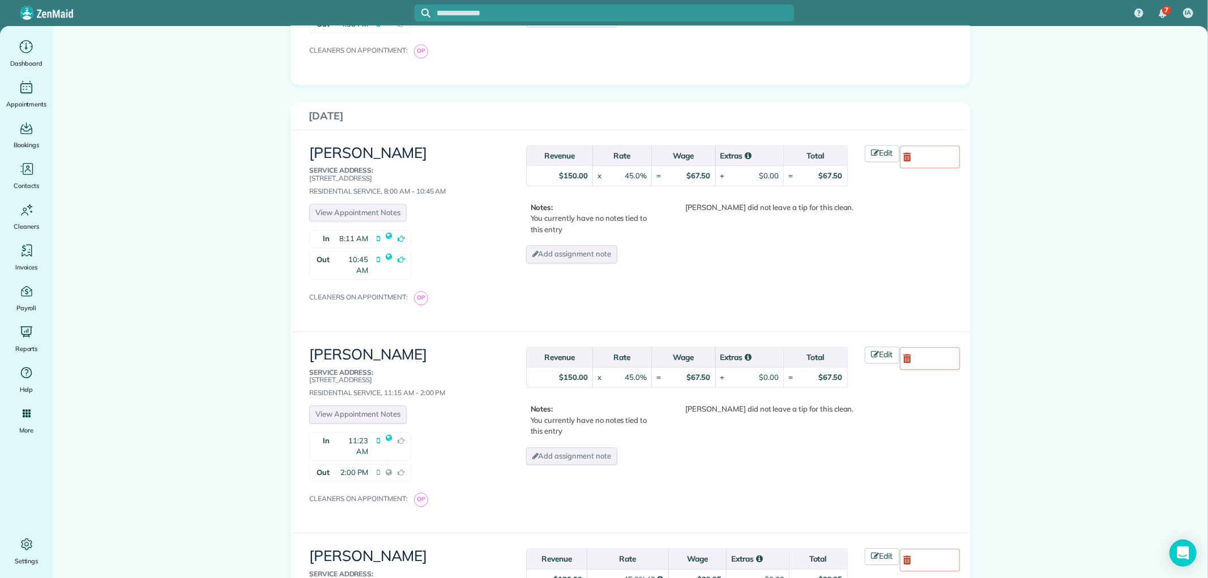
scroll to position [2454, 0]
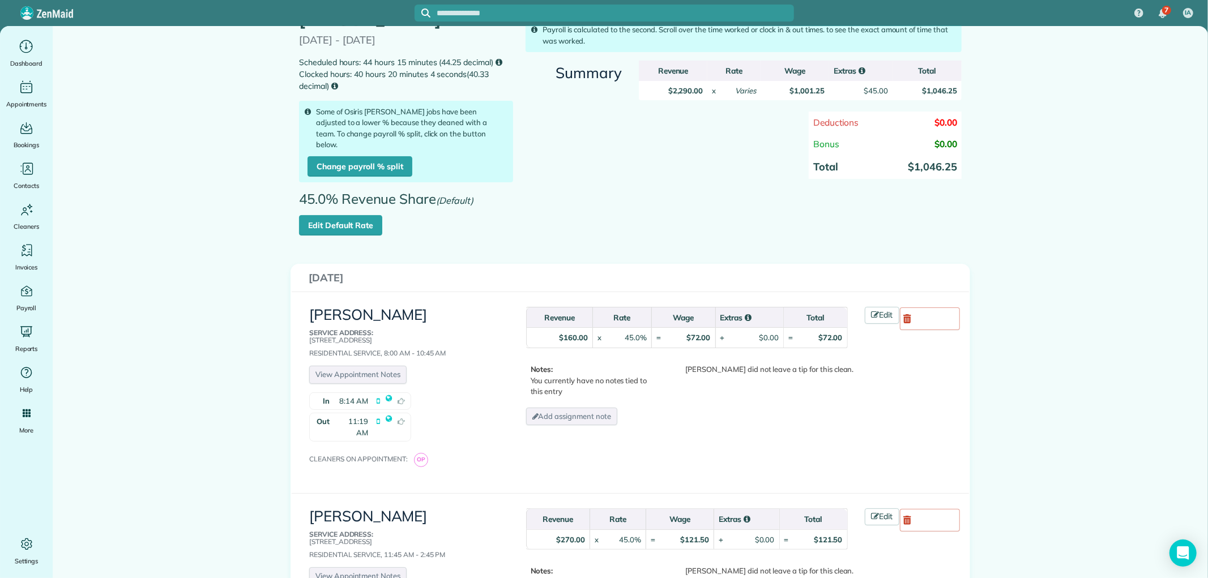
scroll to position [0, 0]
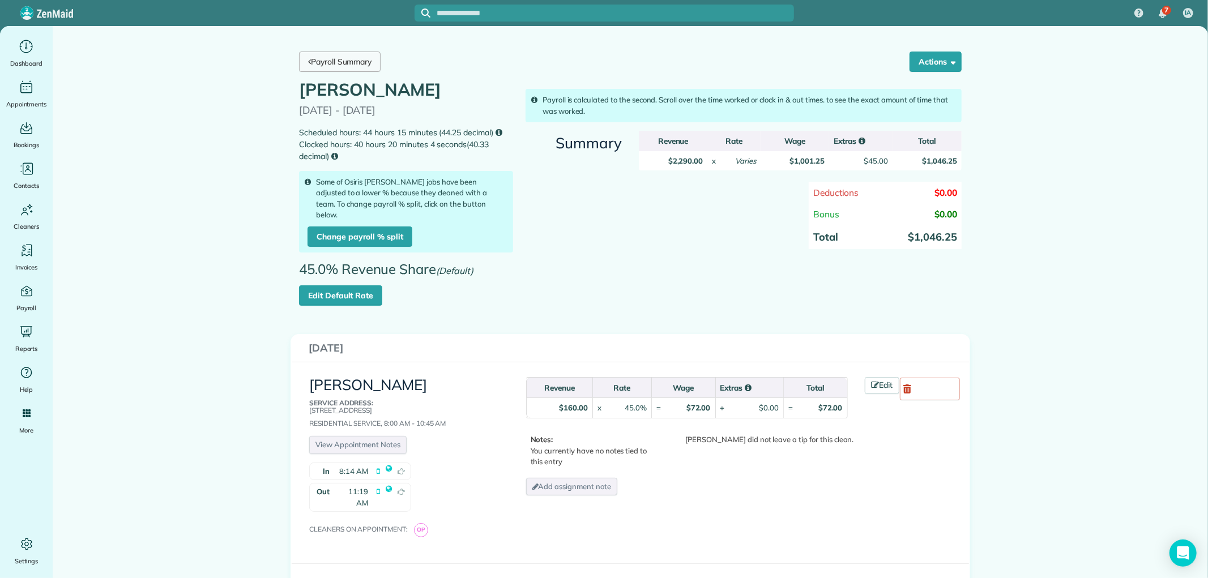
click at [341, 61] on link "Payroll Summary" at bounding box center [340, 62] width 82 height 20
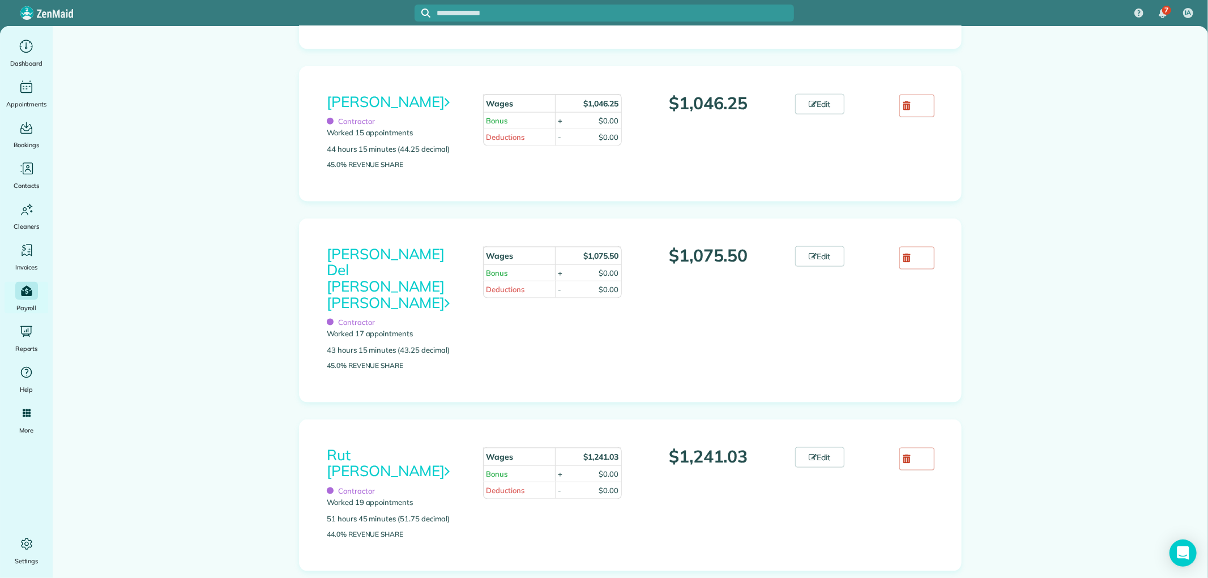
scroll to position [1196, 0]
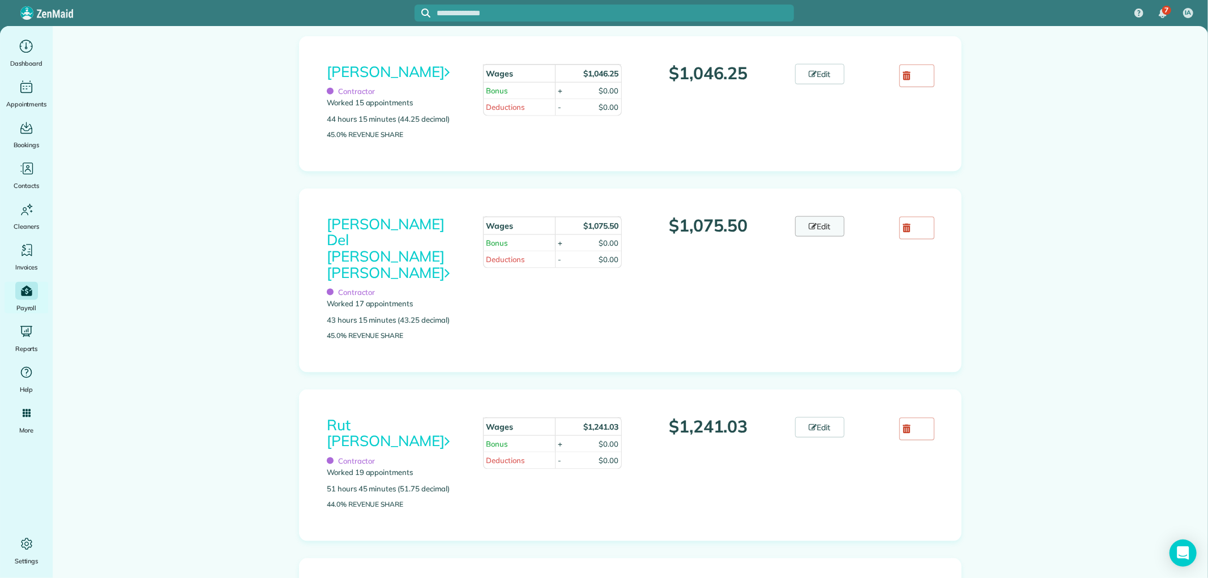
click at [821, 237] on link "Edit" at bounding box center [820, 226] width 50 height 20
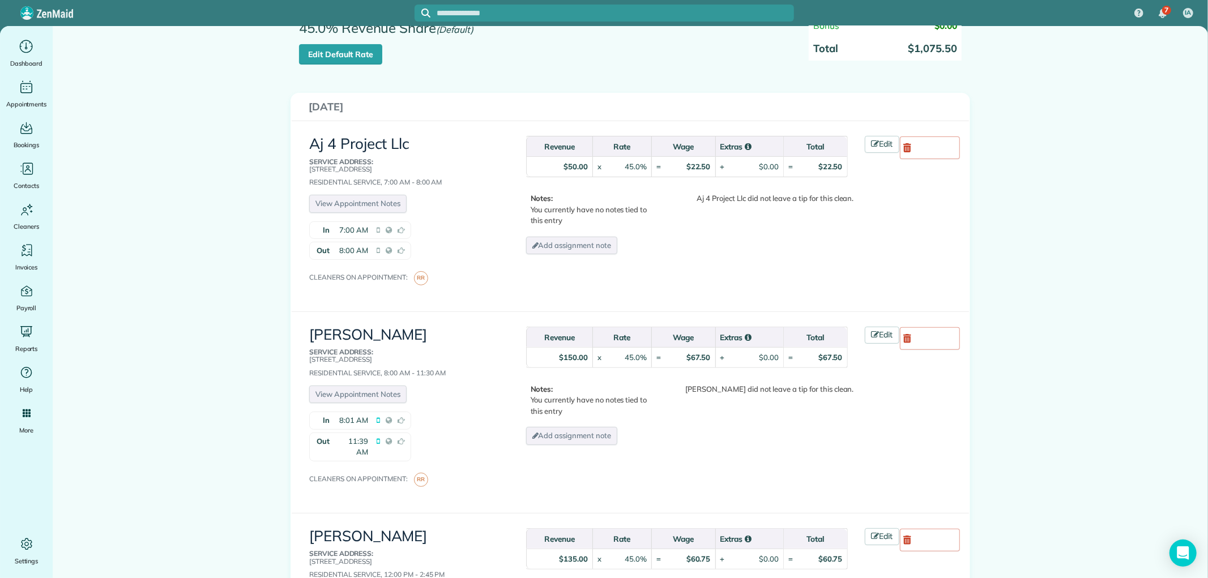
scroll to position [126, 0]
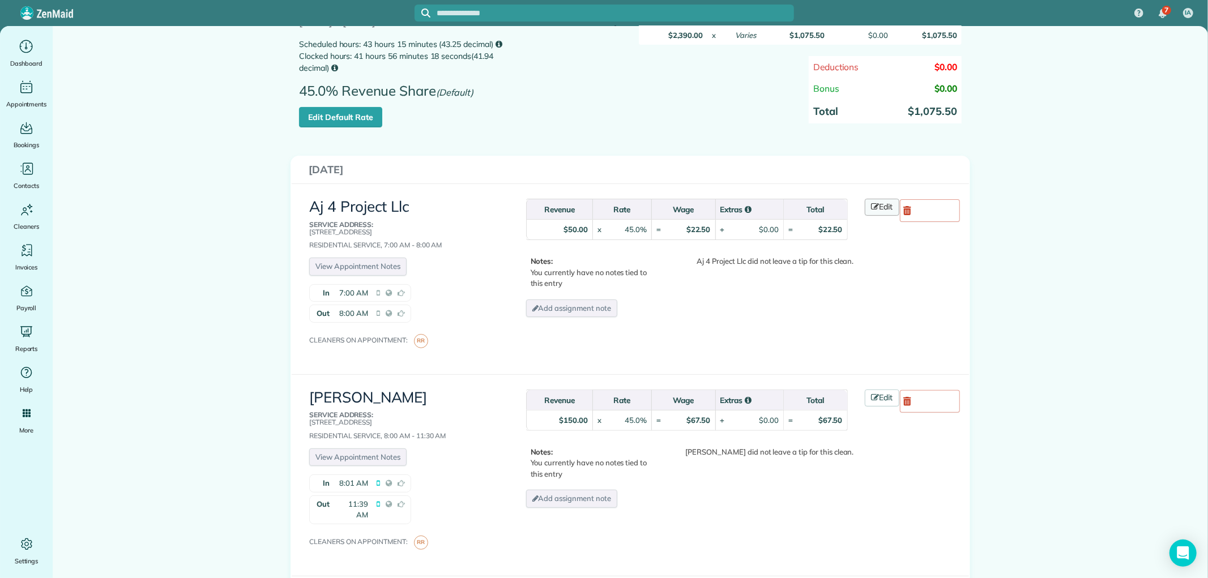
click at [865, 199] on link "Edit" at bounding box center [882, 207] width 35 height 17
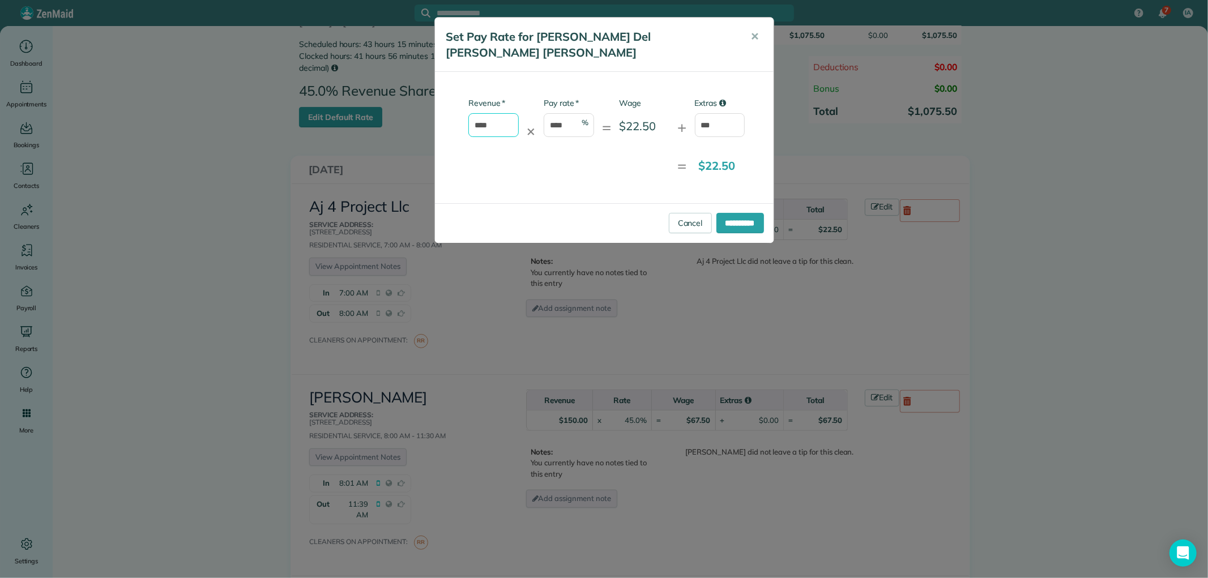
drag, startPoint x: 504, startPoint y: 112, endPoint x: 386, endPoint y: 100, distance: 118.9
click at [386, 100] on div "**********" at bounding box center [604, 289] width 1208 height 578
type input "*"
click at [727, 113] on input "***" at bounding box center [720, 125] width 50 height 24
drag, startPoint x: 727, startPoint y: 108, endPoint x: 666, endPoint y: 108, distance: 61.2
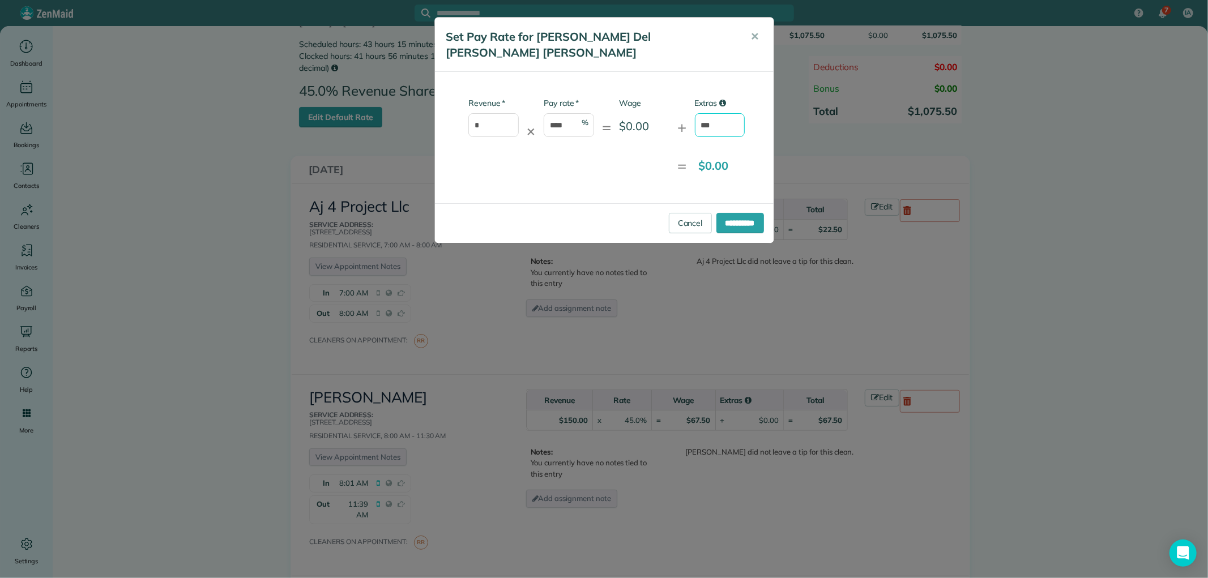
click at [666, 108] on div "* Revenue * ✕ * Pay rate **** % = Wage $0.00 + Extras ***" at bounding box center [595, 122] width 302 height 51
type input "**"
click at [749, 213] on input "**********" at bounding box center [741, 223] width 48 height 20
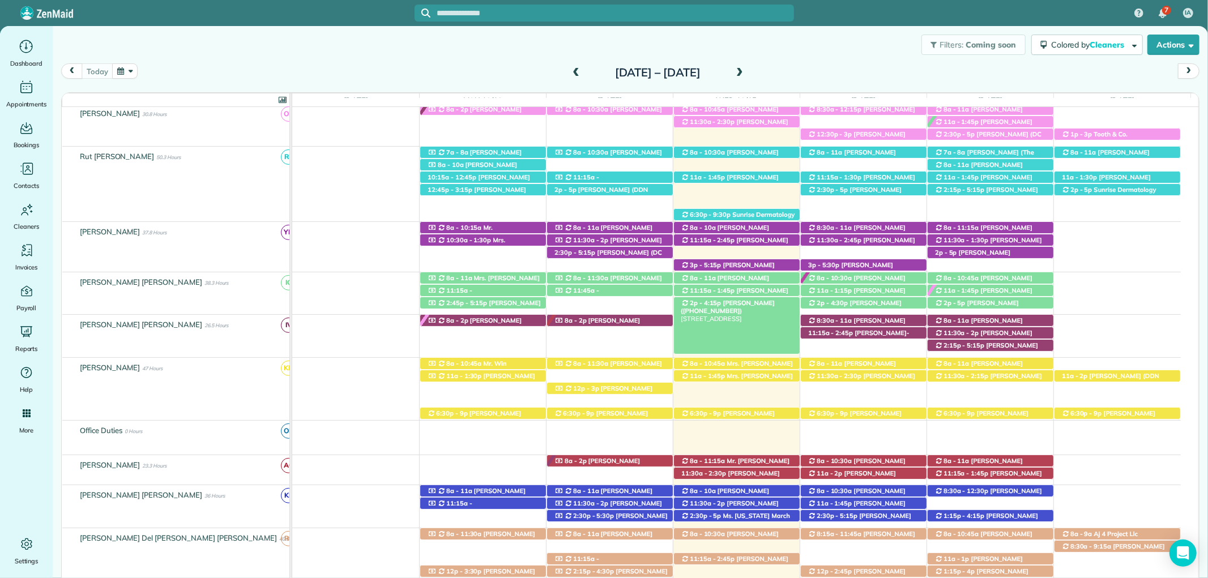
scroll to position [310, 0]
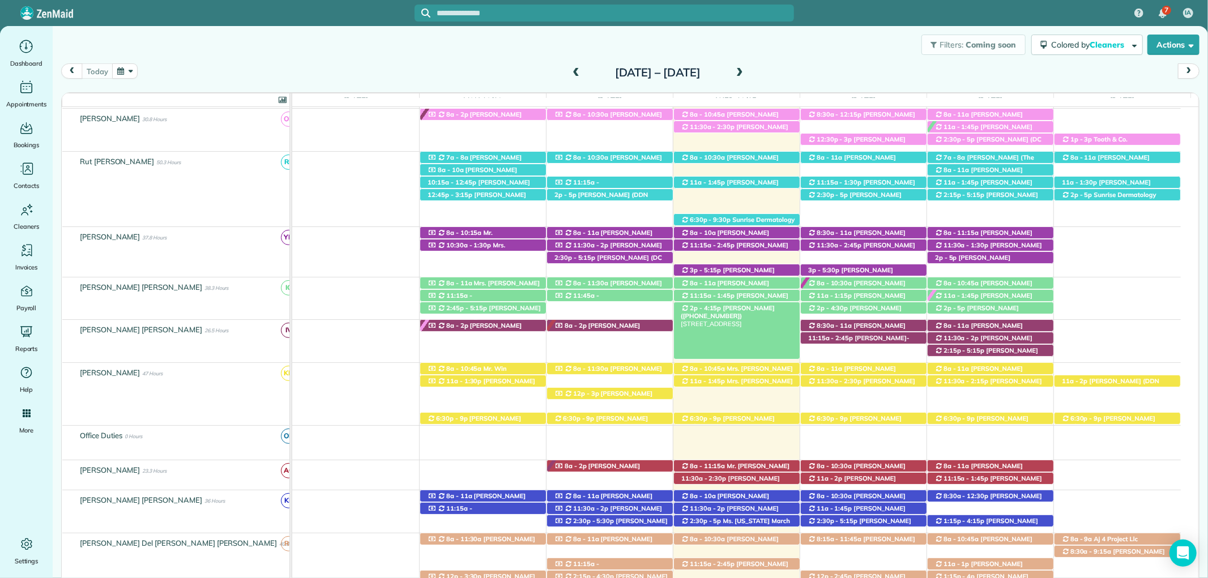
click at [734, 307] on span "[PERSON_NAME] ([PHONE_NUMBER])" at bounding box center [728, 312] width 94 height 16
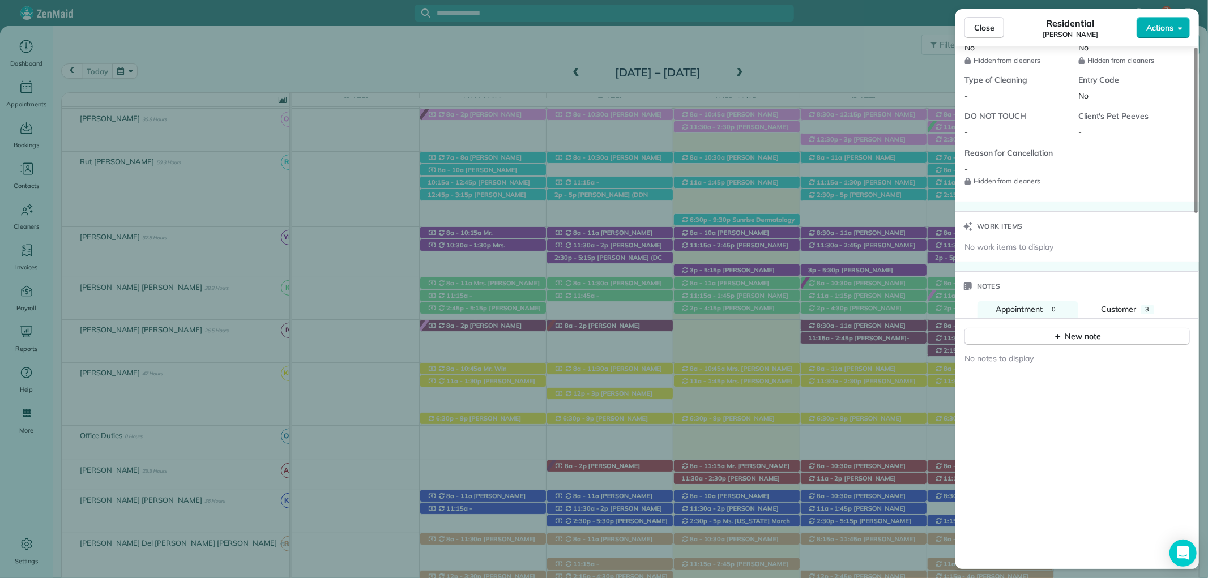
scroll to position [1007, 0]
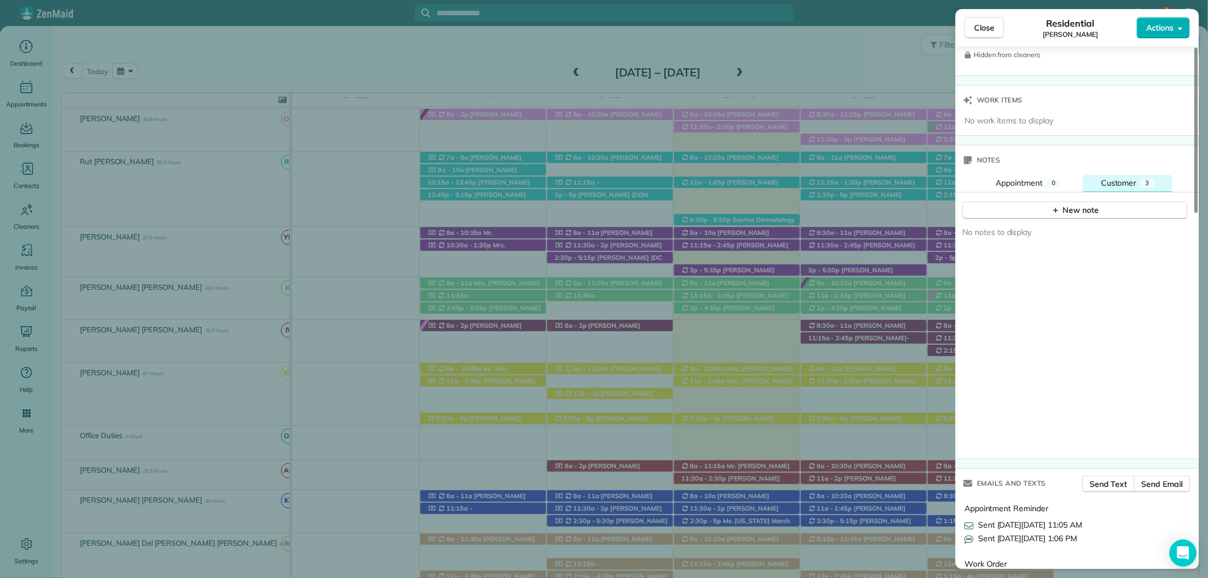
click at [1130, 182] on span "Customer" at bounding box center [1119, 183] width 36 height 10
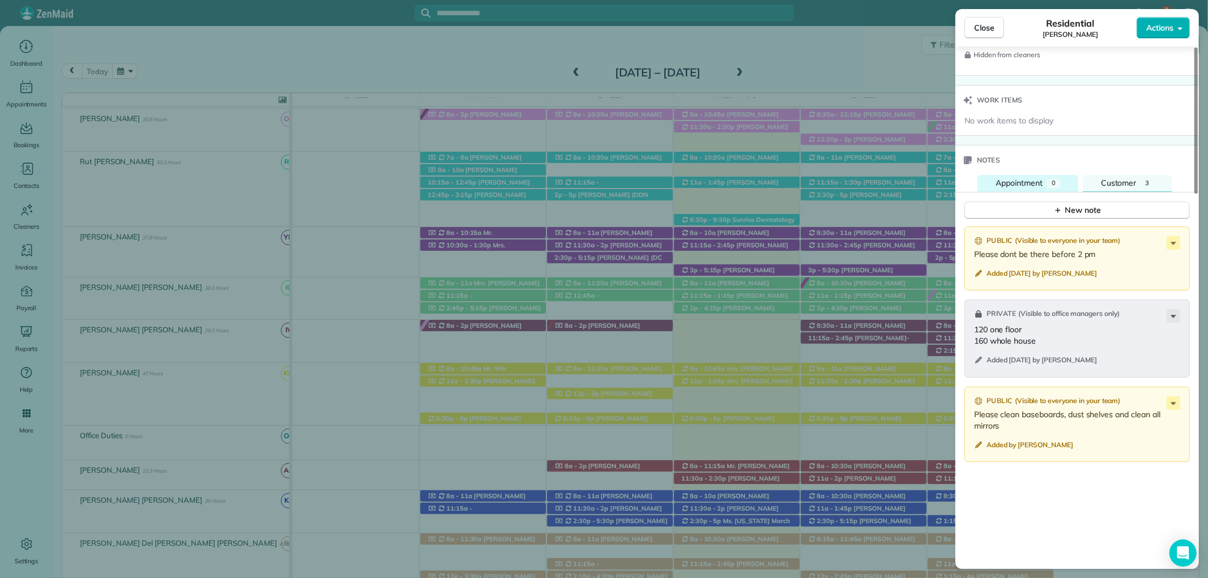
click at [1024, 181] on span "Appointment" at bounding box center [1019, 183] width 47 height 10
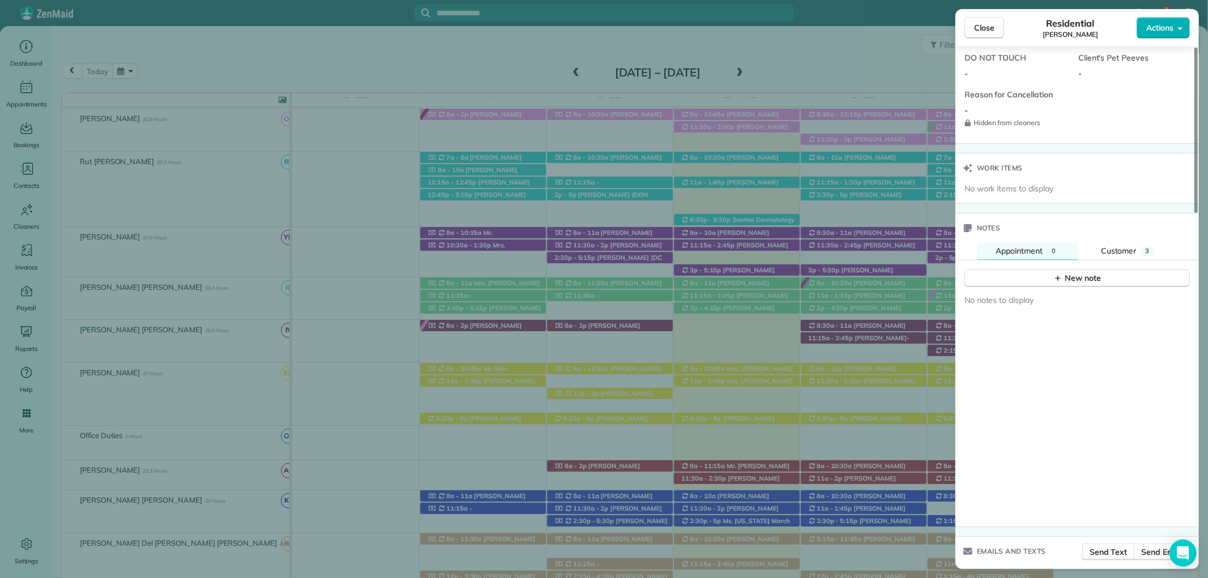
scroll to position [944, 0]
click at [1130, 244] on span "Customer" at bounding box center [1119, 246] width 36 height 10
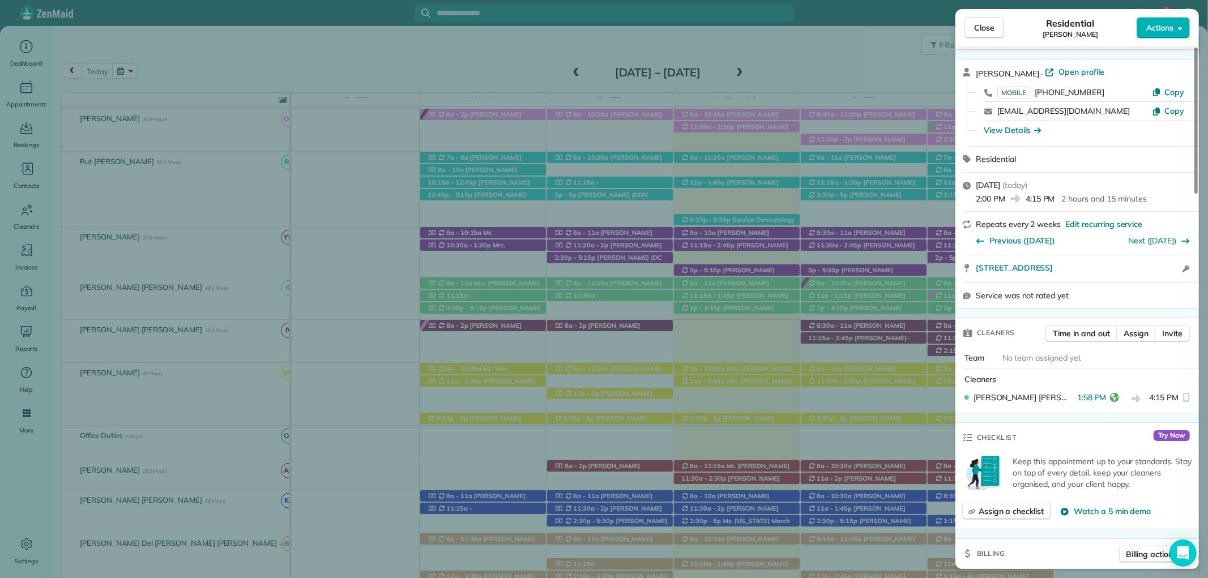
scroll to position [0, 0]
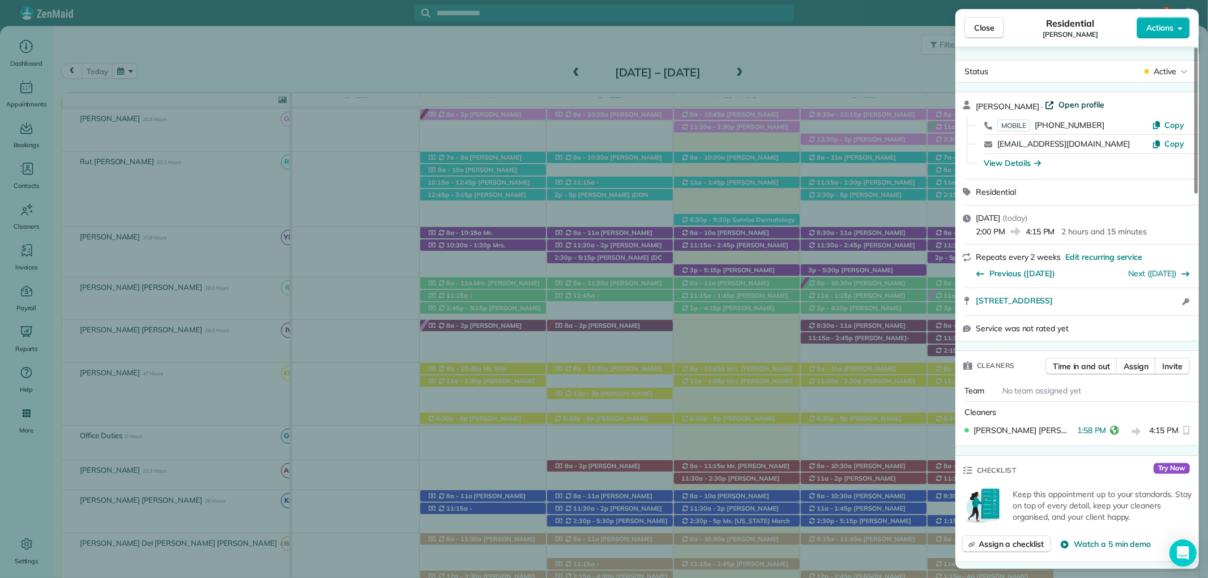
click at [1059, 109] on span "Open profile" at bounding box center [1082, 104] width 46 height 11
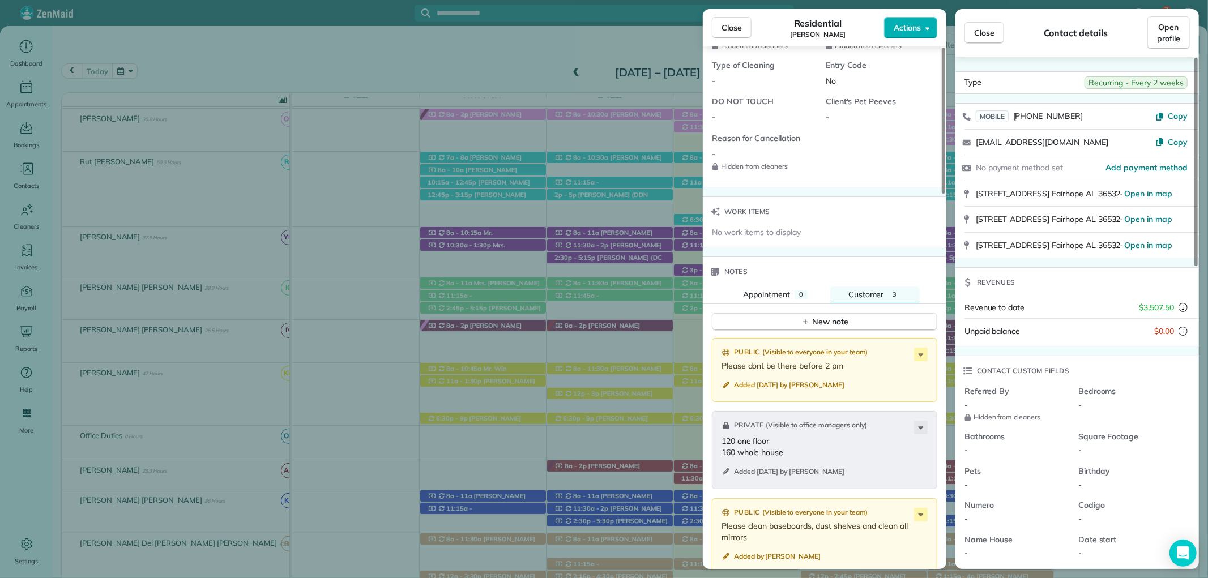
scroll to position [944, 0]
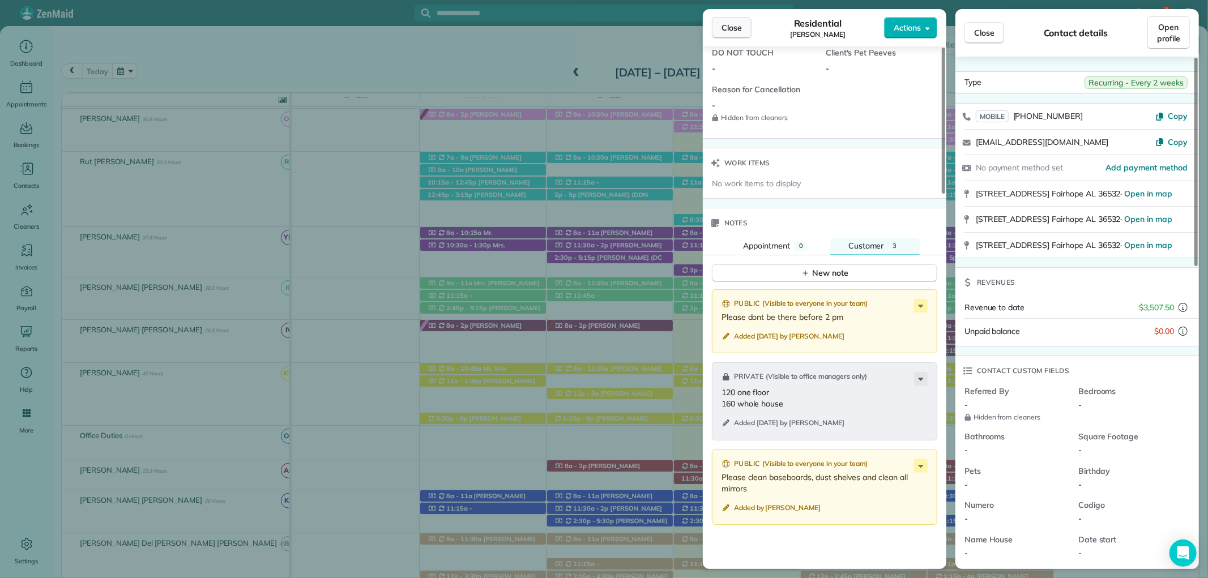
click at [731, 29] on span "Close" at bounding box center [732, 27] width 20 height 11
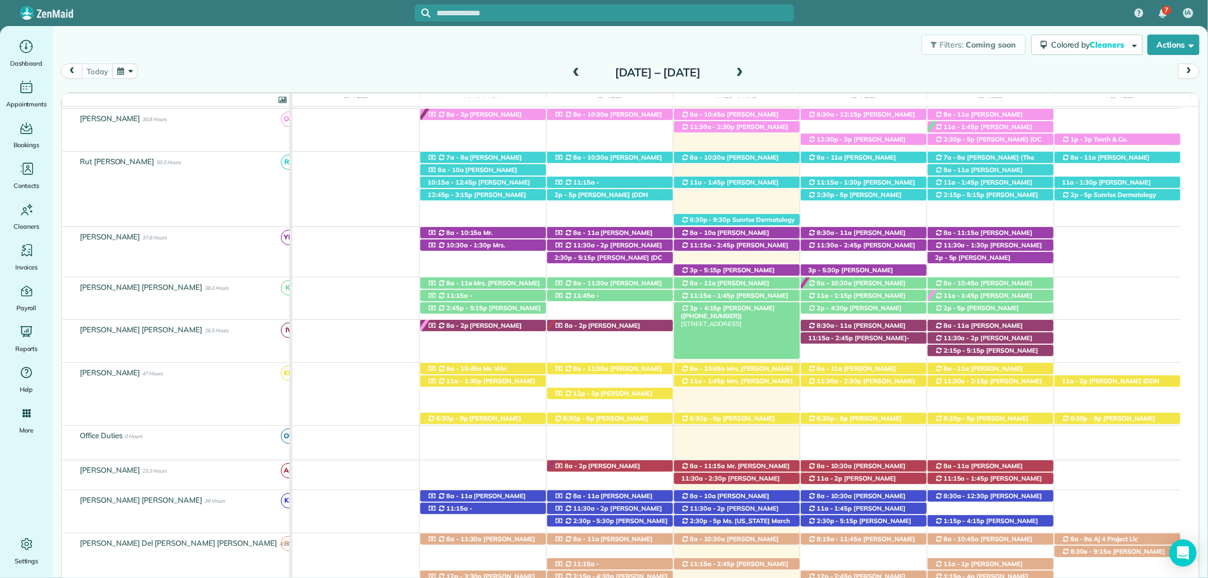
click at [738, 308] on span "[PERSON_NAME] ([PHONE_NUMBER])" at bounding box center [728, 312] width 94 height 16
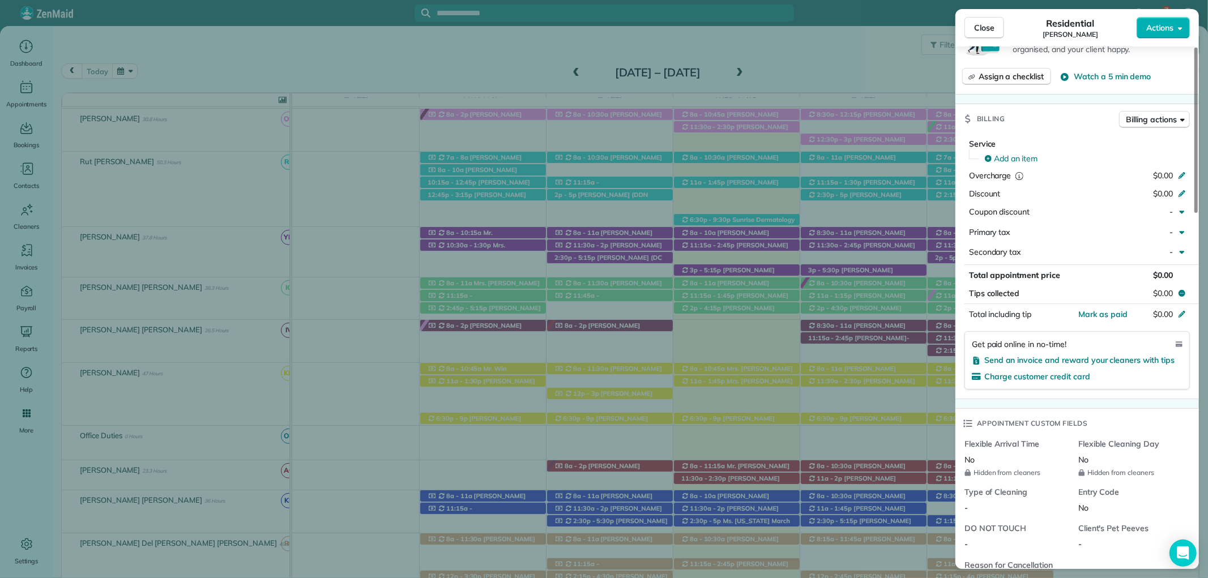
scroll to position [440, 0]
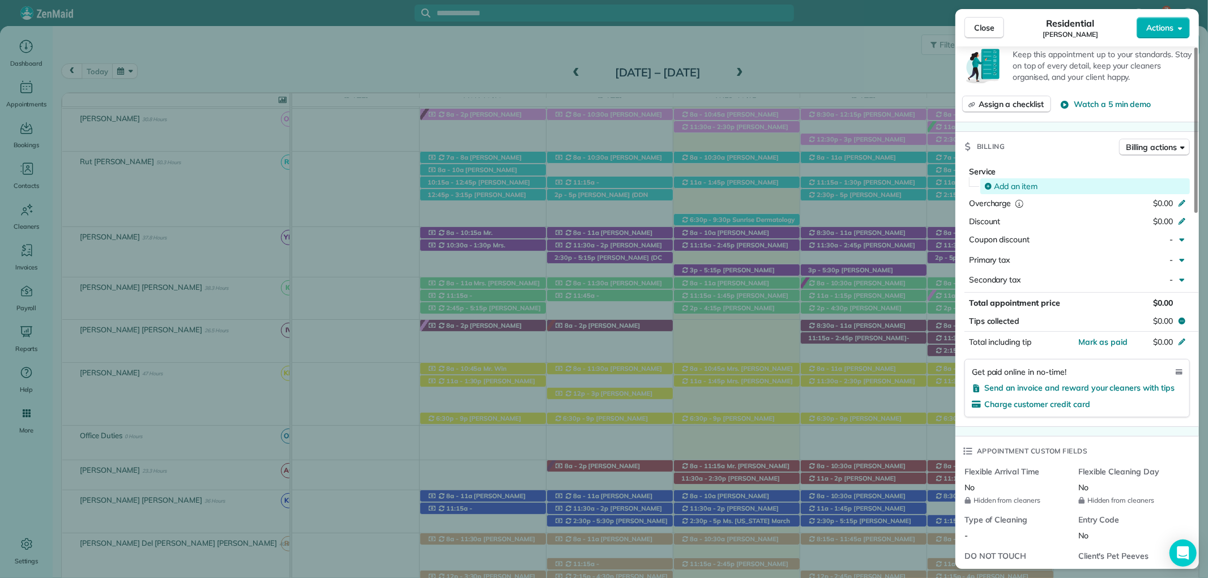
click at [1028, 182] on span "Add an item" at bounding box center [1016, 186] width 44 height 11
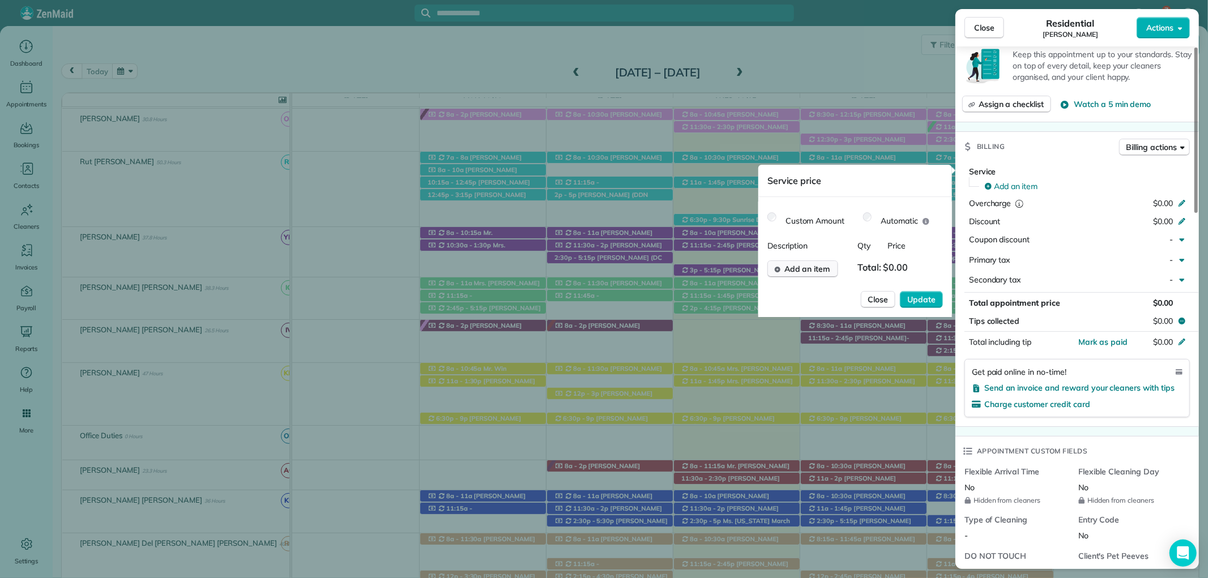
click at [795, 264] on span "Add an item" at bounding box center [808, 268] width 46 height 11
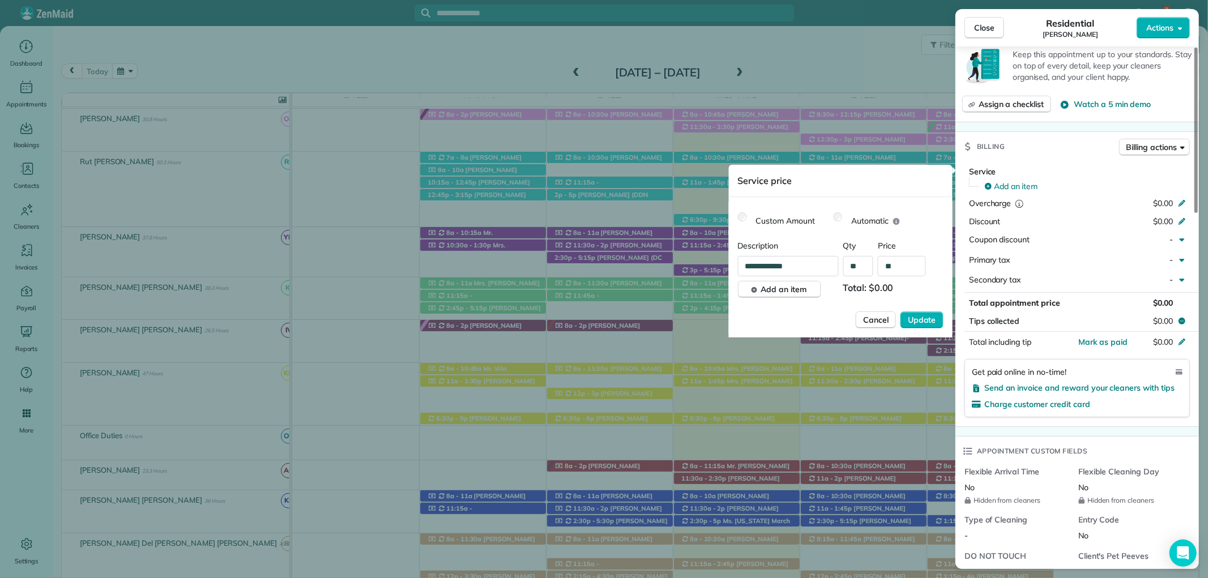
drag, startPoint x: 914, startPoint y: 265, endPoint x: 882, endPoint y: 265, distance: 31.7
click at [882, 265] on input "**" at bounding box center [902, 266] width 48 height 20
type input "****"
click at [932, 325] on span "Update" at bounding box center [922, 319] width 28 height 11
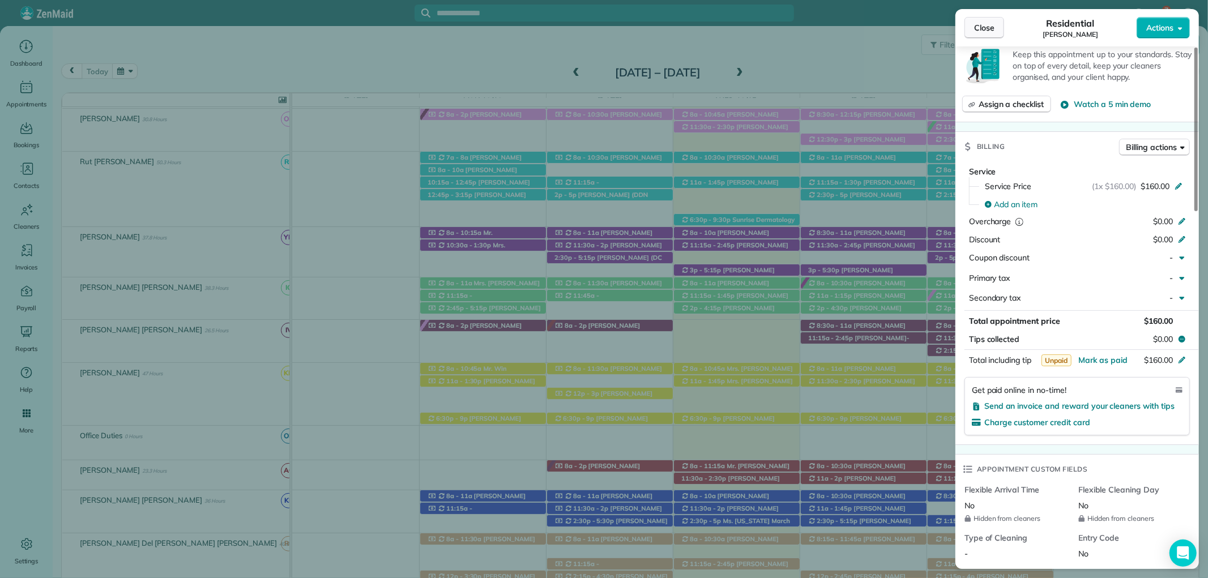
click at [968, 25] on button "Close" at bounding box center [985, 28] width 40 height 22
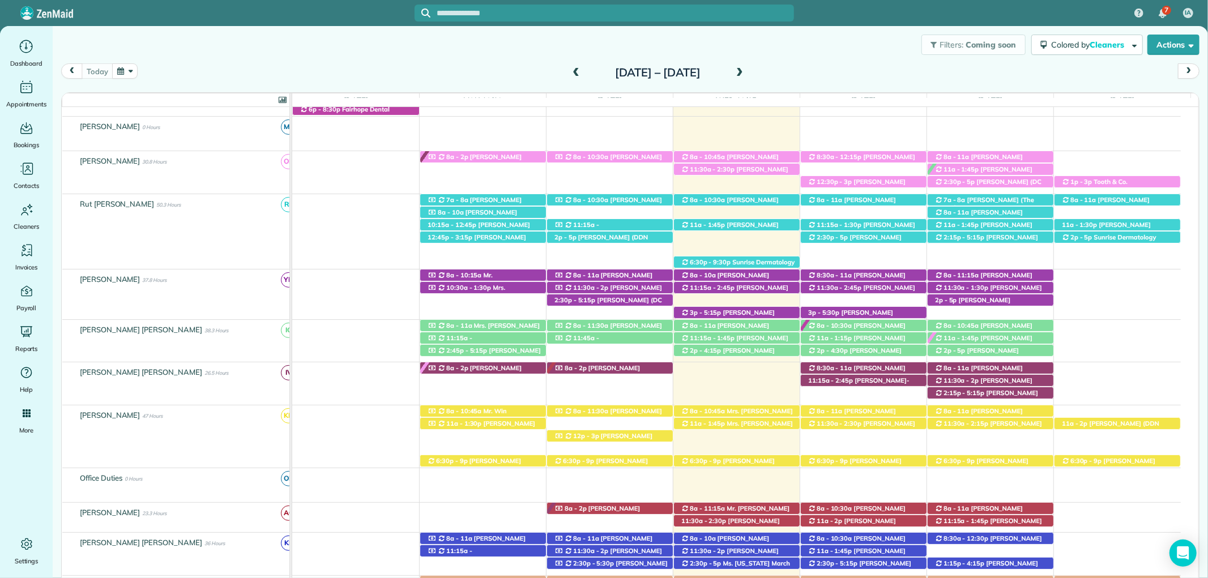
scroll to position [247, 0]
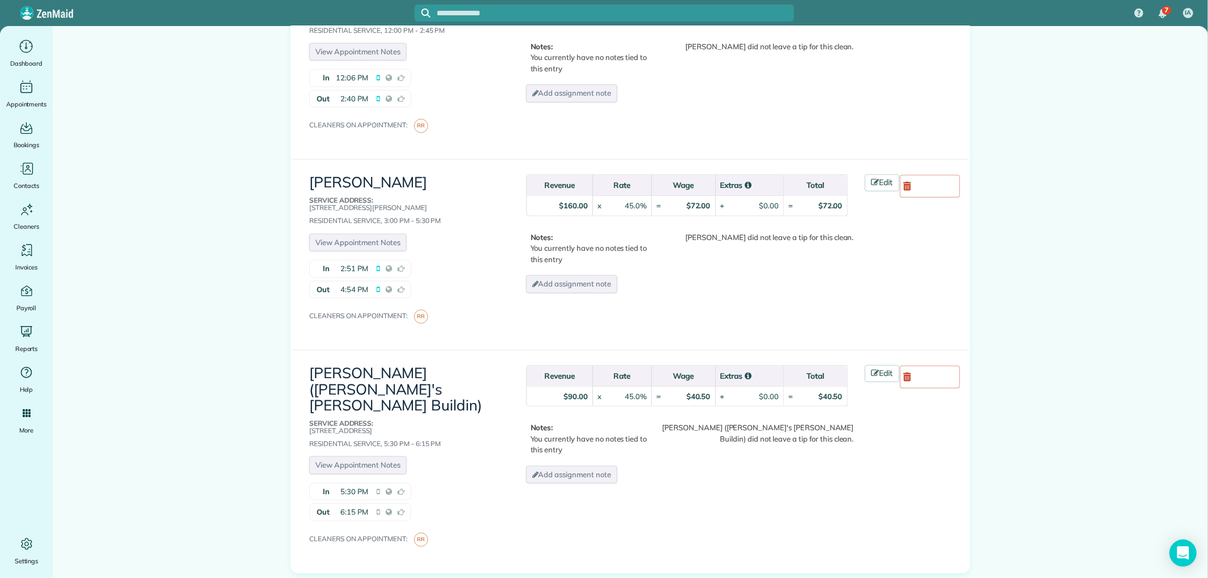
scroll to position [755, 0]
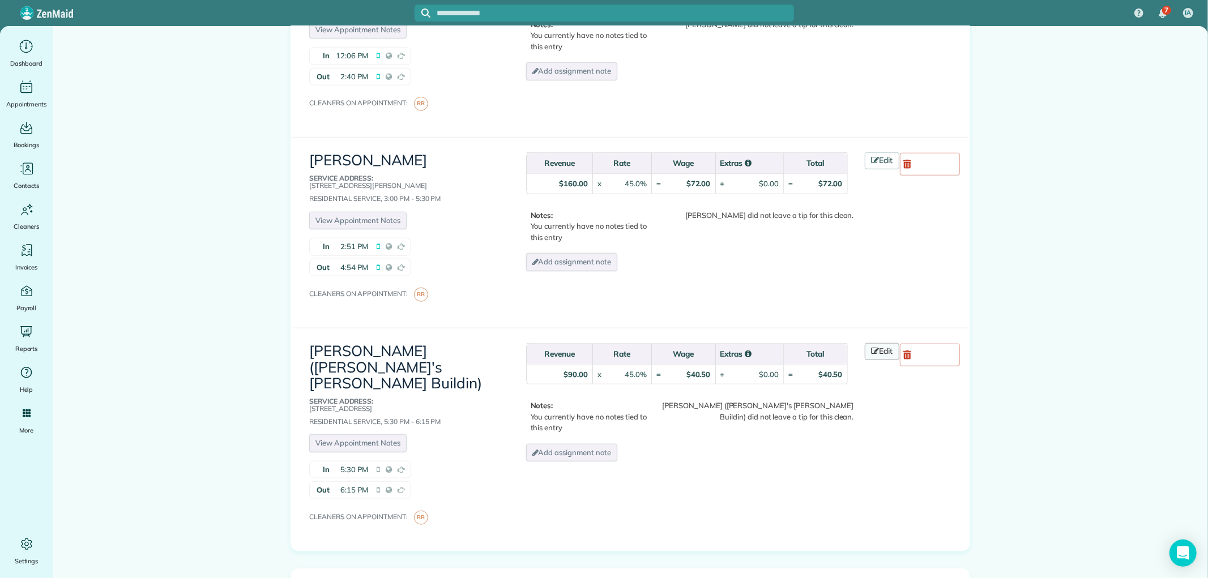
click at [865, 343] on link "Edit" at bounding box center [882, 351] width 35 height 17
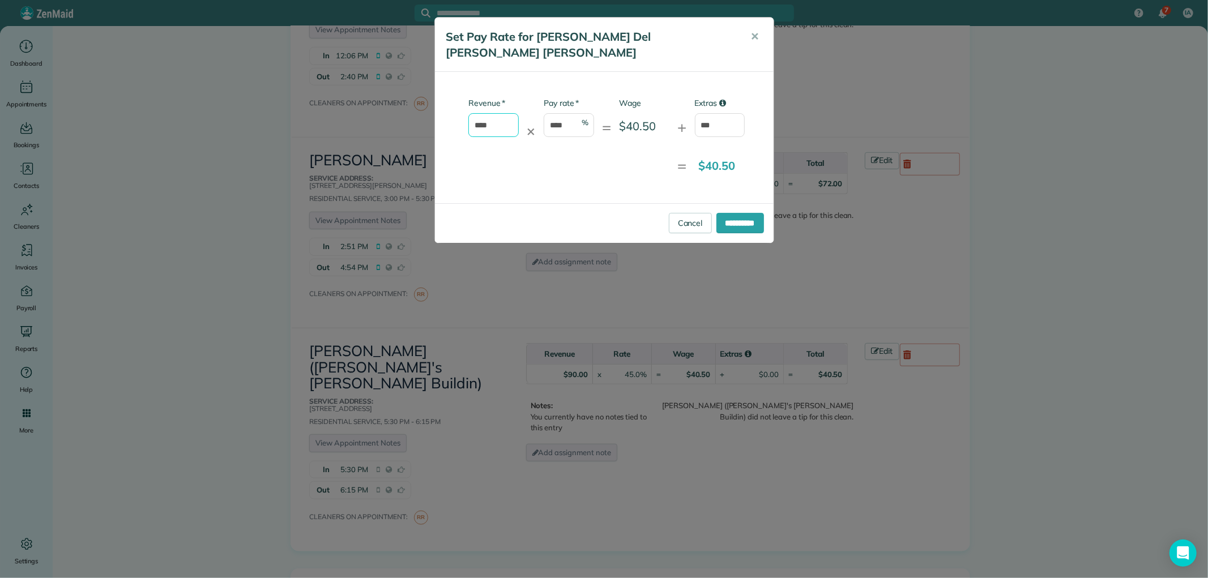
drag, startPoint x: 500, startPoint y: 104, endPoint x: 416, endPoint y: 103, distance: 83.8
click at [420, 105] on div "**********" at bounding box center [604, 289] width 1208 height 578
type input "*"
drag, startPoint x: 719, startPoint y: 110, endPoint x: 653, endPoint y: 109, distance: 66.3
click at [661, 110] on div "* Revenue * ✕ * Pay rate **** % = Wage $0.00 + Extras ***" at bounding box center [595, 122] width 302 height 51
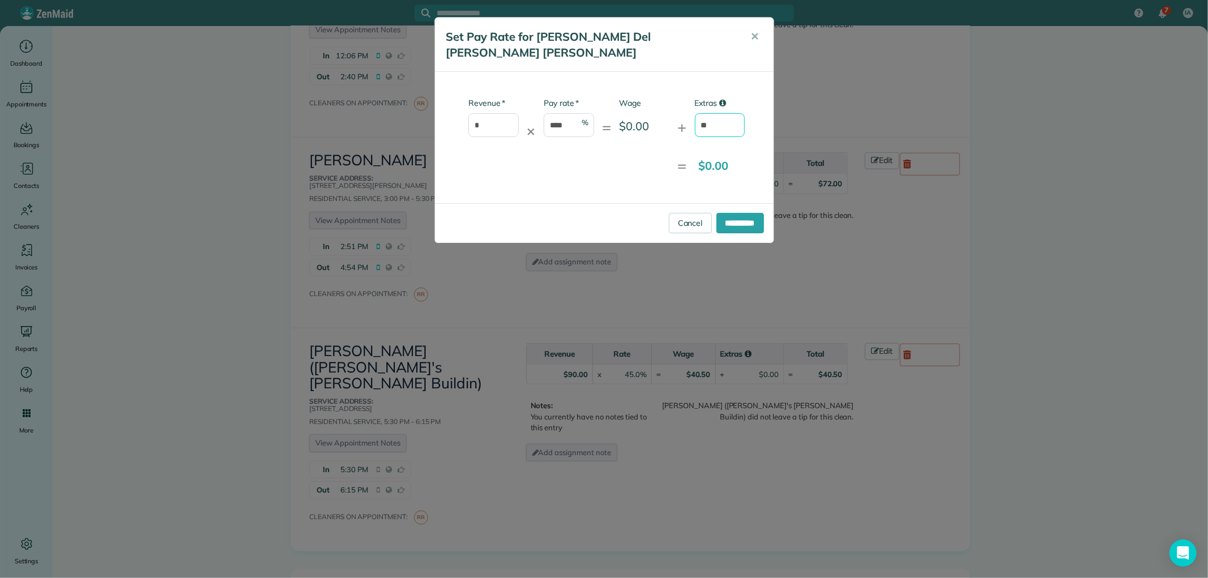
type input "**"
click at [727, 203] on div "**********" at bounding box center [604, 223] width 339 height 40
click at [728, 213] on input "**********" at bounding box center [741, 223] width 48 height 20
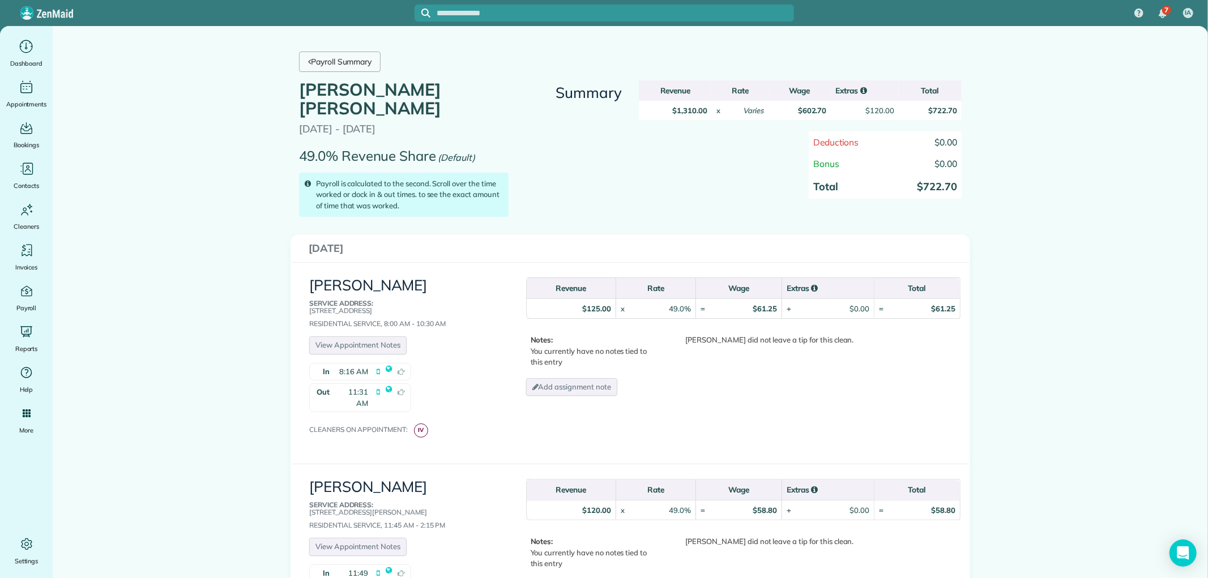
click at [339, 69] on link "Payroll Summary" at bounding box center [340, 62] width 82 height 20
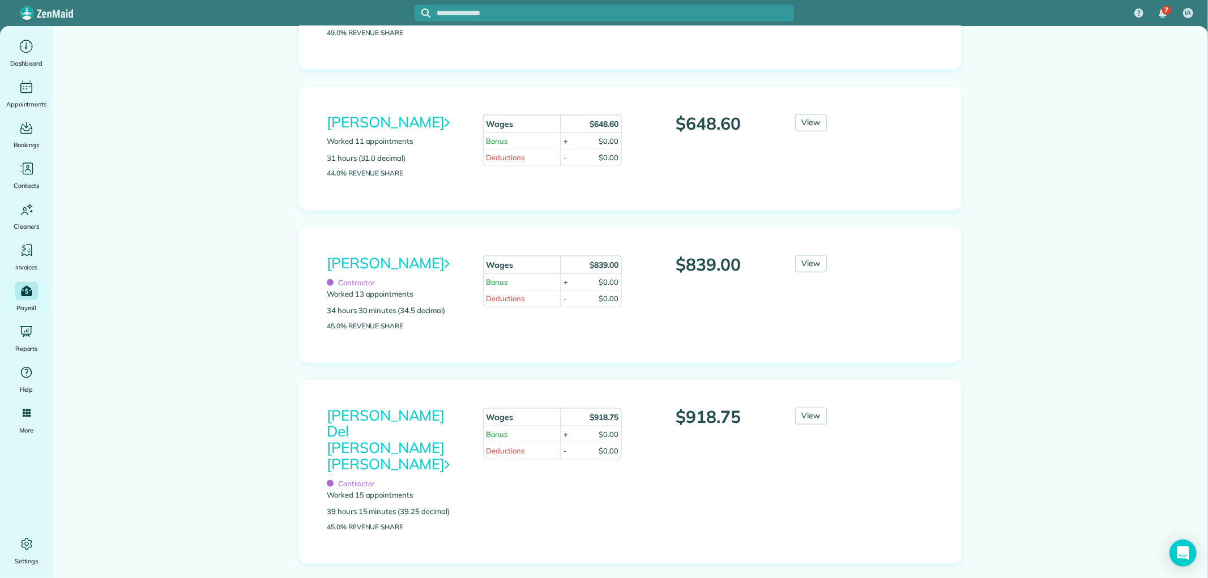
scroll to position [1069, 0]
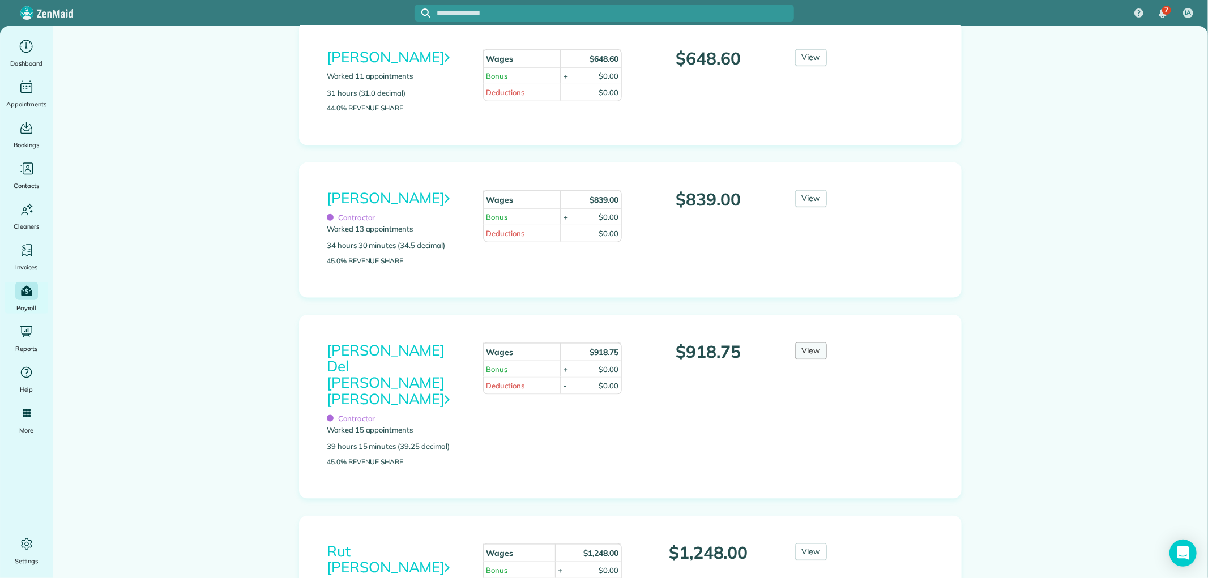
click at [800, 360] on link "View" at bounding box center [811, 351] width 32 height 17
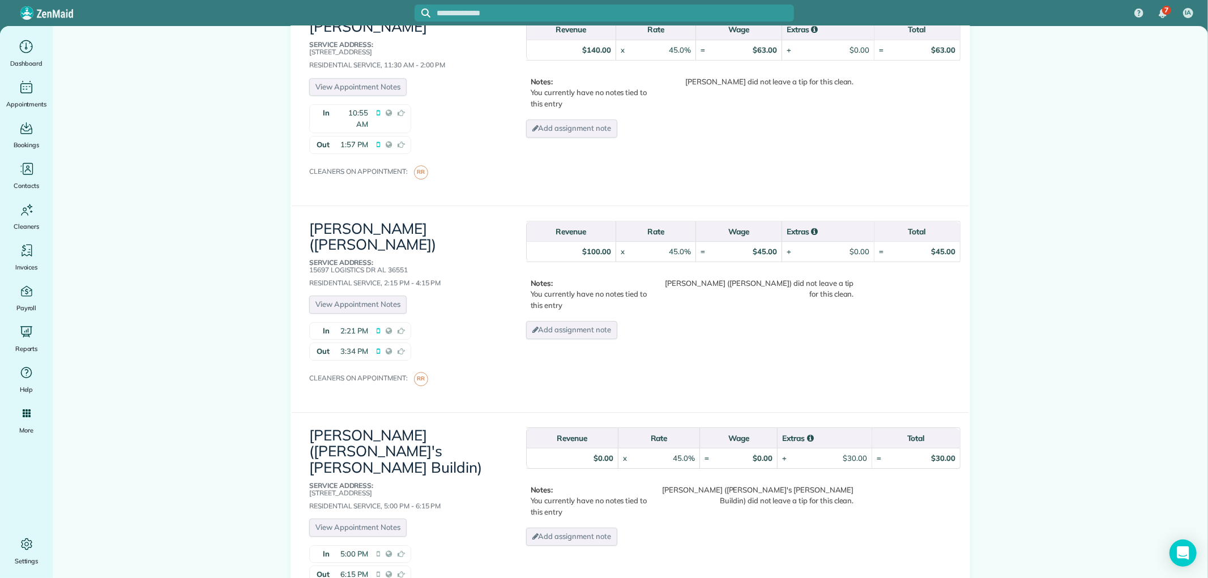
scroll to position [2895, 0]
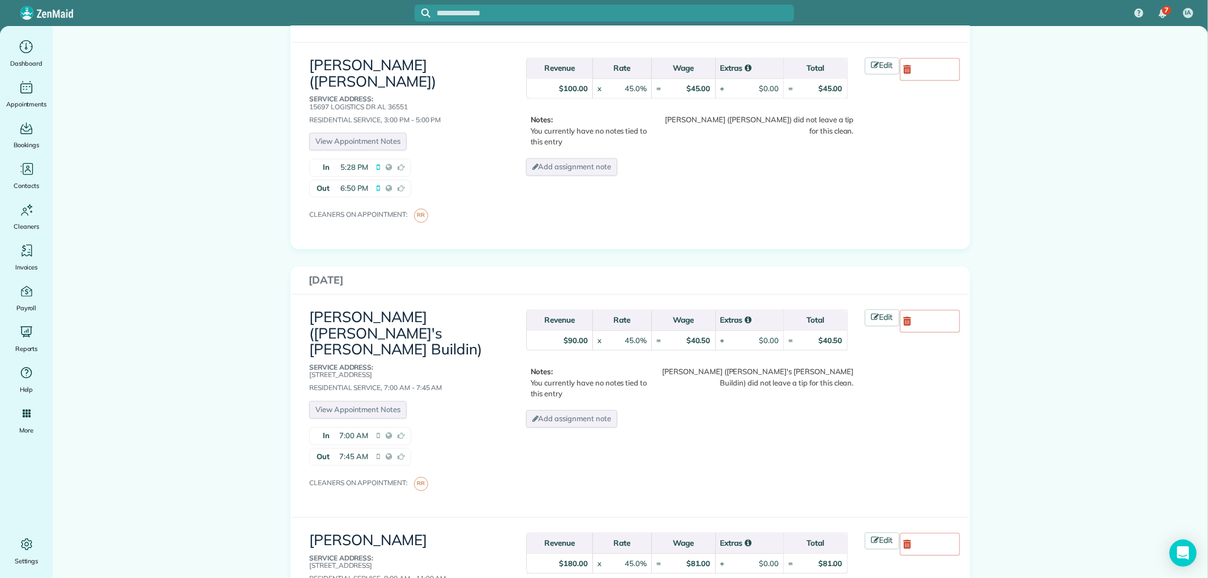
scroll to position [2202, 0]
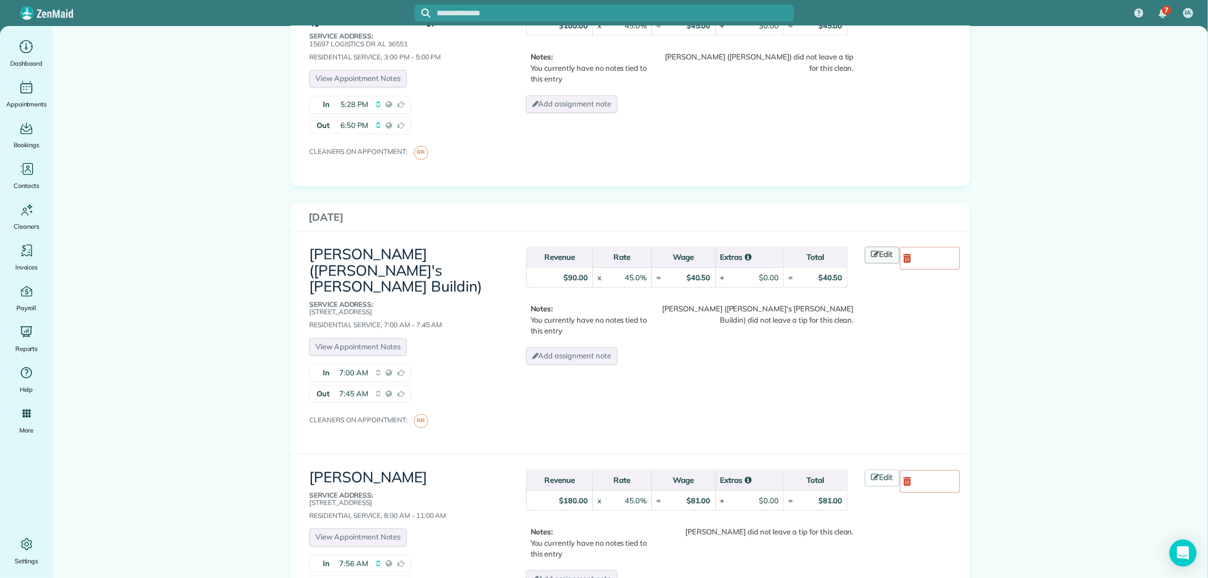
click at [874, 250] on icon at bounding box center [876, 254] width 8 height 8
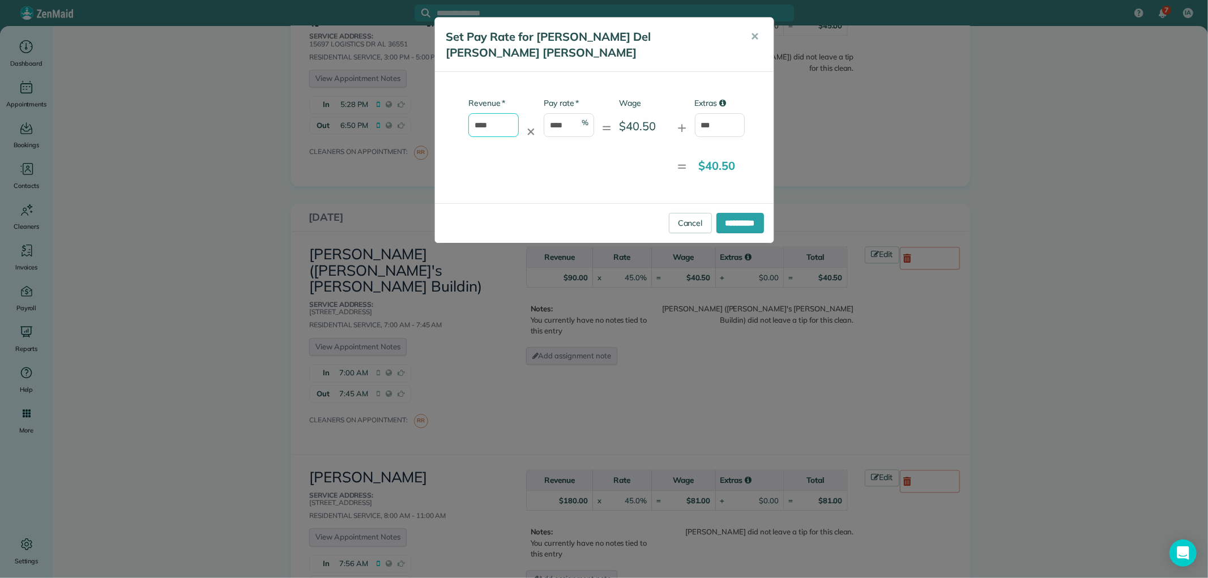
drag, startPoint x: 509, startPoint y: 108, endPoint x: 393, endPoint y: 115, distance: 115.8
click at [393, 115] on div "**********" at bounding box center [604, 289] width 1208 height 578
type input "*"
drag, startPoint x: 717, startPoint y: 110, endPoint x: 644, endPoint y: 103, distance: 74.1
click at [650, 102] on div "* Revenue * ✕ * Pay rate **** % = Wage $0.00 + Extras ***" at bounding box center [595, 122] width 302 height 51
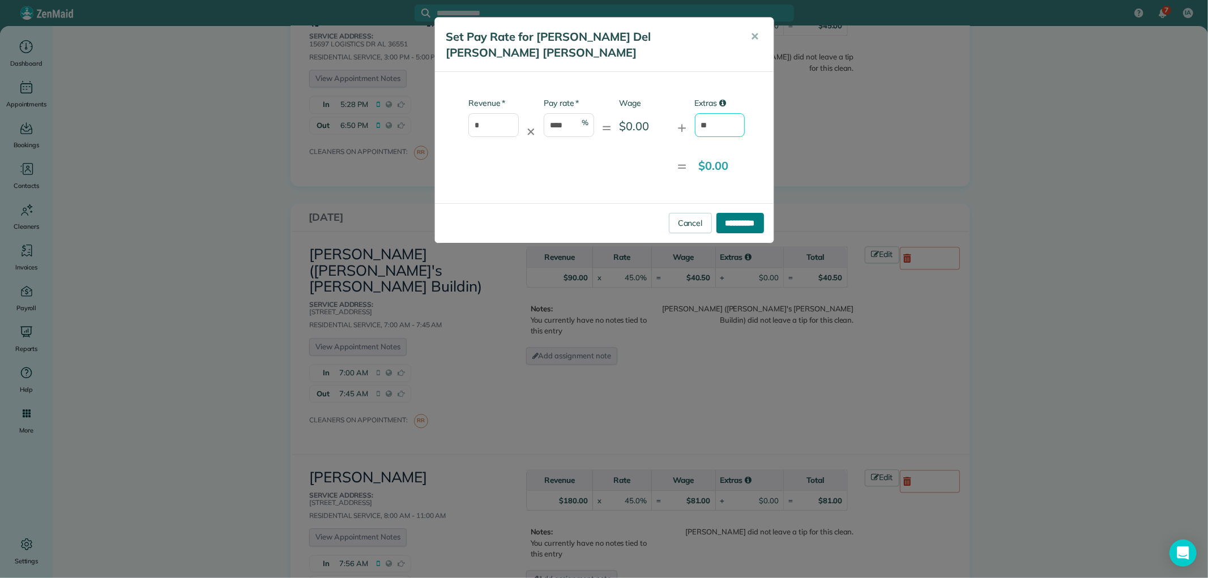
type input "**"
click at [729, 213] on input "**********" at bounding box center [741, 223] width 48 height 20
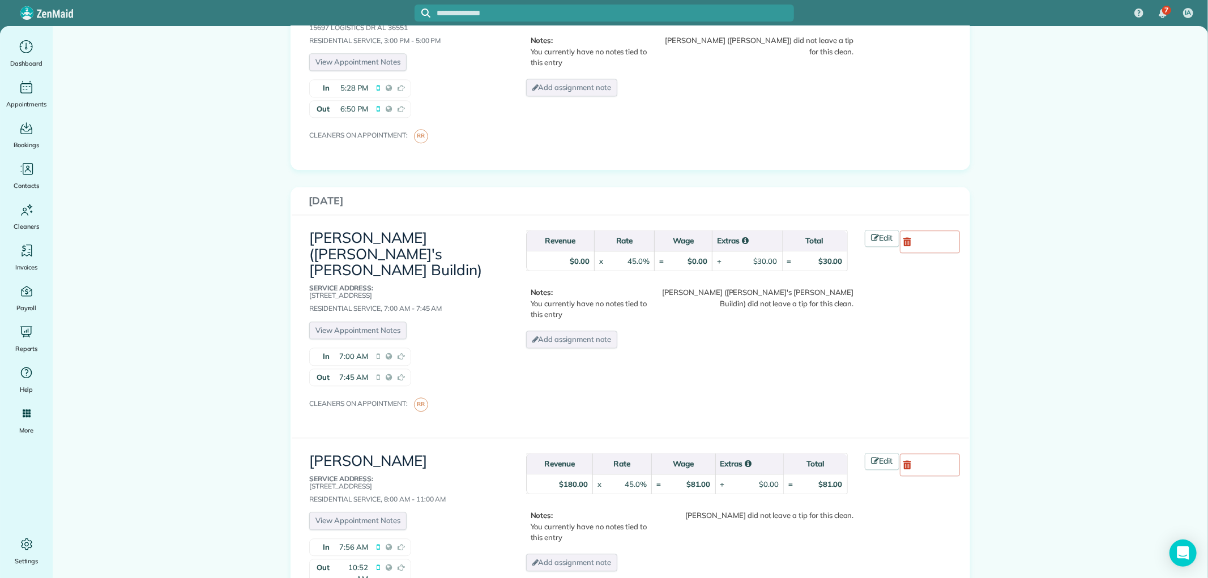
scroll to position [2202, 0]
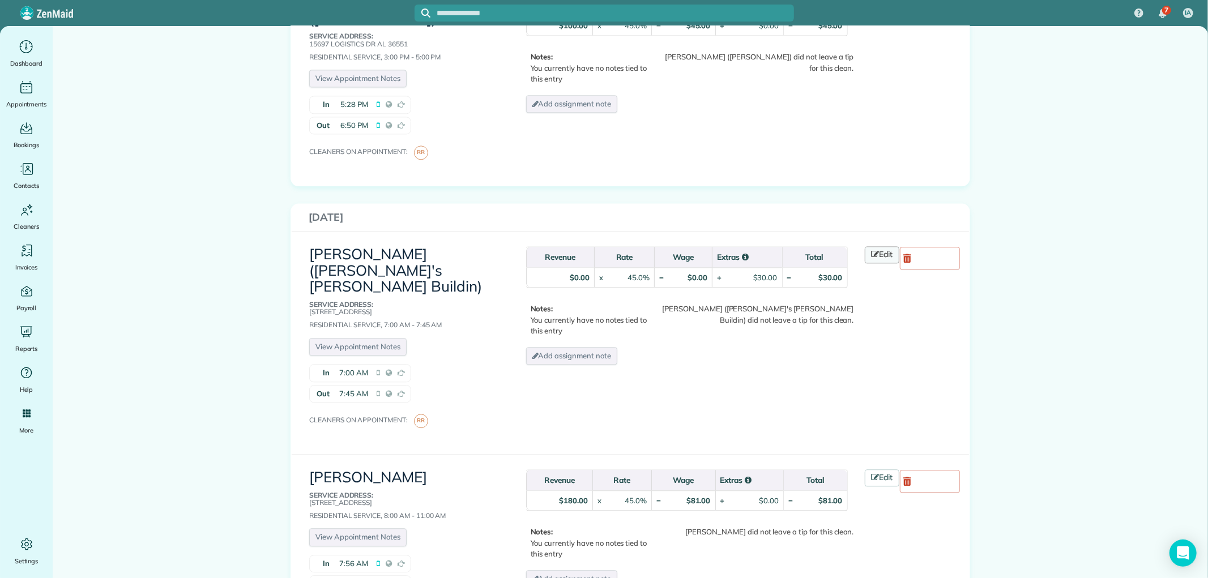
click at [865, 246] on link "Edit" at bounding box center [882, 254] width 35 height 17
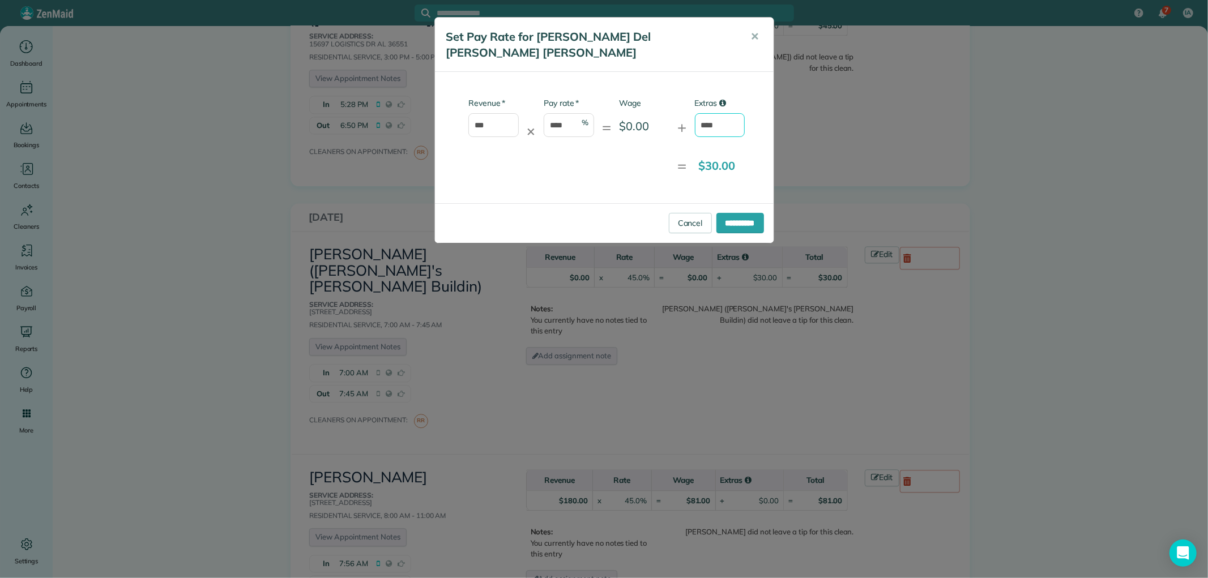
drag, startPoint x: 731, startPoint y: 104, endPoint x: 653, endPoint y: 114, distance: 78.8
click at [654, 111] on div "* Revenue *** ✕ * Pay rate **** % = Wage $0.00 + Extras ****" at bounding box center [595, 122] width 302 height 51
type input "*"
click at [735, 213] on input "**********" at bounding box center [741, 223] width 48 height 20
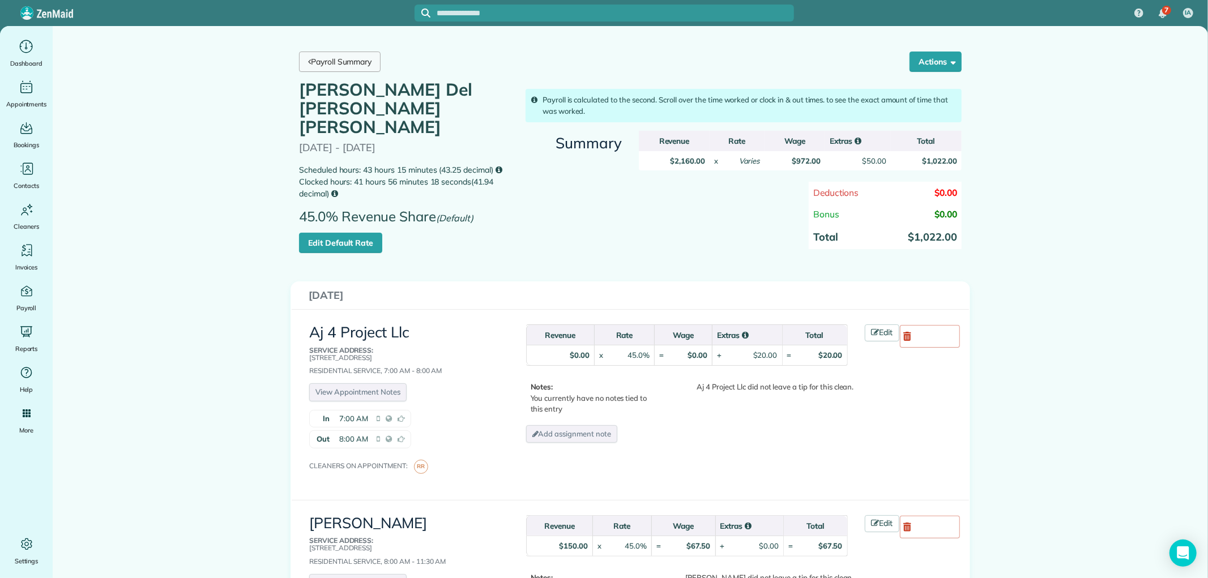
click at [335, 57] on link "Payroll Summary" at bounding box center [340, 62] width 82 height 20
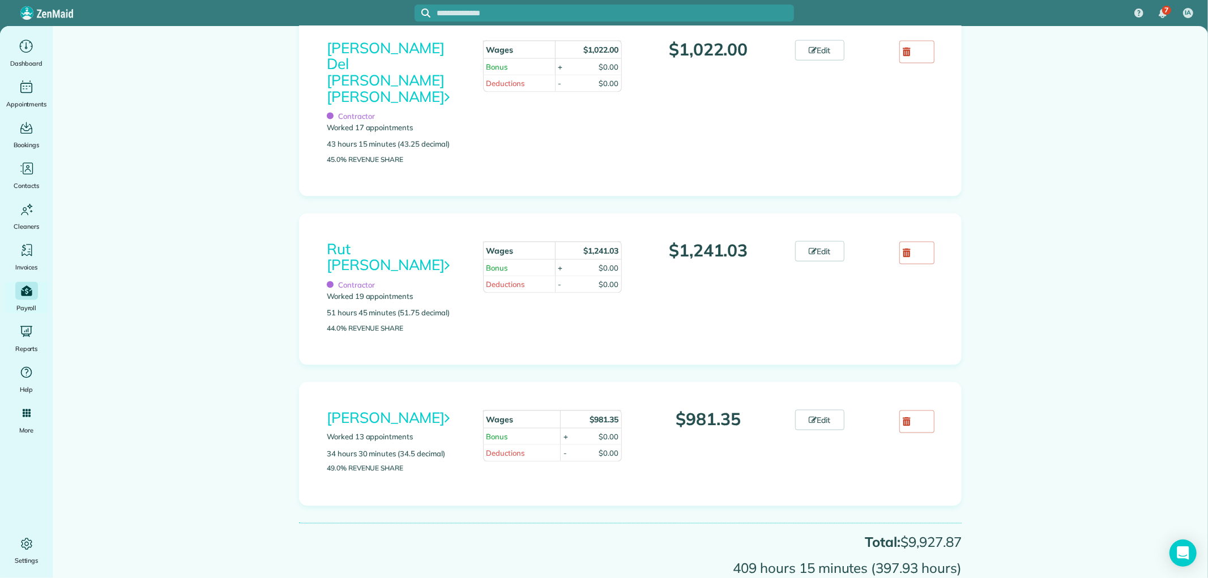
scroll to position [1436, 0]
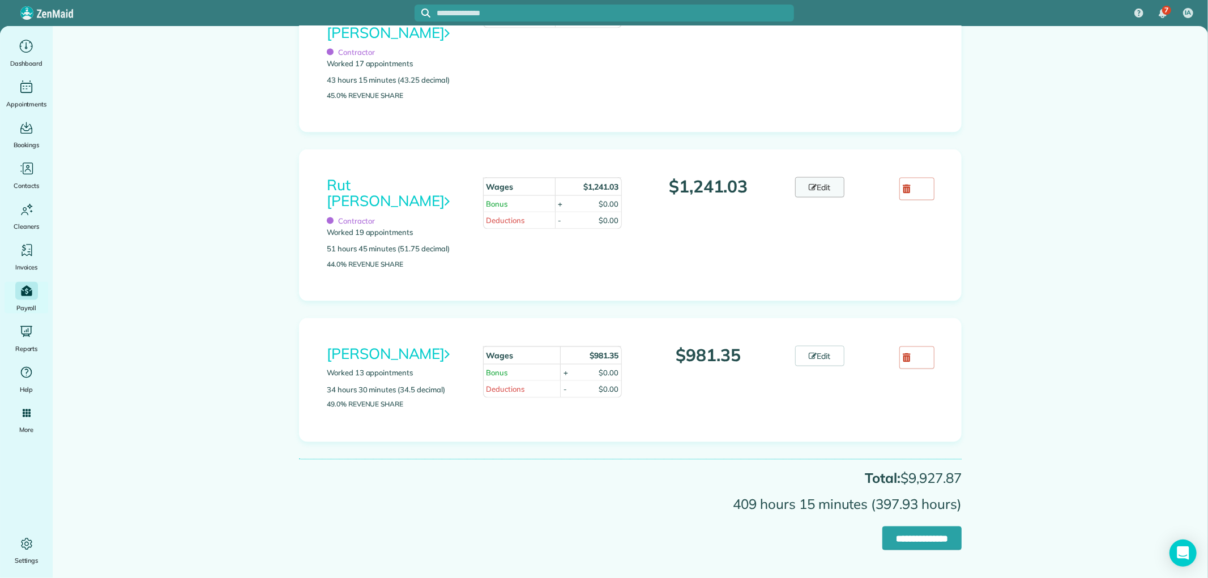
click at [828, 185] on link "Edit" at bounding box center [820, 187] width 50 height 20
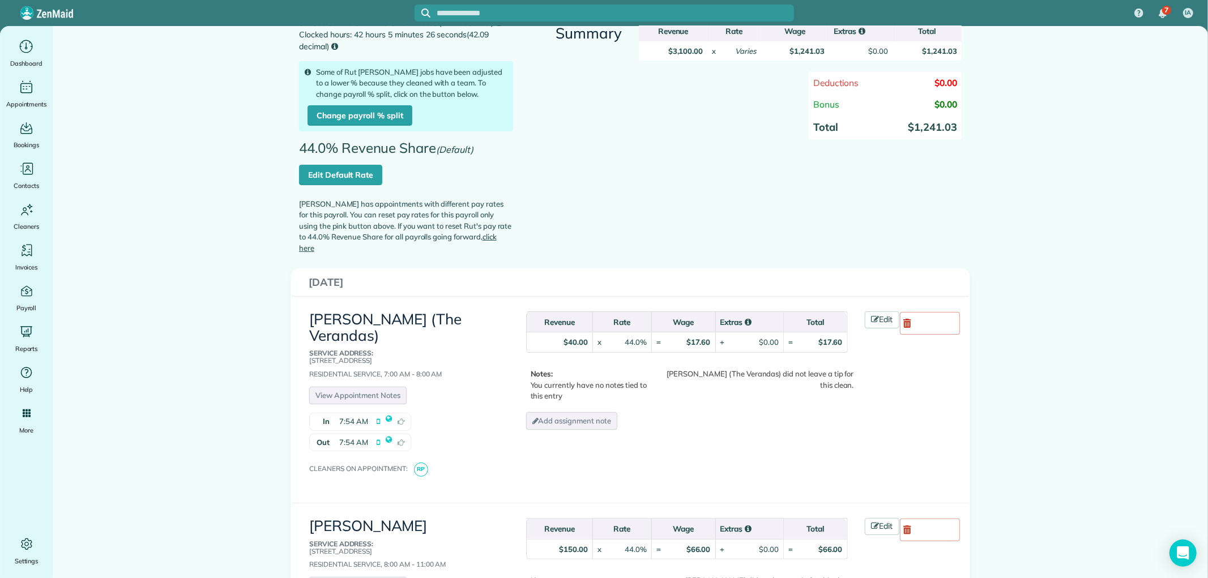
scroll to position [126, 0]
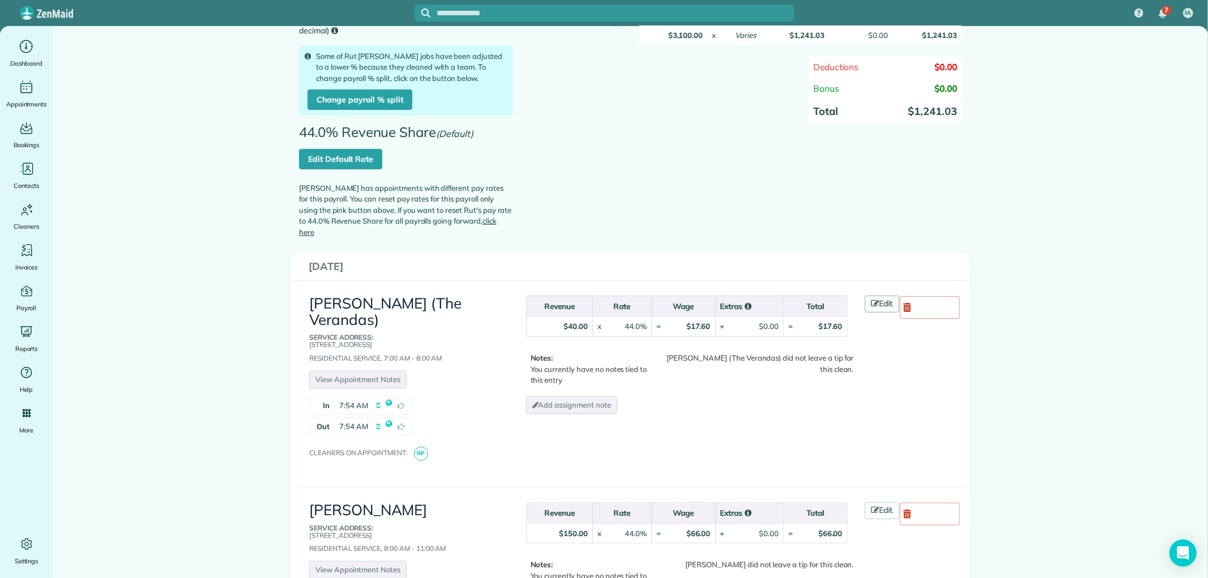
click at [873, 300] on icon at bounding box center [876, 304] width 8 height 8
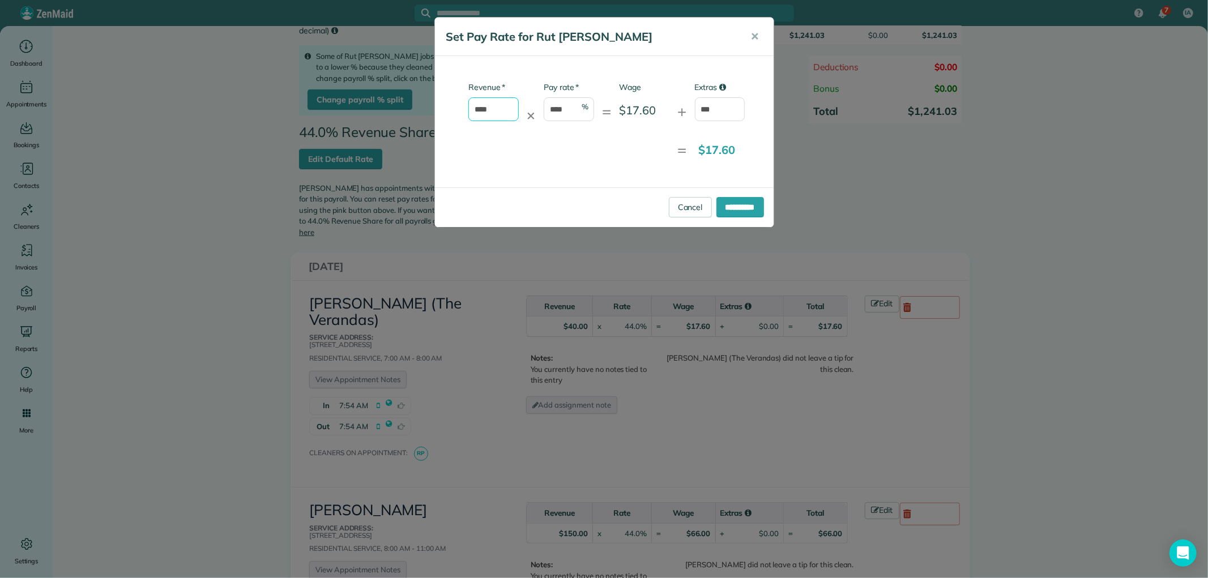
drag, startPoint x: 497, startPoint y: 110, endPoint x: 365, endPoint y: 108, distance: 131.4
click at [394, 104] on div "**********" at bounding box center [604, 289] width 1208 height 578
type input "*"
drag, startPoint x: 578, startPoint y: 103, endPoint x: 501, endPoint y: 103, distance: 77.0
click at [501, 103] on div "* Revenue * ✕ * Pay rate **** % = Wage $0.00 + Extras ***" at bounding box center [595, 107] width 302 height 51
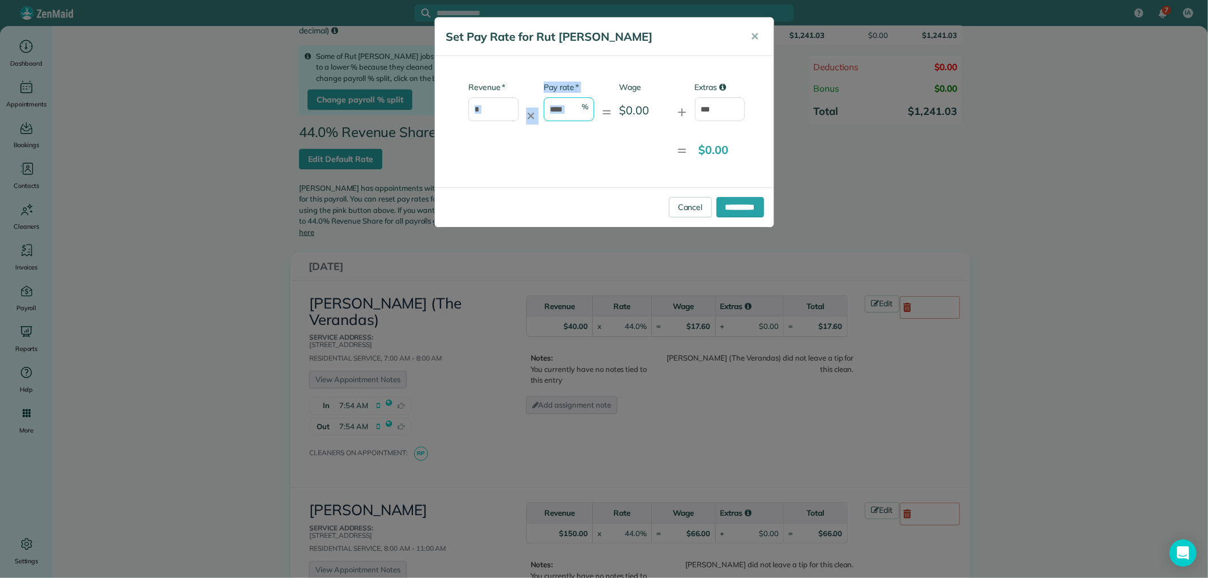
click at [558, 106] on input "****" at bounding box center [569, 109] width 50 height 24
drag, startPoint x: 566, startPoint y: 105, endPoint x: 544, endPoint y: 105, distance: 22.1
click at [545, 105] on input "****" at bounding box center [569, 109] width 50 height 24
type input "*"
click at [714, 105] on input "***" at bounding box center [720, 109] width 50 height 24
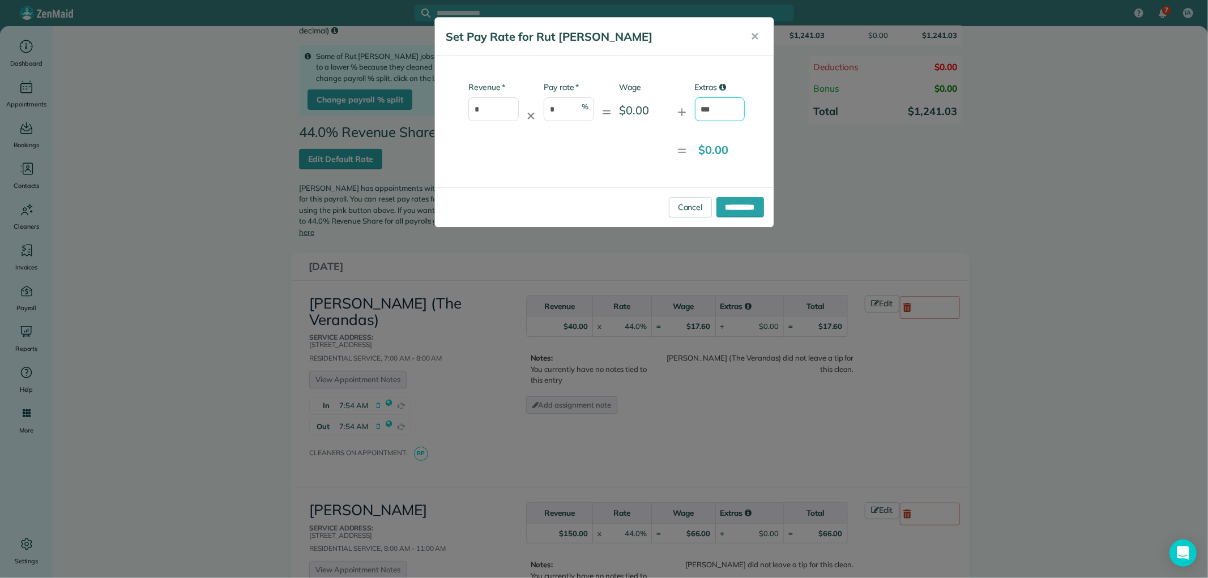
drag, startPoint x: 739, startPoint y: 111, endPoint x: 596, endPoint y: 116, distance: 142.8
click at [596, 116] on div "* Revenue * ✕ * Pay rate * % = Wage $0.00 + Extras ***" at bounding box center [595, 107] width 302 height 51
type input "**"
click at [739, 201] on input "**********" at bounding box center [741, 207] width 48 height 20
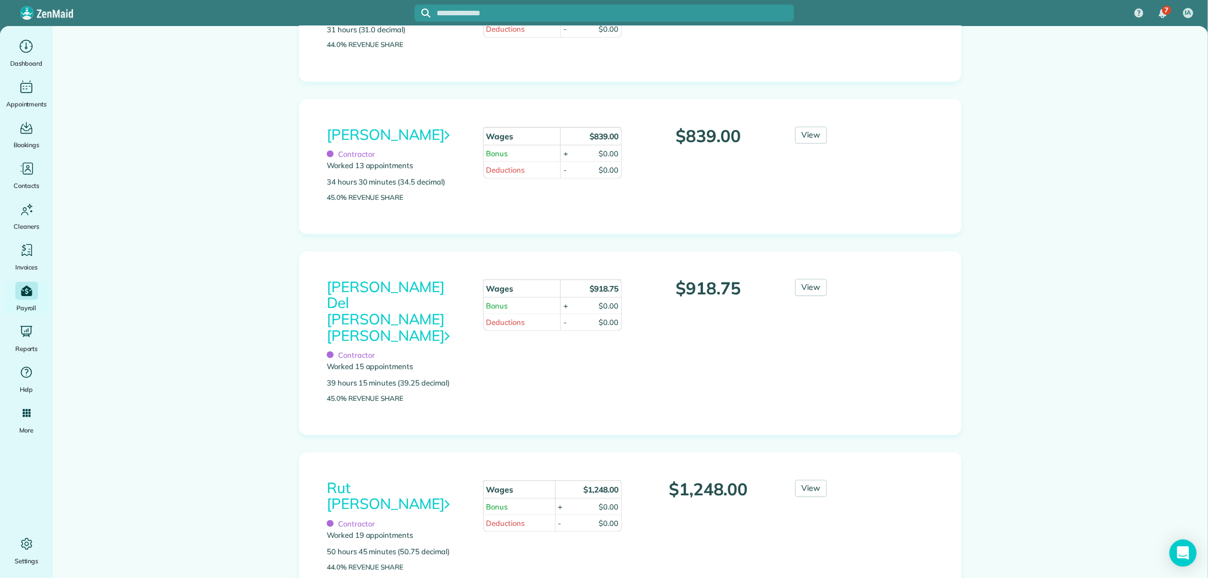
scroll to position [1196, 0]
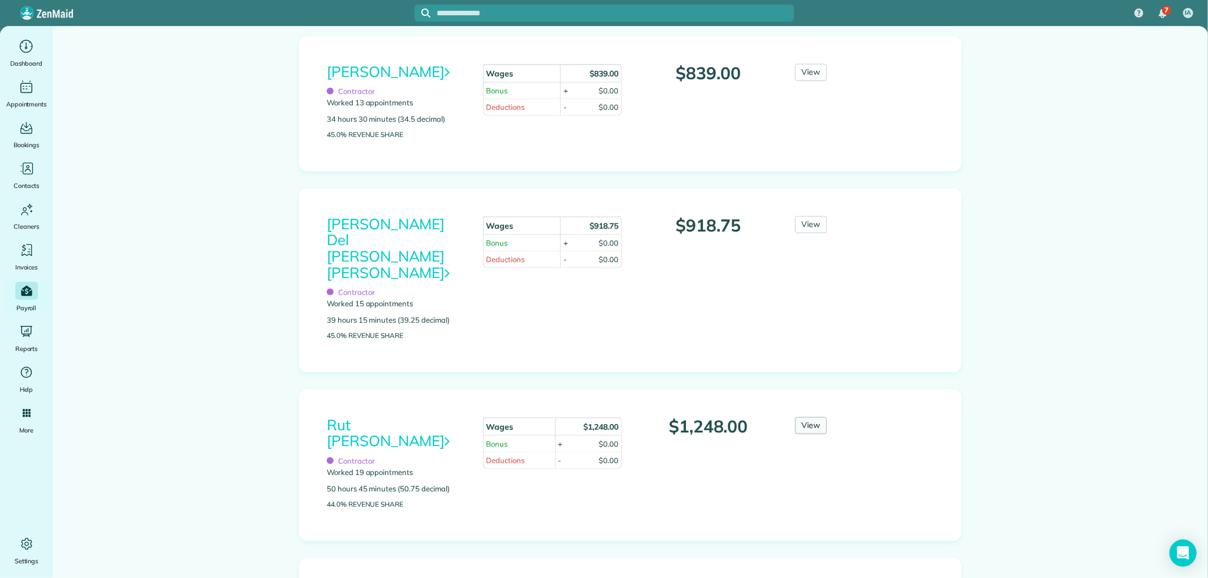
click at [816, 420] on link "View" at bounding box center [811, 425] width 32 height 17
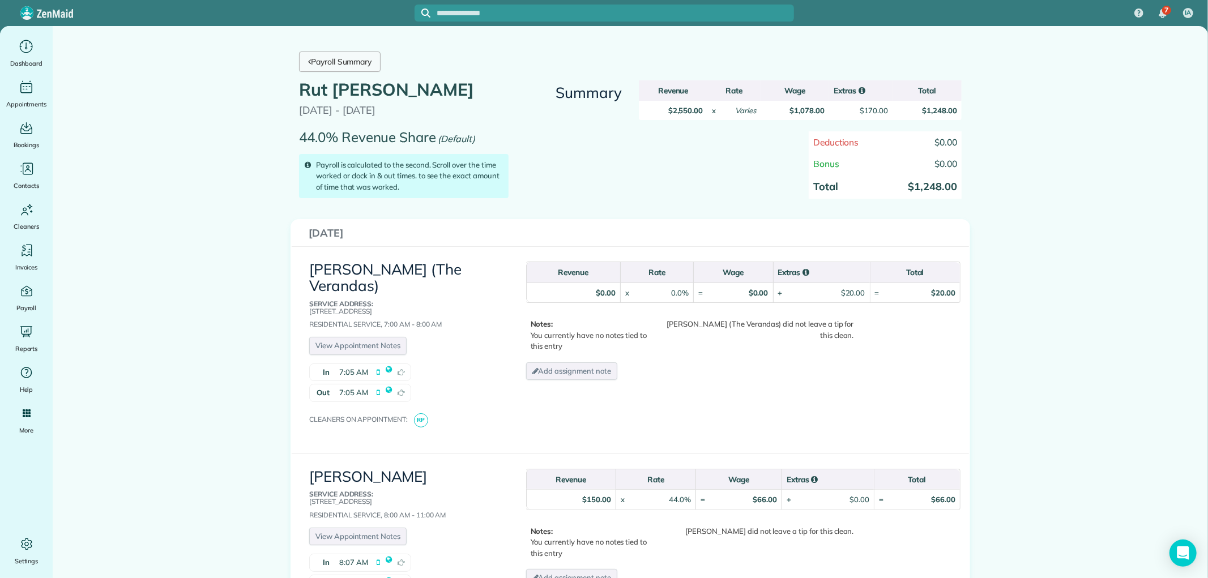
click at [371, 58] on link "Payroll Summary" at bounding box center [340, 62] width 82 height 20
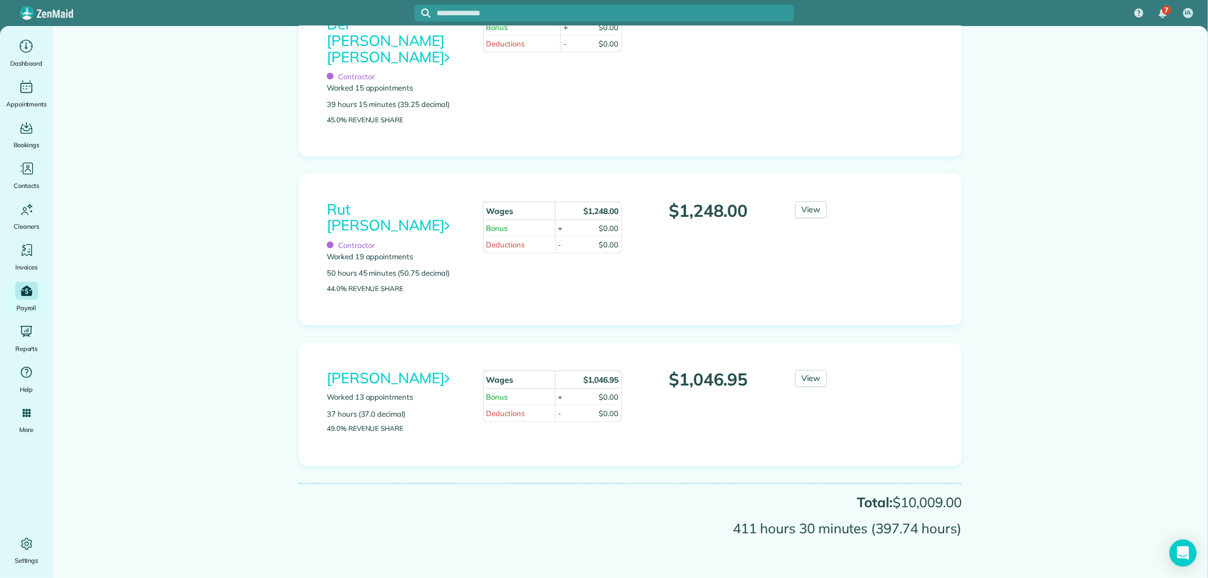
scroll to position [1412, 0]
click at [803, 214] on link "View" at bounding box center [811, 209] width 32 height 17
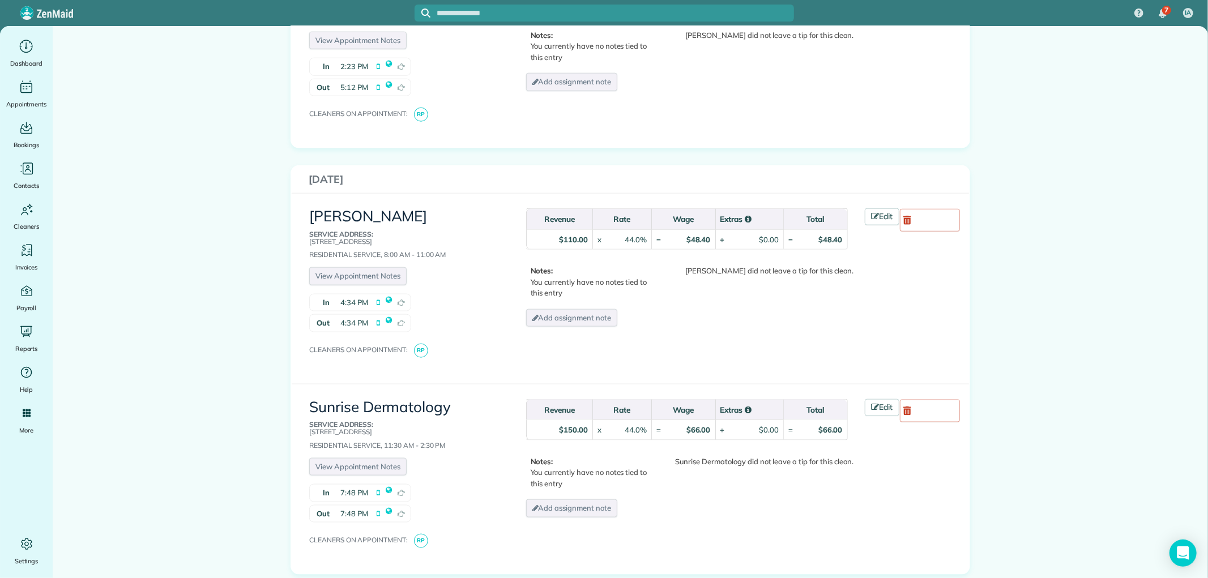
scroll to position [1069, 0]
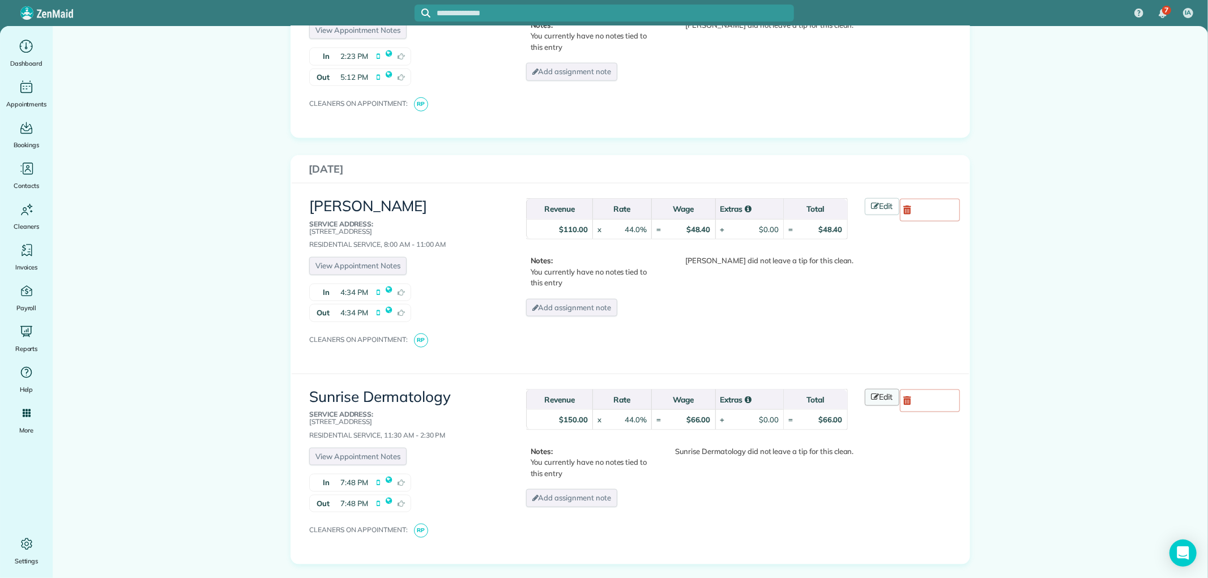
click at [872, 393] on icon at bounding box center [876, 397] width 8 height 8
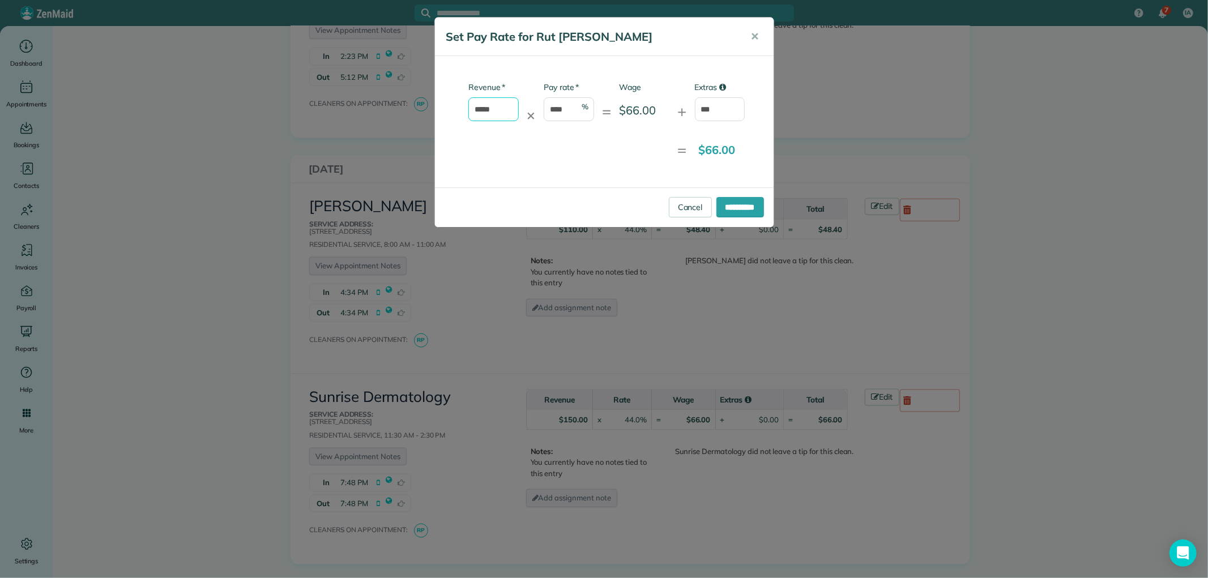
drag, startPoint x: 494, startPoint y: 104, endPoint x: 422, endPoint y: 106, distance: 72.0
click at [422, 106] on div "**********" at bounding box center [604, 289] width 1208 height 578
type input "*"
drag, startPoint x: 569, startPoint y: 106, endPoint x: 473, endPoint y: 95, distance: 96.9
click at [473, 95] on div "* Revenue * ✕ * Pay rate **** % = Wage $0.00 + Extras ***" at bounding box center [595, 107] width 302 height 51
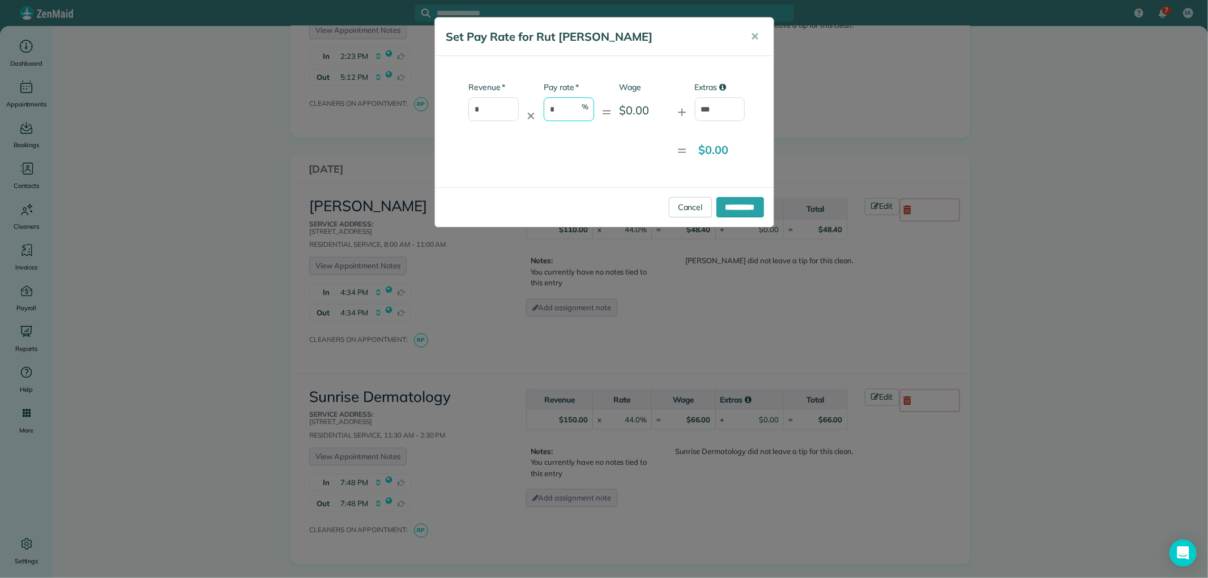
type input "*"
drag, startPoint x: 711, startPoint y: 112, endPoint x: 654, endPoint y: 105, distance: 57.0
click at [654, 105] on div "* Revenue * ✕ * Pay rate * % = Wage $0.00 + Extras ***" at bounding box center [595, 107] width 302 height 51
type input "**"
click at [732, 208] on input "**********" at bounding box center [741, 207] width 48 height 20
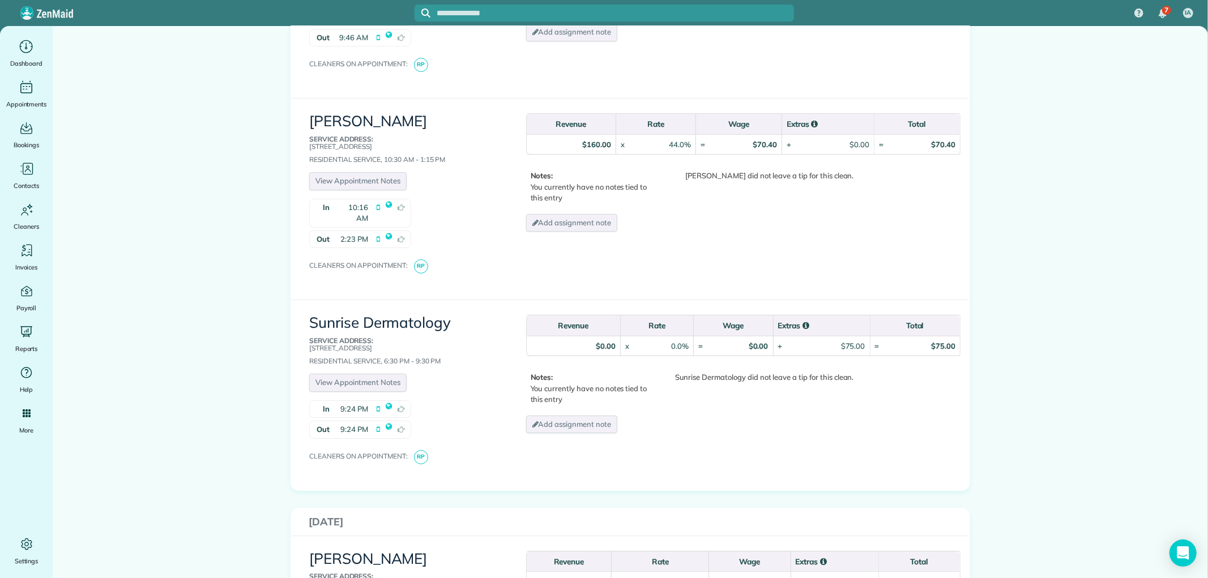
scroll to position [3210, 0]
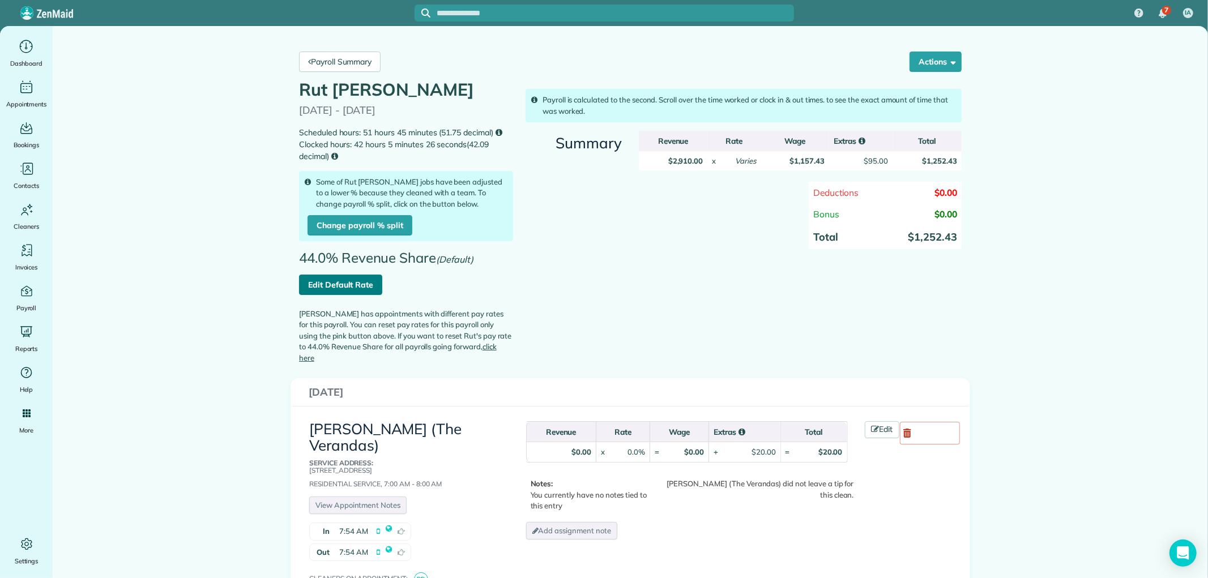
click at [357, 283] on link "Edit Default Rate" at bounding box center [340, 285] width 83 height 20
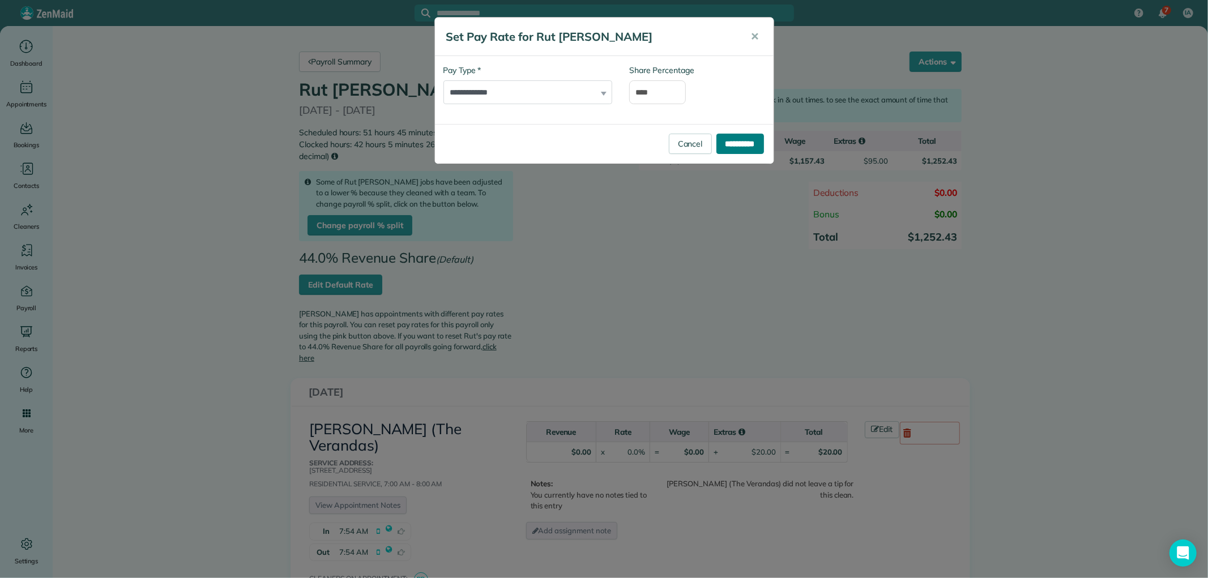
click at [748, 142] on input "**********" at bounding box center [741, 144] width 48 height 20
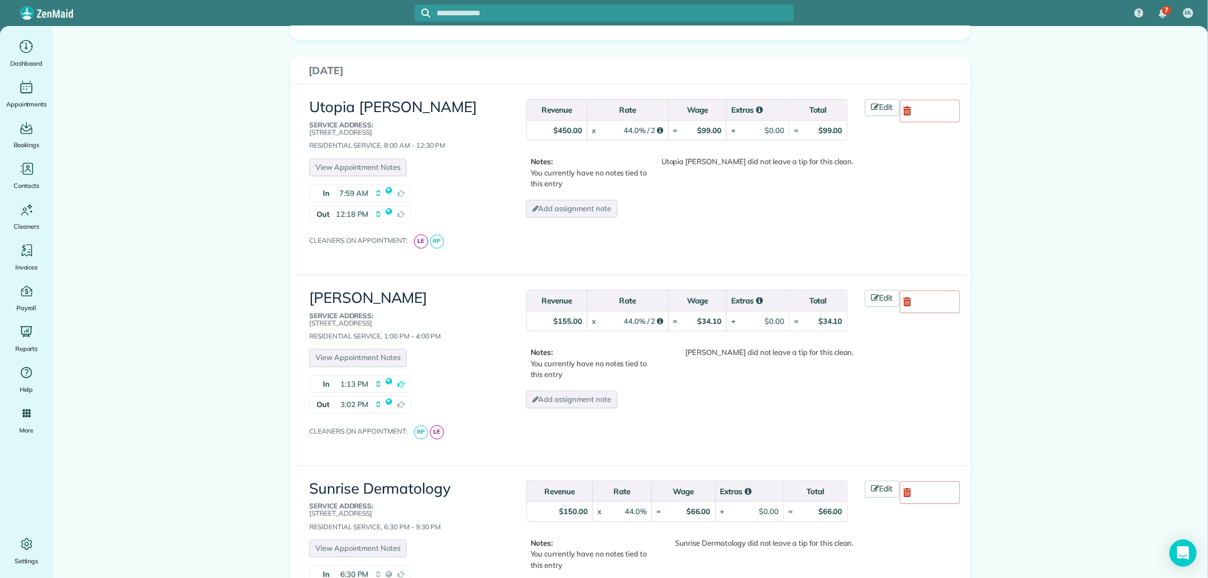
scroll to position [3335, 0]
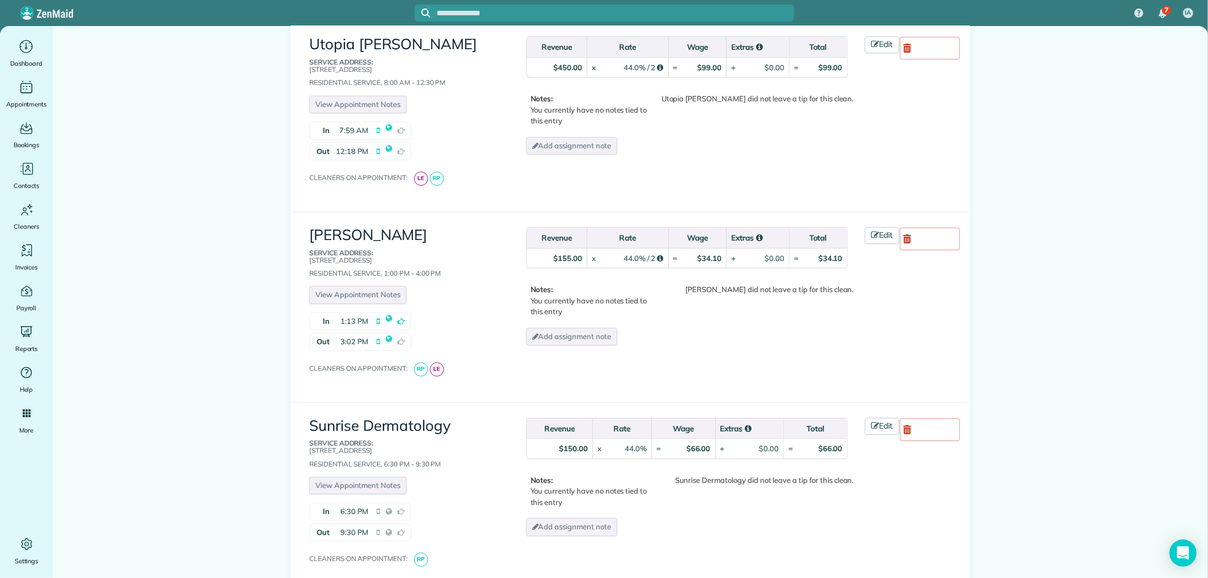
click at [856, 418] on div "Edit" at bounding box center [912, 430] width 113 height 24
click at [873, 422] on icon at bounding box center [876, 426] width 8 height 8
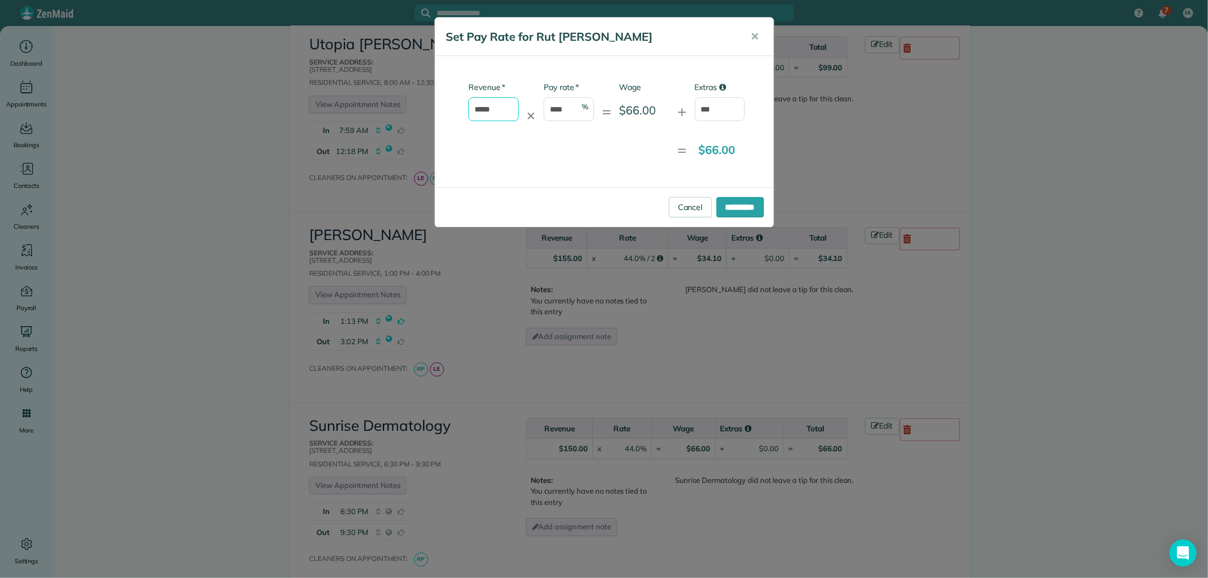
drag, startPoint x: 497, startPoint y: 106, endPoint x: 408, endPoint y: 102, distance: 88.5
click at [410, 102] on div "**********" at bounding box center [604, 289] width 1208 height 578
type input "*"
drag, startPoint x: 568, startPoint y: 105, endPoint x: 523, endPoint y: 114, distance: 45.0
click at [523, 114] on div "* Revenue * ✕ * Pay rate **** % = Wage $0.00 + Extras ***" at bounding box center [595, 107] width 302 height 51
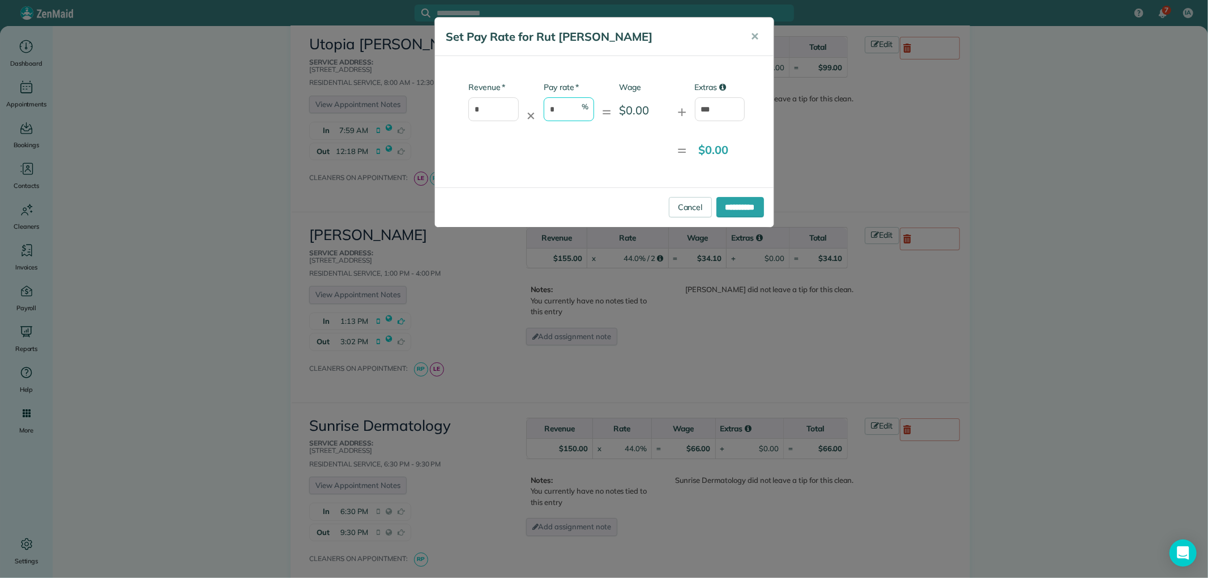
type input "*"
drag, startPoint x: 717, startPoint y: 106, endPoint x: 642, endPoint y: 106, distance: 74.8
click at [644, 106] on div "* Revenue * ✕ * Pay rate * % = Wage $0.00 + Extras ***" at bounding box center [595, 107] width 302 height 51
type input "**"
click at [723, 203] on input "**********" at bounding box center [741, 207] width 48 height 20
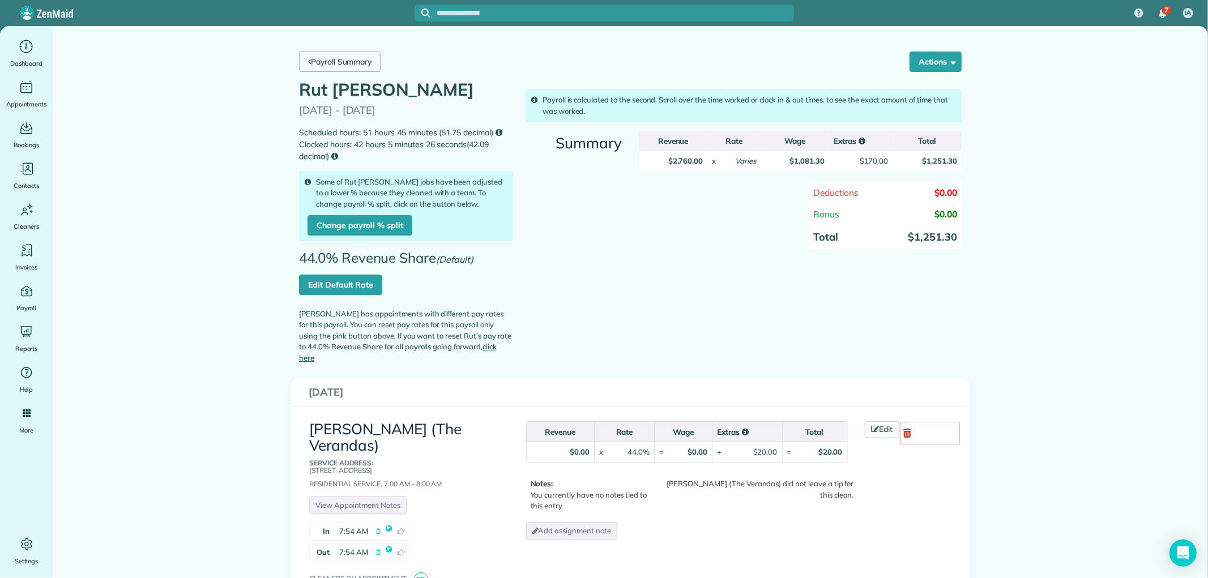
click at [346, 61] on link "Payroll Summary" at bounding box center [340, 62] width 82 height 20
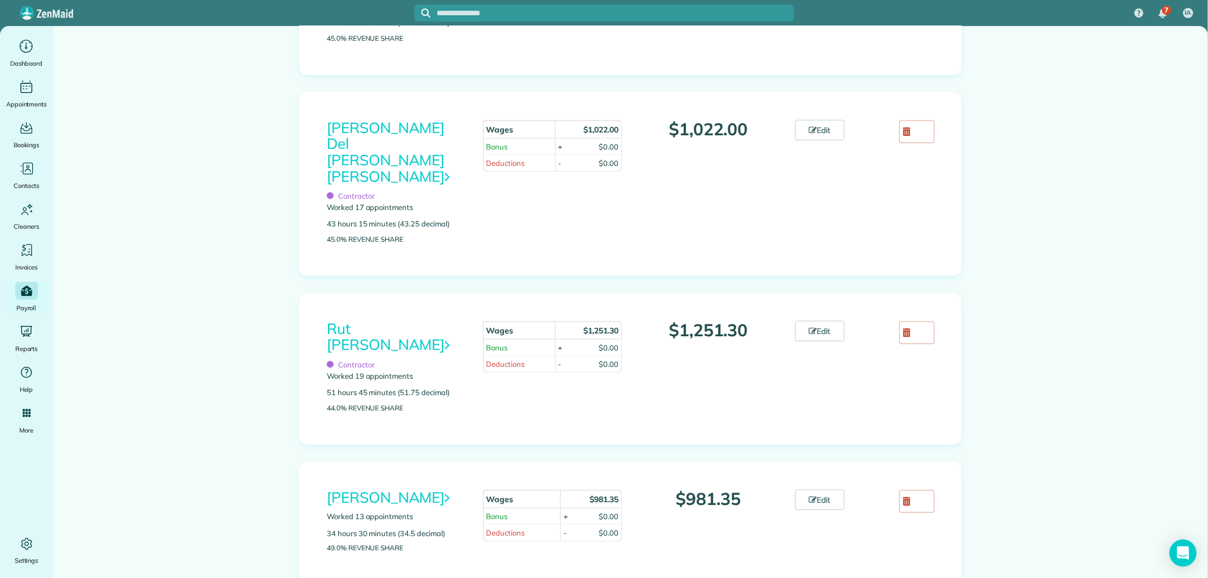
scroll to position [1436, 0]
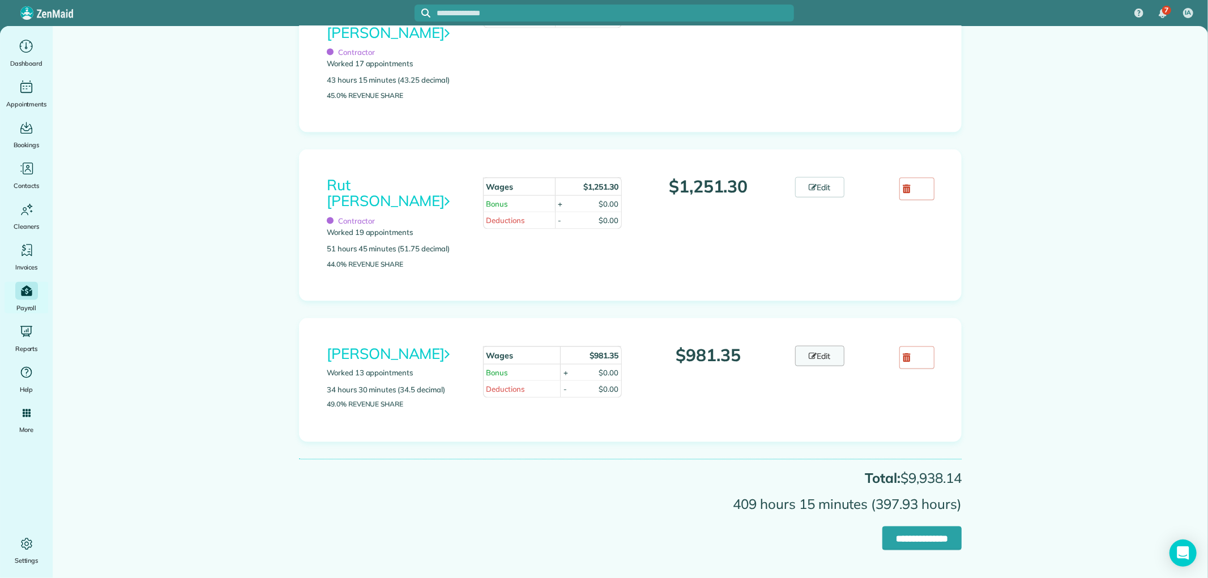
click at [809, 352] on icon at bounding box center [813, 356] width 8 height 8
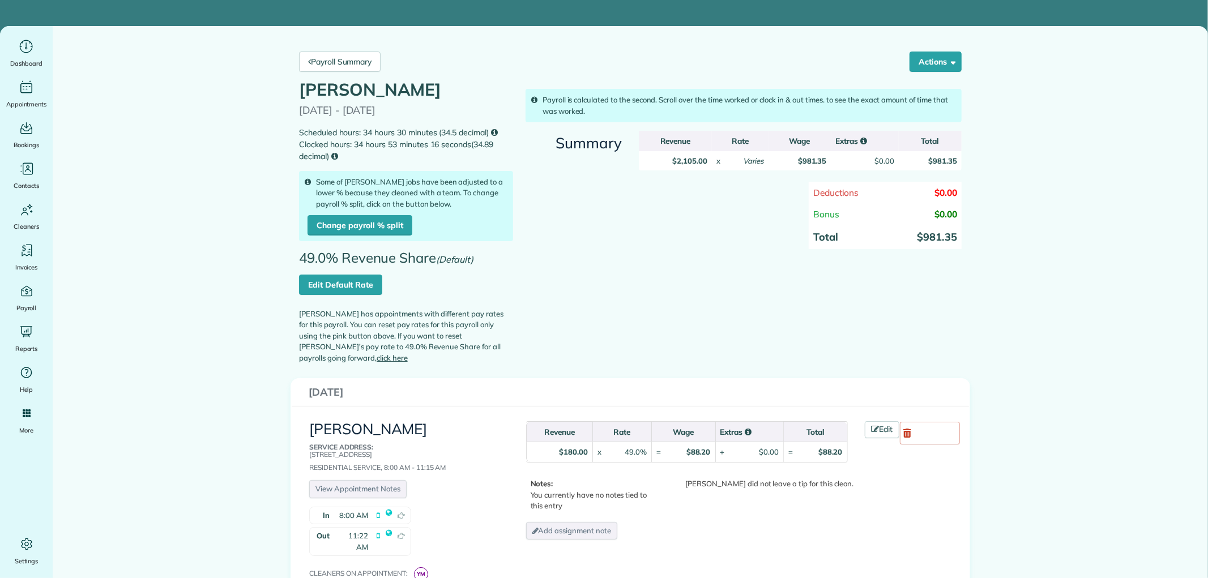
scroll to position [189, 0]
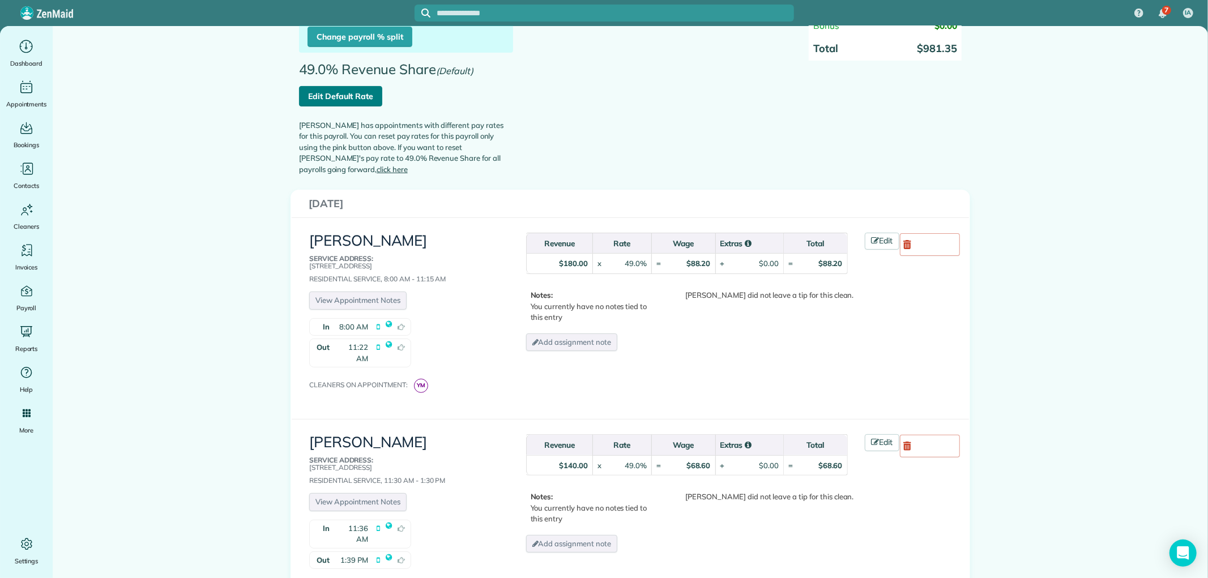
click at [304, 88] on link "Edit Default Rate" at bounding box center [340, 96] width 83 height 20
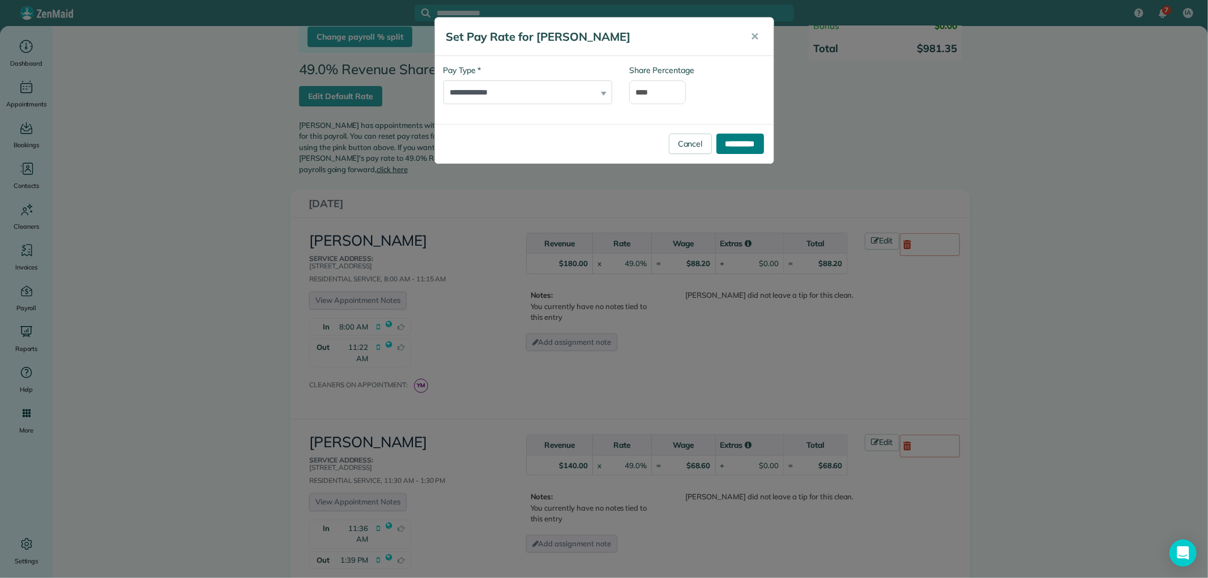
click at [748, 140] on input "**********" at bounding box center [741, 144] width 48 height 20
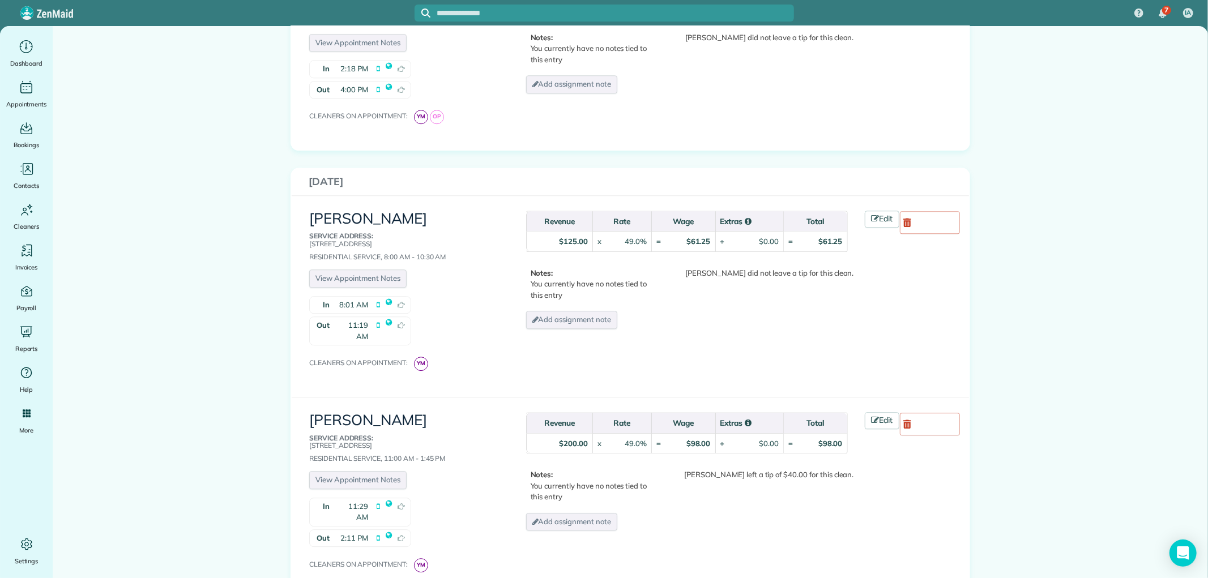
scroll to position [2517, 0]
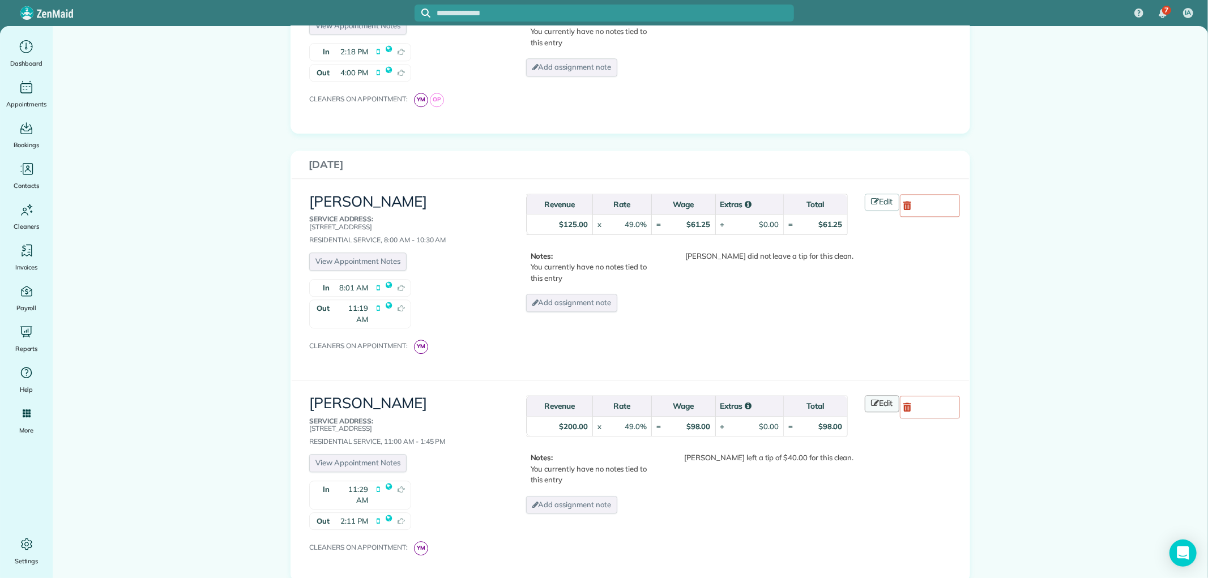
click at [878, 395] on link "Edit" at bounding box center [882, 403] width 35 height 17
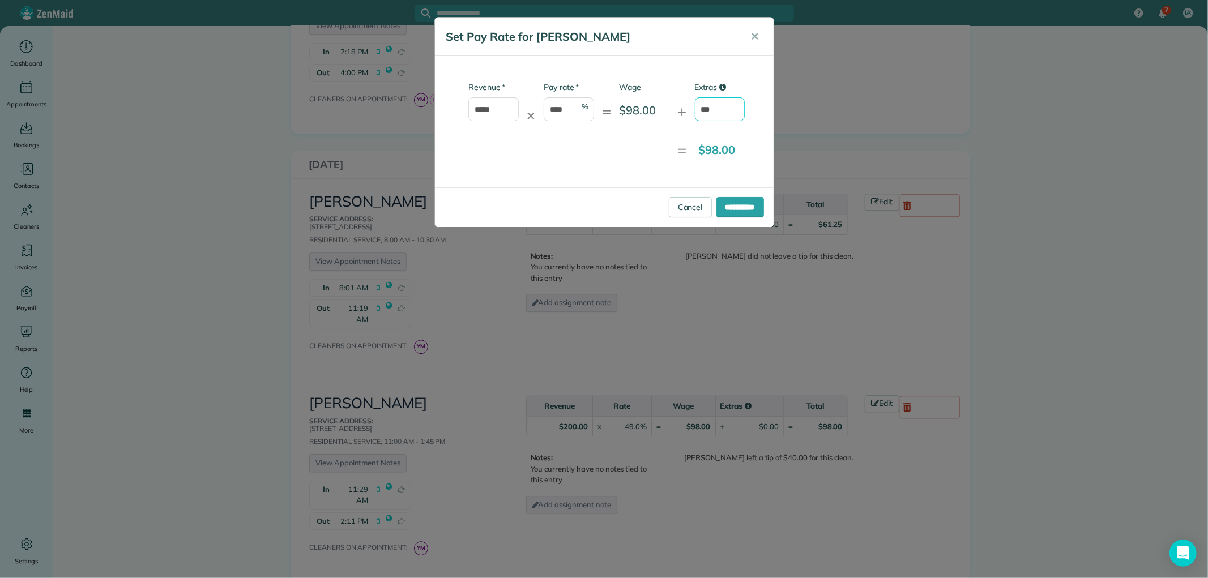
drag, startPoint x: 713, startPoint y: 101, endPoint x: 694, endPoint y: 109, distance: 19.8
click at [695, 109] on input "***" at bounding box center [720, 109] width 50 height 24
type input "**"
click at [743, 201] on input "**********" at bounding box center [741, 207] width 48 height 20
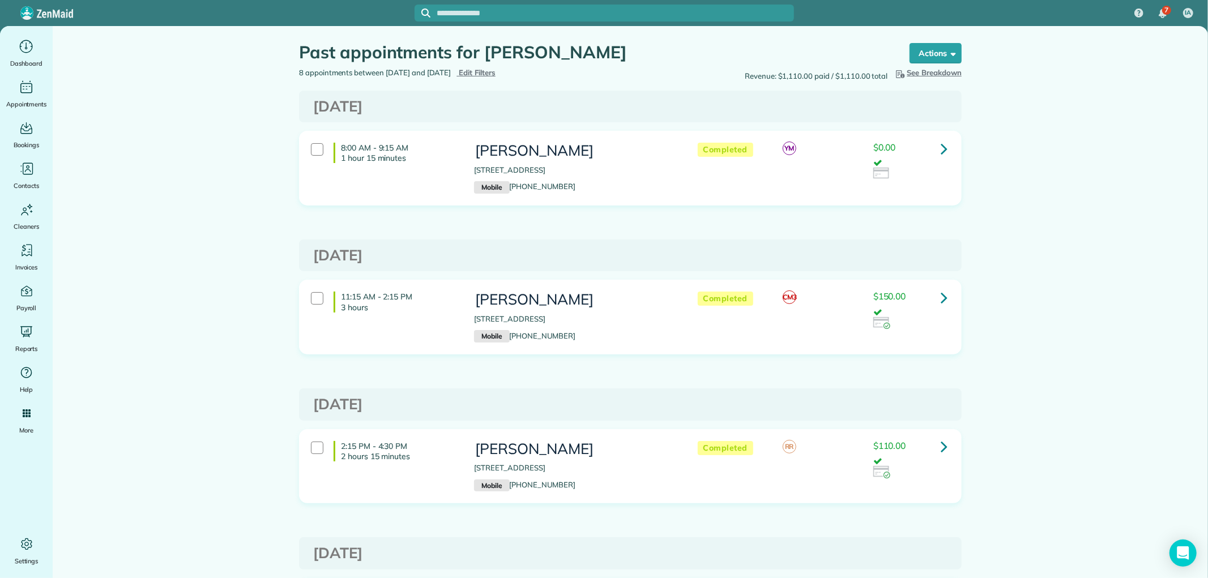
click at [941, 146] on icon at bounding box center [944, 149] width 7 height 20
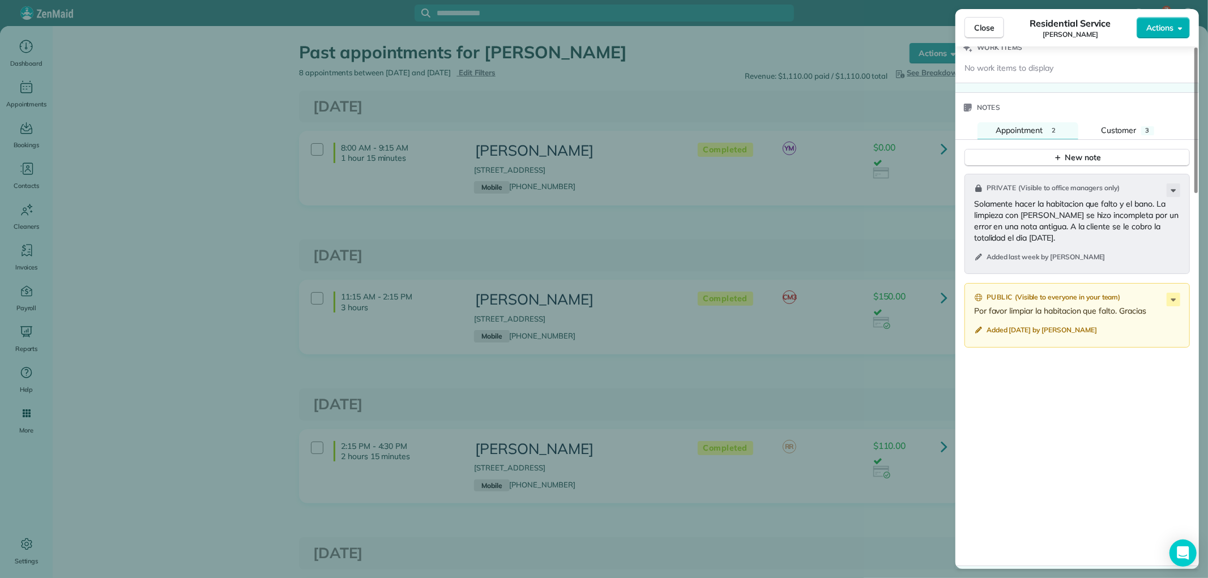
scroll to position [1133, 0]
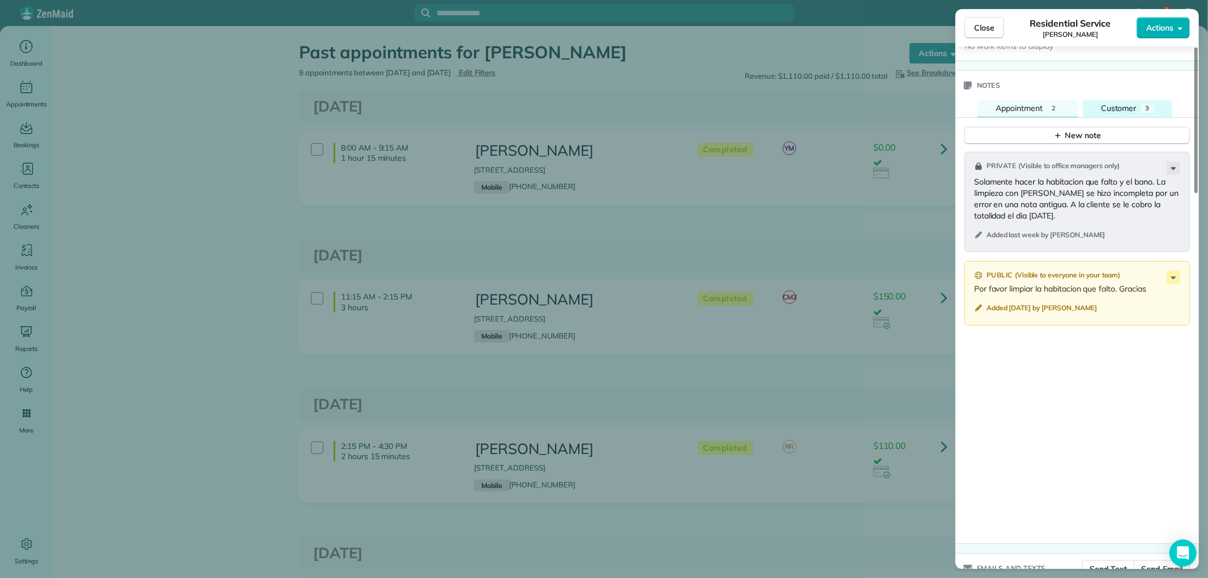
click at [1141, 103] on button "Customer 3" at bounding box center [1128, 108] width 90 height 17
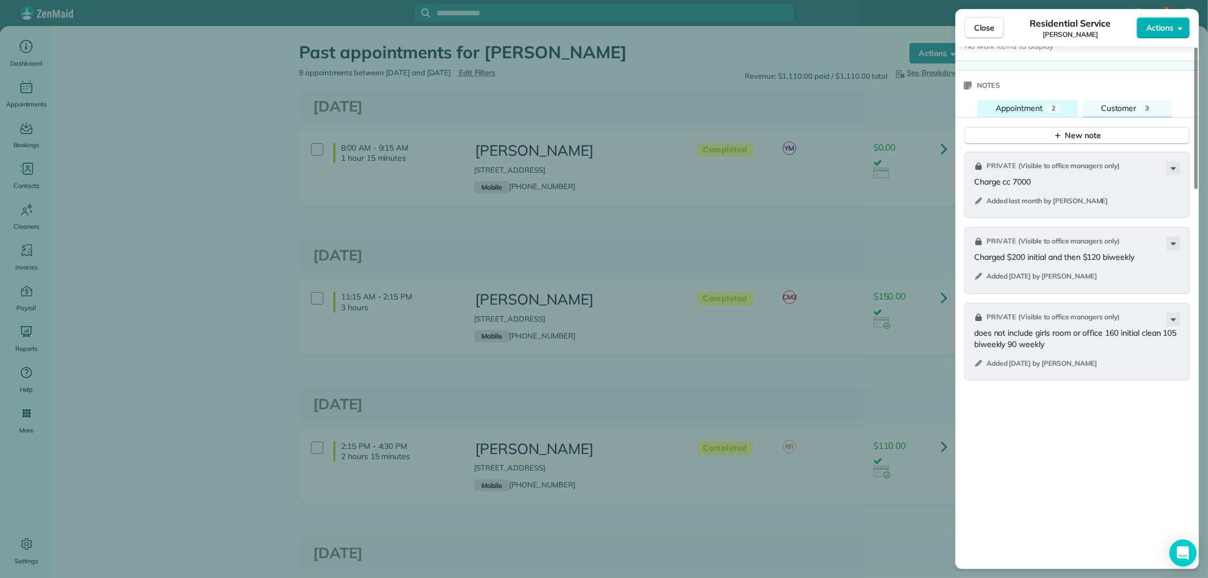
click at [1035, 105] on span "Appointment" at bounding box center [1019, 108] width 47 height 10
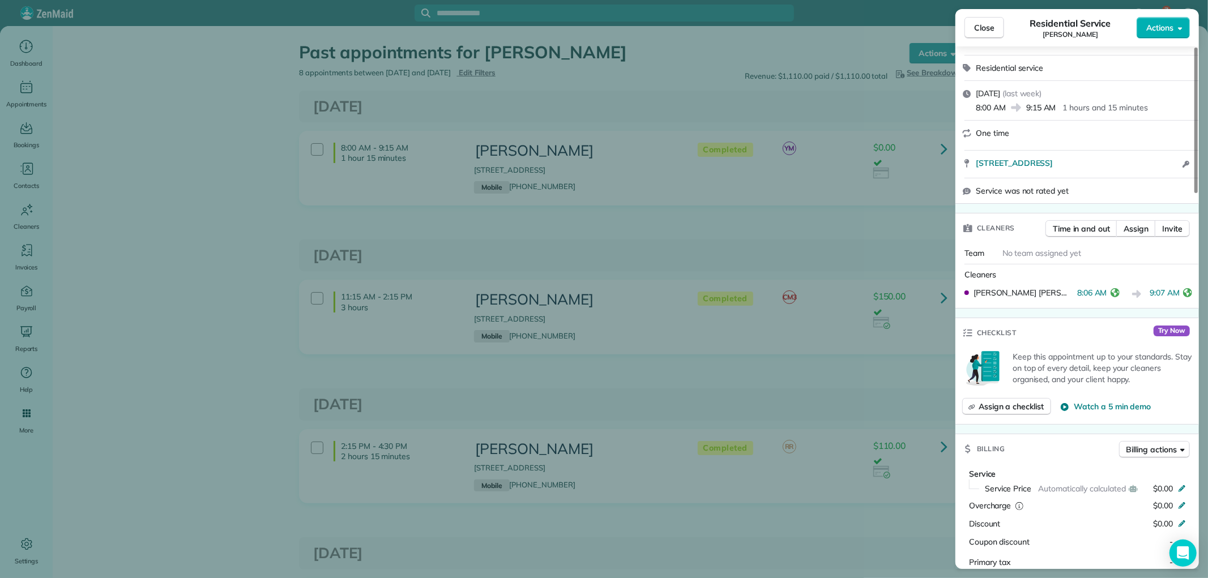
scroll to position [189, 0]
click at [983, 28] on span "Close" at bounding box center [984, 27] width 20 height 11
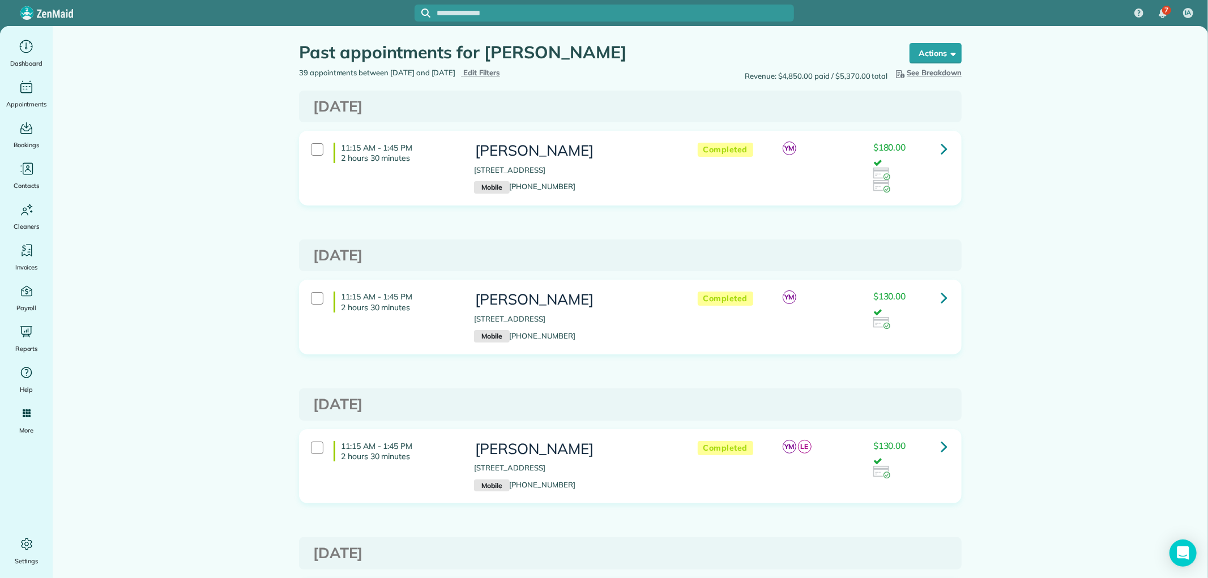
click at [936, 147] on link at bounding box center [944, 148] width 23 height 23
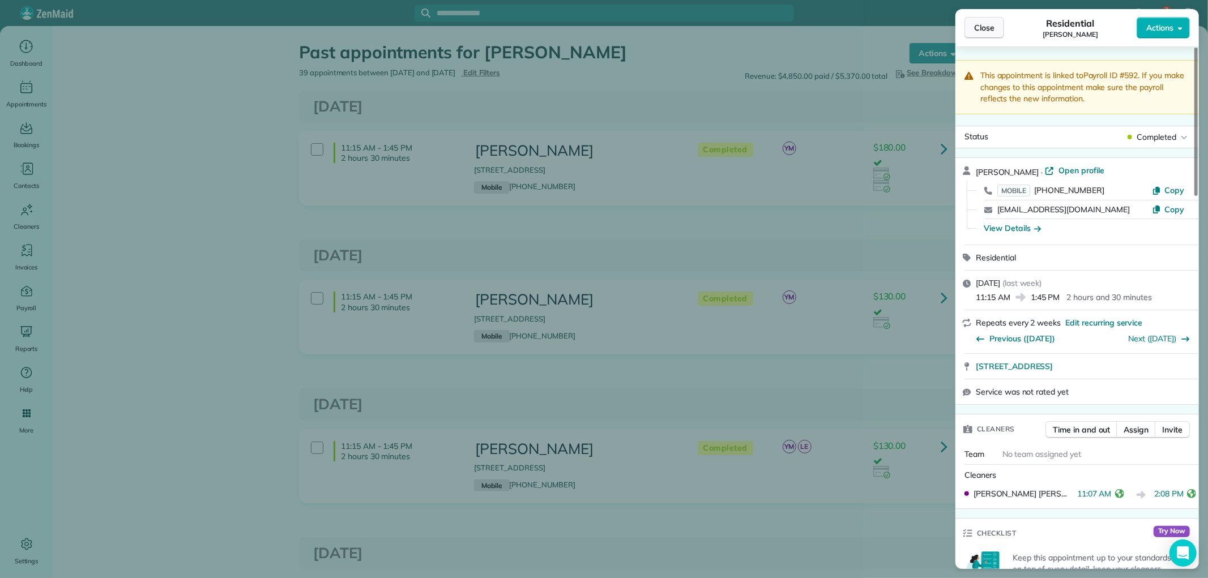
click at [978, 20] on button "Close" at bounding box center [985, 28] width 40 height 22
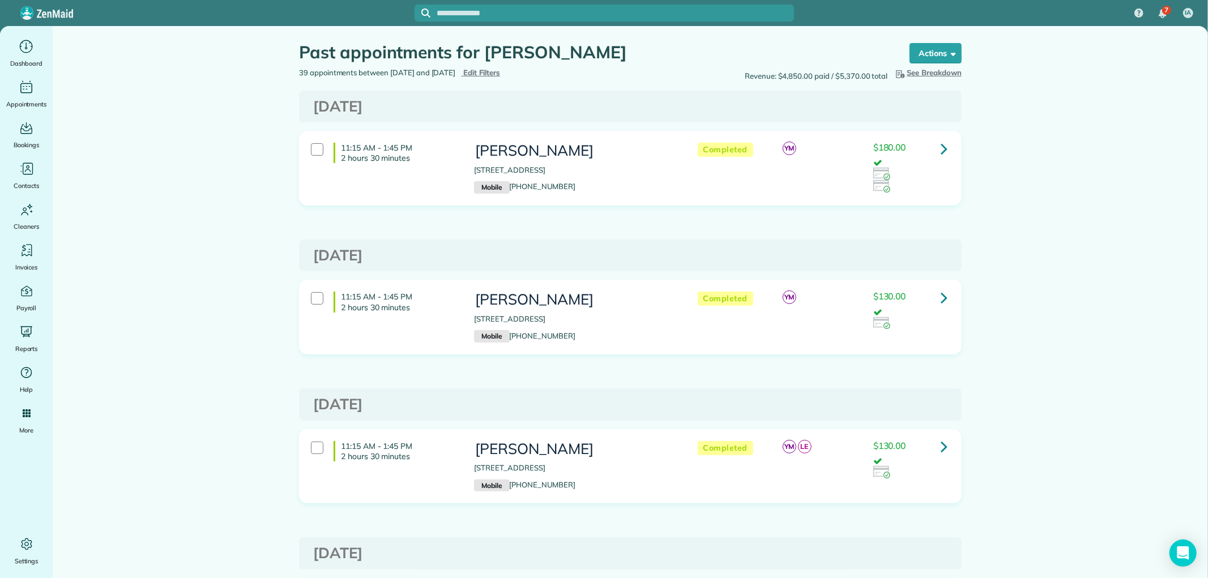
click at [941, 152] on icon at bounding box center [944, 149] width 7 height 20
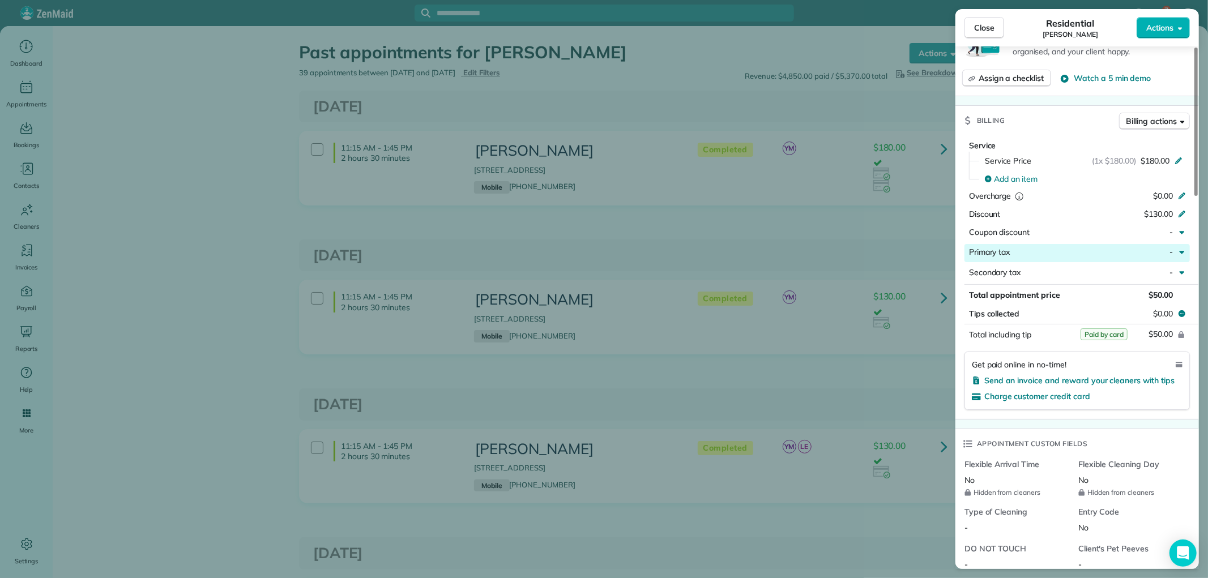
scroll to position [503, 0]
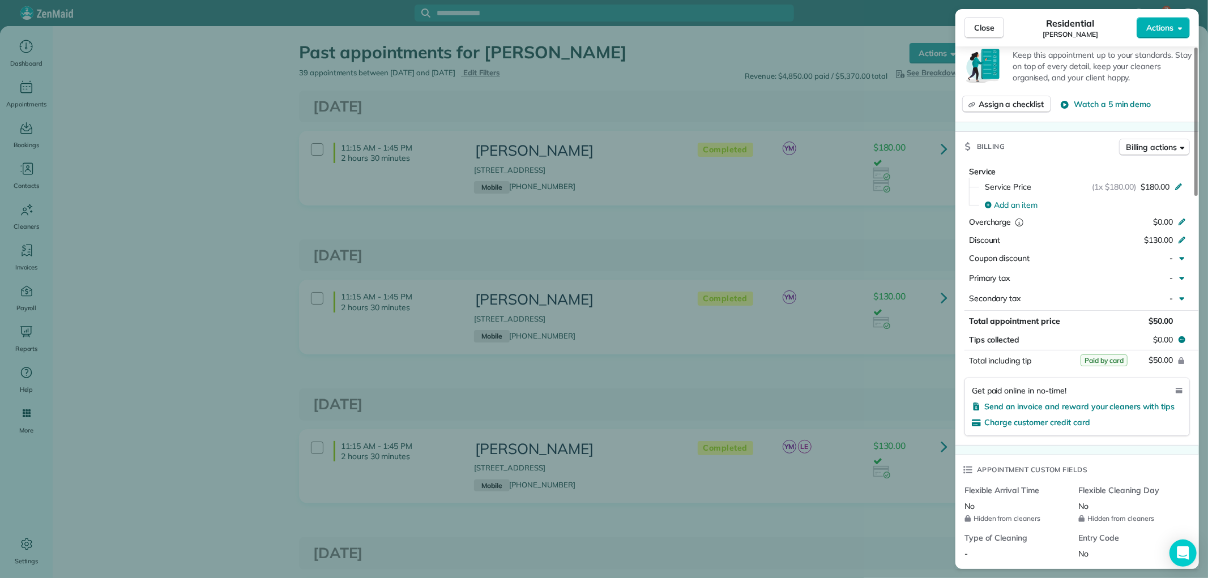
click at [983, 31] on span "Close" at bounding box center [984, 27] width 20 height 11
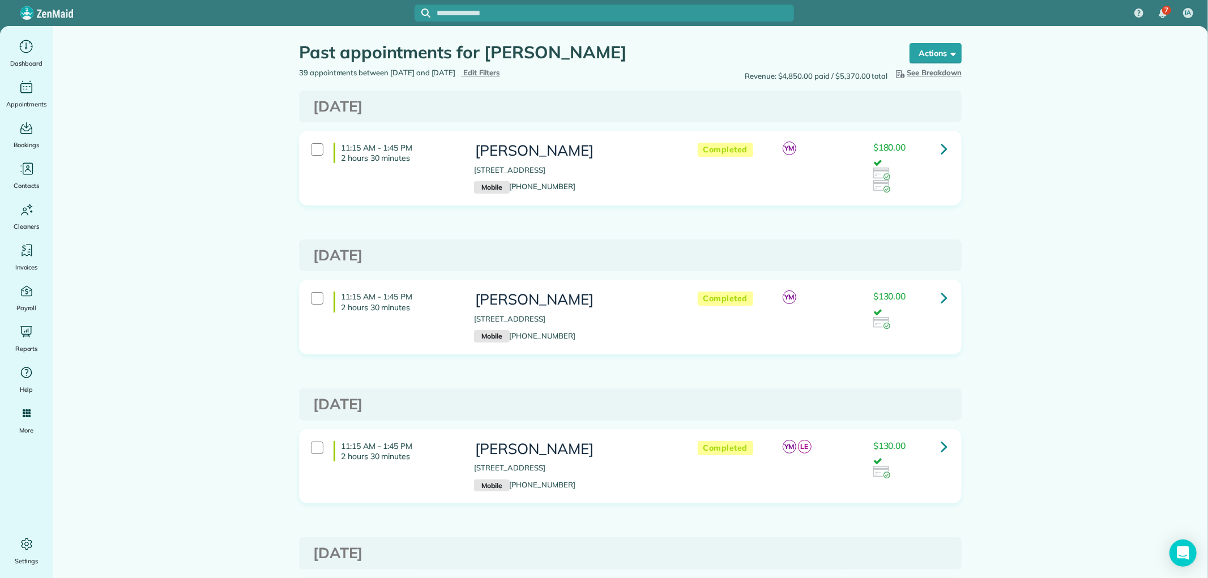
click at [941, 140] on icon at bounding box center [944, 149] width 7 height 20
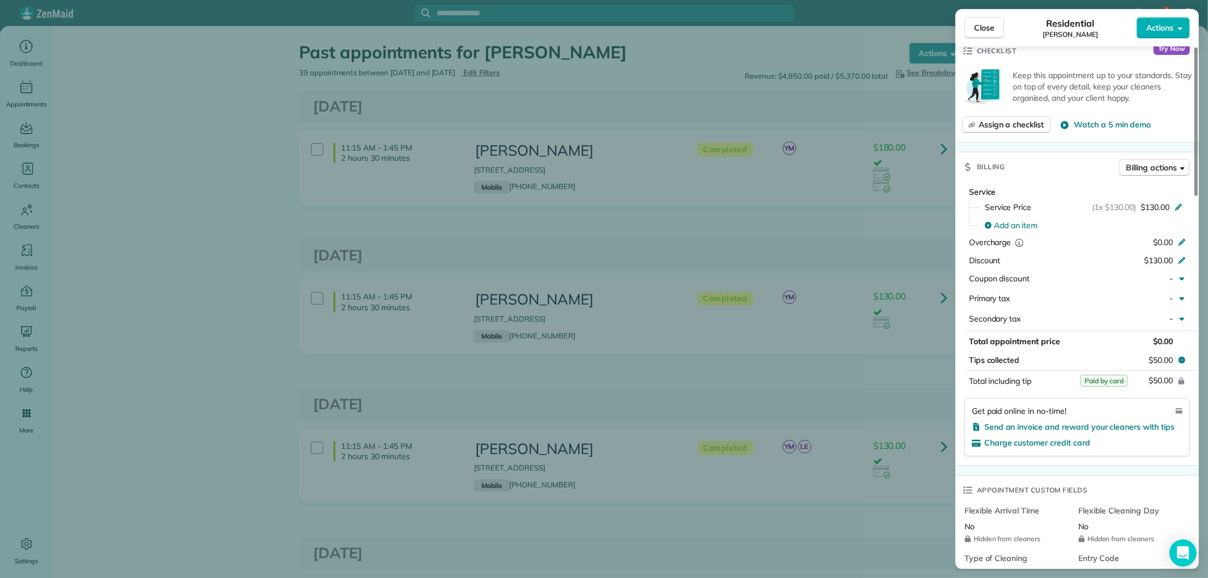
scroll to position [566, 0]
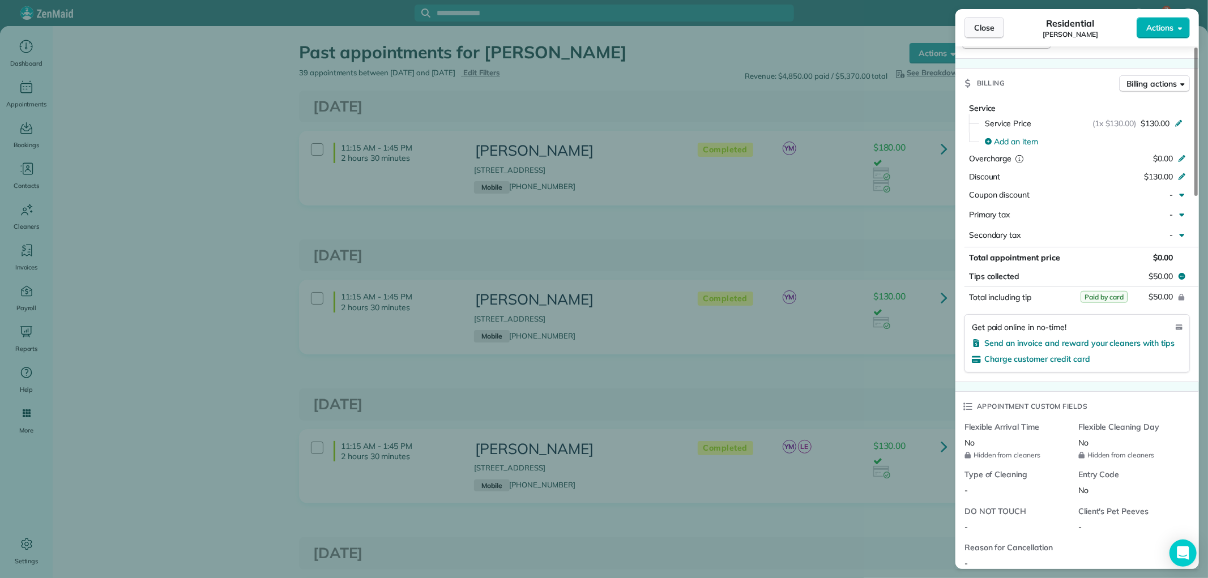
click at [987, 23] on span "Close" at bounding box center [984, 27] width 20 height 11
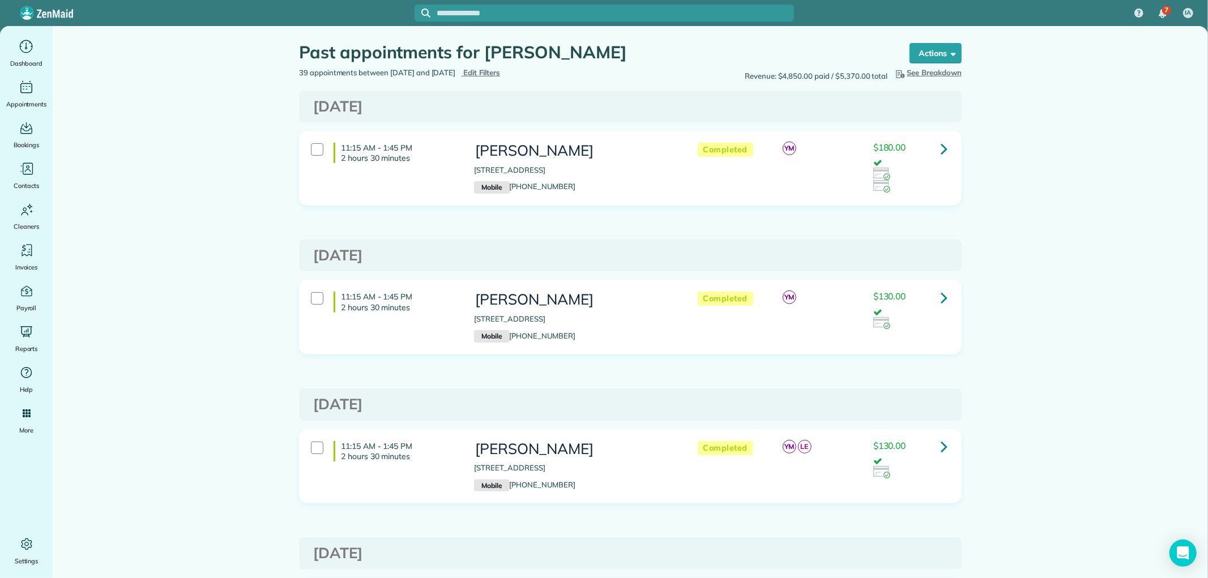
click at [934, 147] on link at bounding box center [944, 148] width 23 height 23
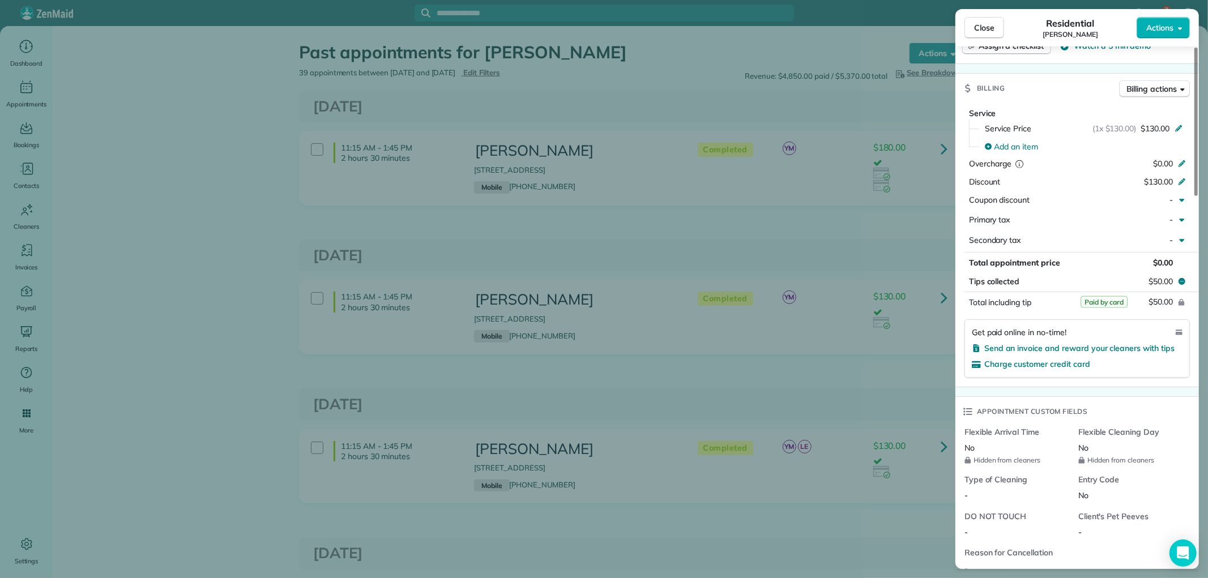
scroll to position [566, 0]
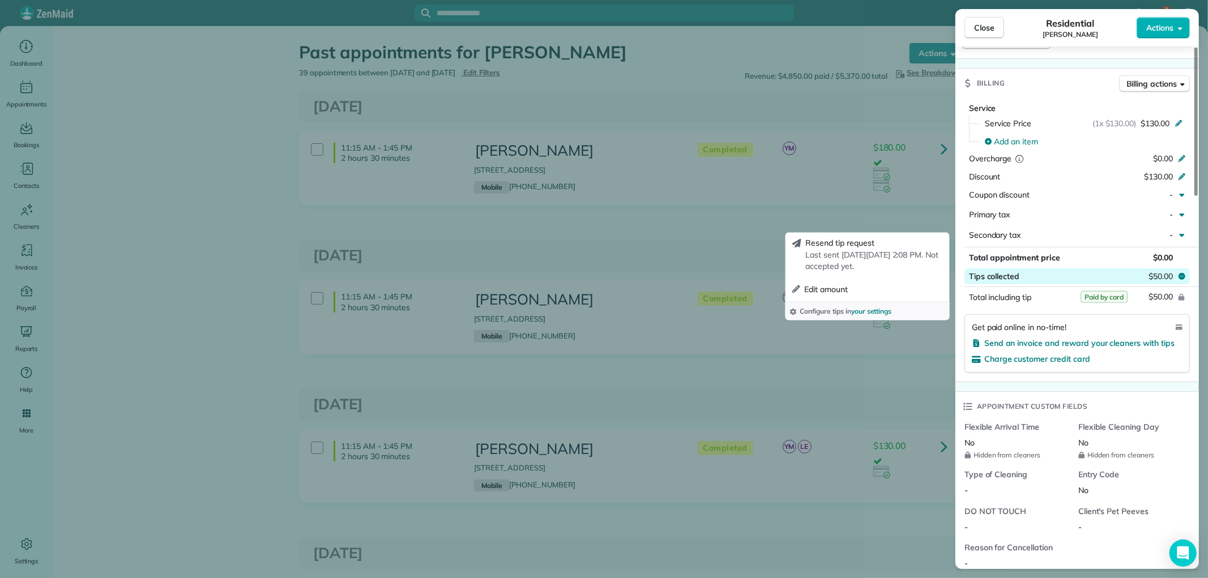
click at [1181, 272] on icon at bounding box center [1182, 275] width 9 height 9
click at [860, 293] on button "Edit amount" at bounding box center [868, 289] width 160 height 20
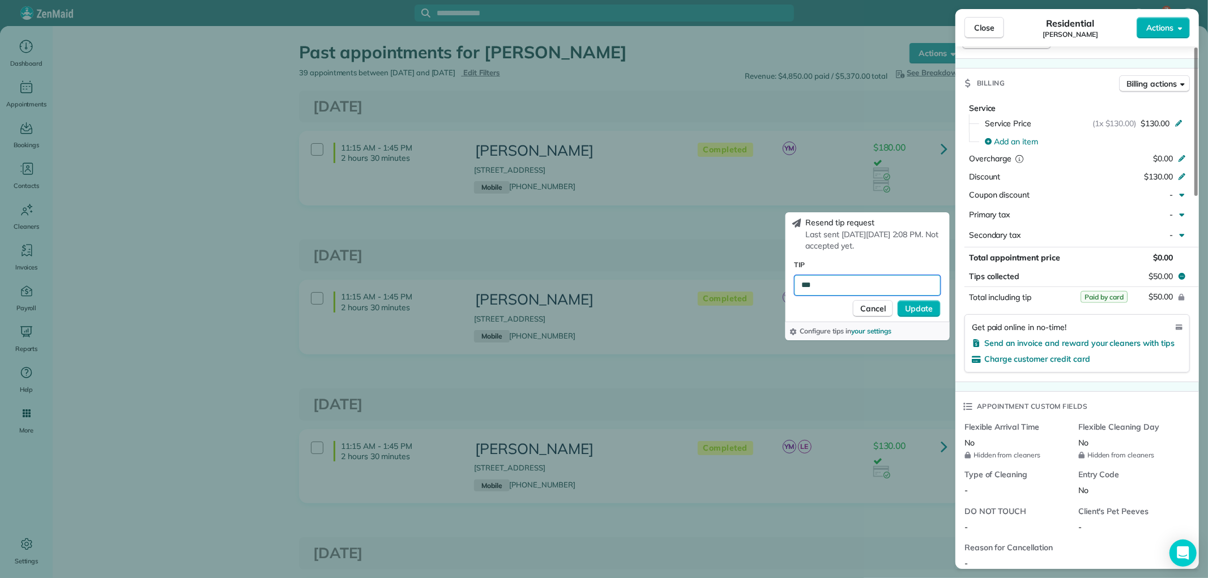
drag, startPoint x: 879, startPoint y: 283, endPoint x: 732, endPoint y: 282, distance: 146.7
click at [754, 282] on body "7 IA Dashboard Appointments Bookings Contacts Cleaners Invoices Payroll Reports…" at bounding box center [604, 289] width 1208 height 578
click at [1184, 275] on icon at bounding box center [1182, 276] width 7 height 7
drag, startPoint x: 868, startPoint y: 283, endPoint x: 756, endPoint y: 283, distance: 112.7
click at [756, 283] on body "7 IA Dashboard Appointments Bookings Contacts Cleaners Invoices Payroll Reports…" at bounding box center [604, 289] width 1208 height 578
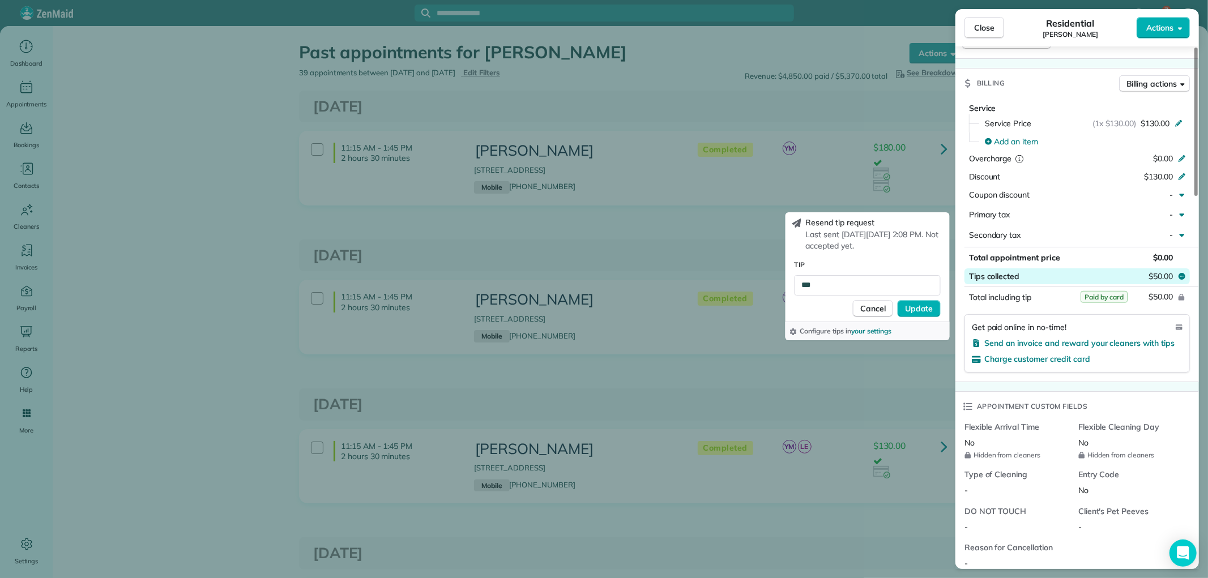
click at [1179, 274] on icon at bounding box center [1182, 275] width 9 height 9
drag, startPoint x: 822, startPoint y: 285, endPoint x: 805, endPoint y: 284, distance: 17.0
click at [805, 284] on input "***" at bounding box center [868, 285] width 146 height 20
type input "**"
click at [927, 309] on span "Update" at bounding box center [919, 308] width 28 height 11
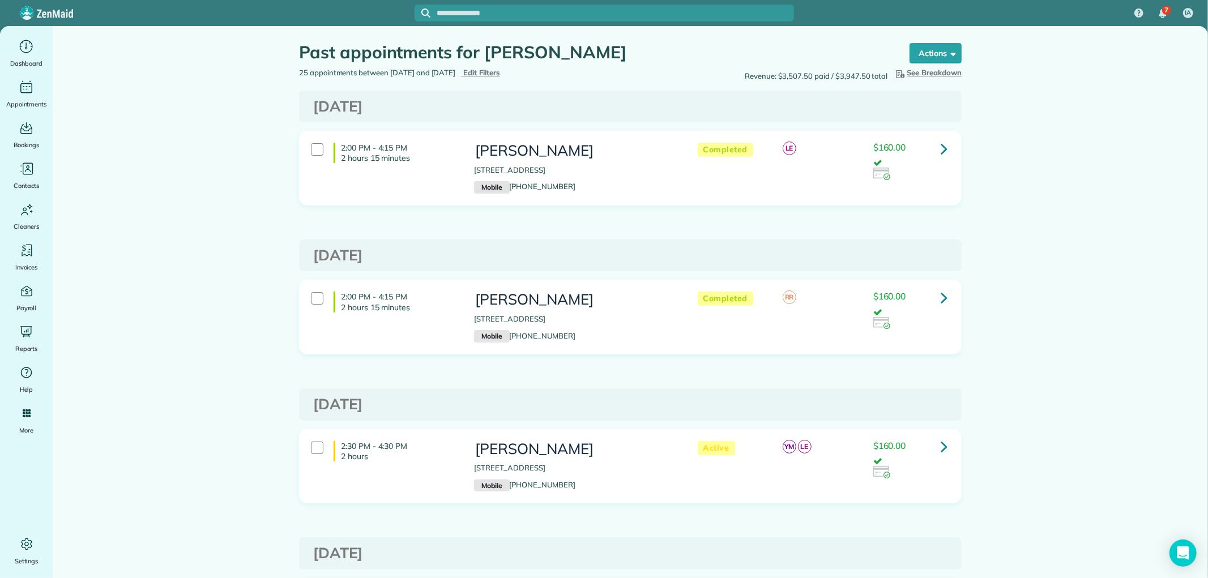
click at [942, 291] on icon at bounding box center [944, 298] width 7 height 20
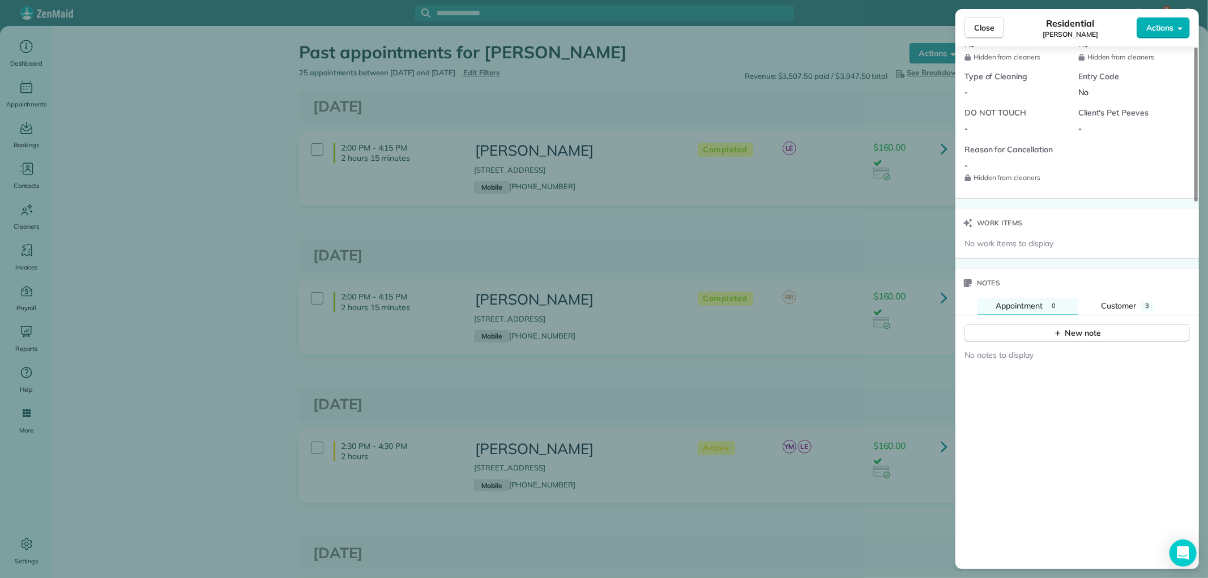
scroll to position [1007, 0]
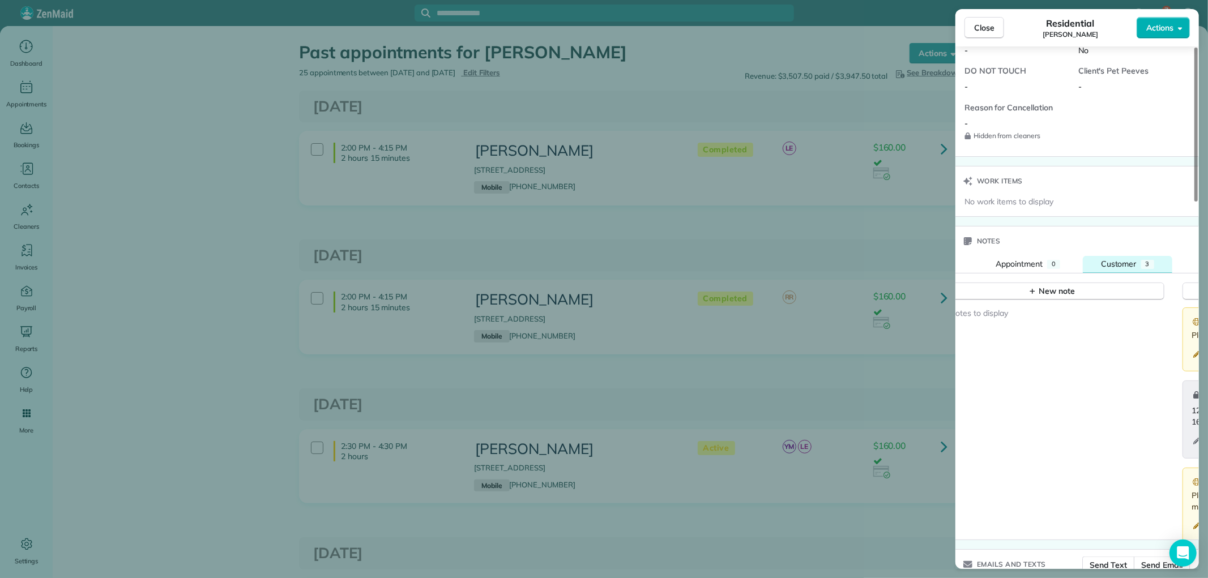
click at [1130, 267] on span "Customer" at bounding box center [1119, 264] width 36 height 10
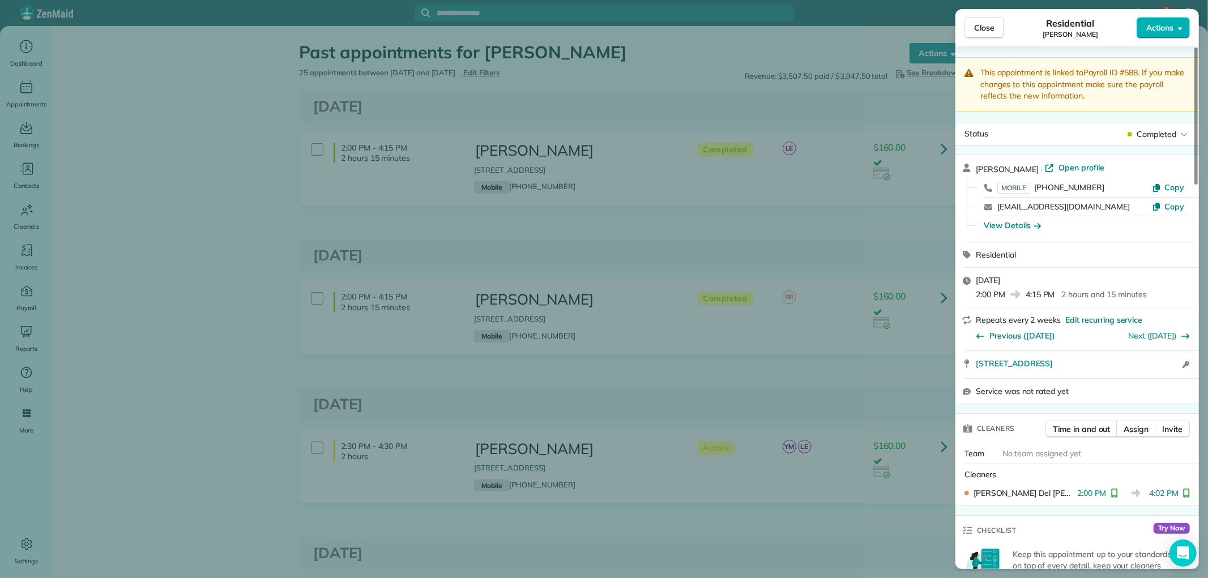
scroll to position [0, 0]
click at [982, 27] on span "Close" at bounding box center [984, 27] width 20 height 11
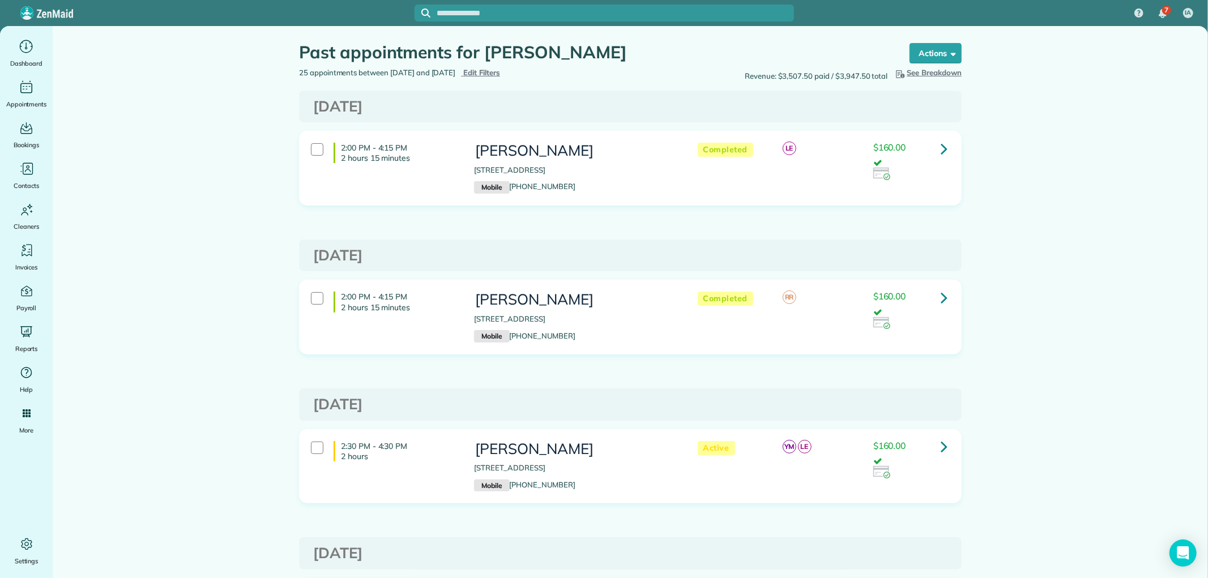
click at [941, 449] on icon at bounding box center [944, 447] width 7 height 20
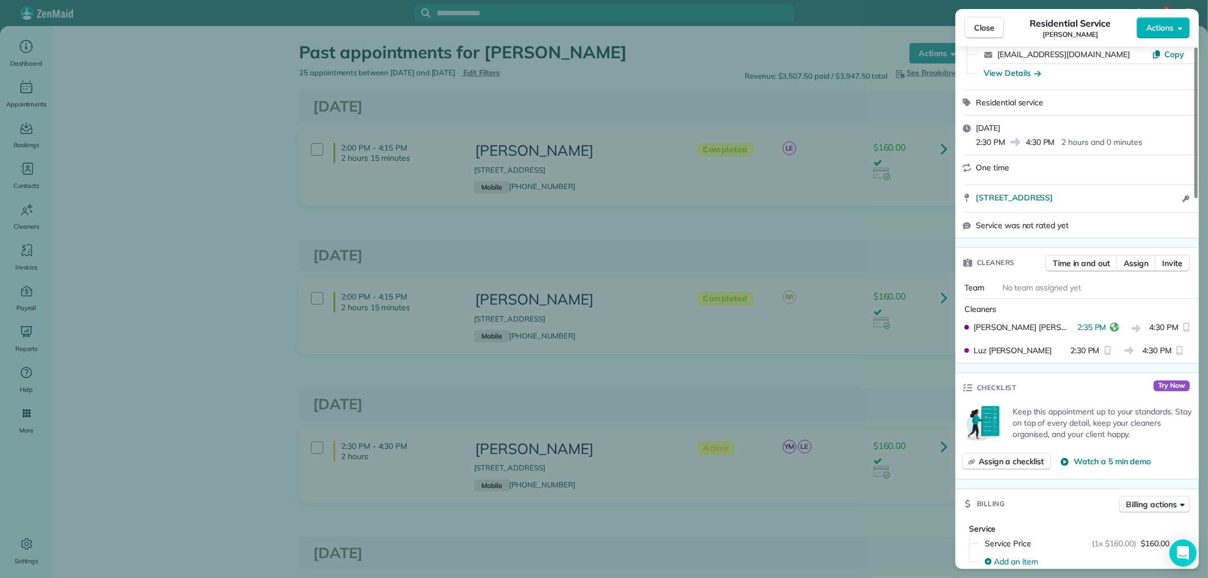
scroll to position [126, 0]
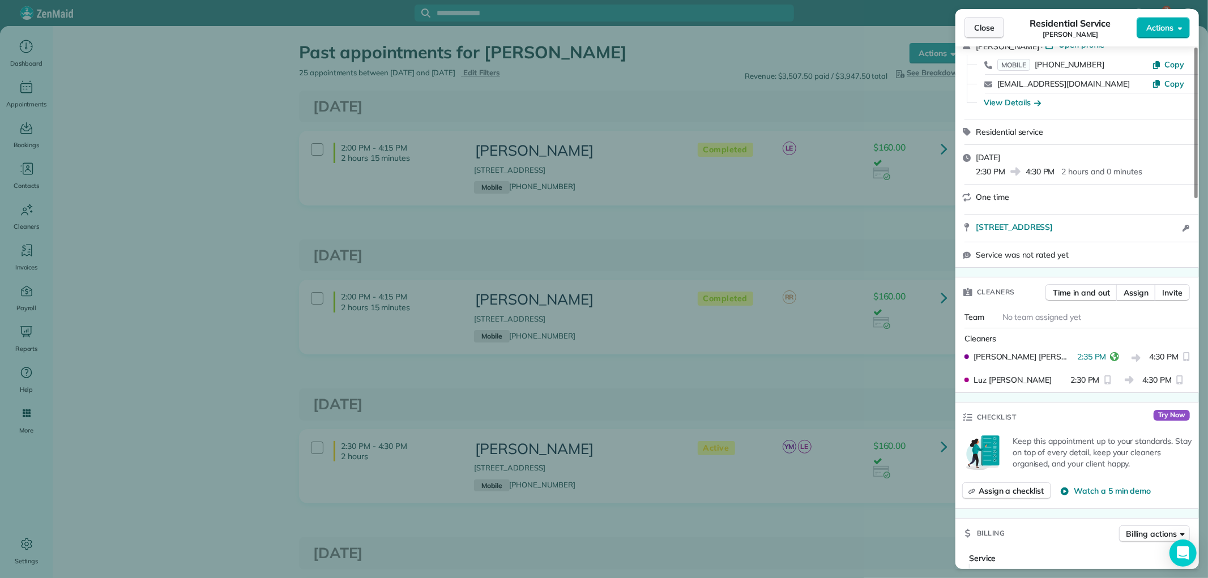
click at [975, 29] on span "Close" at bounding box center [984, 27] width 20 height 11
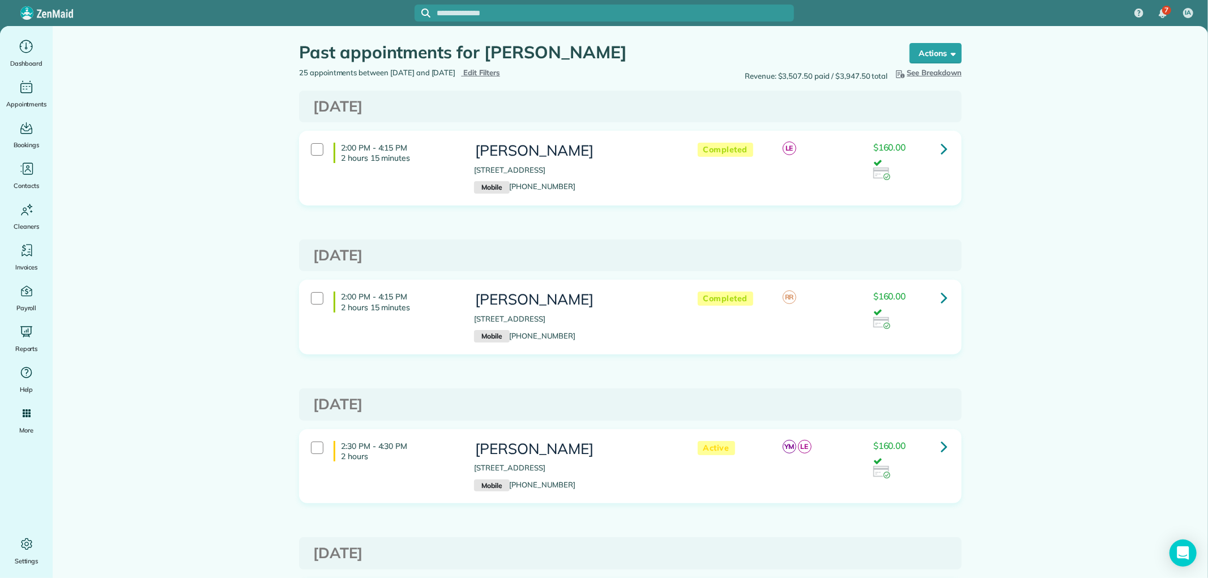
click at [935, 454] on link at bounding box center [944, 447] width 23 height 23
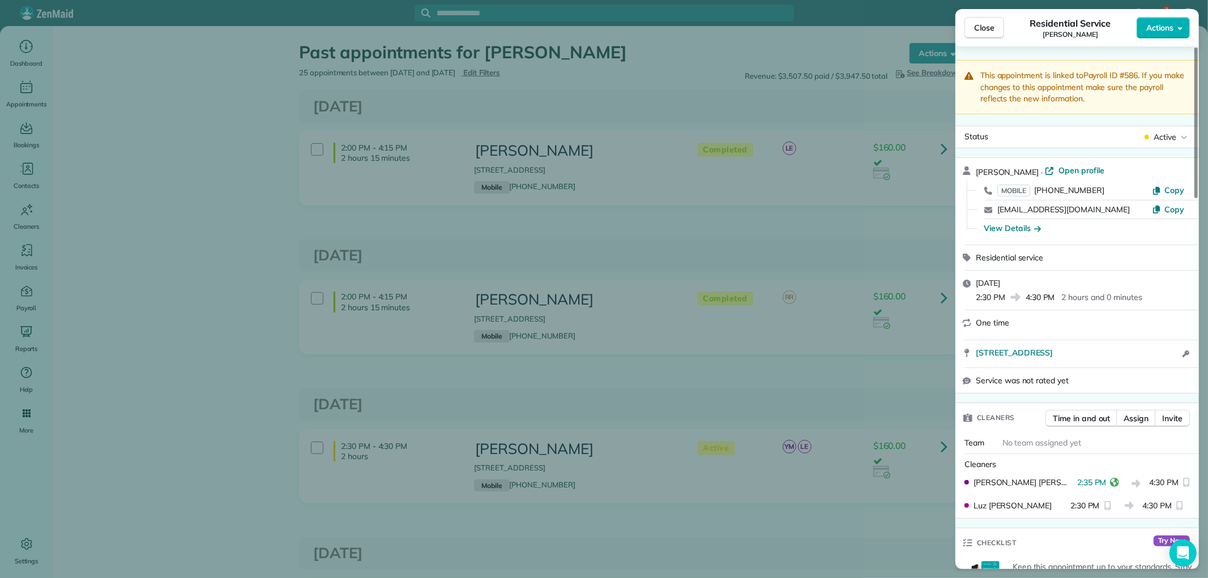
click at [896, 352] on div "Close Residential Service [PERSON_NAME] Actions This appointment is linked to P…" at bounding box center [604, 289] width 1208 height 578
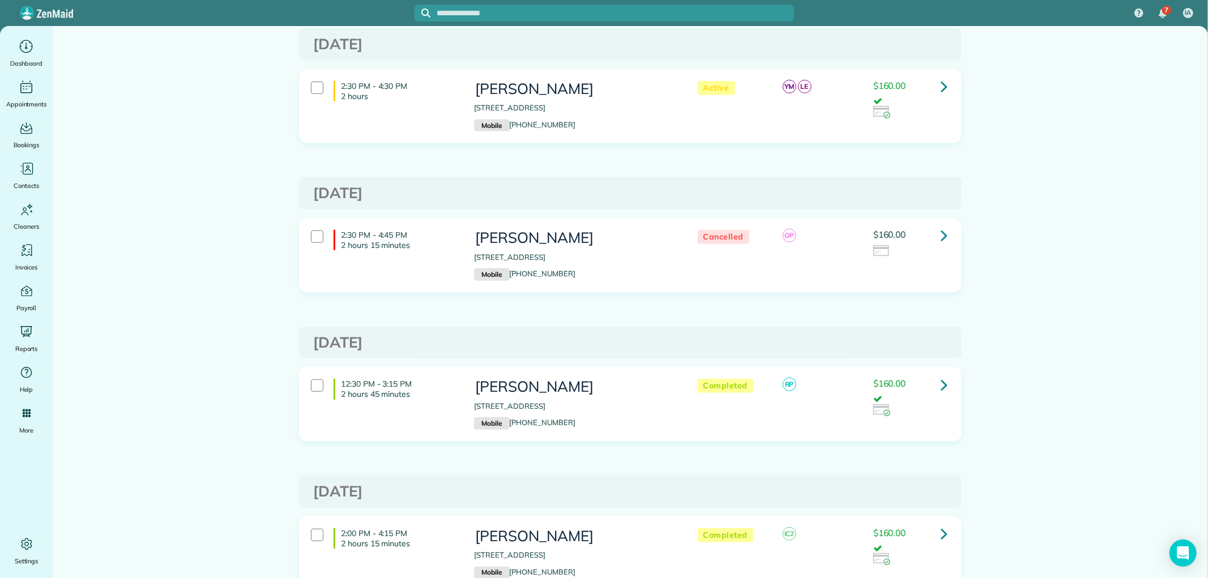
scroll to position [377, 0]
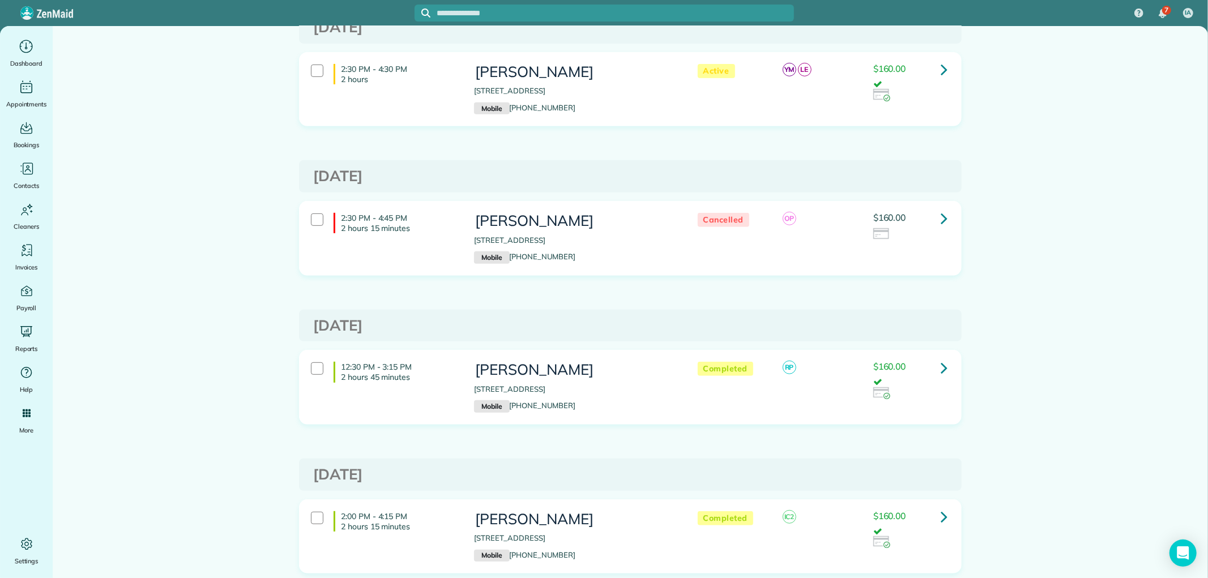
click at [943, 370] on link at bounding box center [944, 367] width 23 height 23
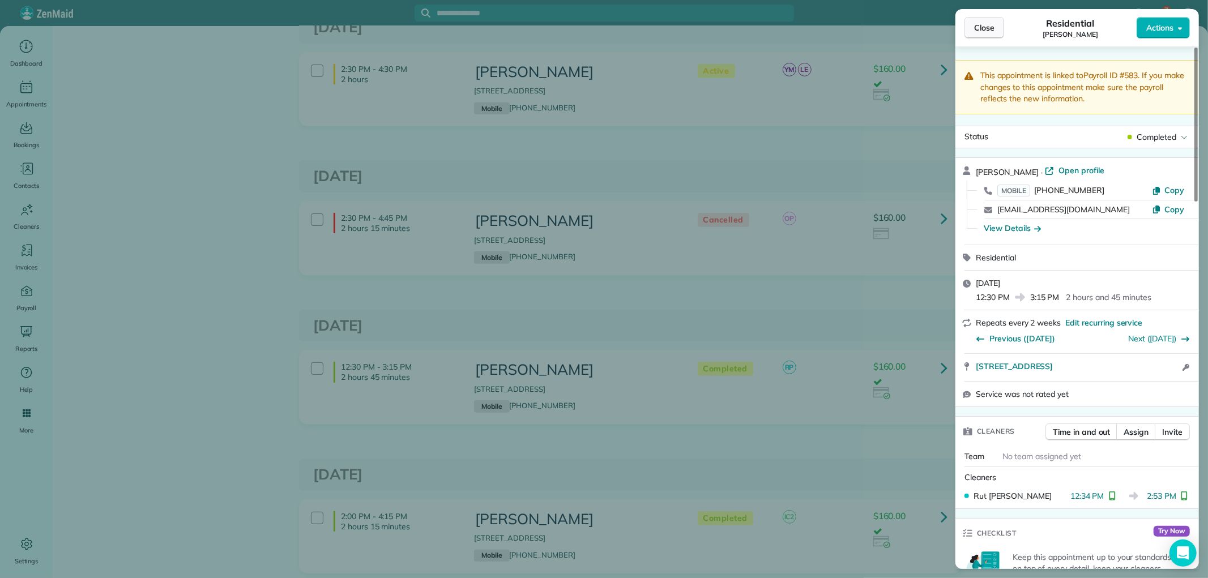
click at [981, 30] on span "Close" at bounding box center [984, 27] width 20 height 11
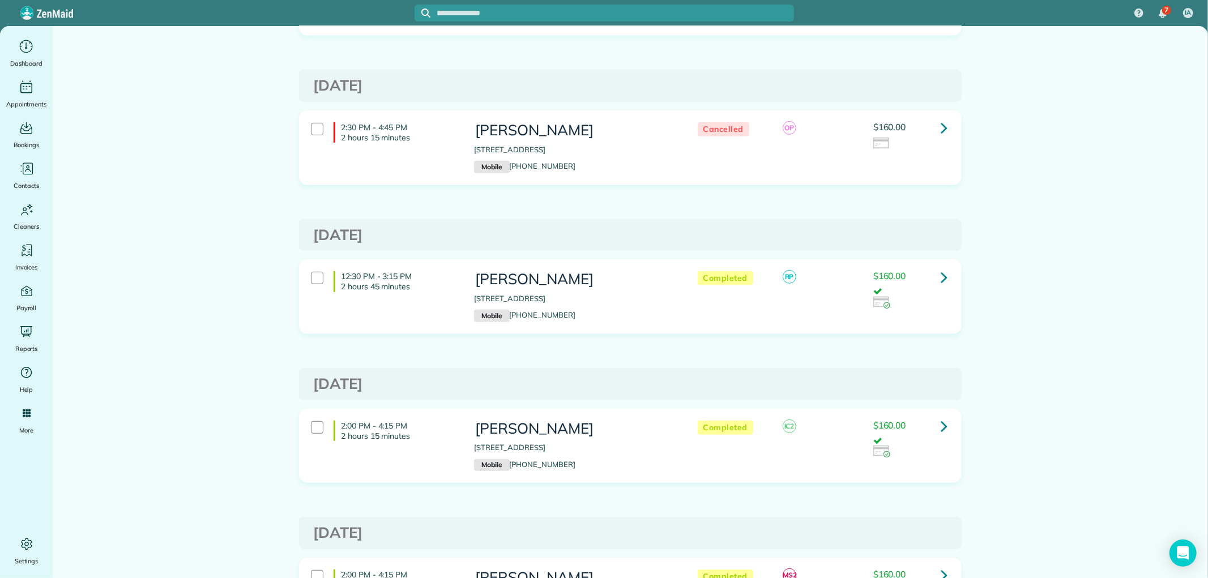
scroll to position [503, 0]
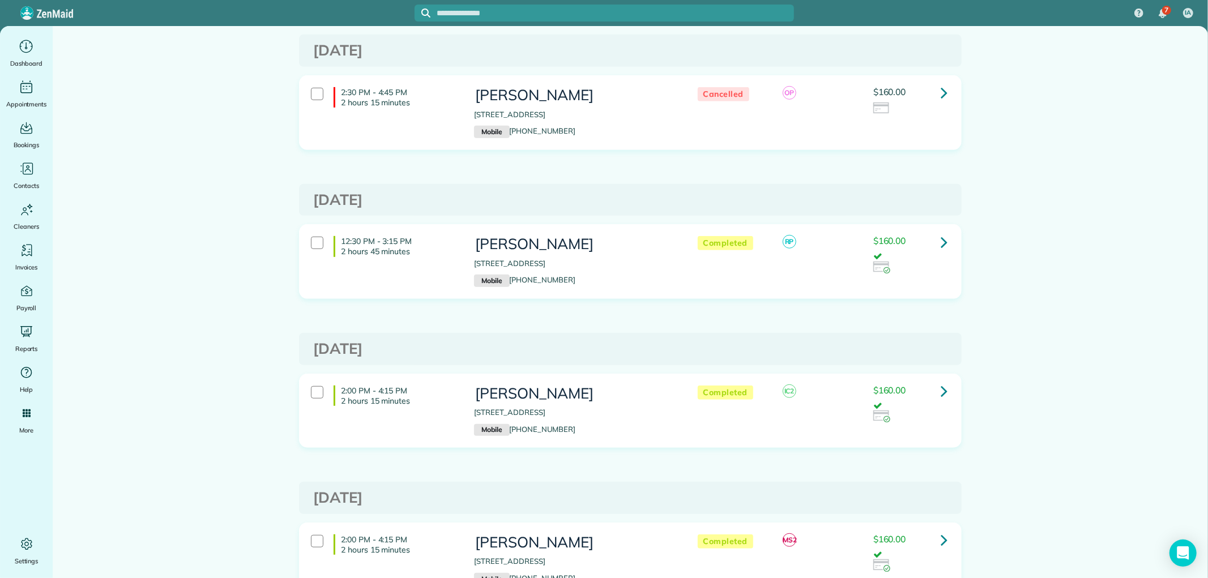
click at [941, 389] on icon at bounding box center [944, 391] width 7 height 20
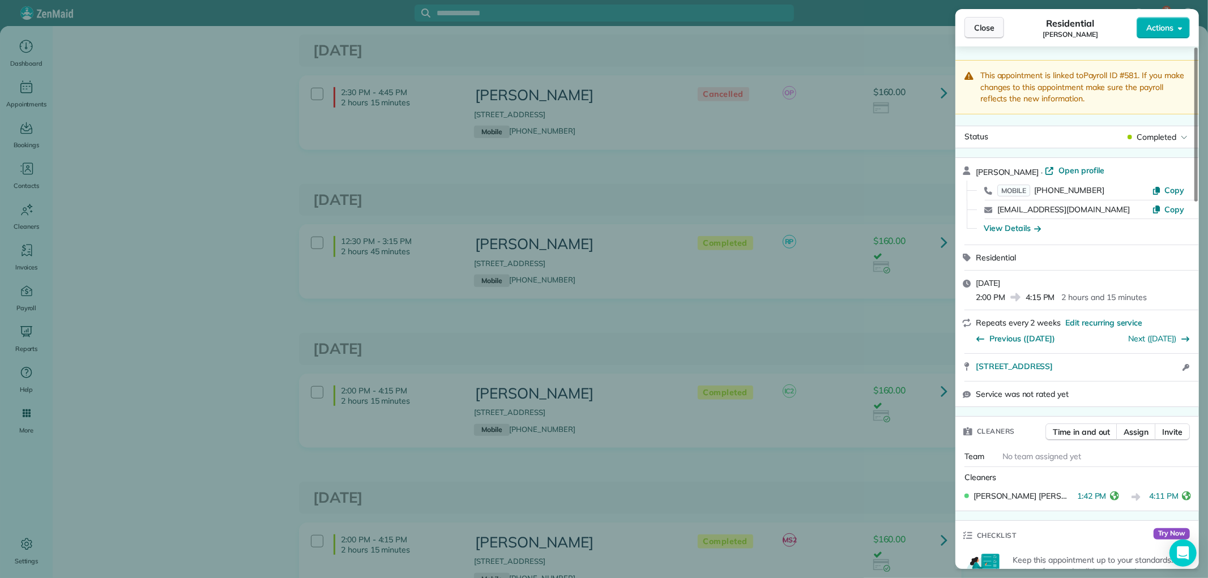
click at [981, 37] on button "Close" at bounding box center [985, 28] width 40 height 22
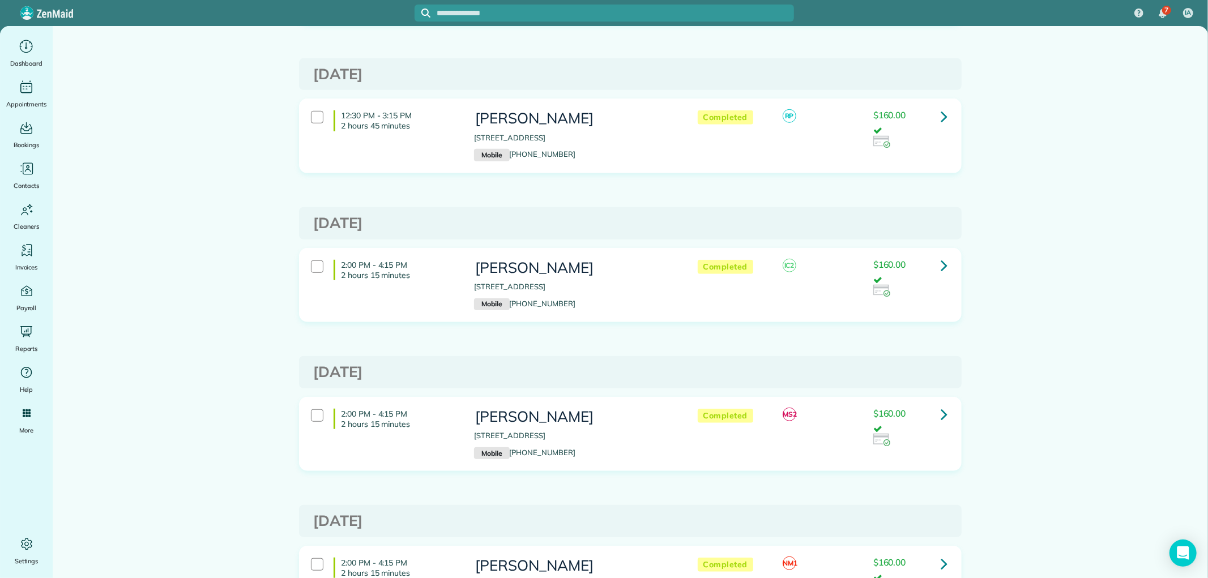
scroll to position [629, 0]
click at [937, 427] on div at bounding box center [910, 435] width 74 height 22
click at [319, 420] on div "2:00 PM - 4:15 PM 2 hours 15 minutes" at bounding box center [383, 419] width 163 height 32
click at [935, 417] on link at bounding box center [944, 414] width 23 height 23
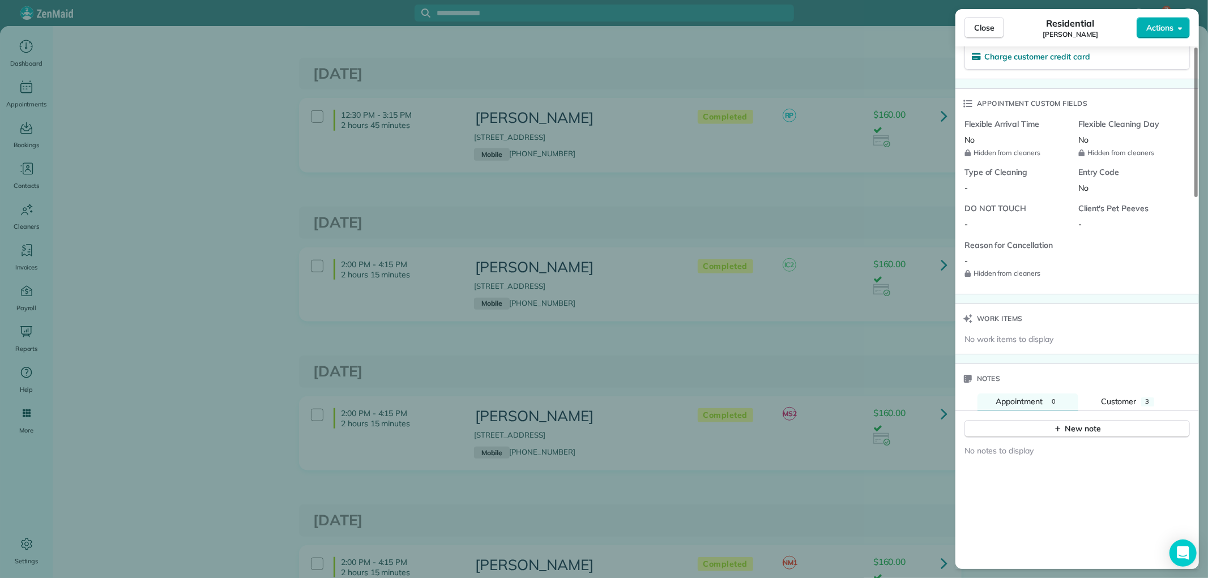
scroll to position [881, 0]
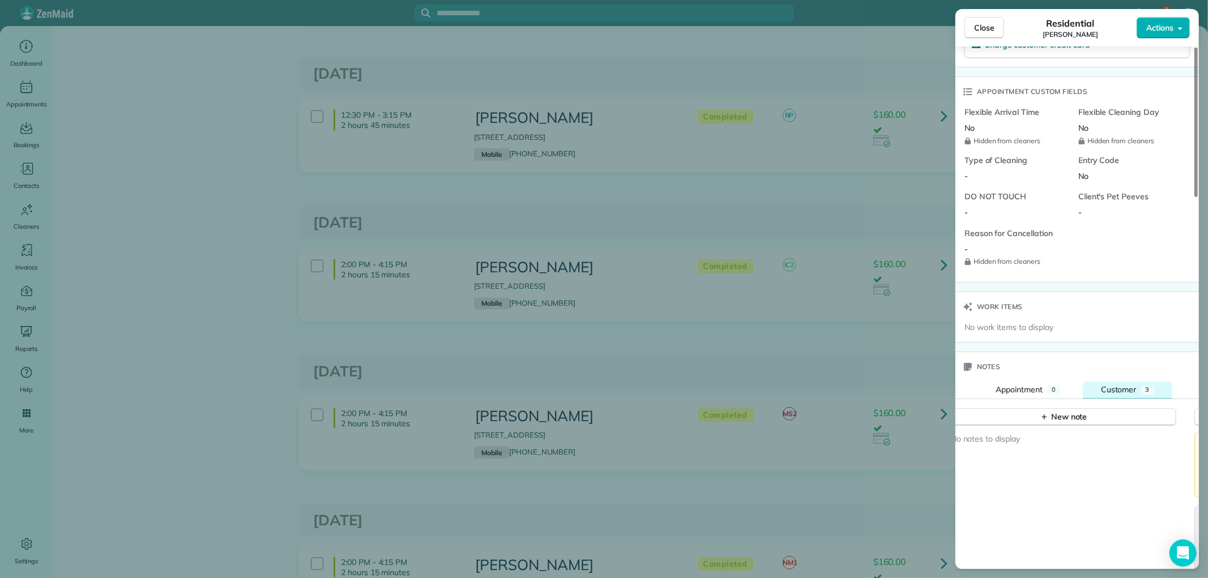
click at [1097, 393] on button "Customer 3" at bounding box center [1128, 390] width 90 height 17
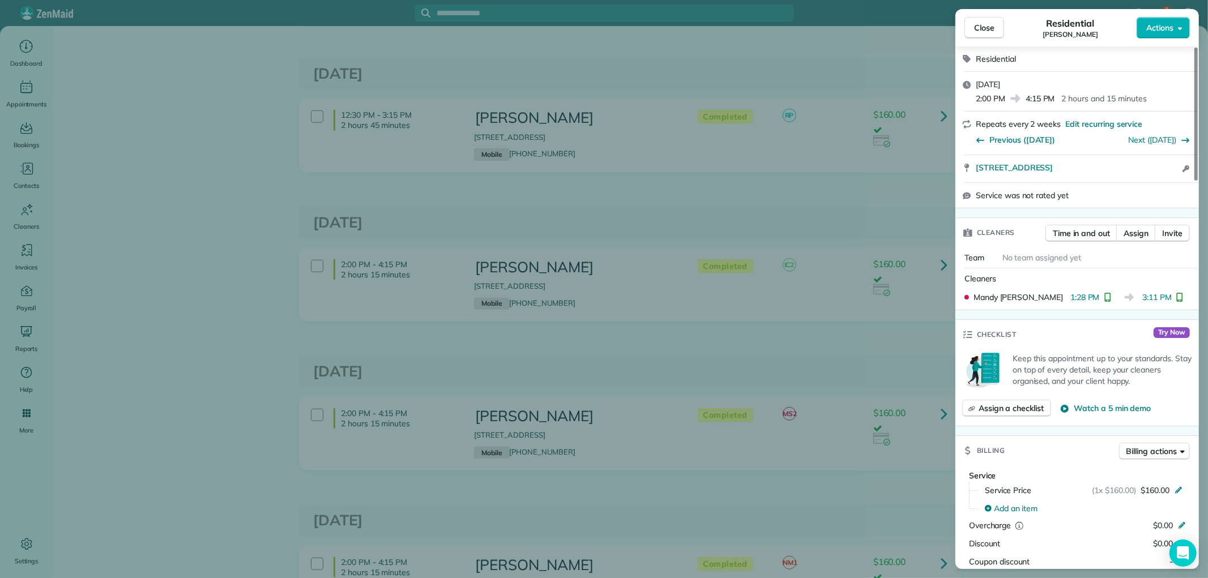
scroll to position [189, 0]
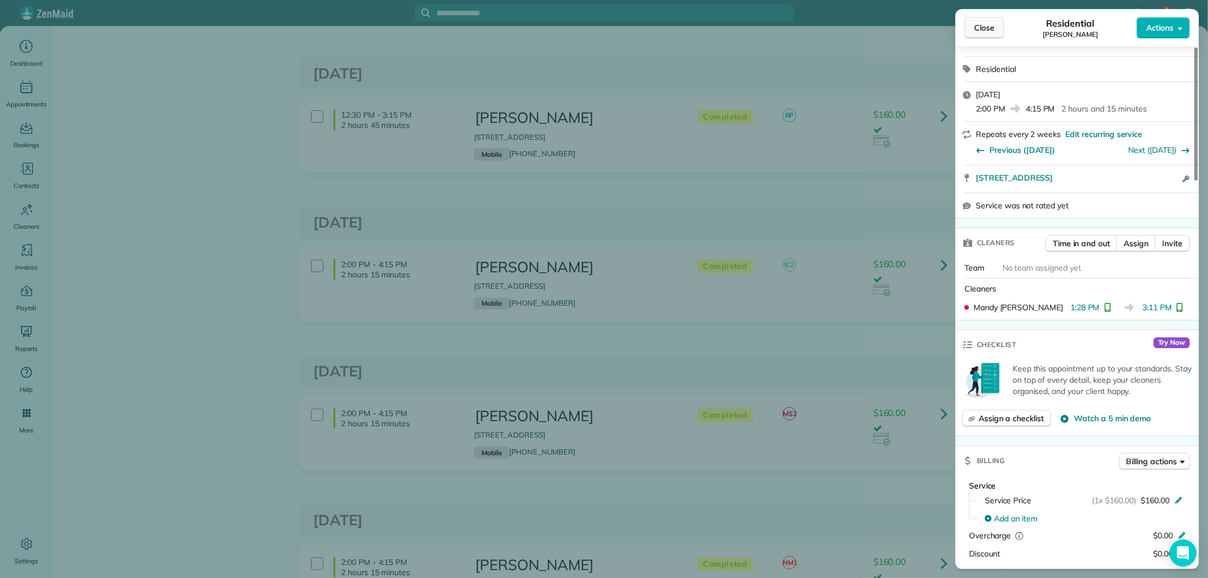
click at [990, 25] on span "Close" at bounding box center [984, 27] width 20 height 11
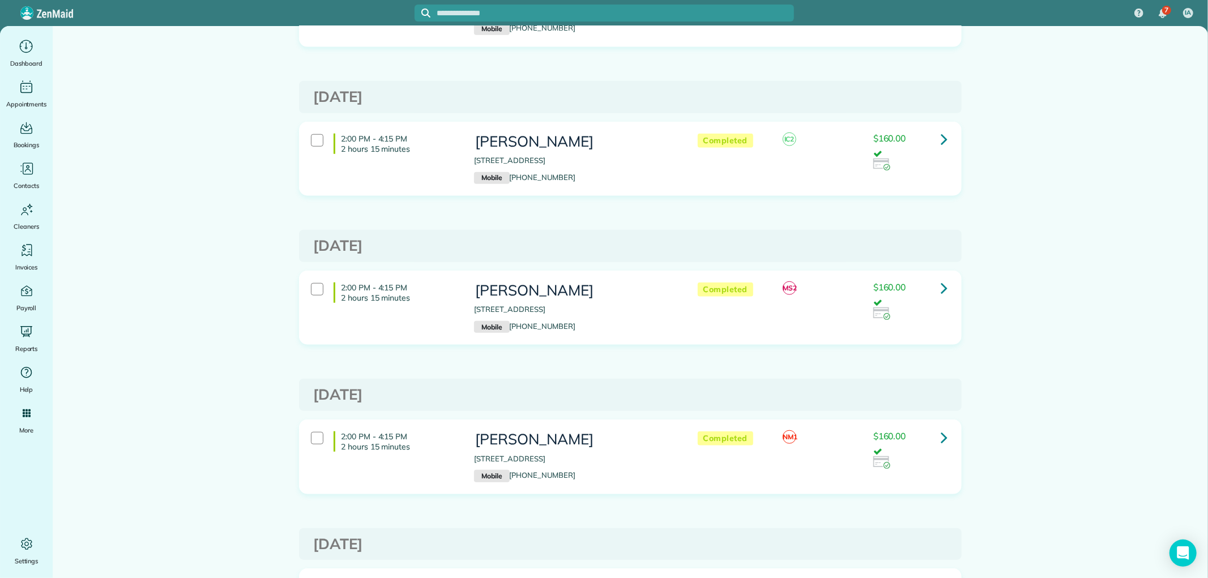
scroll to position [881, 0]
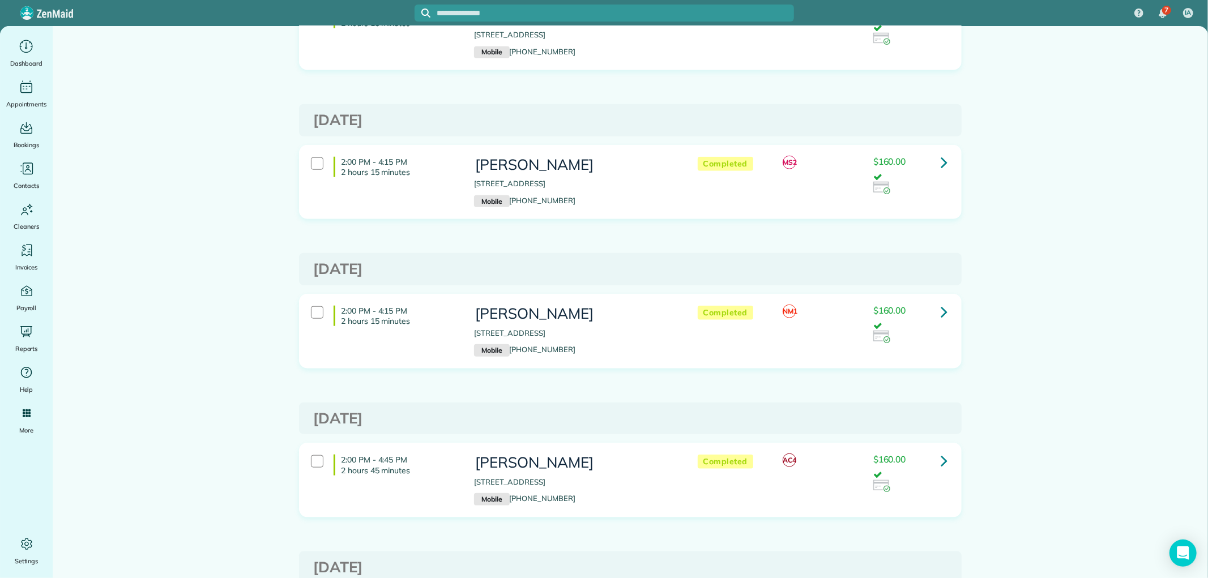
click at [935, 310] on link at bounding box center [944, 311] width 23 height 23
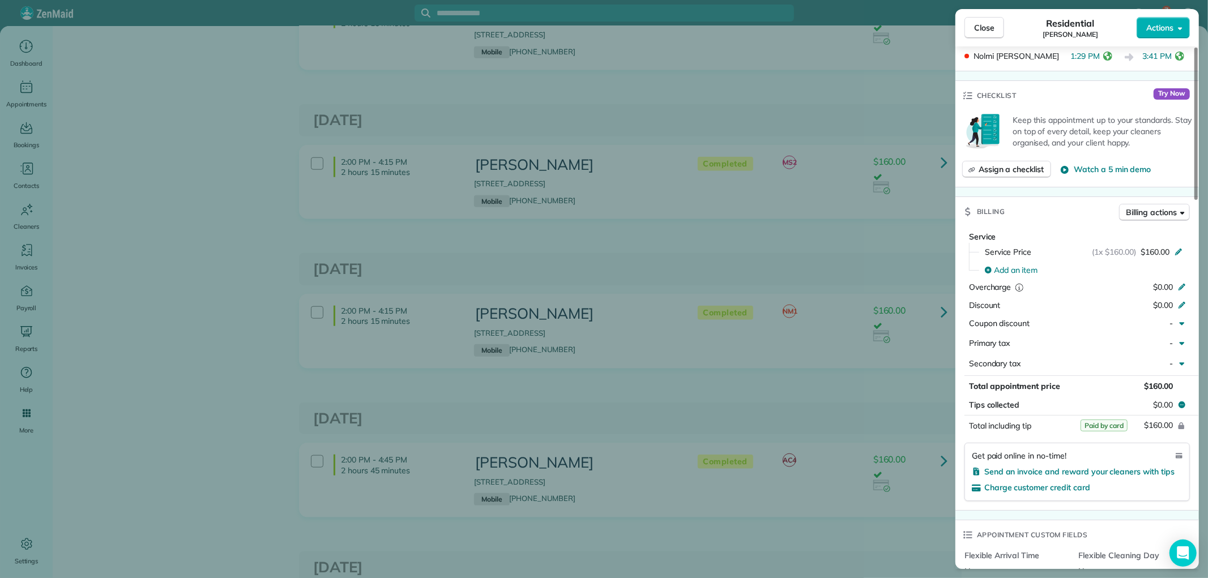
scroll to position [189, 0]
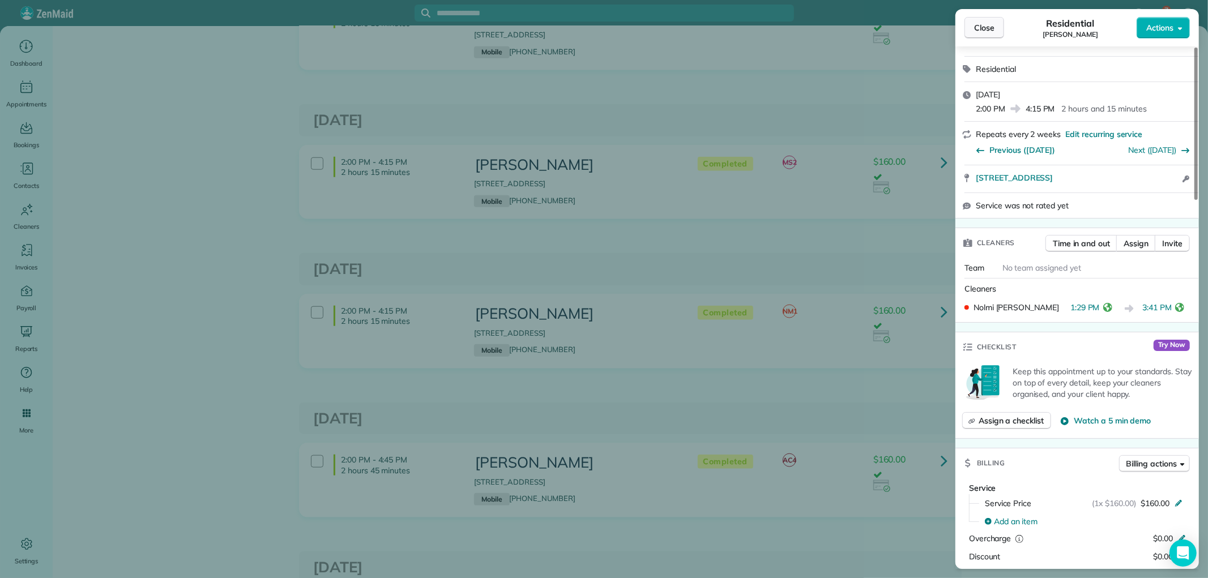
click at [990, 29] on span "Close" at bounding box center [984, 27] width 20 height 11
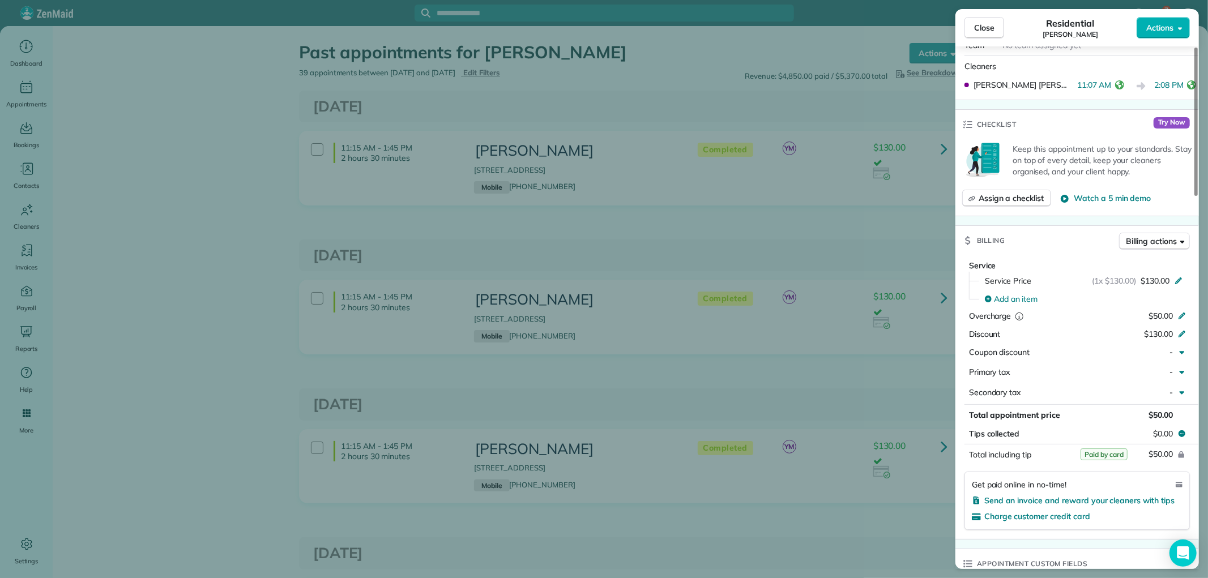
scroll to position [440, 0]
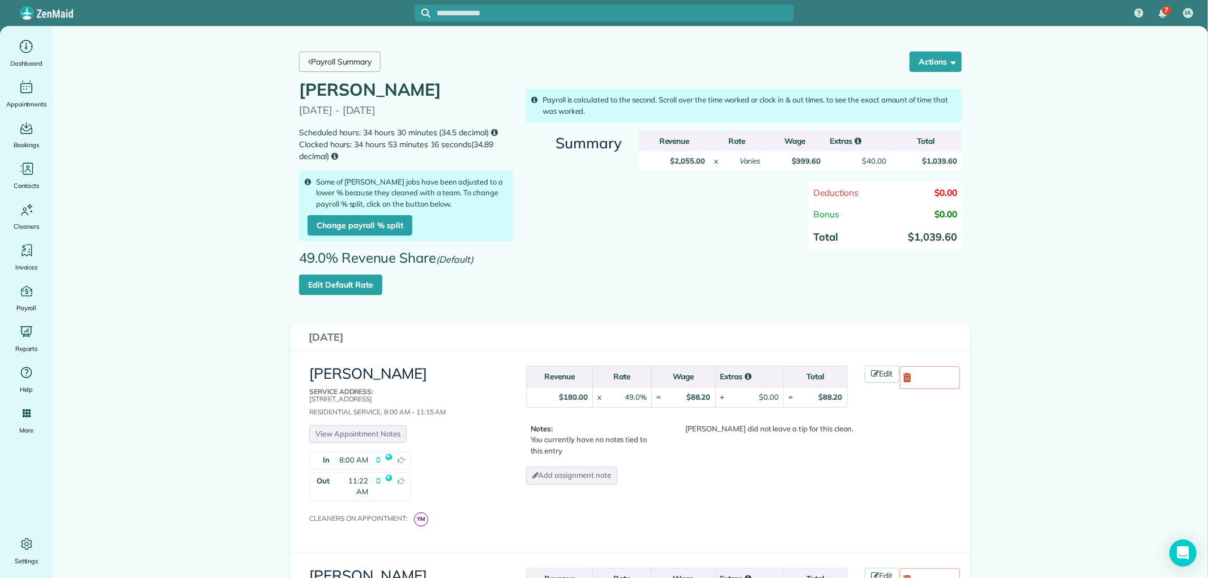
click at [352, 63] on link "Payroll Summary" at bounding box center [340, 62] width 82 height 20
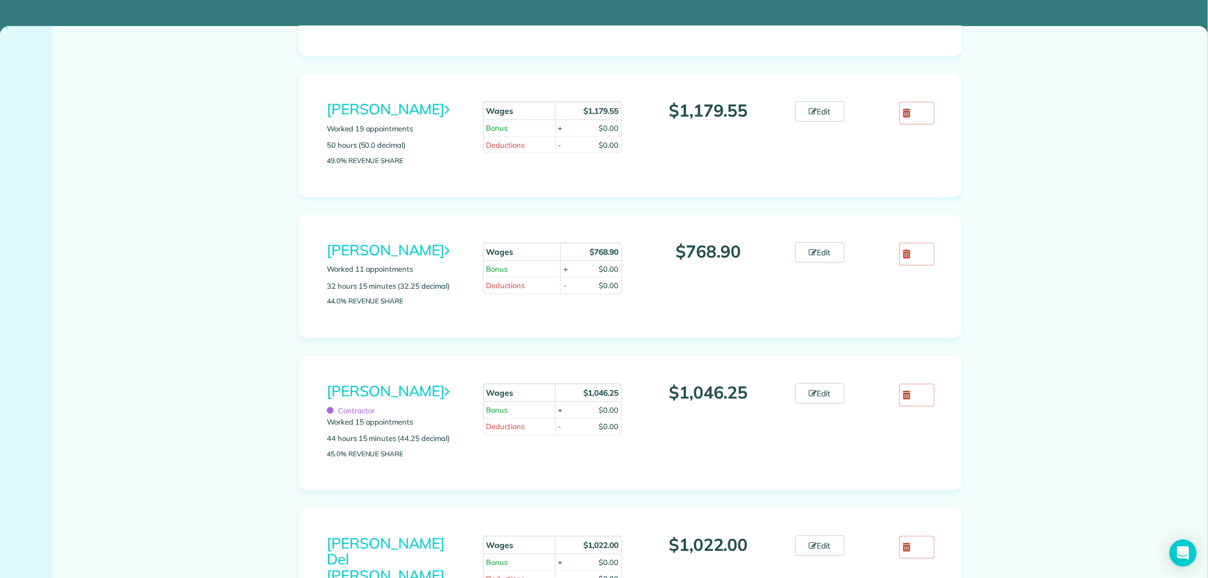
scroll to position [881, 0]
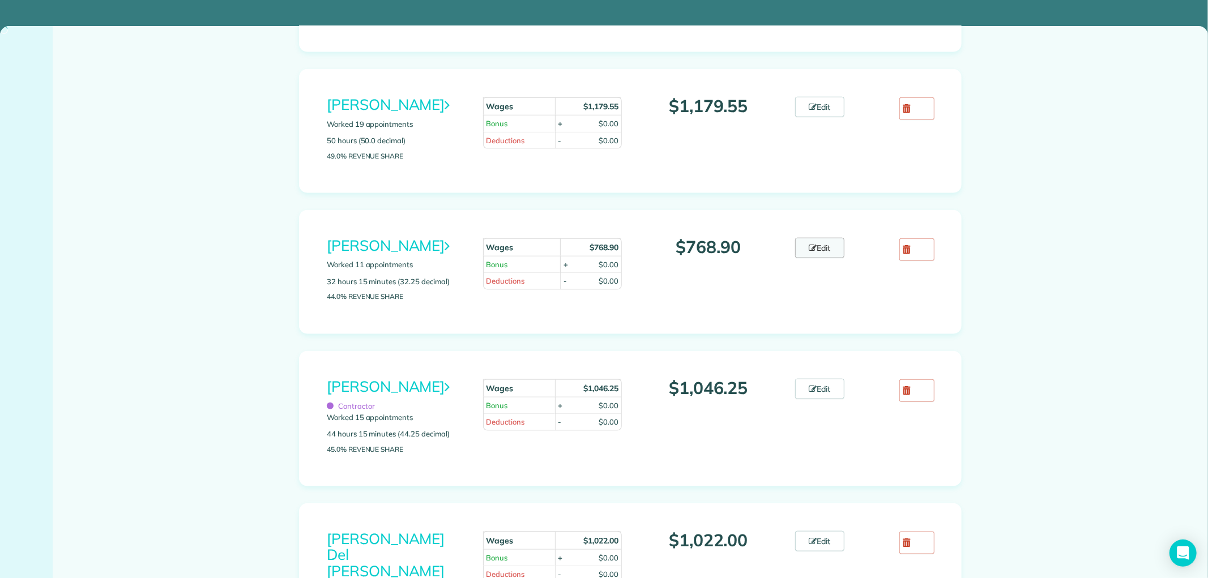
click at [815, 258] on link "Edit" at bounding box center [820, 248] width 50 height 20
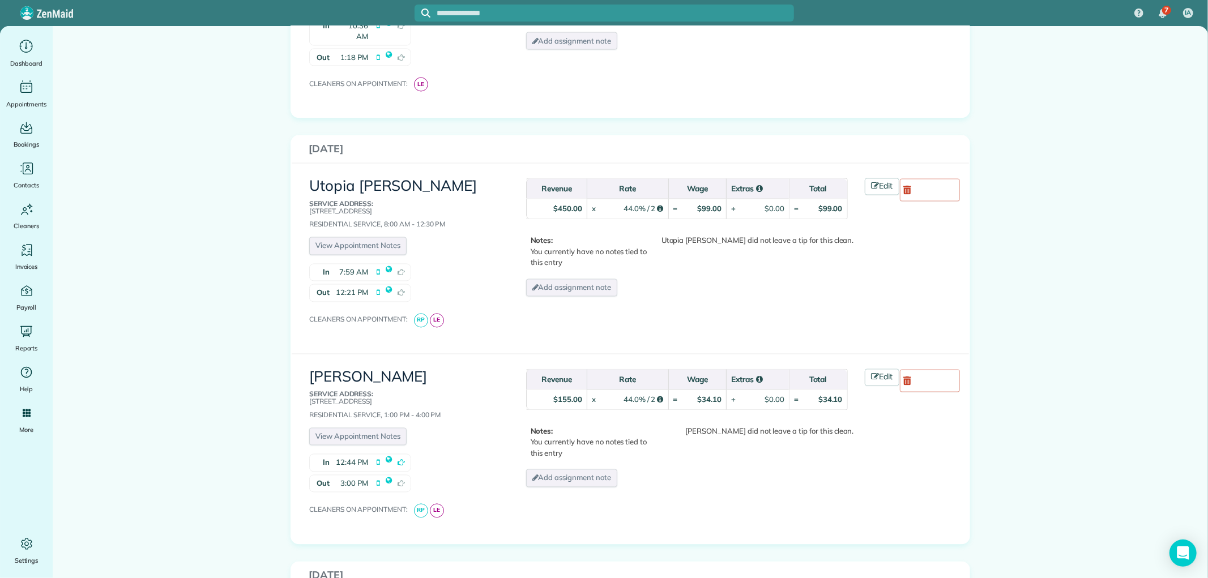
scroll to position [1762, 0]
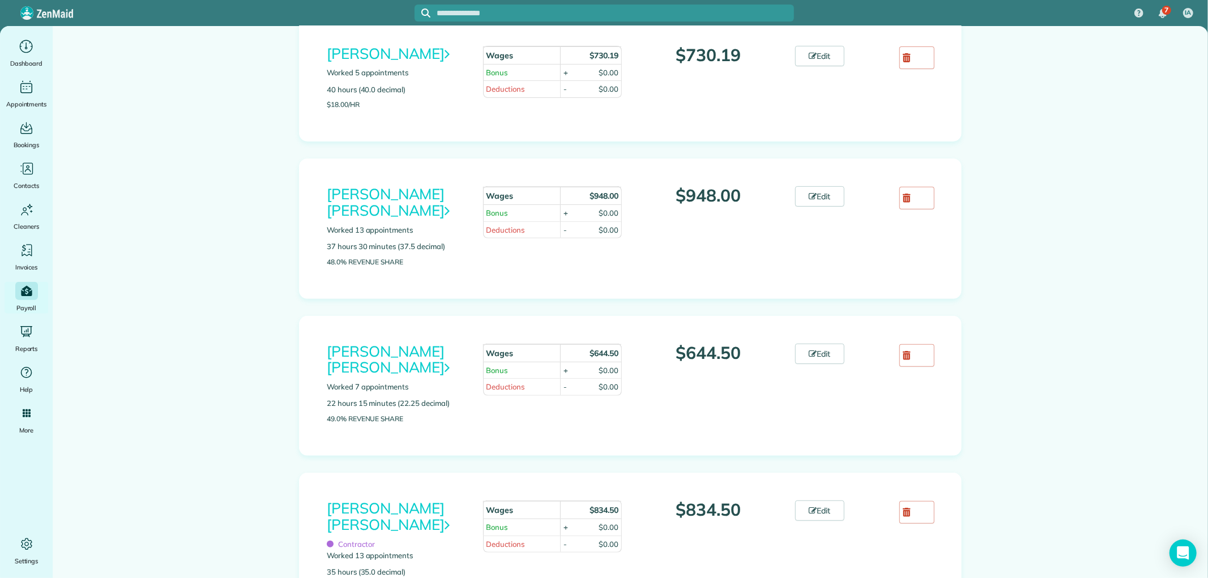
scroll to position [314, 0]
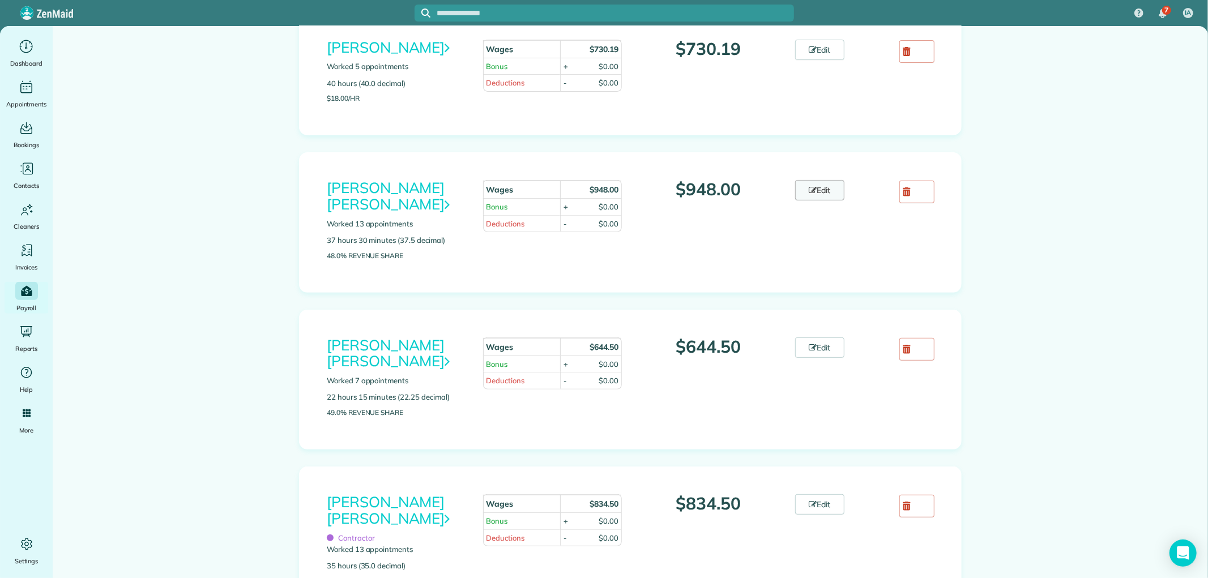
click at [822, 187] on link "Edit" at bounding box center [820, 190] width 50 height 20
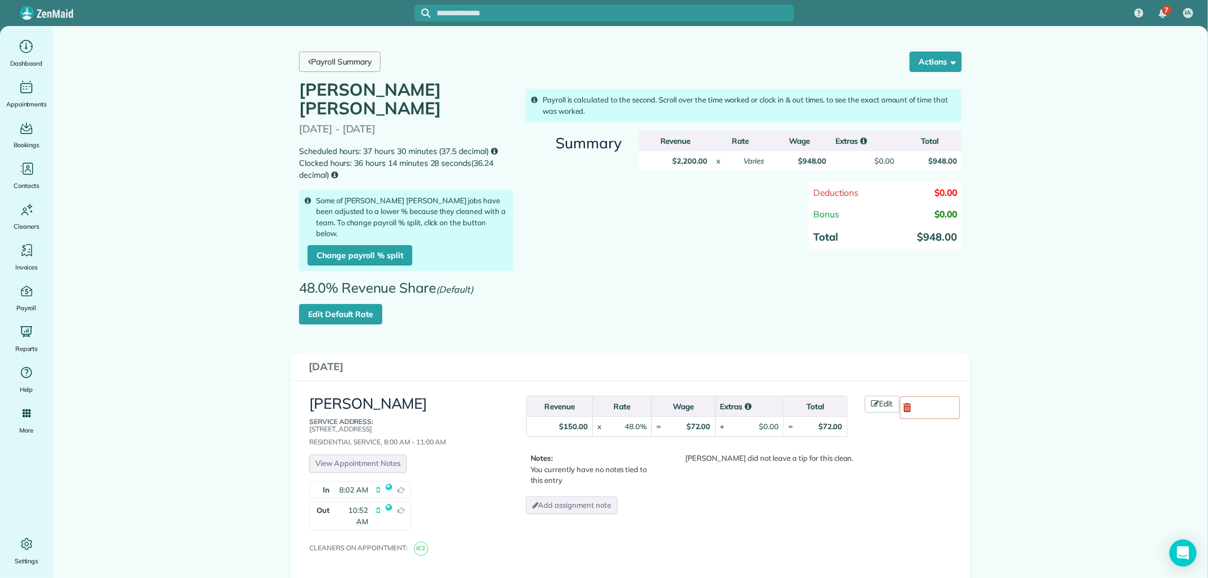
click at [351, 59] on link "Payroll Summary" at bounding box center [340, 62] width 82 height 20
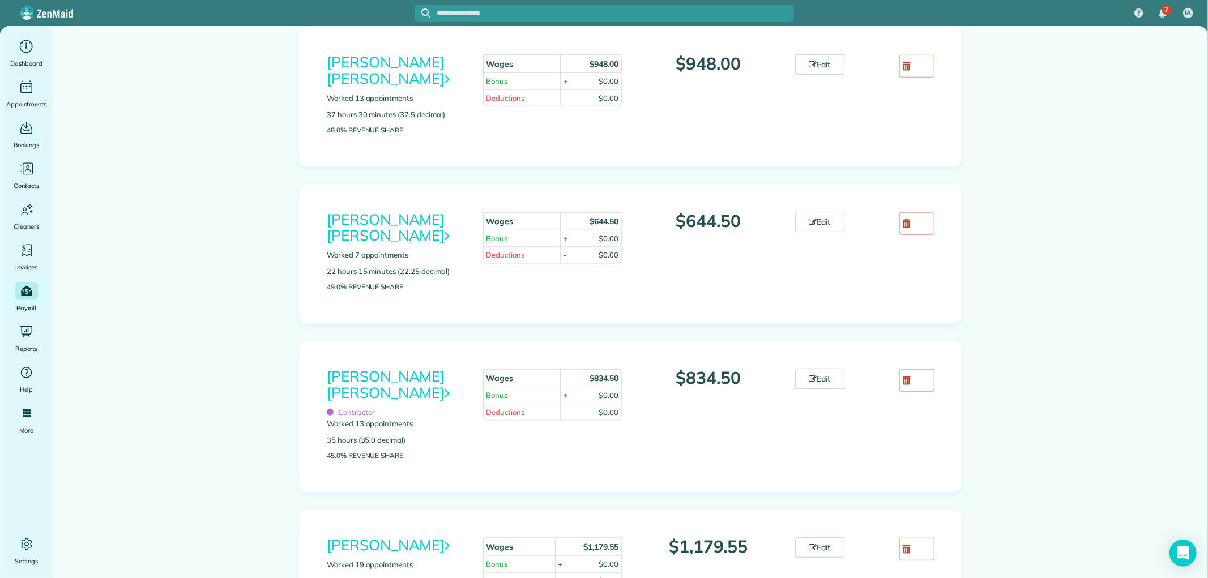
scroll to position [566, 0]
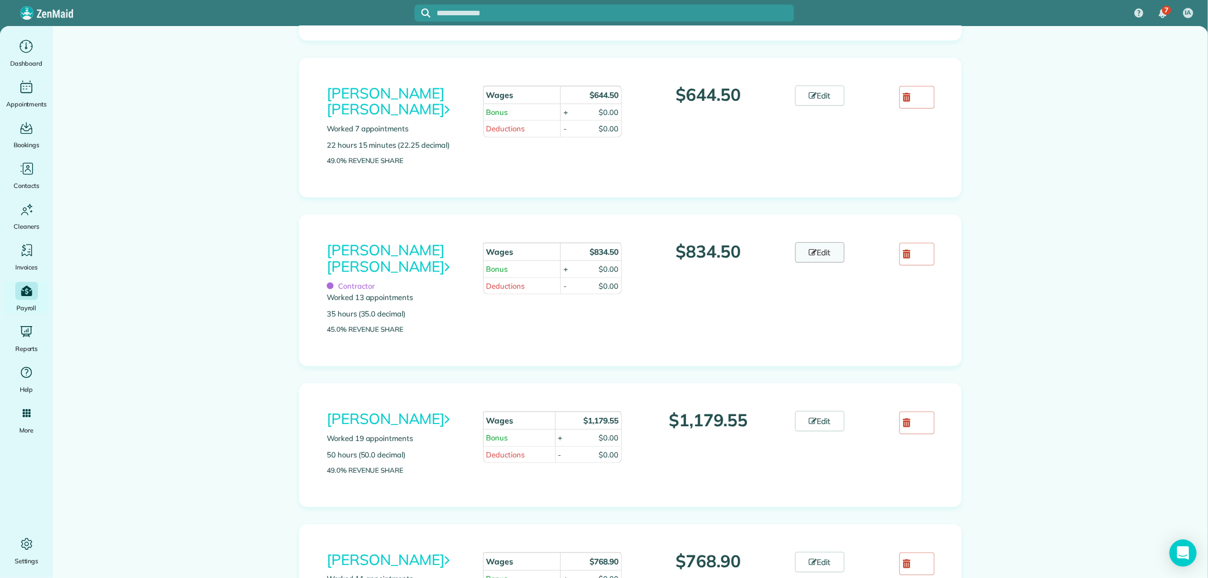
click at [809, 258] on link "Edit" at bounding box center [820, 252] width 50 height 20
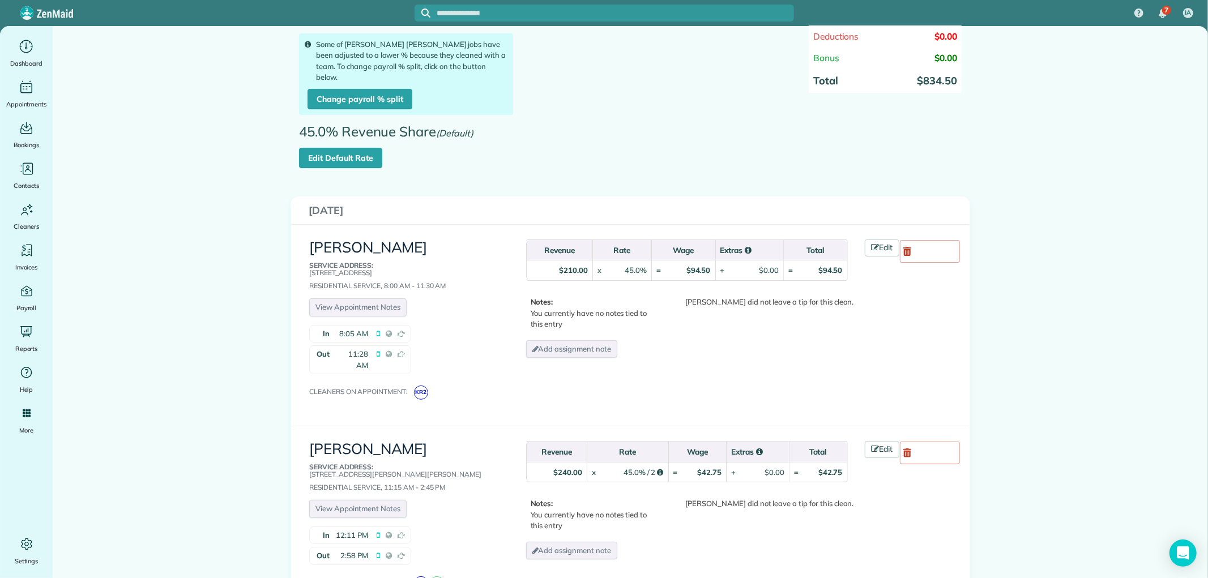
scroll to position [189, 0]
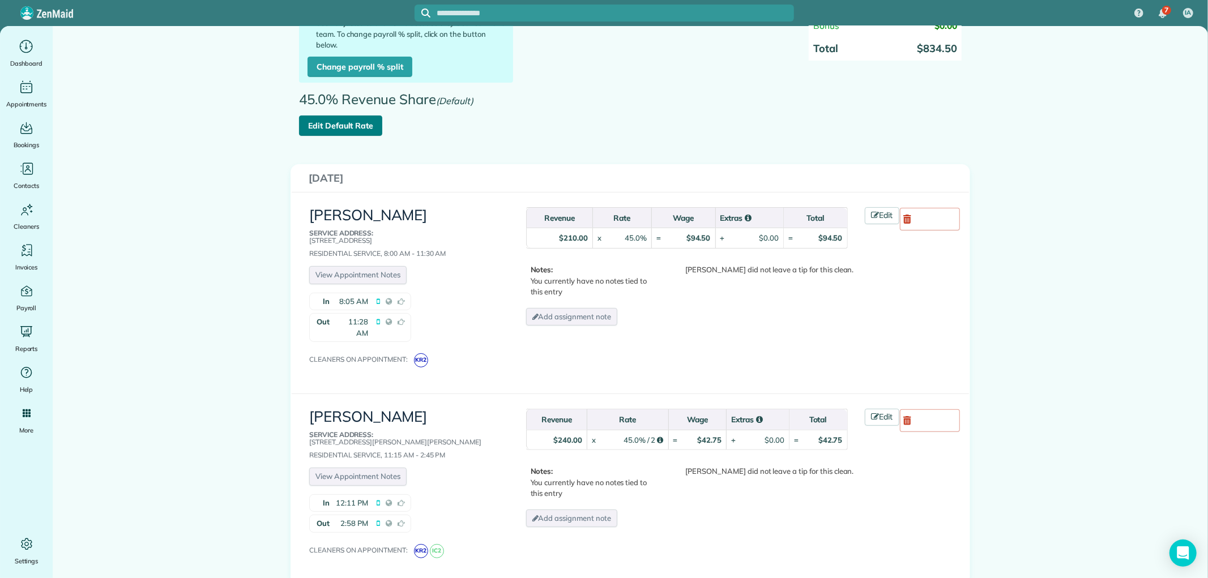
click at [354, 116] on link "Edit Default Rate" at bounding box center [340, 126] width 83 height 20
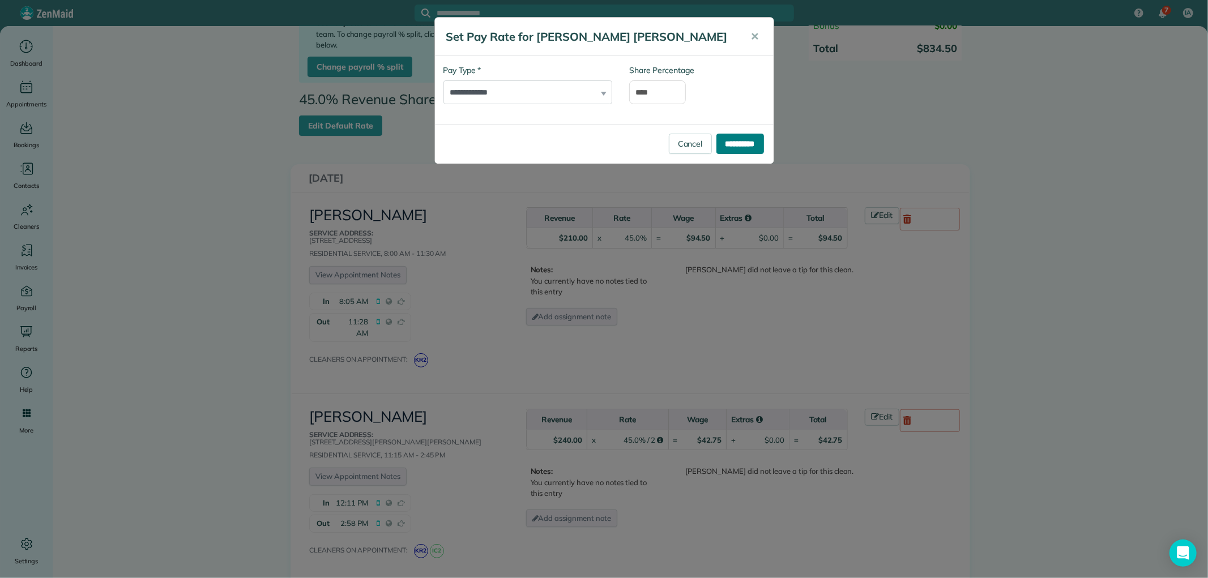
click at [734, 144] on input "**********" at bounding box center [741, 144] width 48 height 20
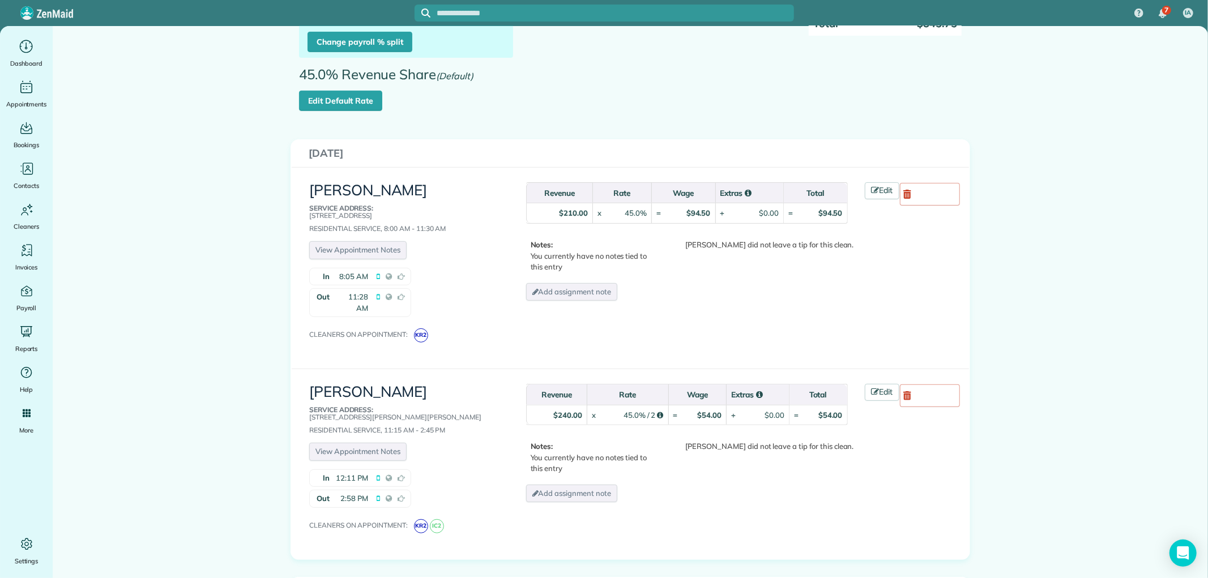
scroll to position [63, 0]
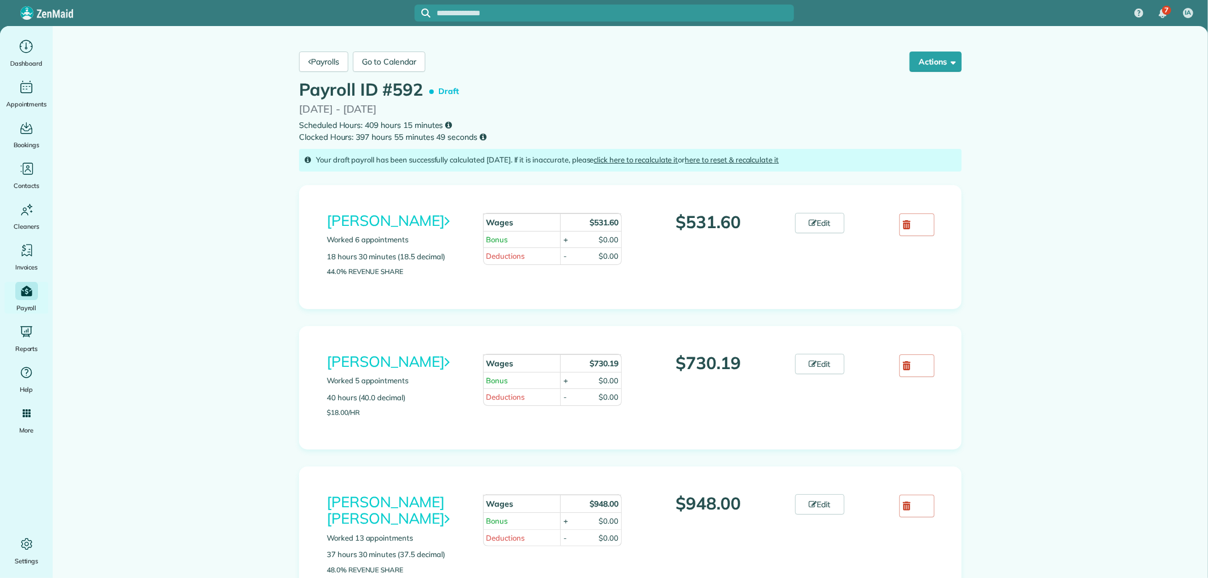
scroll to position [189, 0]
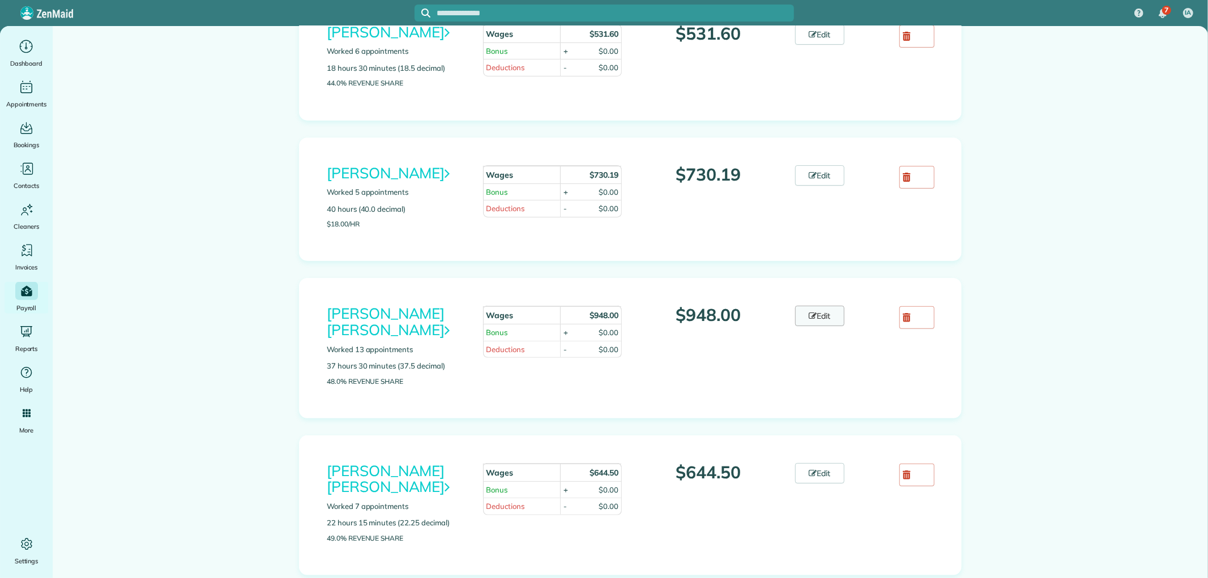
click at [823, 323] on link "Edit" at bounding box center [820, 316] width 50 height 20
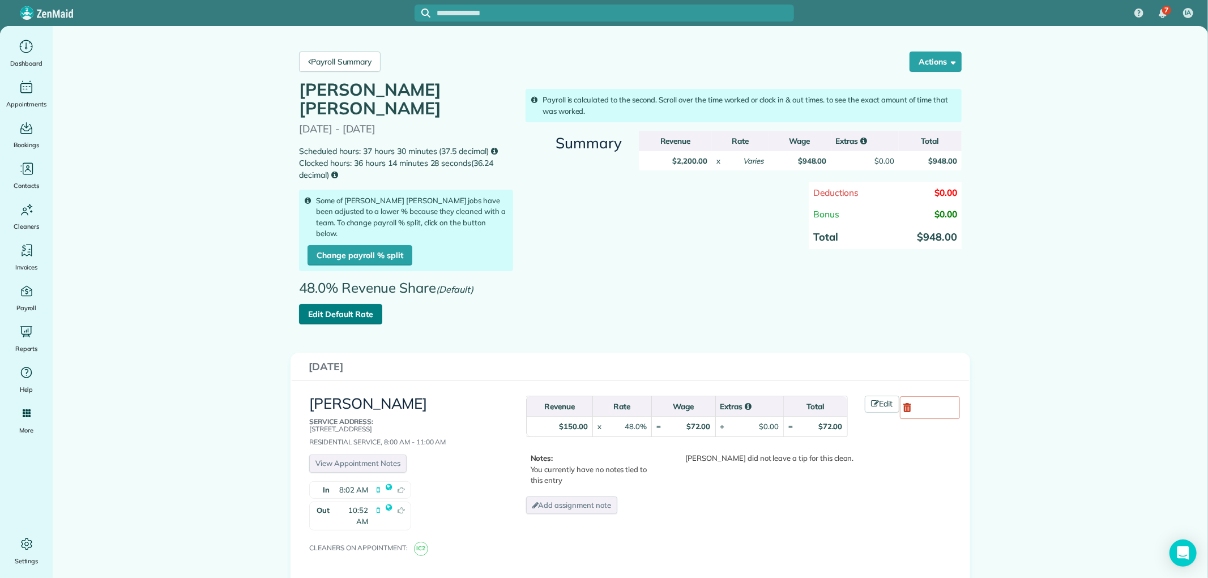
click at [336, 304] on link "Edit Default Rate" at bounding box center [340, 314] width 83 height 20
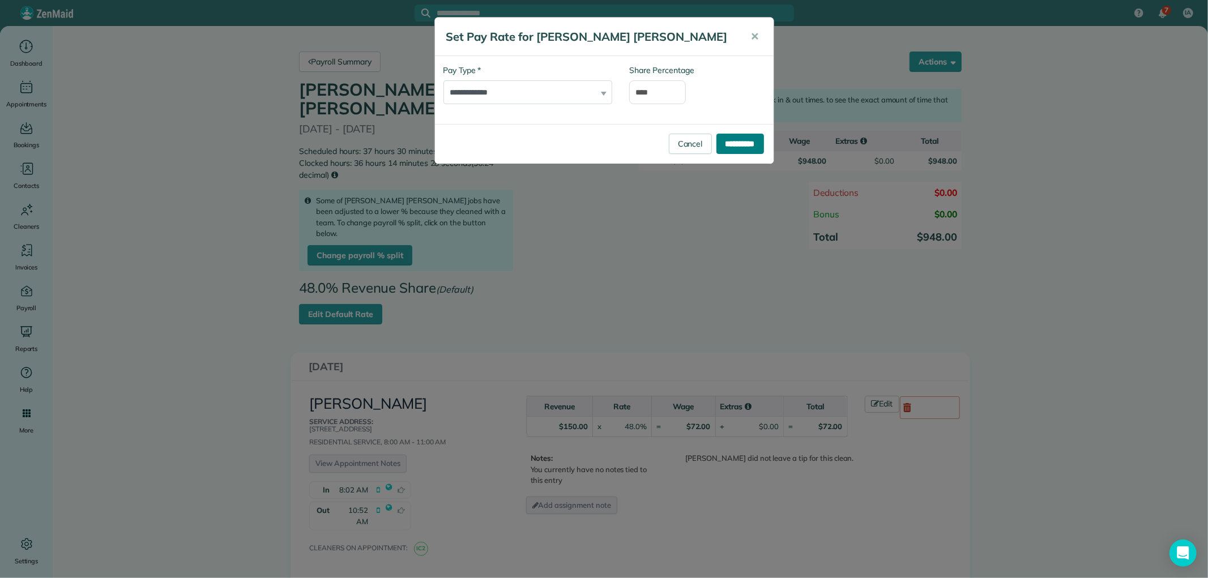
click at [738, 137] on input "**********" at bounding box center [741, 144] width 48 height 20
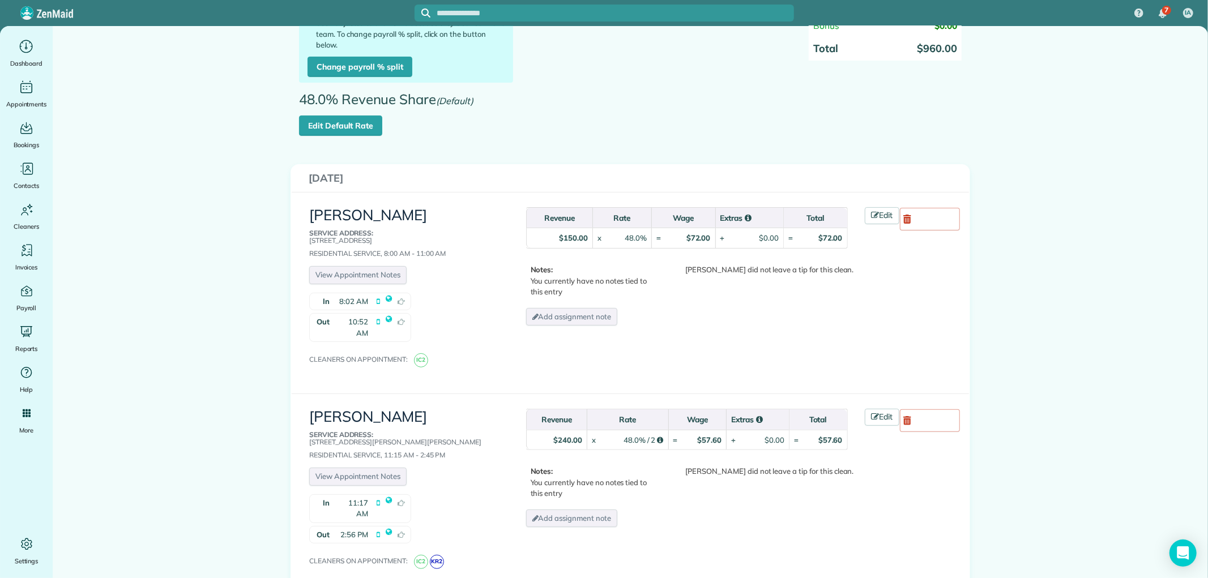
scroll to position [252, 0]
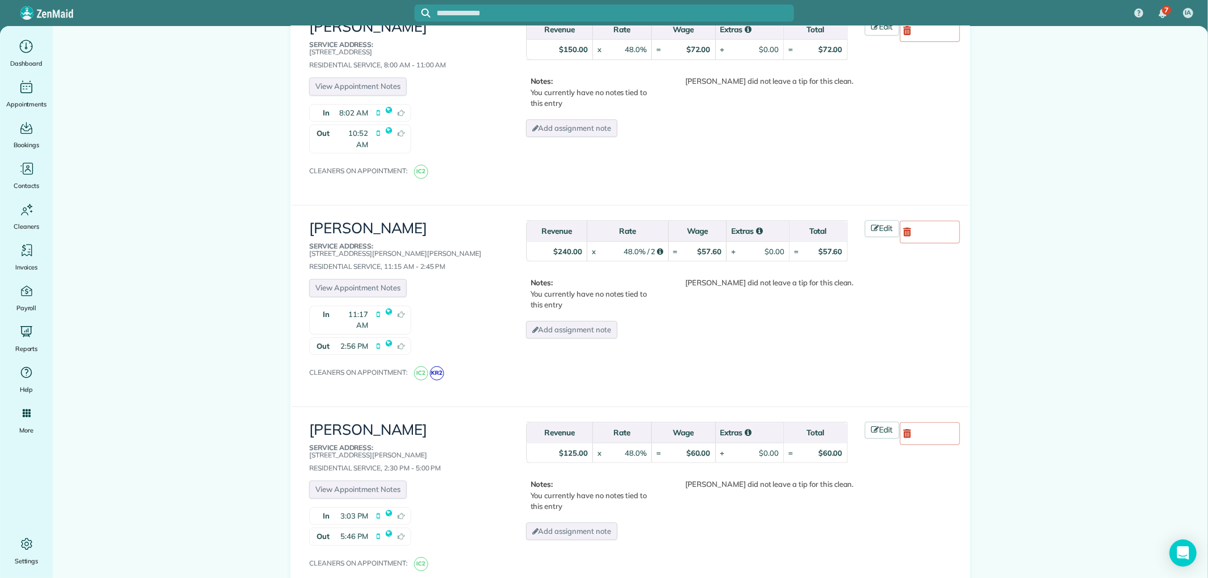
scroll to position [0, 0]
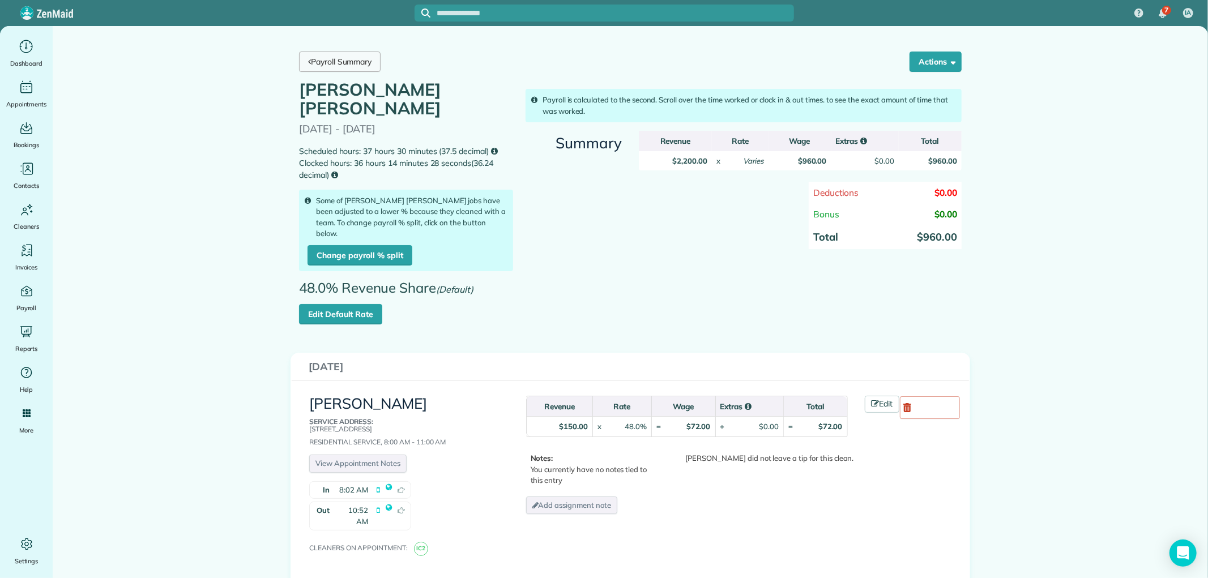
click at [336, 59] on link "Payroll Summary" at bounding box center [340, 62] width 82 height 20
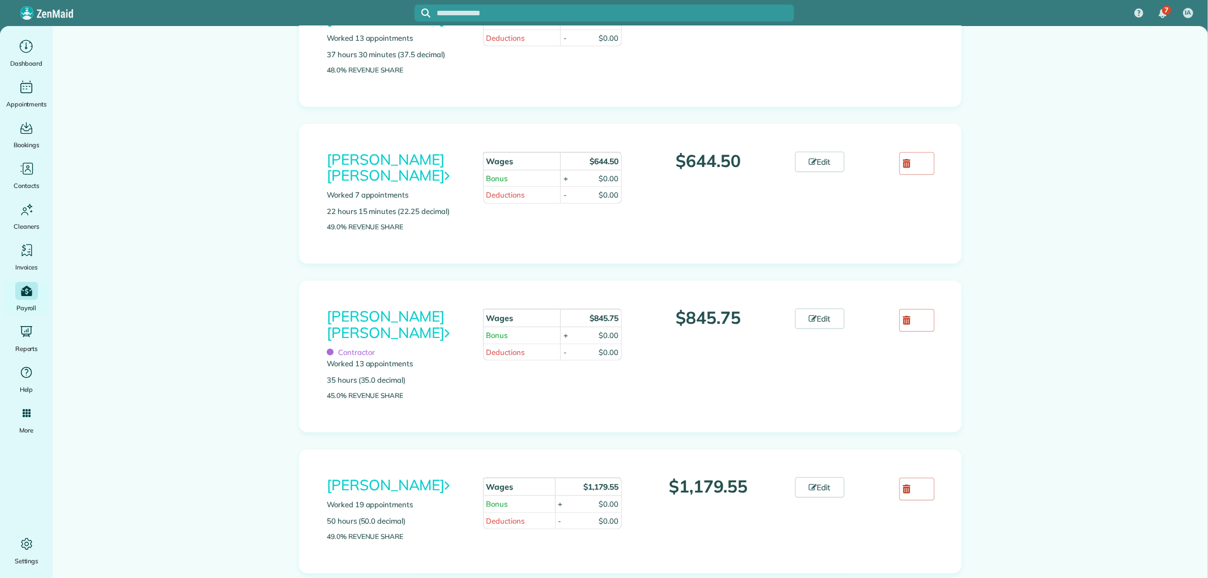
scroll to position [503, 0]
click at [816, 318] on link "Edit" at bounding box center [820, 316] width 50 height 20
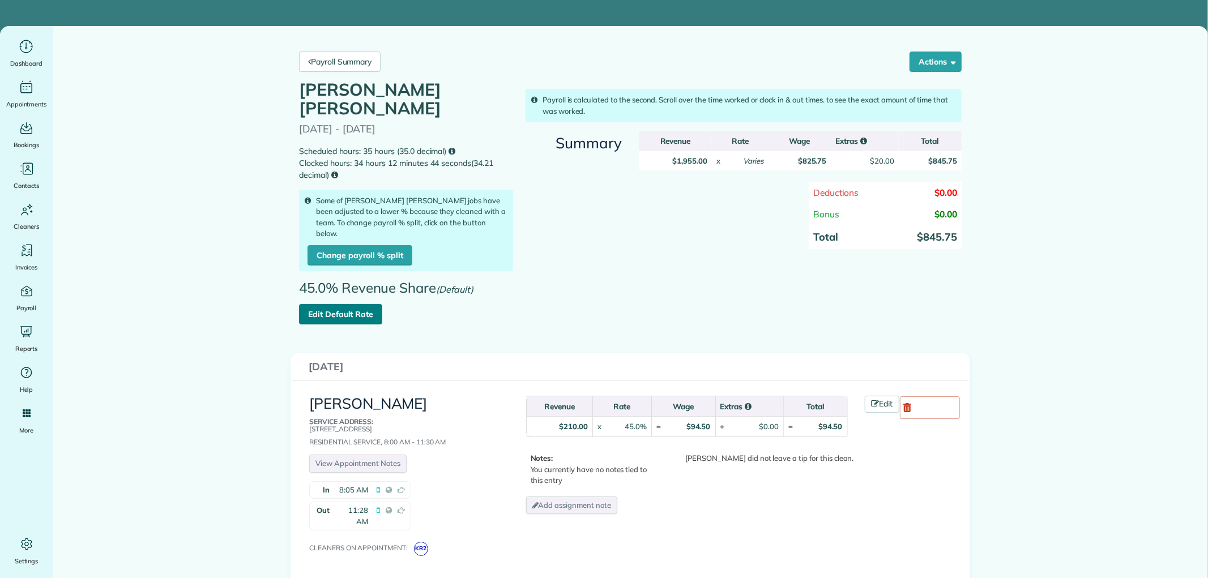
click at [343, 304] on link "Edit Default Rate" at bounding box center [340, 314] width 83 height 20
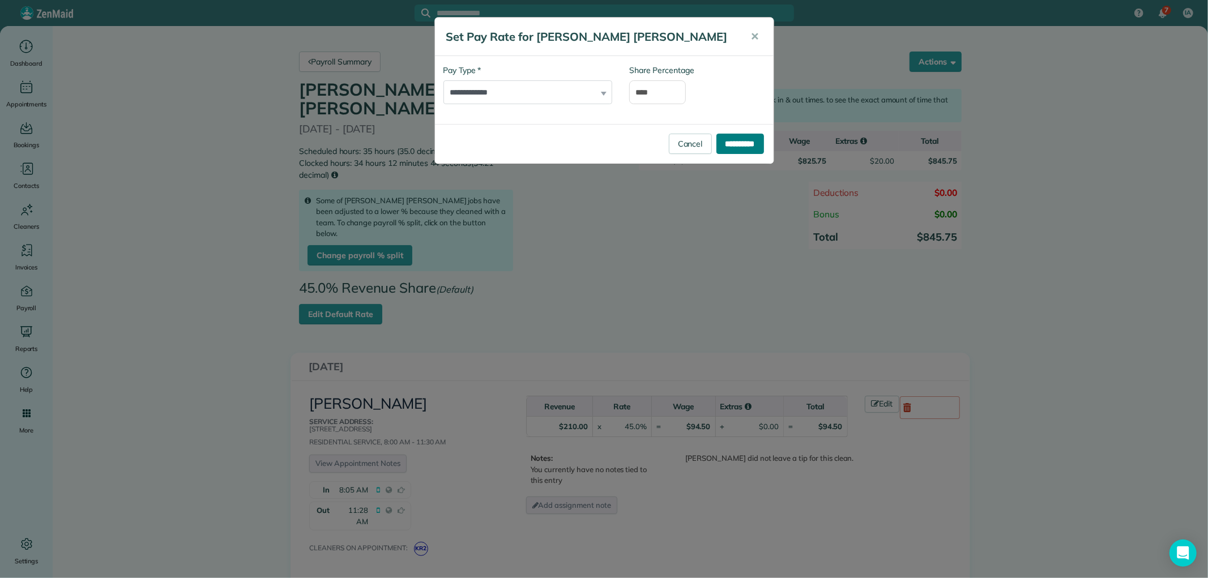
click at [738, 149] on input "**********" at bounding box center [741, 144] width 48 height 20
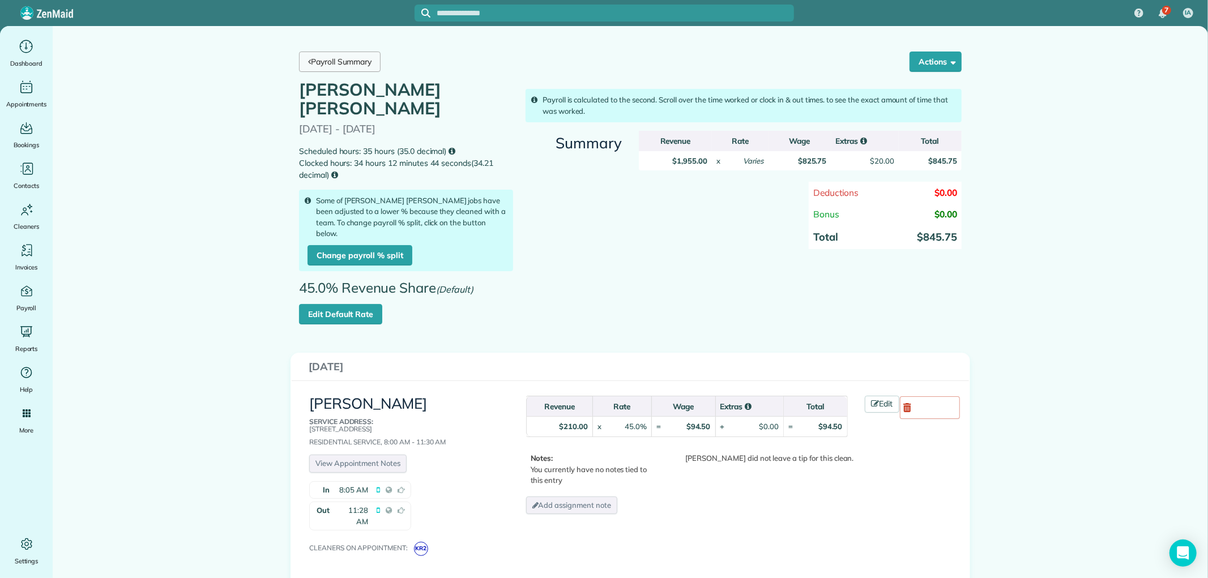
click at [346, 65] on link "Payroll Summary" at bounding box center [340, 62] width 82 height 20
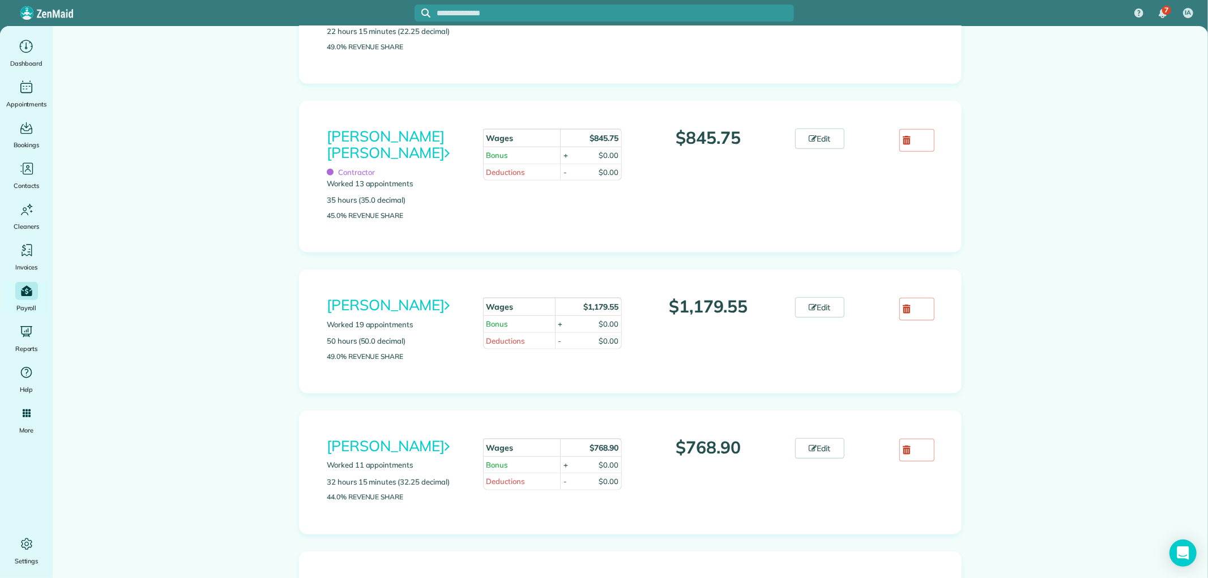
scroll to position [692, 0]
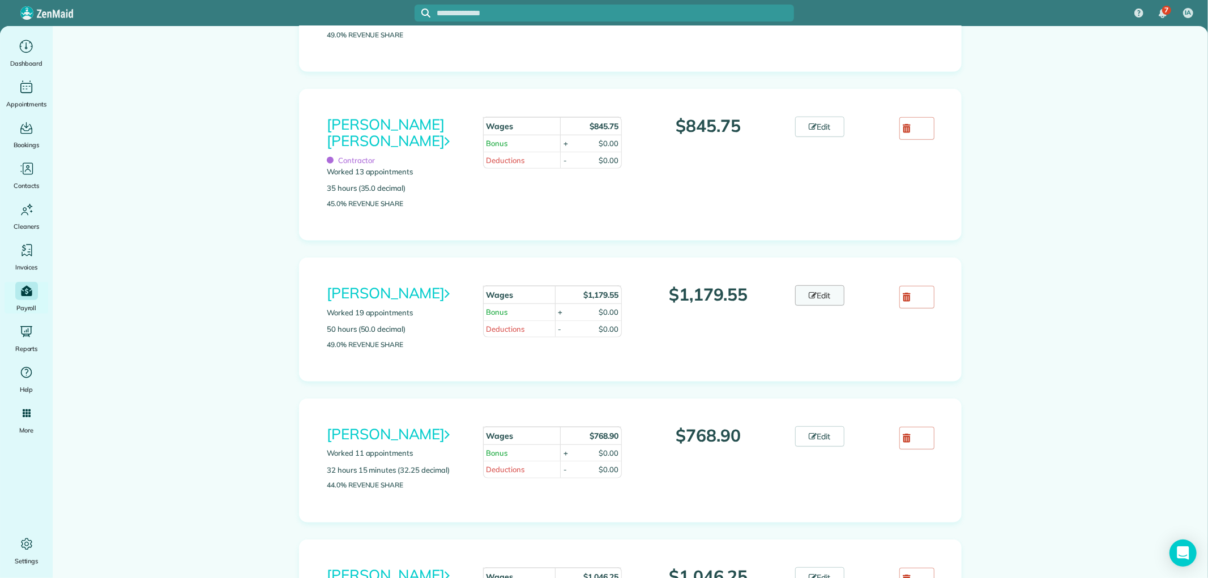
click at [802, 301] on link "Edit" at bounding box center [820, 295] width 50 height 20
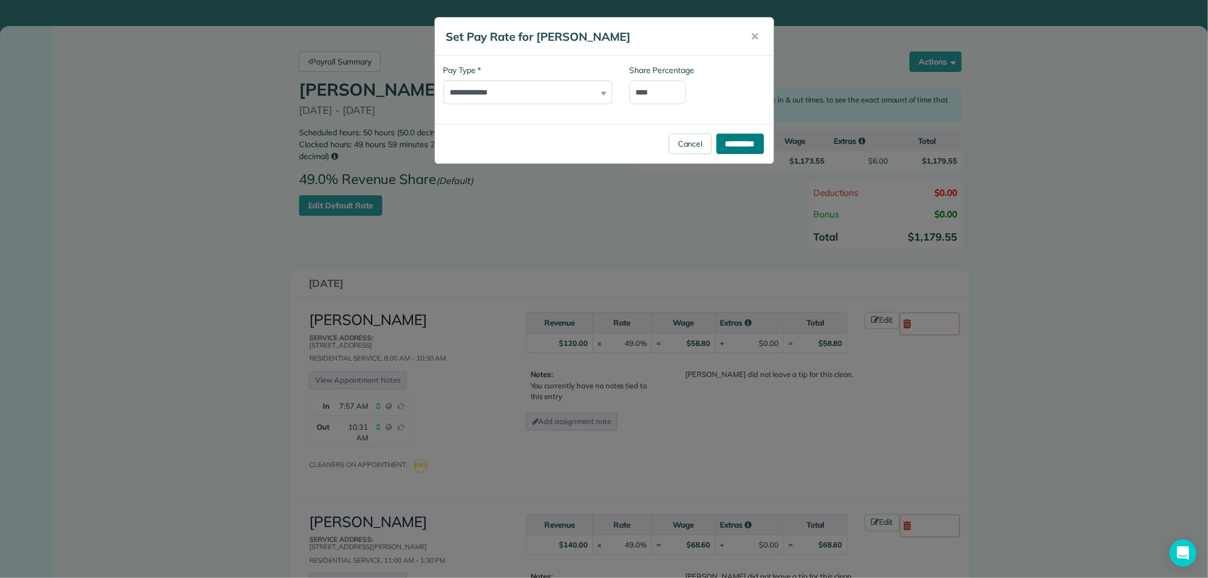
click at [734, 148] on input "**********" at bounding box center [741, 144] width 48 height 20
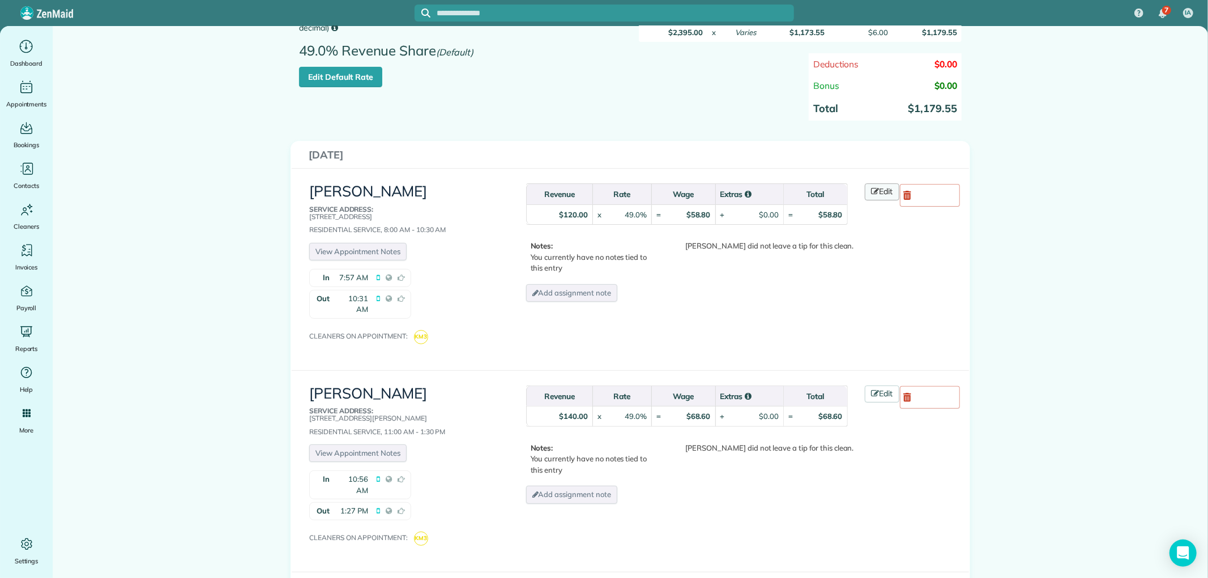
scroll to position [189, 0]
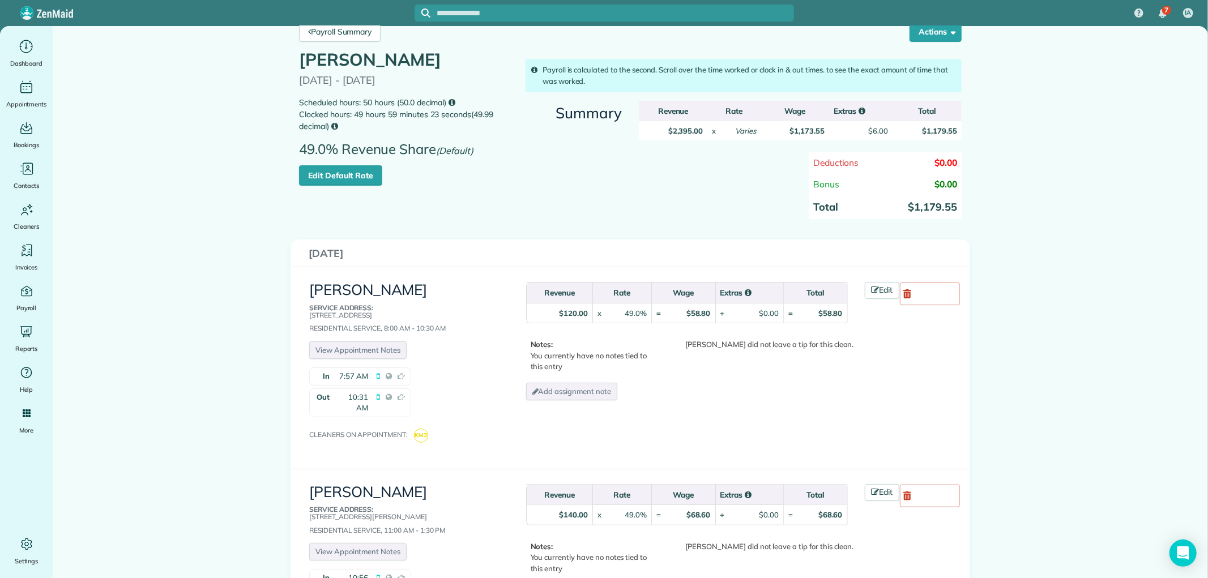
scroll to position [0, 0]
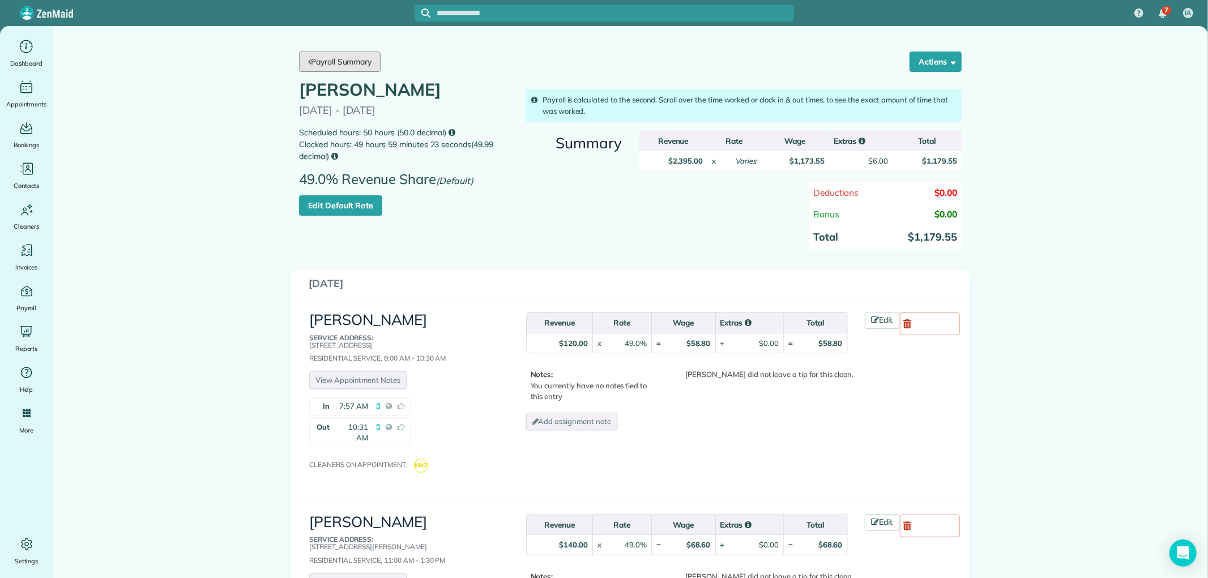
drag, startPoint x: 337, startPoint y: 69, endPoint x: 346, endPoint y: 77, distance: 11.6
click at [337, 70] on link "Payroll Summary" at bounding box center [340, 62] width 82 height 20
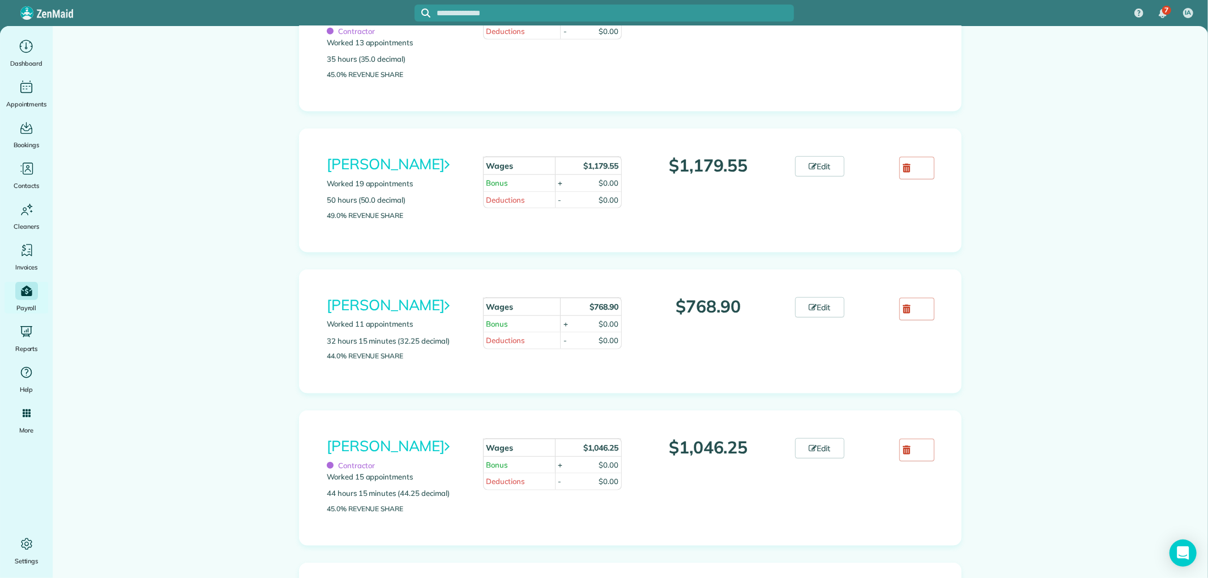
scroll to position [944, 0]
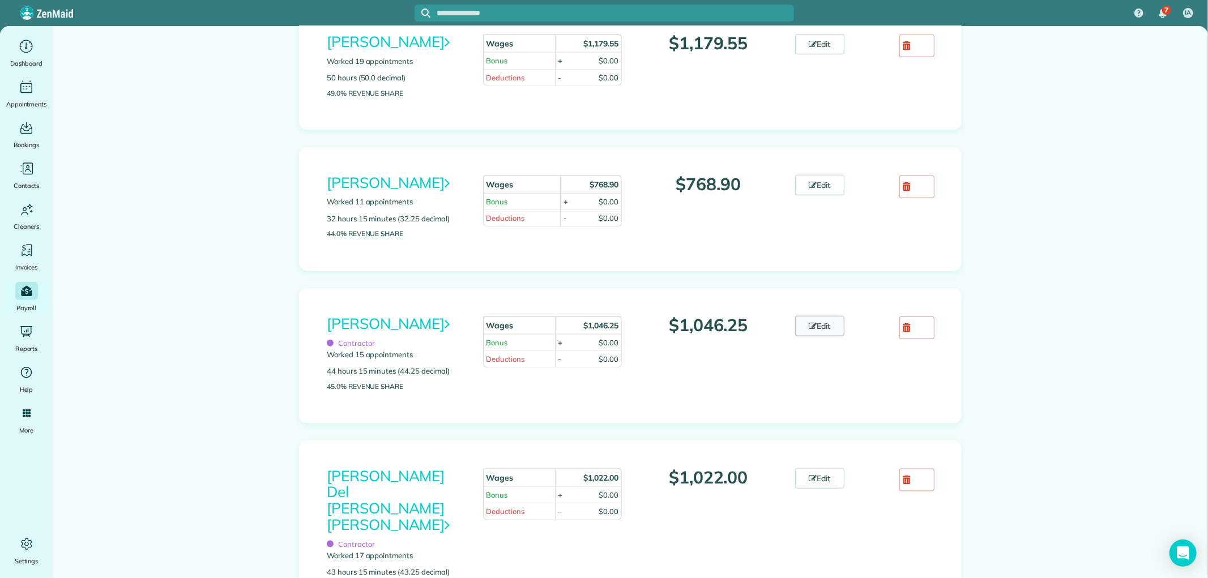
click at [825, 336] on link "Edit" at bounding box center [820, 326] width 50 height 20
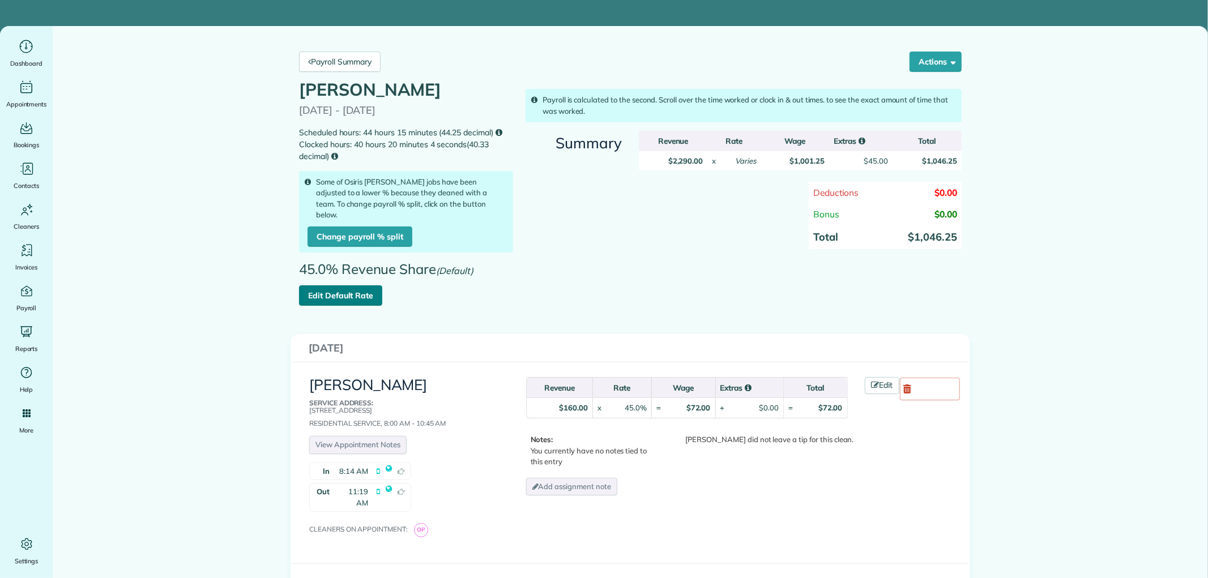
scroll to position [63, 0]
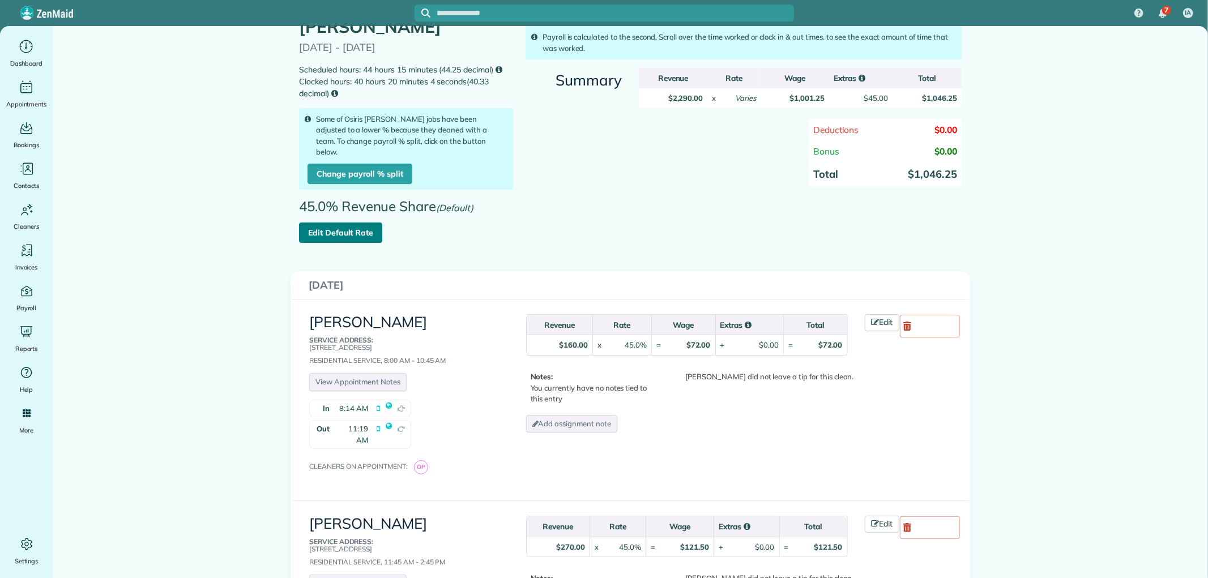
click at [338, 243] on link "Edit Default Rate" at bounding box center [340, 233] width 83 height 20
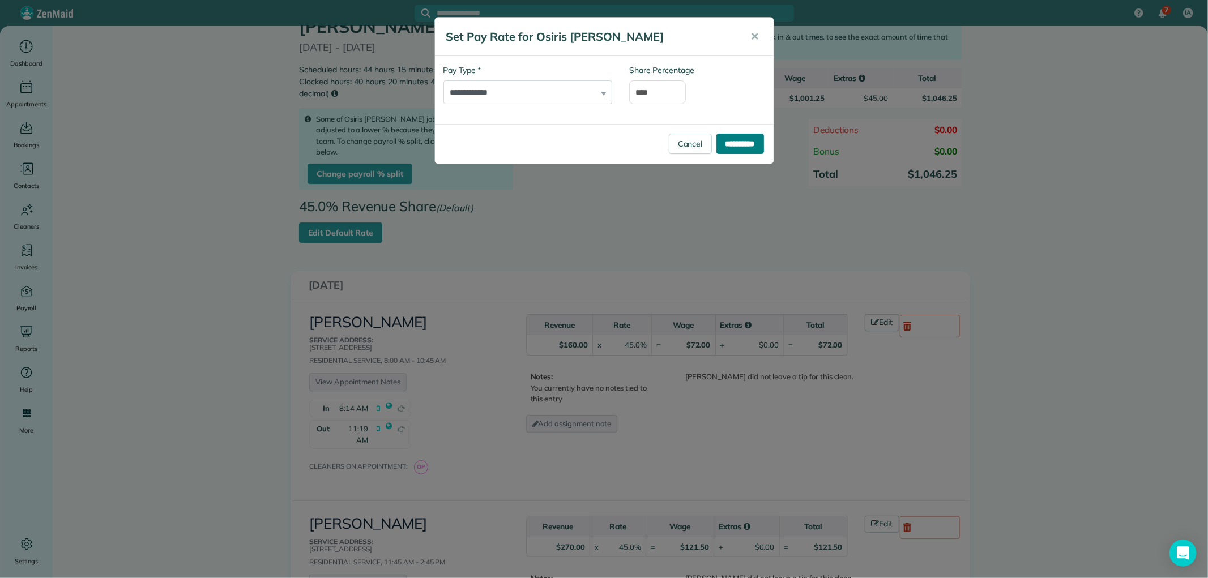
click at [732, 150] on input "**********" at bounding box center [741, 144] width 48 height 20
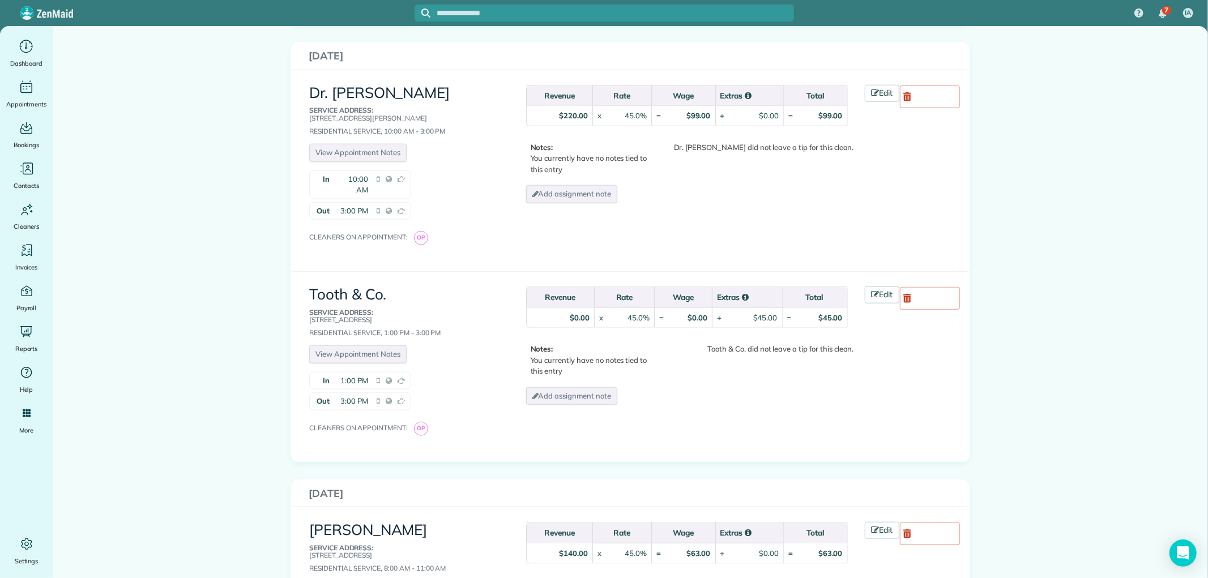
scroll to position [944, 0]
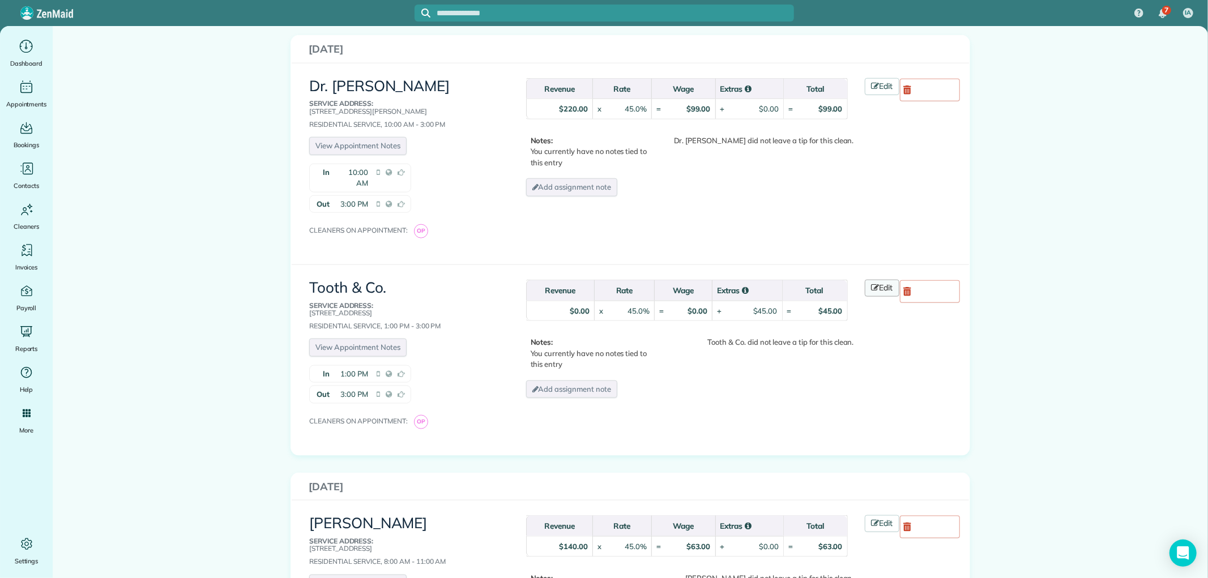
click at [872, 284] on icon at bounding box center [876, 288] width 8 height 8
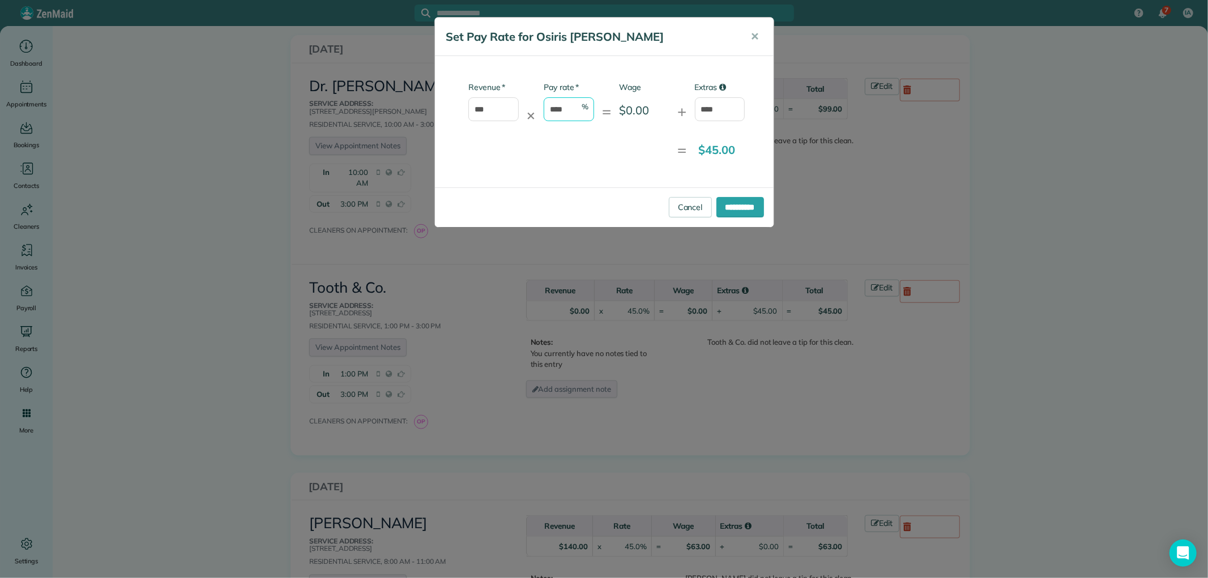
drag, startPoint x: 574, startPoint y: 108, endPoint x: 529, endPoint y: 105, distance: 45.4
click at [529, 105] on div "* Revenue *** ✕ * Pay rate **** % = Wage $0.00 + Extras ****" at bounding box center [595, 107] width 302 height 51
type input "*"
click at [735, 210] on input "**********" at bounding box center [741, 207] width 48 height 20
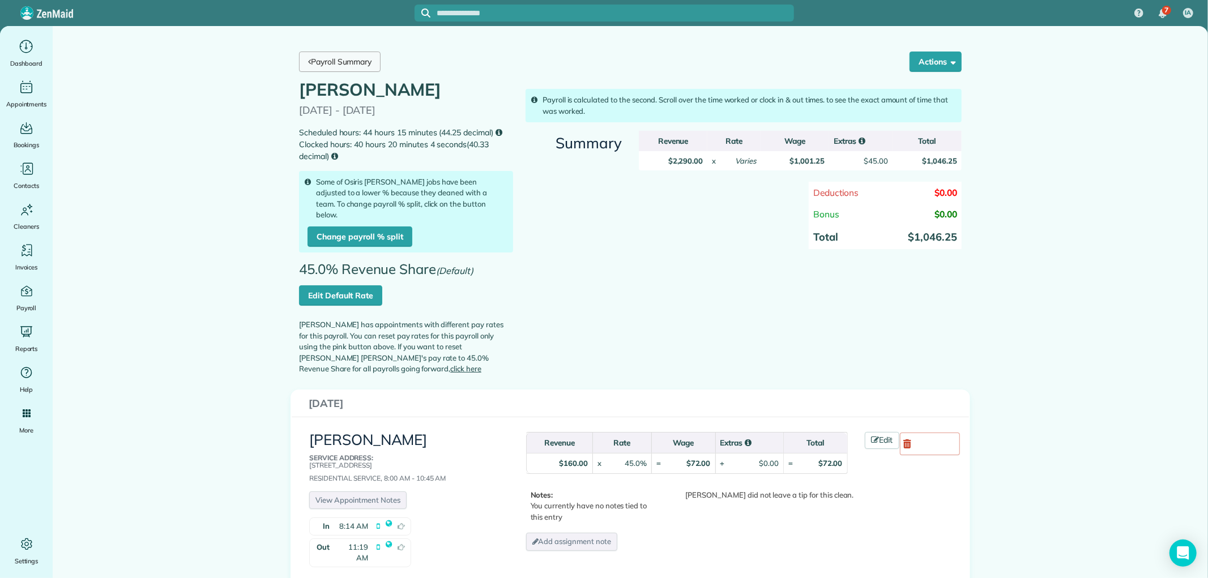
click at [329, 66] on link "Payroll Summary" at bounding box center [340, 62] width 82 height 20
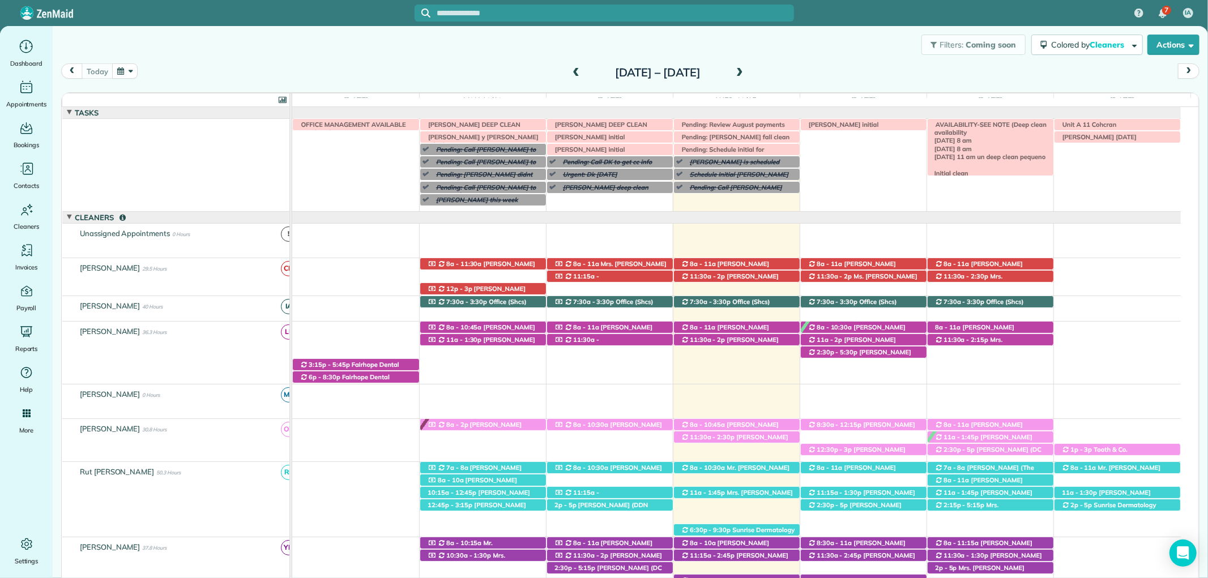
click at [1014, 122] on span "AVAILABILITY-SEE NOTE (Deep clean availability [DATE] 8 am [DATE] 8 am [DATE] 1…" at bounding box center [990, 178] width 121 height 114
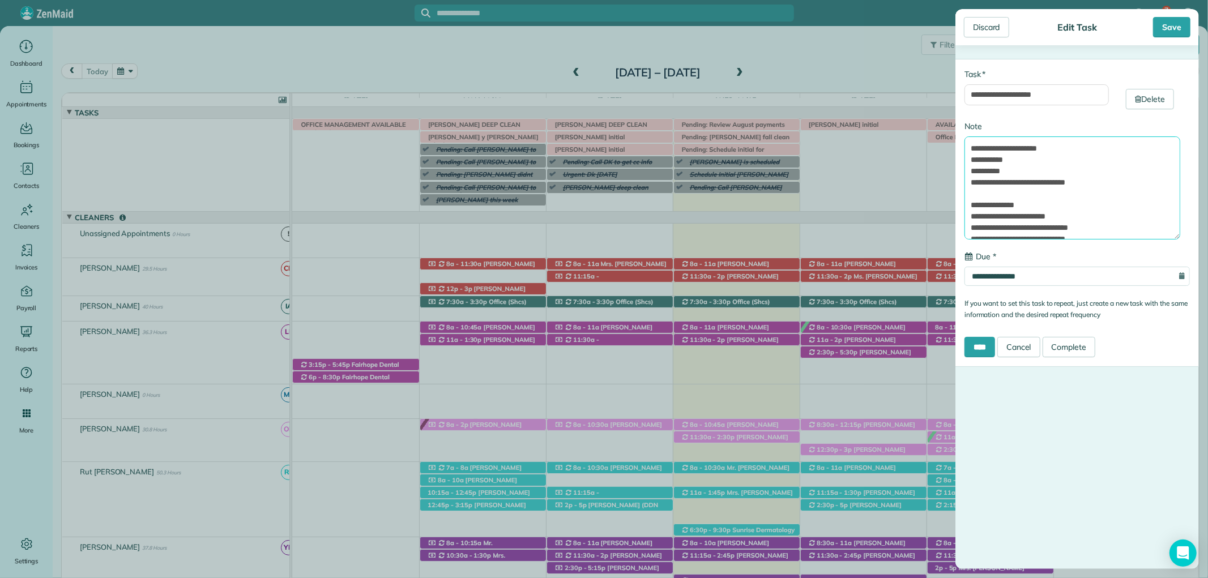
drag, startPoint x: 1013, startPoint y: 169, endPoint x: 970, endPoint y: 174, distance: 43.4
click at [970, 174] on textarea "**********" at bounding box center [1073, 188] width 216 height 103
type textarea "**********"
click at [968, 347] on input "****" at bounding box center [980, 347] width 31 height 20
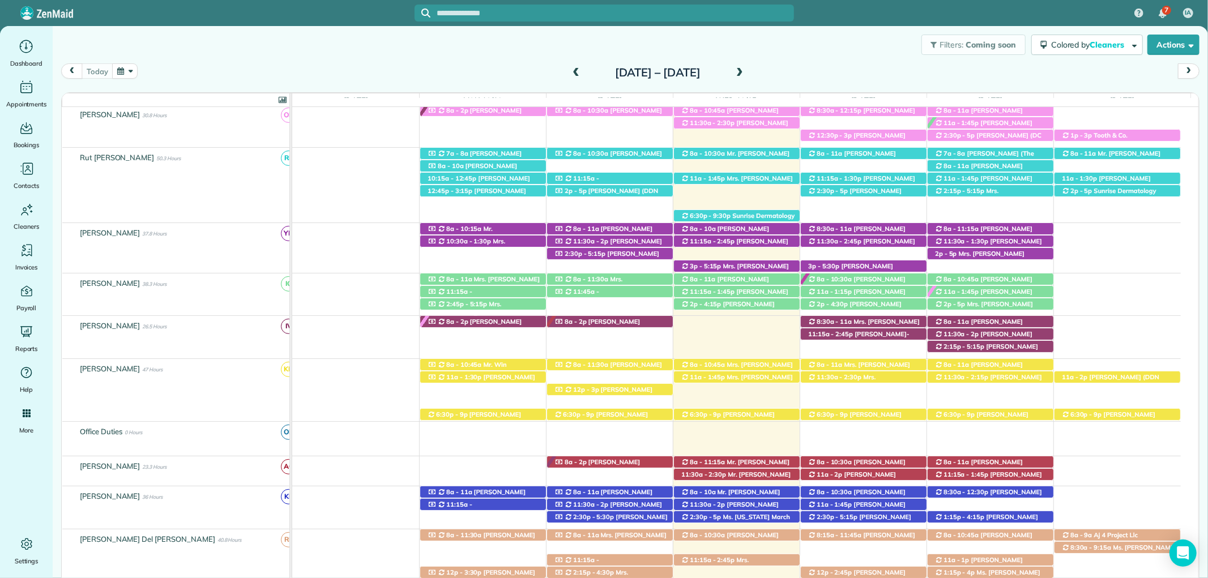
scroll to position [440, 0]
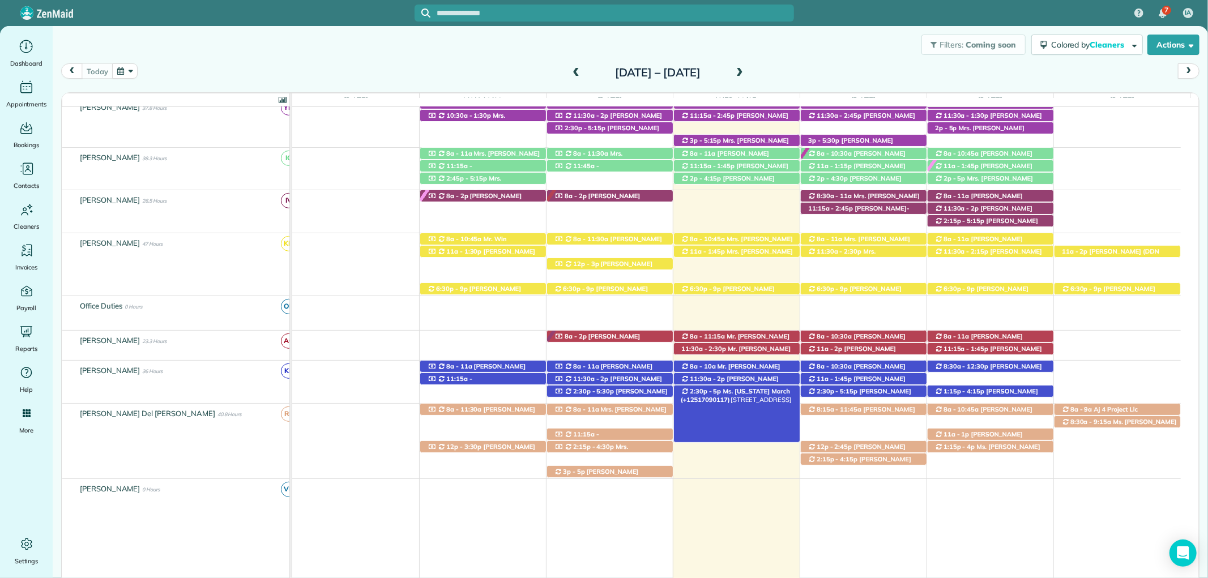
click at [740, 390] on span "Ms. Virginia March (+12517090117)" at bounding box center [735, 395] width 109 height 16
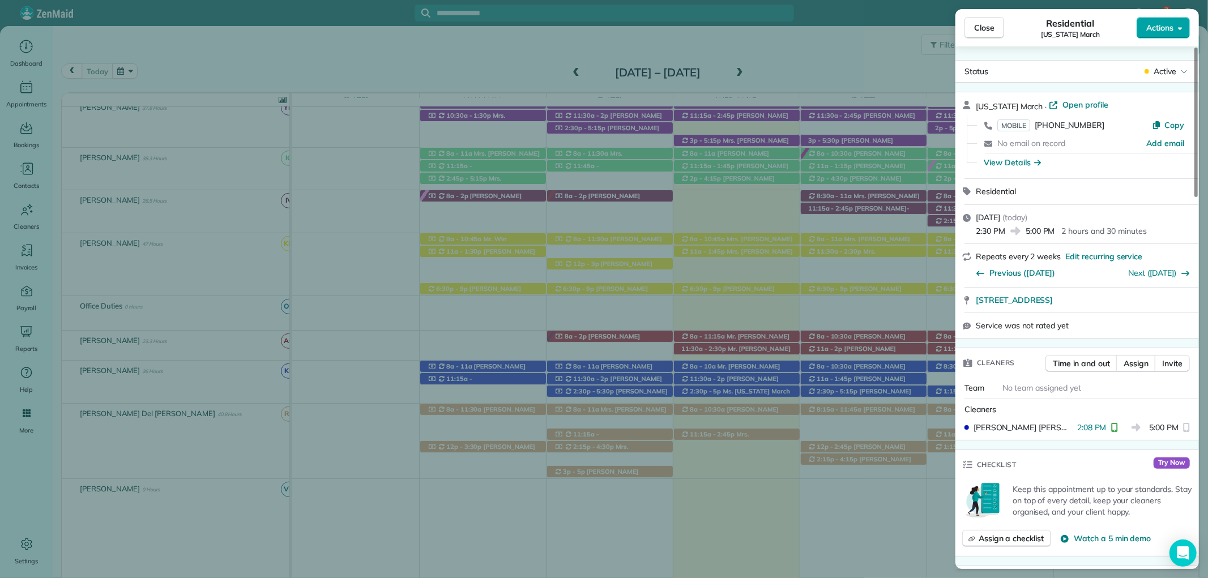
click at [1182, 29] on icon "button" at bounding box center [1180, 28] width 5 height 8
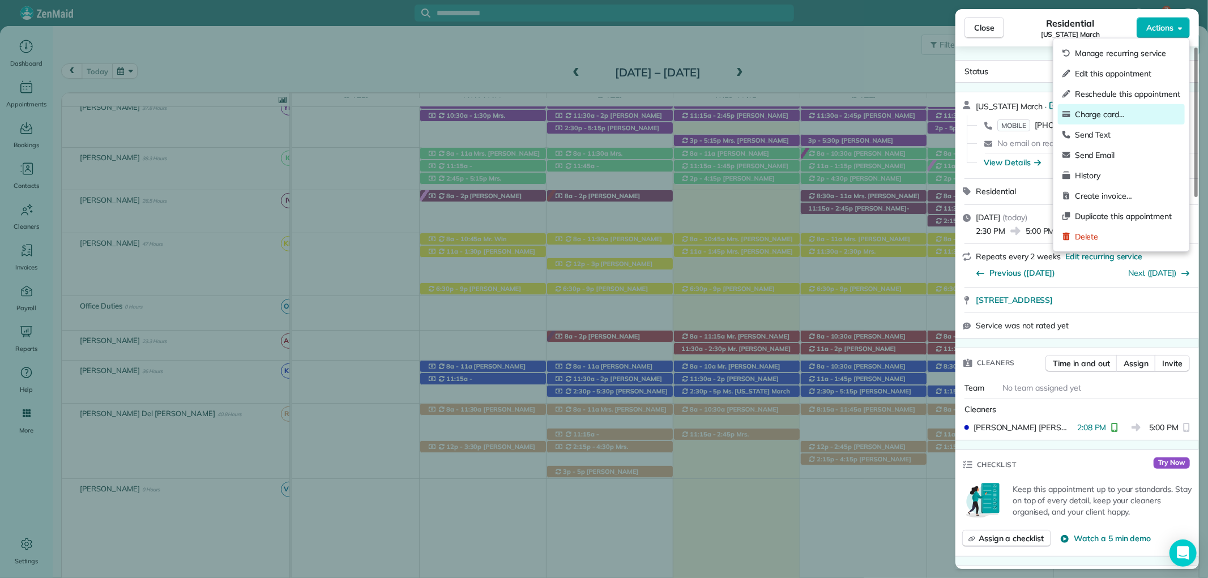
click at [1123, 112] on span "Charge card…" at bounding box center [1127, 114] width 105 height 11
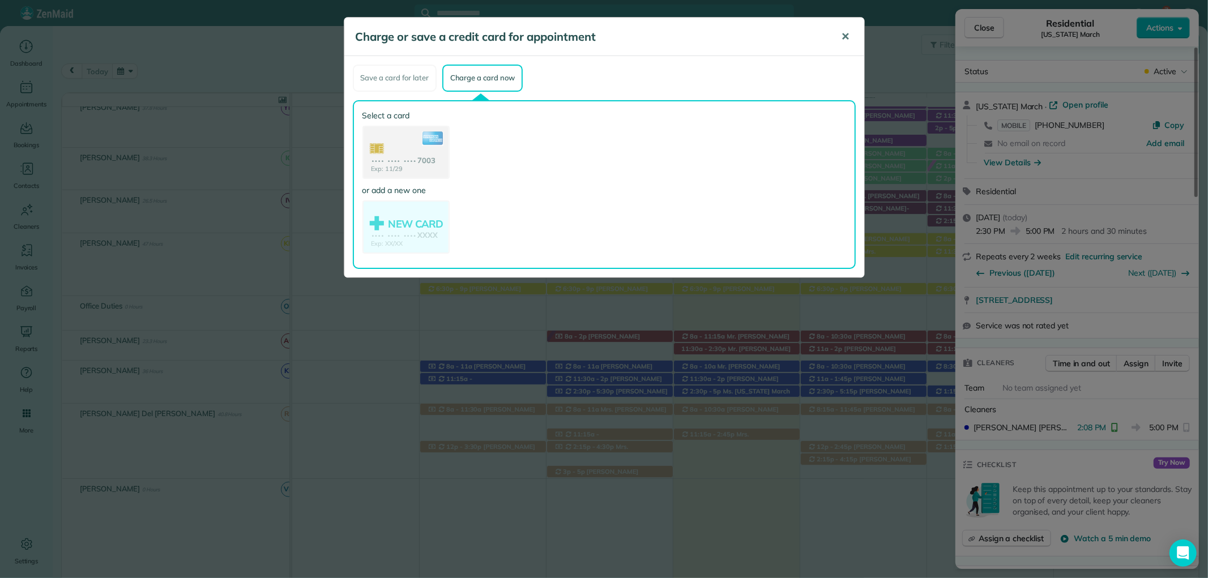
click at [846, 35] on span "✕" at bounding box center [846, 36] width 8 height 13
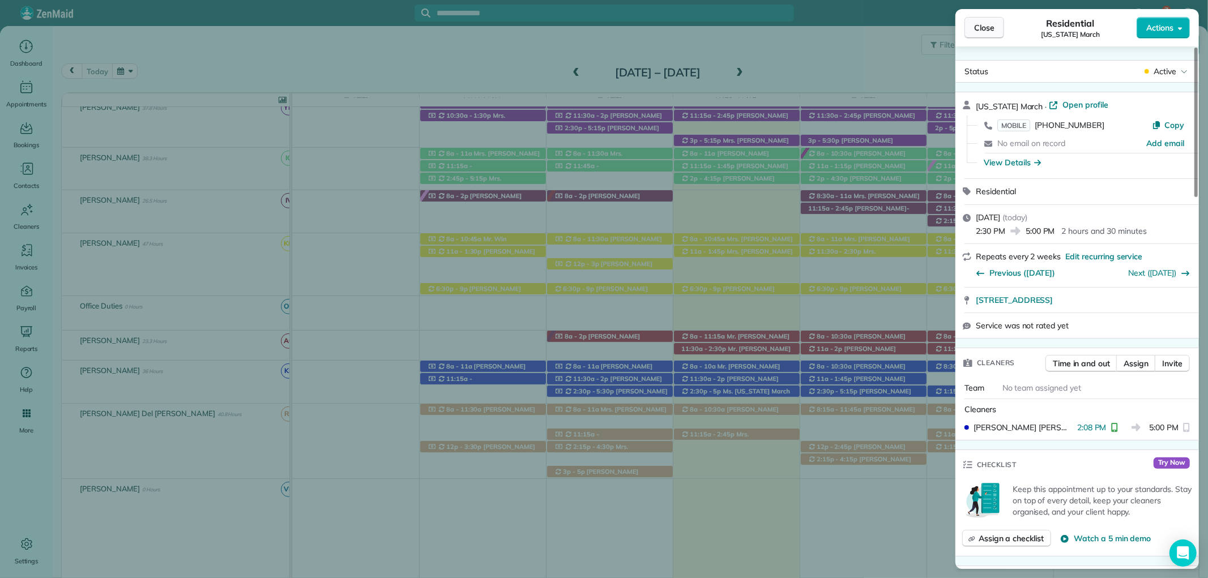
click at [981, 29] on span "Close" at bounding box center [984, 27] width 20 height 11
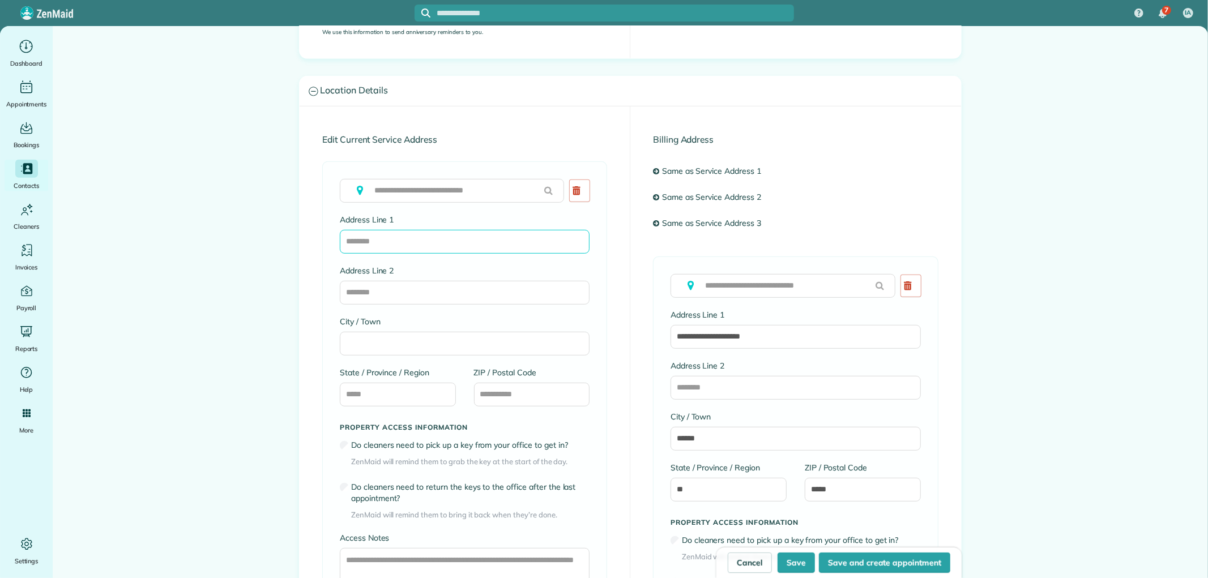
type input "*"
type input "**********"
type input "********"
type input "**"
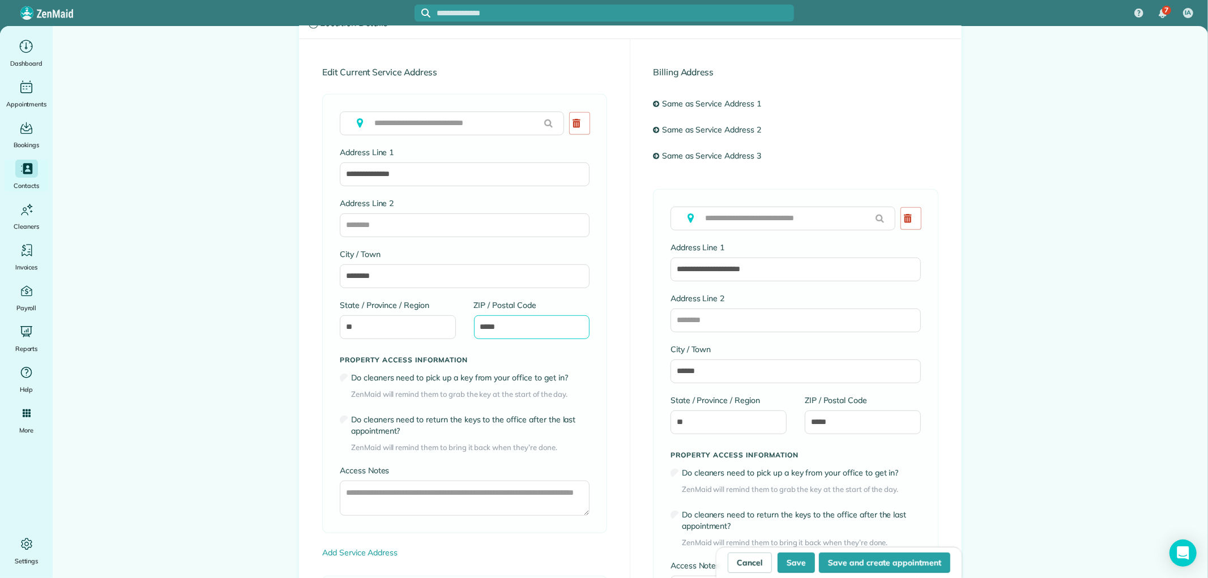
scroll to position [503, 0]
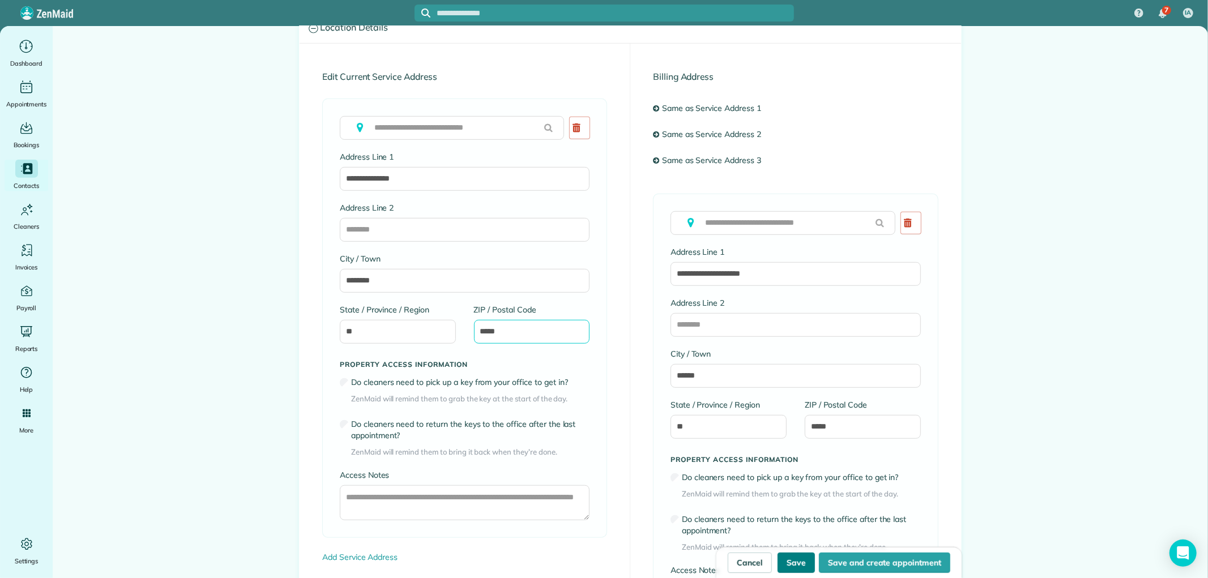
type input "*****"
click at [794, 560] on button "Save" at bounding box center [796, 563] width 37 height 20
type input "**********"
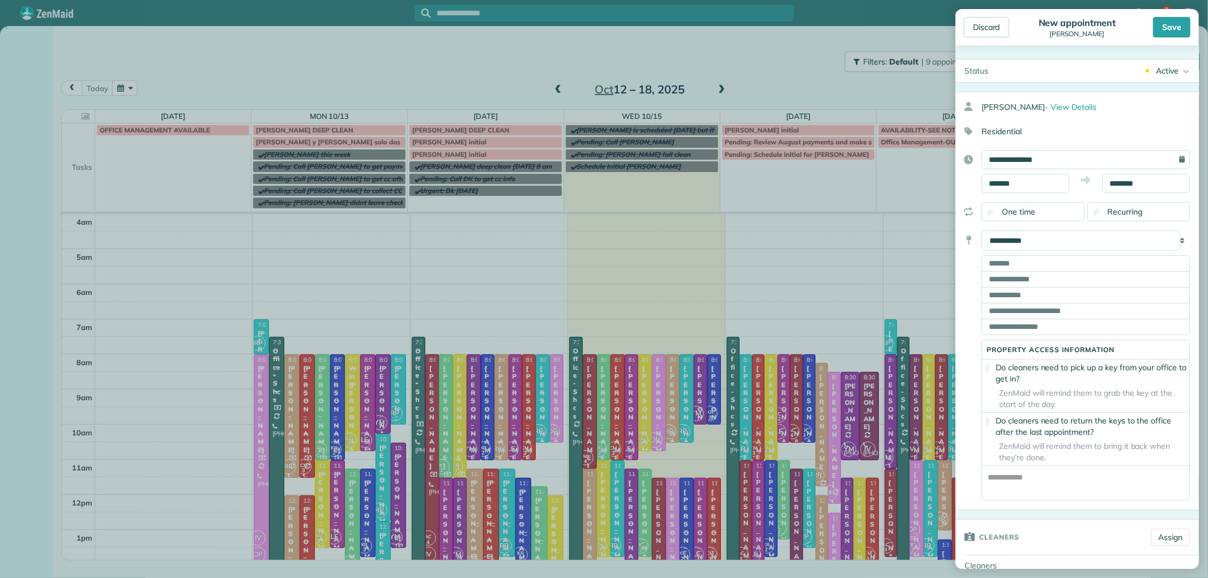
scroll to position [106, 0]
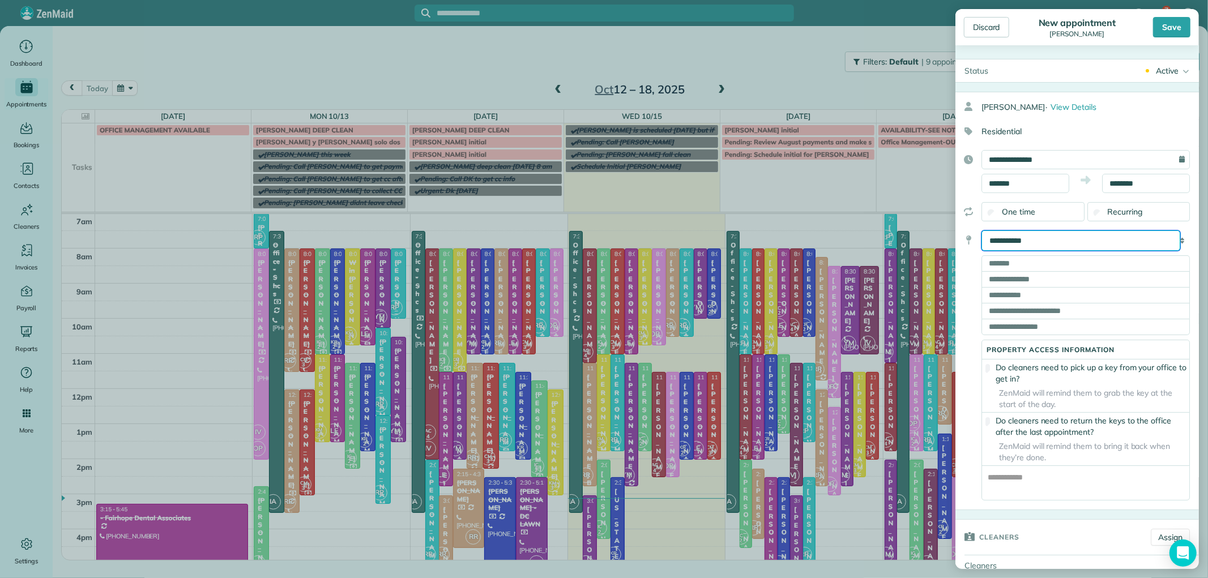
click at [1037, 241] on select "**********" at bounding box center [1081, 241] width 199 height 20
select select "*******"
click at [982, 231] on select "**********" at bounding box center [1081, 241] width 199 height 20
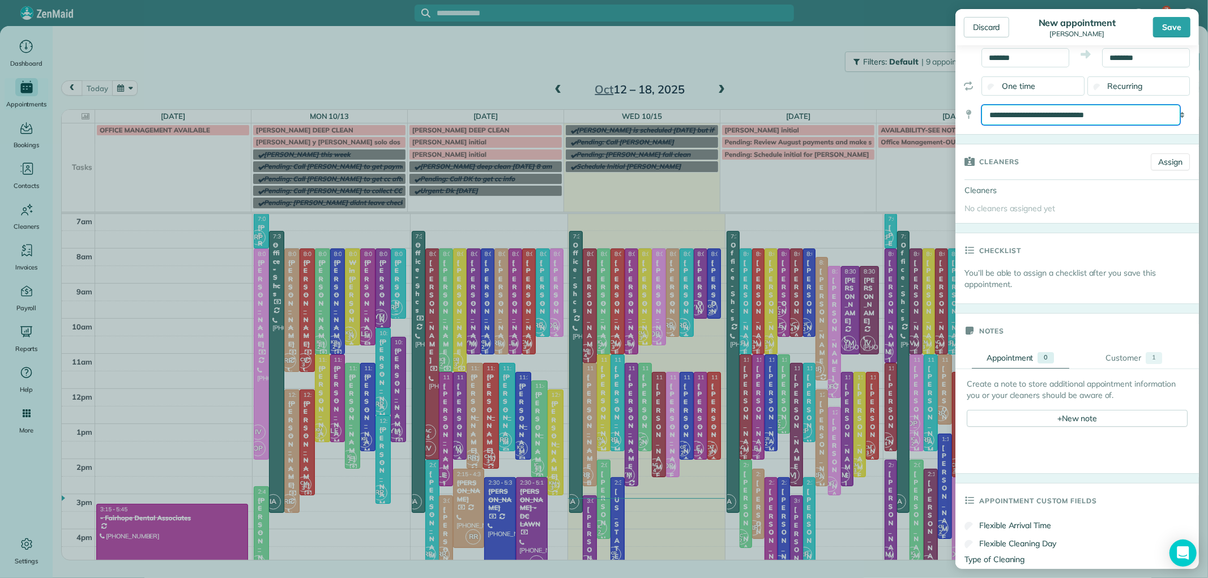
scroll to position [189, 0]
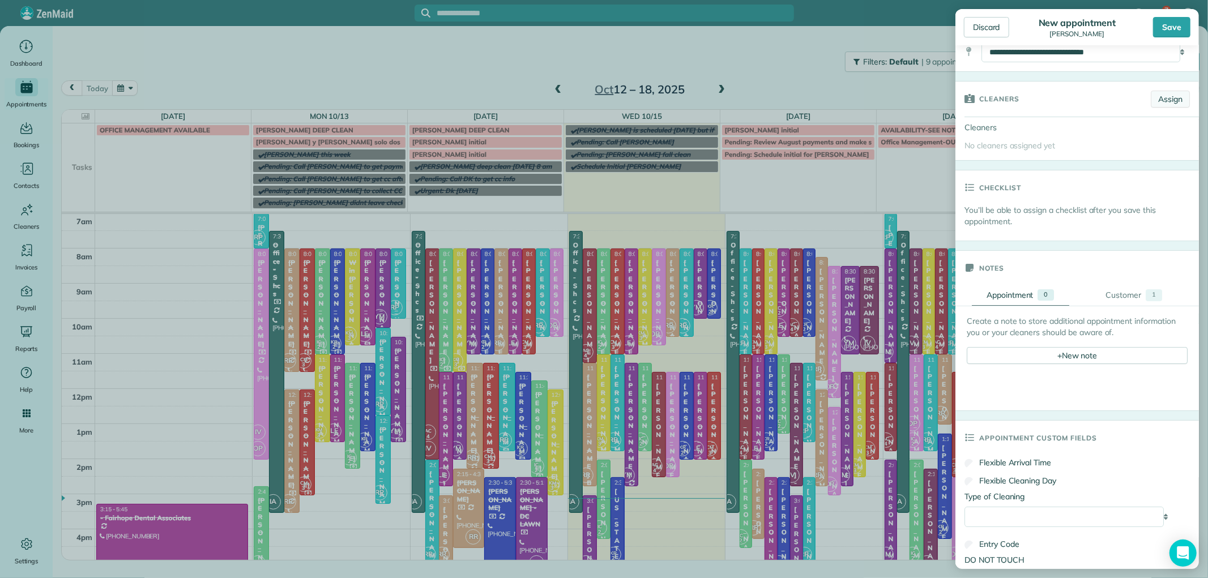
click at [1166, 102] on link "Assign" at bounding box center [1170, 99] width 39 height 17
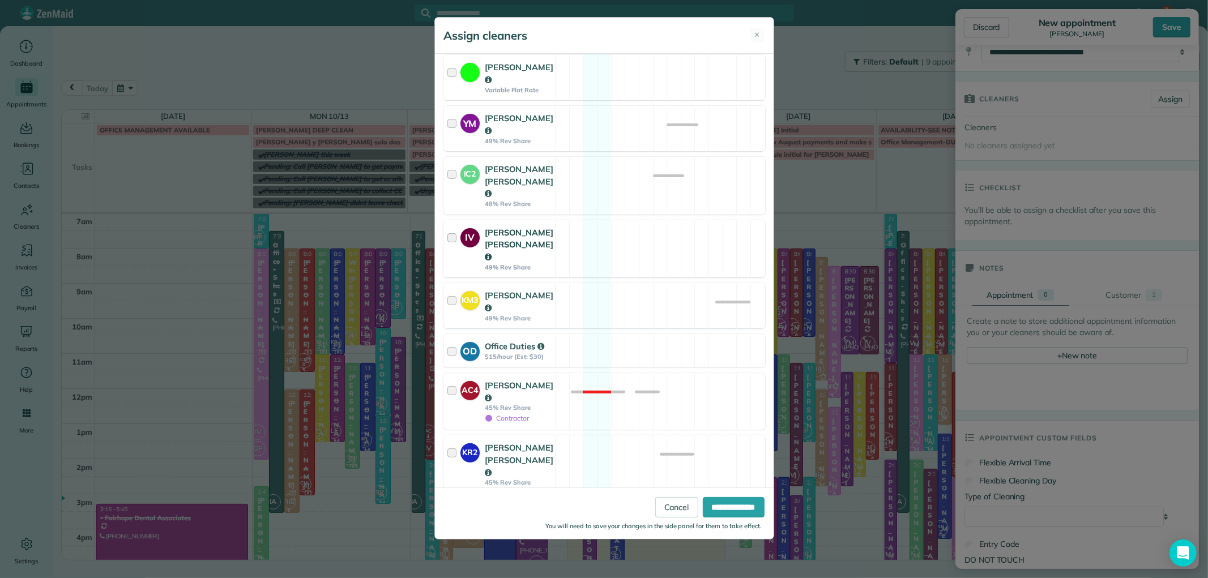
scroll to position [142, 0]
click at [541, 227] on div "[PERSON_NAME] [PERSON_NAME]" at bounding box center [519, 245] width 69 height 37
click at [740, 506] on input "**********" at bounding box center [734, 507] width 62 height 20
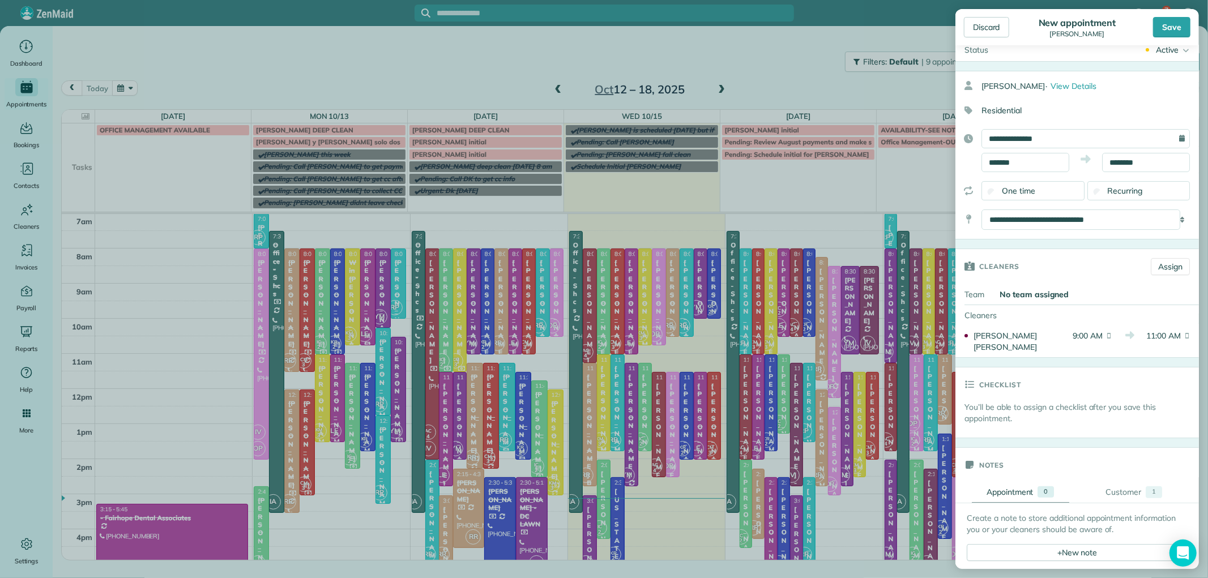
scroll to position [0, 0]
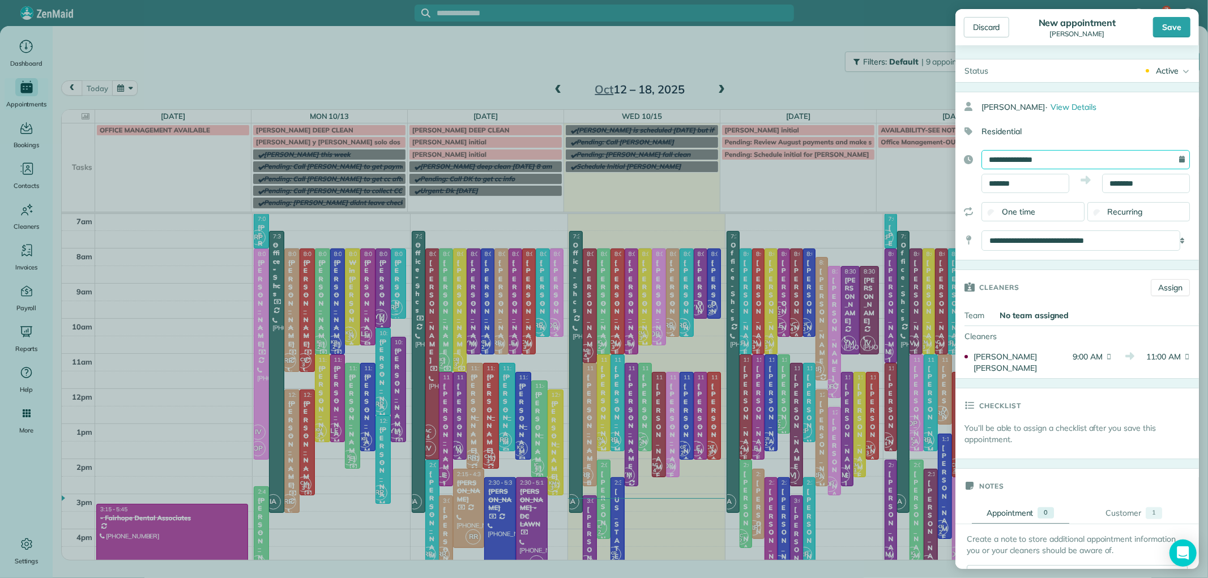
click at [1067, 163] on input "**********" at bounding box center [1086, 159] width 208 height 19
click at [995, 267] on link "19" at bounding box center [998, 272] width 18 height 18
type input "**********"
click at [1022, 182] on input "*******" at bounding box center [1026, 183] width 88 height 19
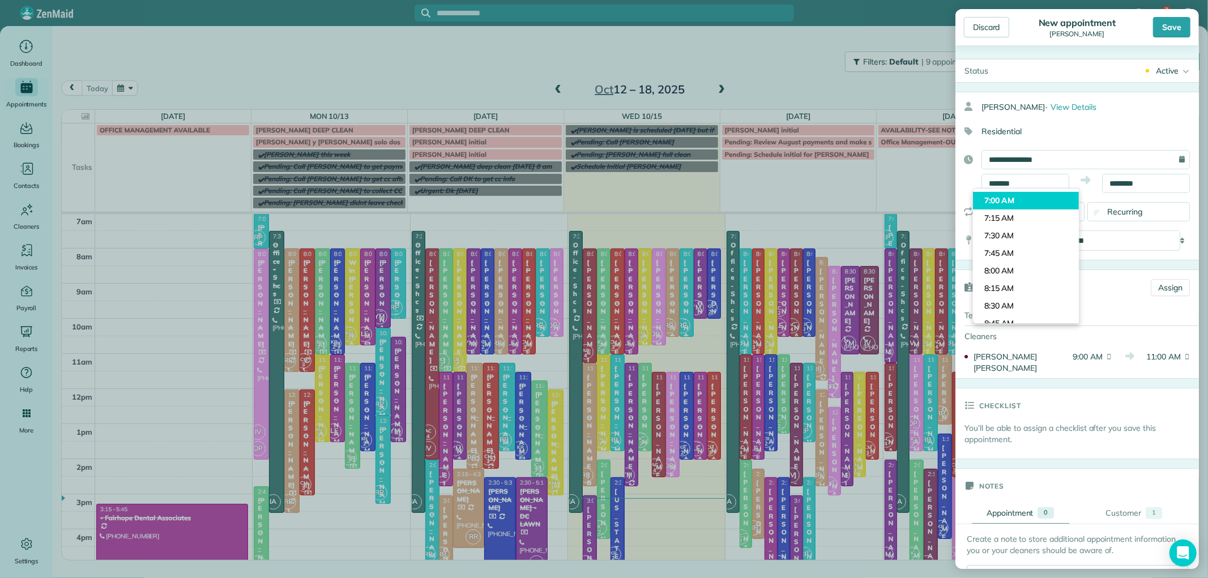
type input "*******"
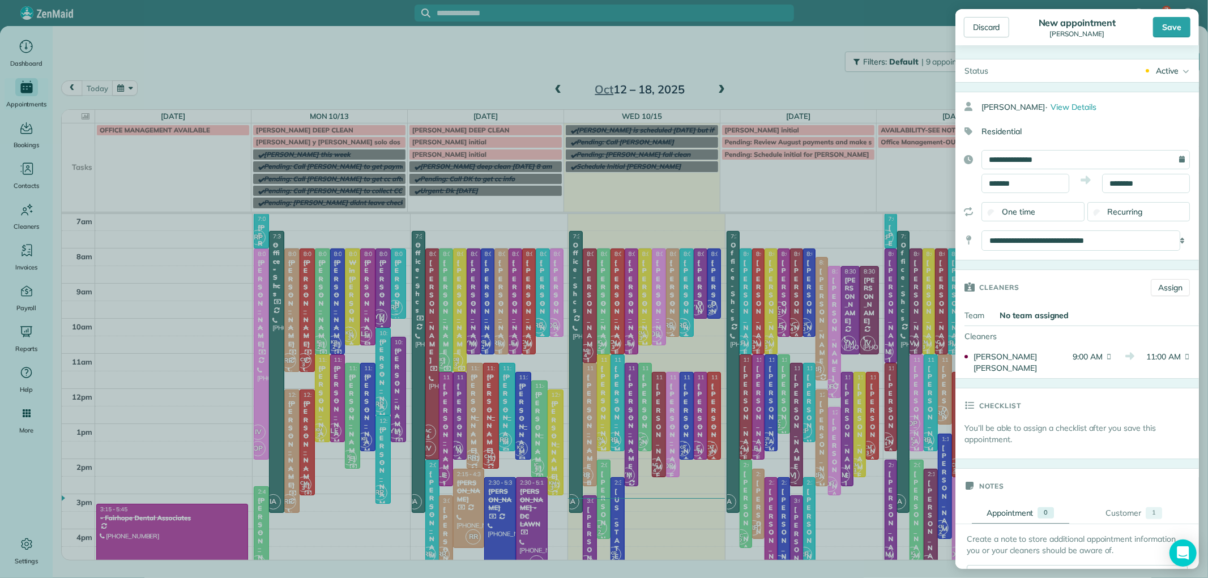
click at [1018, 202] on body "7 IA Dashboard Appointments Bookings Contacts Cleaners Invoices Payroll Reports…" at bounding box center [604, 289] width 1208 height 578
click at [1119, 180] on input "********" at bounding box center [1146, 183] width 88 height 19
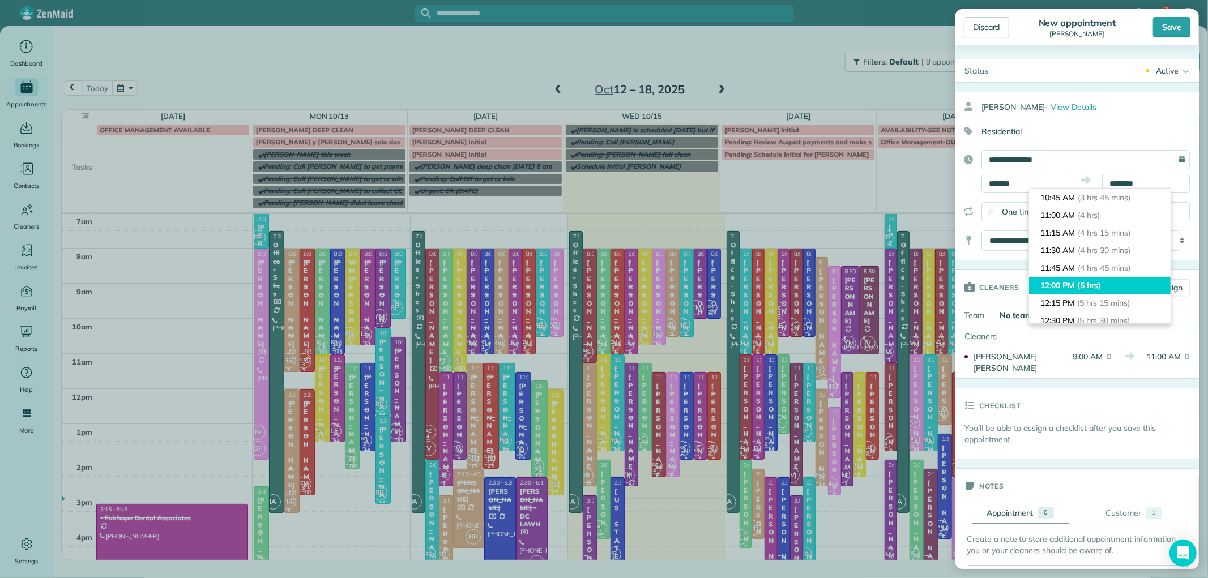
type input "********"
click at [1094, 284] on span "(5 hrs)" at bounding box center [1089, 285] width 24 height 10
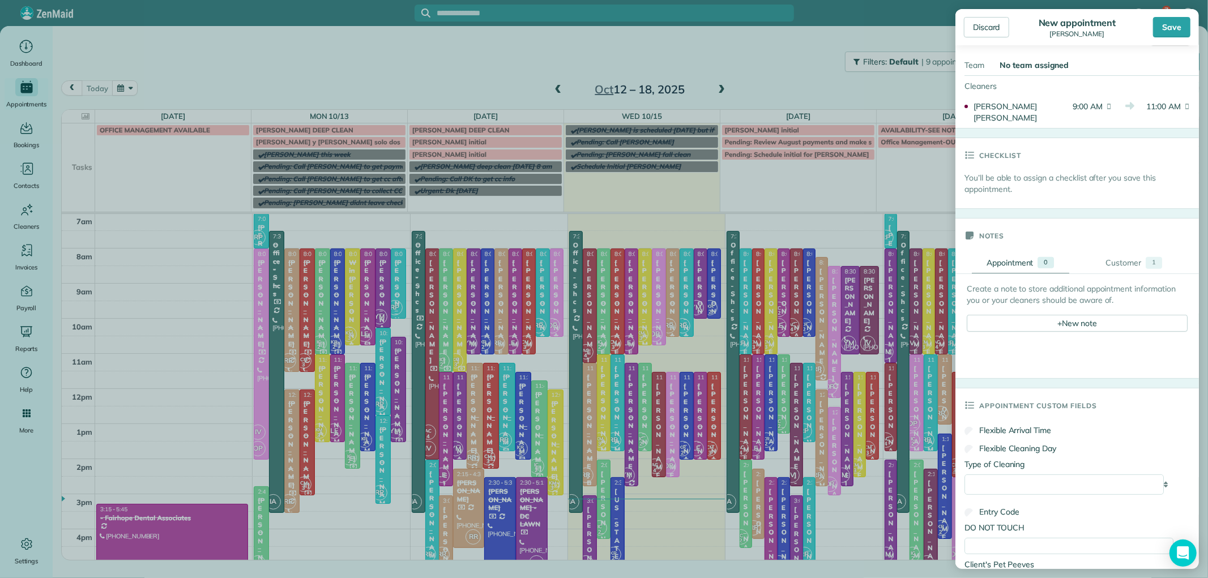
scroll to position [314, 0]
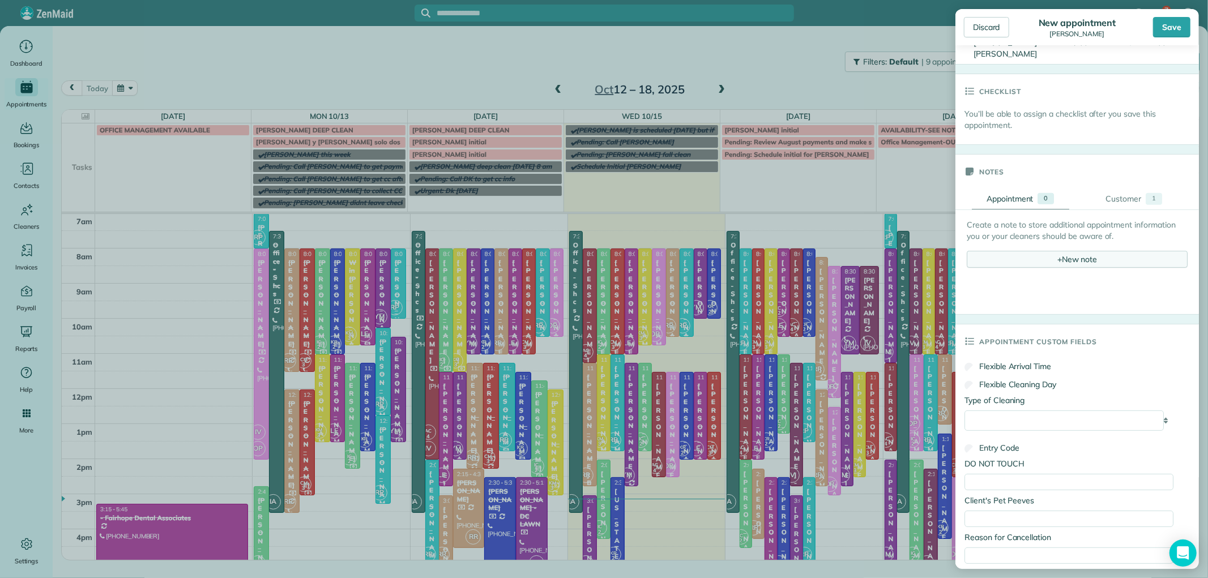
click at [1091, 262] on div "+ New note" at bounding box center [1077, 259] width 221 height 17
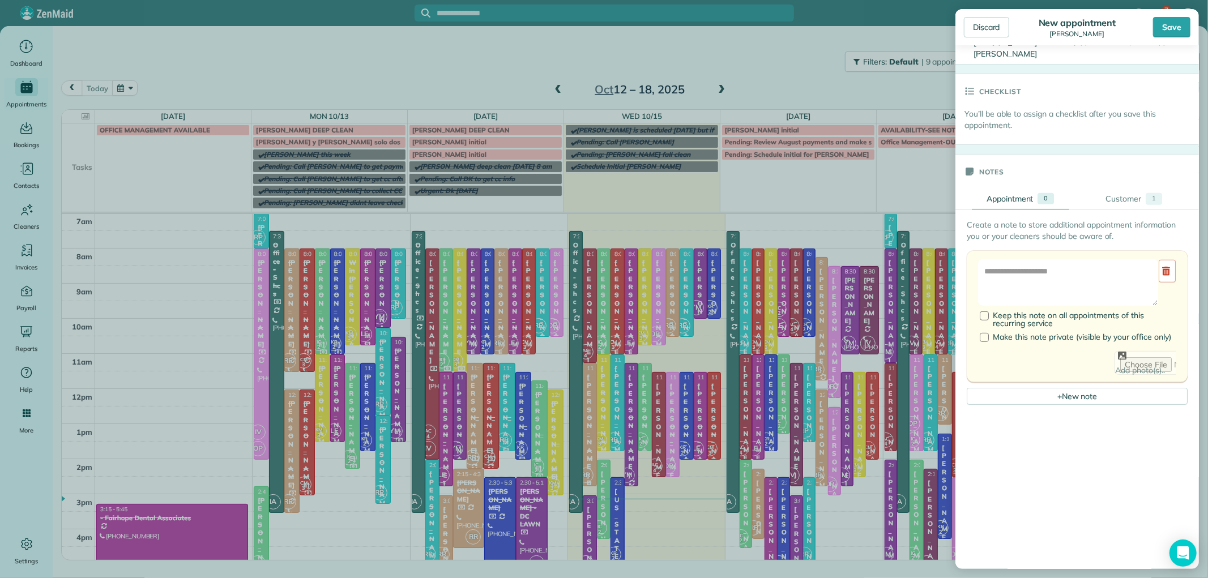
scroll to position [0, 0]
click at [986, 338] on div at bounding box center [984, 337] width 9 height 9
click at [1038, 280] on textarea at bounding box center [1068, 282] width 180 height 46
click at [1097, 423] on div at bounding box center [1077, 505] width 221 height 190
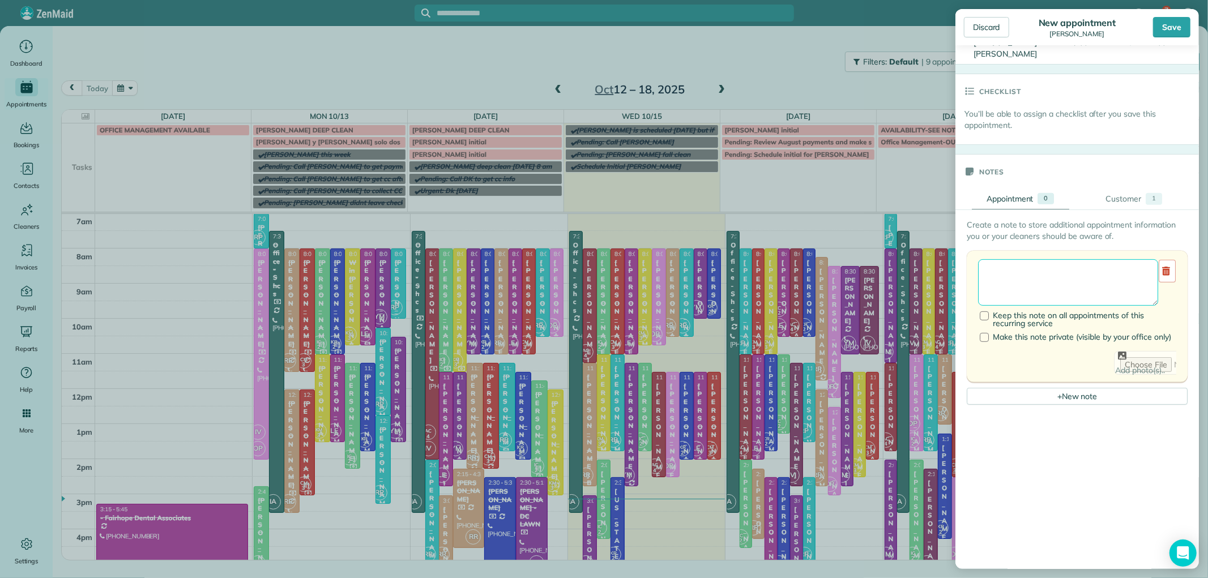
click at [1022, 279] on textarea at bounding box center [1068, 282] width 180 height 46
click at [1005, 274] on textarea "**********" at bounding box center [1068, 282] width 180 height 46
click at [1072, 274] on textarea "**********" at bounding box center [1068, 282] width 180 height 46
type textarea "**********"
click at [1091, 400] on div "+ New note" at bounding box center [1077, 396] width 221 height 17
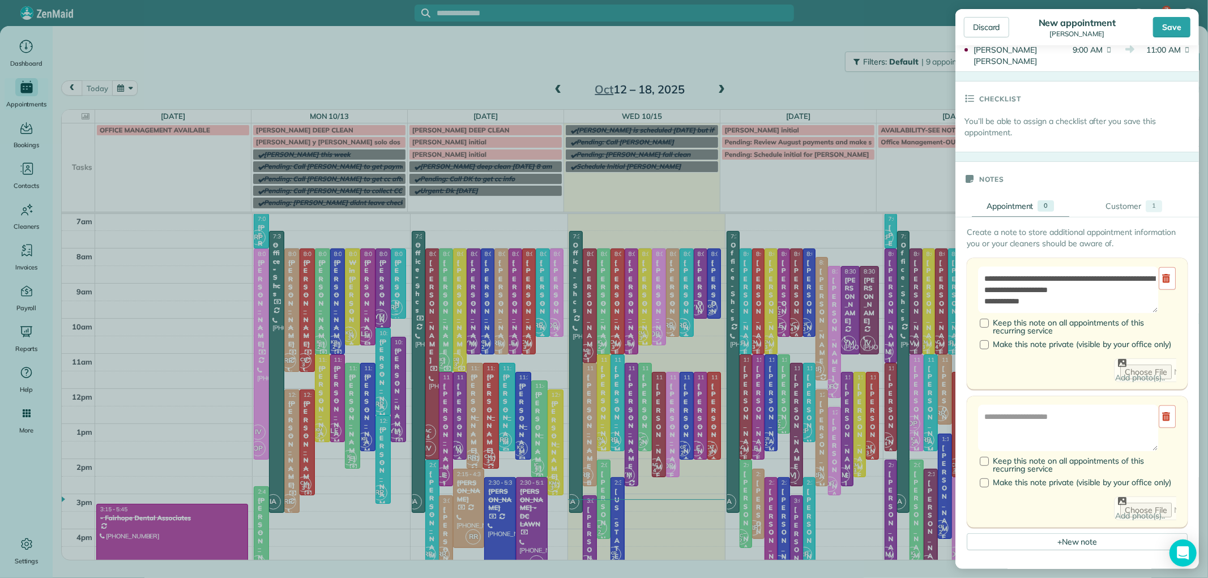
scroll to position [314, 0]
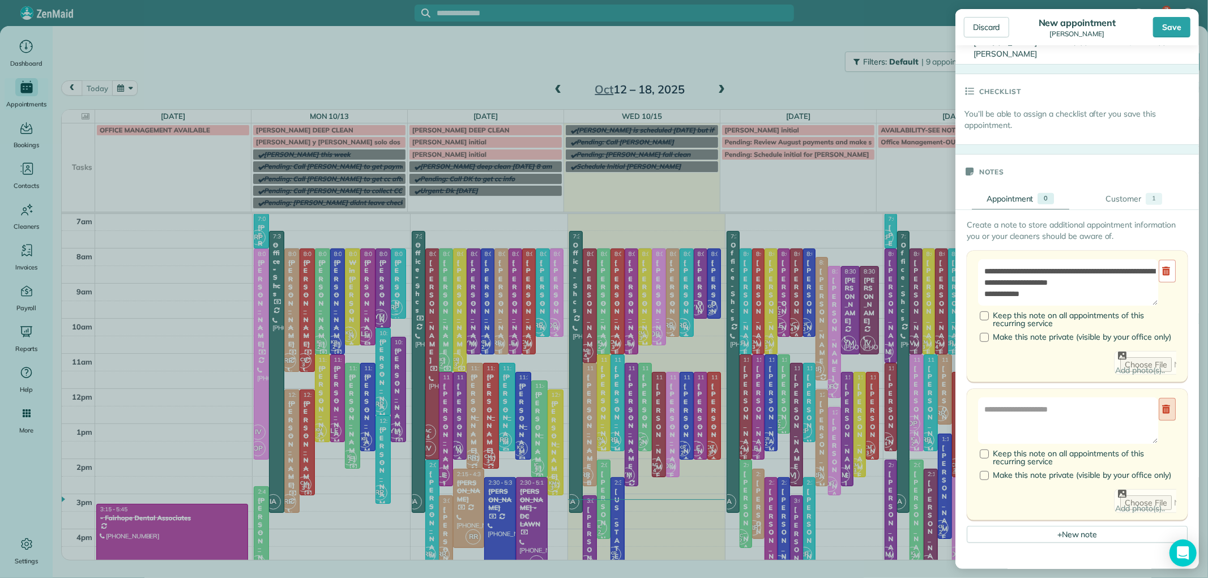
click at [1162, 414] on use at bounding box center [1166, 409] width 8 height 9
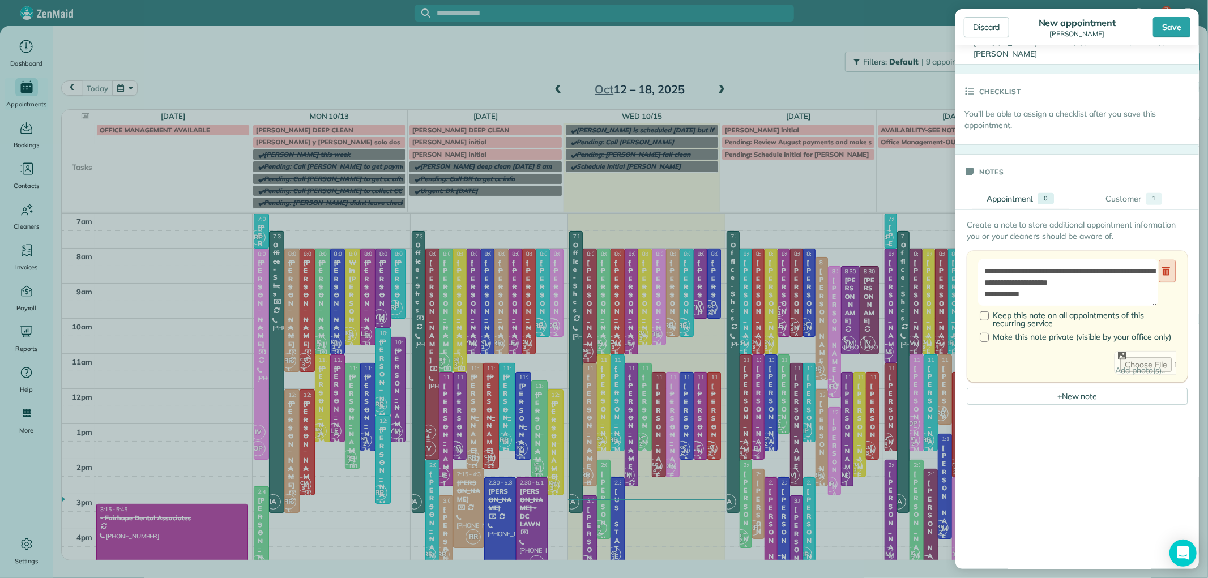
click at [1159, 280] on link at bounding box center [1167, 271] width 17 height 23
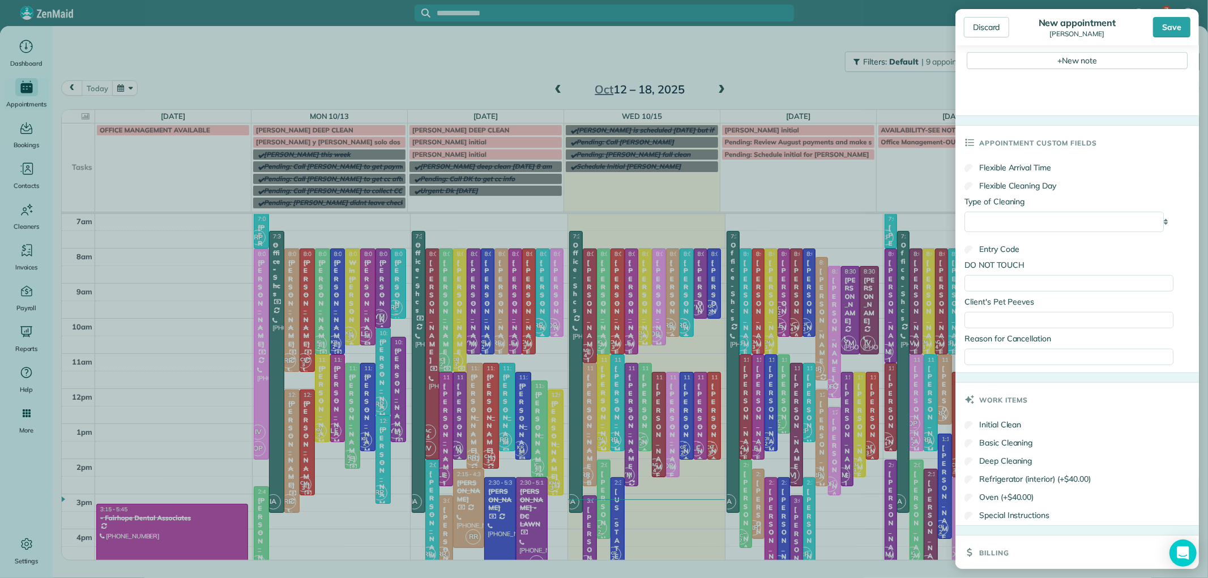
scroll to position [639, 0]
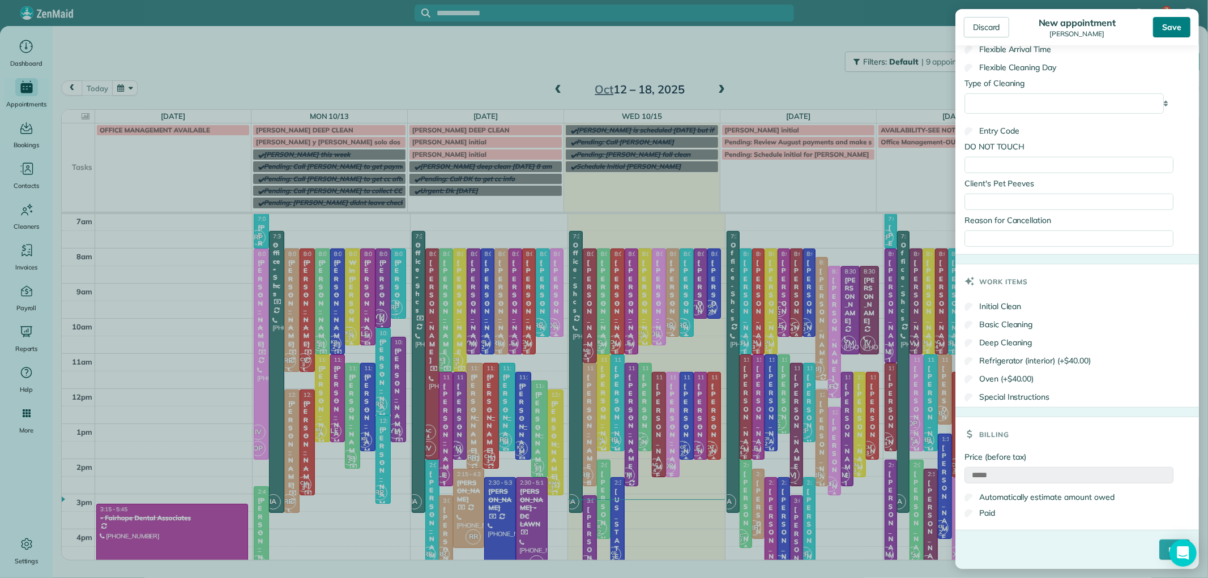
click at [1170, 27] on div "Save" at bounding box center [1171, 27] width 37 height 20
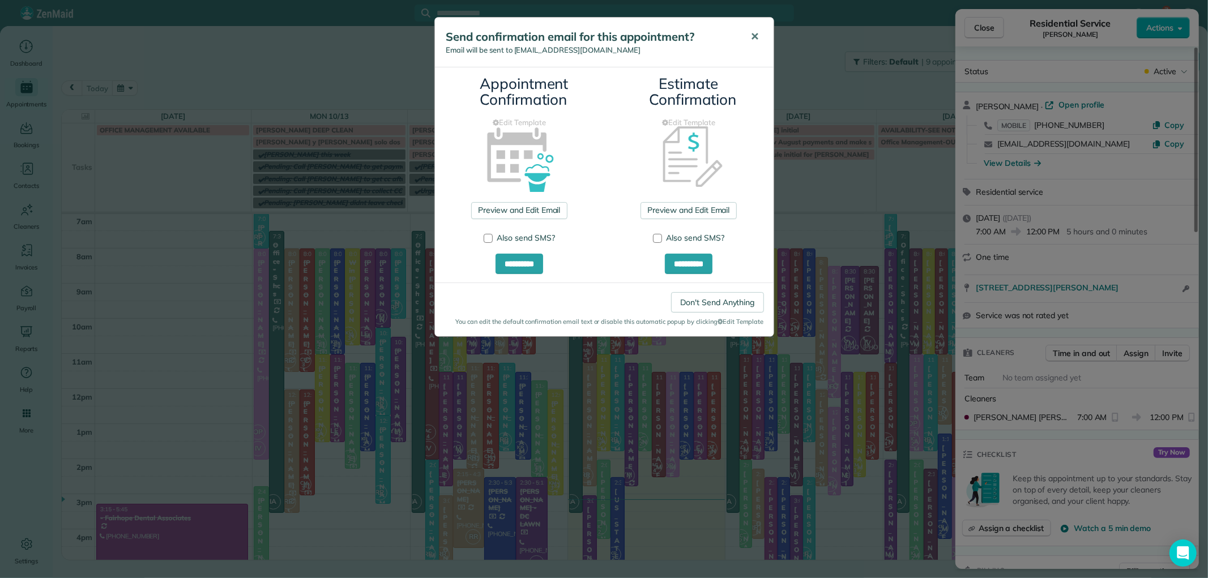
click at [754, 35] on span "✕" at bounding box center [755, 36] width 8 height 13
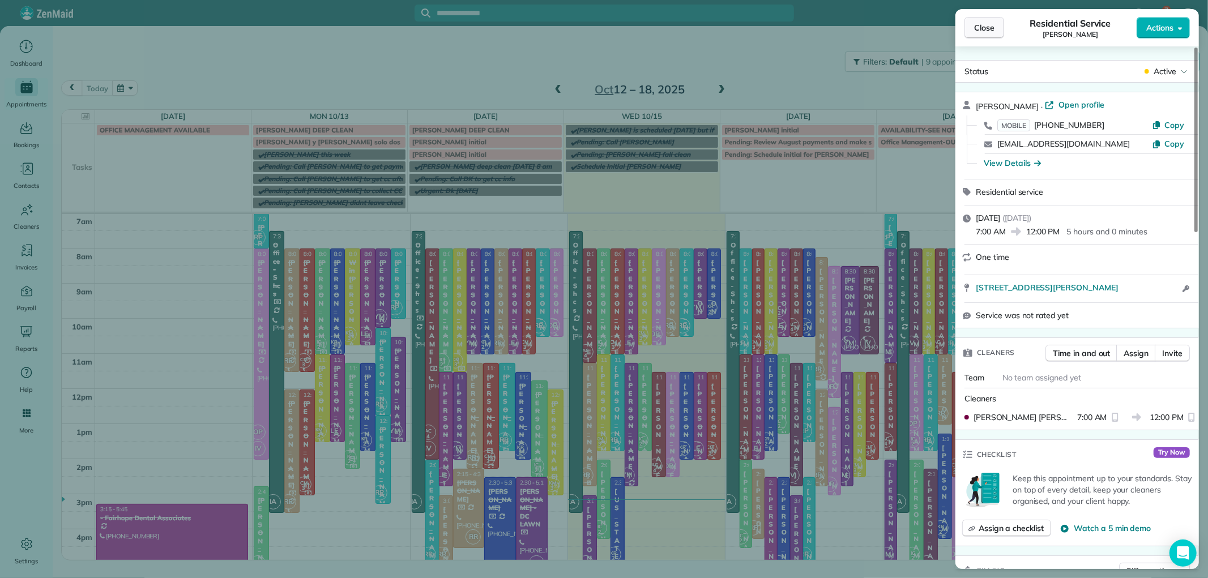
click at [976, 20] on button "Close" at bounding box center [985, 28] width 40 height 22
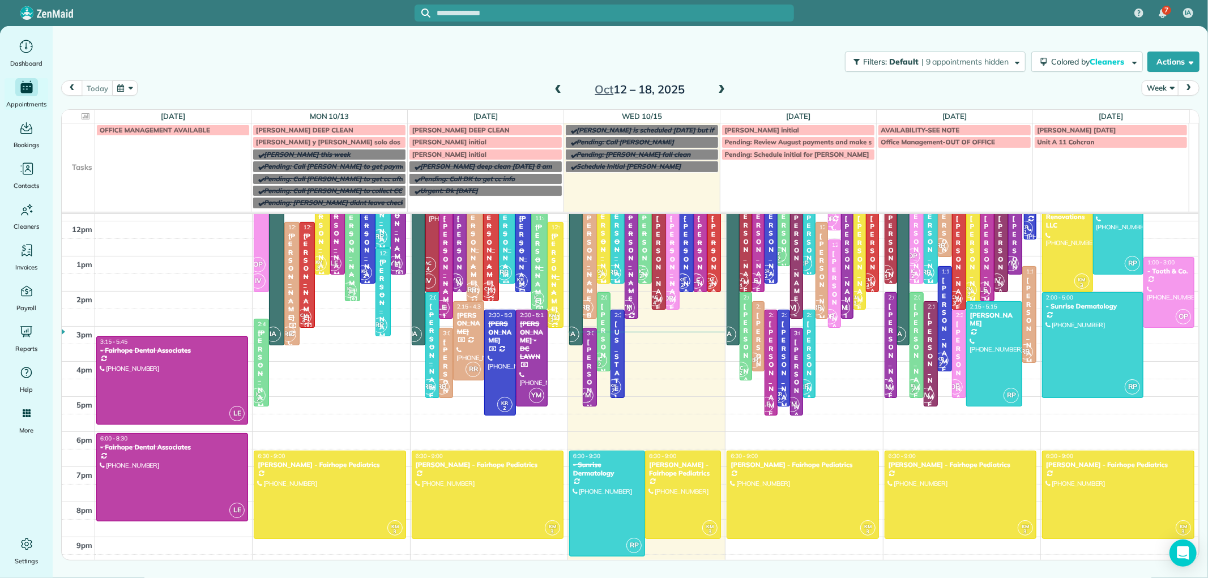
scroll to position [275, 0]
click at [721, 88] on span at bounding box center [721, 90] width 12 height 10
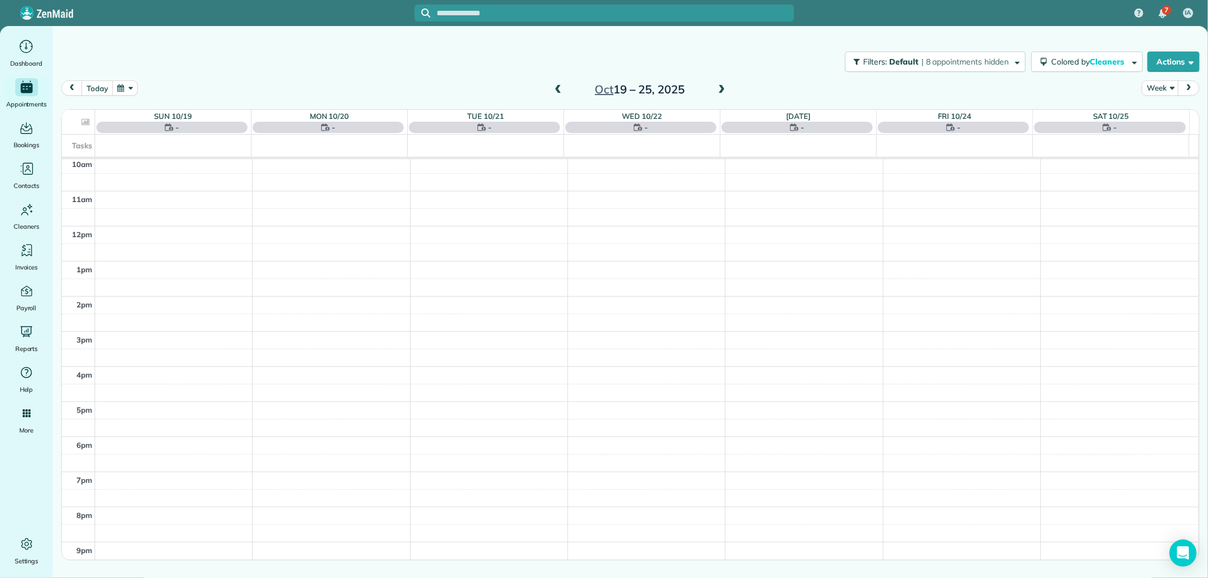
scroll to position [106, 0]
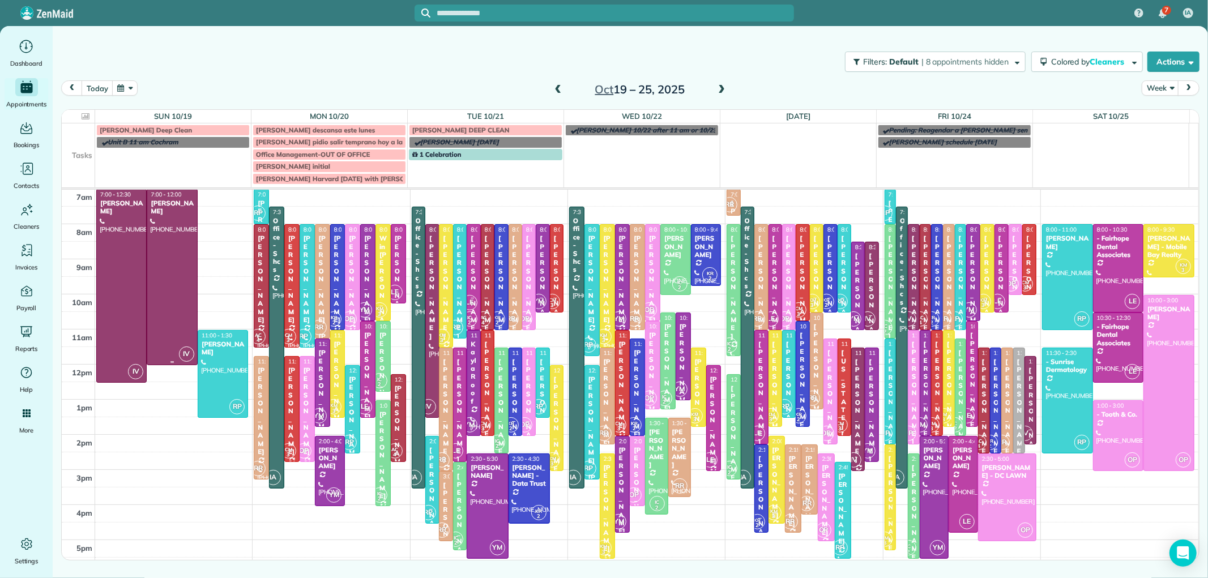
drag, startPoint x: 173, startPoint y: 205, endPoint x: 165, endPoint y: 227, distance: 23.1
click at [157, 206] on div "Dee Malkernear" at bounding box center [172, 207] width 44 height 16
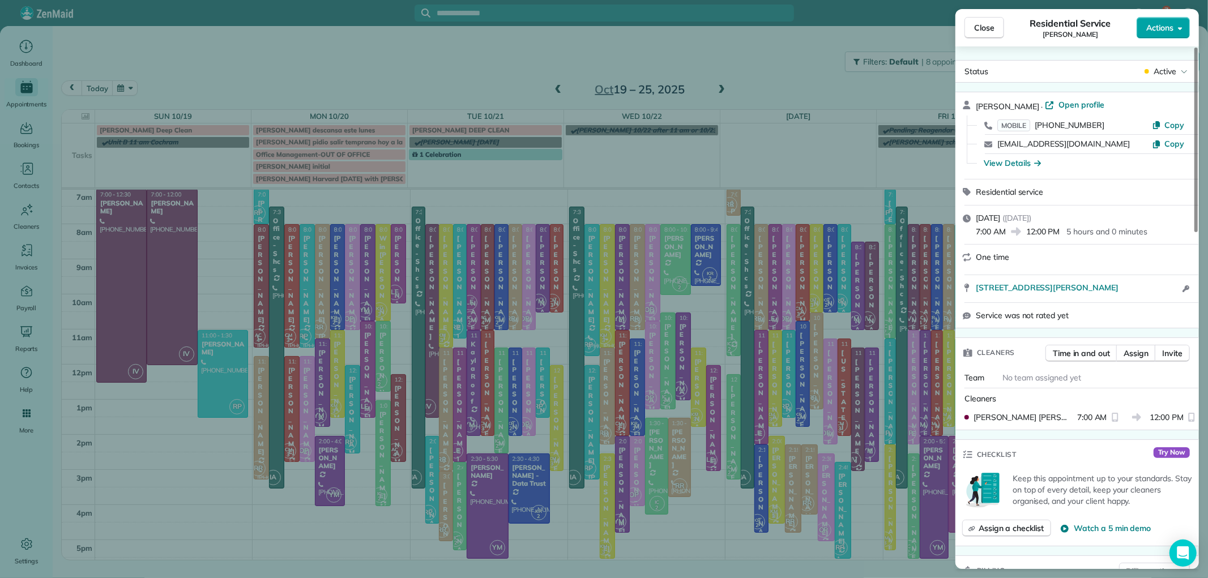
click at [1158, 32] on span "Actions" at bounding box center [1160, 27] width 27 height 11
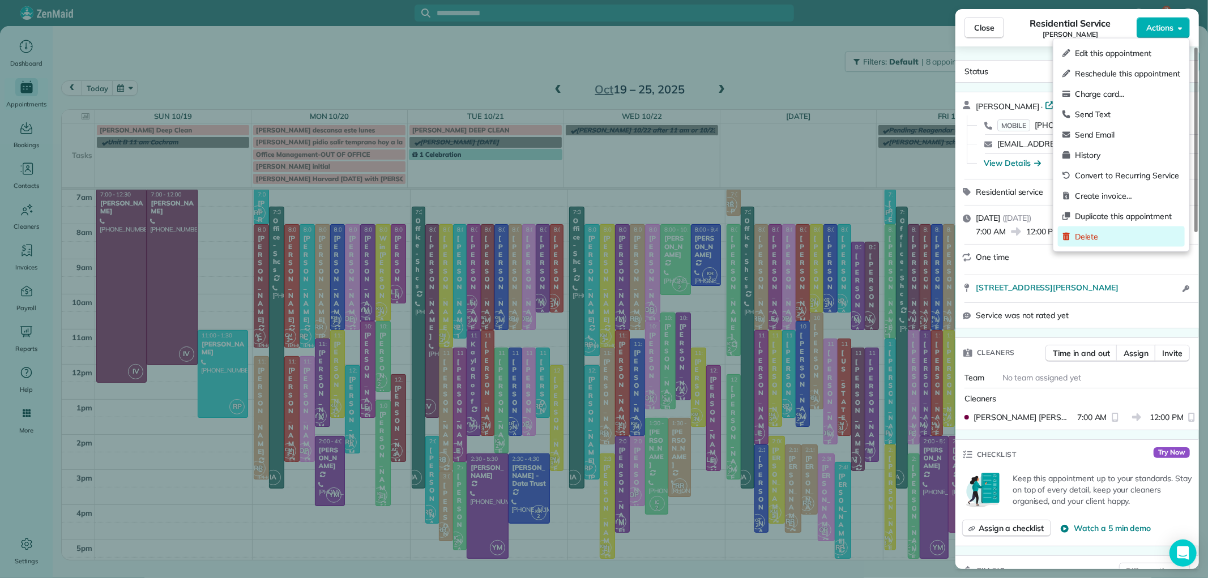
click at [1085, 238] on span "Delete" at bounding box center [1127, 236] width 105 height 11
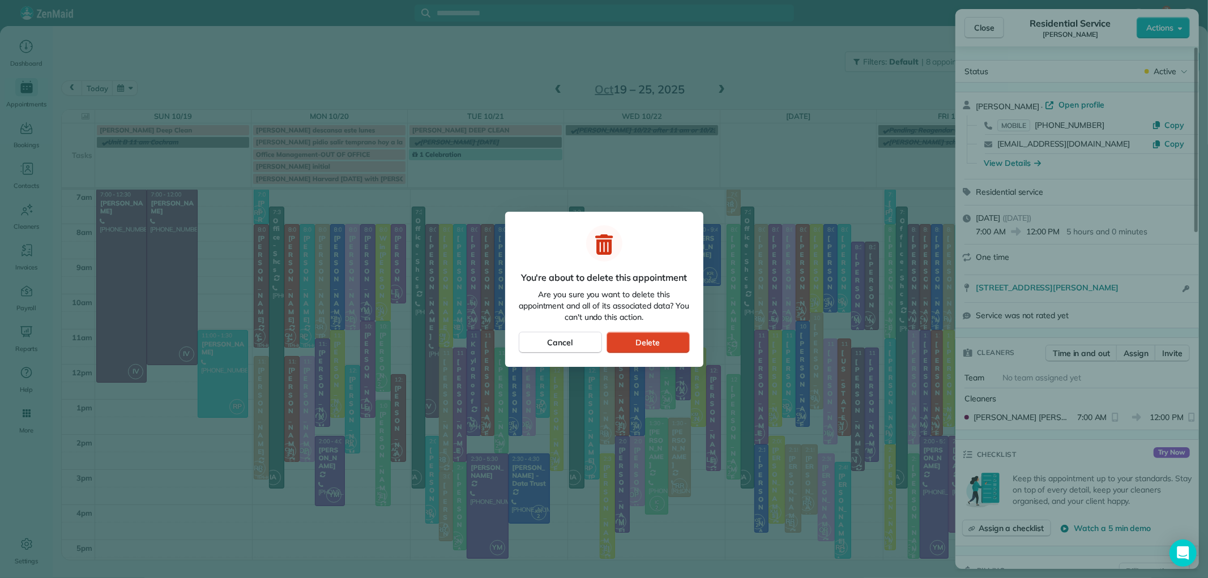
click at [671, 336] on button "Delete" at bounding box center [648, 343] width 83 height 22
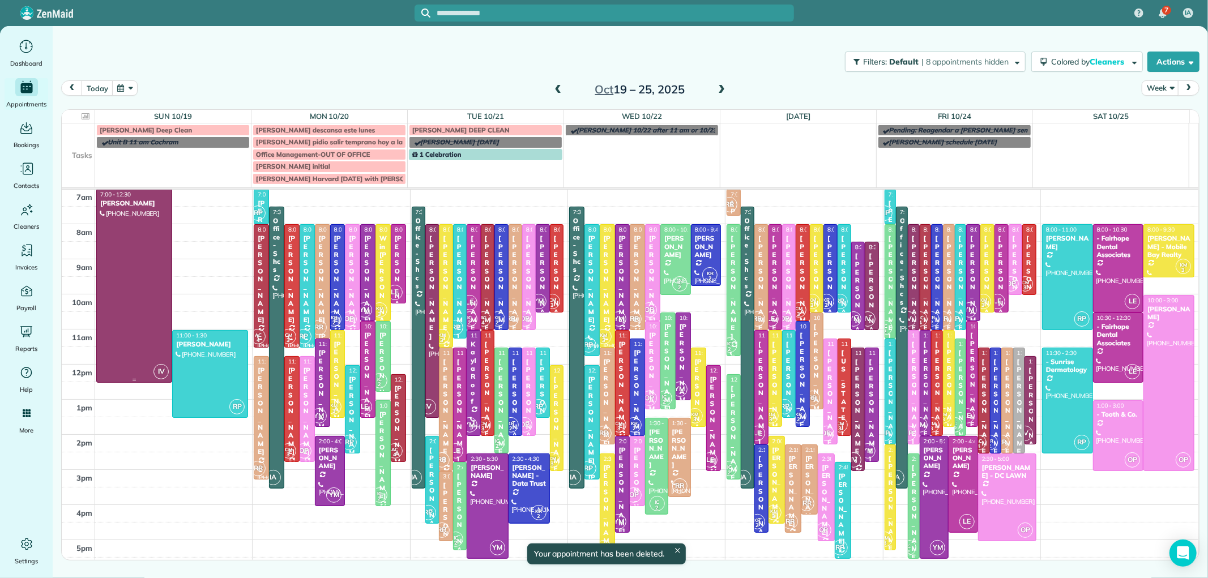
click at [143, 237] on div at bounding box center [134, 286] width 75 height 193
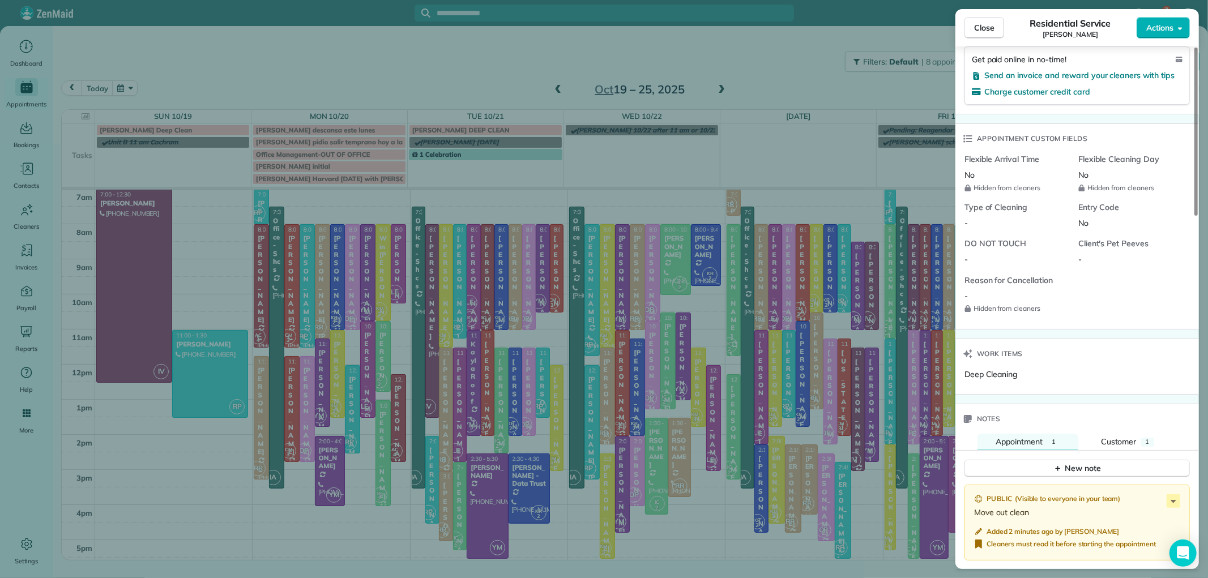
scroll to position [881, 0]
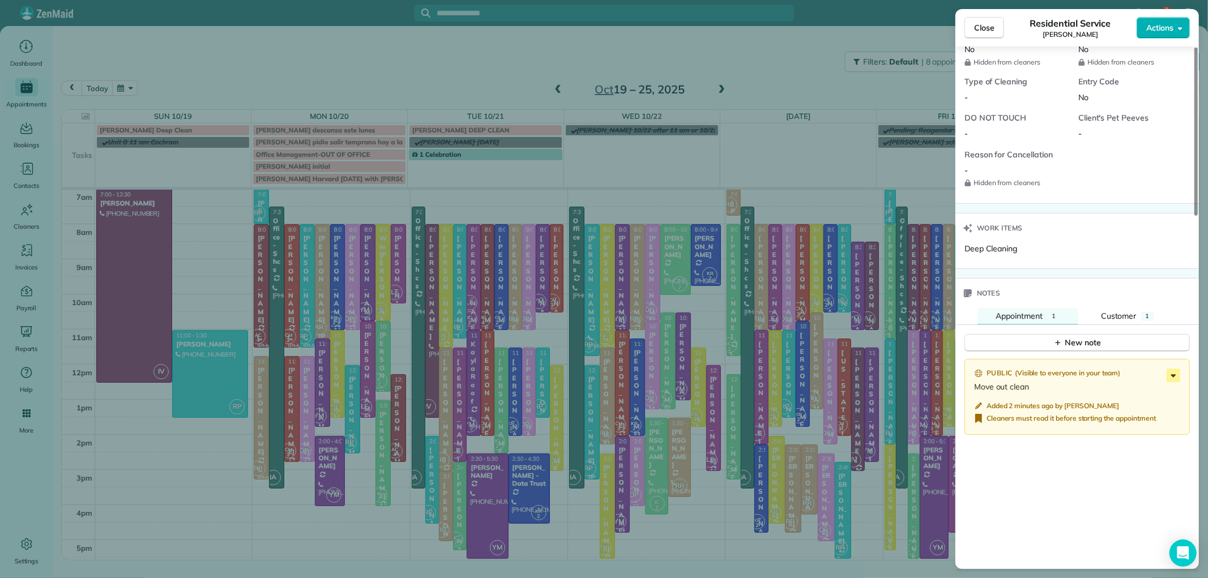
click at [1170, 374] on icon at bounding box center [1174, 376] width 14 height 14
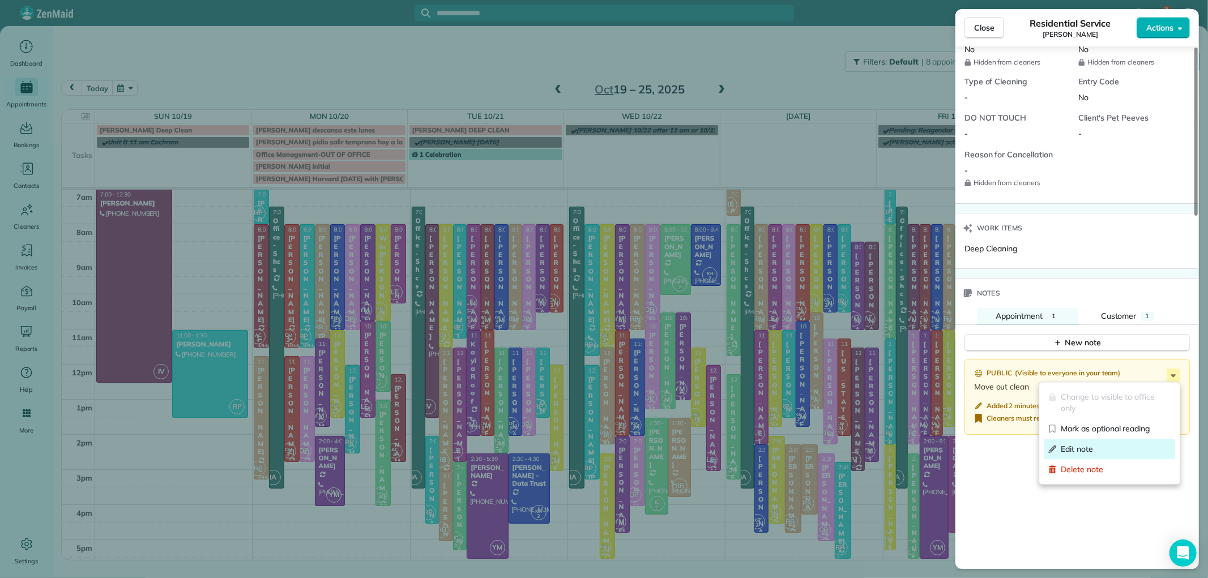
click at [1097, 448] on span "Edit note" at bounding box center [1116, 449] width 110 height 11
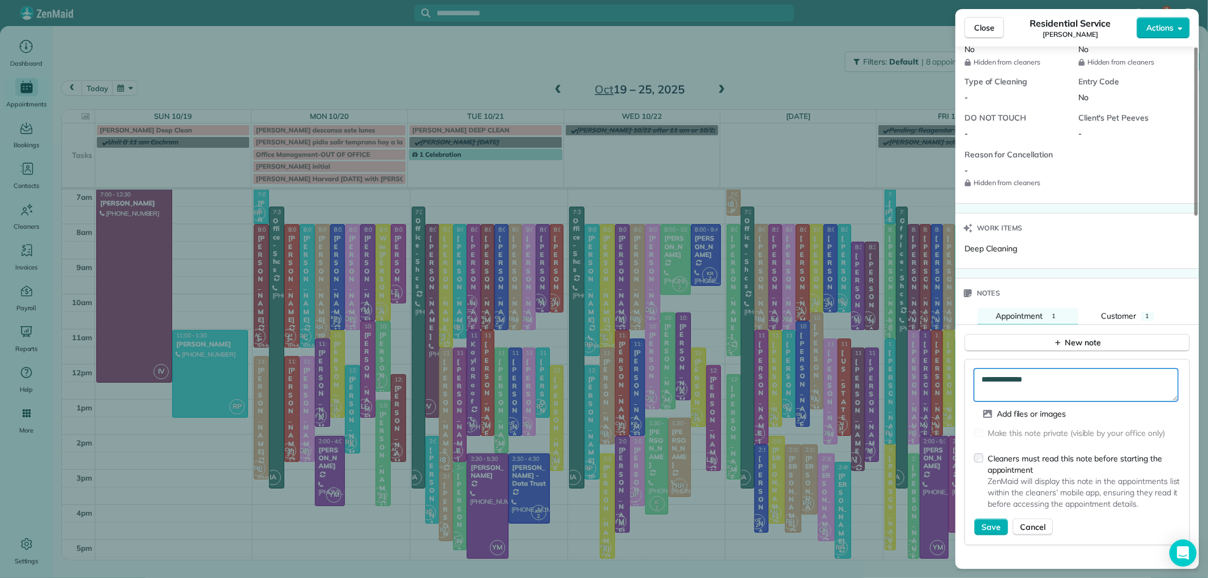
click at [1052, 382] on textarea "**********" at bounding box center [1076, 385] width 204 height 33
type textarea "**********"
click at [989, 530] on span "Save" at bounding box center [991, 527] width 19 height 11
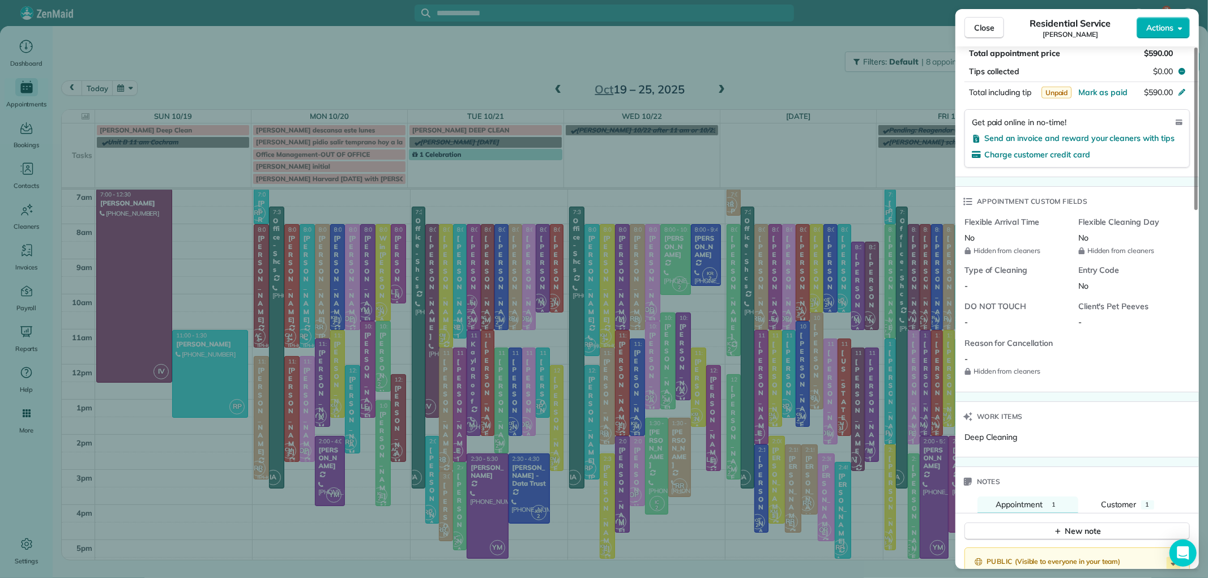
scroll to position [944, 0]
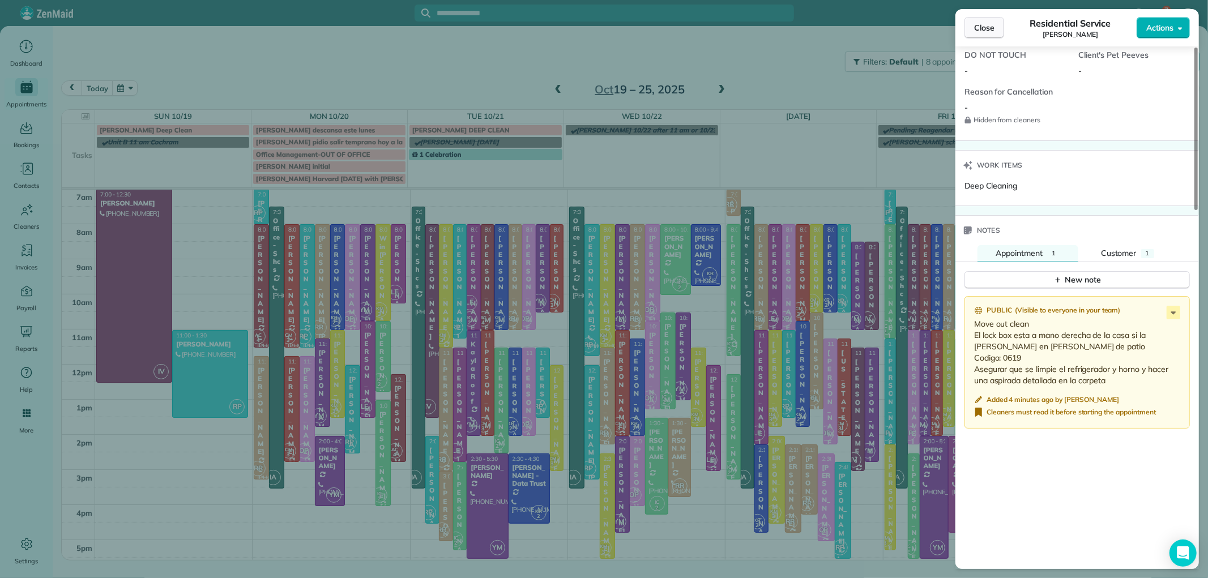
click at [983, 30] on span "Close" at bounding box center [984, 27] width 20 height 11
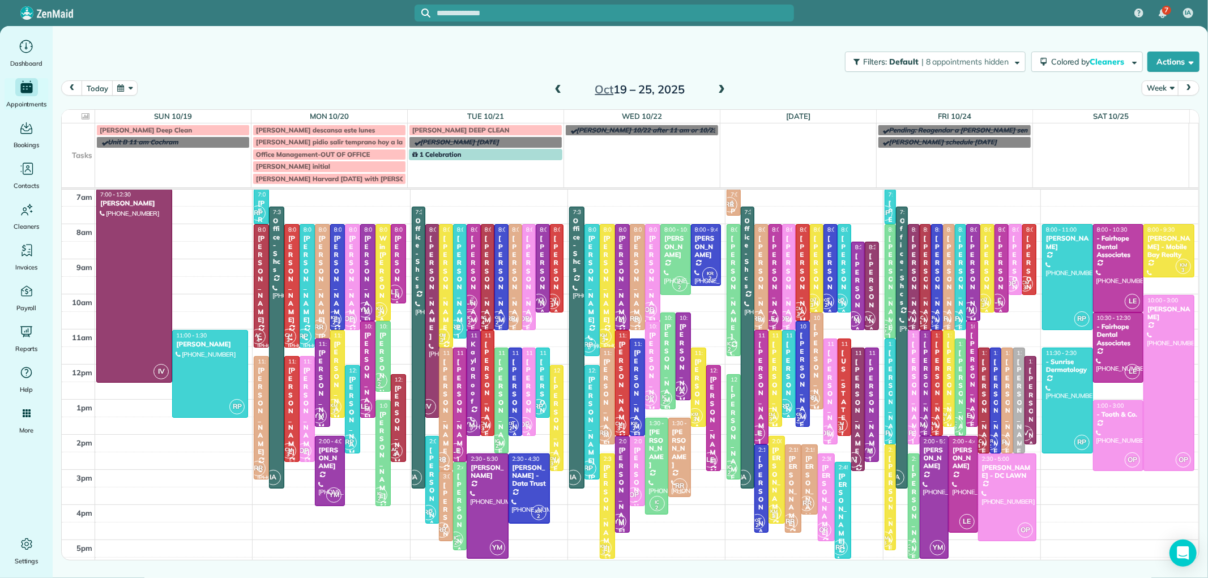
click at [555, 86] on span at bounding box center [558, 90] width 12 height 10
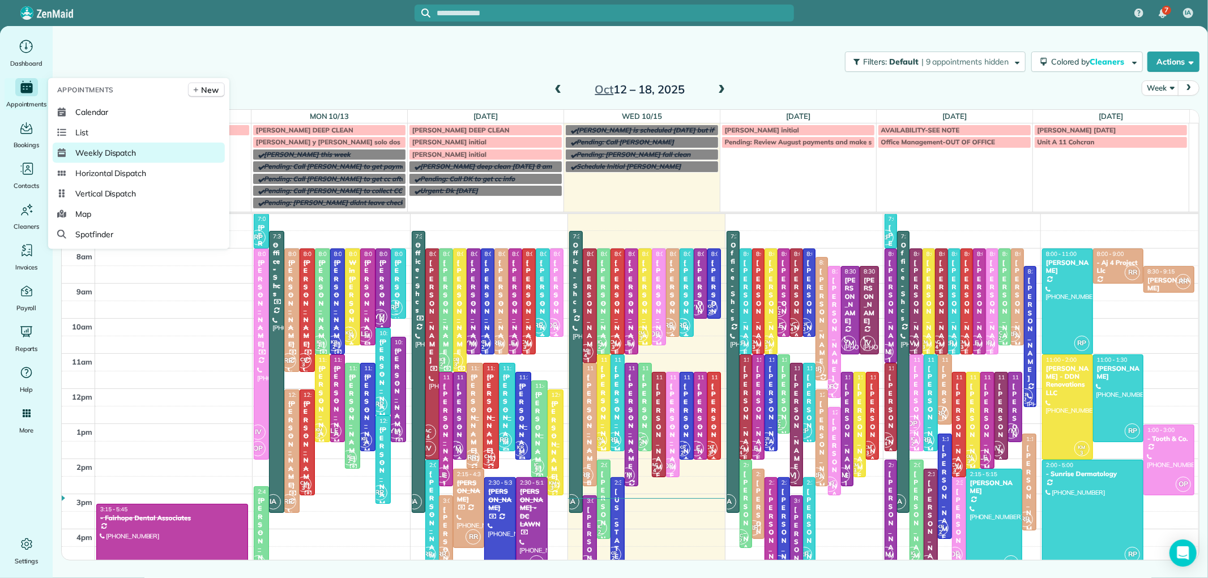
click at [126, 155] on span "Weekly Dispatch" at bounding box center [105, 152] width 61 height 11
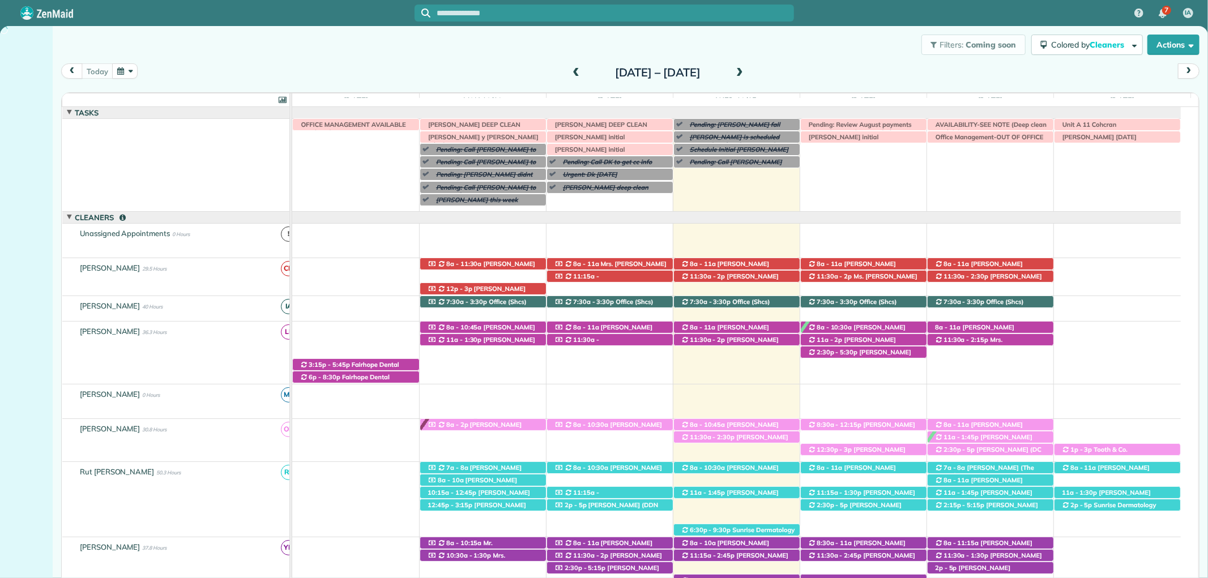
scroll to position [59, 0]
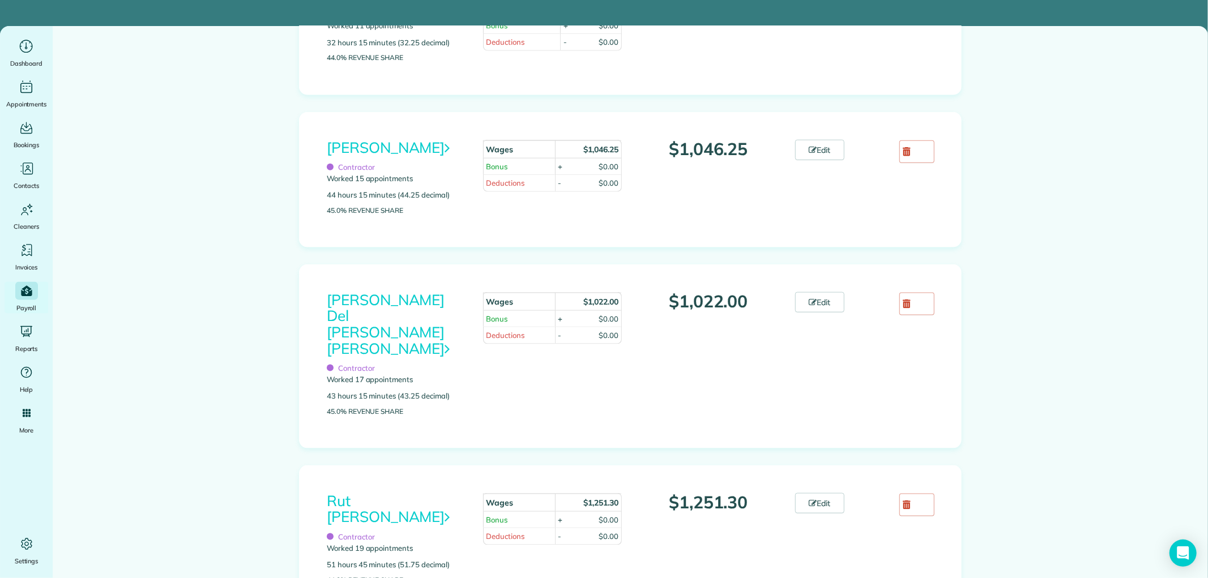
scroll to position [1133, 0]
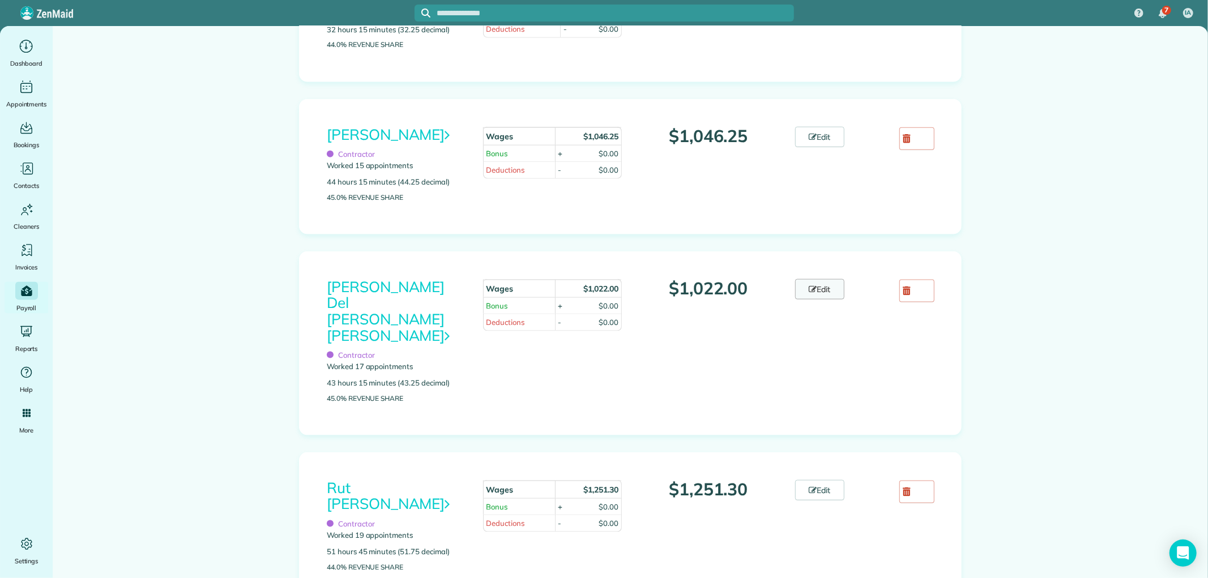
click at [804, 300] on link "Edit" at bounding box center [820, 289] width 50 height 20
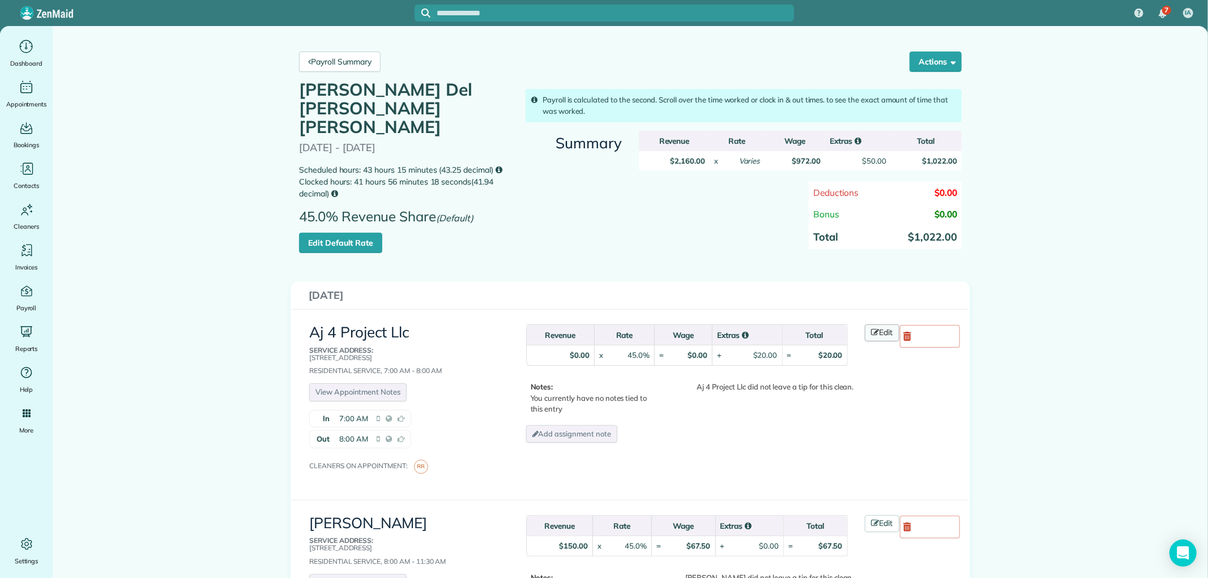
click at [872, 329] on icon at bounding box center [876, 333] width 8 height 8
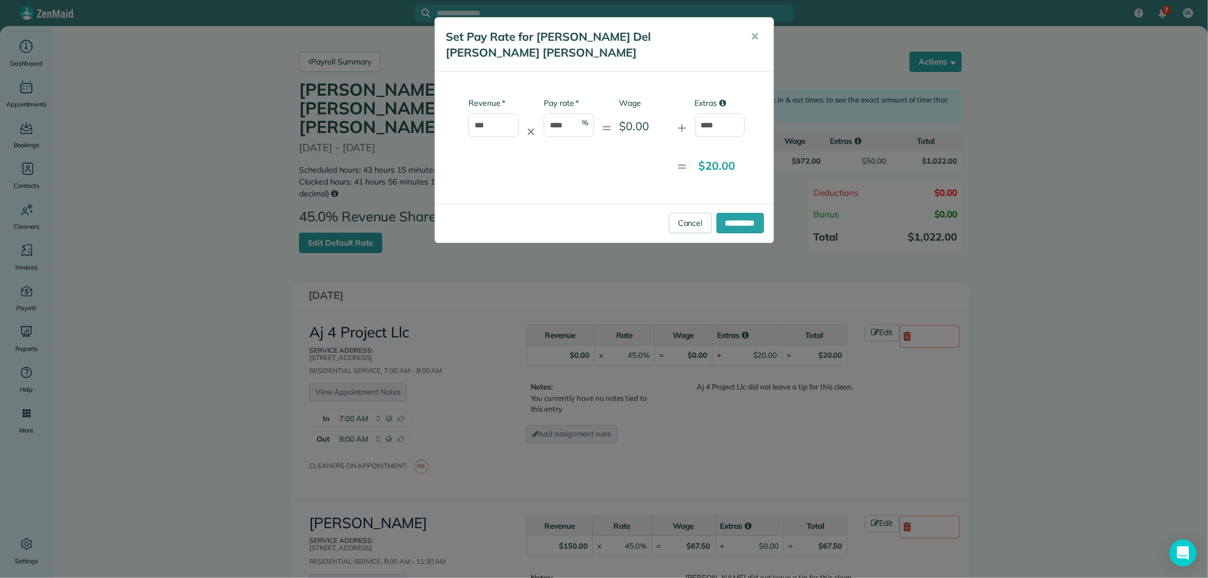
drag, startPoint x: 582, startPoint y: 110, endPoint x: 540, endPoint y: 114, distance: 42.1
click at [540, 114] on div "* Revenue *** ✕ * Pay rate **** % = Wage $0.00 + Extras ****" at bounding box center [595, 122] width 302 height 51
click at [561, 113] on input "****" at bounding box center [569, 125] width 50 height 24
drag, startPoint x: 569, startPoint y: 109, endPoint x: 540, endPoint y: 109, distance: 28.9
click at [540, 109] on div "* Revenue *** ✕ * Pay rate **** % = Wage $0.00 + Extras ****" at bounding box center [595, 122] width 302 height 51
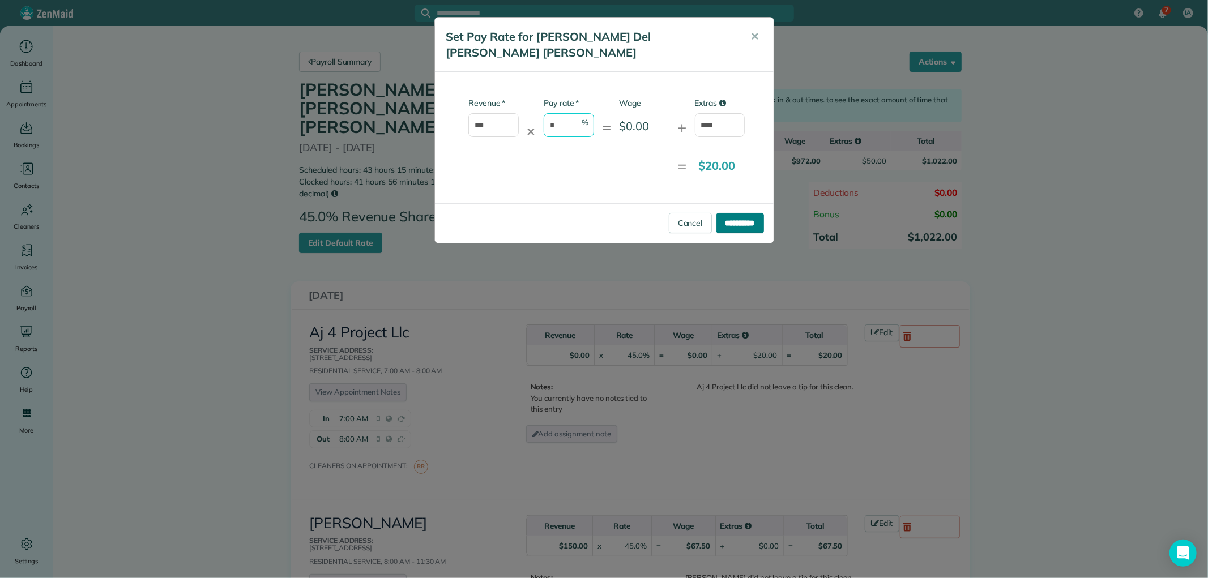
type input "*"
click at [748, 213] on input "**********" at bounding box center [741, 223] width 48 height 20
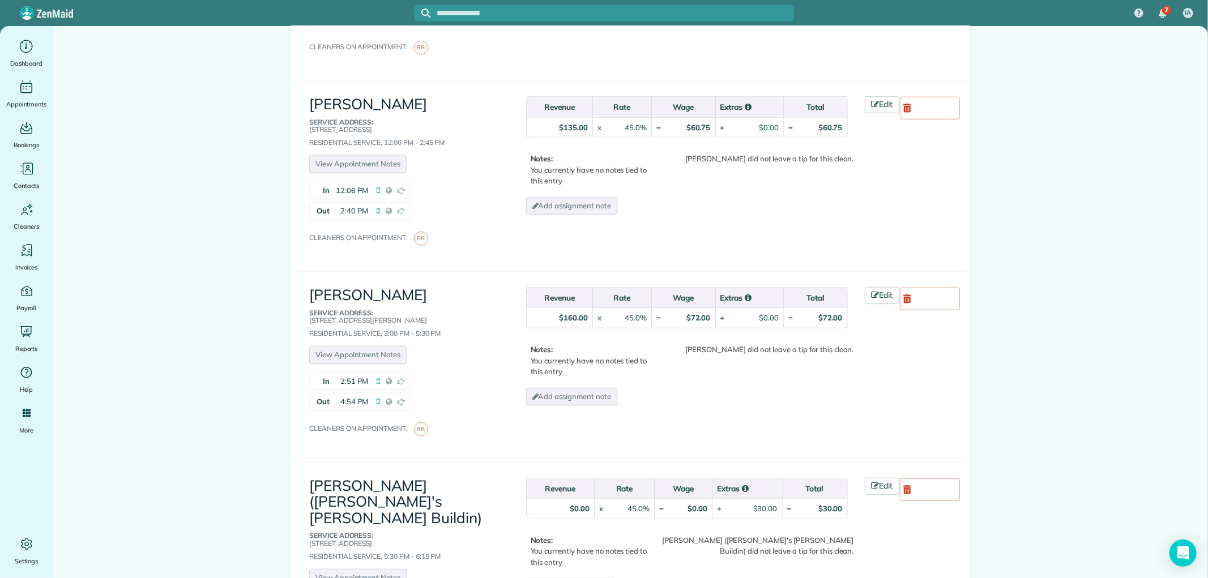
scroll to position [692, 0]
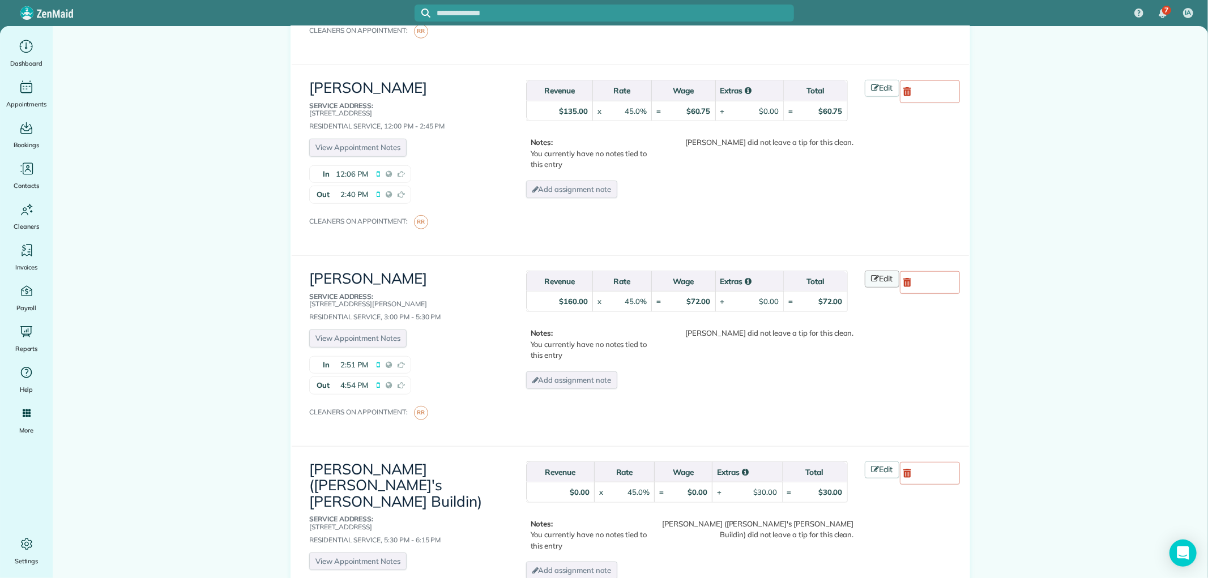
click at [872, 275] on icon at bounding box center [876, 279] width 8 height 8
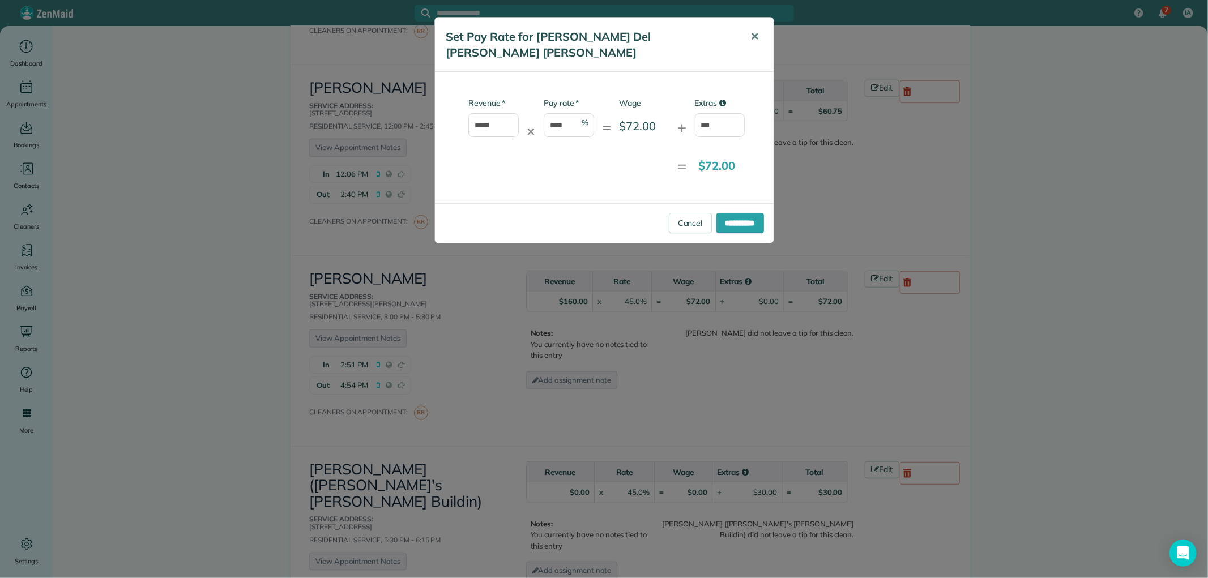
click at [761, 34] on button "✕" at bounding box center [755, 36] width 25 height 27
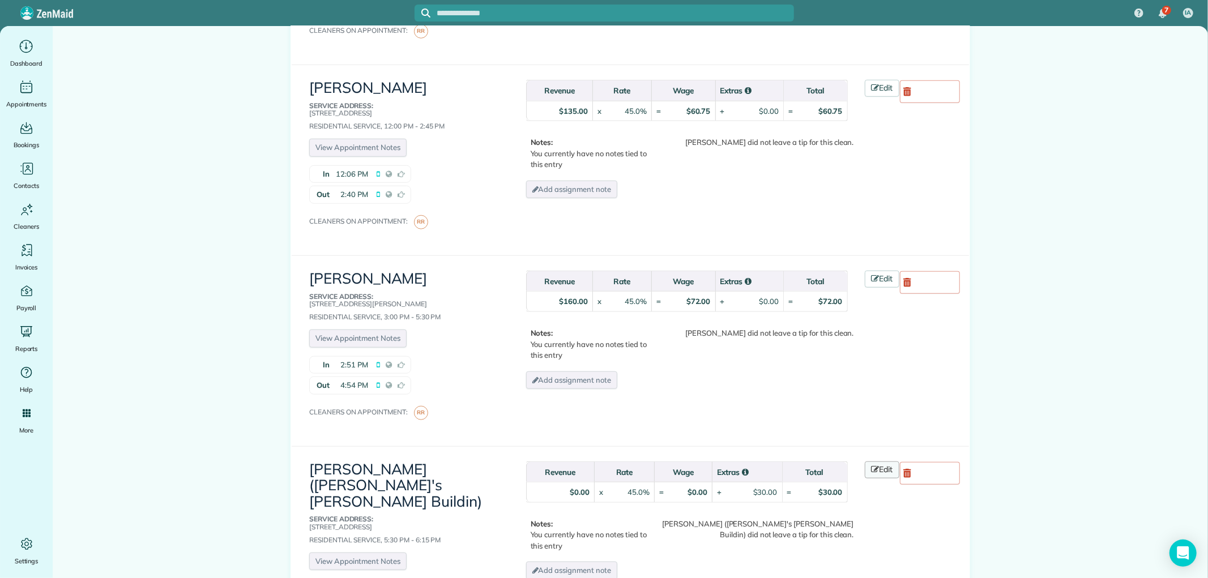
click at [872, 466] on icon at bounding box center [876, 470] width 8 height 8
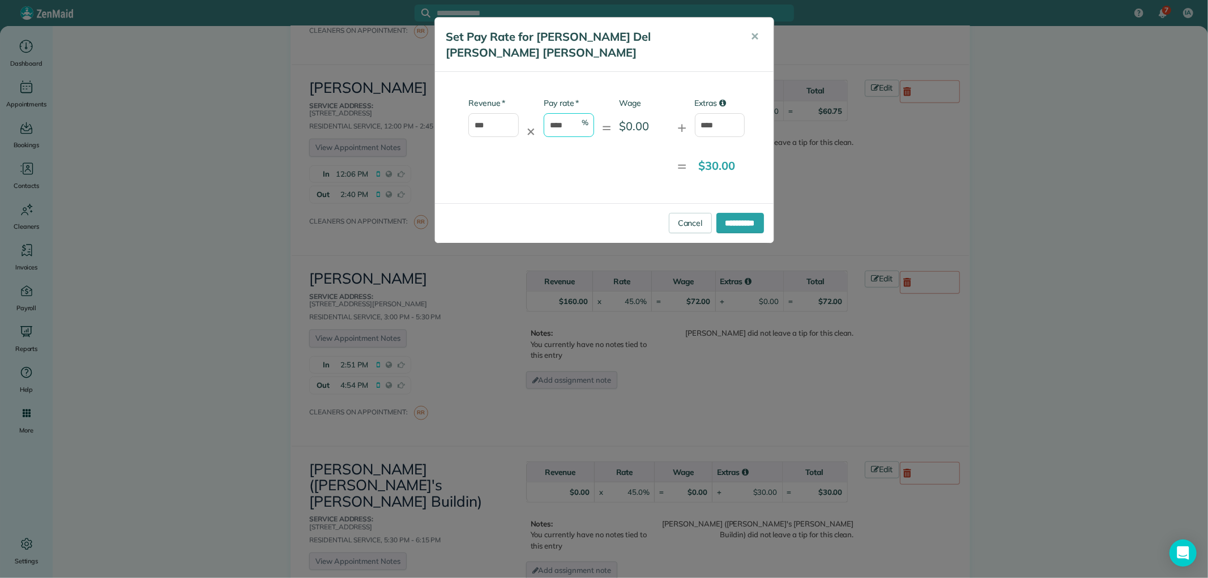
drag, startPoint x: 574, startPoint y: 110, endPoint x: 515, endPoint y: 112, distance: 58.4
click at [515, 112] on div "* Revenue *** ✕ * Pay rate **** % = Wage $0.00 + Extras ****" at bounding box center [595, 122] width 302 height 51
type input "*"
click at [738, 213] on input "**********" at bounding box center [741, 223] width 48 height 20
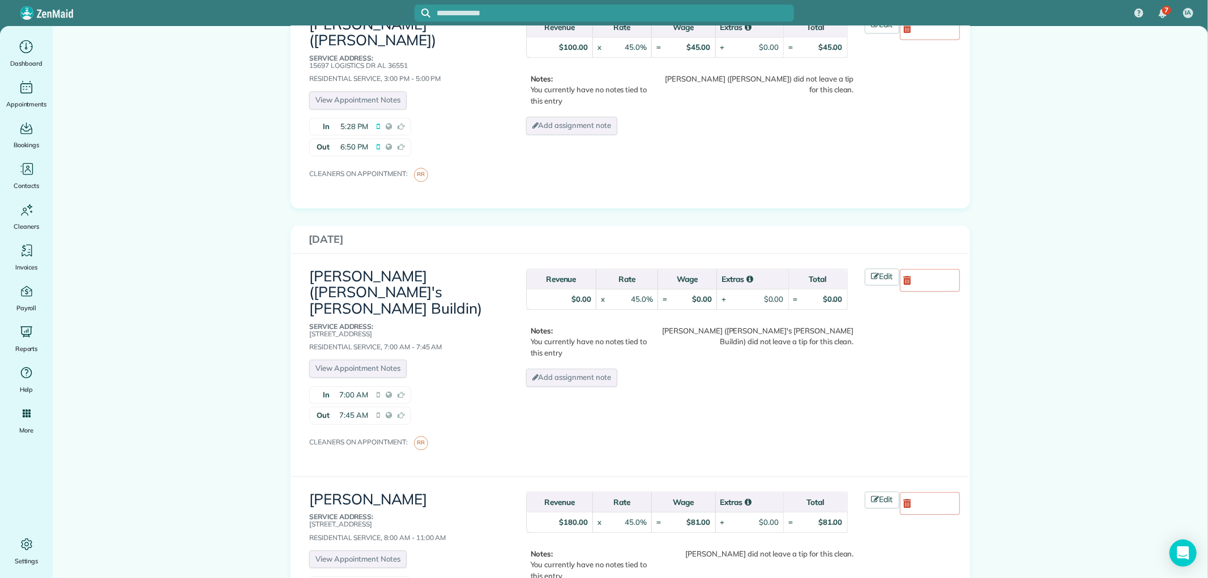
scroll to position [2266, 0]
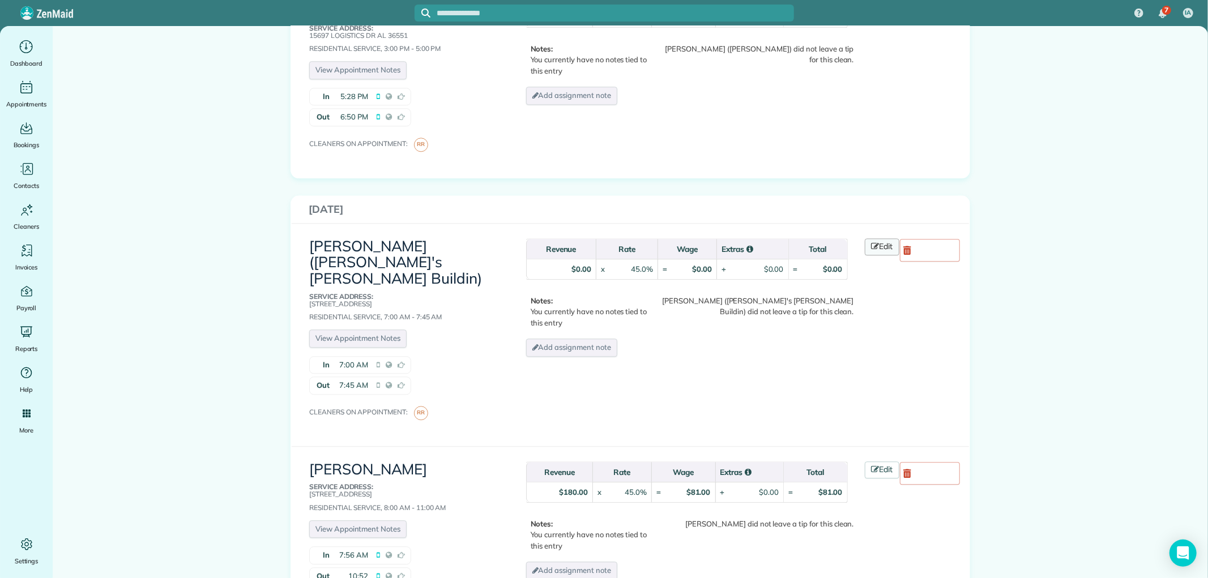
click at [883, 238] on link "Edit" at bounding box center [882, 246] width 35 height 17
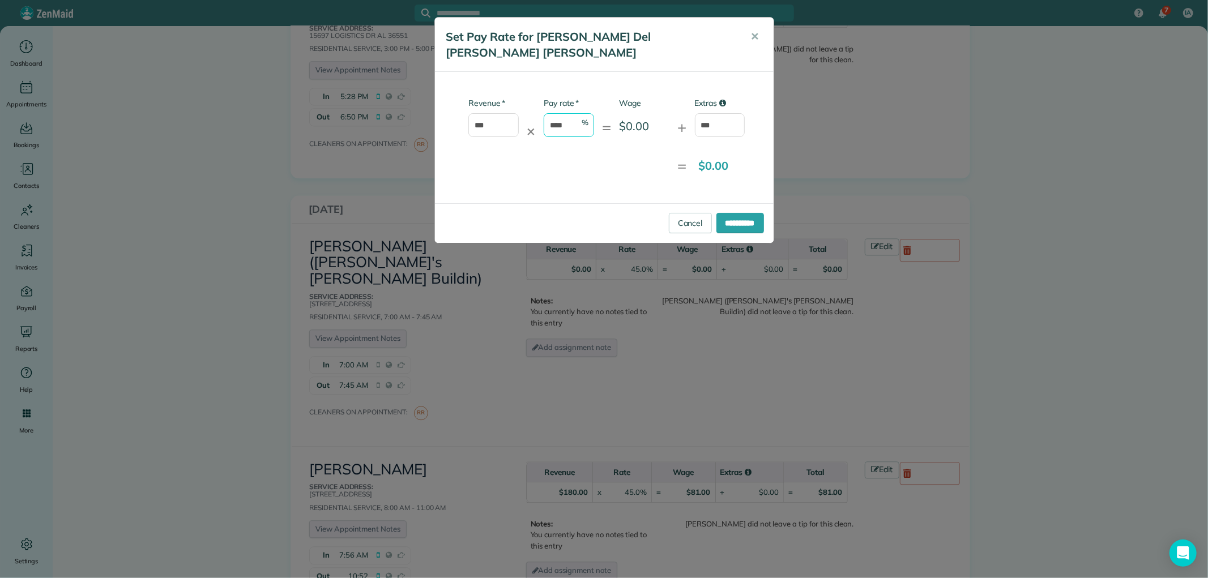
drag, startPoint x: 552, startPoint y: 106, endPoint x: 525, endPoint y: 109, distance: 27.4
click at [525, 109] on div "* Revenue *** ✕ * Pay rate **** % = Wage $0.00 + Extras ***" at bounding box center [595, 122] width 302 height 51
type input "*"
click at [757, 213] on input "**********" at bounding box center [741, 223] width 48 height 20
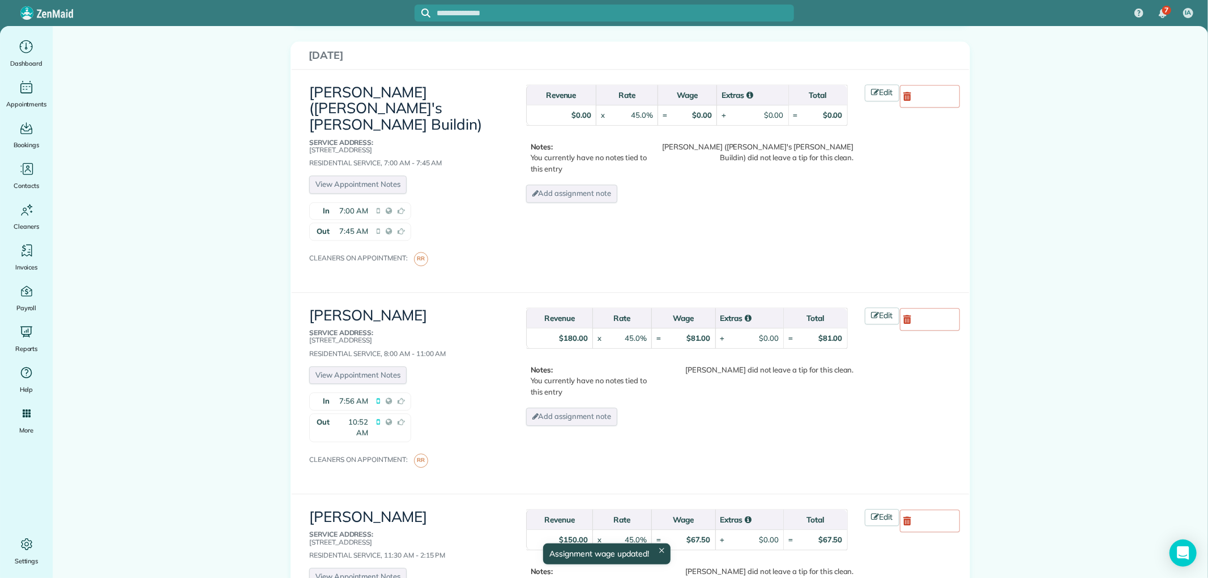
scroll to position [2454, 0]
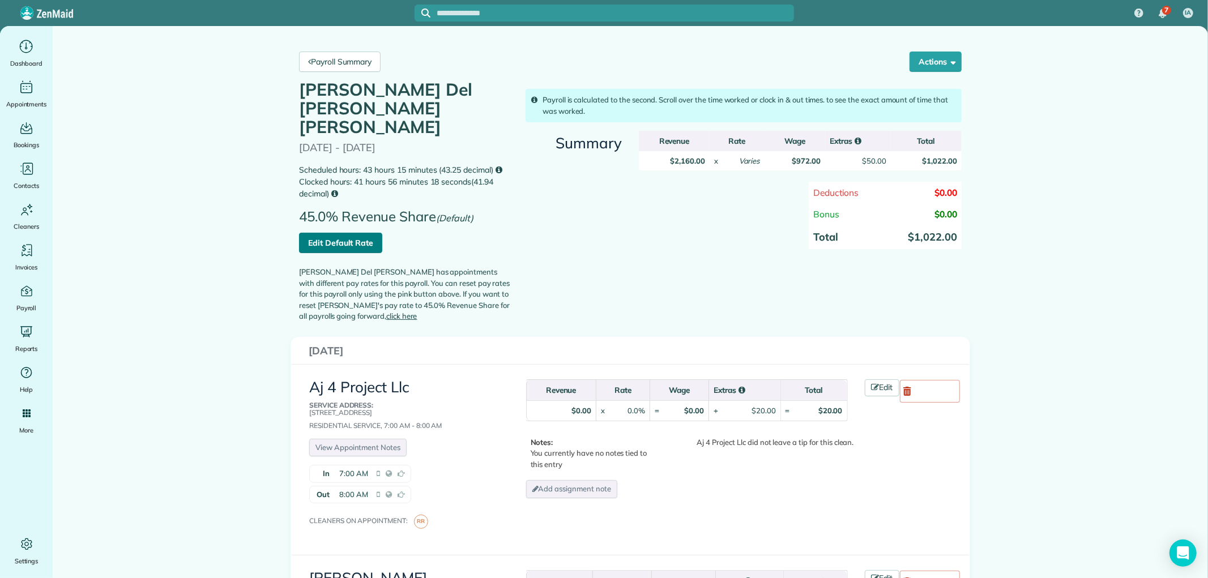
click at [343, 233] on link "Edit Default Rate" at bounding box center [340, 243] width 83 height 20
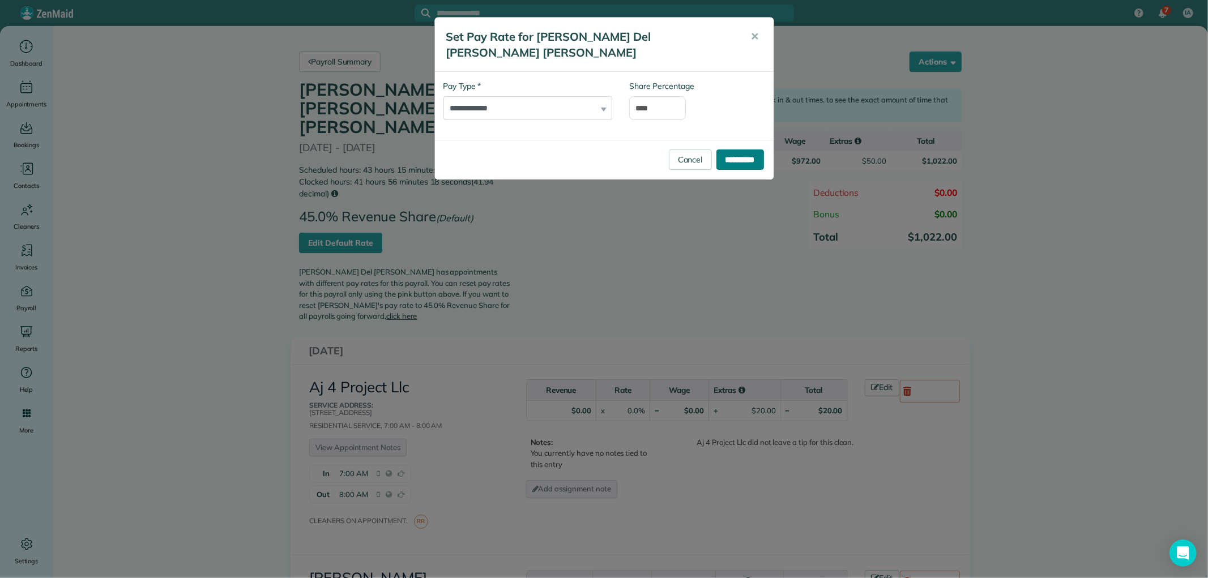
click at [745, 150] on input "**********" at bounding box center [741, 160] width 48 height 20
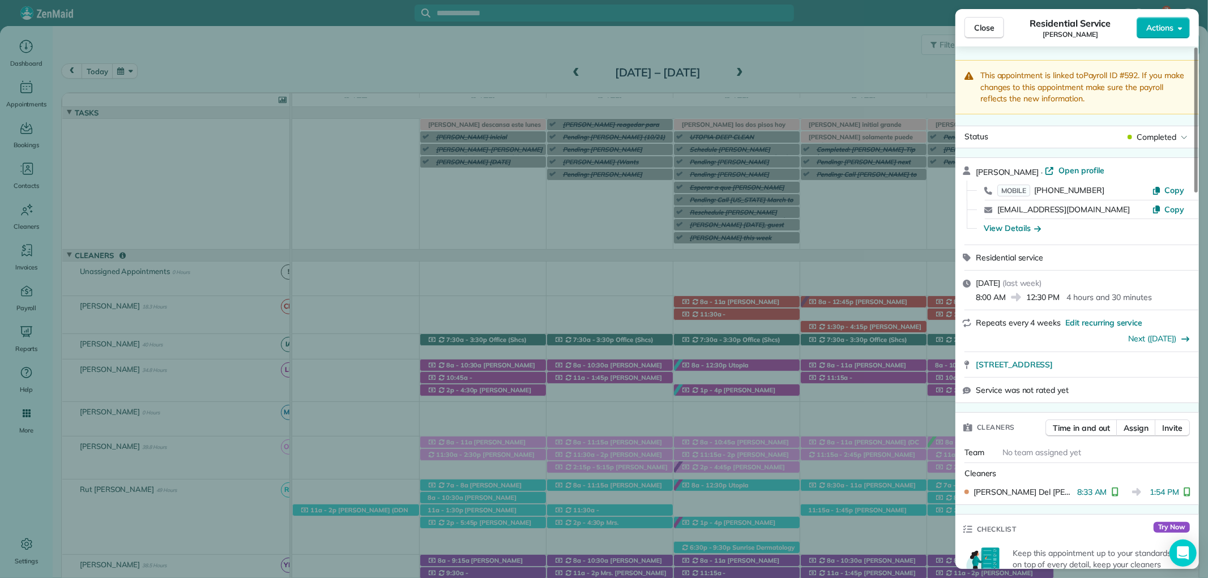
scroll to position [629, 0]
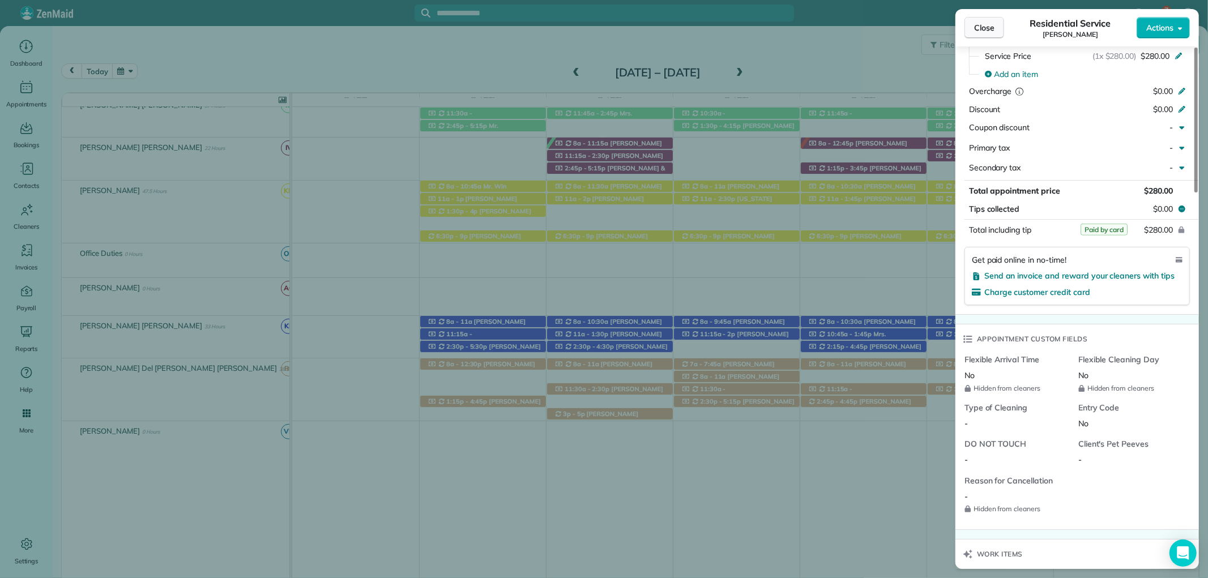
click at [995, 27] on button "Close" at bounding box center [985, 28] width 40 height 22
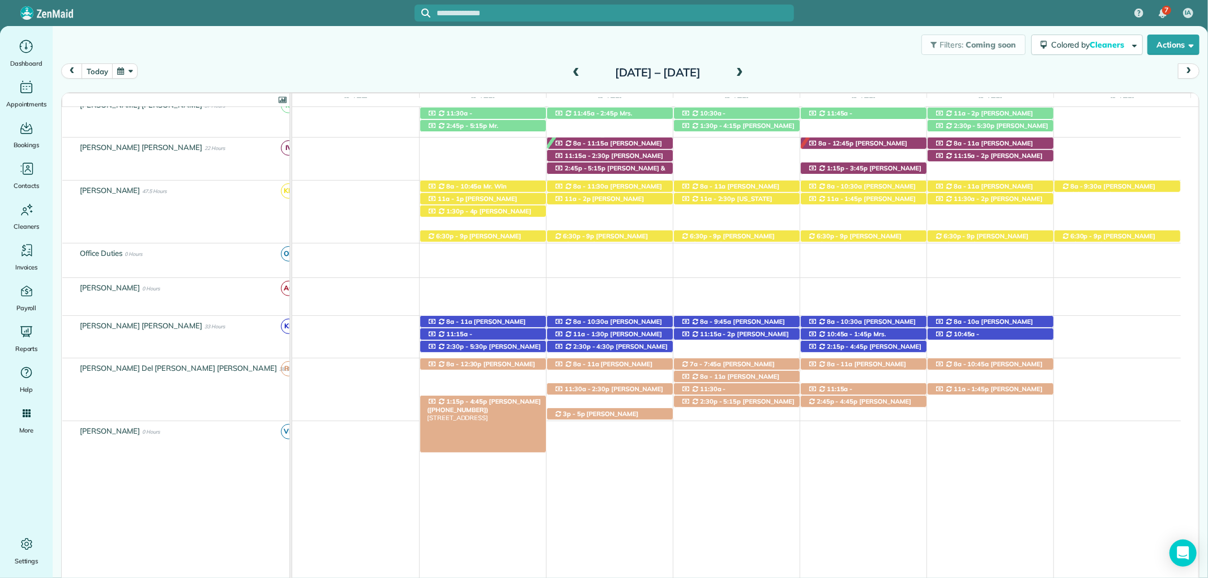
click at [490, 400] on span "[PERSON_NAME] ([PHONE_NUMBER])" at bounding box center [484, 406] width 114 height 16
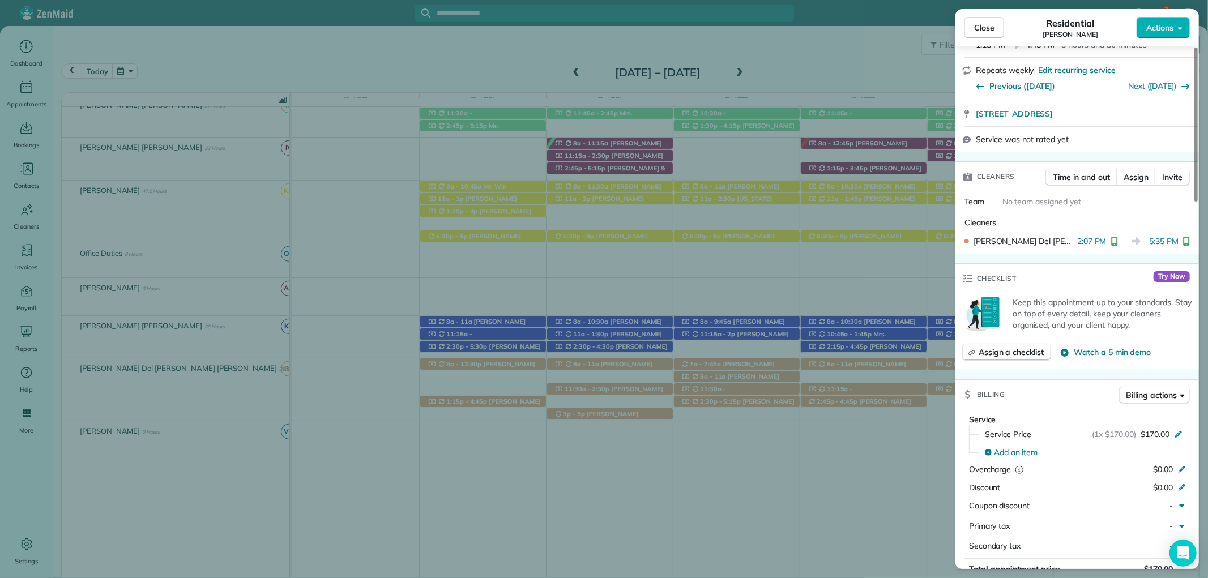
scroll to position [315, 0]
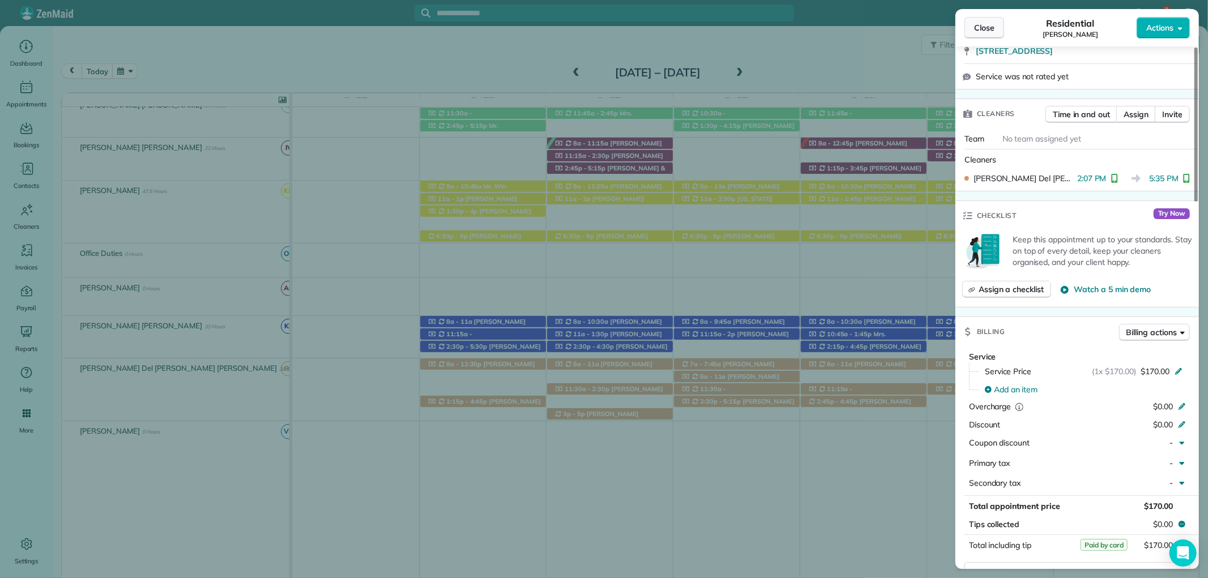
click at [983, 27] on span "Close" at bounding box center [984, 27] width 20 height 11
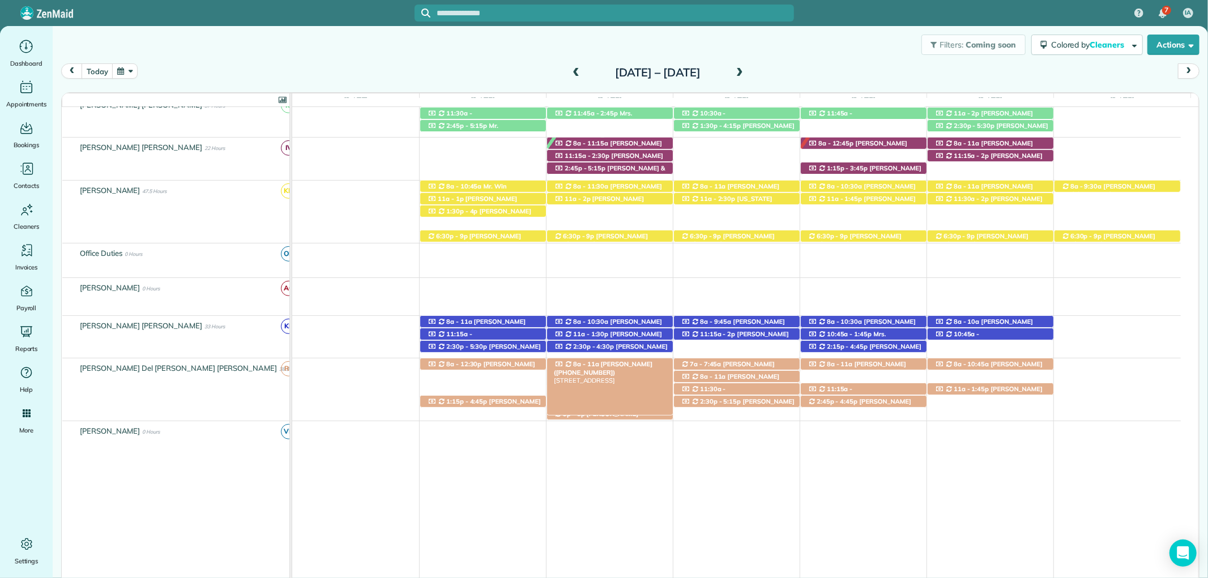
click at [636, 369] on div "8a - 11a Mrs. Phyllis Hood (+12514215132) 200 North Bayview Street - Fairhope, …" at bounding box center [610, 365] width 126 height 12
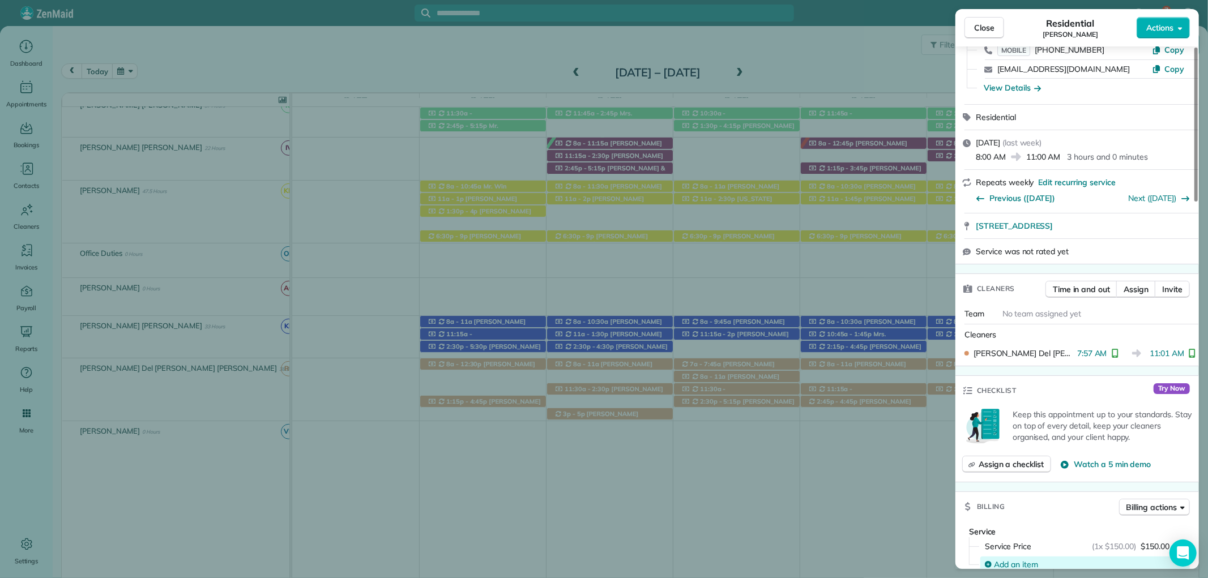
scroll to position [314, 0]
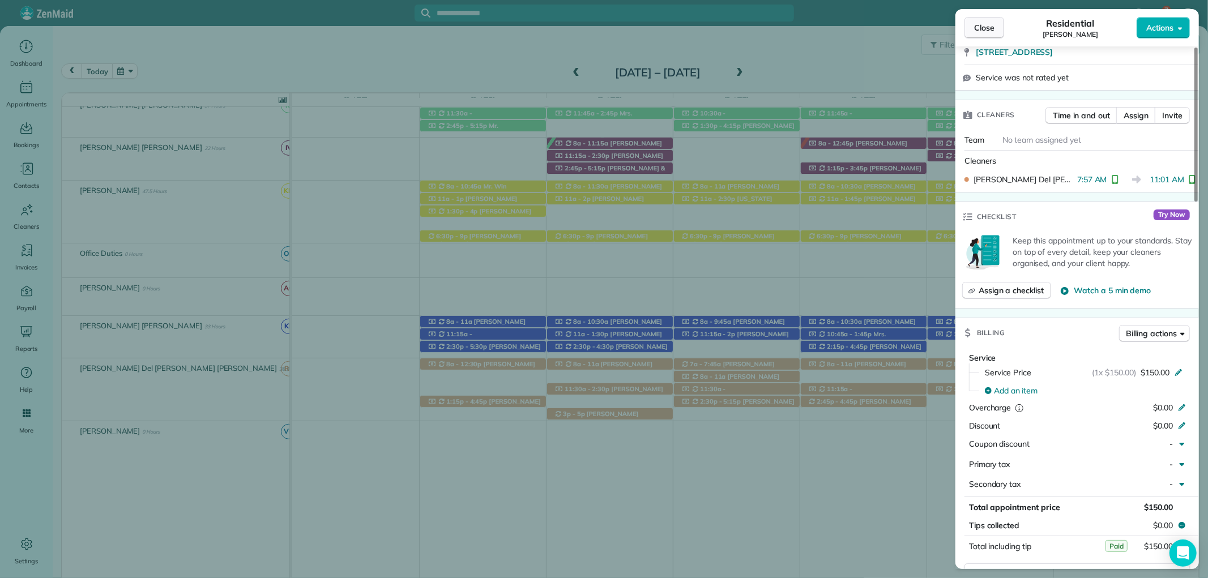
click at [975, 27] on span "Close" at bounding box center [984, 27] width 20 height 11
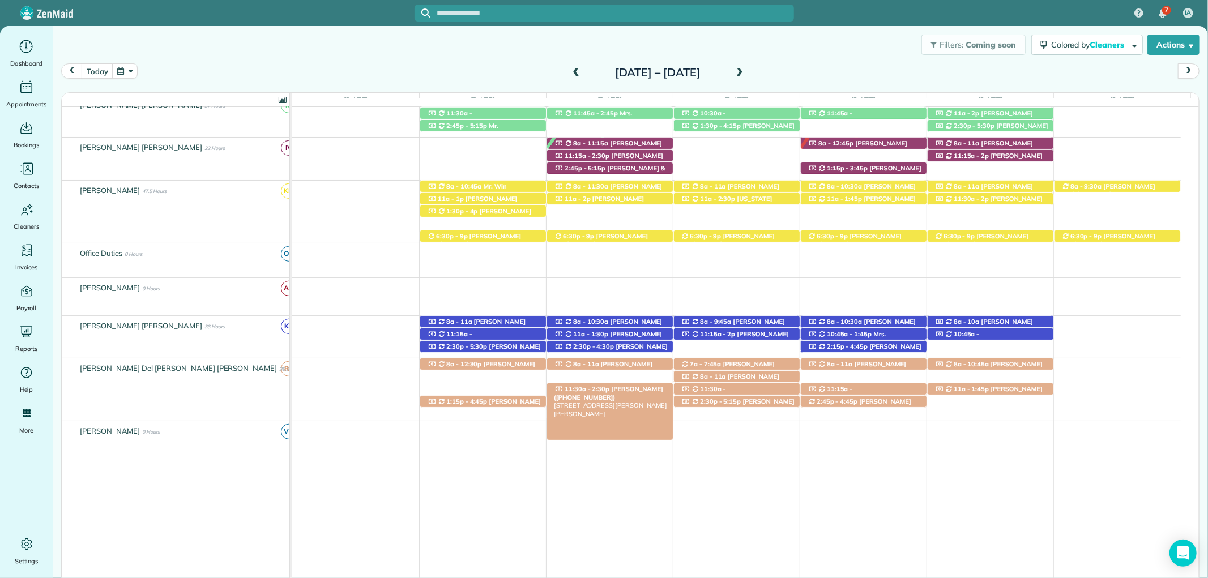
click at [643, 387] on span "Cathy Wagner (+12514634283)" at bounding box center [608, 393] width 109 height 16
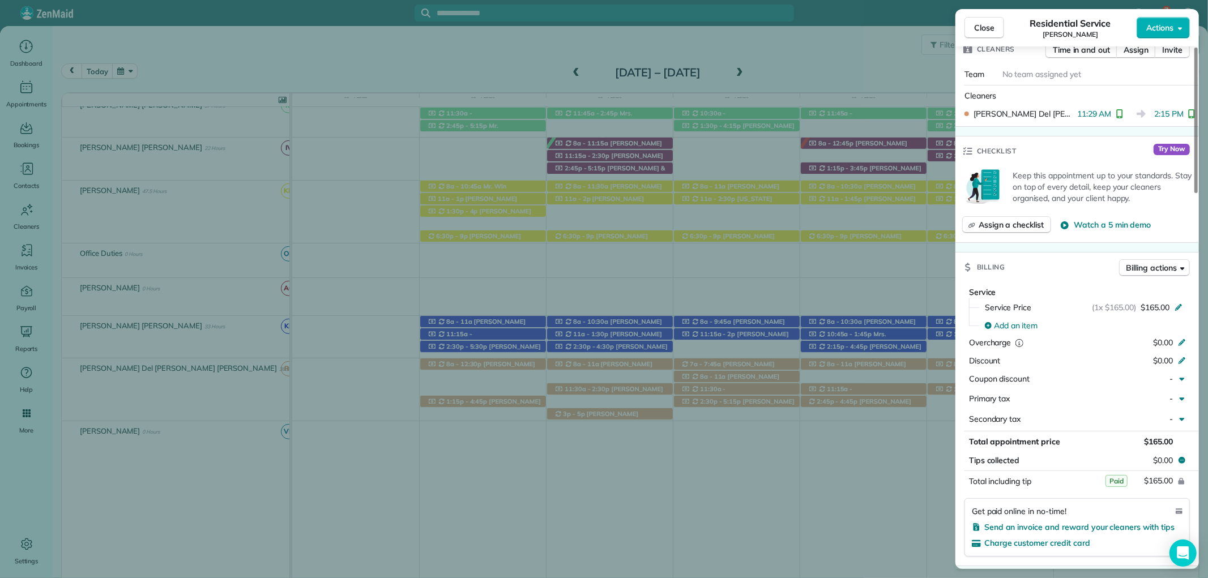
scroll to position [440, 0]
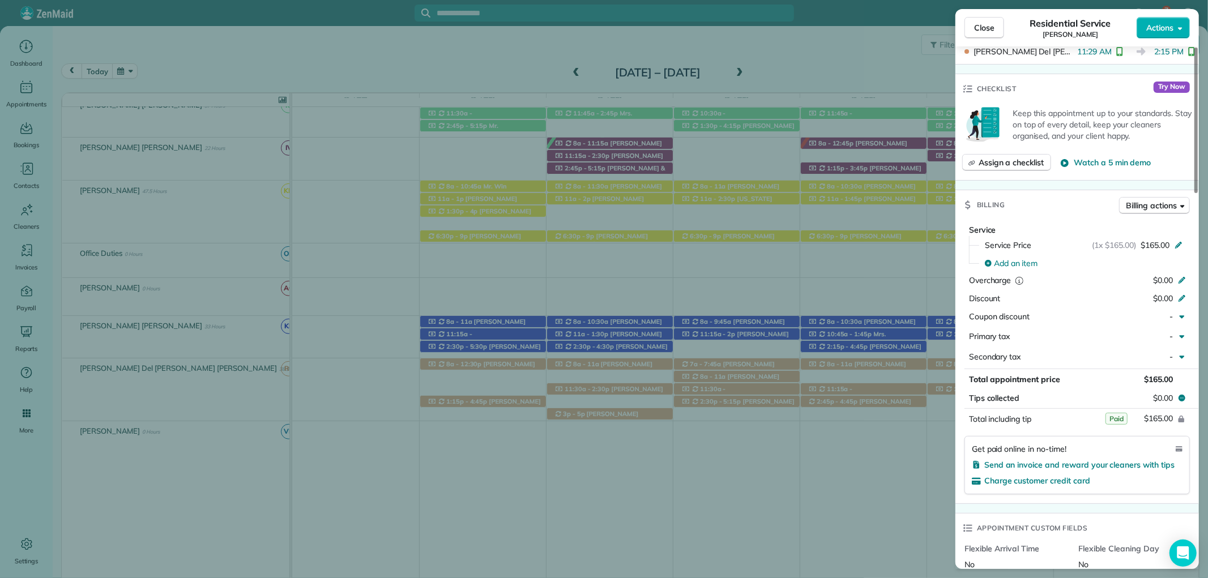
click at [990, 32] on span "Close" at bounding box center [984, 27] width 20 height 11
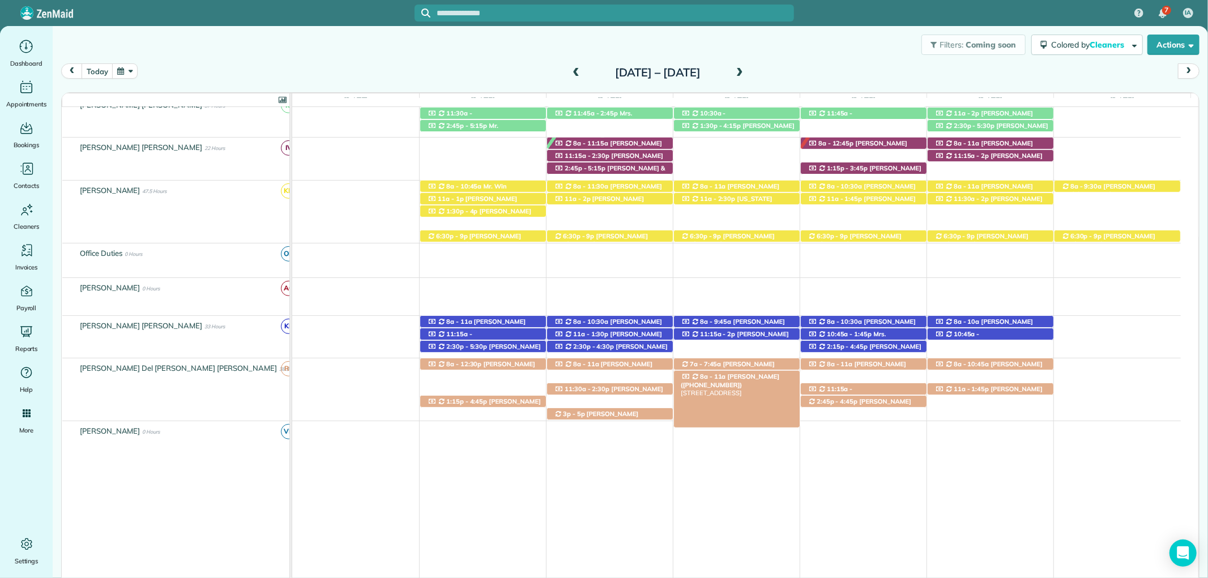
click at [773, 377] on span "Jennifer Heitman (+12512145572)" at bounding box center [730, 381] width 99 height 16
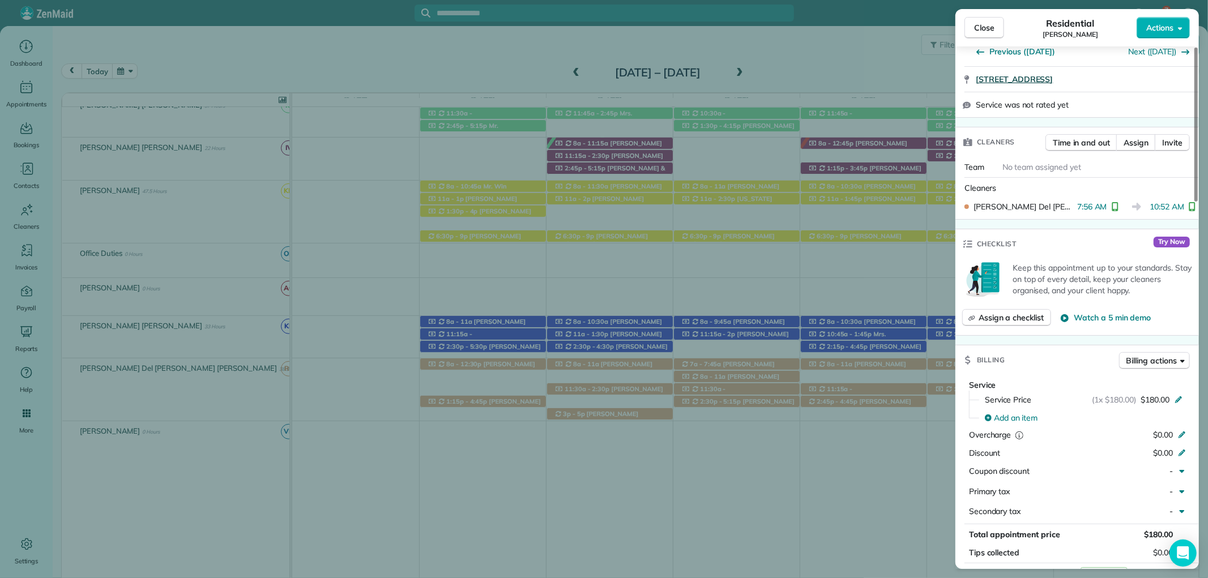
scroll to position [314, 0]
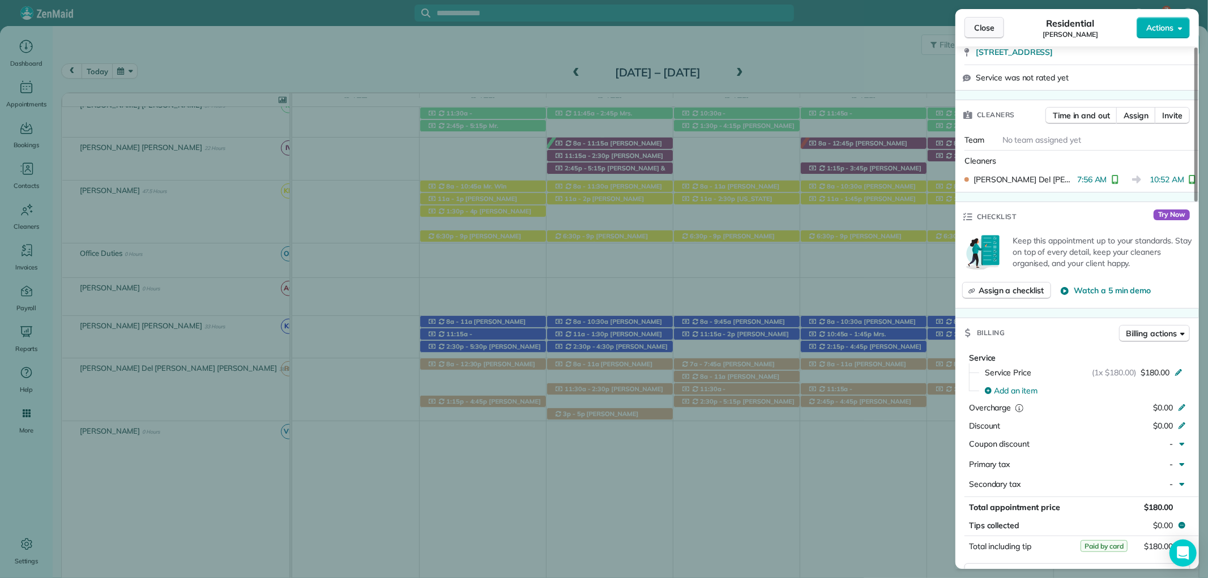
click at [989, 23] on span "Close" at bounding box center [984, 27] width 20 height 11
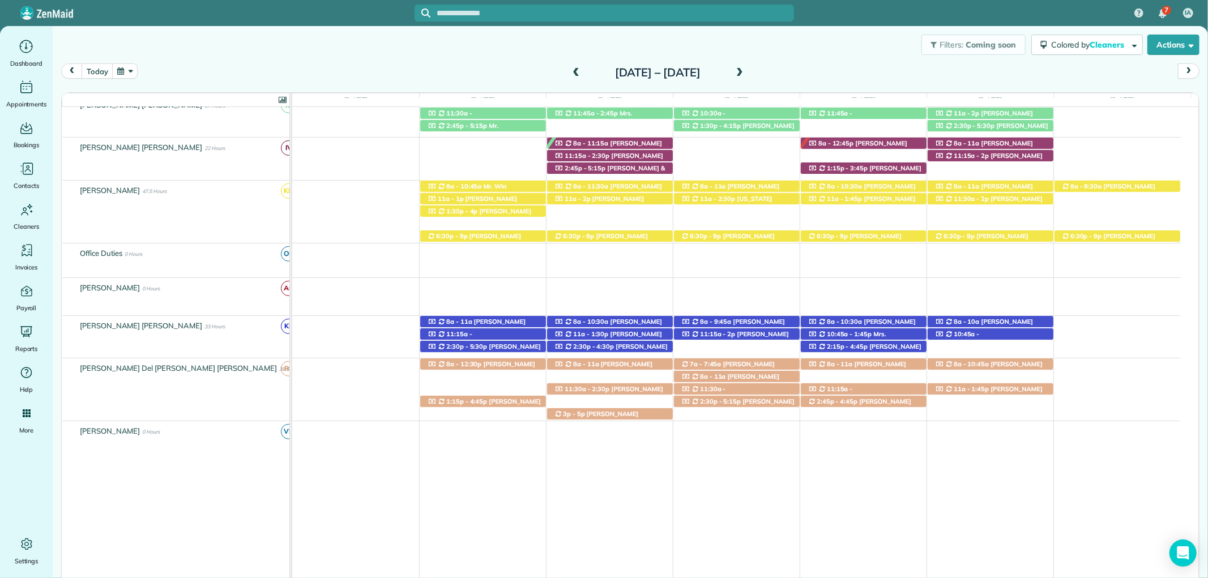
drag, startPoint x: 720, startPoint y: 364, endPoint x: 716, endPoint y: 380, distance: 15.8
click at [720, 364] on span "Ms. Elizabeth Manci (Arthur's Manci Buildin)" at bounding box center [737, 372] width 112 height 24
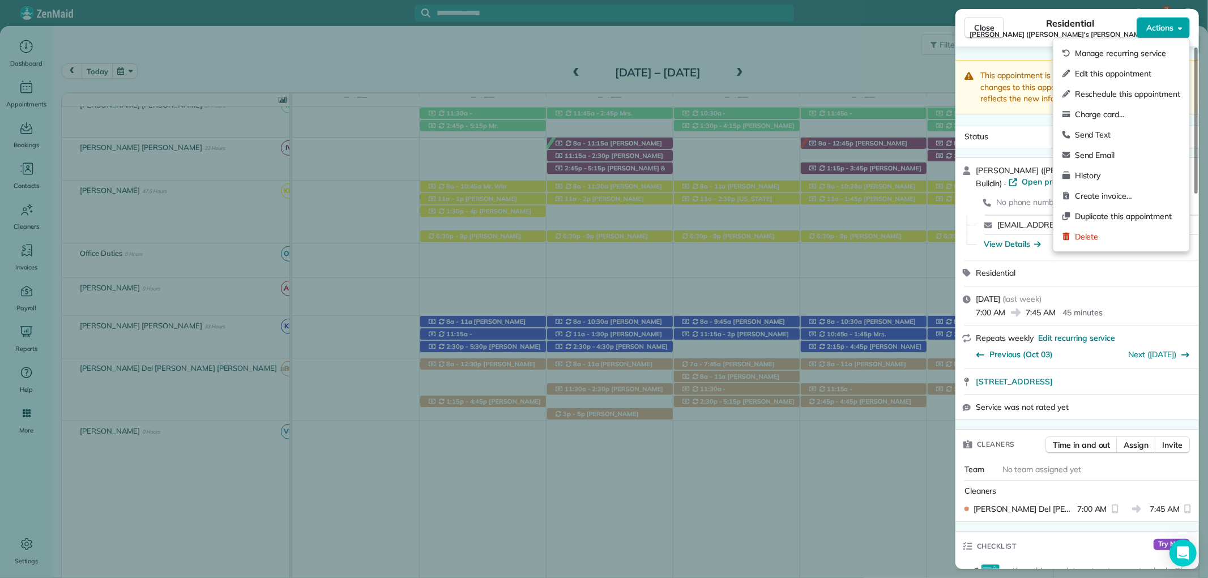
click at [1169, 30] on span "Actions" at bounding box center [1160, 27] width 27 height 11
click at [1143, 70] on span "Edit this appointment" at bounding box center [1127, 73] width 105 height 11
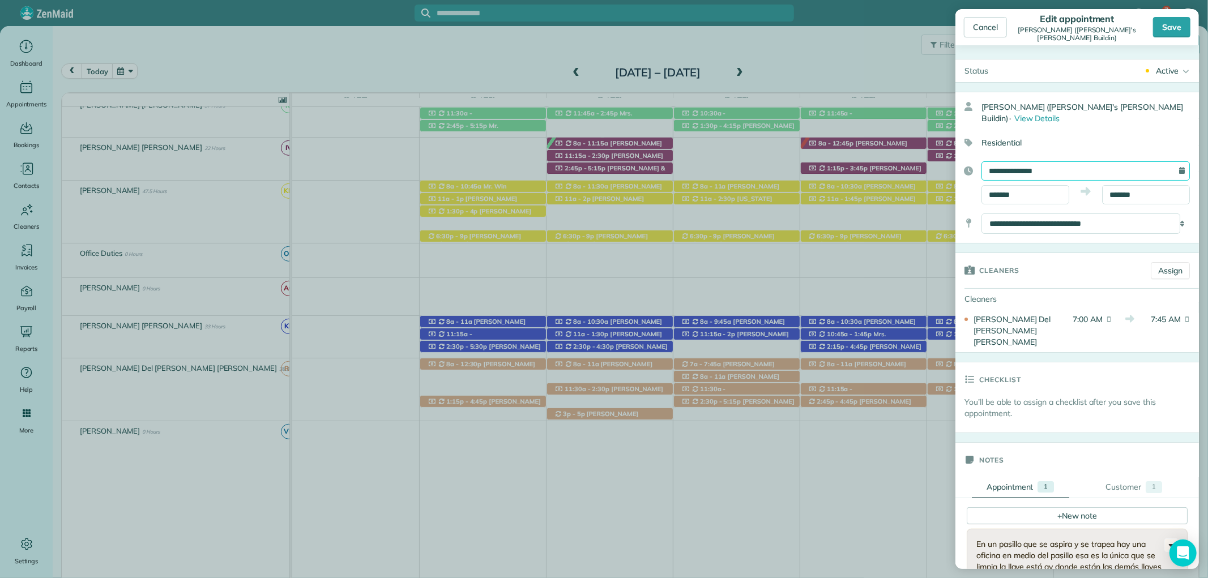
click at [1055, 176] on input "**********" at bounding box center [1086, 170] width 208 height 19
click at [1110, 244] on link "11" at bounding box center [1107, 246] width 18 height 18
type input "**********"
click at [1169, 25] on div "Save" at bounding box center [1171, 27] width 37 height 20
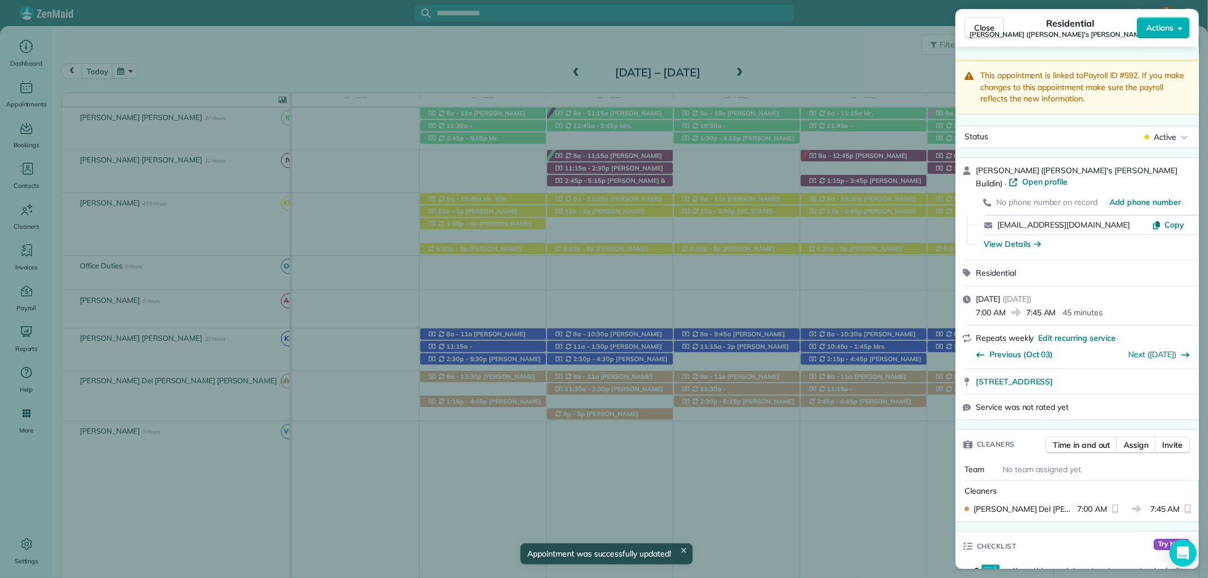
scroll to position [491, 0]
click at [992, 25] on span "Close" at bounding box center [984, 27] width 20 height 11
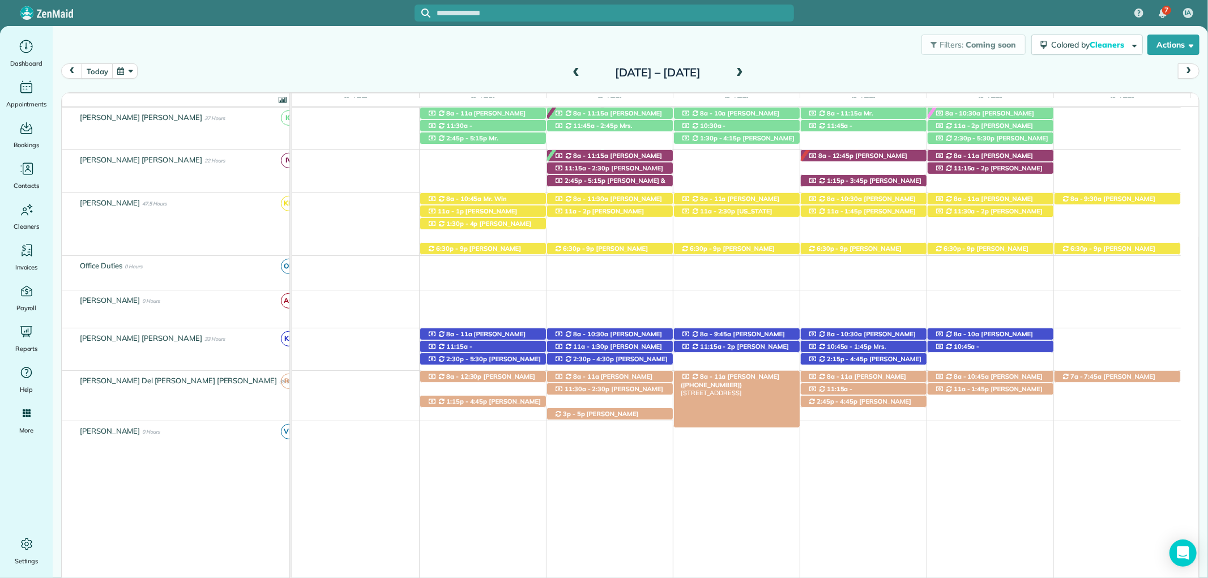
click at [780, 374] on div "8a - 11a Jennifer Heitman (+12512145572) 205 Cuscowilla Lane - Fairhope, AL, 36…" at bounding box center [737, 377] width 126 height 12
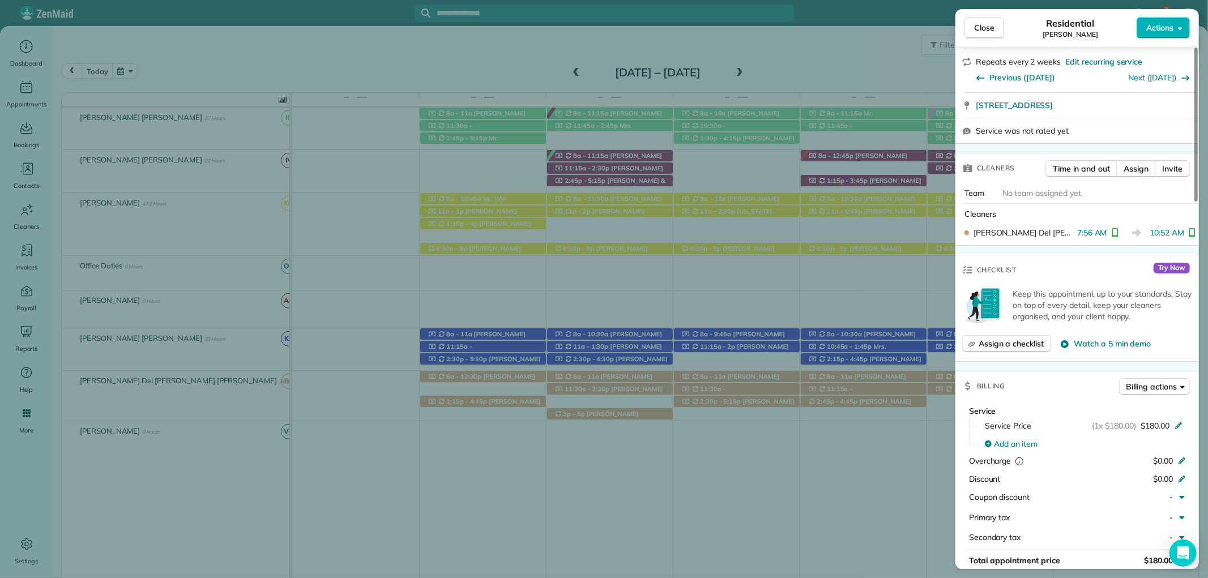
scroll to position [324, 0]
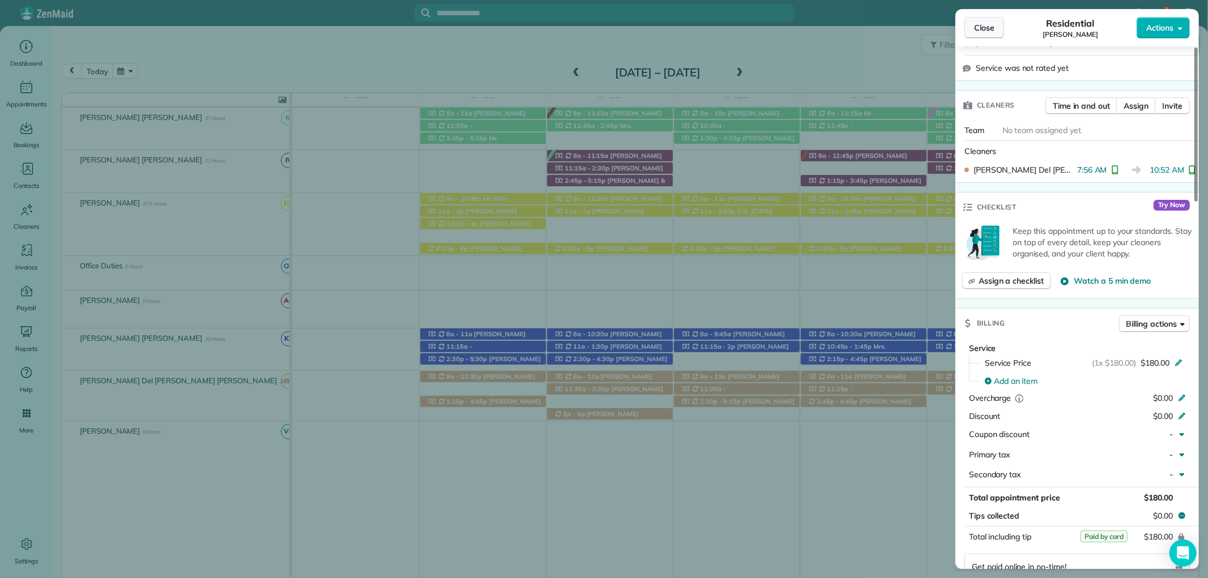
click at [990, 17] on button "Close" at bounding box center [985, 28] width 40 height 22
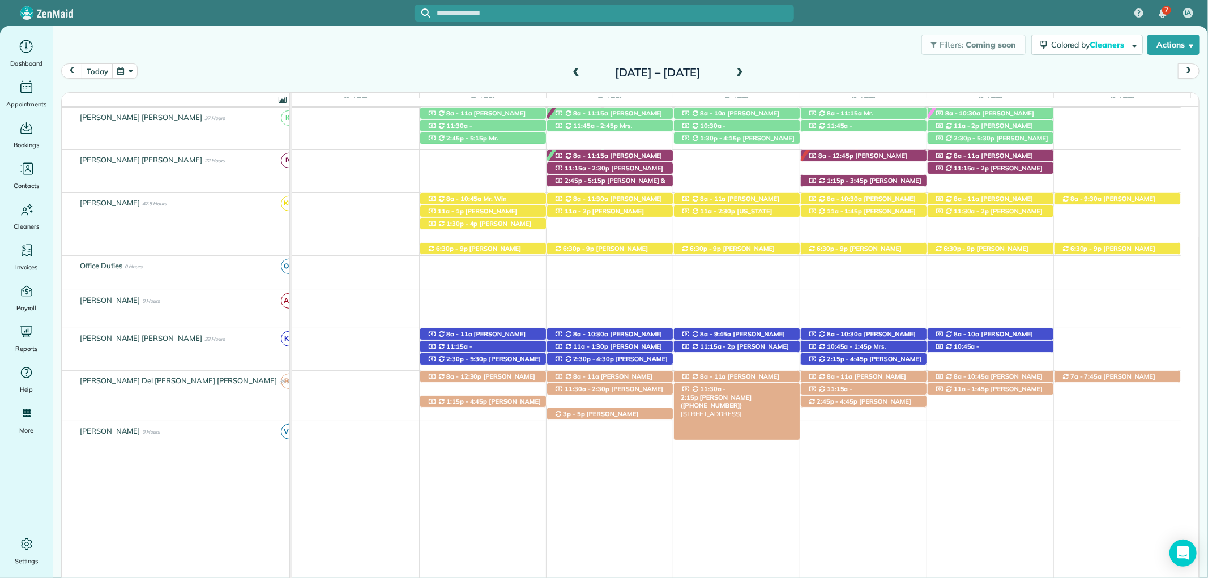
click at [752, 394] on span "Mrs. Jennifer Pelham (+12512282211)" at bounding box center [716, 402] width 71 height 16
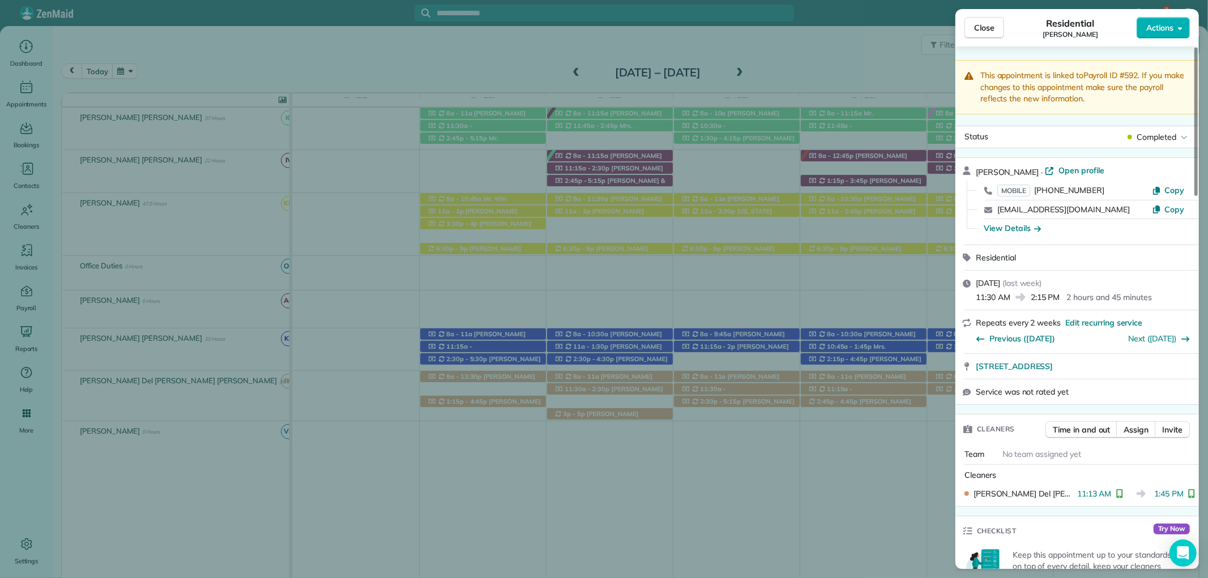
scroll to position [353, 0]
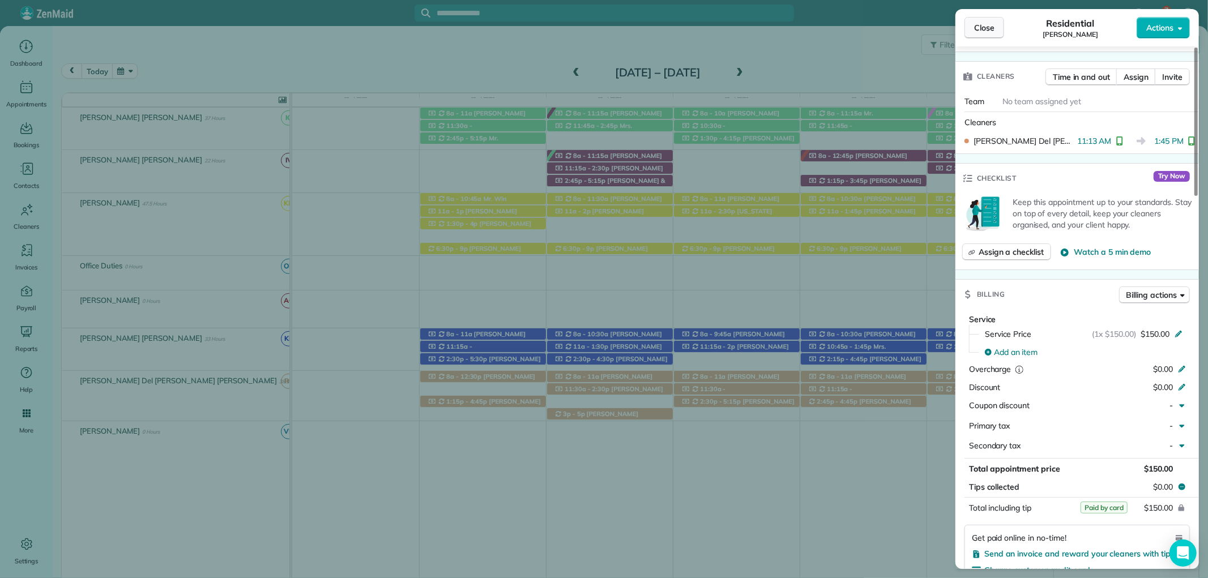
click at [985, 26] on span "Close" at bounding box center [984, 27] width 20 height 11
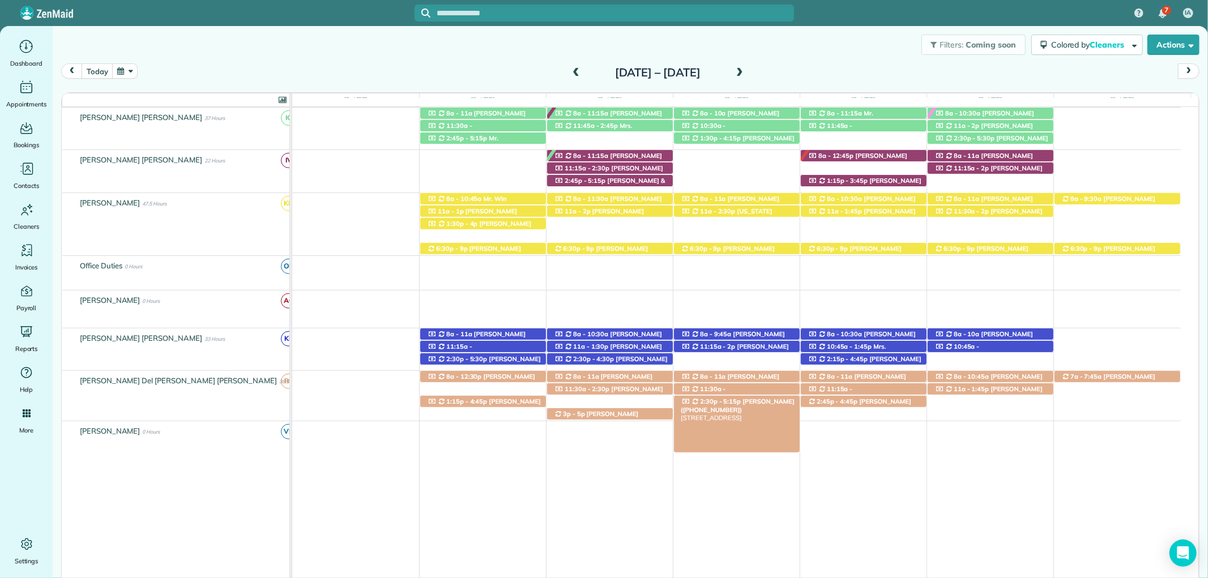
click at [745, 403] on span "Candace Jennings (+14234266770)" at bounding box center [738, 406] width 114 height 16
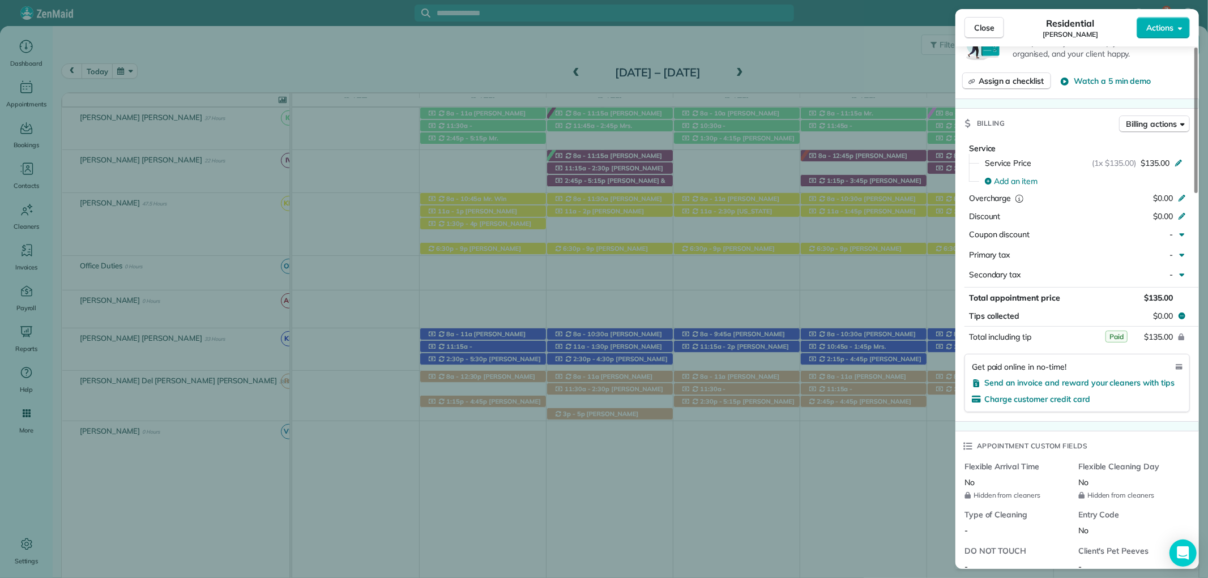
scroll to position [566, 0]
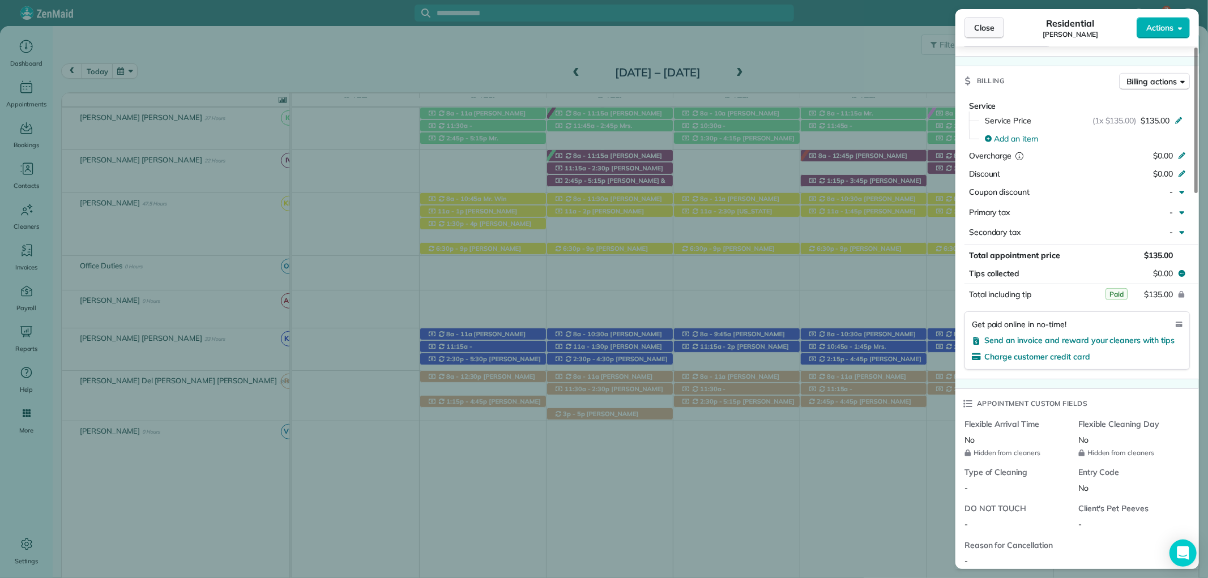
click at [973, 23] on button "Close" at bounding box center [985, 28] width 40 height 22
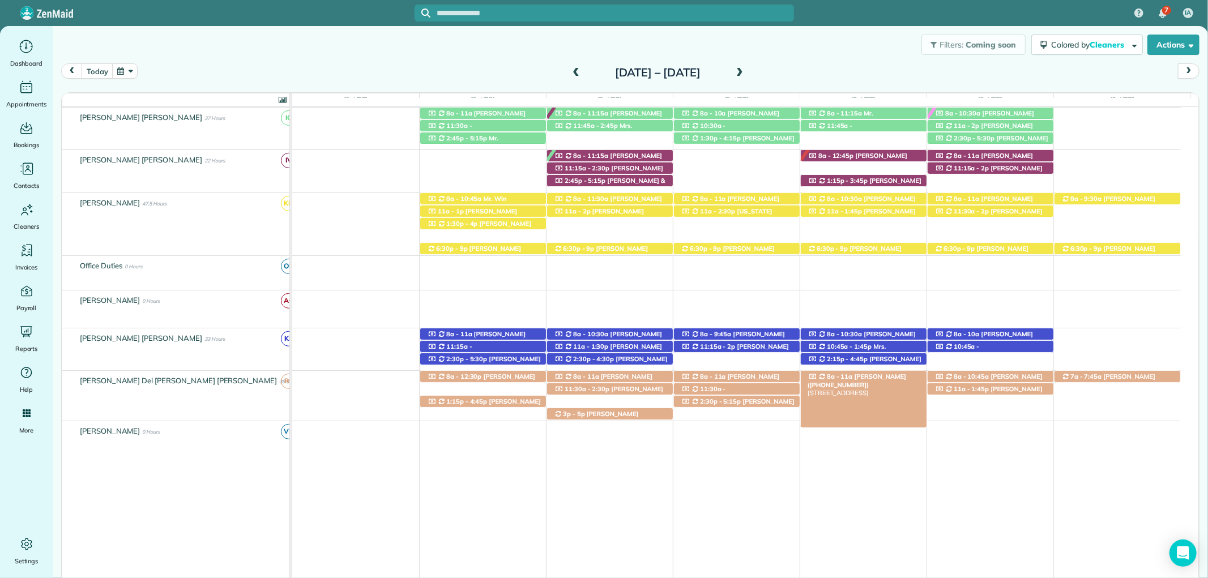
click at [879, 374] on div "8a - 11a Karla thornton (+14193100501) 16616 Sweet Gum Boulevard - Foley, AL, 3…" at bounding box center [864, 377] width 126 height 12
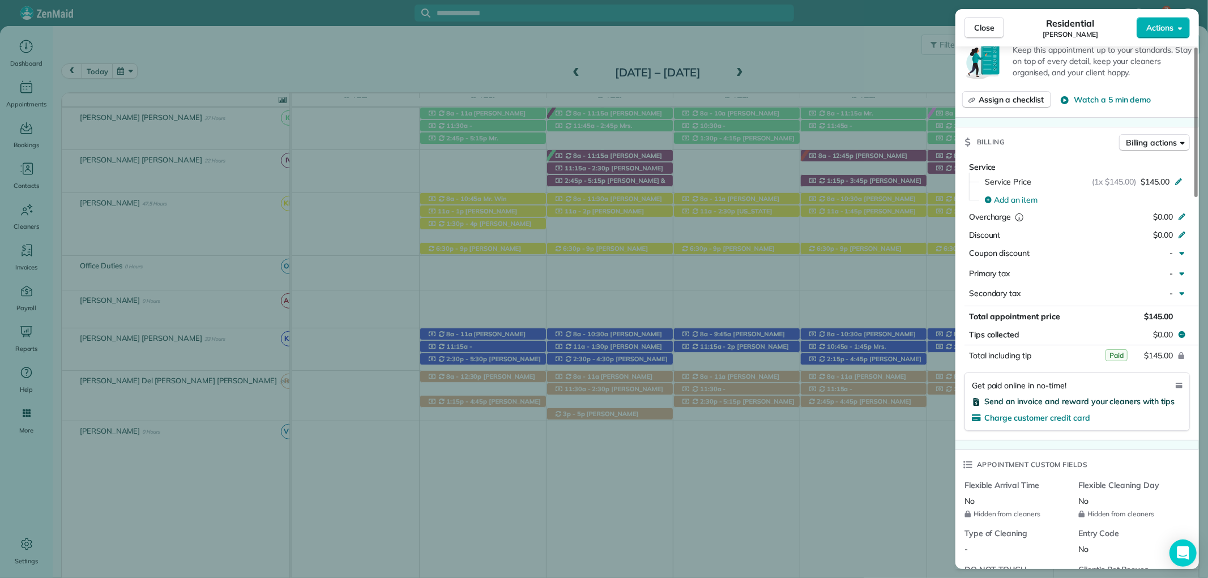
scroll to position [566, 0]
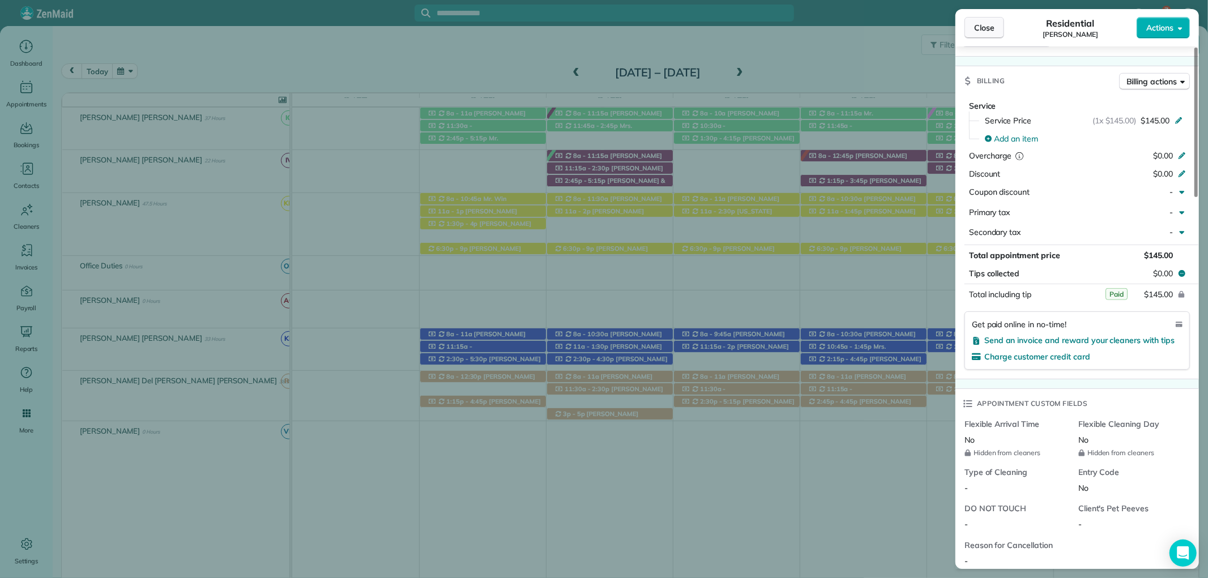
click at [986, 34] on button "Close" at bounding box center [985, 28] width 40 height 22
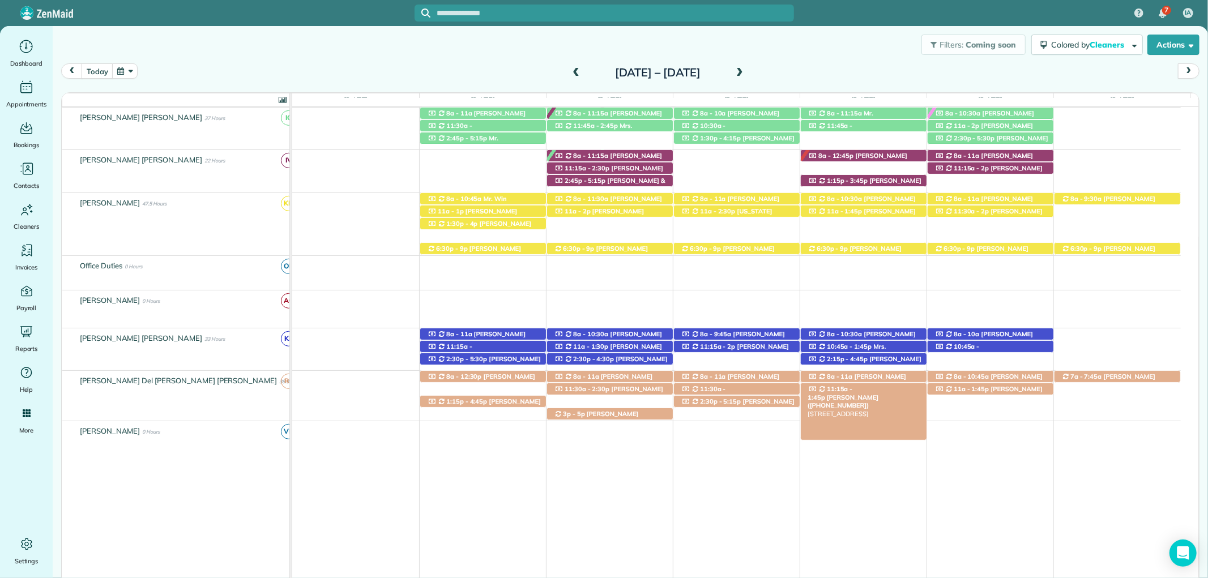
click at [870, 394] on span "Teresa Saad (+12517517202)" at bounding box center [843, 402] width 71 height 16
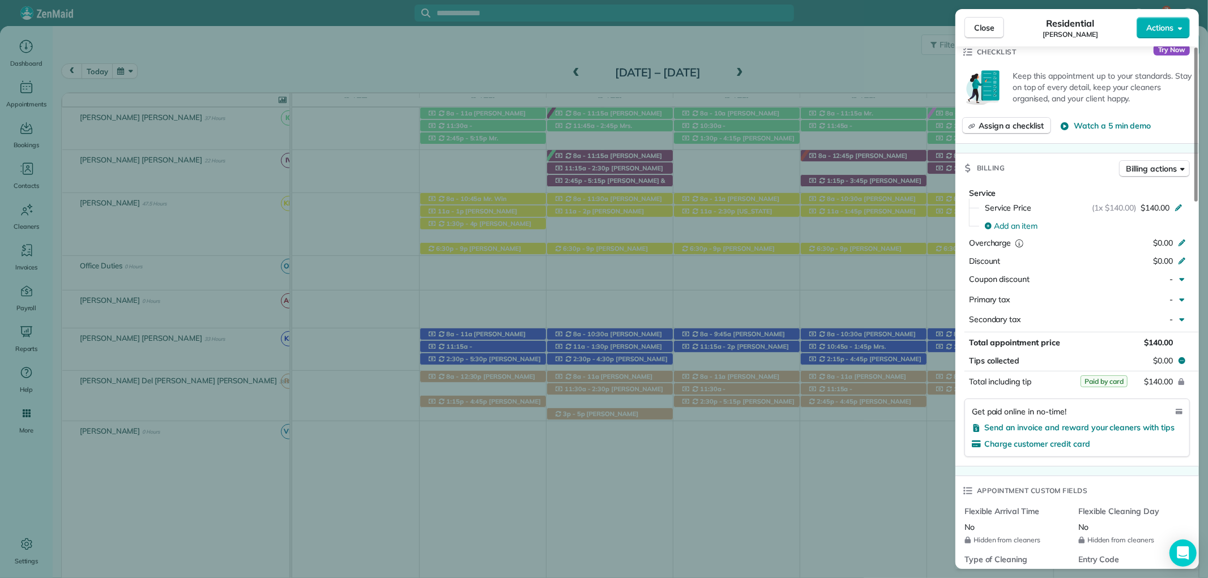
scroll to position [503, 0]
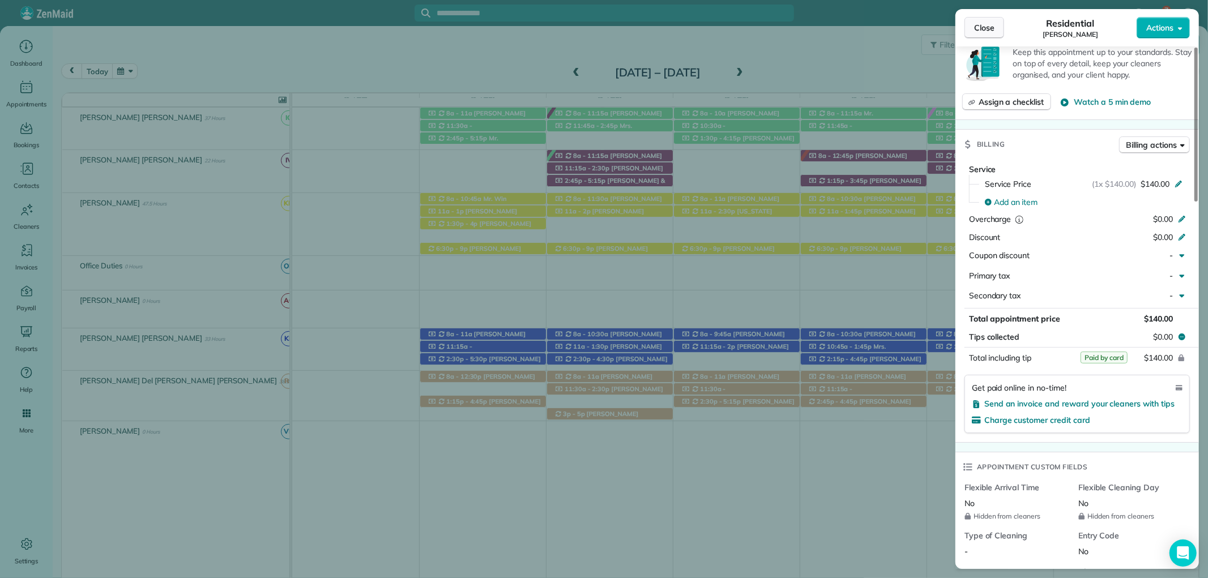
click at [986, 24] on span "Close" at bounding box center [984, 27] width 20 height 11
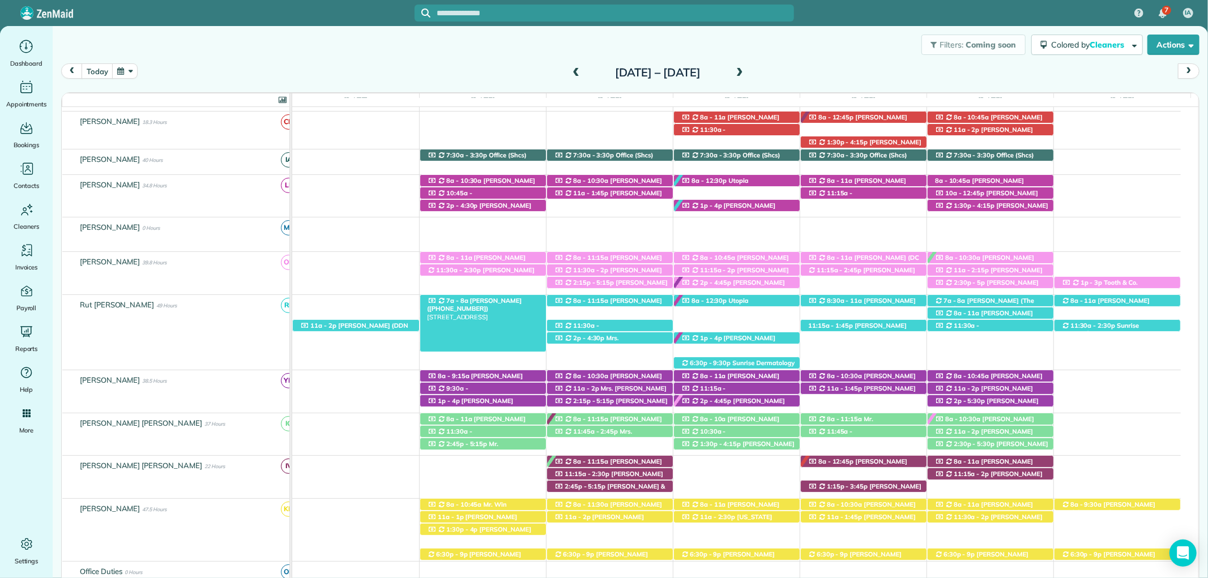
scroll to position [240, 0]
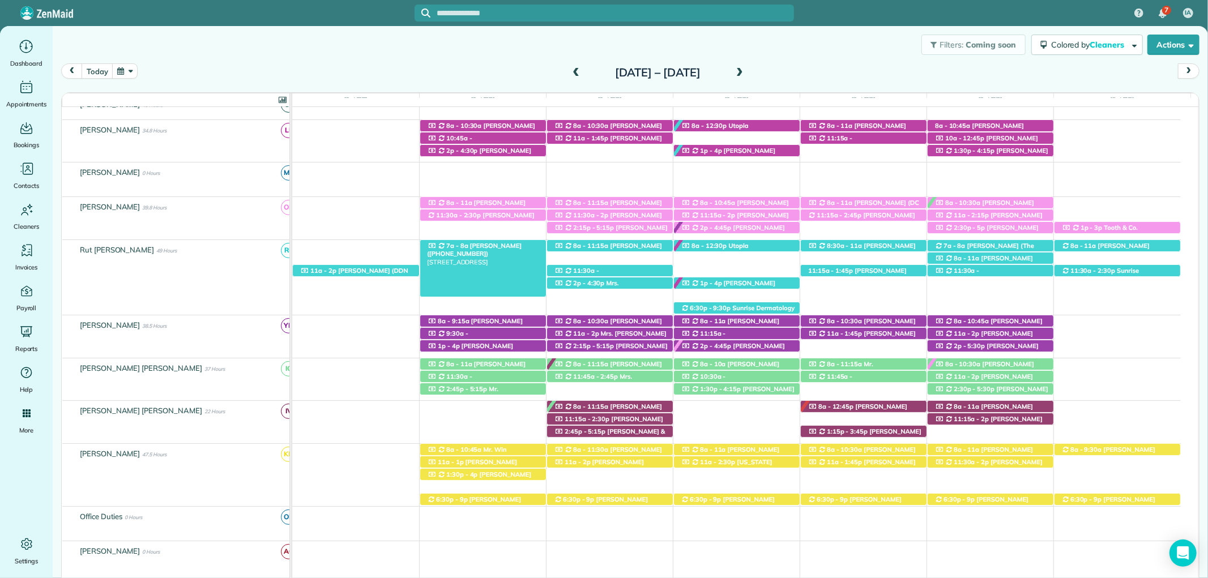
click at [508, 242] on div "7a - 8a Tammy Whitney (+12517679289) 8263 Gayfer Road Extension - Fairhope, AL,…" at bounding box center [483, 246] width 126 height 12
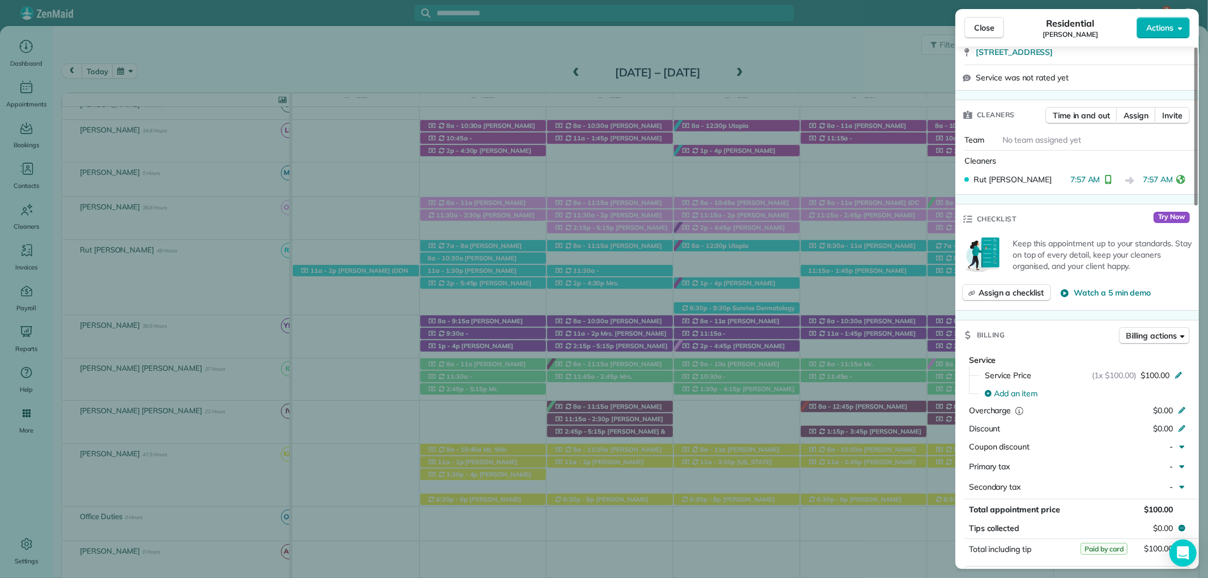
scroll to position [377, 0]
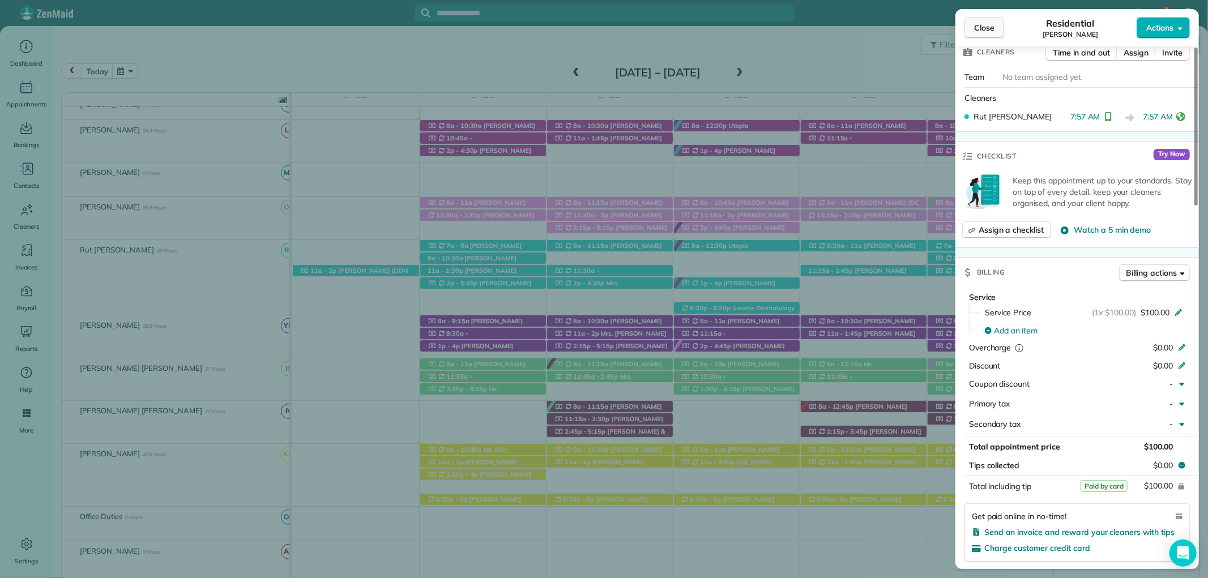
click at [990, 29] on span "Close" at bounding box center [984, 27] width 20 height 11
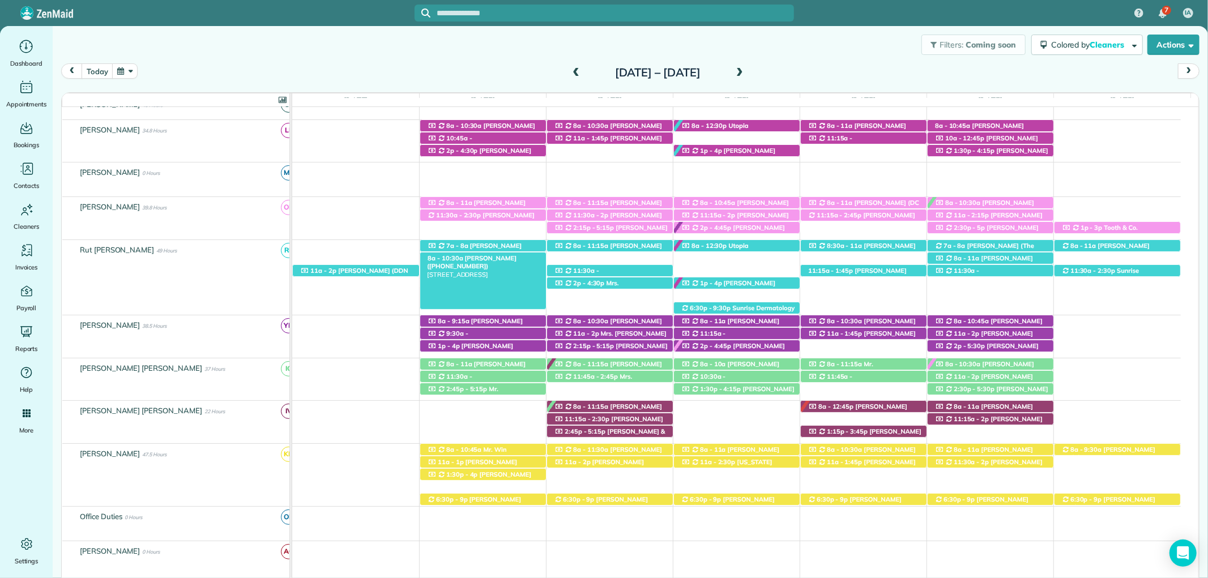
click at [514, 255] on div "8a - 10:30a Caroline Cochran (+13107956822) 20 Suite Ave Suite A - Fairhope, AL…" at bounding box center [483, 259] width 126 height 12
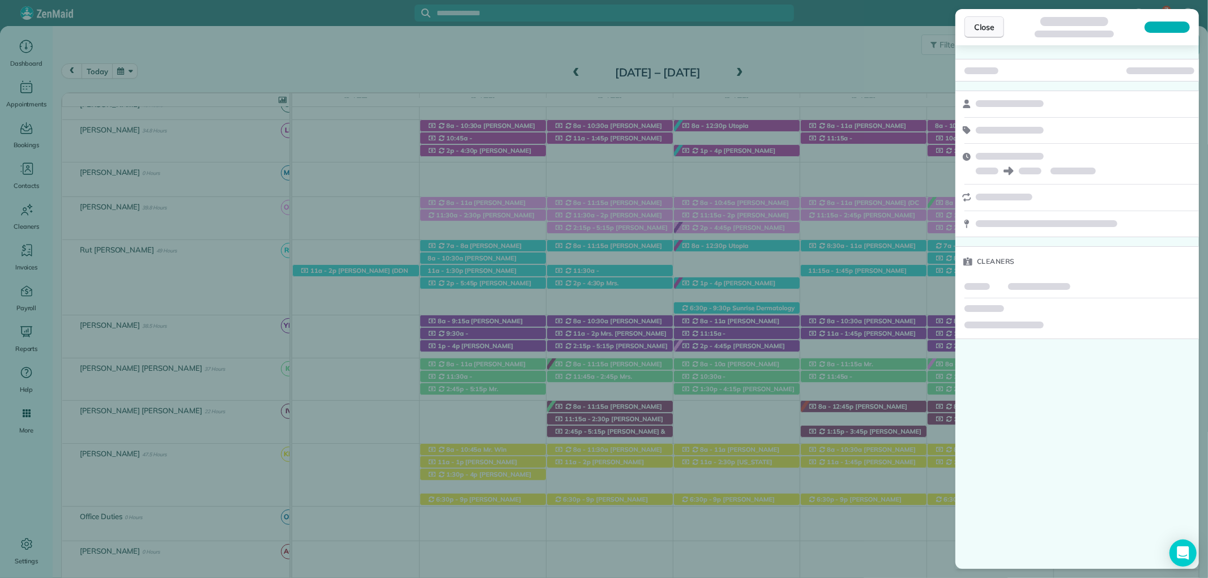
click at [991, 27] on span "Close" at bounding box center [984, 27] width 20 height 11
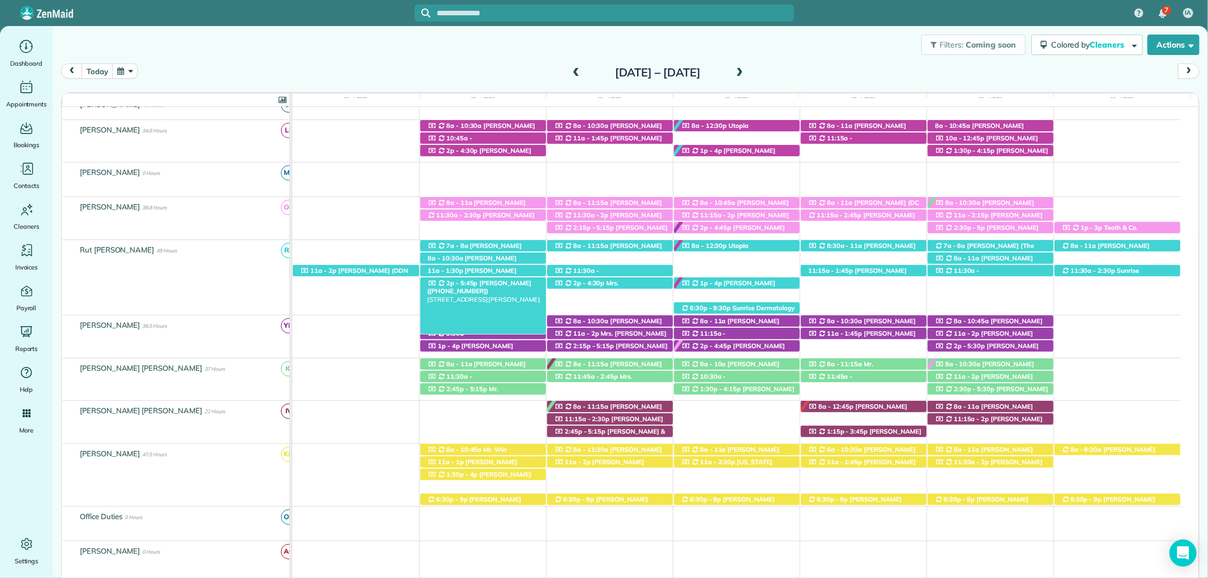
click at [536, 284] on div "2p - 5:45p Stephen Foster (+14239033822) 604 Theakston St - Fairhope, AL, 36532" at bounding box center [483, 284] width 126 height 12
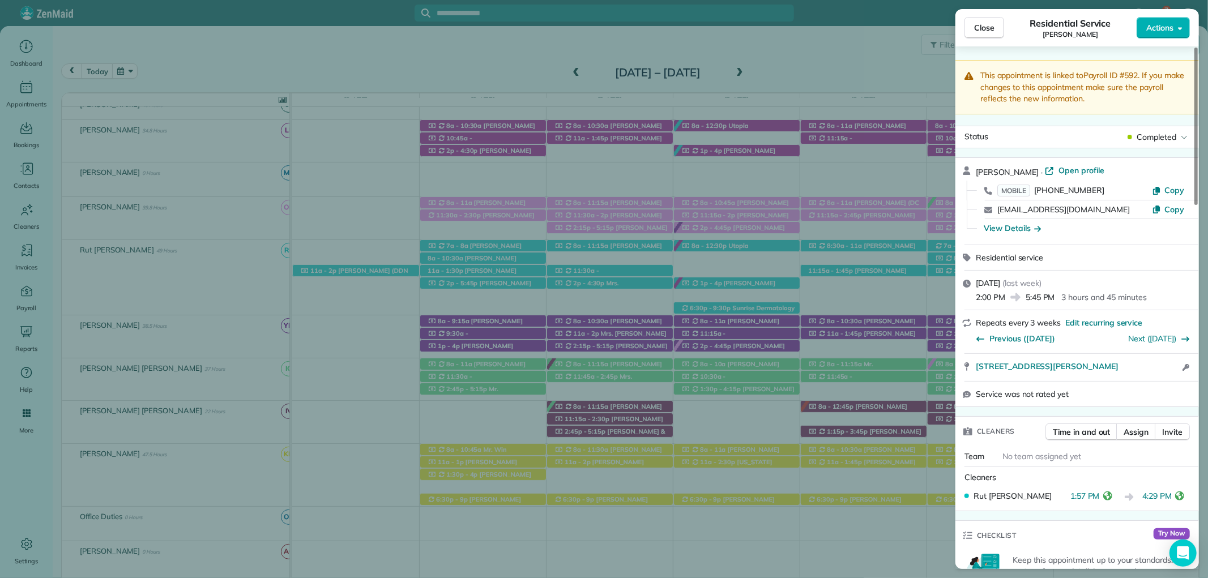
scroll to position [363, 0]
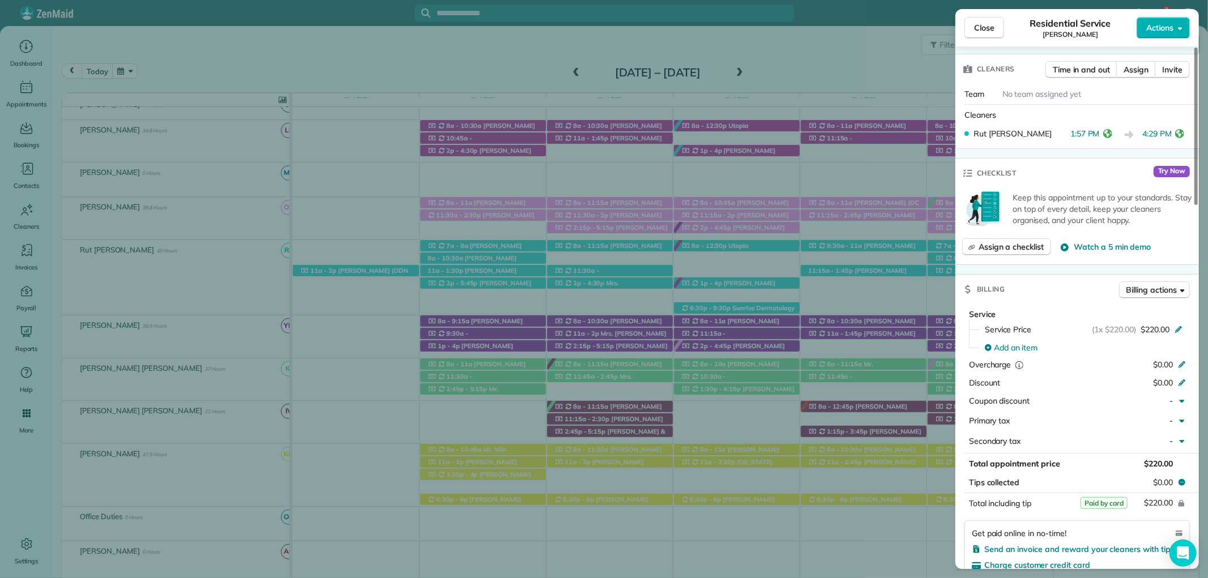
drag, startPoint x: 989, startPoint y: 29, endPoint x: 984, endPoint y: 11, distance: 18.3
click at [989, 25] on span "Close" at bounding box center [984, 27] width 20 height 11
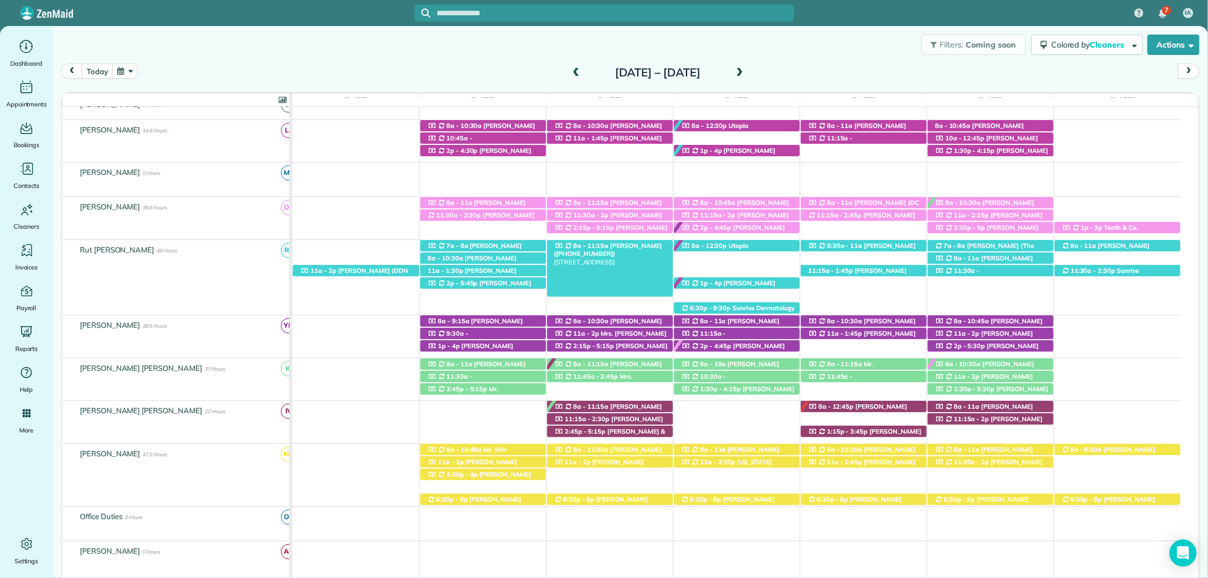
click at [623, 249] on span "Billy Flannigan (+15047565983)" at bounding box center [608, 250] width 108 height 16
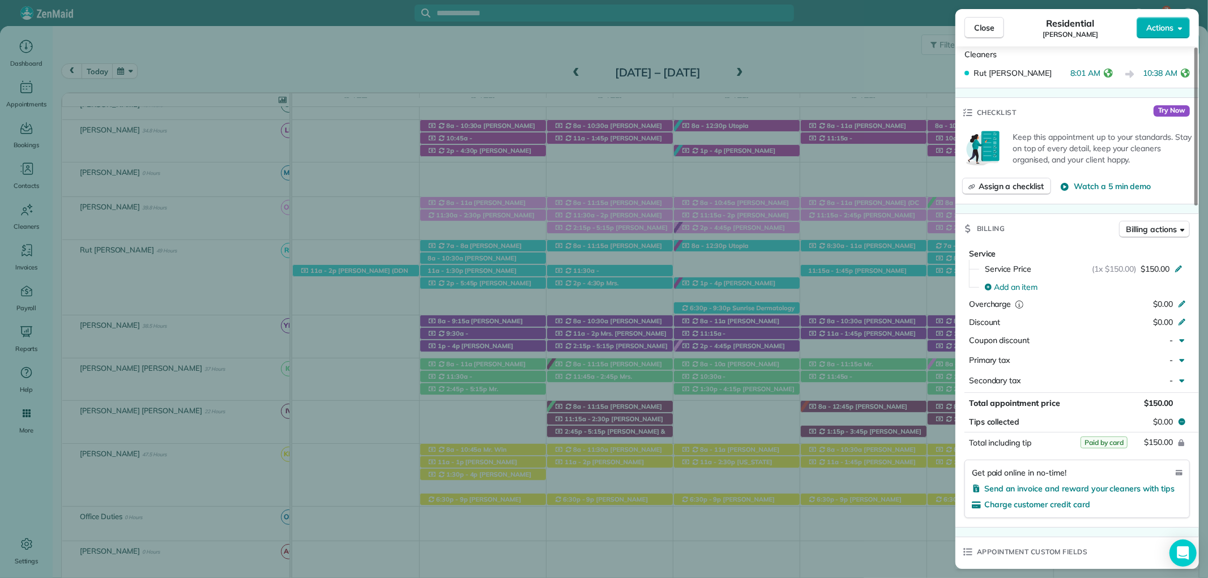
scroll to position [503, 0]
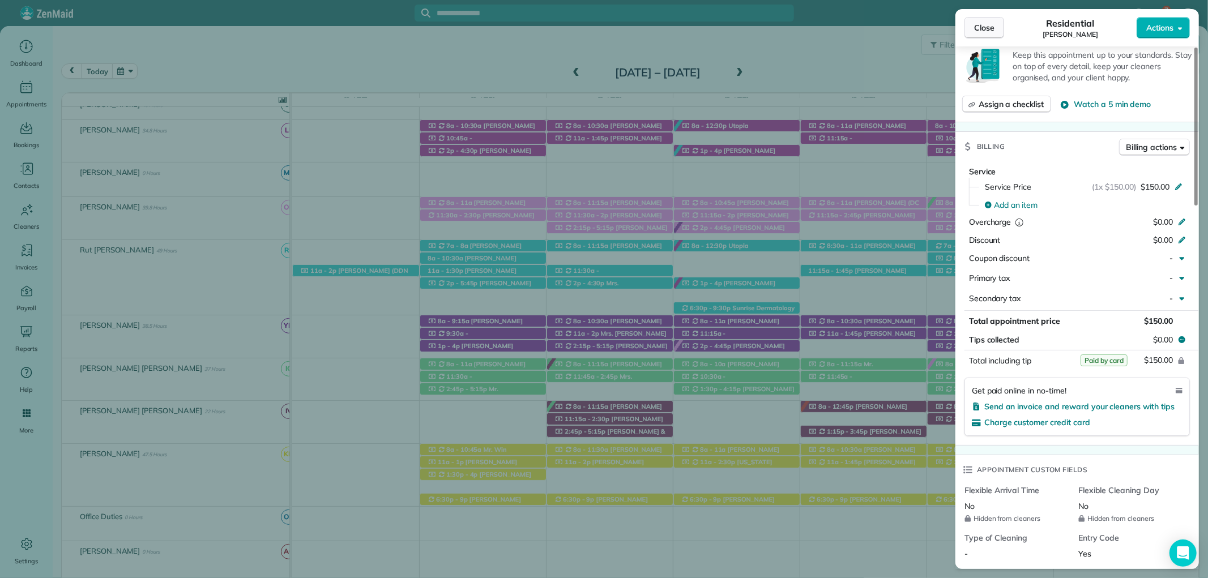
click at [996, 29] on button "Close" at bounding box center [985, 28] width 40 height 22
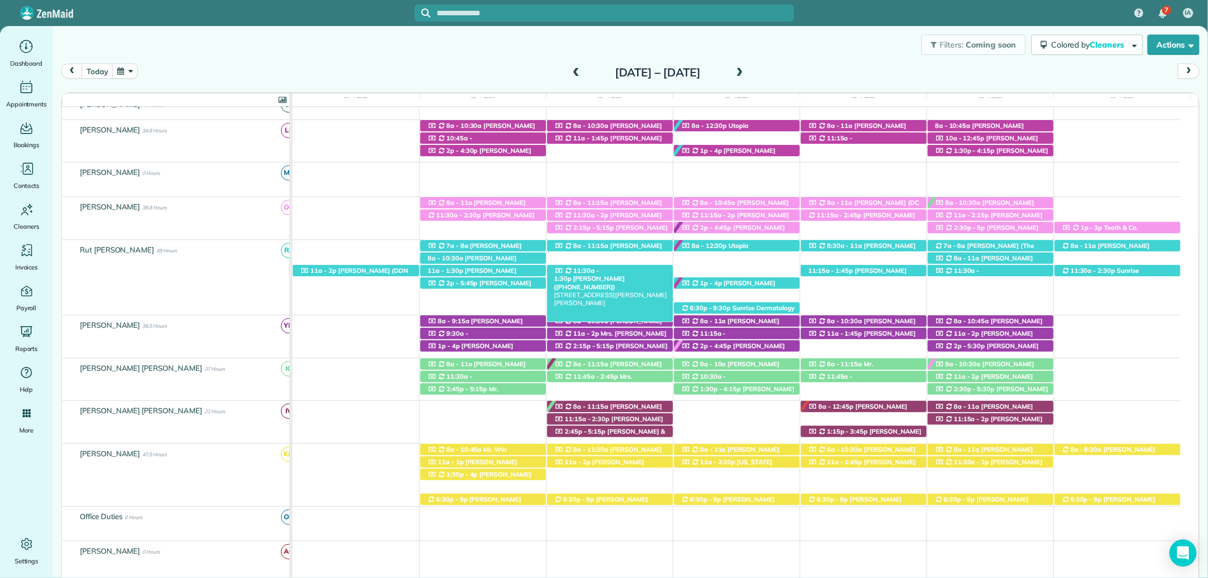
click at [625, 275] on span "Cathy Saddoris (+16306421506)" at bounding box center [589, 283] width 71 height 16
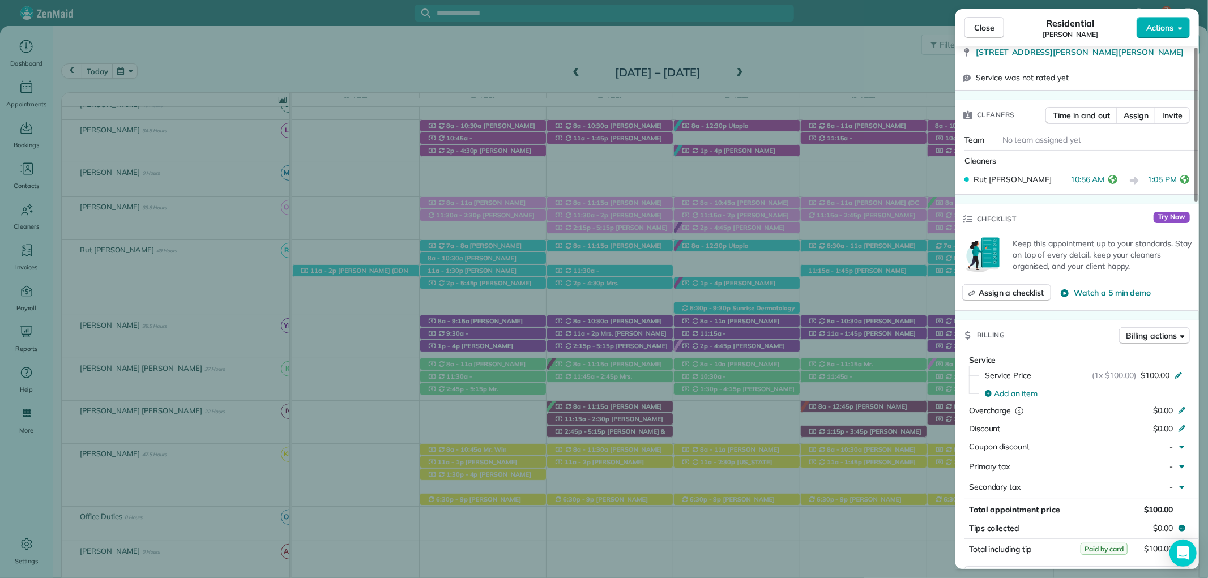
scroll to position [440, 0]
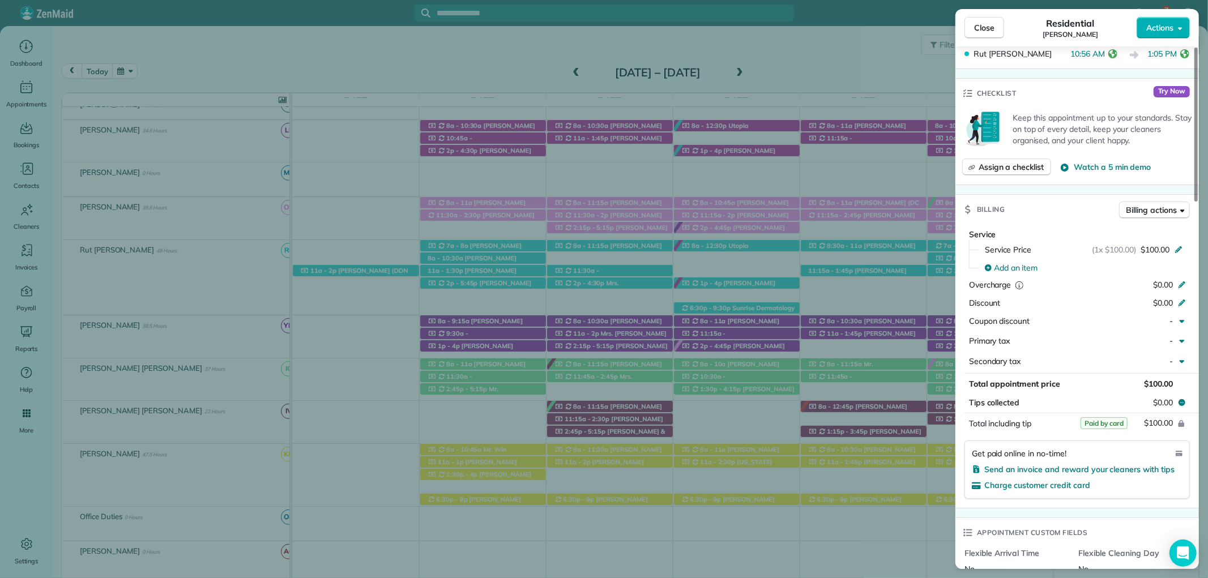
drag, startPoint x: 981, startPoint y: 20, endPoint x: 929, endPoint y: 105, distance: 99.2
click at [981, 23] on button "Close" at bounding box center [985, 28] width 40 height 22
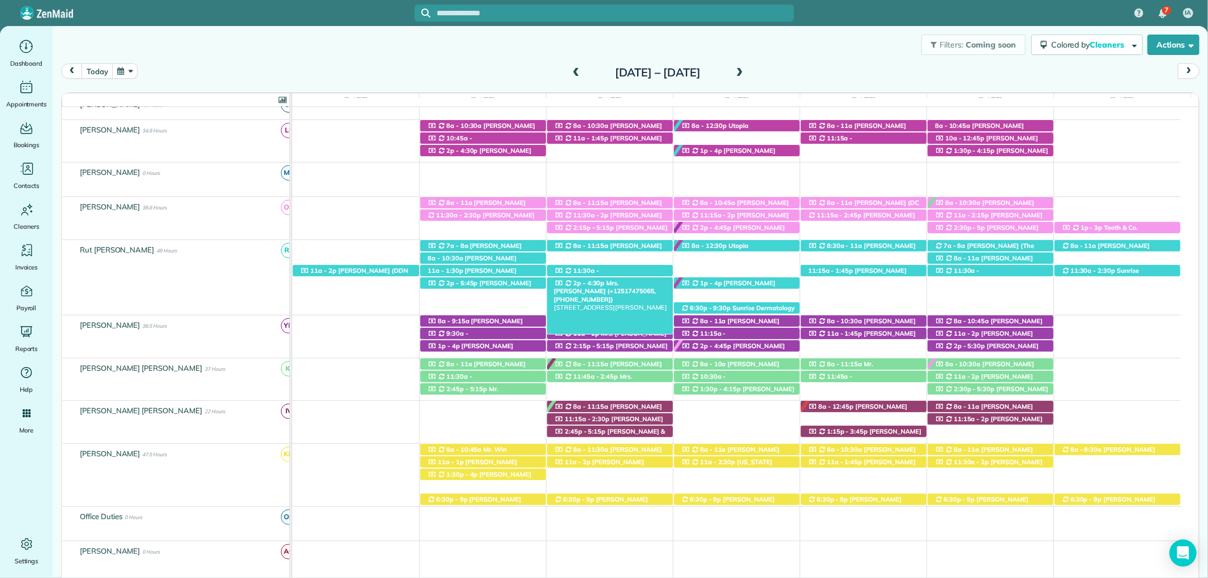
click at [624, 280] on span "Mrs. Amanda May (+12517475065, +12517161356)" at bounding box center [605, 291] width 102 height 24
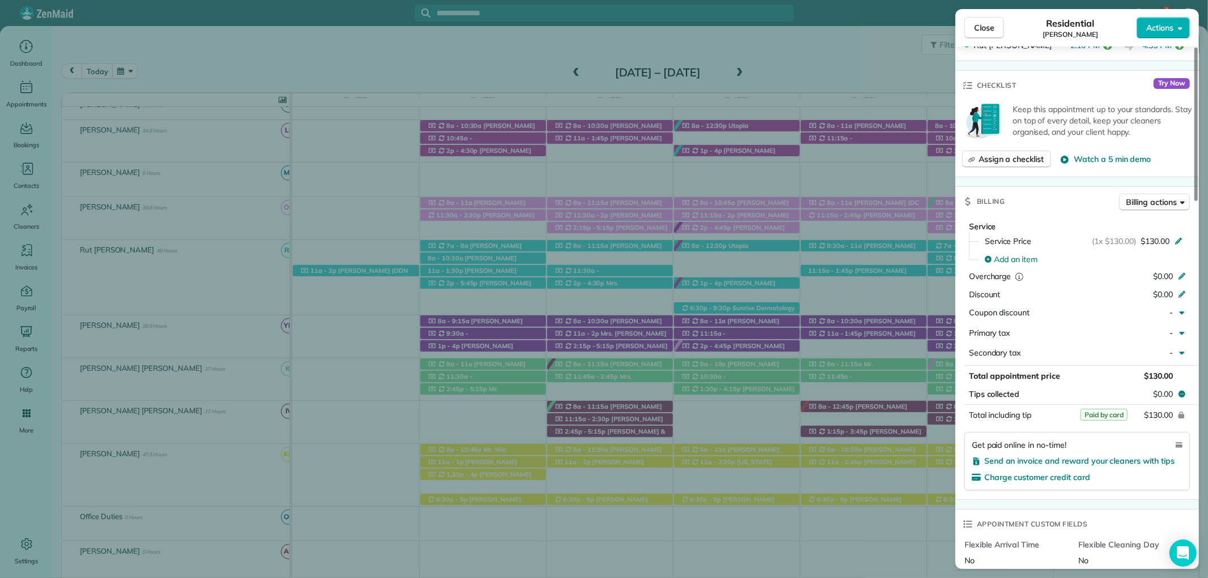
scroll to position [534, 0]
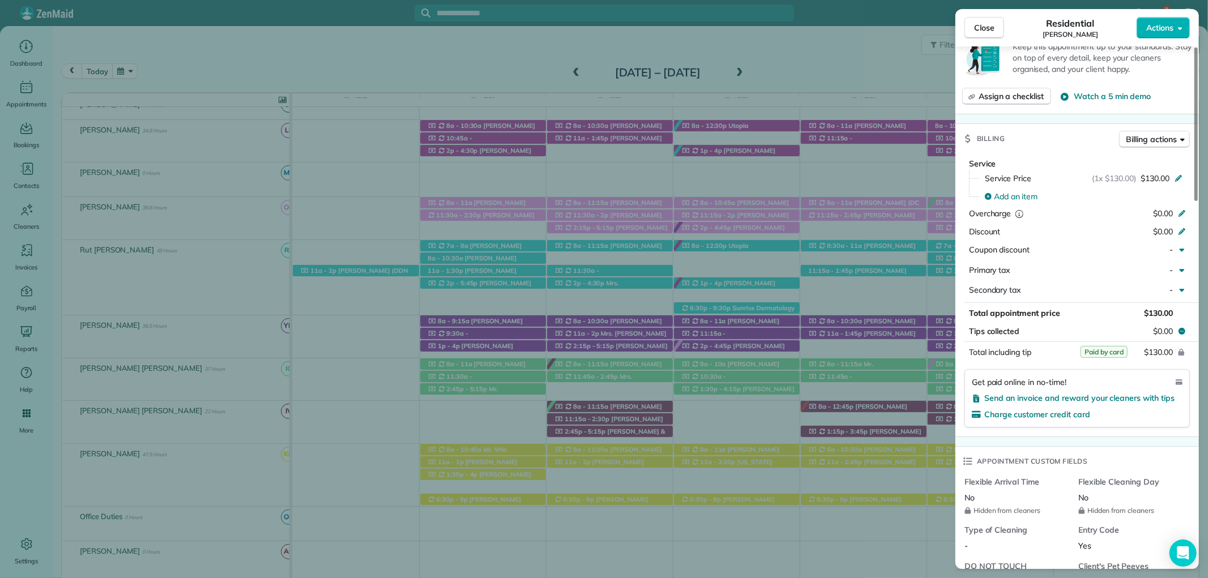
drag, startPoint x: 989, startPoint y: 32, endPoint x: 986, endPoint y: 8, distance: 23.4
click at [989, 25] on span "Close" at bounding box center [984, 27] width 20 height 11
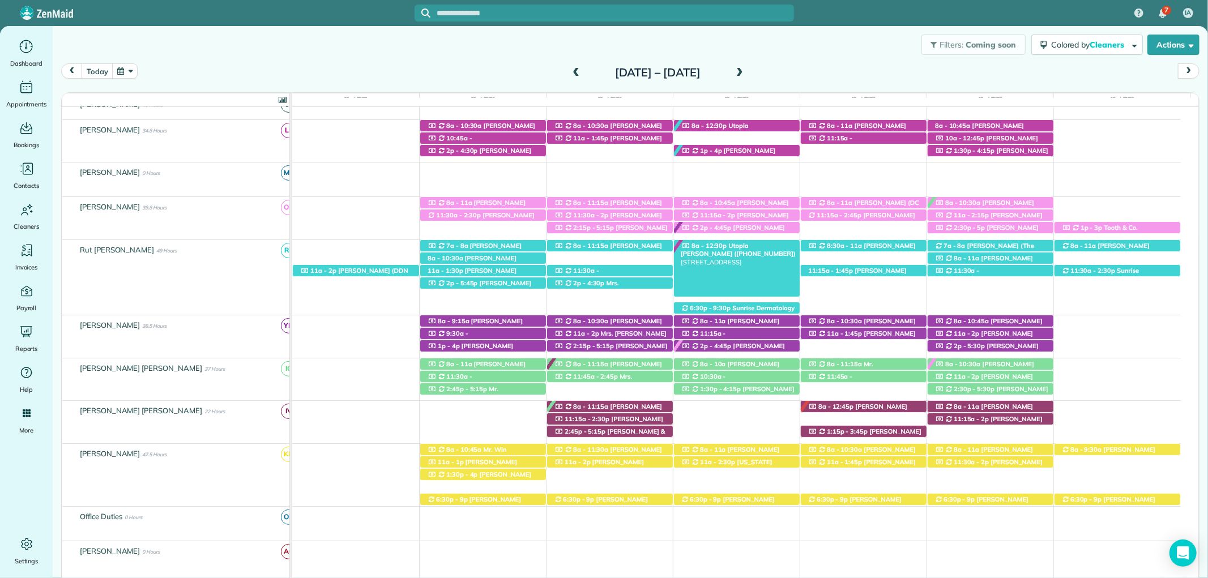
click at [759, 246] on span "Utopia Cassidy (+12516232538)" at bounding box center [739, 250] width 116 height 16
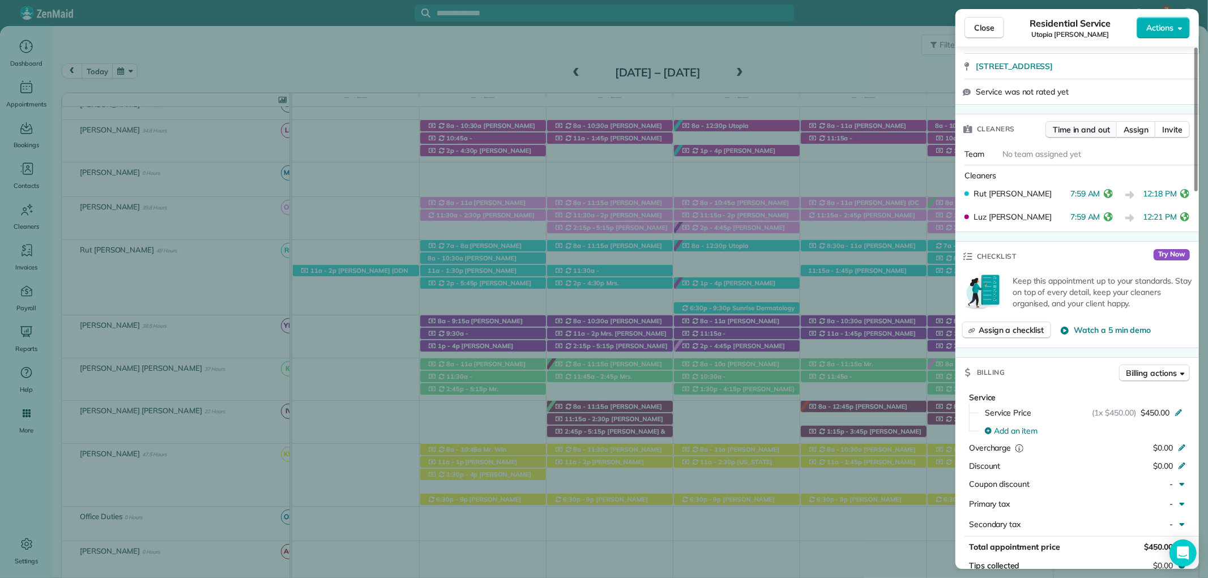
scroll to position [503, 0]
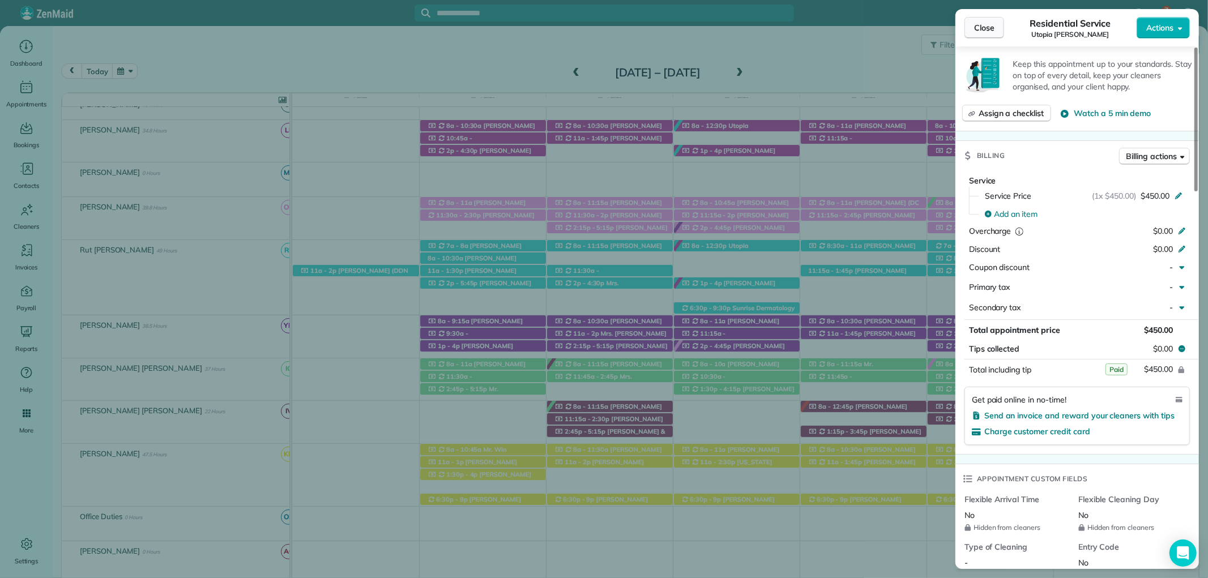
click at [991, 24] on span "Close" at bounding box center [984, 27] width 20 height 11
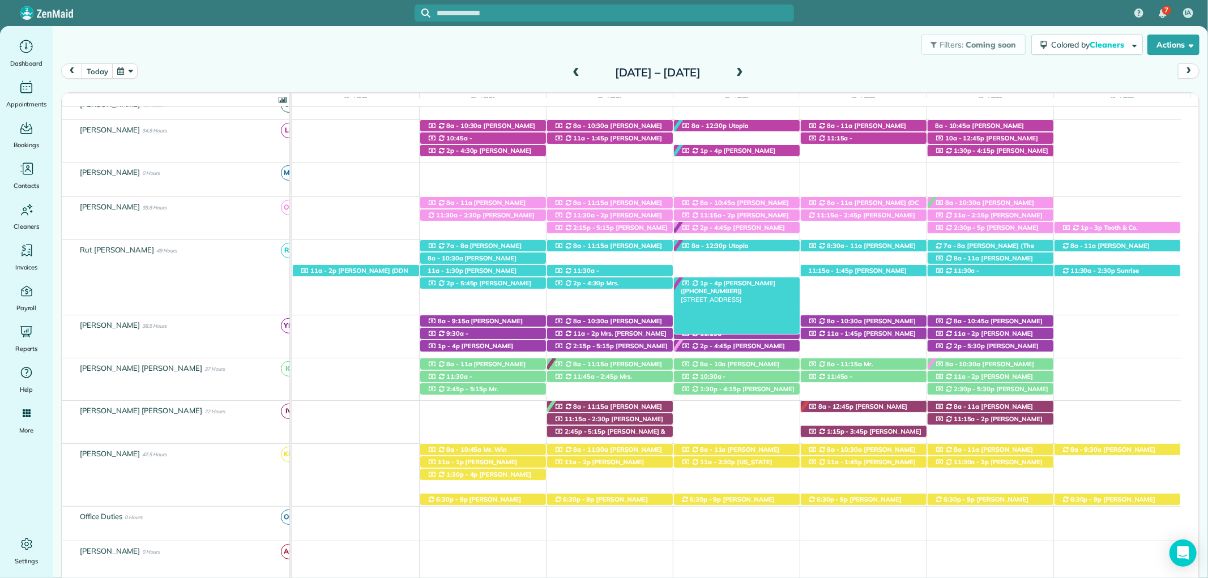
click at [759, 284] on span "Mr. George Lemis (+14072477241)" at bounding box center [728, 287] width 95 height 16
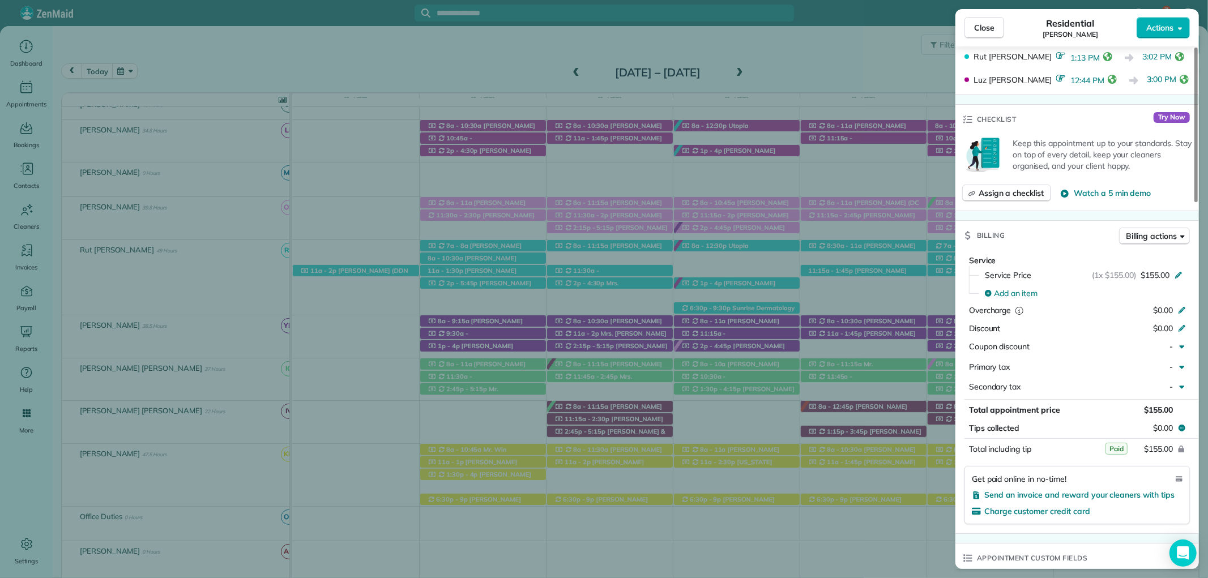
scroll to position [503, 0]
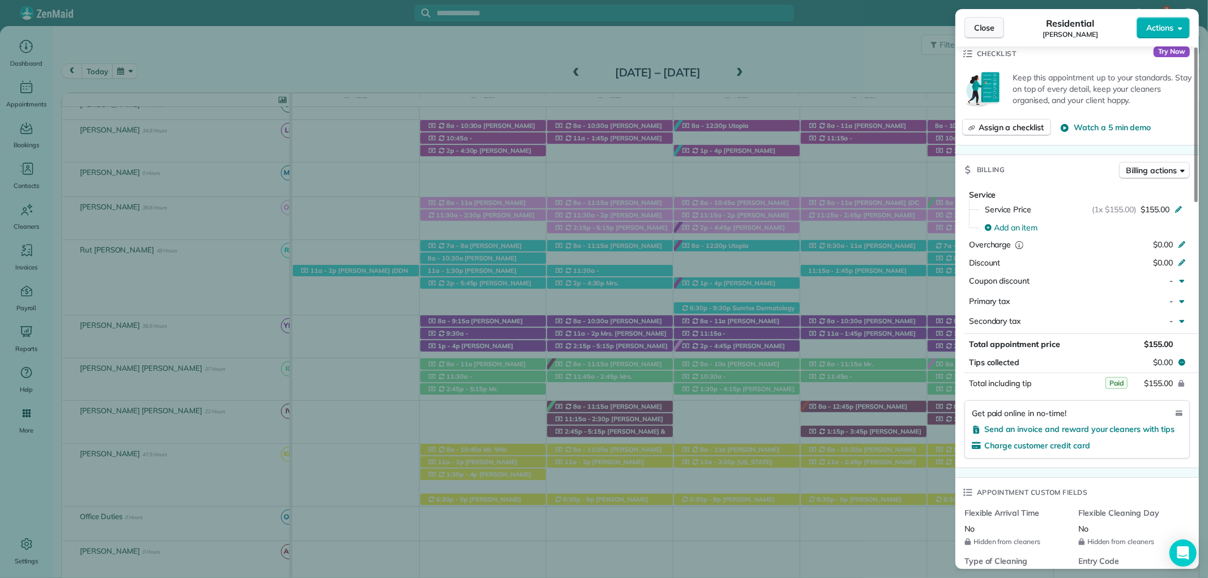
click at [969, 30] on button "Close" at bounding box center [985, 28] width 40 height 22
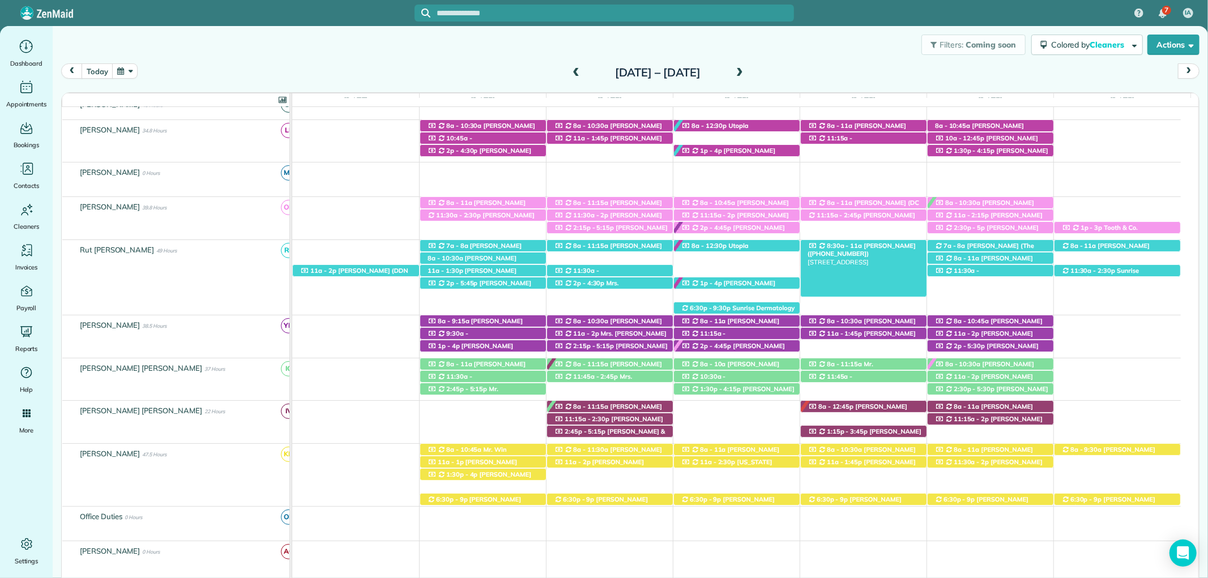
click at [870, 245] on span "Mrs. Evelyn Fusaiotti (+12515339455)" at bounding box center [862, 250] width 108 height 16
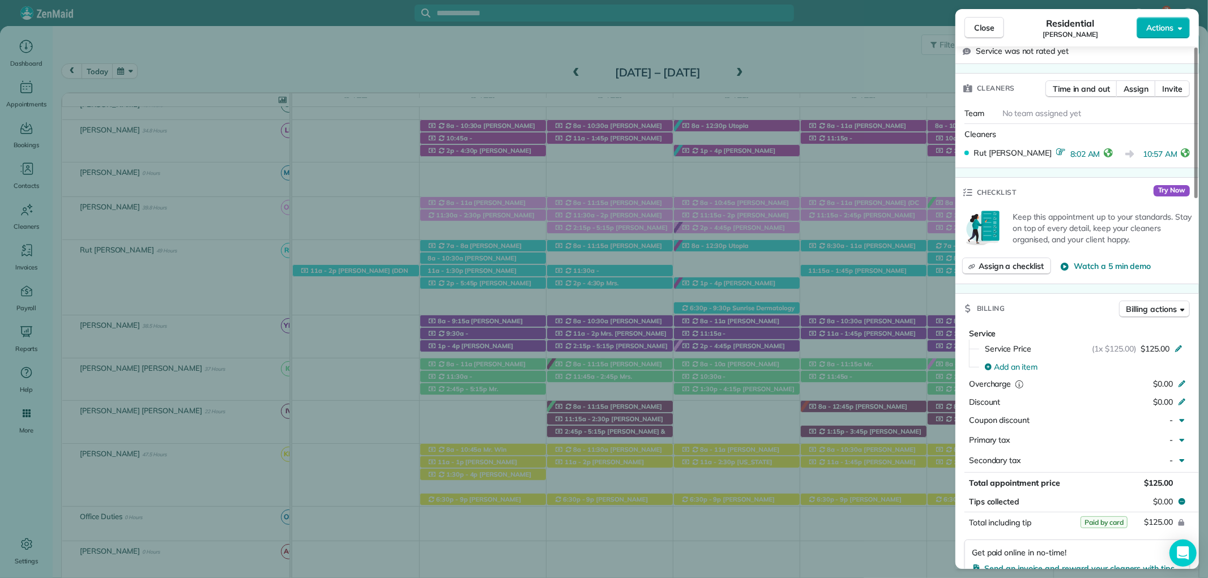
scroll to position [377, 0]
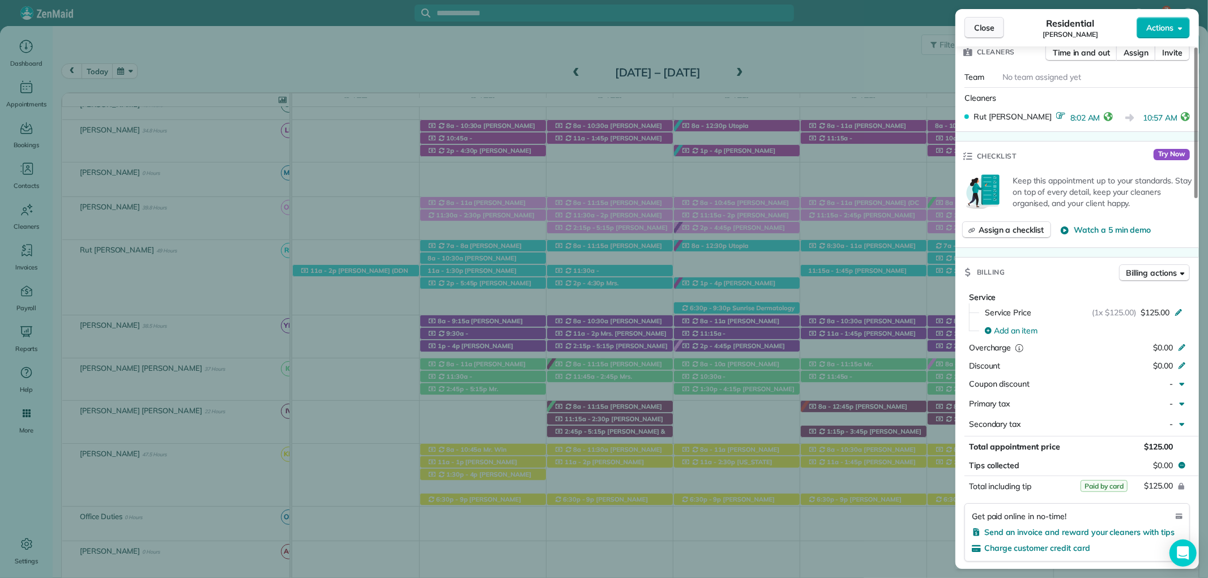
click at [987, 19] on button "Close" at bounding box center [985, 28] width 40 height 22
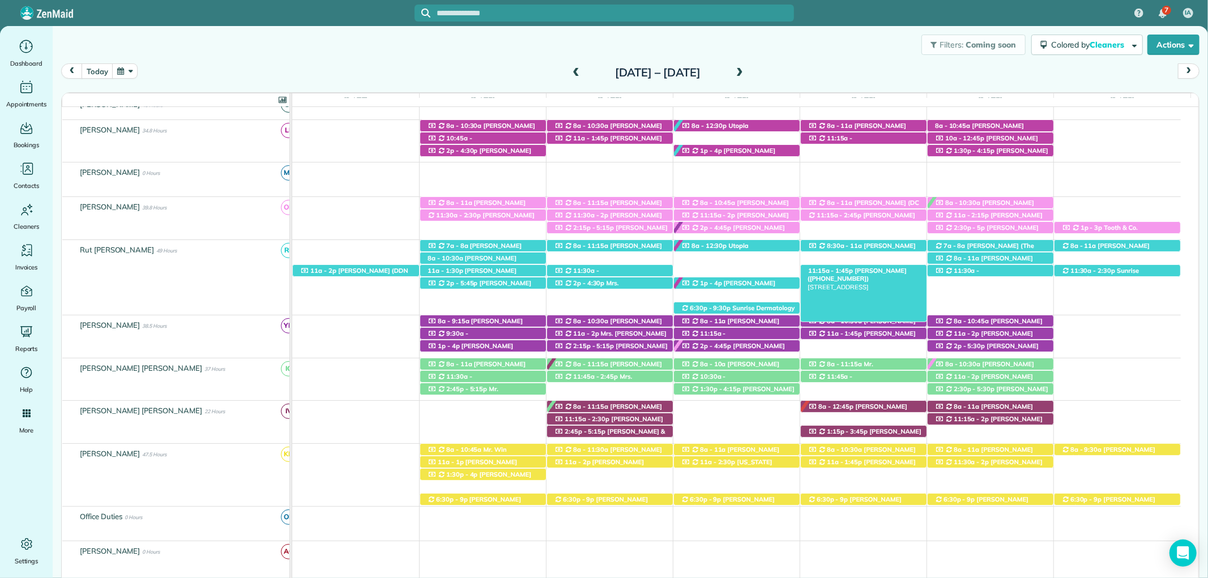
click at [874, 274] on span "Caroline Cochran (+13107956822)" at bounding box center [857, 275] width 99 height 16
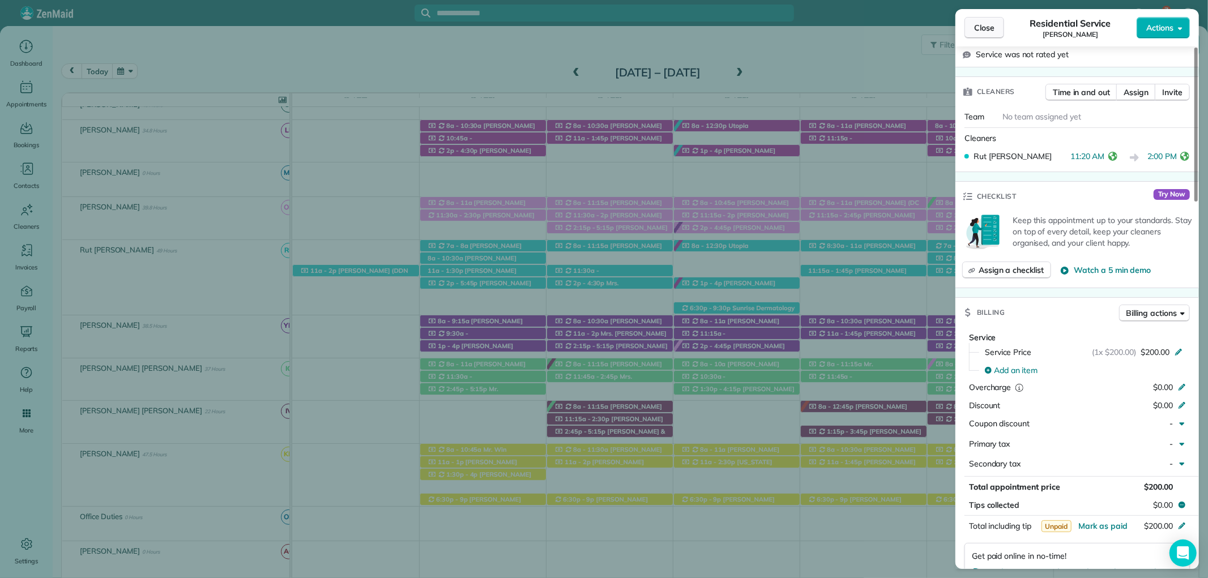
click at [983, 29] on span "Close" at bounding box center [984, 27] width 20 height 11
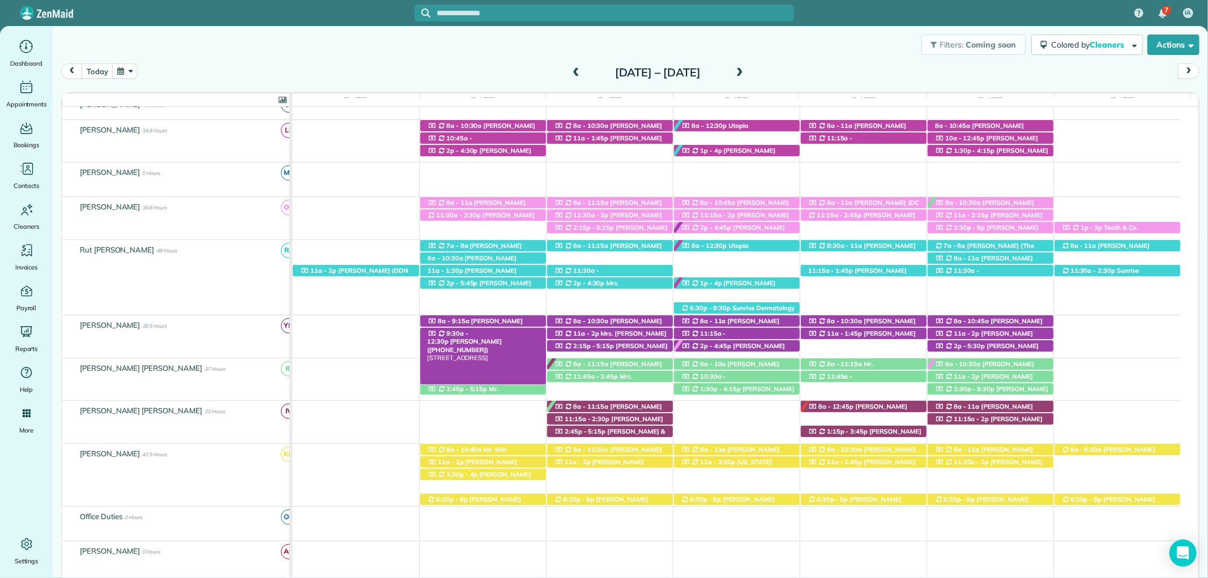
click at [497, 338] on span "Leah Manix (+16193390034)" at bounding box center [464, 346] width 75 height 16
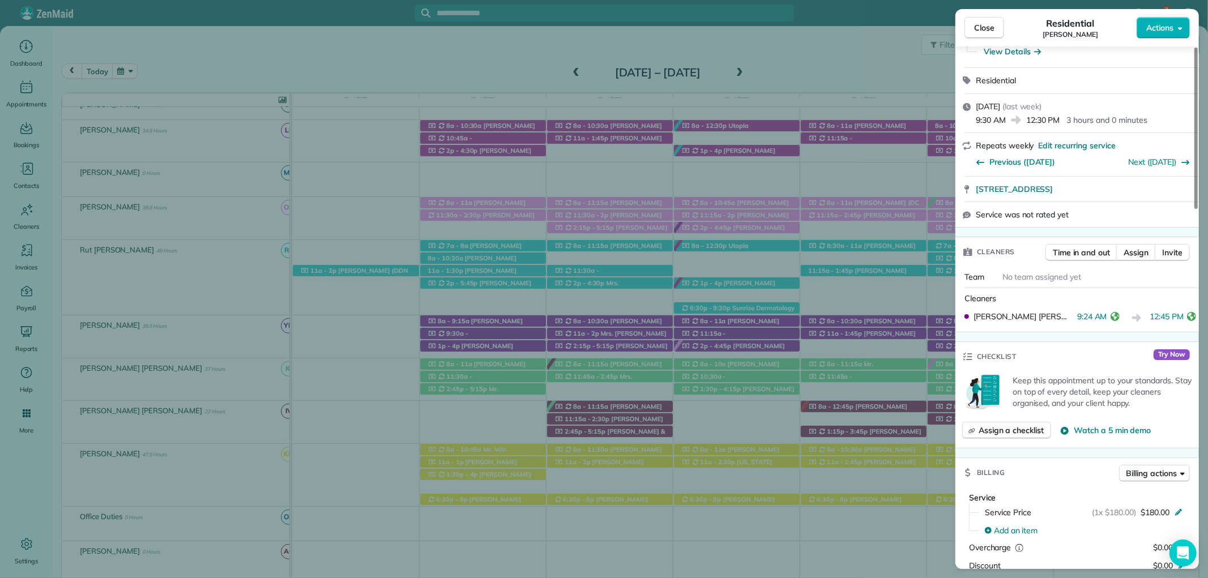
scroll to position [252, 0]
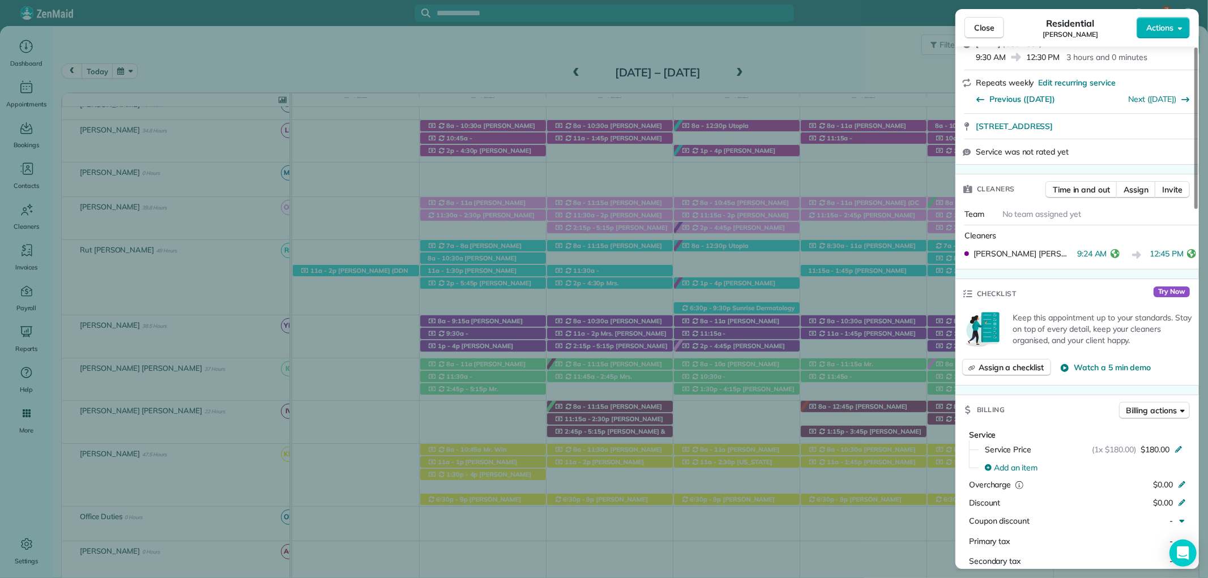
drag, startPoint x: 971, startPoint y: 27, endPoint x: 902, endPoint y: 160, distance: 149.7
click at [971, 27] on button "Close" at bounding box center [985, 28] width 40 height 22
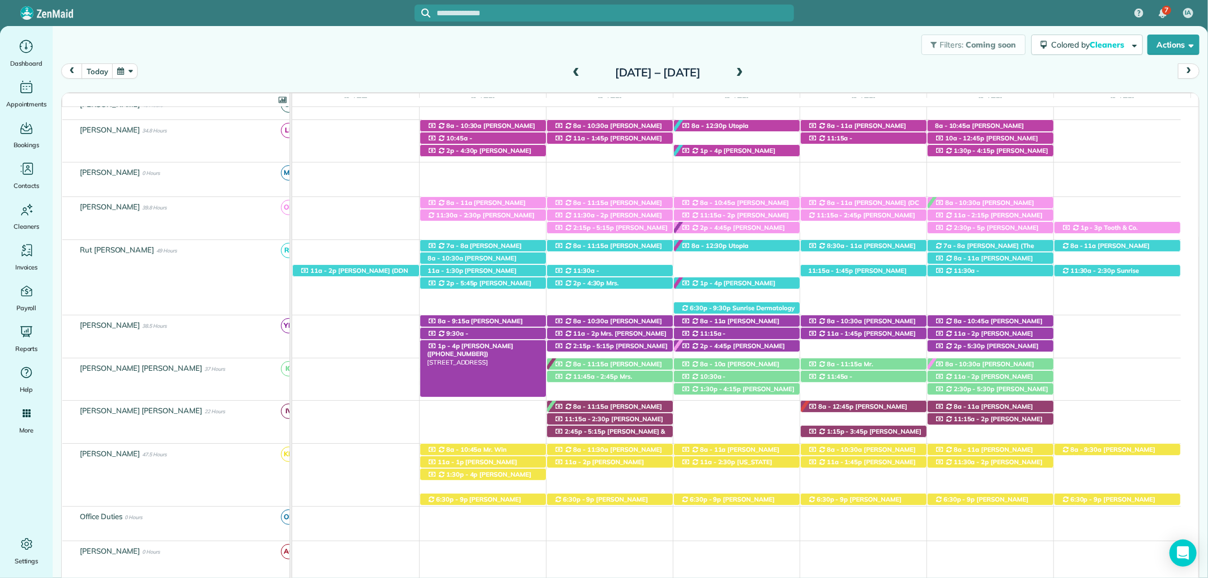
click at [498, 344] on span "Mrs. Robin Brudi (+12053355134)" at bounding box center [470, 350] width 86 height 16
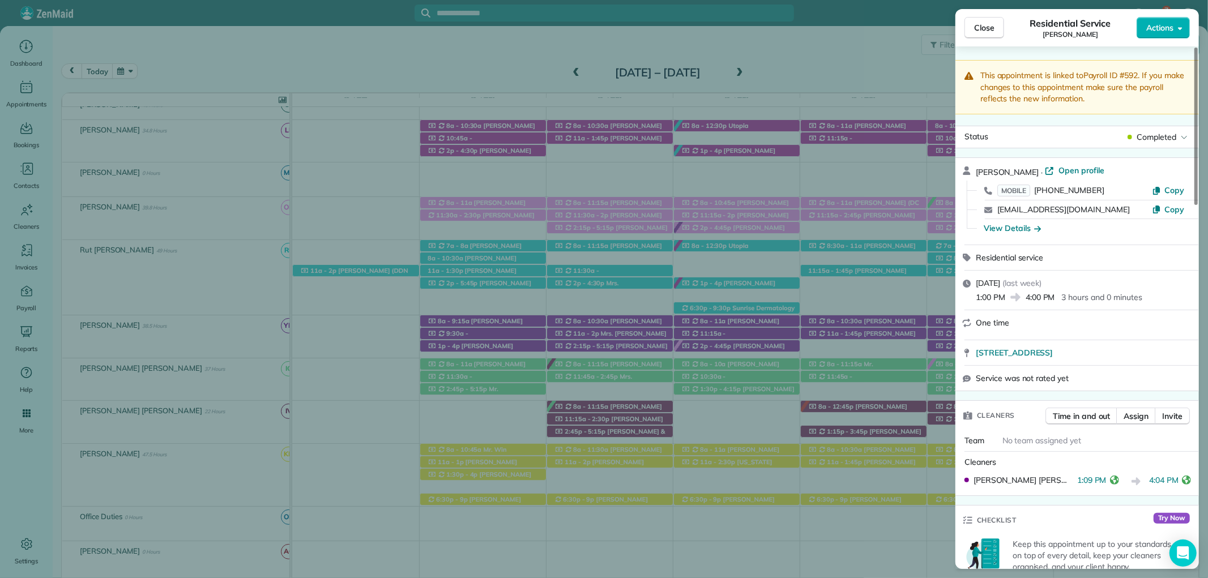
scroll to position [638, 0]
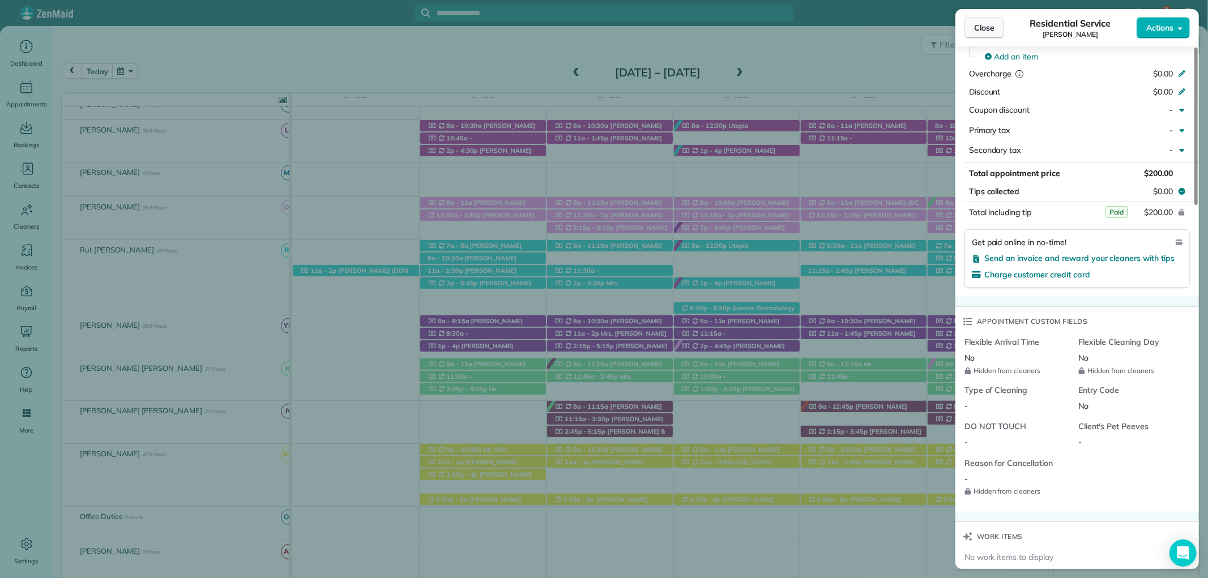
click at [974, 27] on span "Close" at bounding box center [984, 27] width 20 height 11
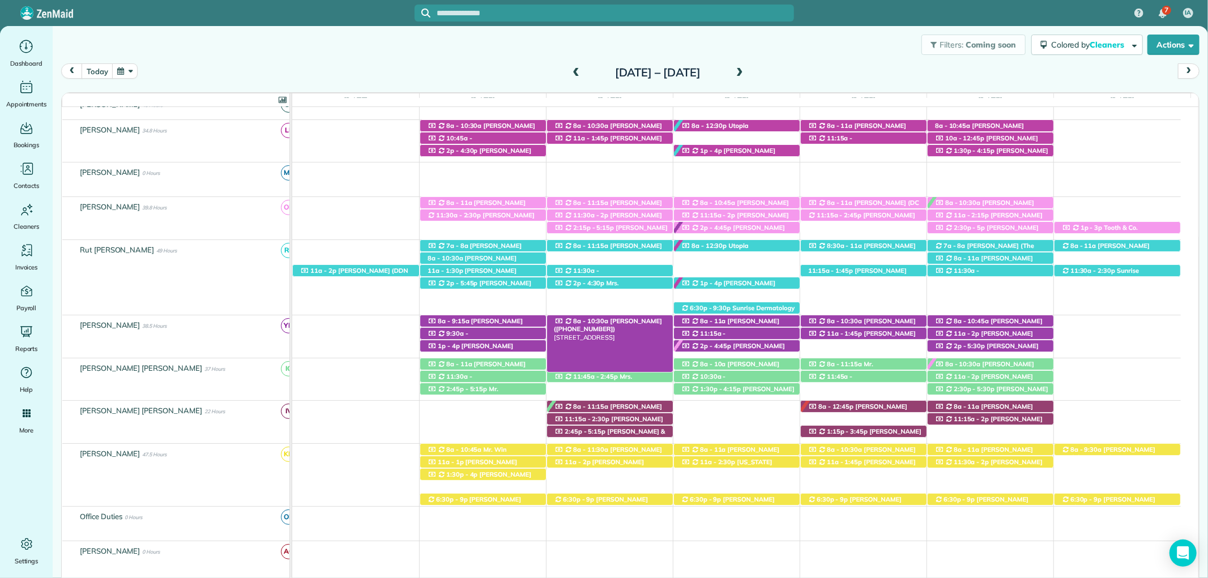
click at [634, 321] on span "Mrs. Jennie Breslin (+12516057767)" at bounding box center [608, 325] width 108 height 16
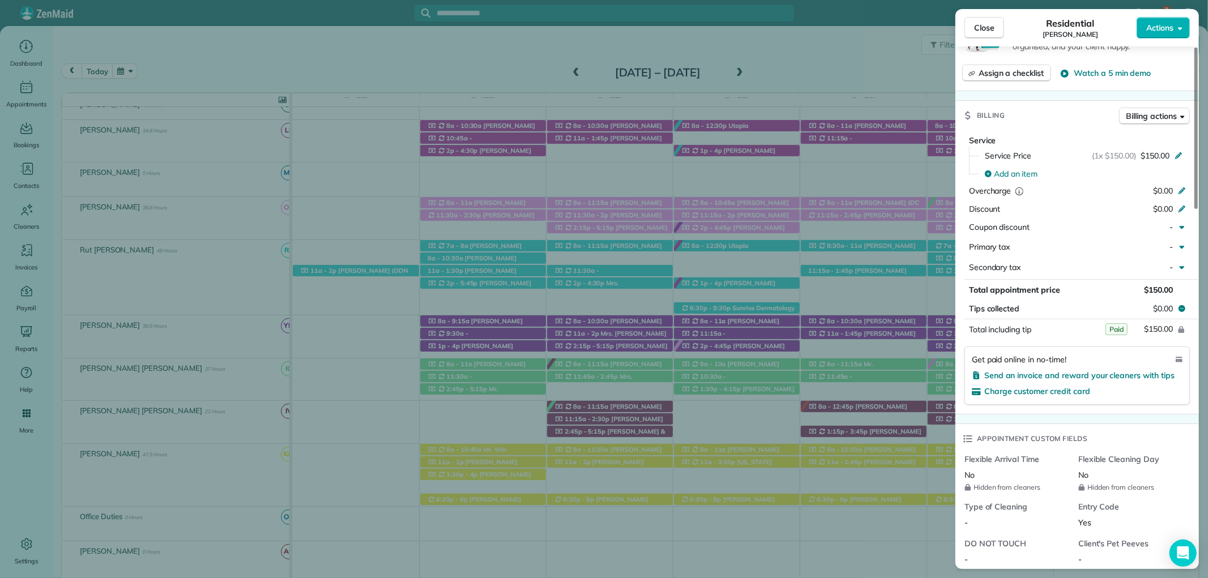
scroll to position [566, 0]
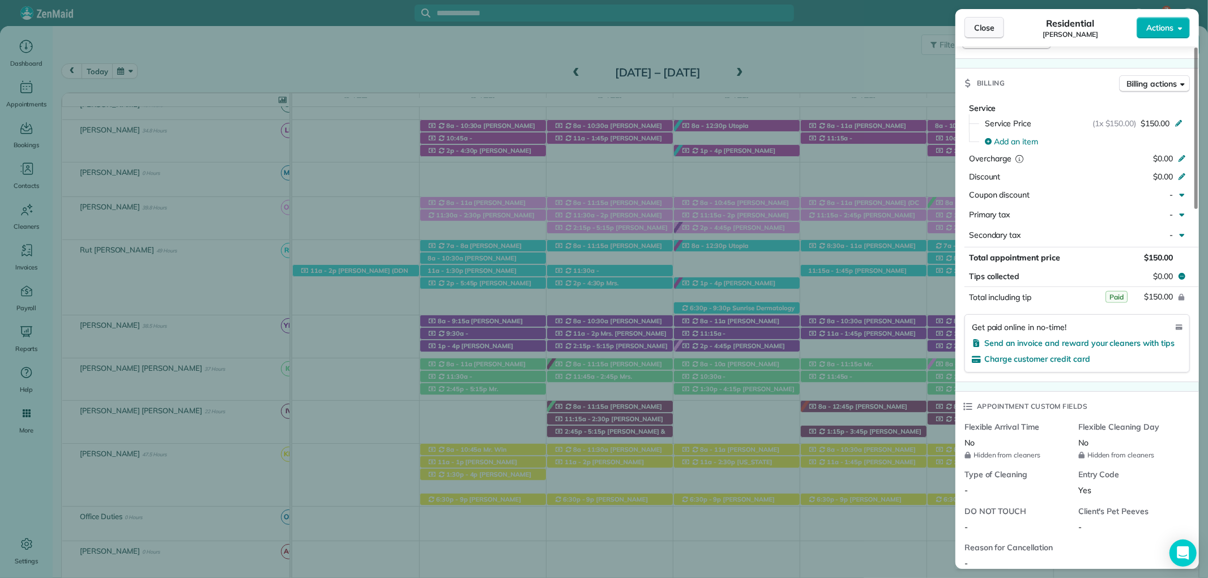
click at [977, 25] on span "Close" at bounding box center [984, 27] width 20 height 11
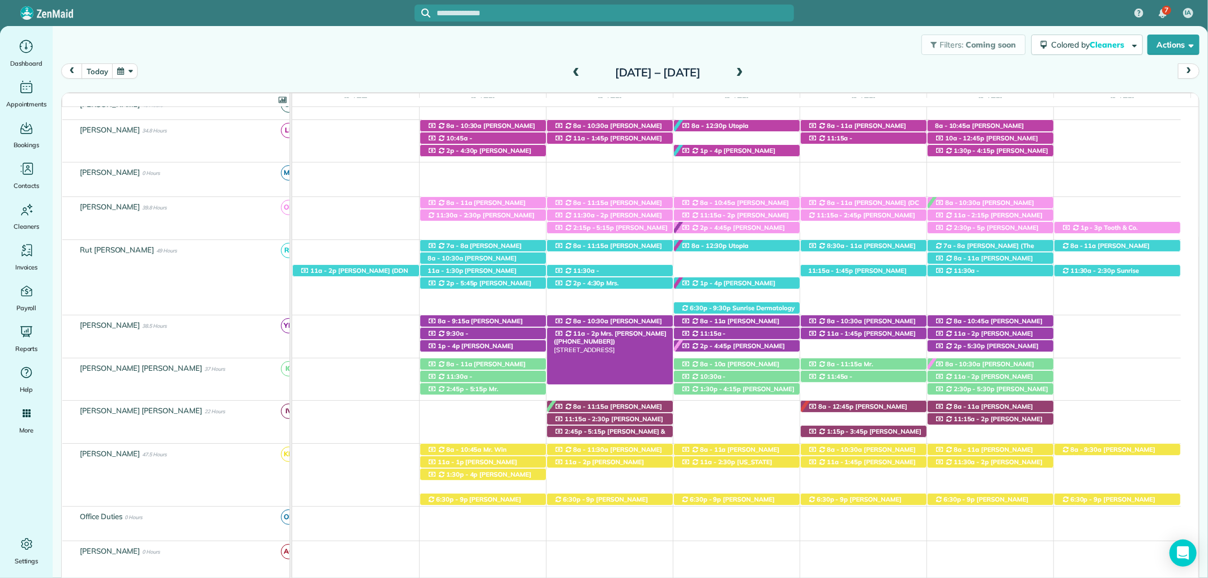
click at [649, 335] on div "11a - 2p Mrs. Kayla Roof (+18587754179) 773 Winesap Drive - Fairhope, AL, 36532" at bounding box center [610, 334] width 126 height 12
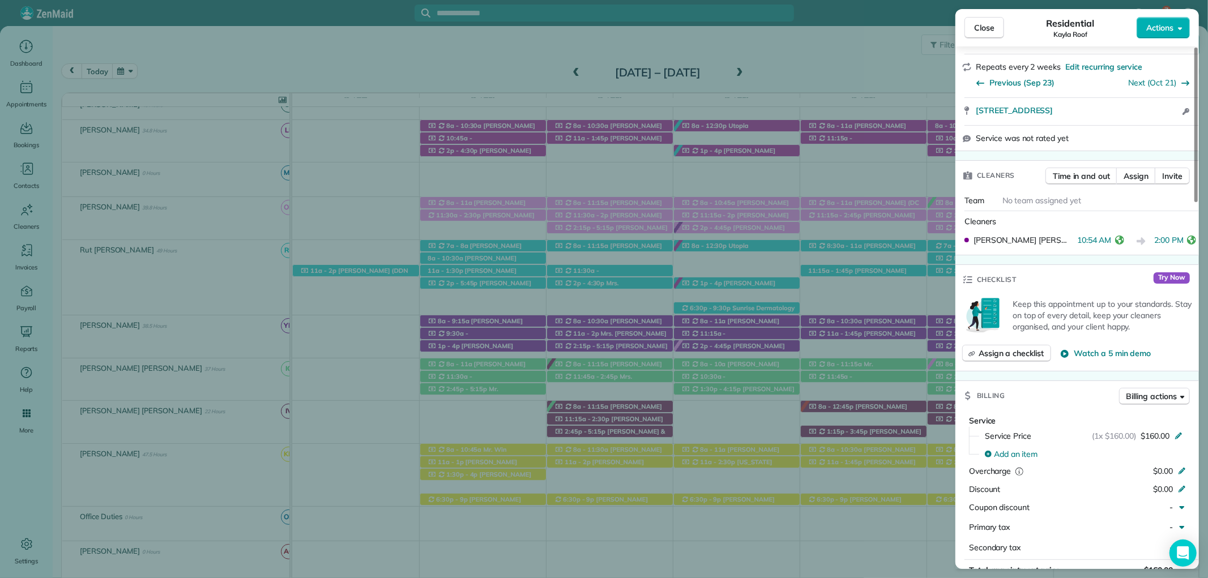
scroll to position [319, 0]
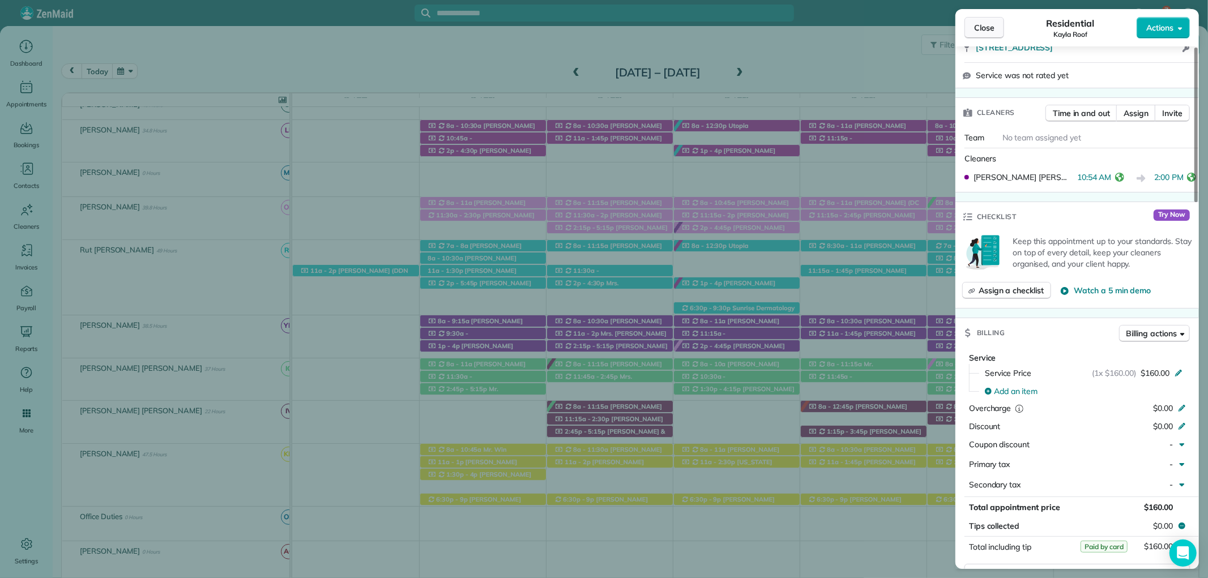
click at [968, 25] on button "Close" at bounding box center [985, 28] width 40 height 22
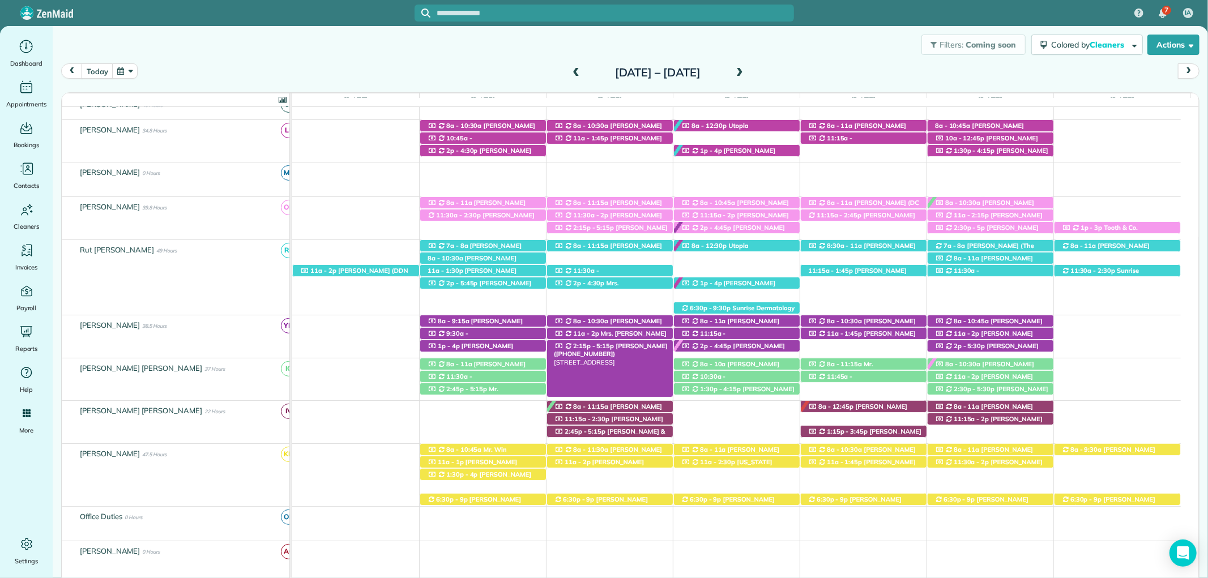
click at [653, 350] on span "Mrs. Lisa Ludwig (+15044951597)" at bounding box center [611, 350] width 114 height 16
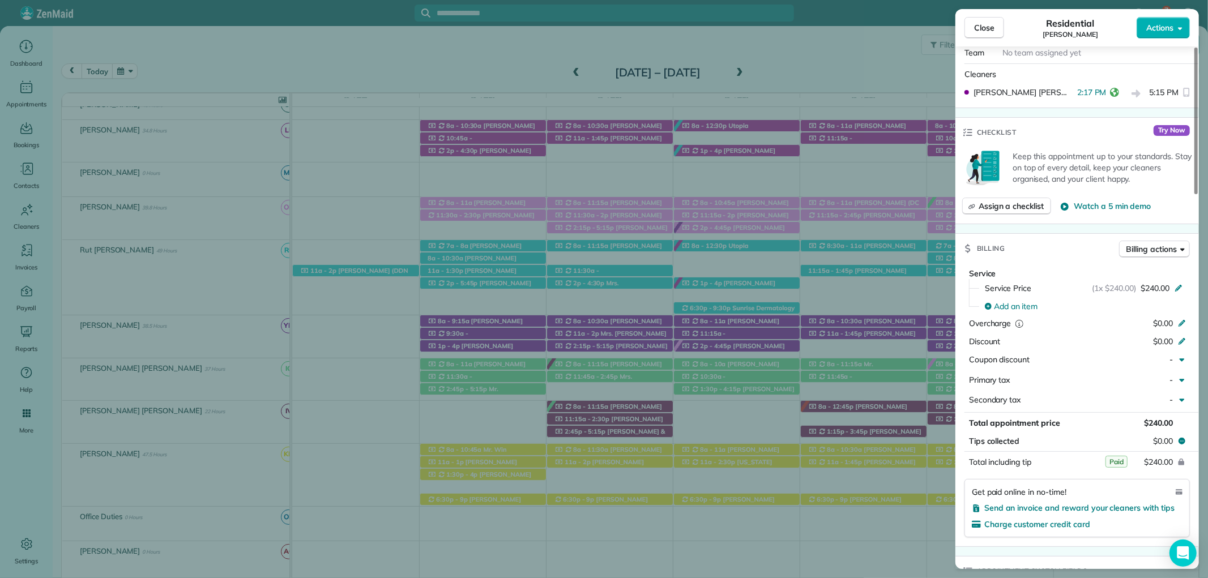
scroll to position [440, 0]
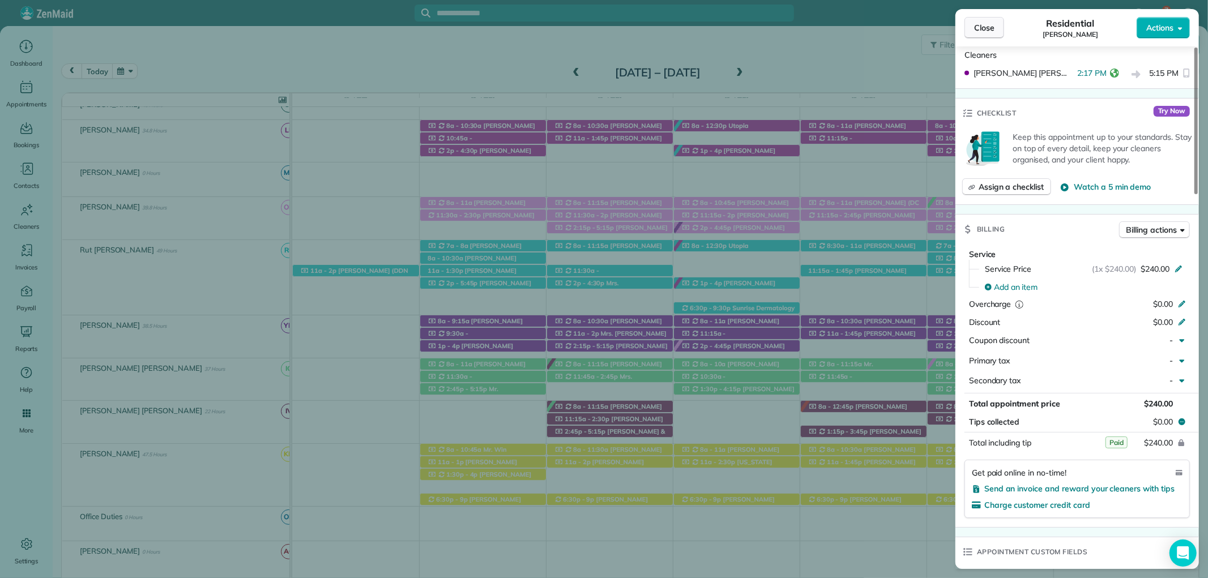
click at [990, 33] on span "Close" at bounding box center [984, 27] width 20 height 11
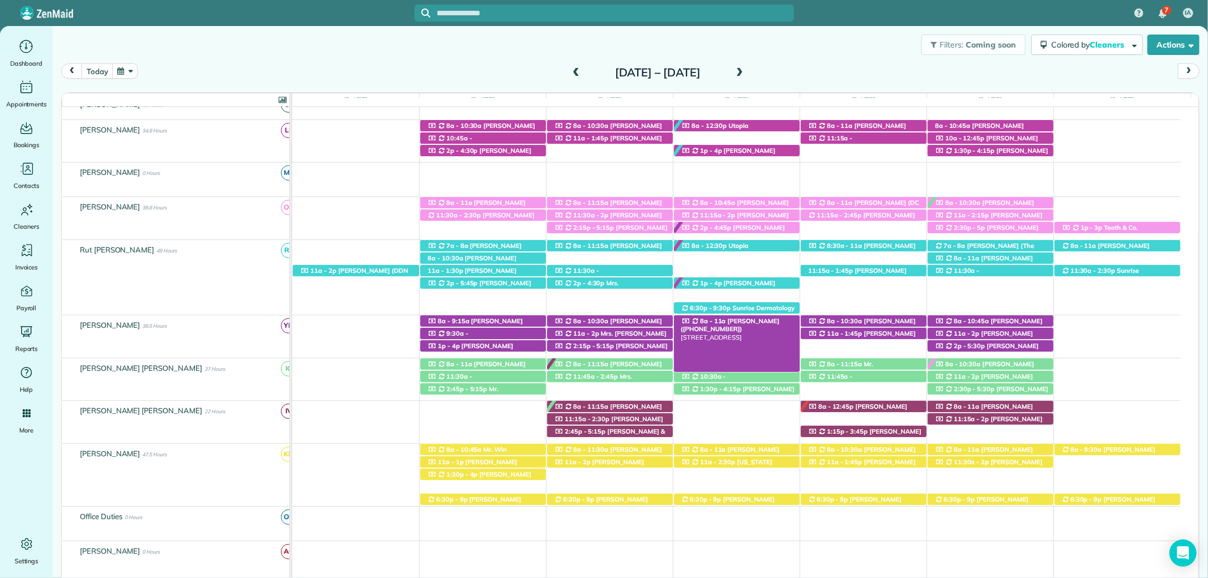
click at [770, 320] on span "Mrs. Morgen Gillis (+18609925695)" at bounding box center [730, 325] width 99 height 16
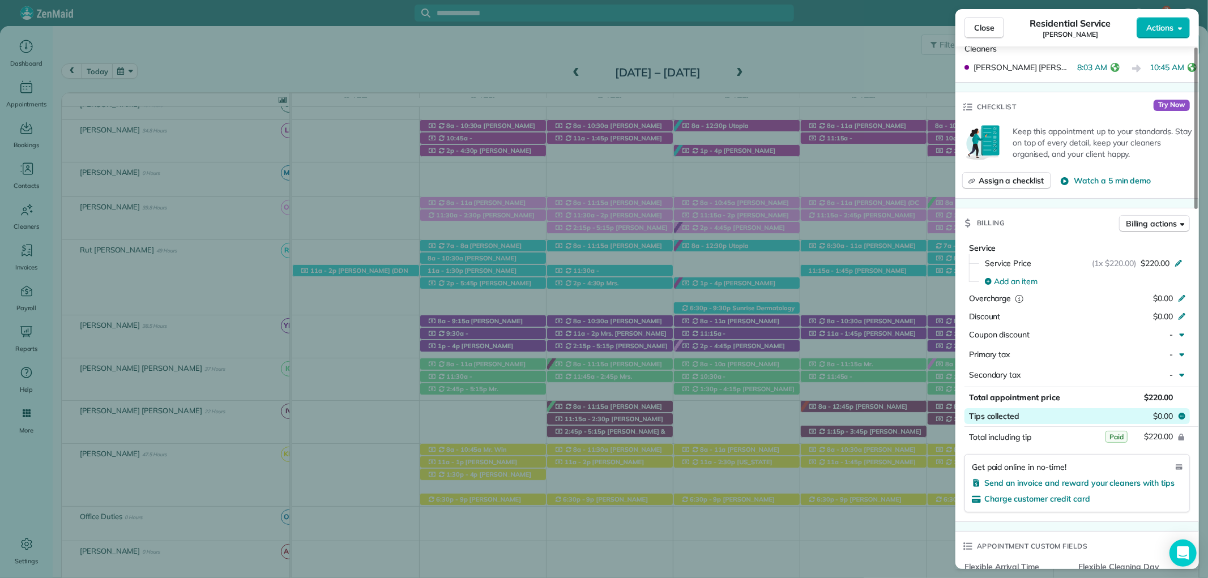
scroll to position [440, 0]
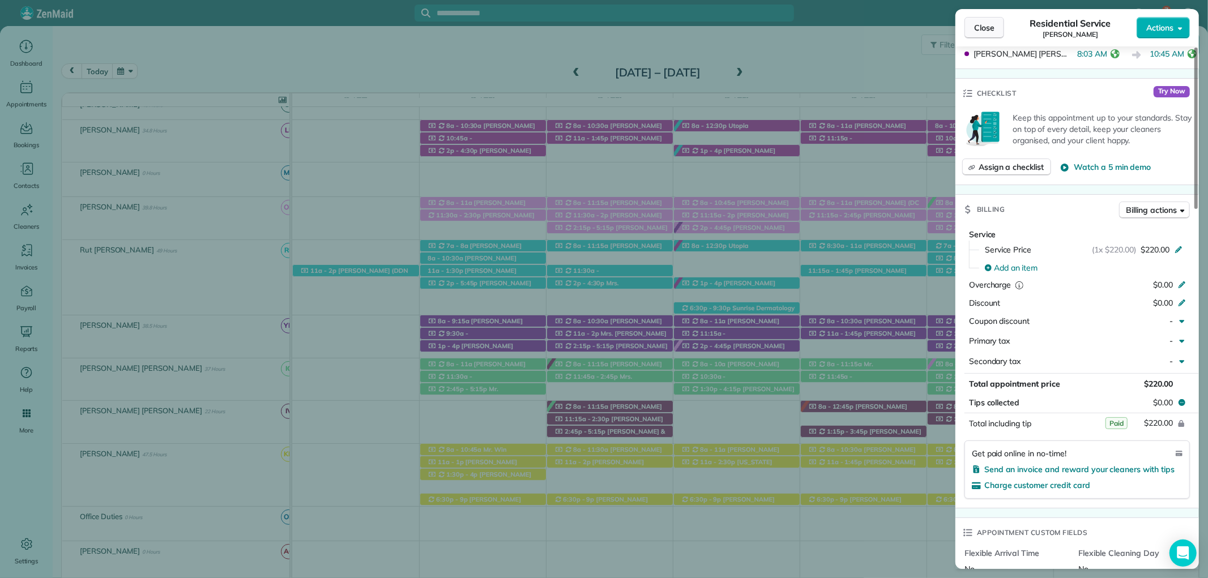
click at [986, 28] on span "Close" at bounding box center [984, 27] width 20 height 11
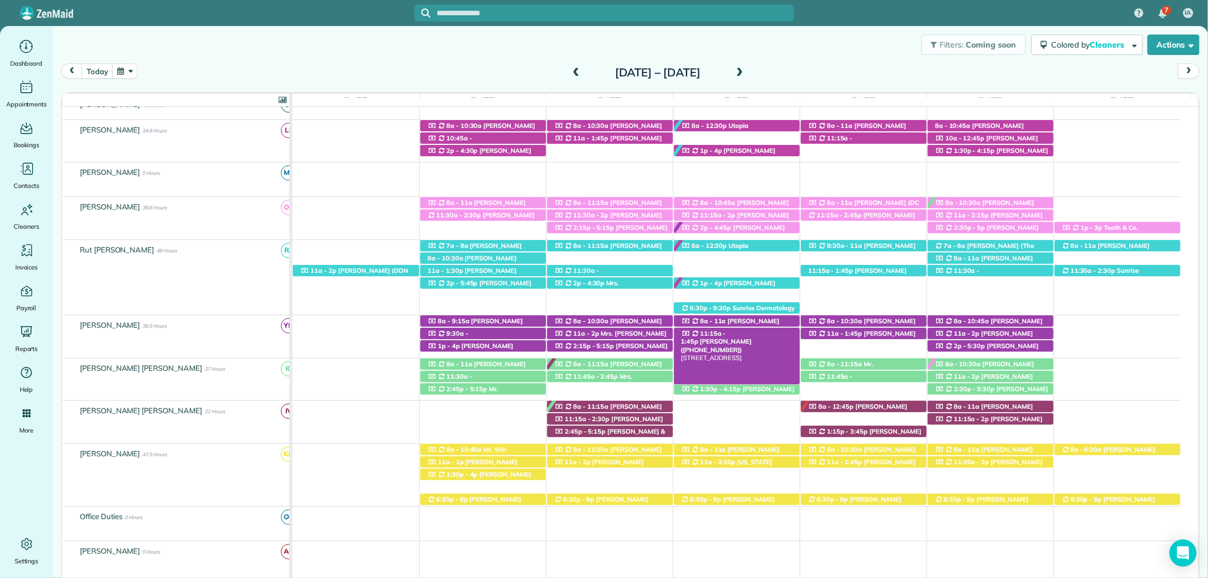
click at [752, 338] on span "Lynn Cooper (+12514231119)" at bounding box center [716, 346] width 71 height 16
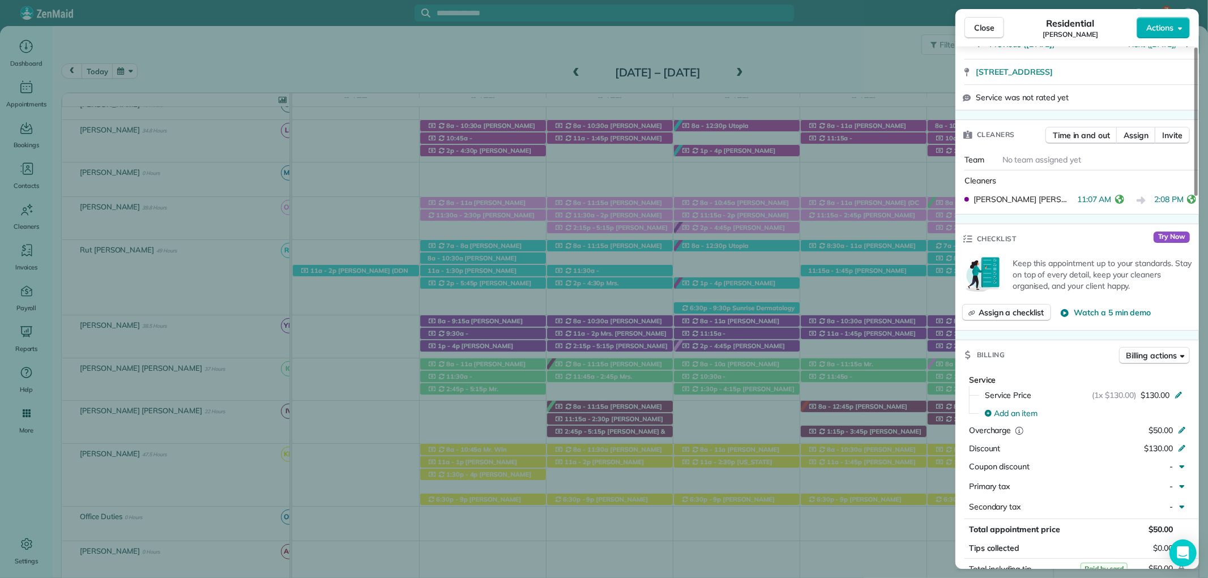
scroll to position [132, 0]
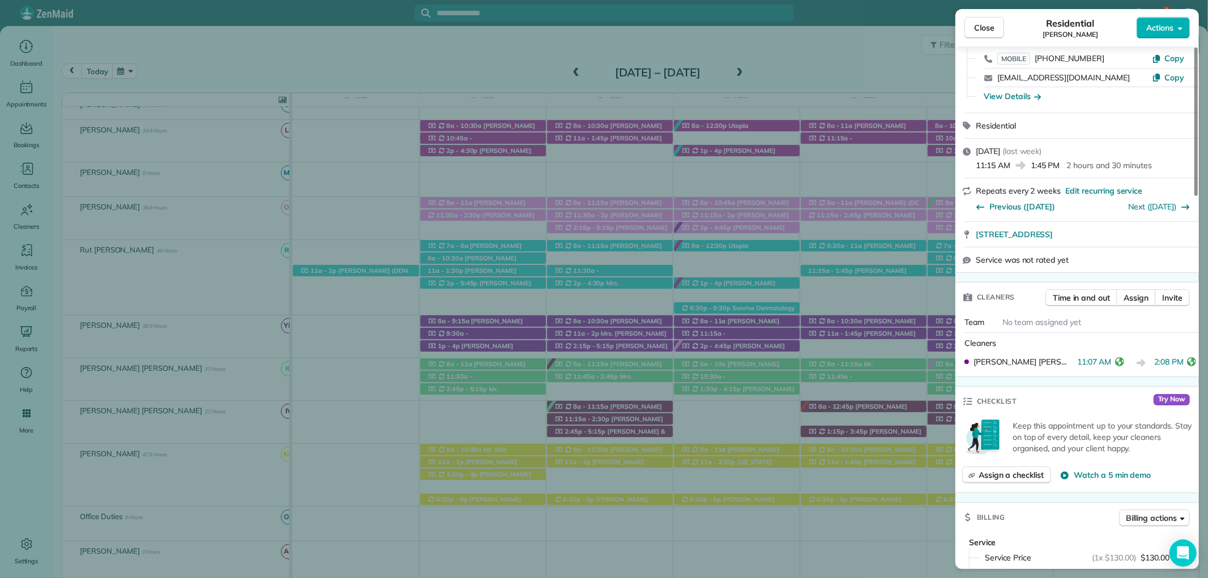
drag, startPoint x: 990, startPoint y: 22, endPoint x: 982, endPoint y: 36, distance: 16.5
click at [990, 22] on span "Close" at bounding box center [984, 27] width 20 height 11
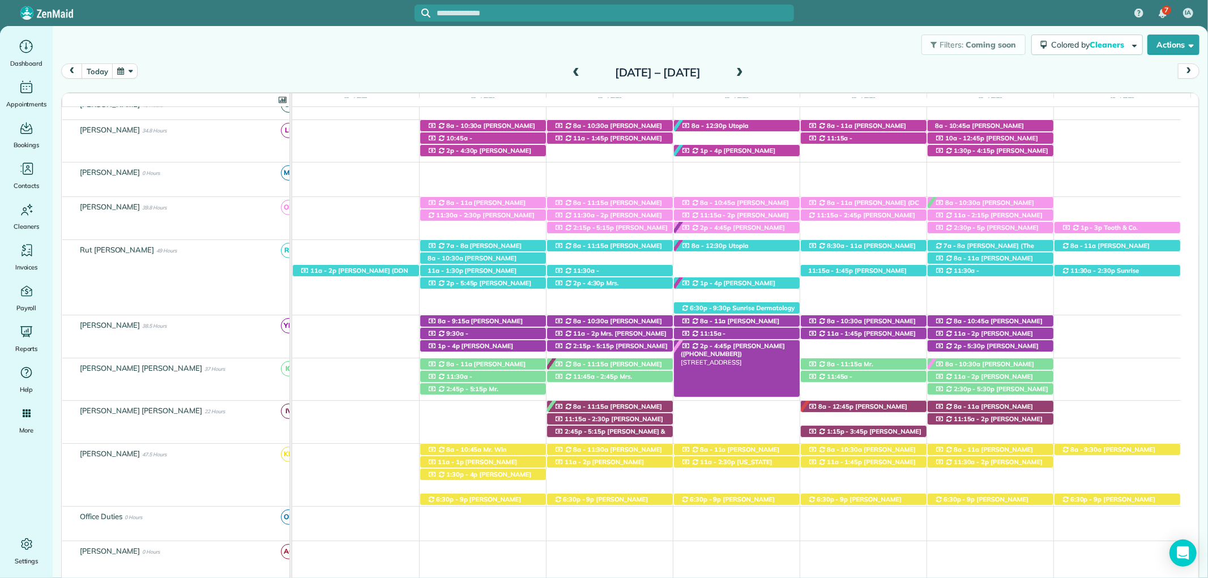
click at [760, 347] on span "Dana Pridgen (+12518025295)" at bounding box center [733, 350] width 104 height 16
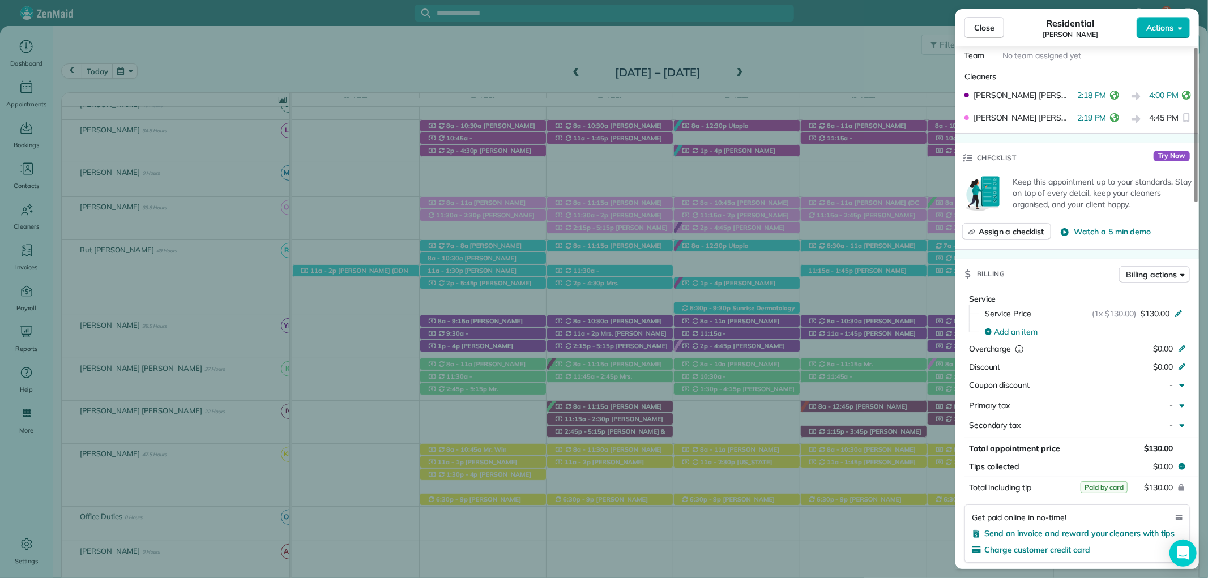
scroll to position [440, 0]
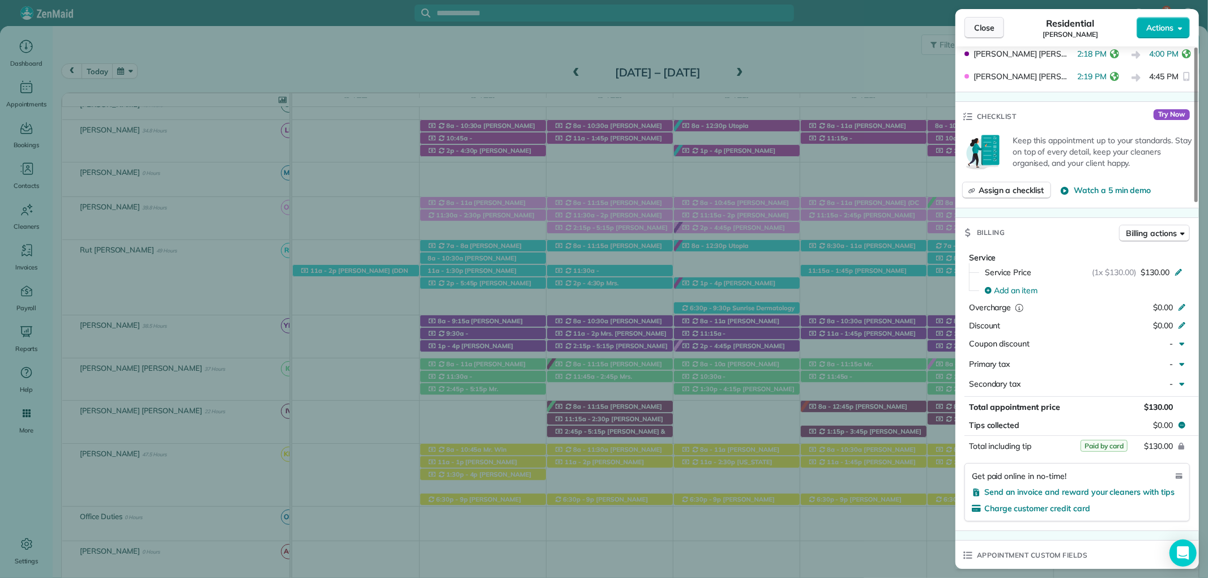
click at [987, 31] on span "Close" at bounding box center [984, 27] width 20 height 11
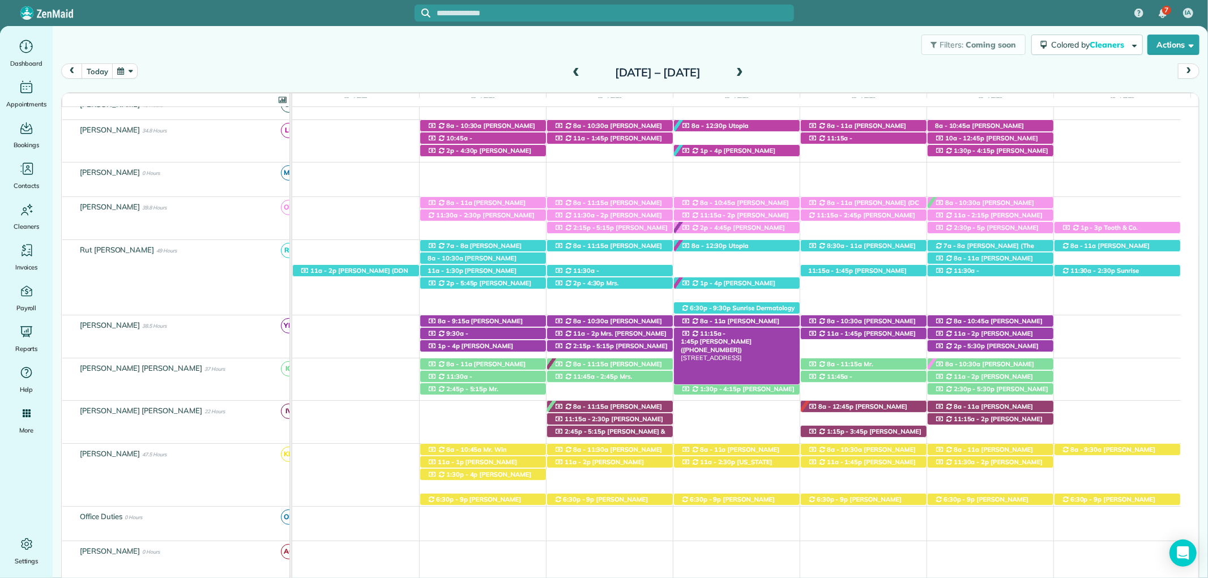
click at [752, 338] on span "Lynn Cooper (+12514231119)" at bounding box center [716, 346] width 71 height 16
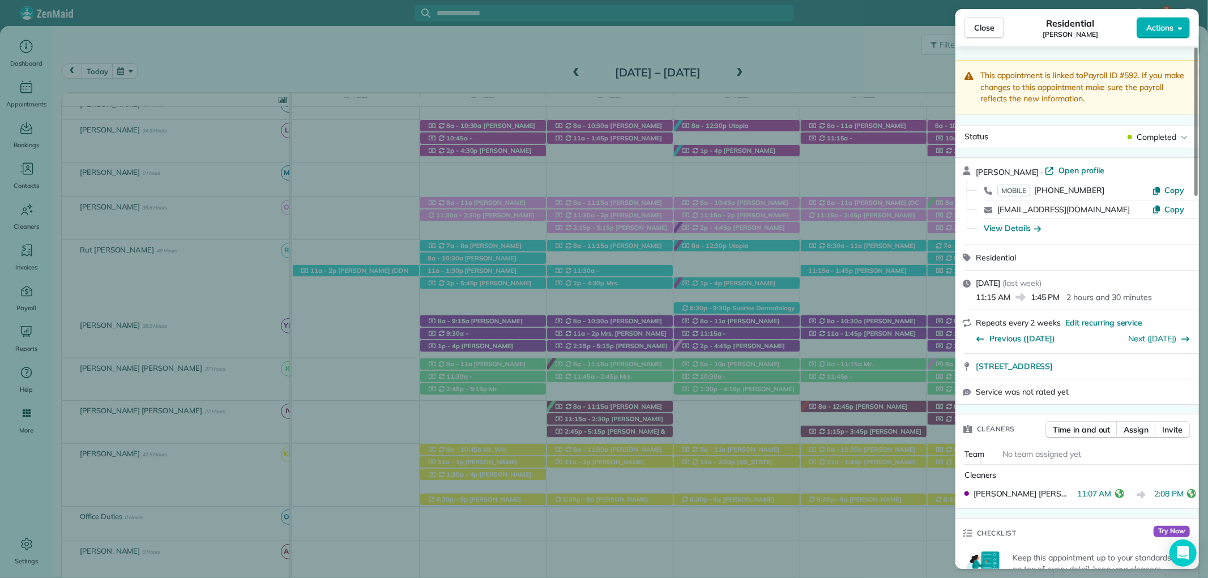
scroll to position [1068, 0]
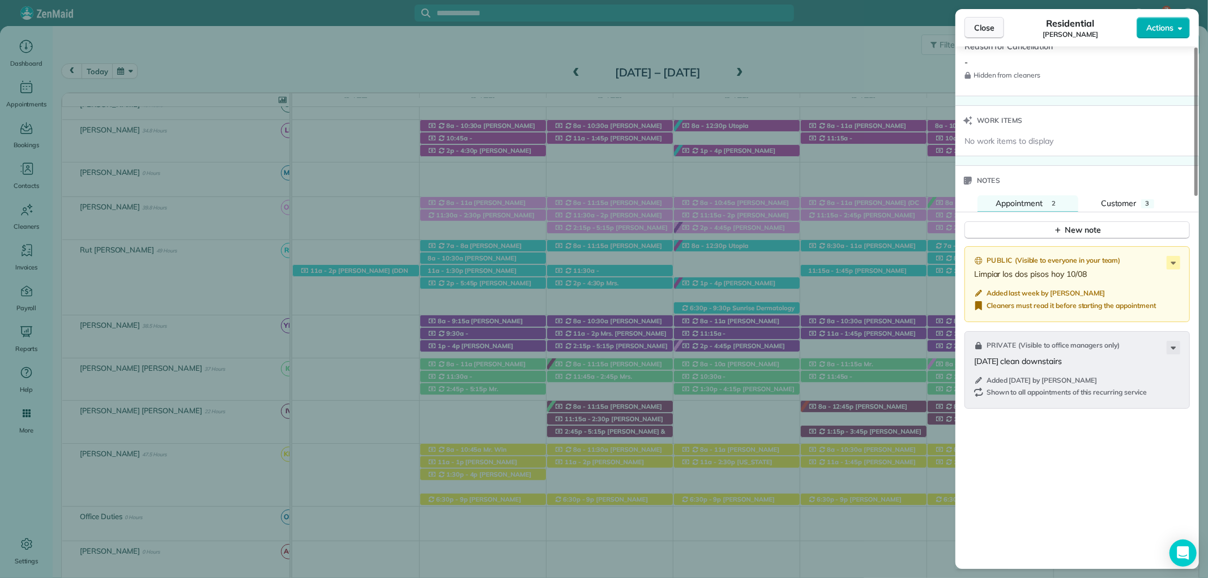
click at [981, 30] on span "Close" at bounding box center [984, 27] width 20 height 11
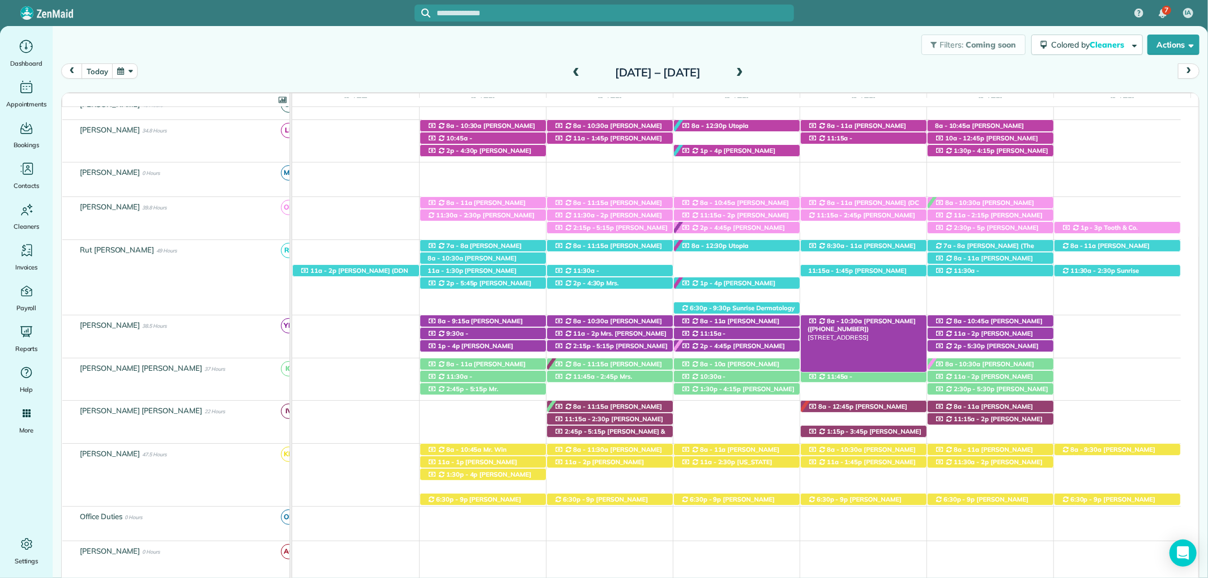
click at [887, 320] on span "Glenda Gravlee (+12517097088)" at bounding box center [862, 325] width 108 height 16
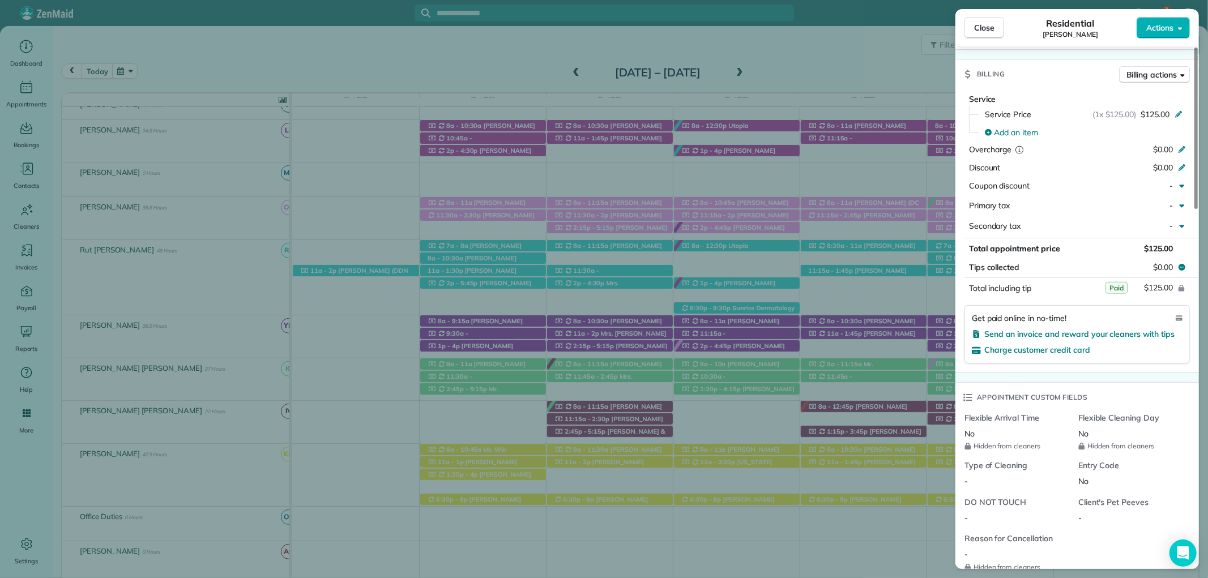
scroll to position [629, 0]
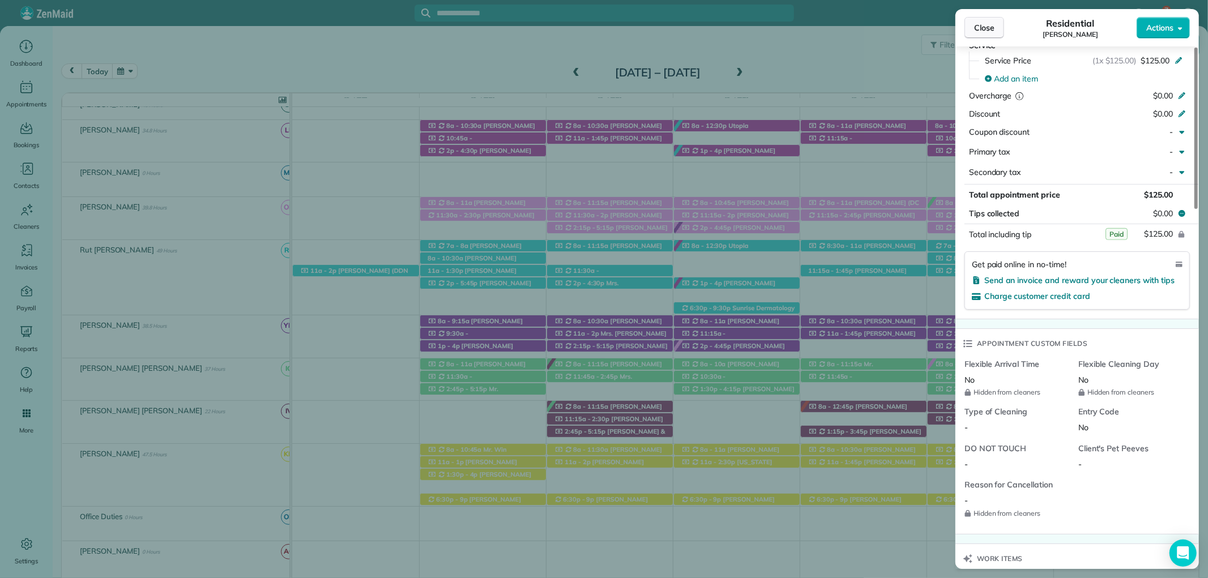
click at [987, 25] on span "Close" at bounding box center [984, 27] width 20 height 11
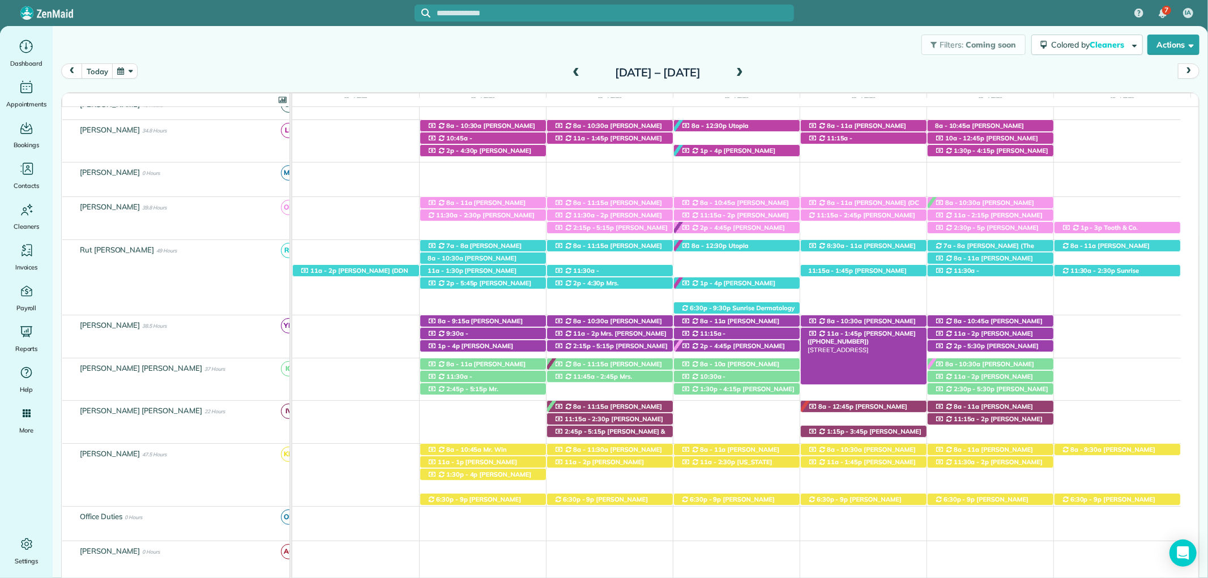
click at [857, 336] on span "Mary Ann Terrell (+12517516955)" at bounding box center [862, 338] width 108 height 16
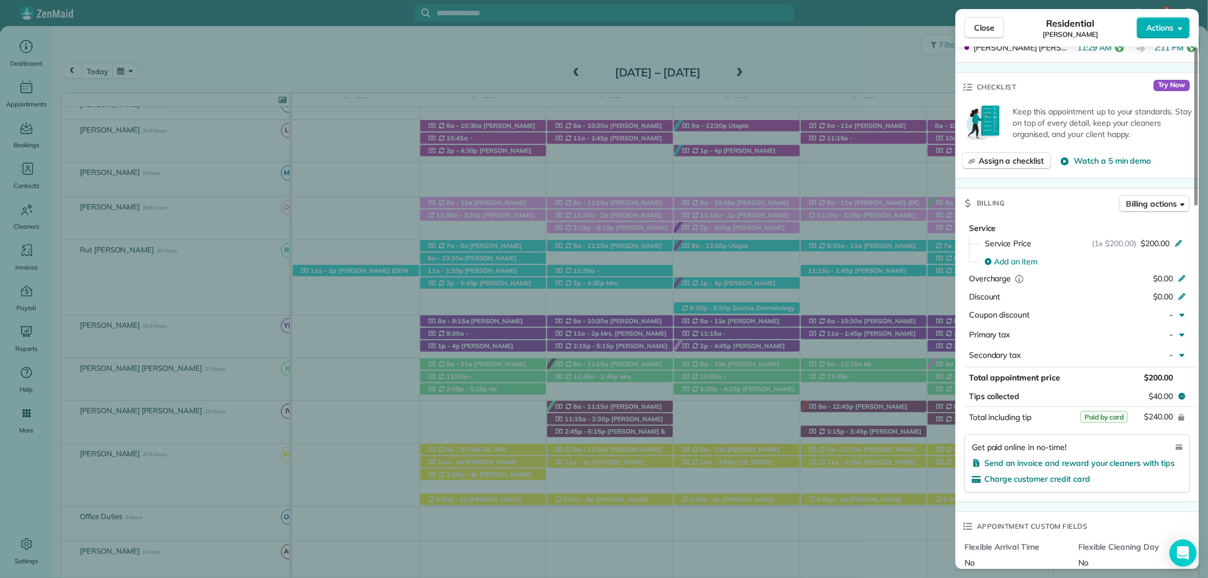
scroll to position [503, 0]
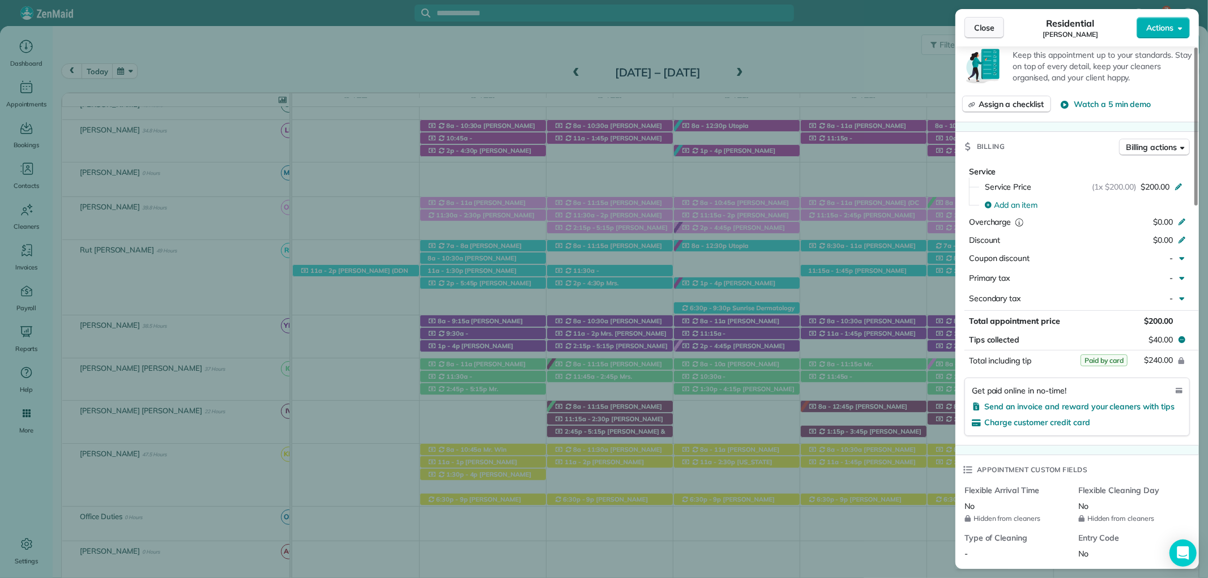
click at [976, 24] on span "Close" at bounding box center [984, 27] width 20 height 11
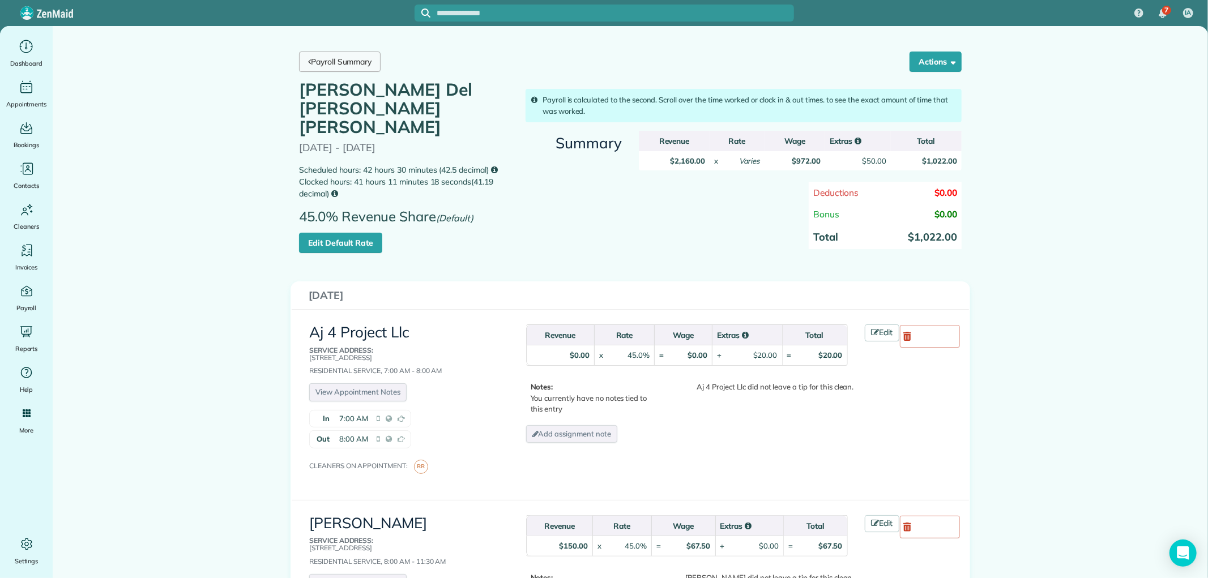
click at [321, 64] on link "Payroll Summary" at bounding box center [340, 62] width 82 height 20
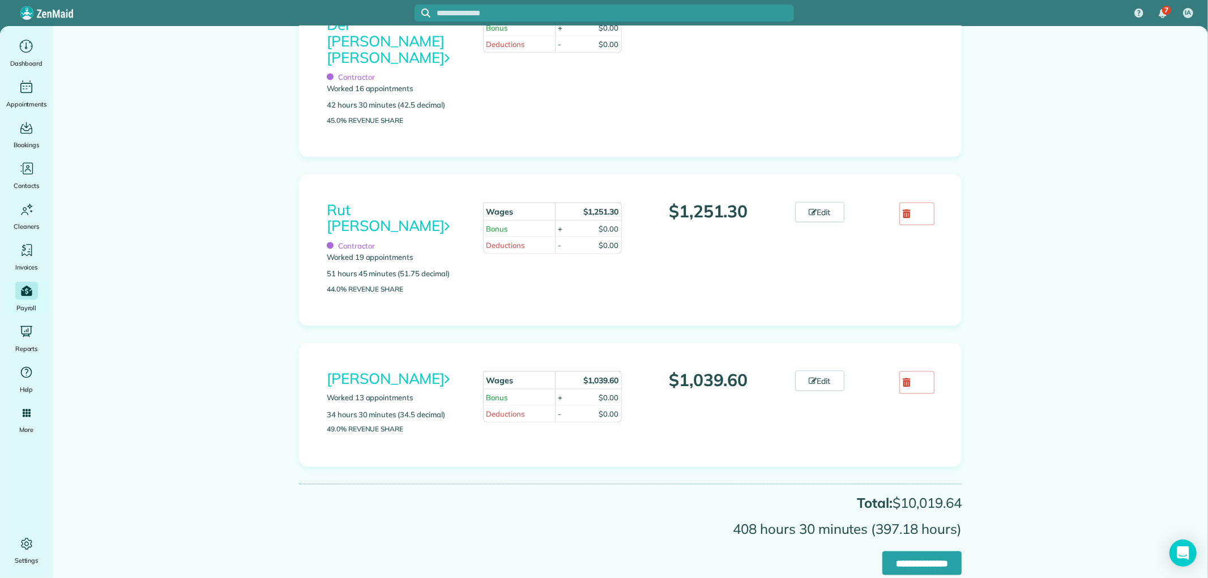
scroll to position [1436, 0]
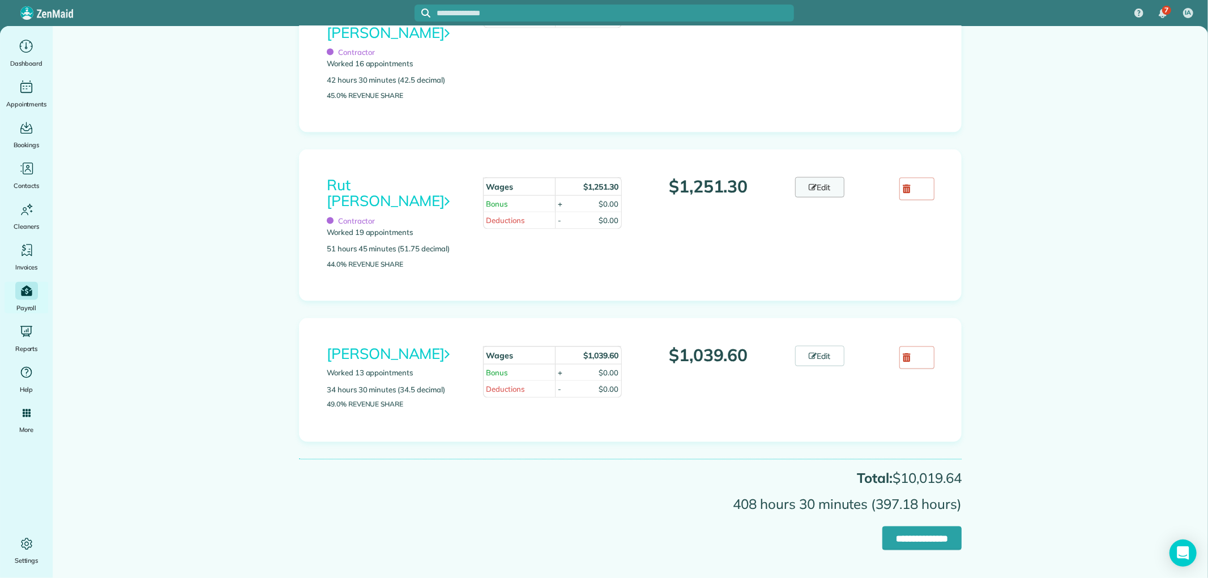
click at [819, 194] on link "Edit" at bounding box center [820, 187] width 50 height 20
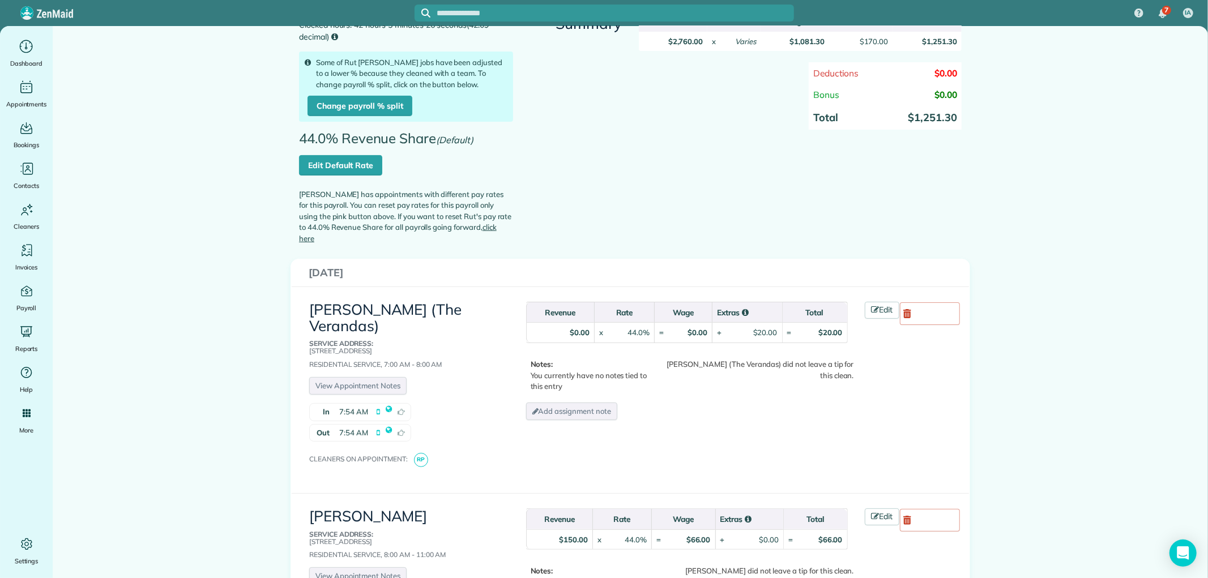
scroll to position [126, 0]
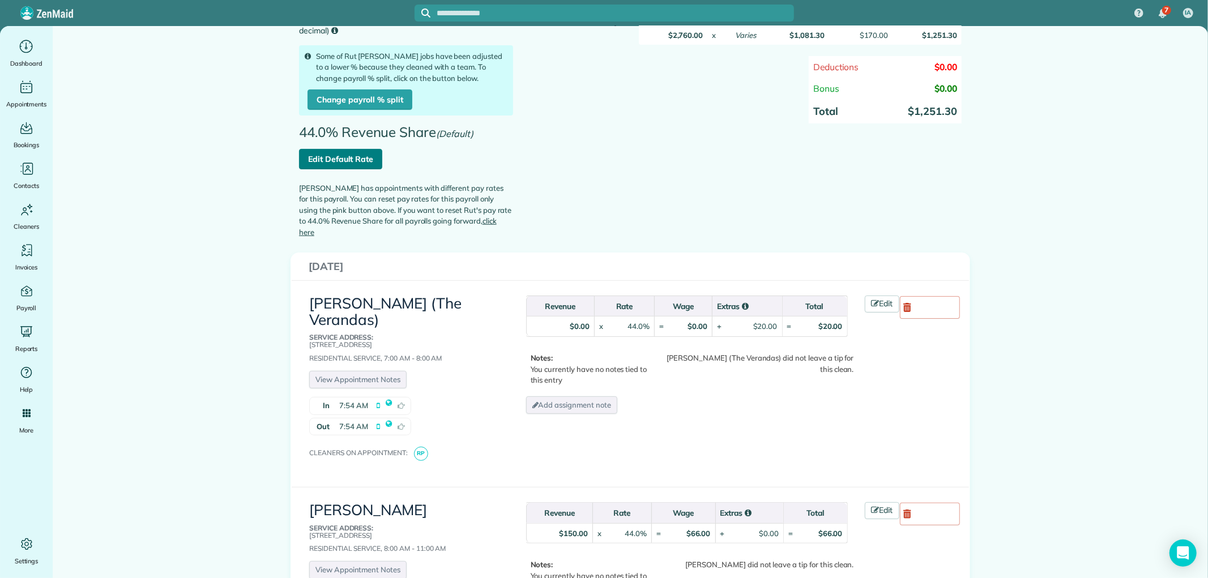
click at [350, 164] on link "Edit Default Rate" at bounding box center [340, 159] width 83 height 20
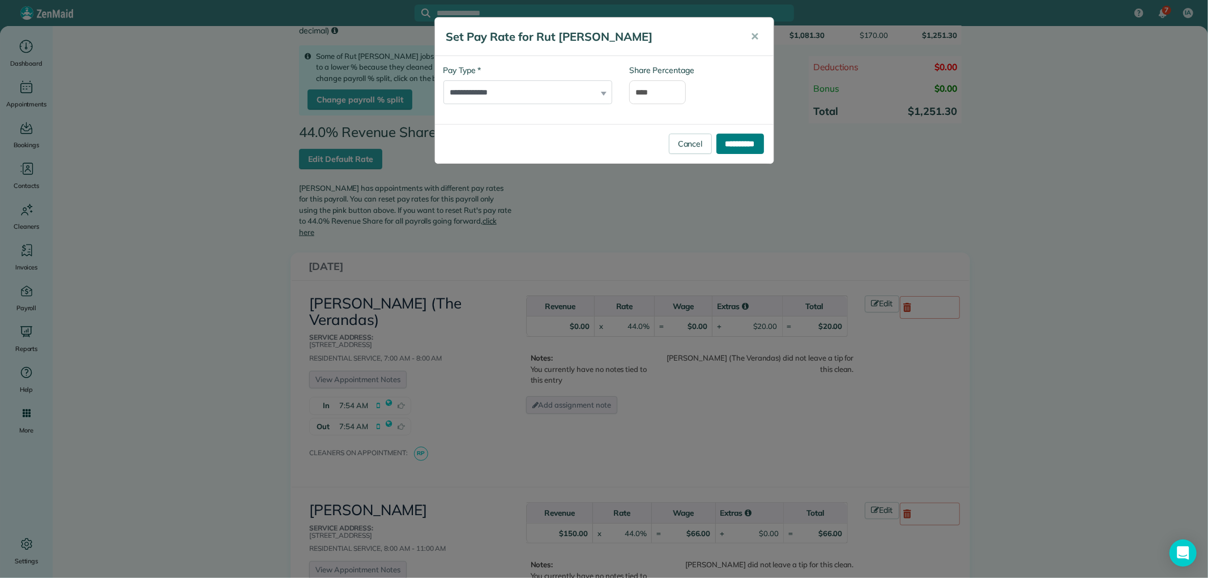
click at [734, 143] on input "**********" at bounding box center [741, 144] width 48 height 20
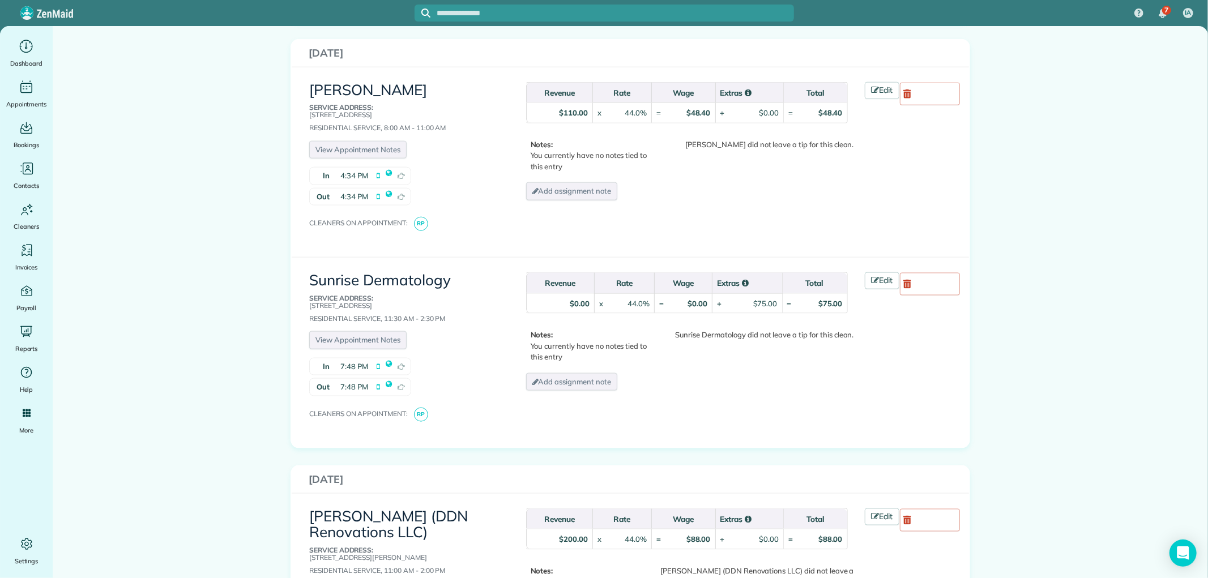
scroll to position [1133, 0]
click at [874, 274] on icon at bounding box center [876, 278] width 8 height 8
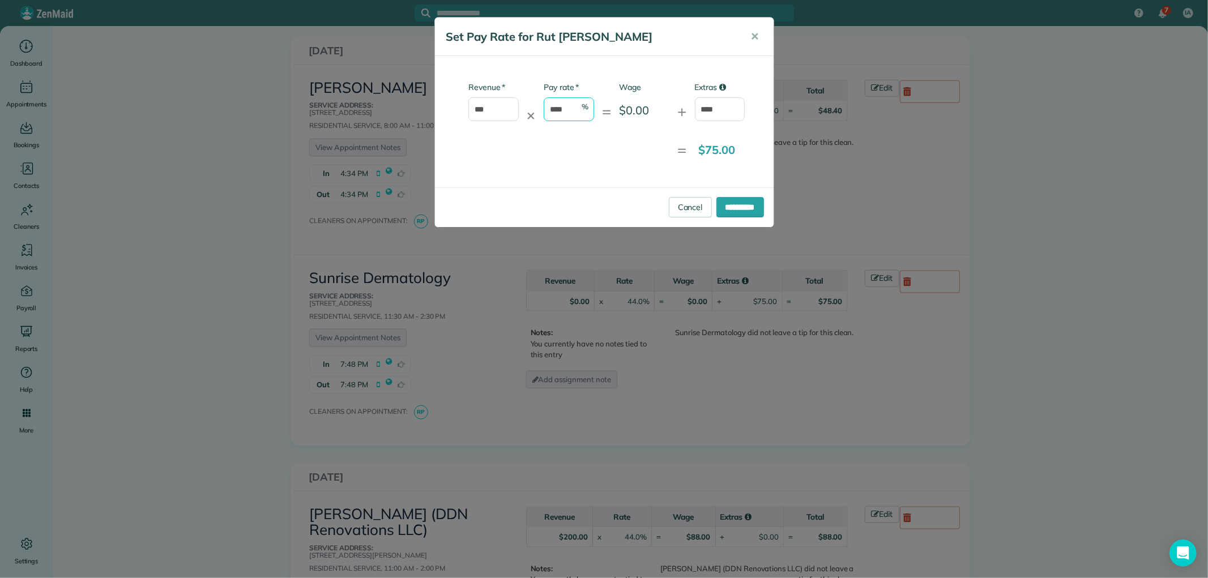
drag, startPoint x: 570, startPoint y: 105, endPoint x: 514, endPoint y: 103, distance: 56.7
click at [531, 103] on div "* Revenue *** ✕ * Pay rate **** % = Wage $0.00 + Extras ****" at bounding box center [595, 107] width 302 height 51
type input "*"
click at [743, 202] on input "**********" at bounding box center [741, 207] width 48 height 20
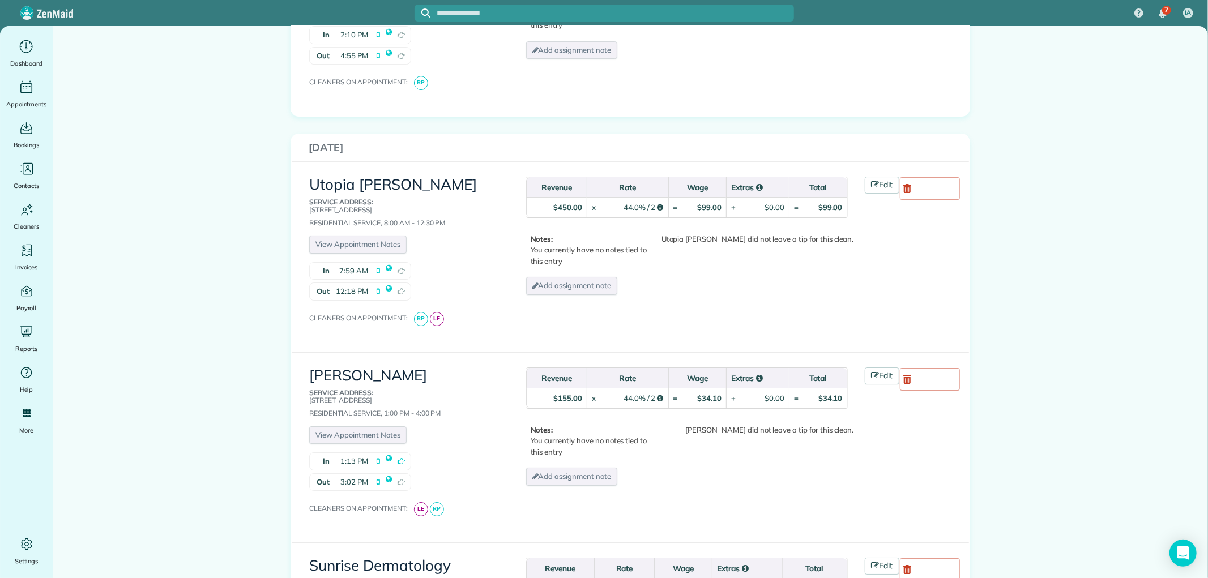
scroll to position [3272, 0]
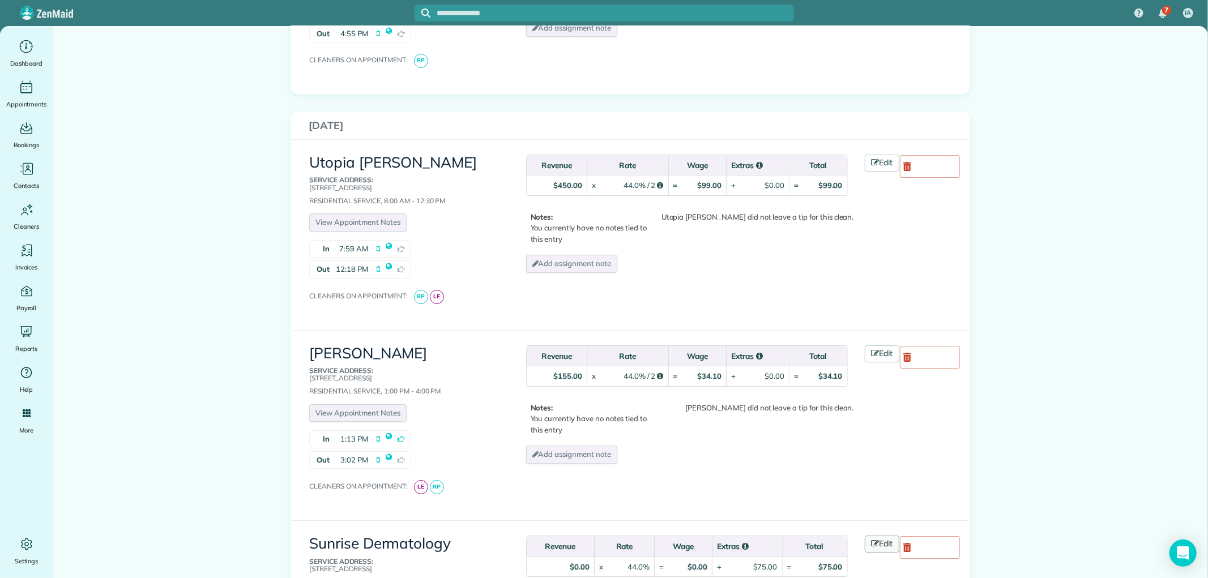
click at [874, 540] on icon at bounding box center [876, 544] width 8 height 8
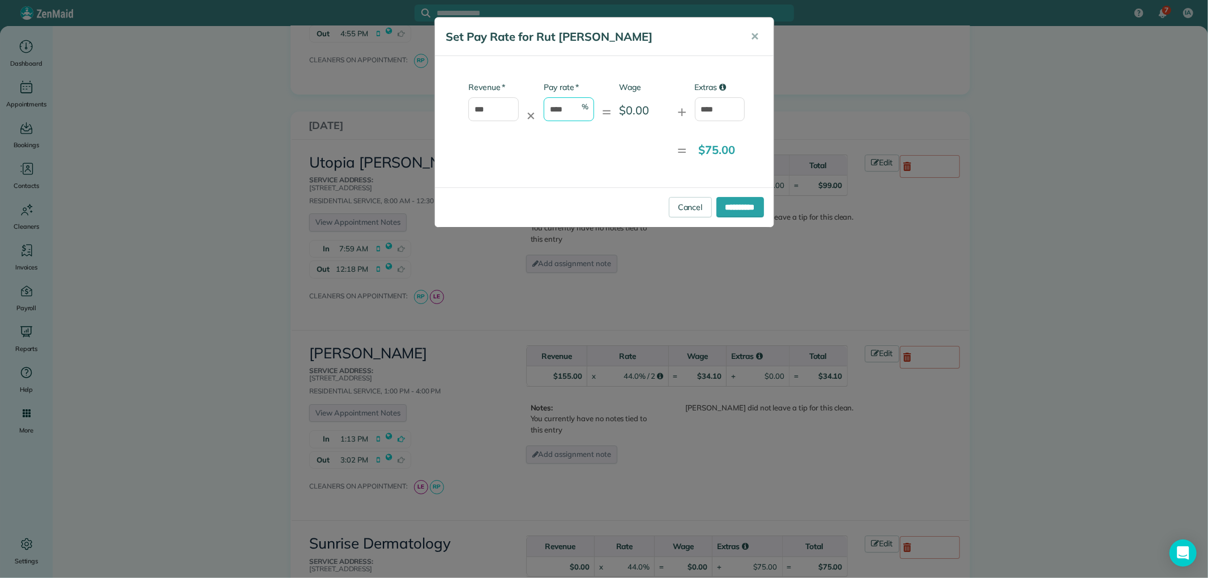
drag, startPoint x: 573, startPoint y: 109, endPoint x: 518, endPoint y: 106, distance: 55.0
click at [519, 106] on div "* Revenue *** ✕ * Pay rate **** % = Wage $0.00 + Extras ****" at bounding box center [595, 107] width 302 height 51
type input "*"
click at [722, 200] on input "**********" at bounding box center [741, 207] width 48 height 20
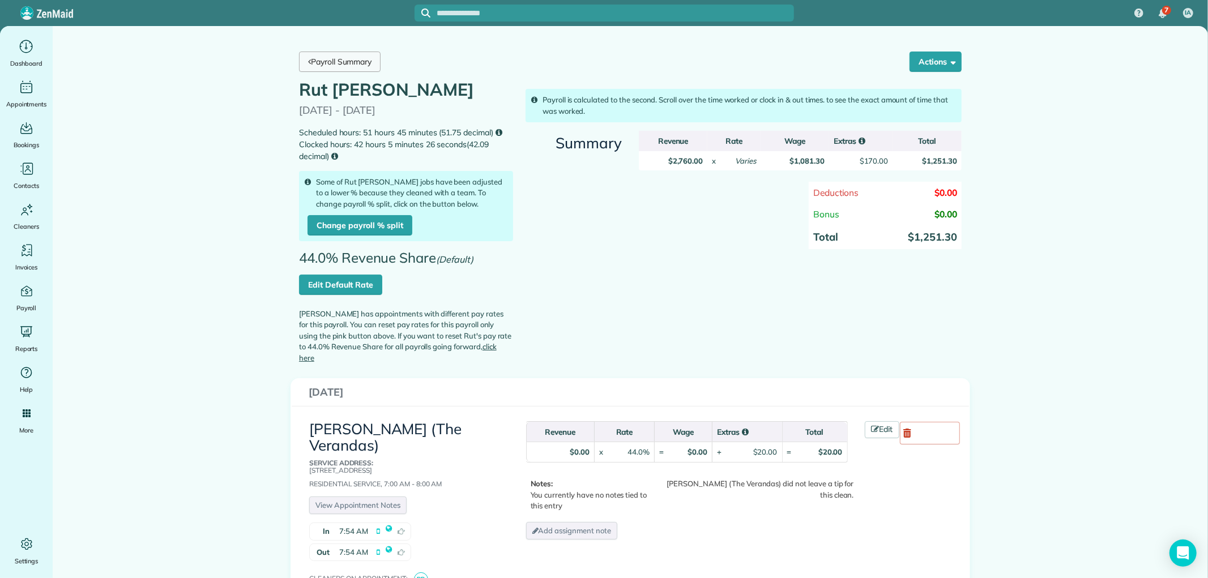
click at [343, 69] on link "Payroll Summary" at bounding box center [340, 62] width 82 height 20
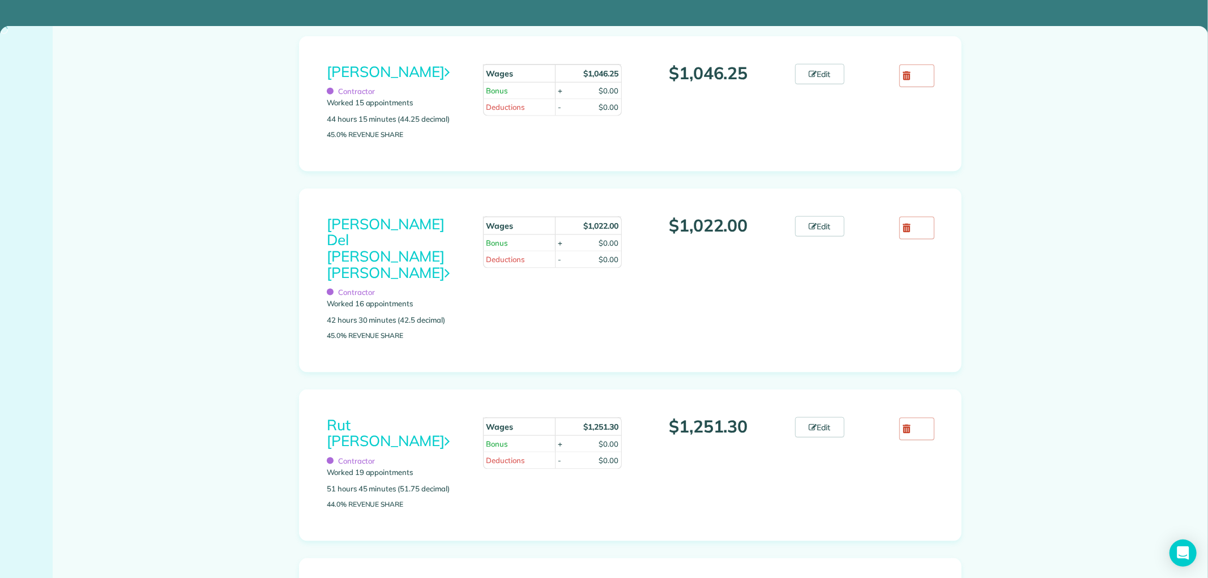
scroll to position [1436, 0]
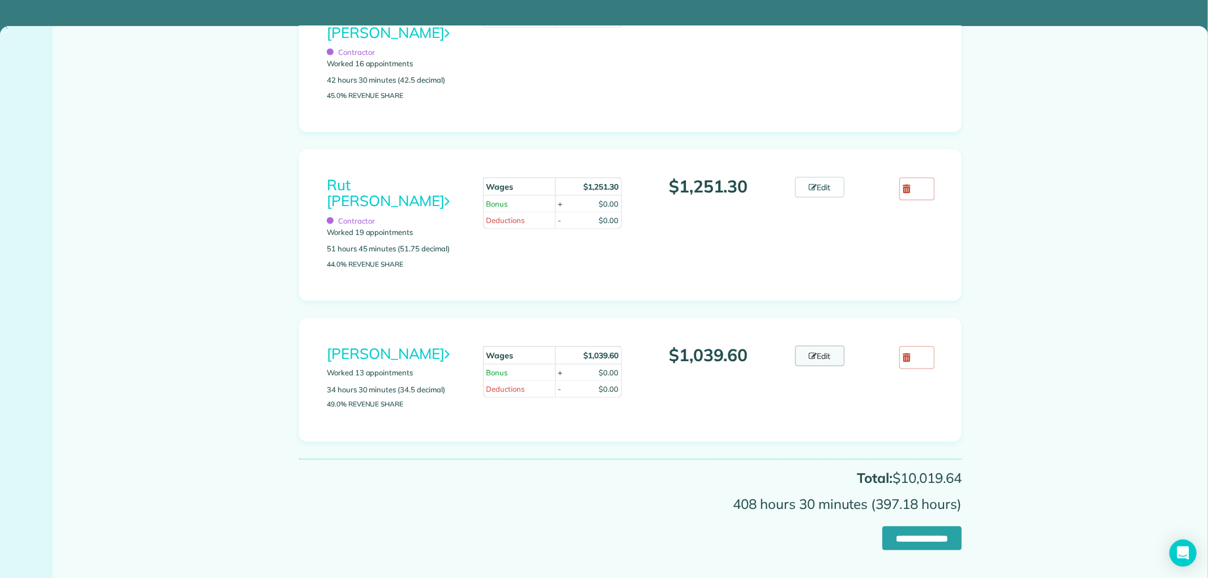
click at [811, 352] on icon at bounding box center [813, 356] width 8 height 8
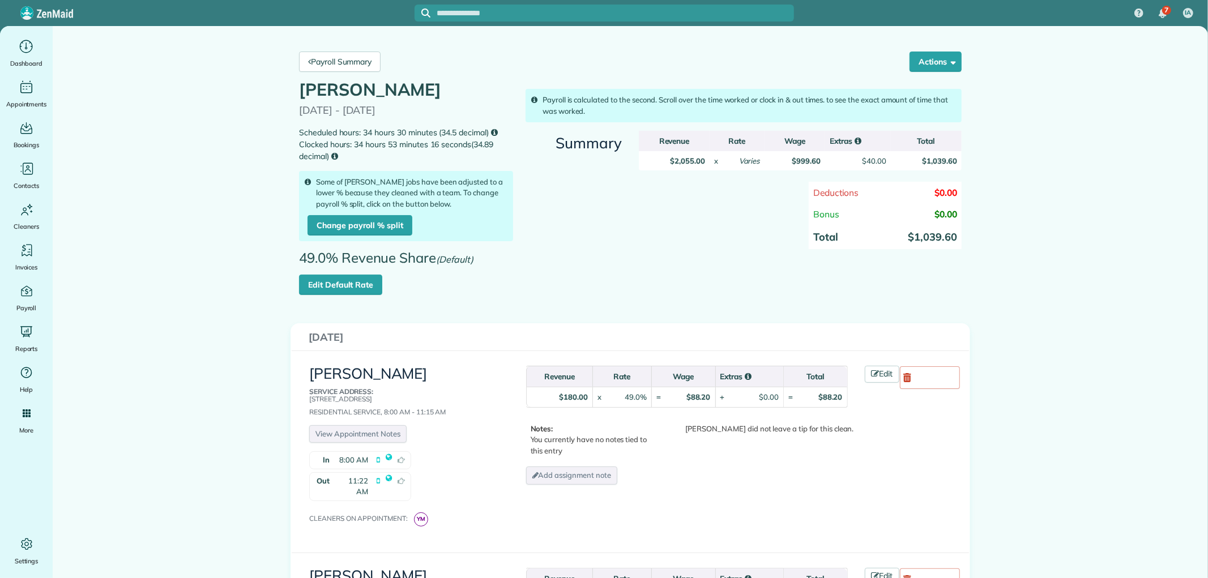
scroll to position [189, 0]
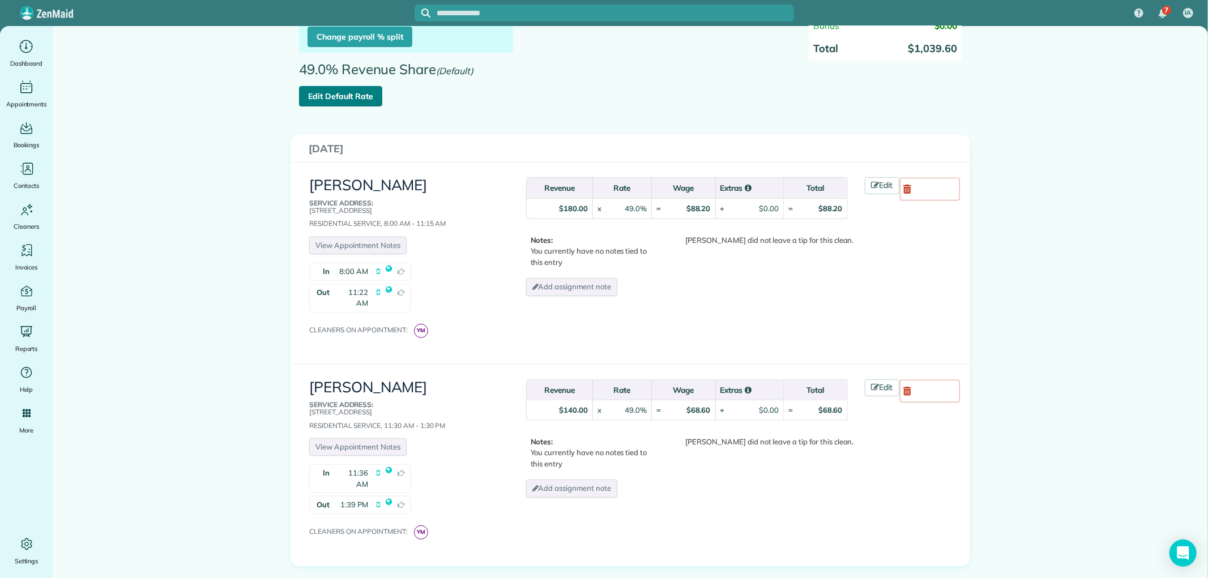
click at [348, 99] on link "Edit Default Rate" at bounding box center [340, 96] width 83 height 20
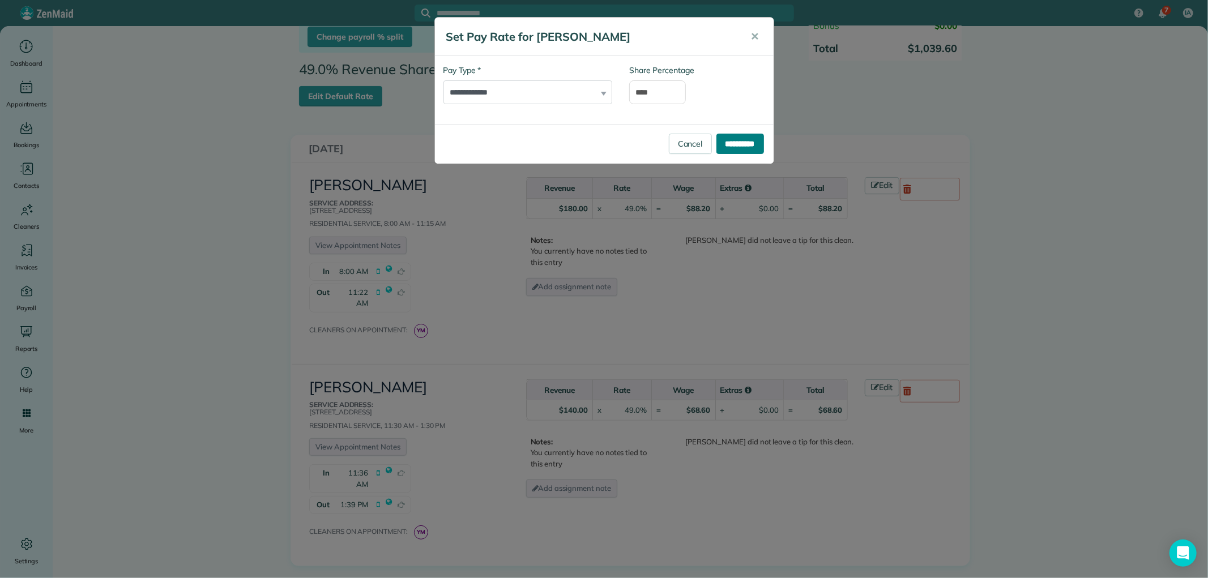
click at [748, 147] on input "**********" at bounding box center [741, 144] width 48 height 20
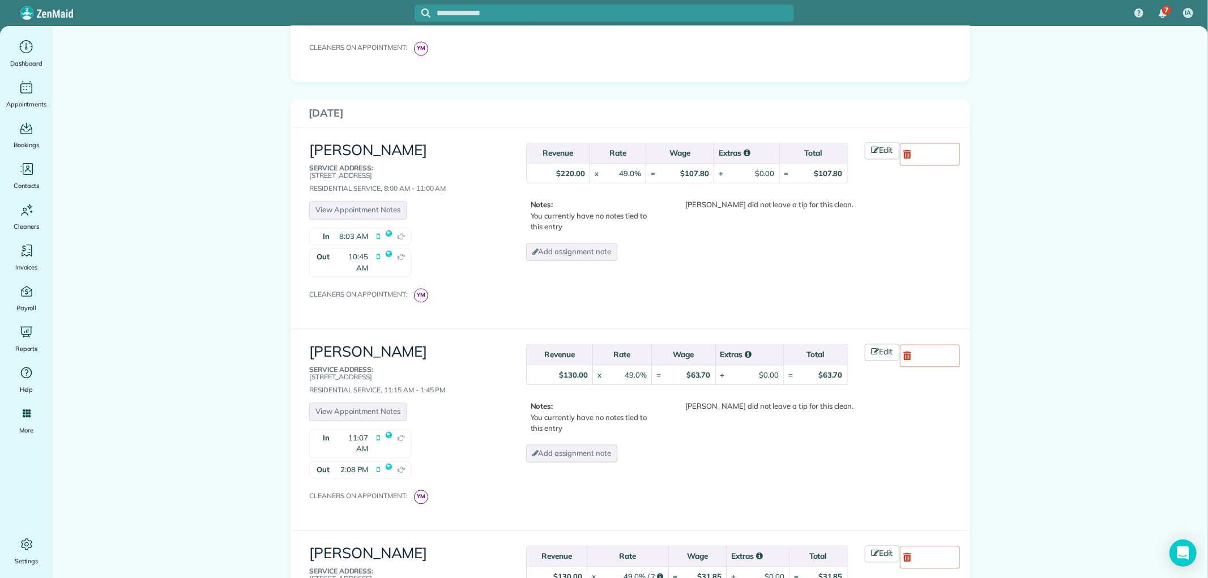
scroll to position [1951, 0]
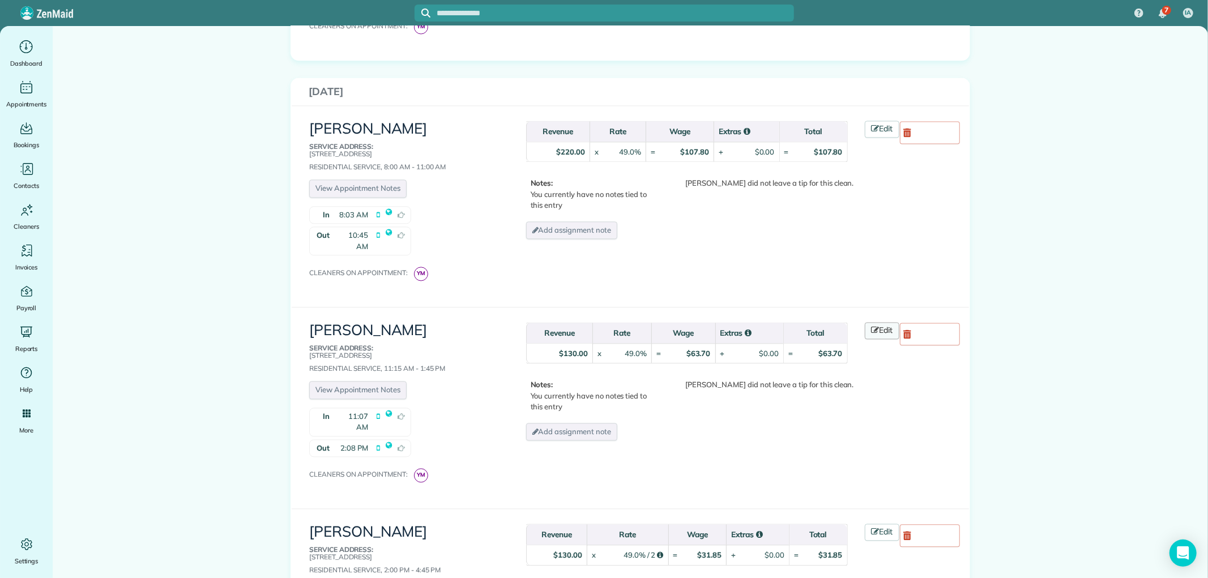
click at [872, 326] on icon at bounding box center [876, 330] width 8 height 8
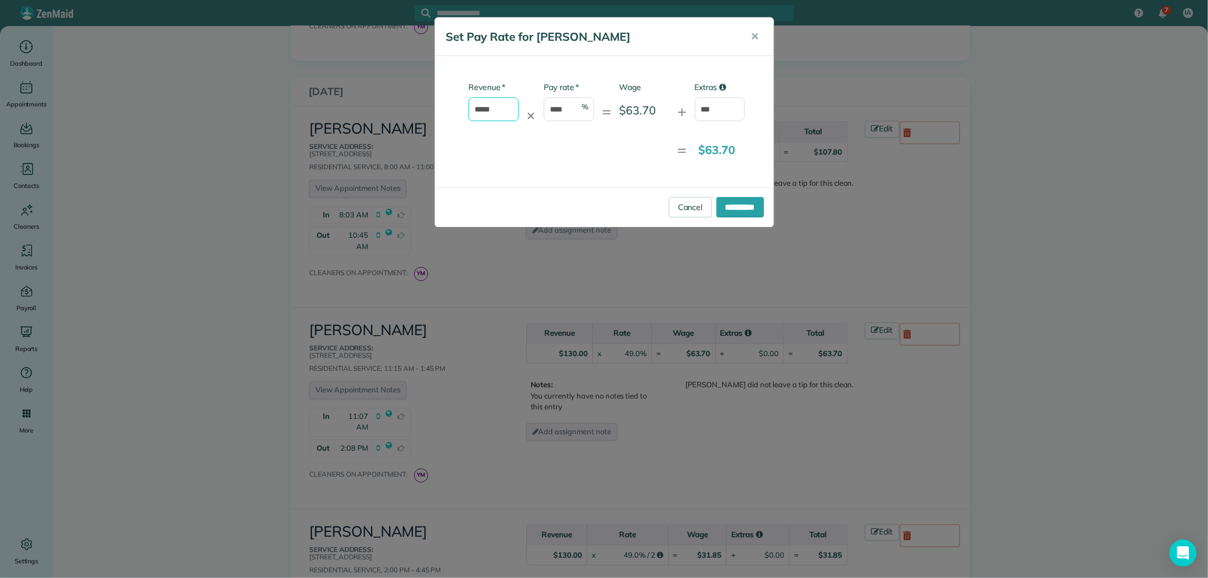
drag, startPoint x: 484, startPoint y: 110, endPoint x: 471, endPoint y: 109, distance: 12.6
click at [471, 109] on input "*****" at bounding box center [493, 109] width 50 height 24
type input "***"
click at [749, 210] on input "**********" at bounding box center [741, 207] width 48 height 20
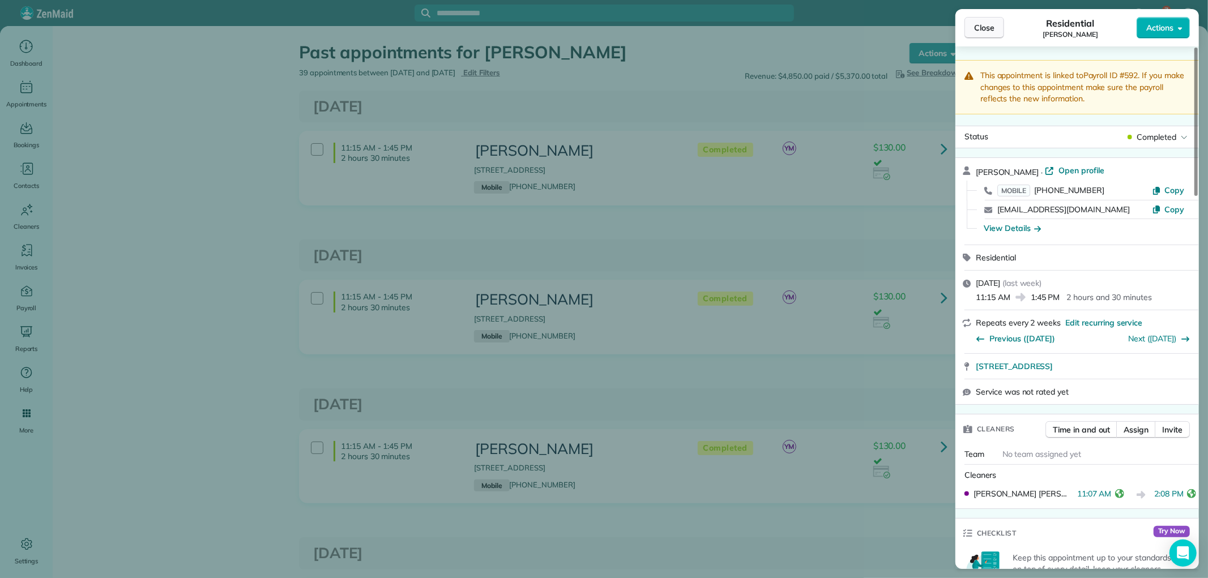
scroll to position [440, 0]
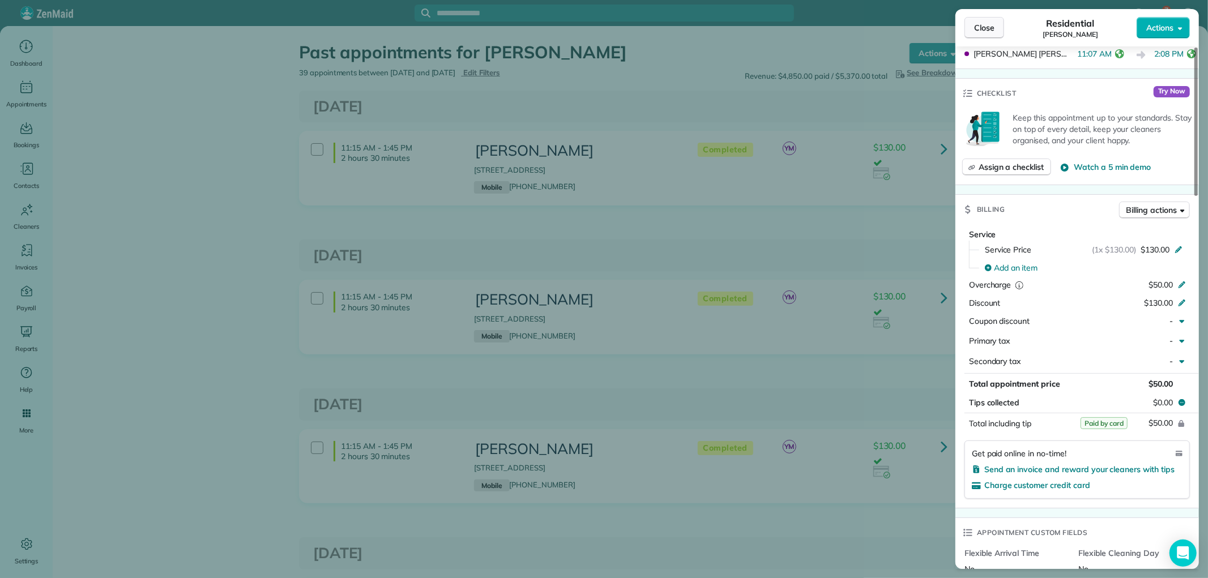
click at [988, 29] on span "Close" at bounding box center [984, 27] width 20 height 11
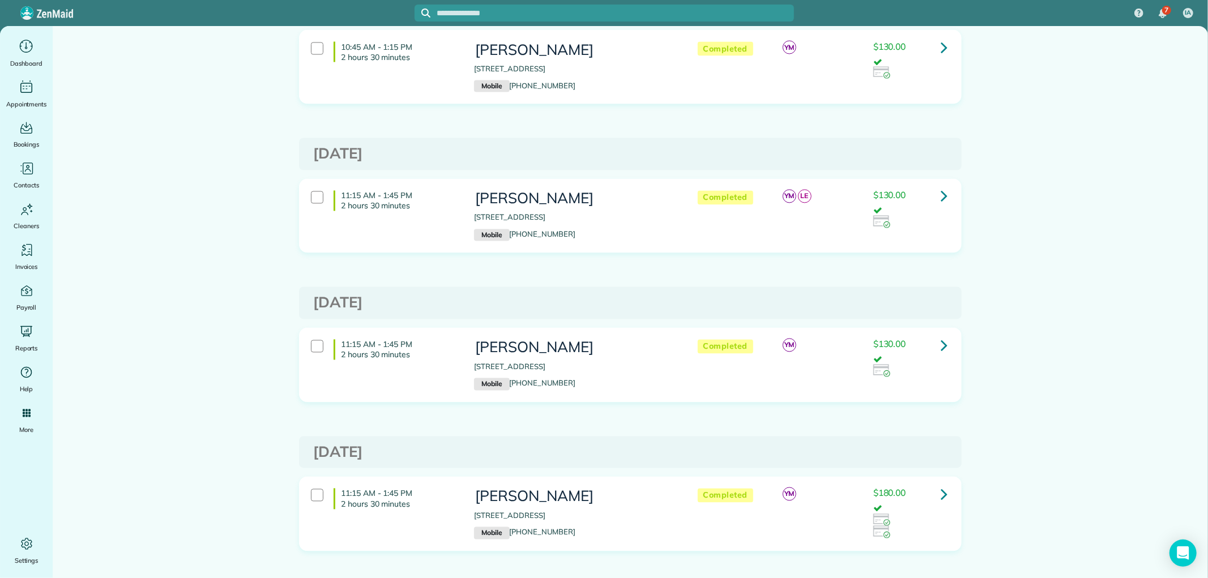
scroll to position [5377, 0]
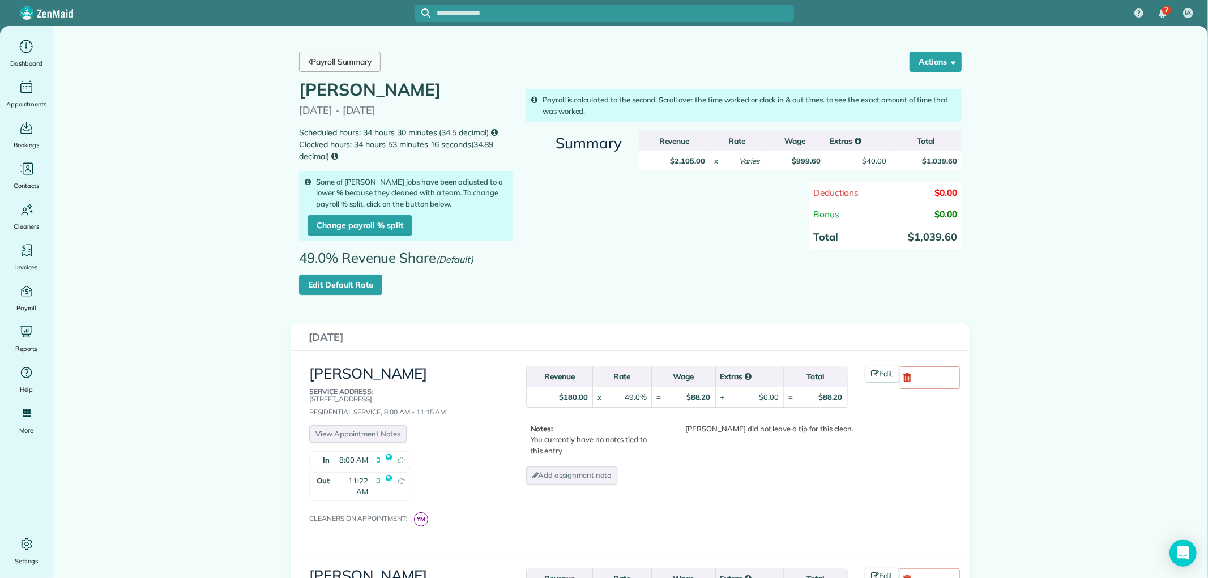
click at [315, 56] on link "Payroll Summary" at bounding box center [340, 62] width 82 height 20
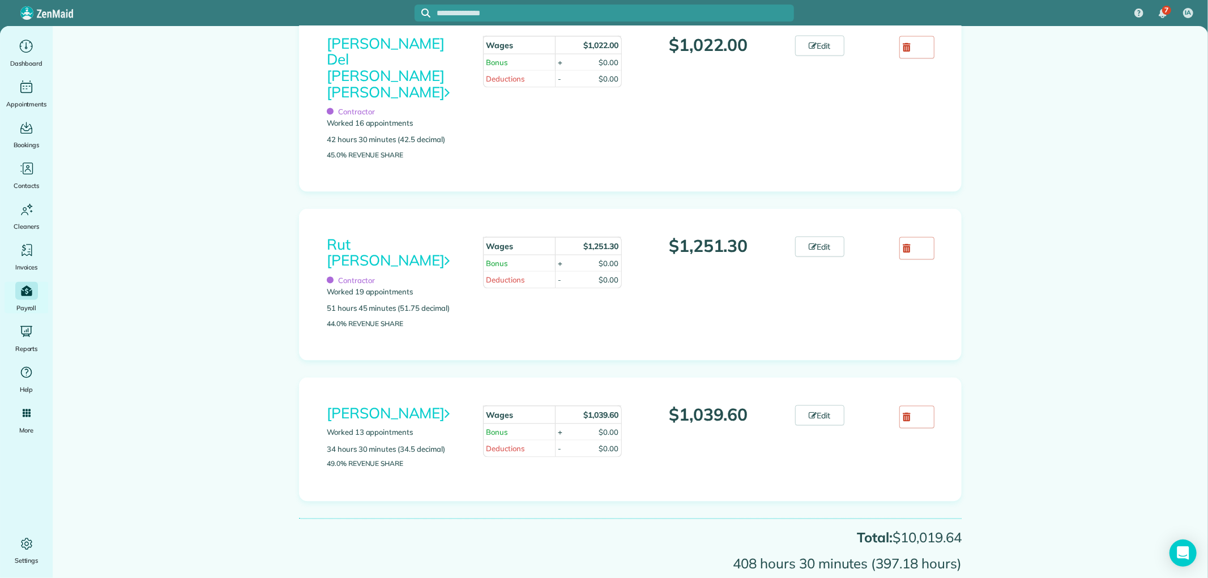
scroll to position [1436, 0]
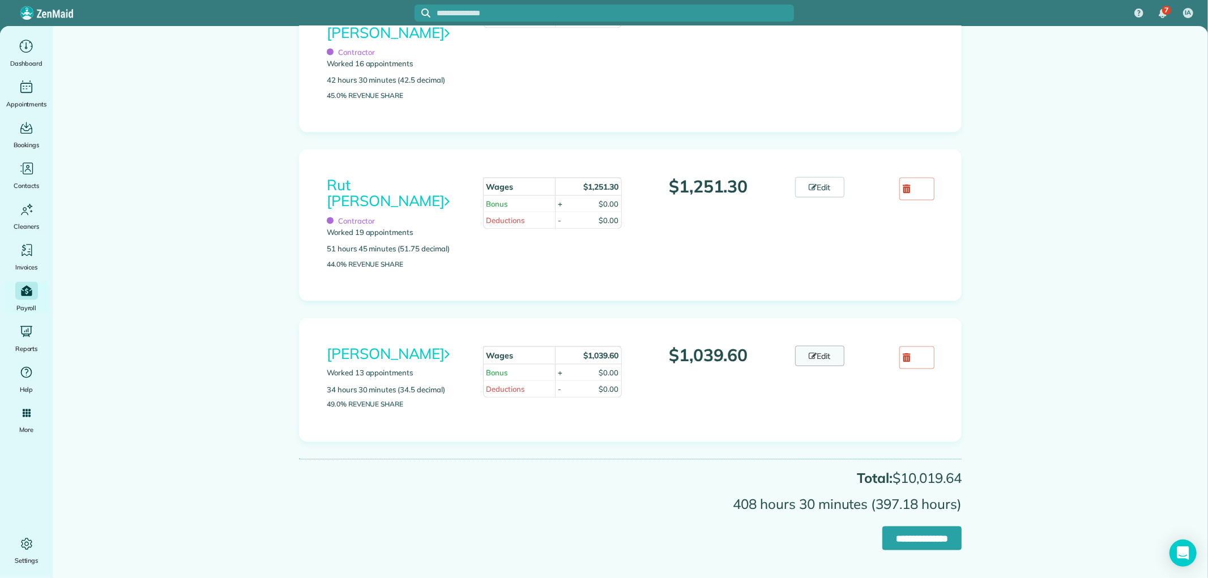
click at [817, 346] on link "Edit" at bounding box center [820, 356] width 50 height 20
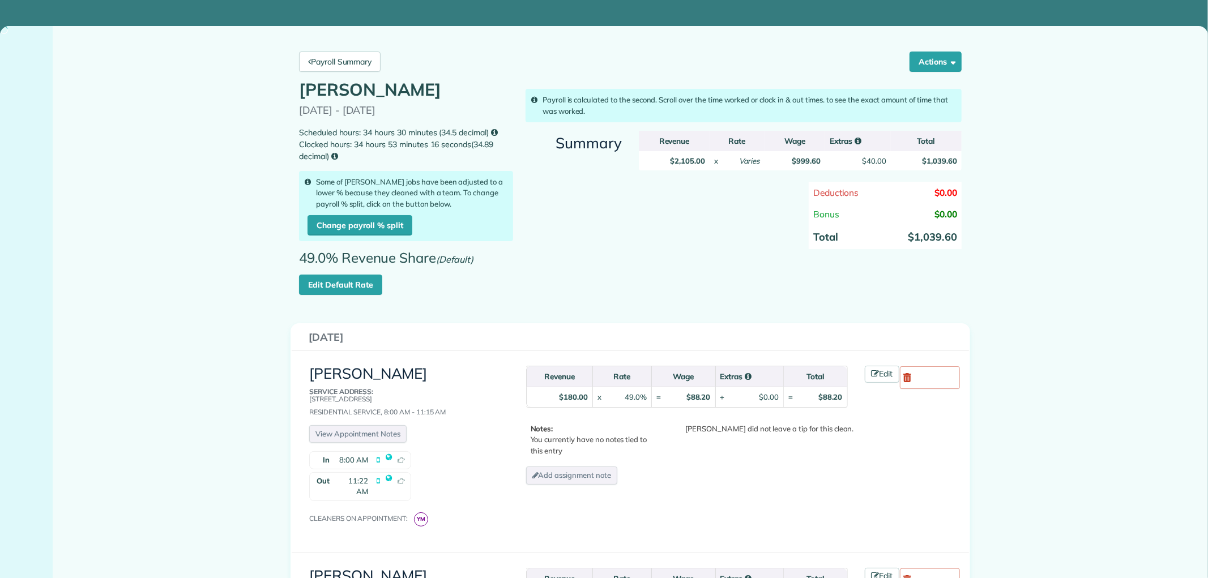
scroll to position [692, 0]
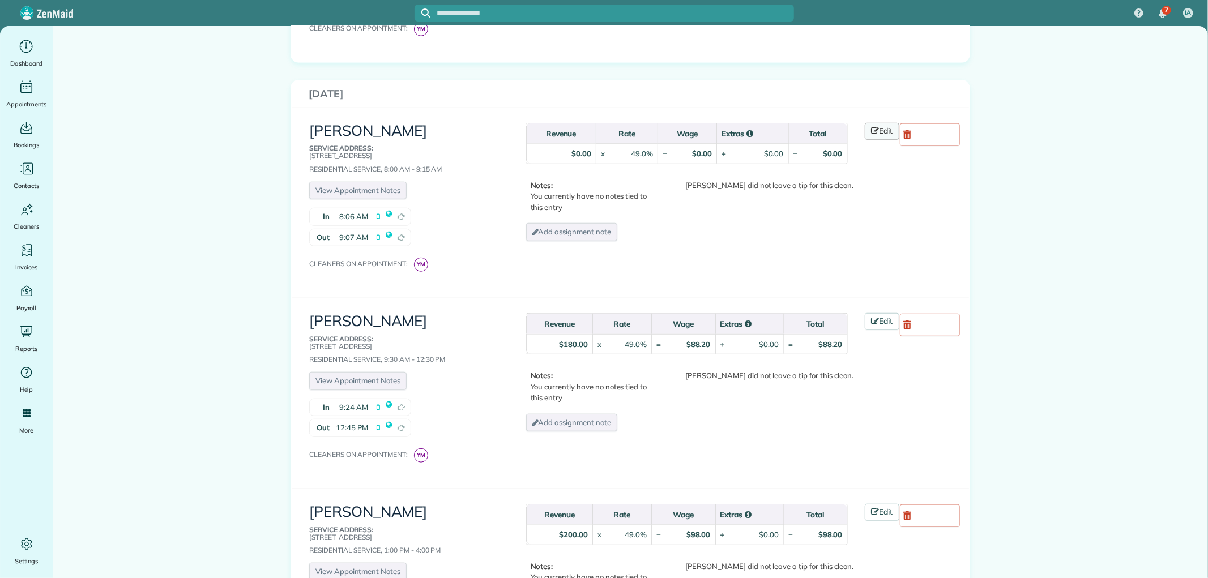
click at [876, 123] on link "Edit" at bounding box center [882, 131] width 35 height 17
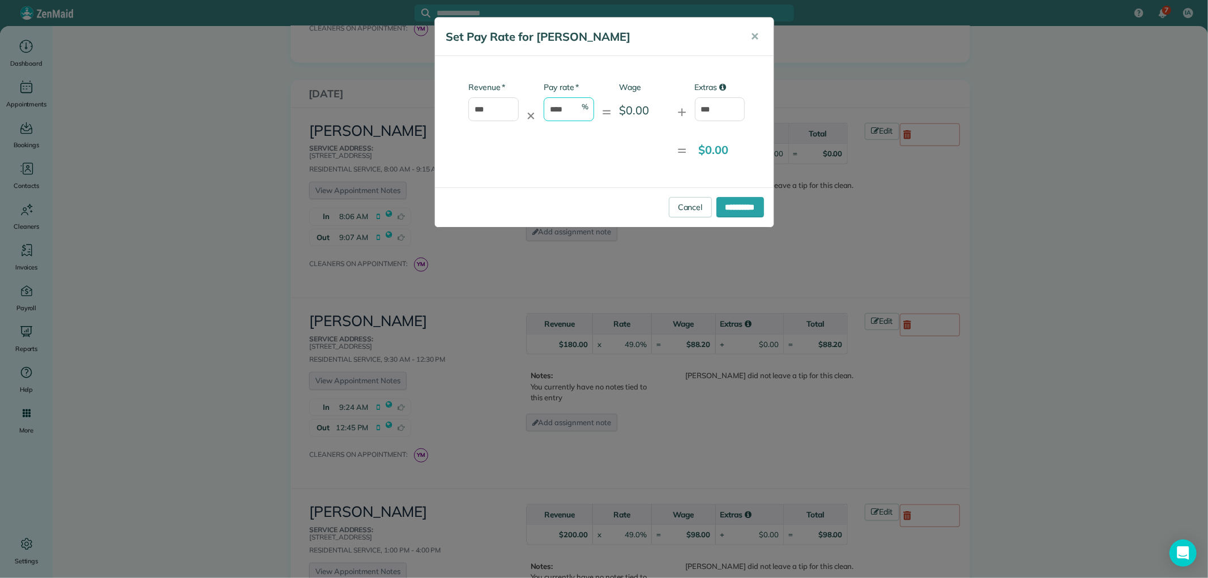
drag, startPoint x: 581, startPoint y: 112, endPoint x: 530, endPoint y: 108, distance: 50.6
click at [530, 108] on div "* Revenue *** ✕ * Pay rate **** % = Wage $0.00 + Extras ***" at bounding box center [595, 107] width 302 height 51
type input "*"
drag, startPoint x: 716, startPoint y: 104, endPoint x: 646, endPoint y: 105, distance: 69.7
click at [651, 104] on div "* Revenue *** ✕ * Pay rate * % = Wage $0.00 + Extras ***" at bounding box center [595, 107] width 302 height 51
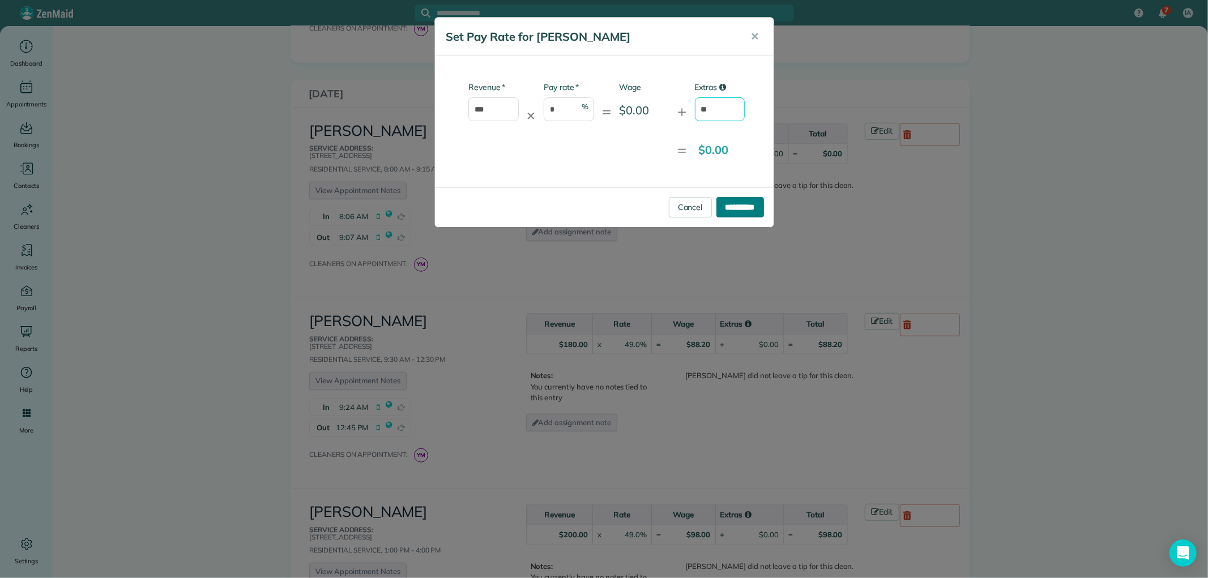
type input "**"
click at [722, 203] on input "**********" at bounding box center [741, 207] width 48 height 20
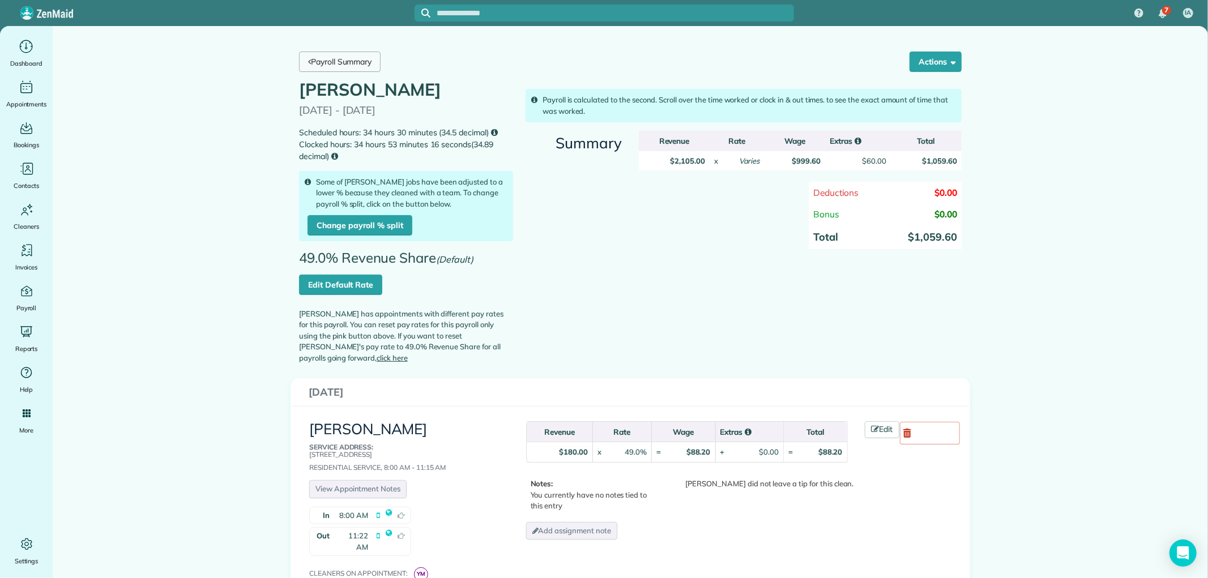
click at [365, 69] on link "Payroll Summary" at bounding box center [340, 62] width 82 height 20
